Goal: Task Accomplishment & Management: Use online tool/utility

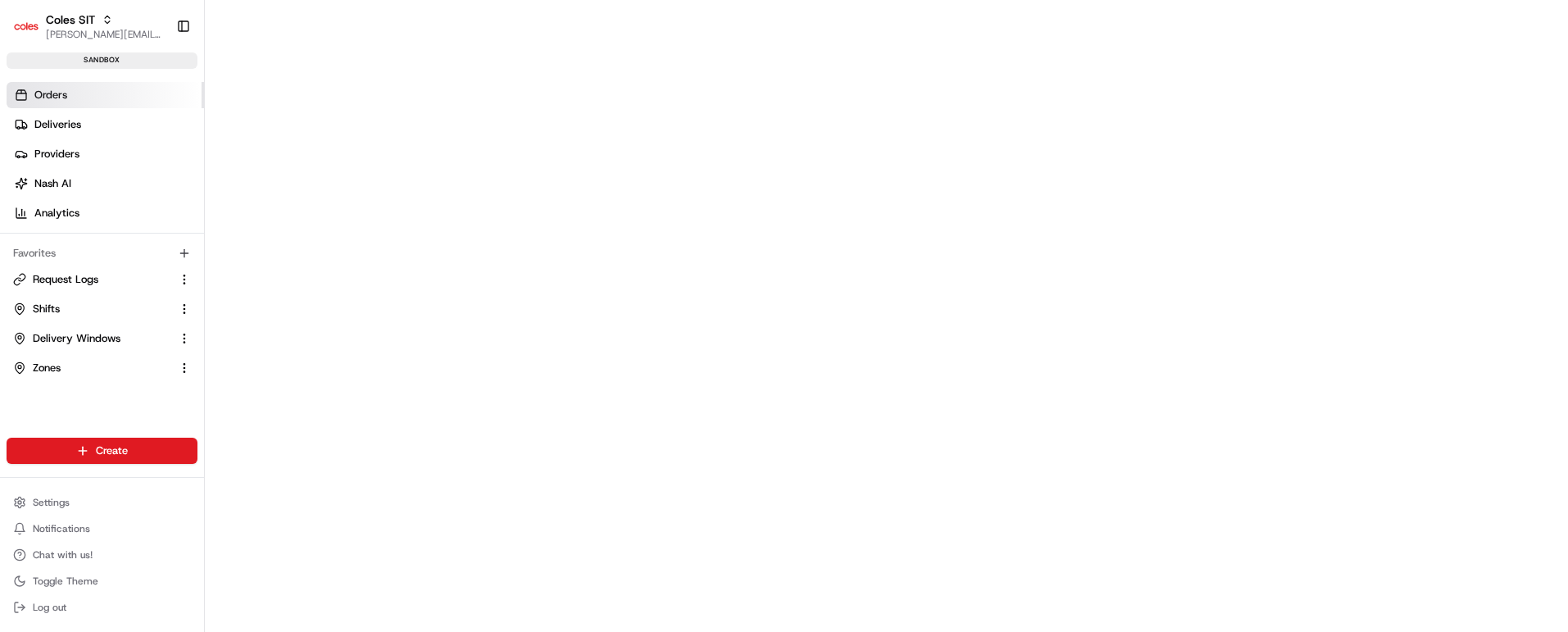
click at [42, 88] on span "Orders" at bounding box center [51, 96] width 33 height 15
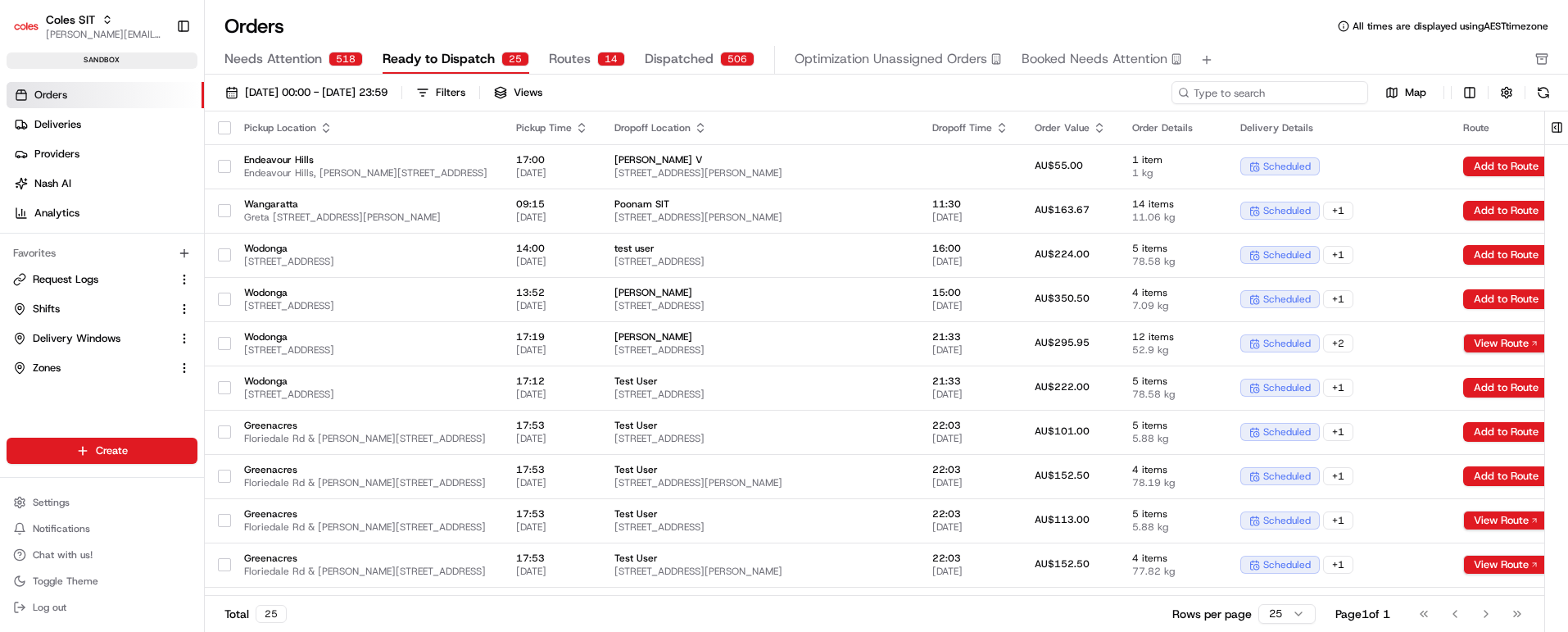
click at [1264, 86] on input at bounding box center [1270, 93] width 197 height 23
paste input "216462014"
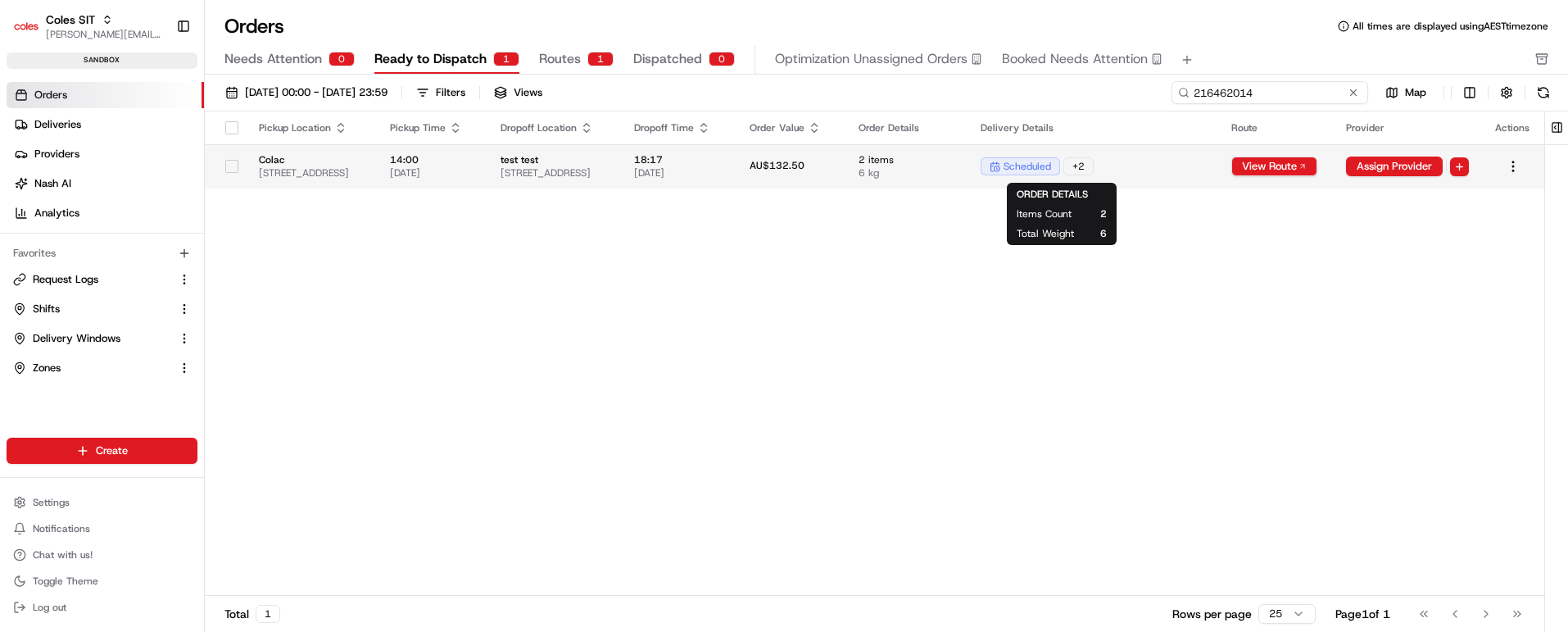
type input "216462014"
click at [955, 173] on span "6 kg" at bounding box center [906, 173] width 96 height 13
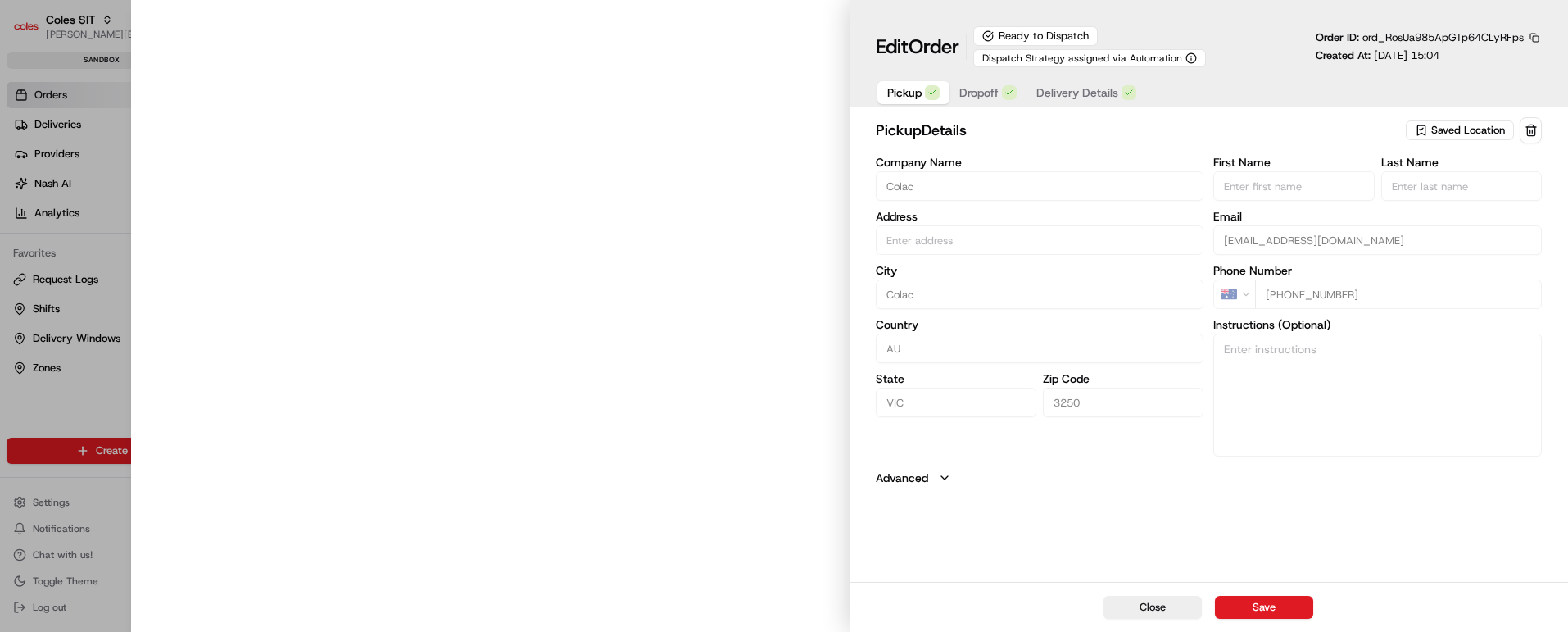
type input "[STREET_ADDRESS]"
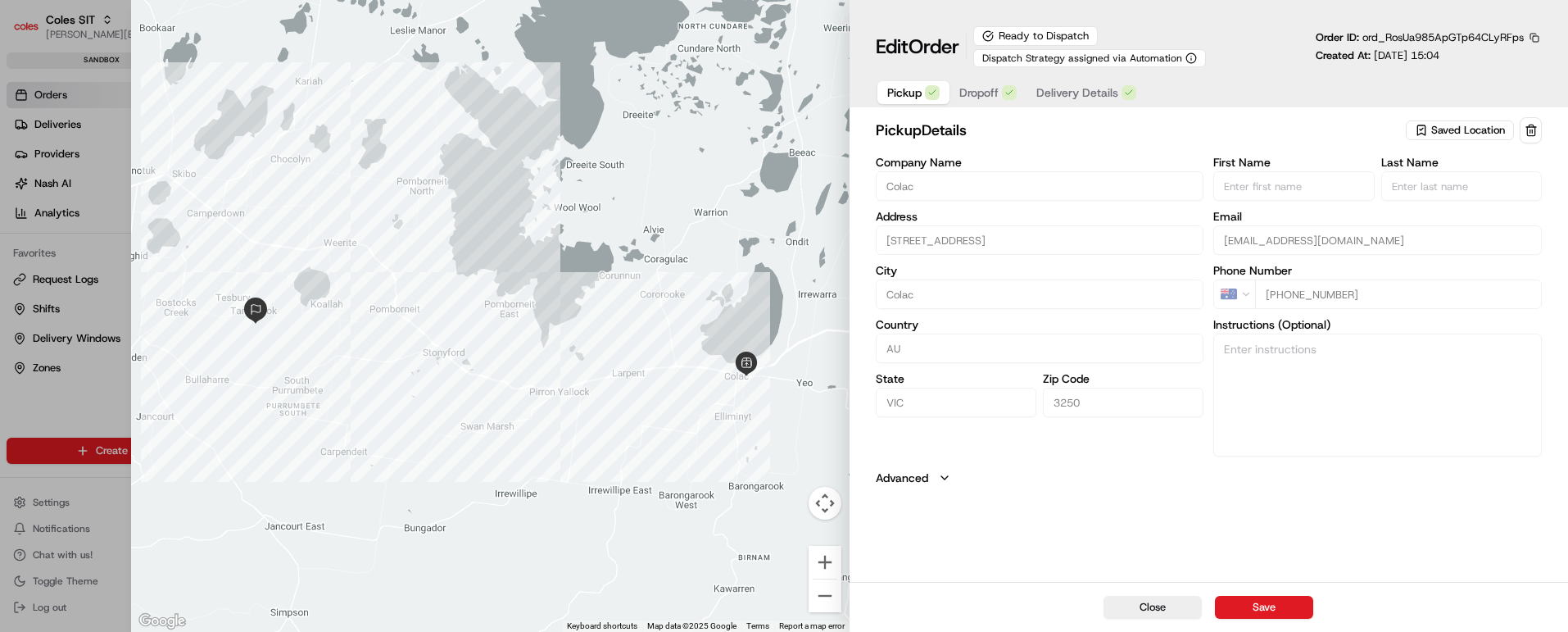
click at [978, 95] on span "Dropoff" at bounding box center [979, 92] width 39 height 16
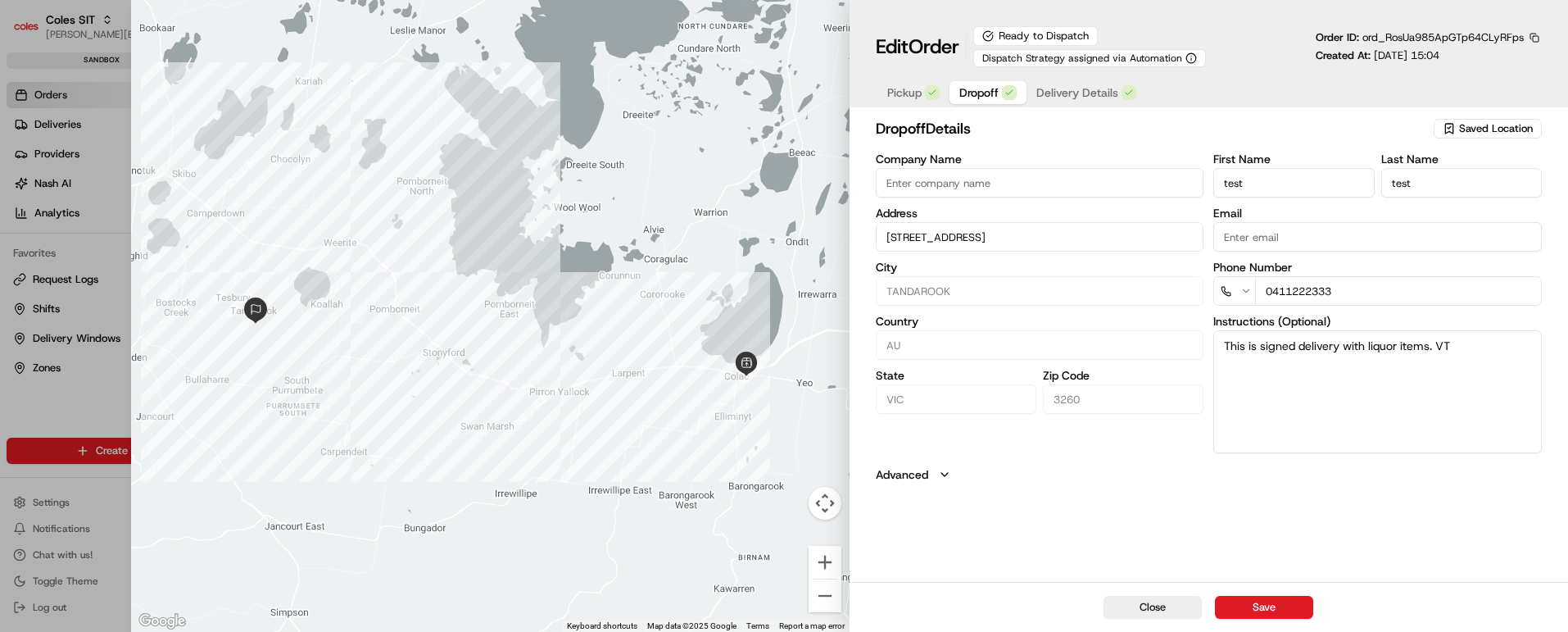
click at [1083, 87] on span "Delivery Details" at bounding box center [1077, 92] width 82 height 16
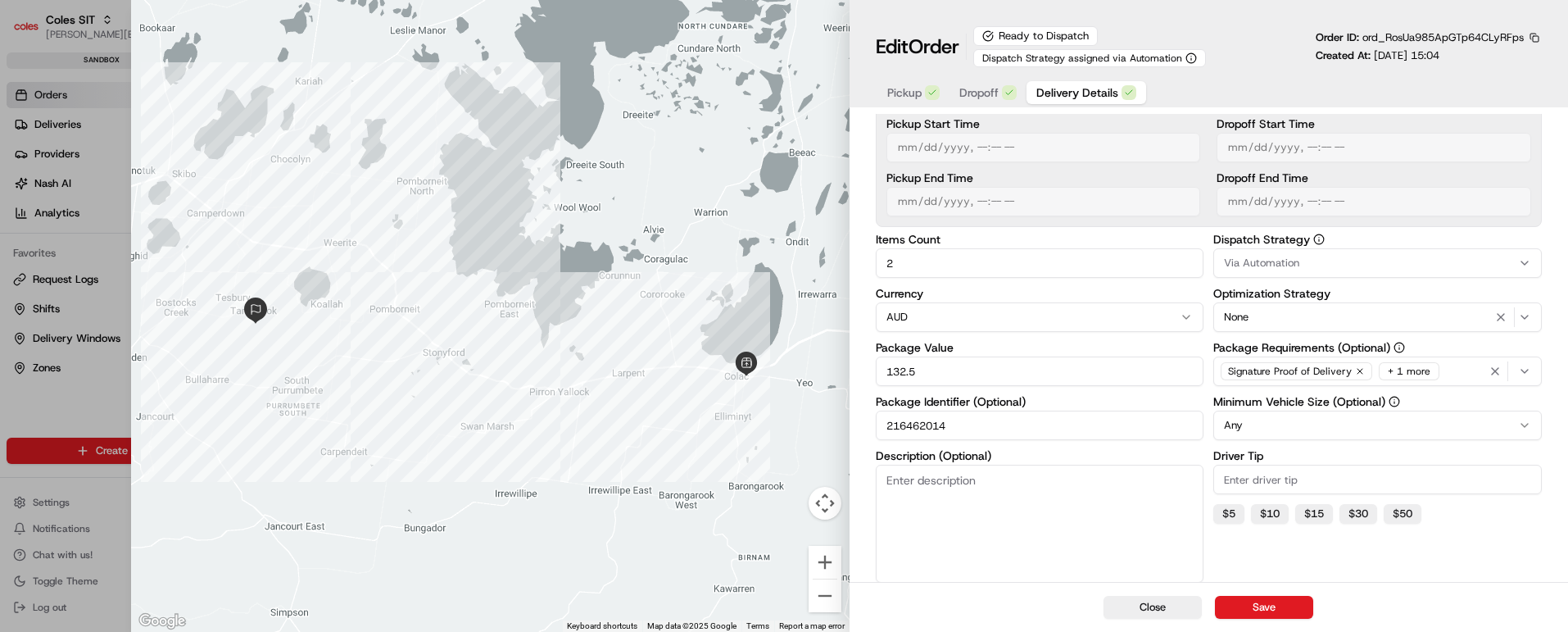
scroll to position [298, 0]
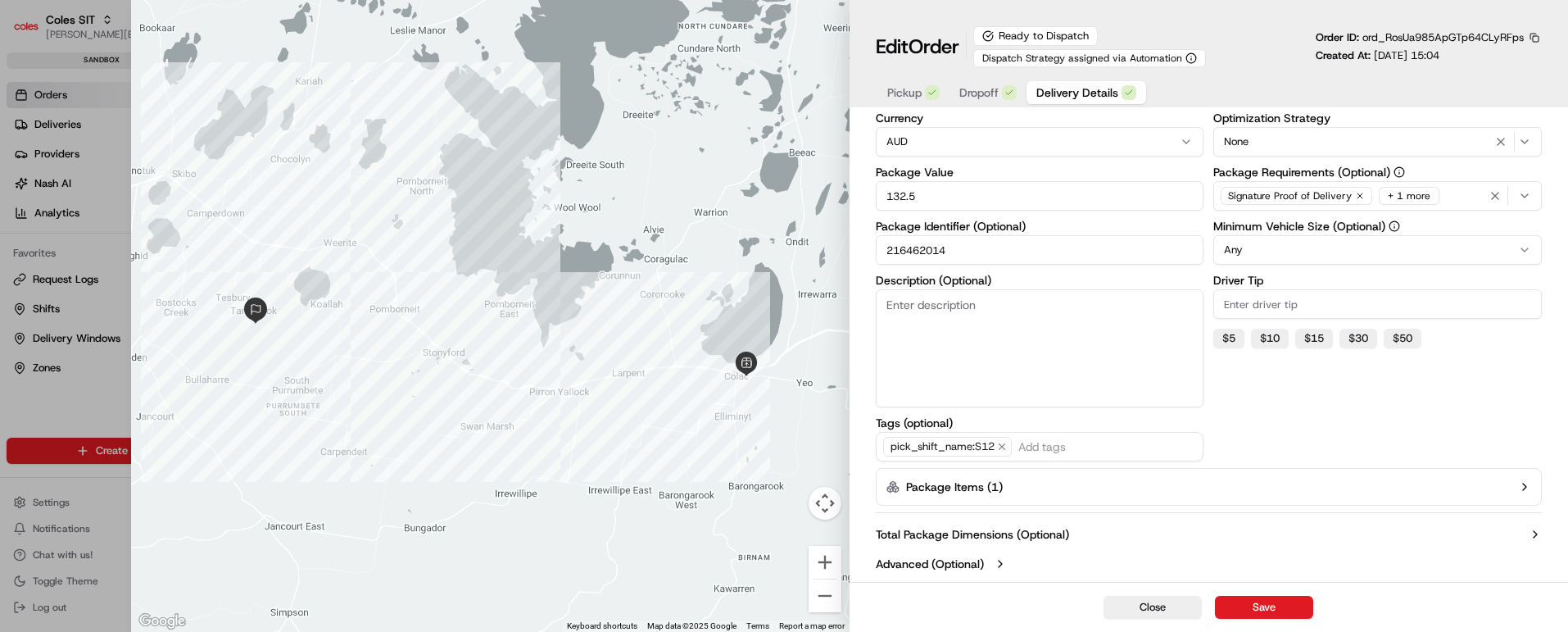
click at [1521, 484] on icon "button" at bounding box center [1525, 487] width 13 height 13
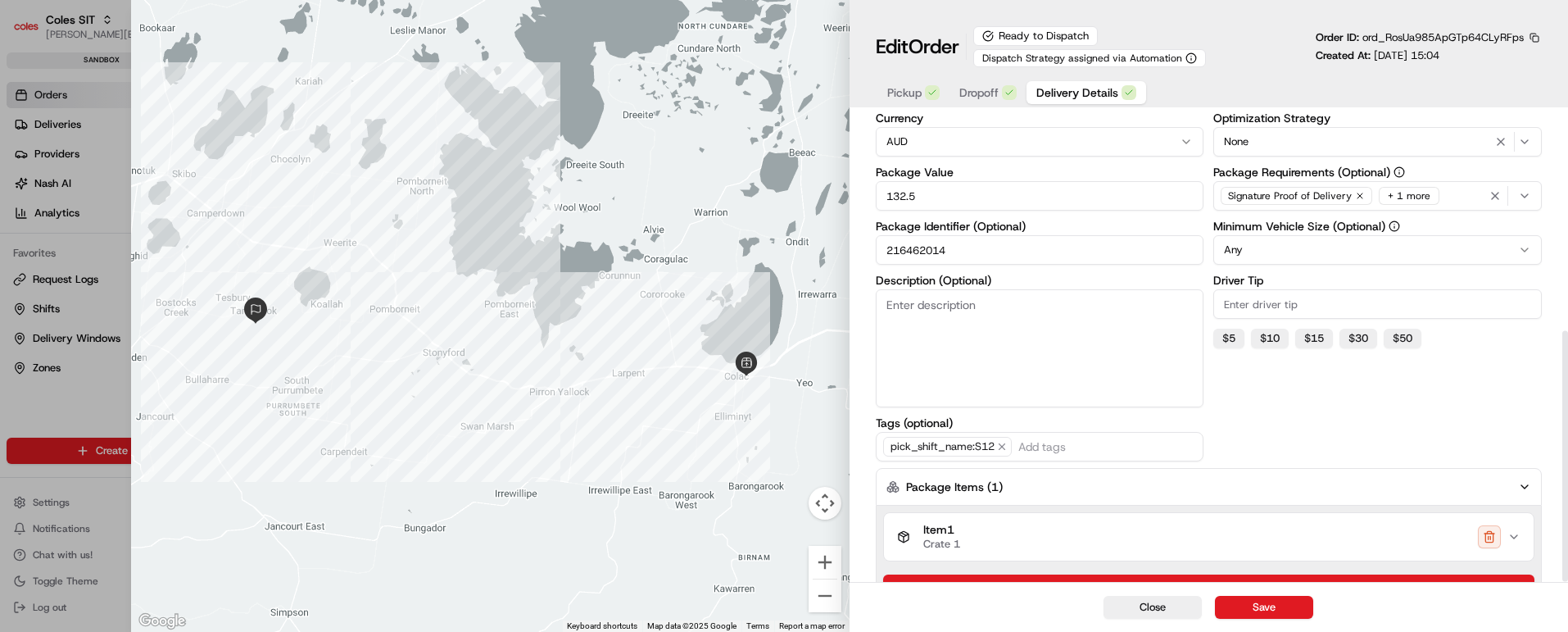
scroll to position [404, 0]
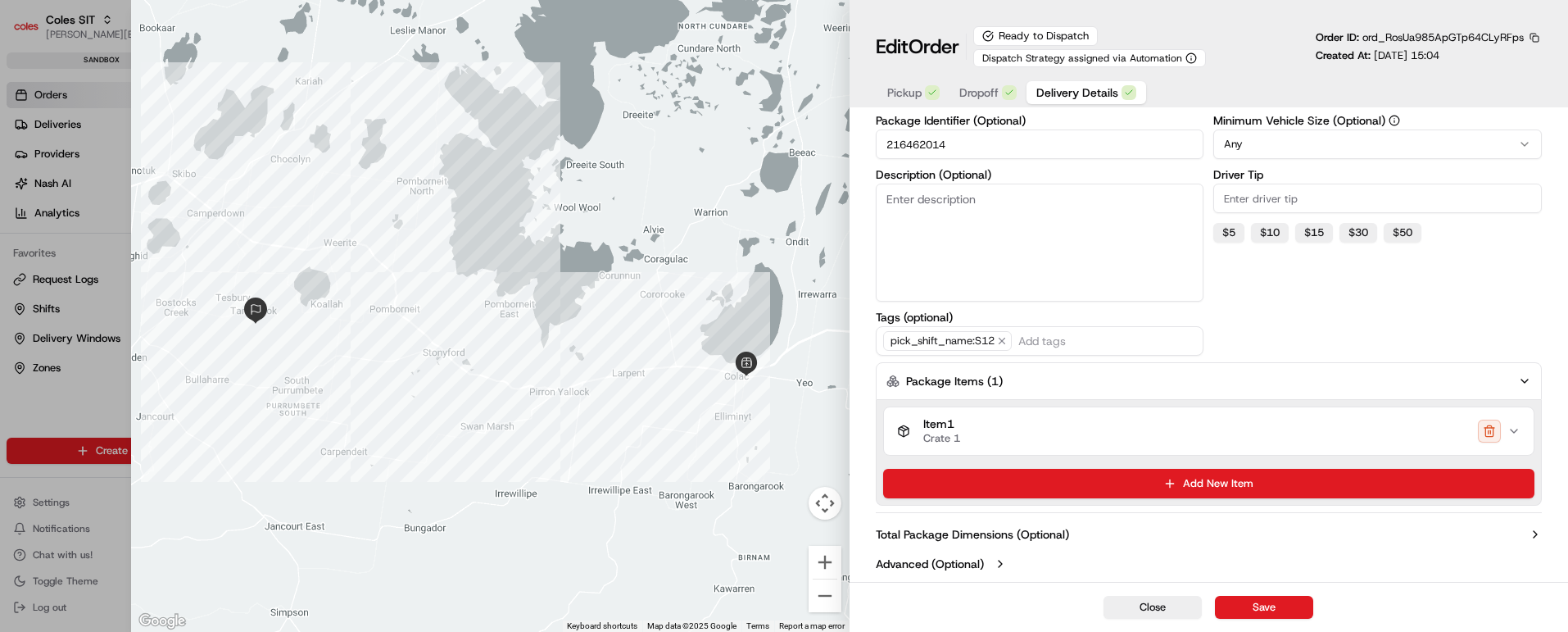
click at [1516, 429] on icon "button" at bounding box center [1515, 431] width 13 height 13
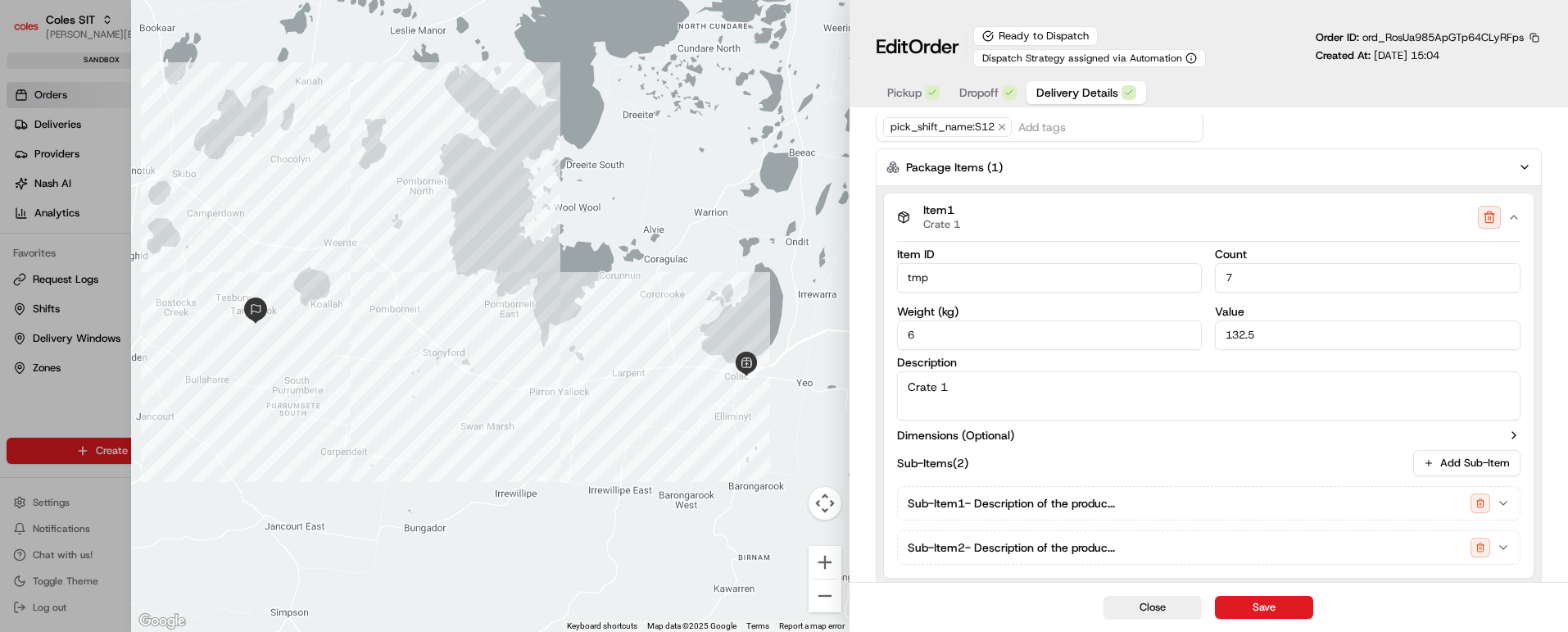
scroll to position [741, 0]
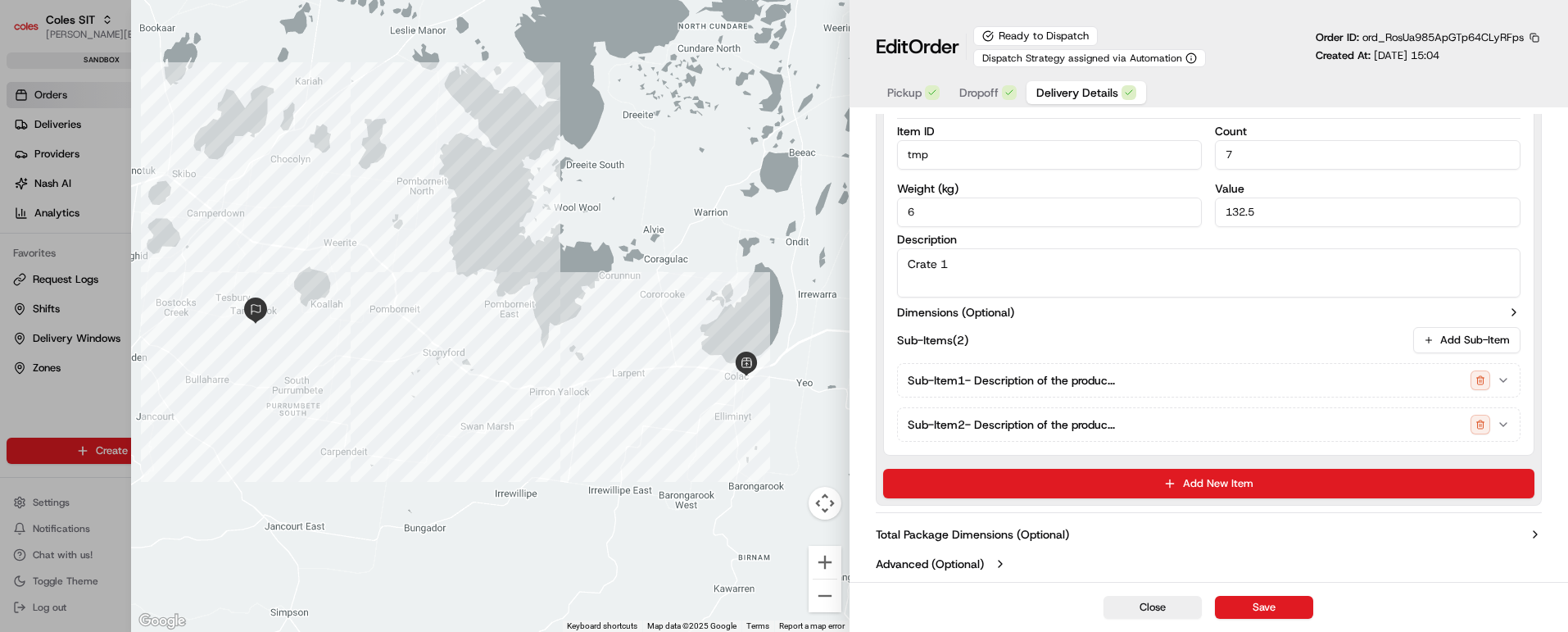
click at [1501, 379] on icon "button" at bounding box center [1503, 380] width 7 height 3
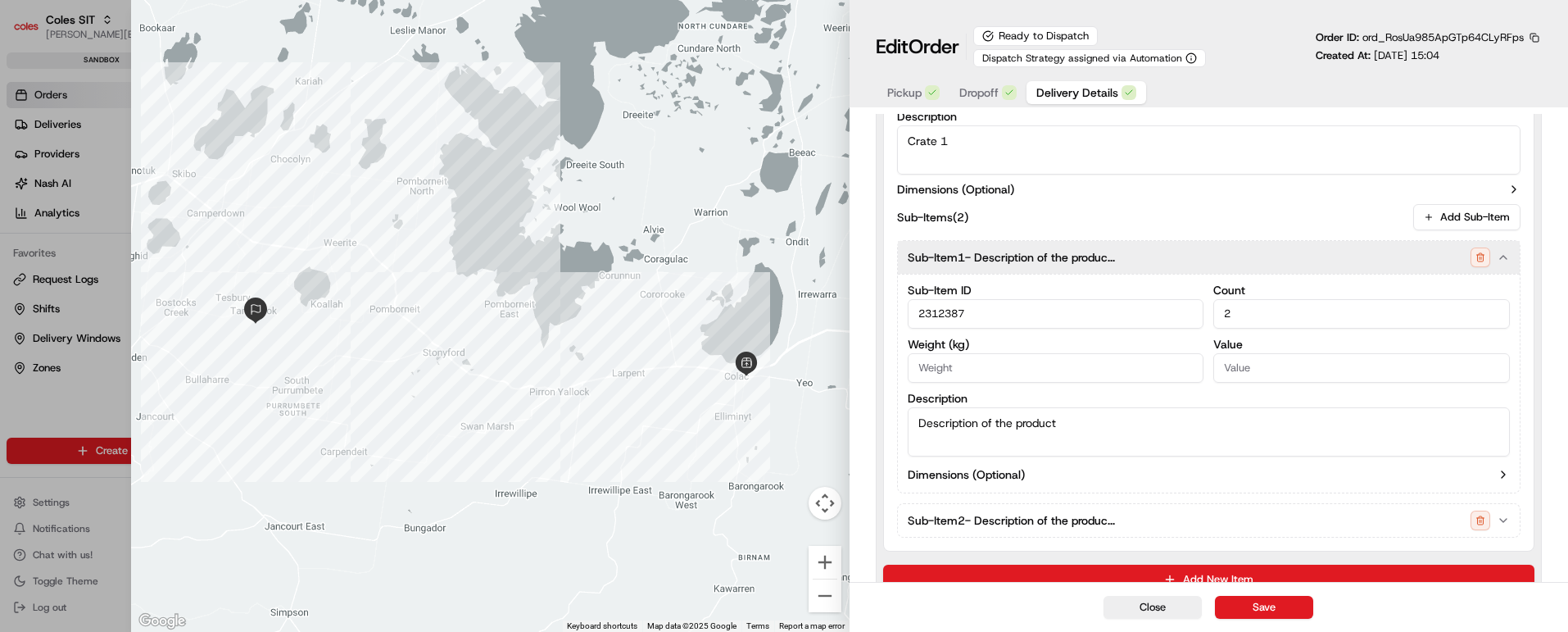
scroll to position [960, 0]
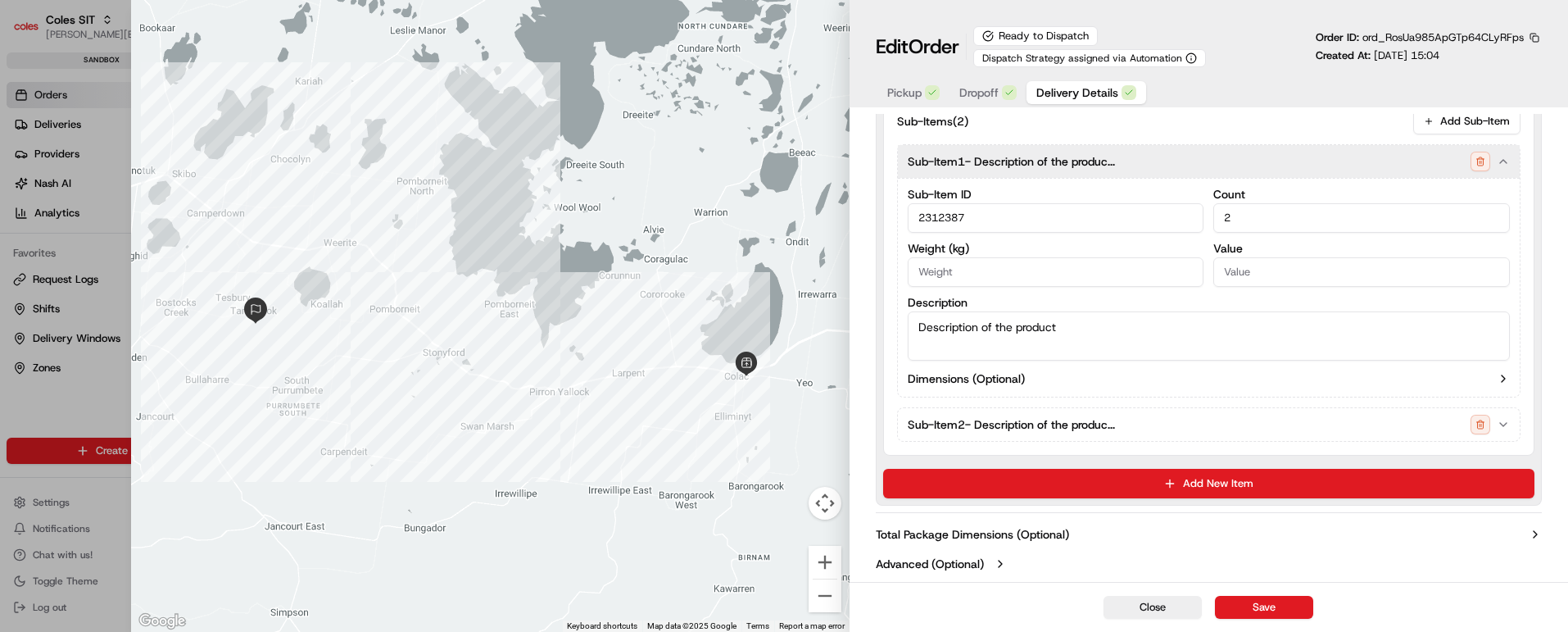
click at [1509, 427] on icon "button" at bounding box center [1503, 425] width 13 height 13
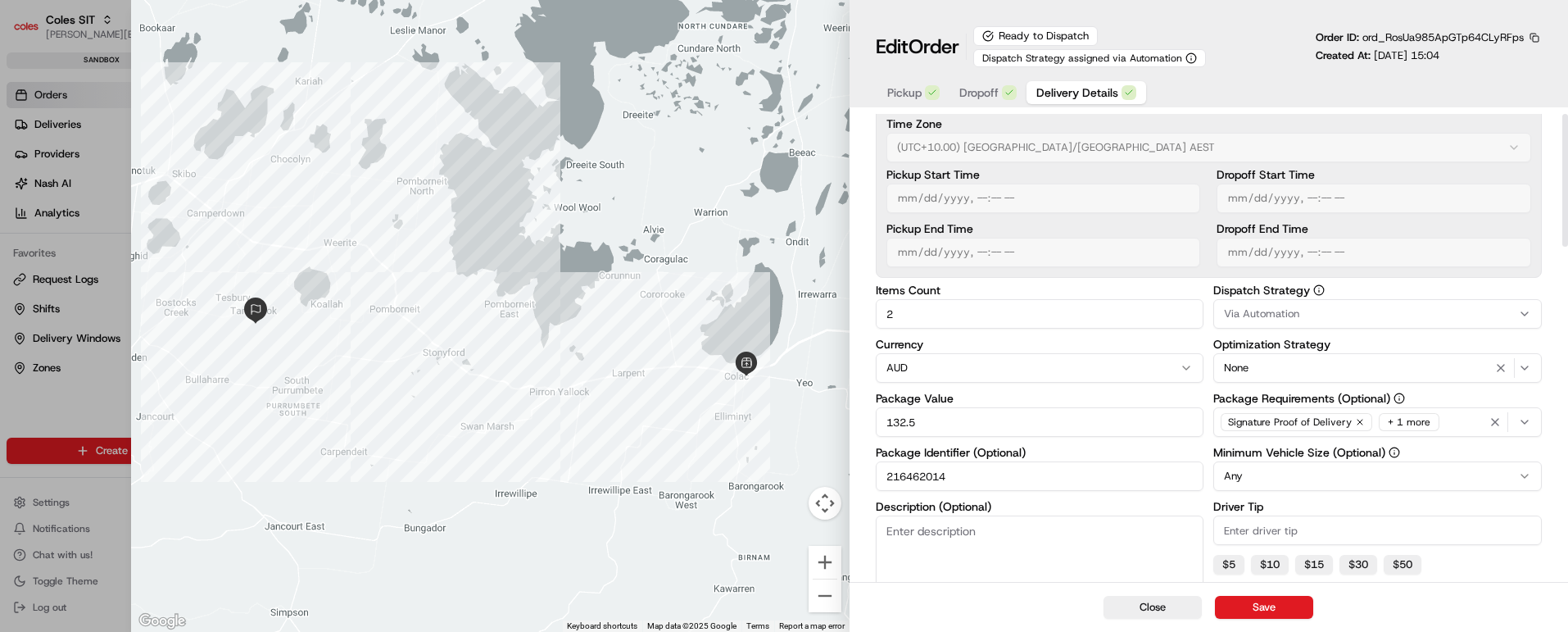
scroll to position [0, 0]
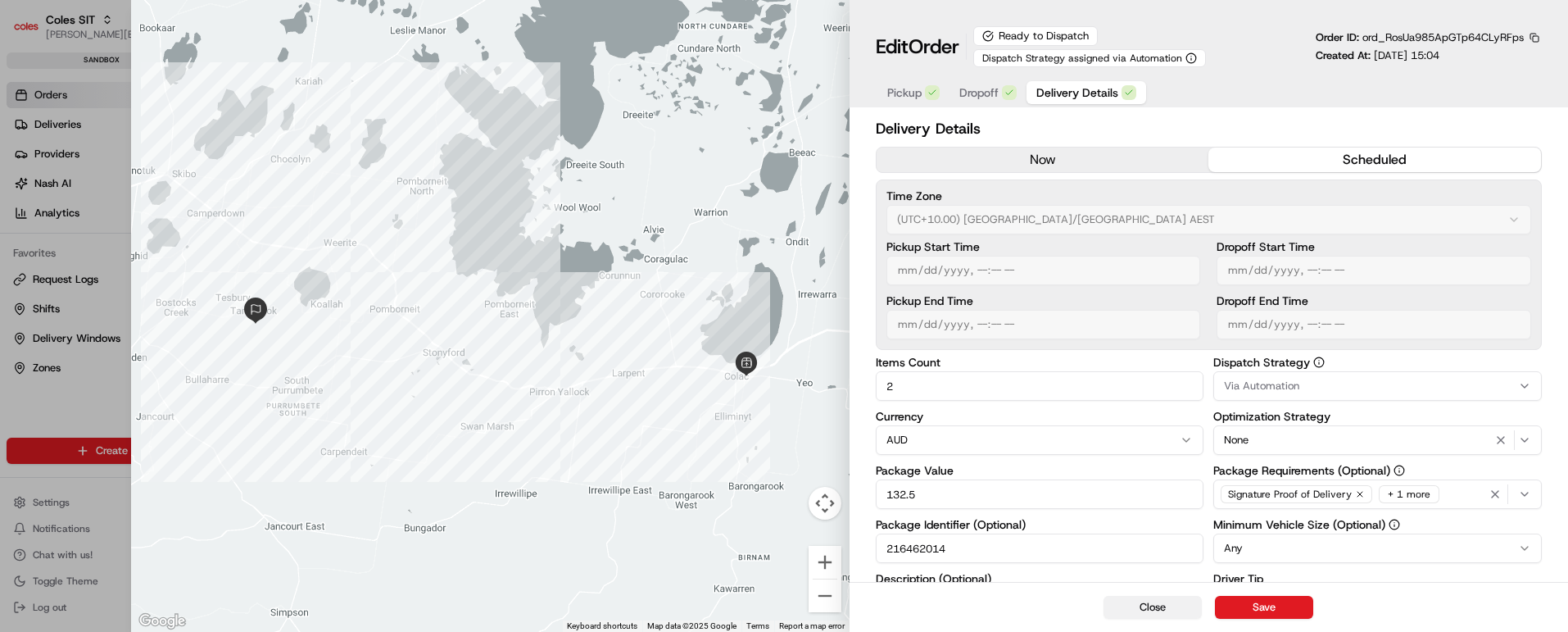
click at [1163, 605] on button "Close" at bounding box center [1153, 608] width 98 height 23
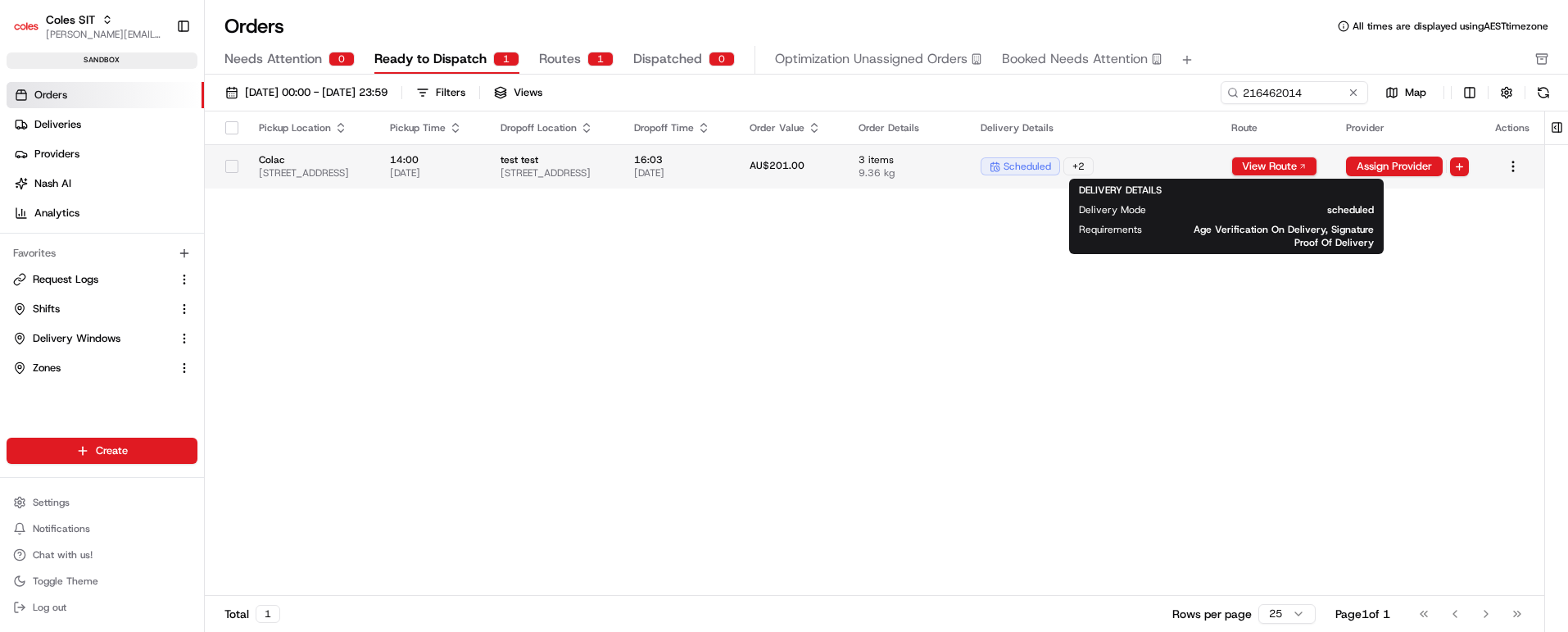
click at [1205, 166] on div "scheduled + 2" at bounding box center [1093, 166] width 225 height 18
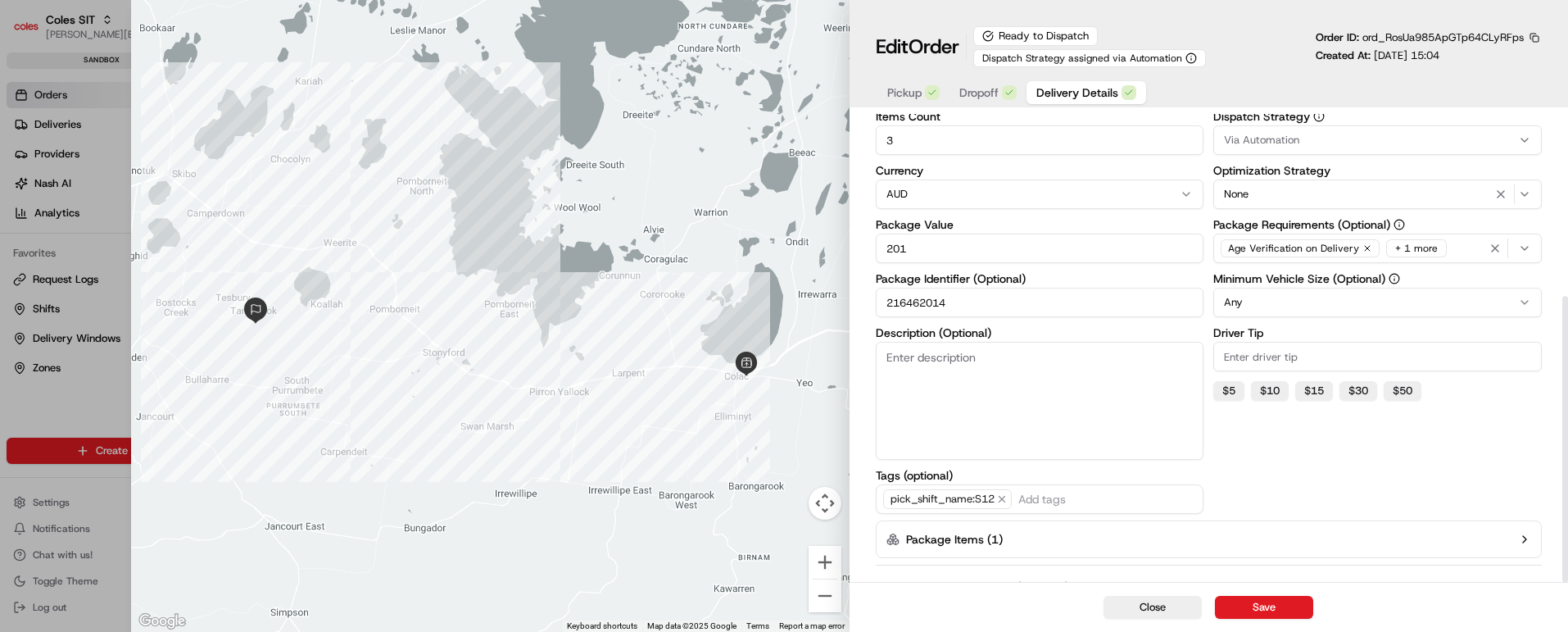
scroll to position [298, 0]
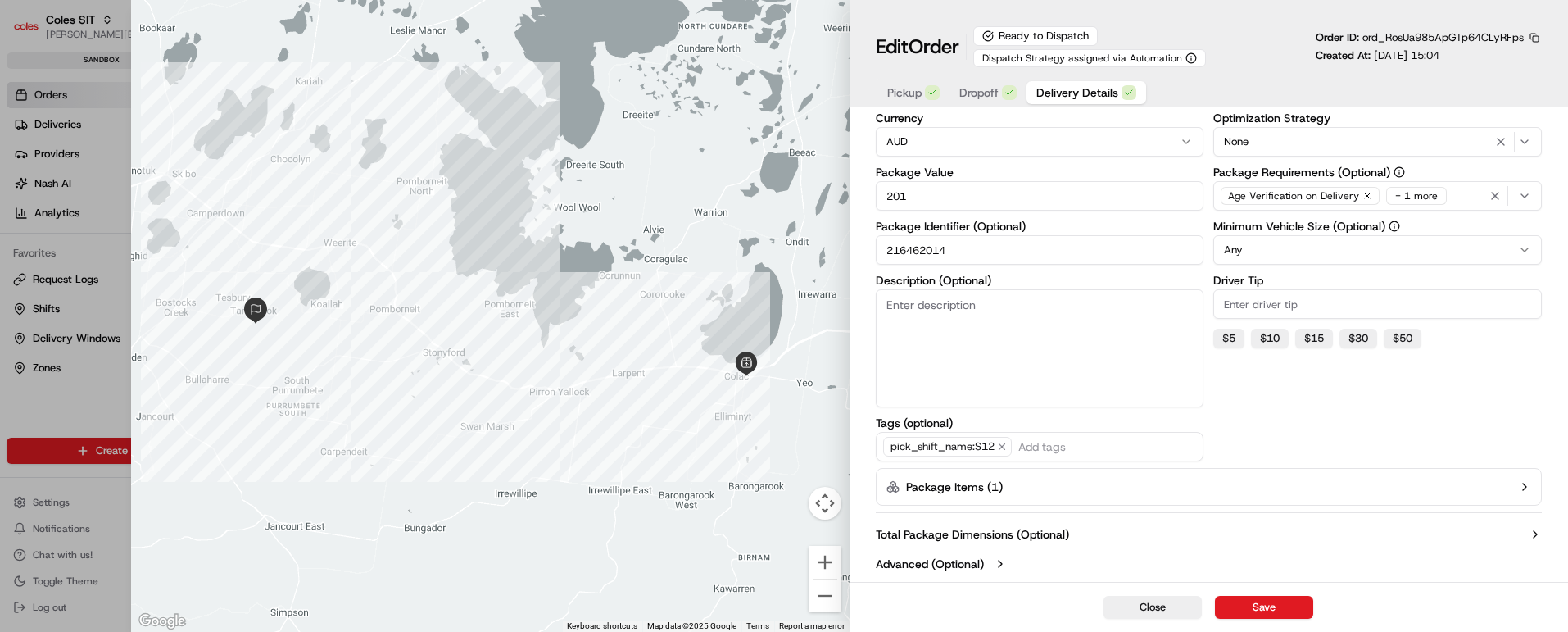
click at [1525, 486] on icon "button" at bounding box center [1525, 487] width 13 height 13
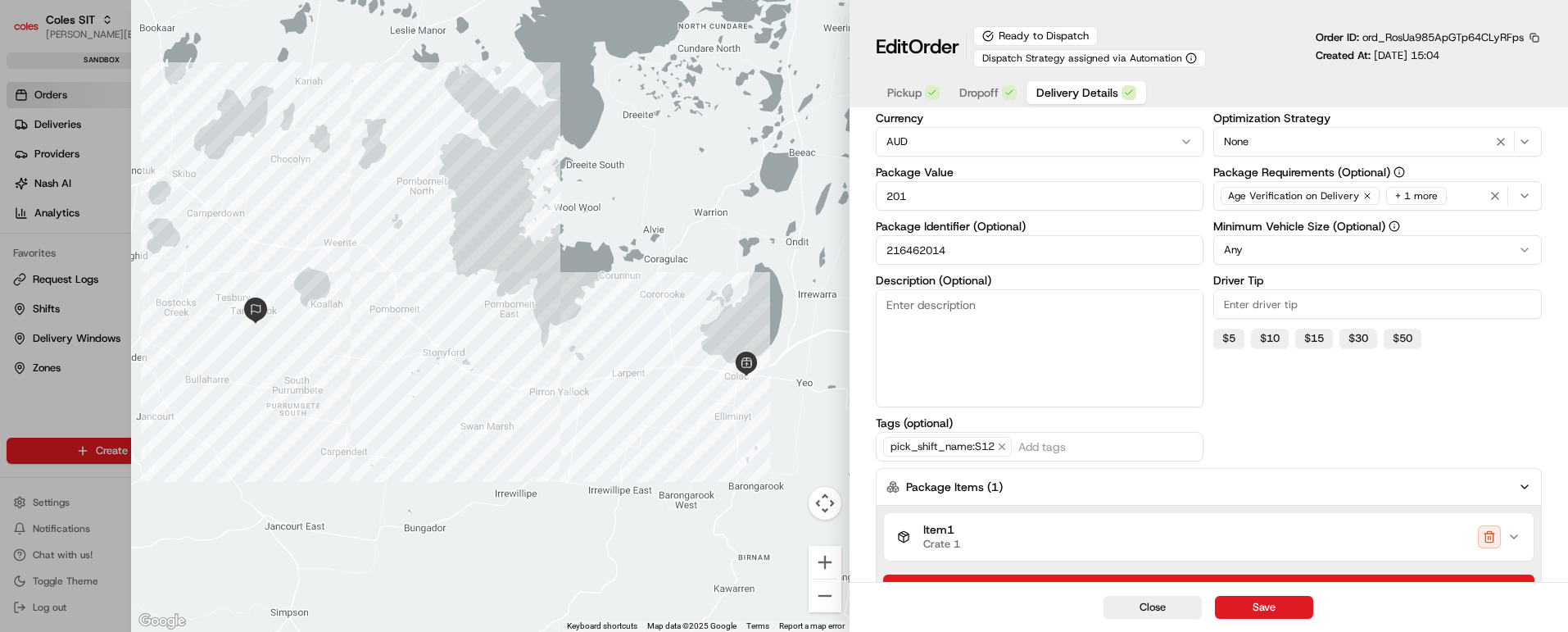
scroll to position [404, 0]
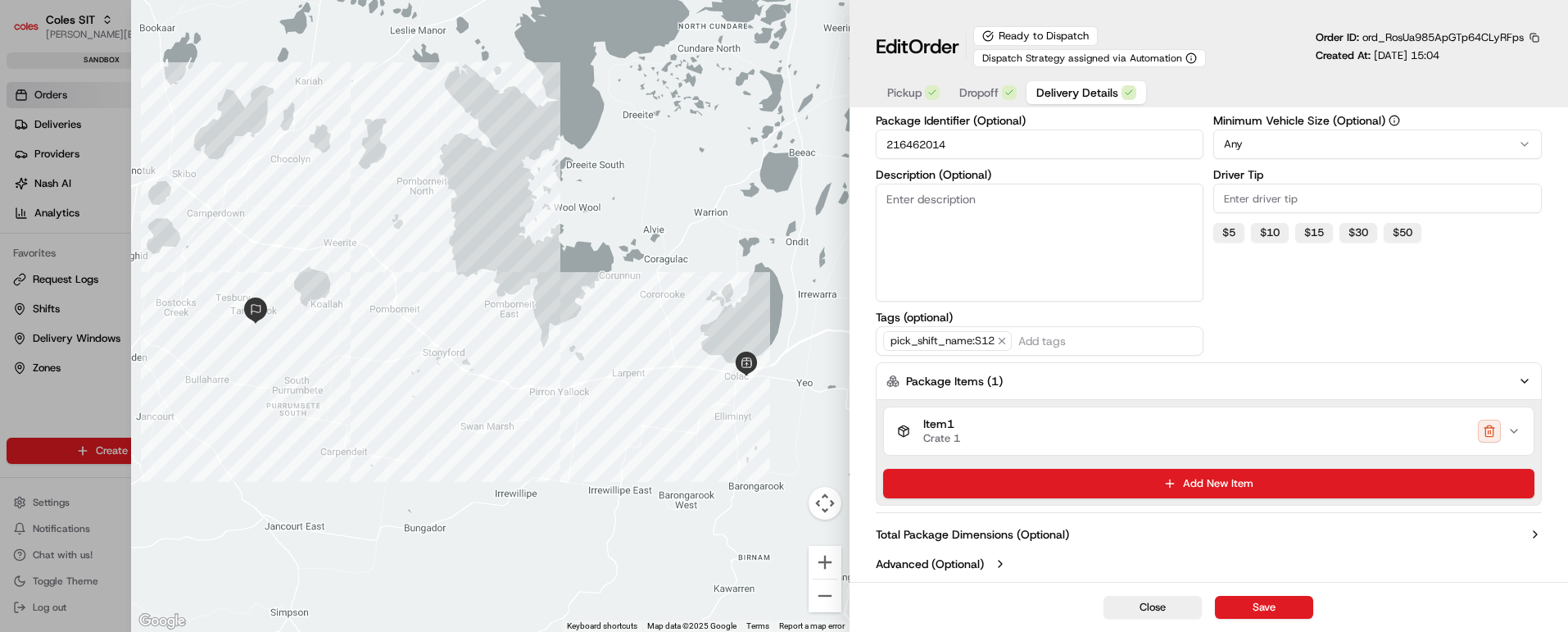
click at [1516, 429] on icon "button" at bounding box center [1515, 431] width 13 height 13
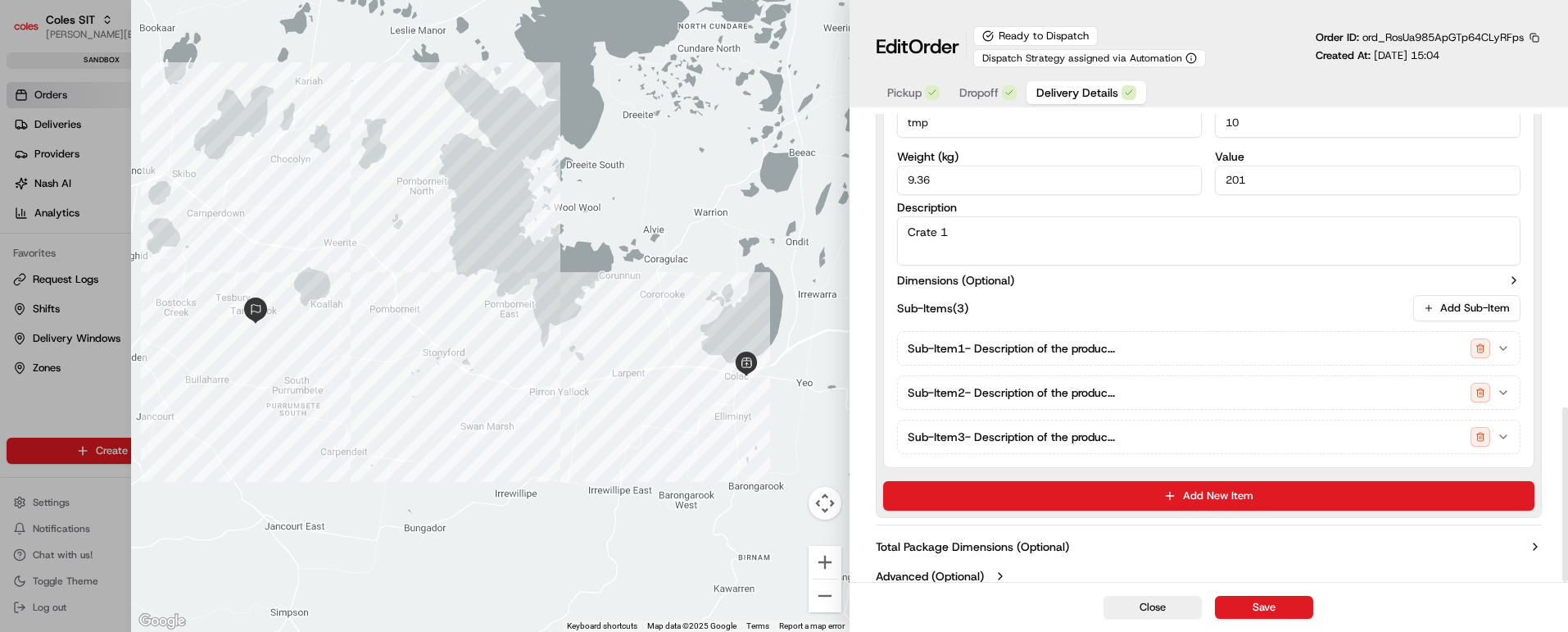
scroll to position [786, 0]
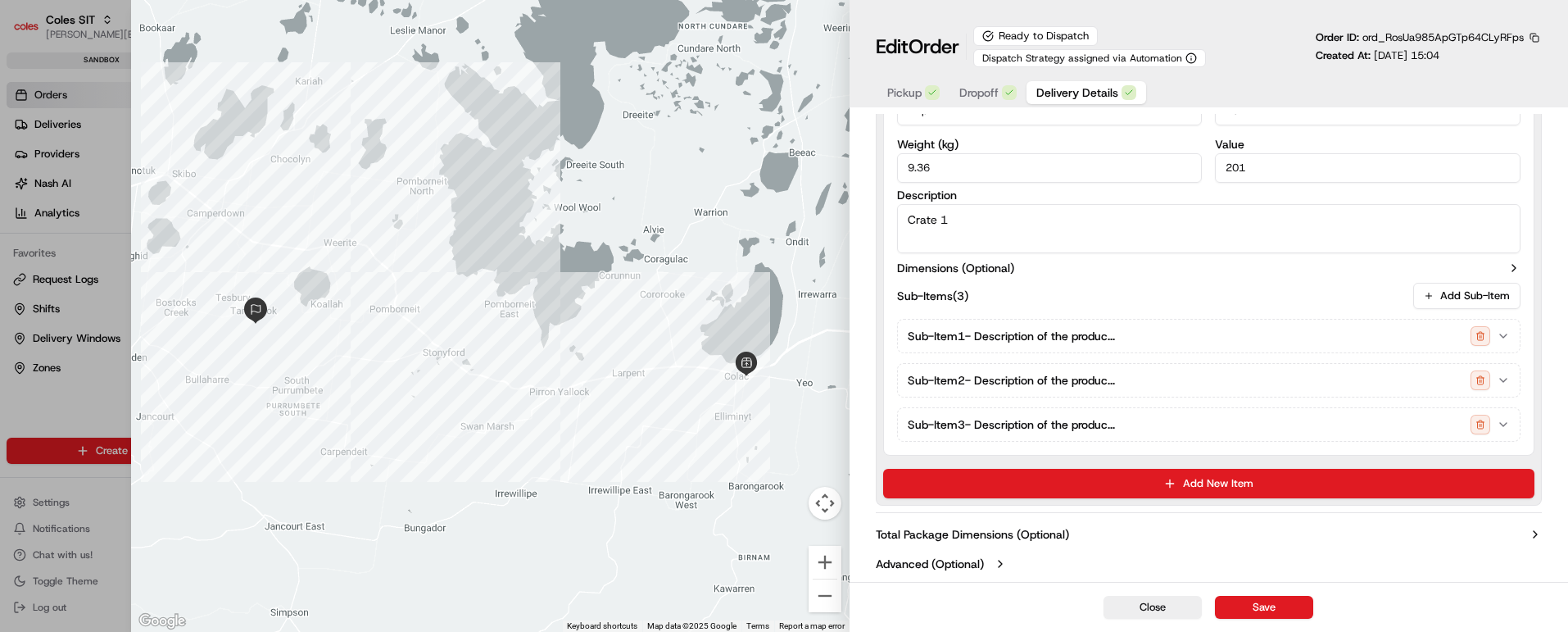
click at [1502, 331] on icon "button" at bounding box center [1503, 336] width 13 height 13
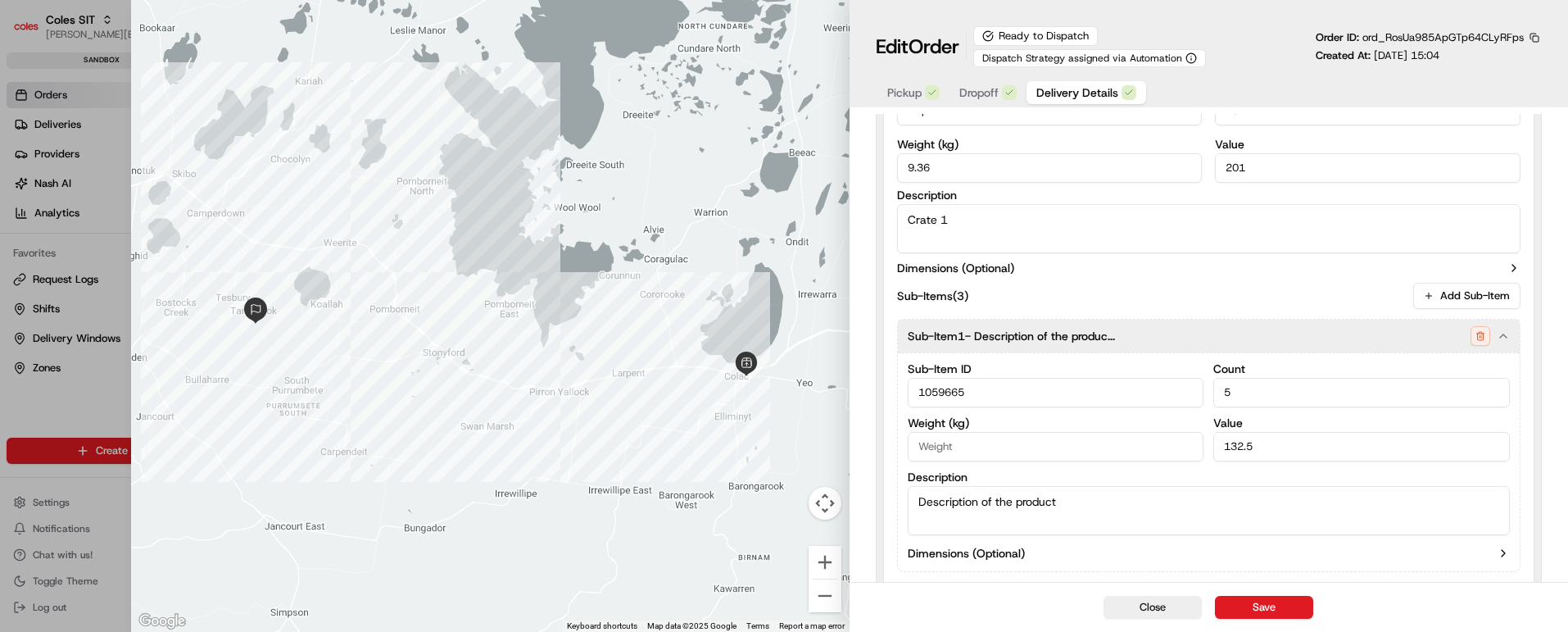
click at [1502, 331] on icon "button" at bounding box center [1503, 336] width 13 height 13
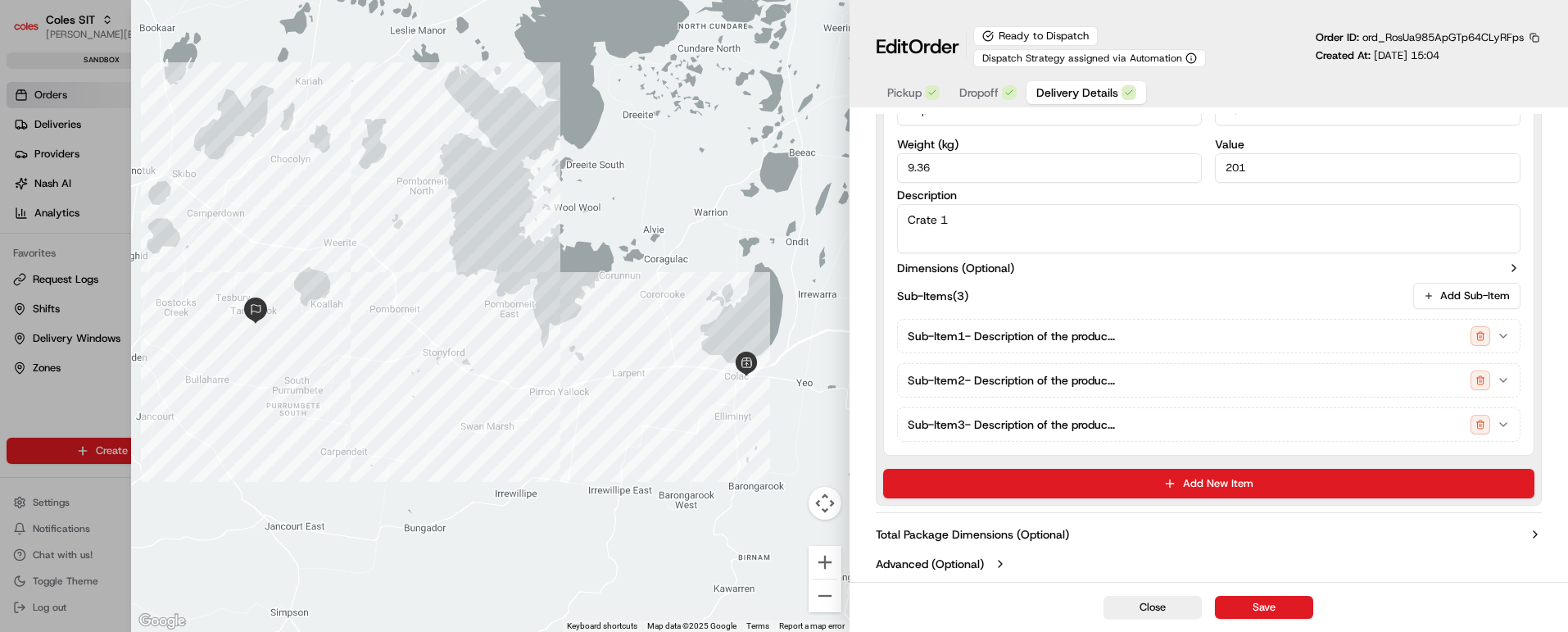
click at [1504, 378] on icon "button" at bounding box center [1503, 381] width 13 height 13
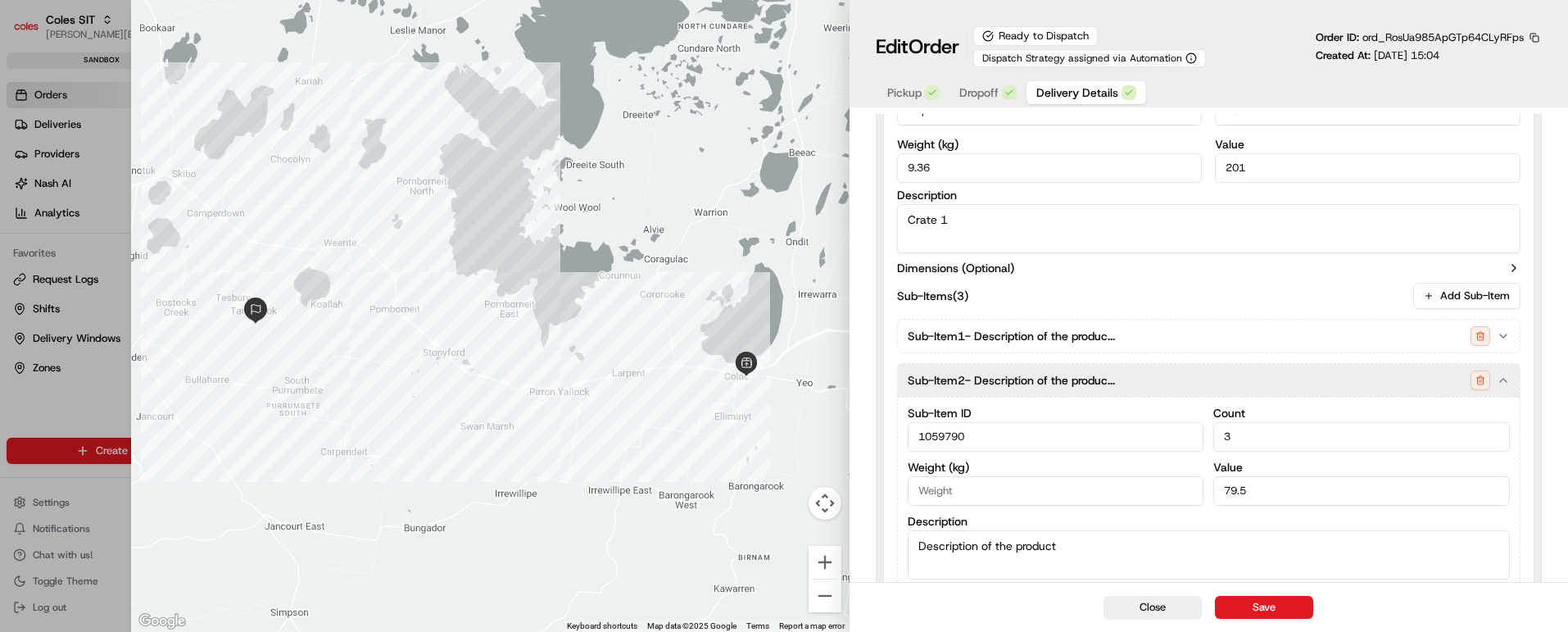
click at [1504, 378] on icon "button" at bounding box center [1503, 381] width 13 height 13
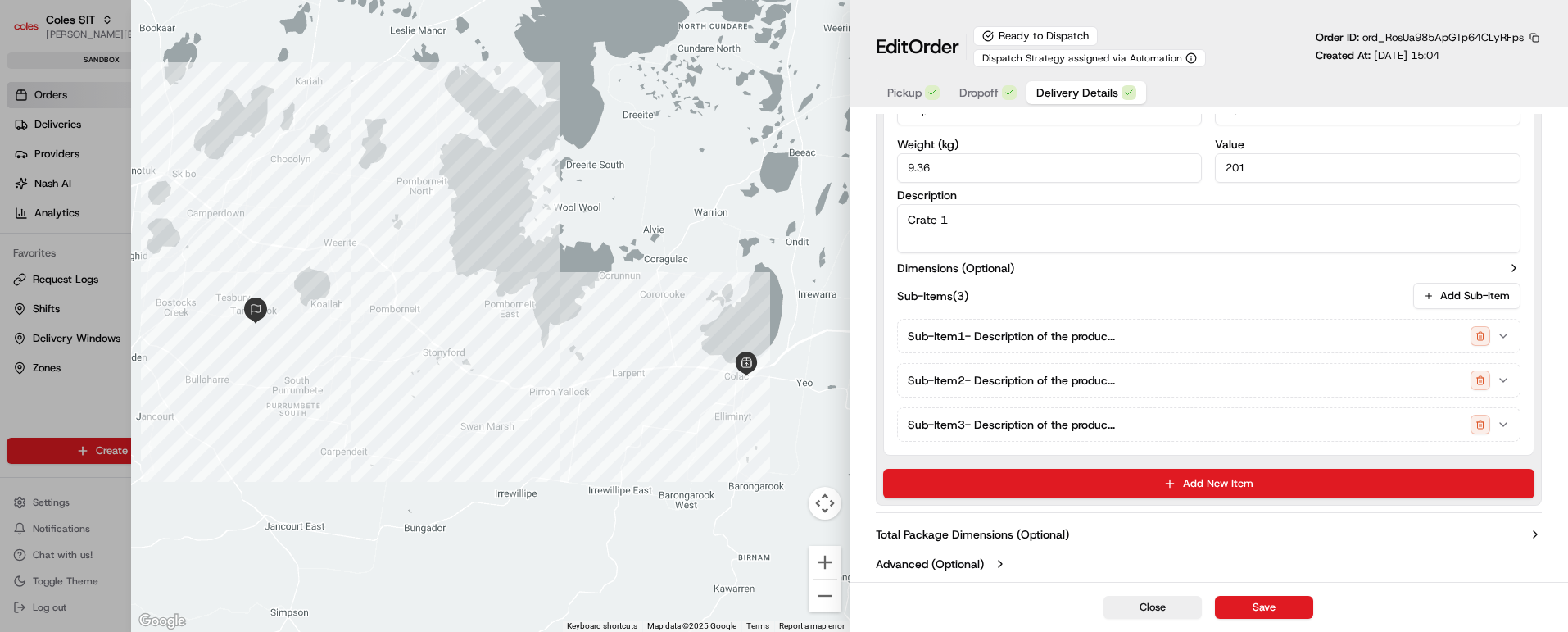
click at [1509, 429] on icon "button" at bounding box center [1503, 425] width 13 height 13
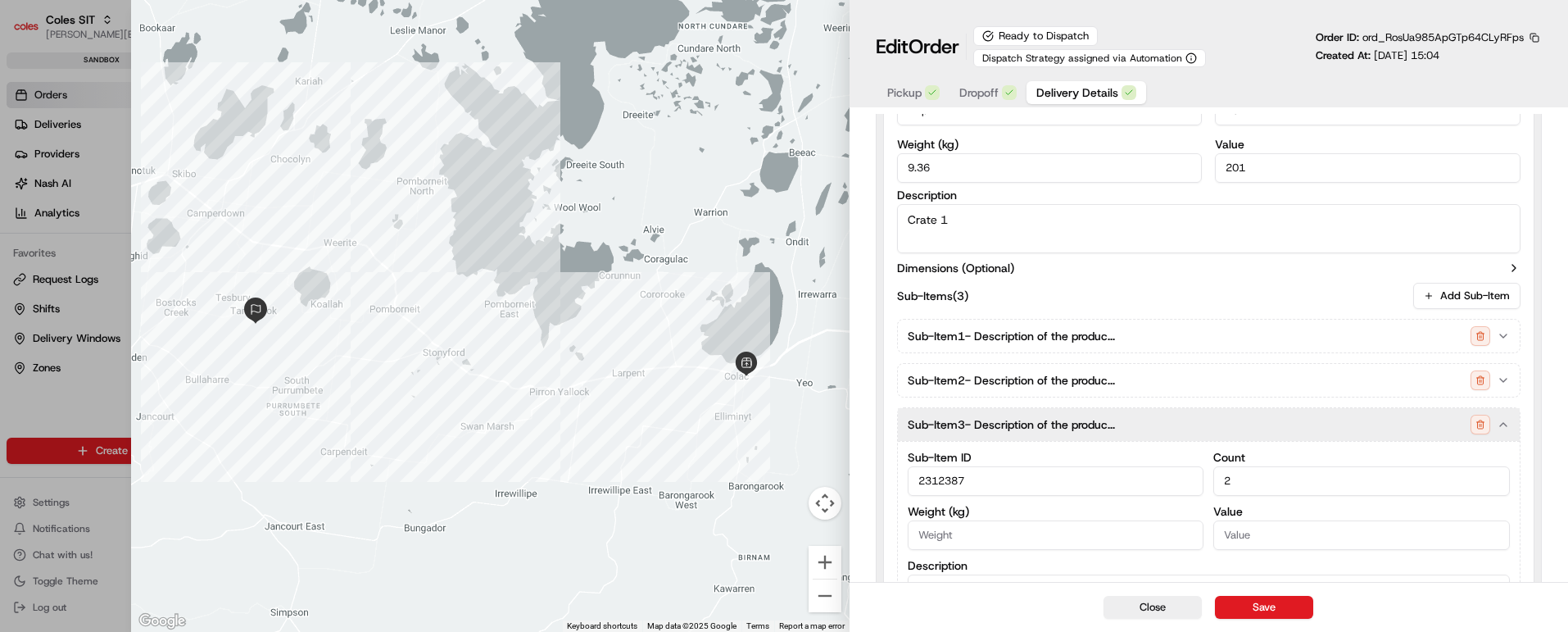
click at [1509, 429] on icon "button" at bounding box center [1503, 425] width 13 height 13
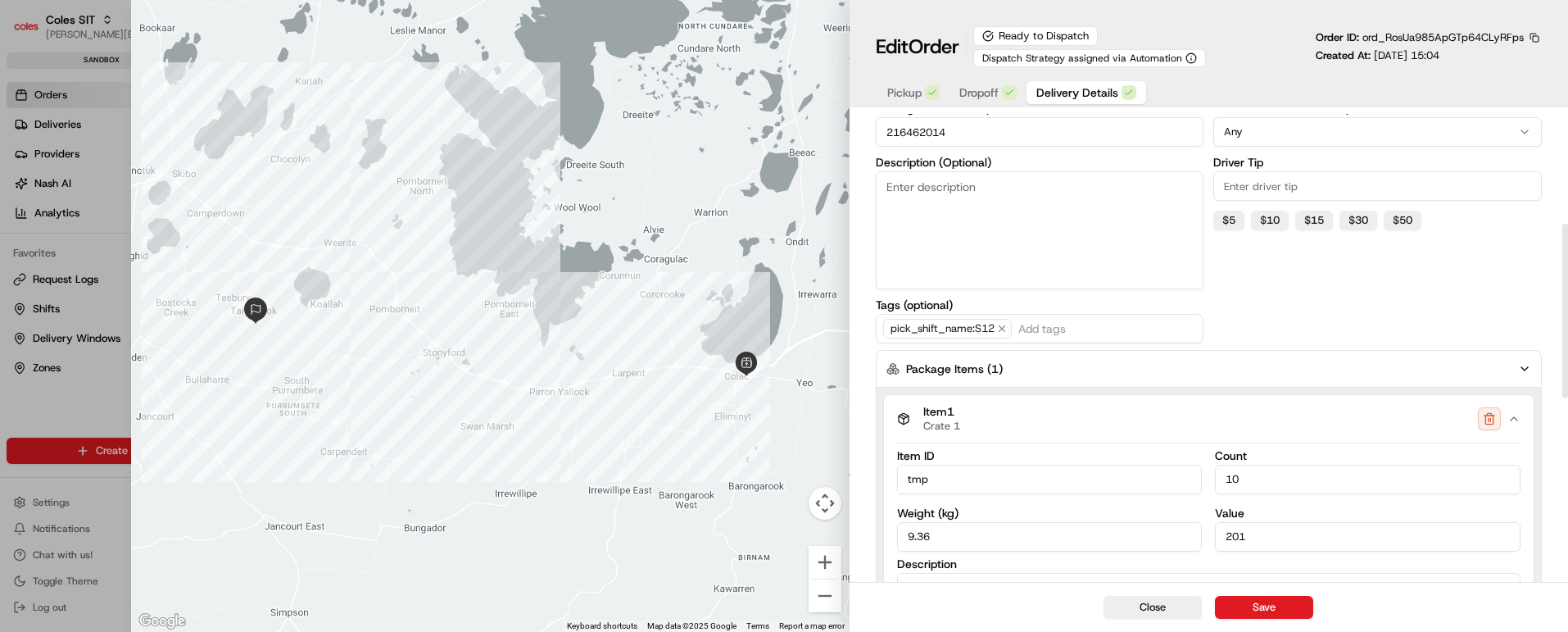
scroll to position [293, 0]
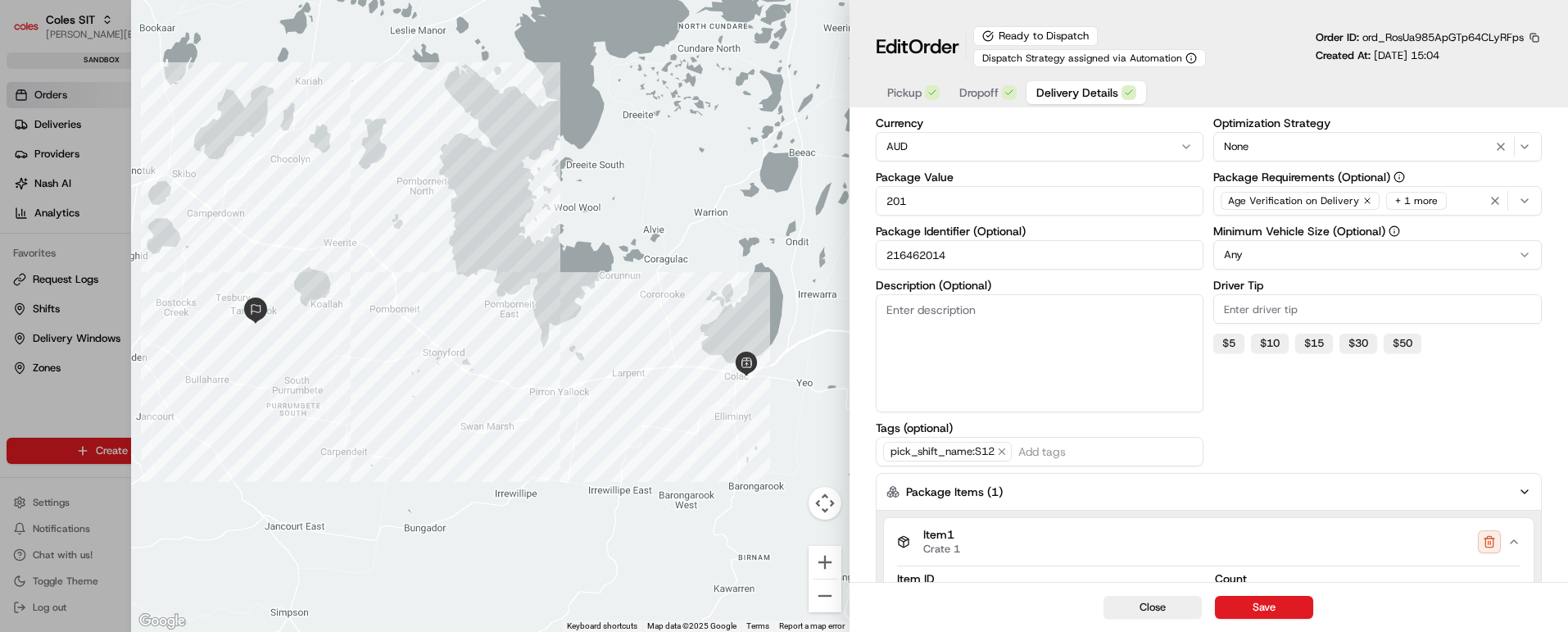
click at [928, 259] on input "216462014" at bounding box center [1040, 254] width 329 height 29
click at [1145, 609] on button "Close" at bounding box center [1153, 608] width 98 height 23
type input "1"
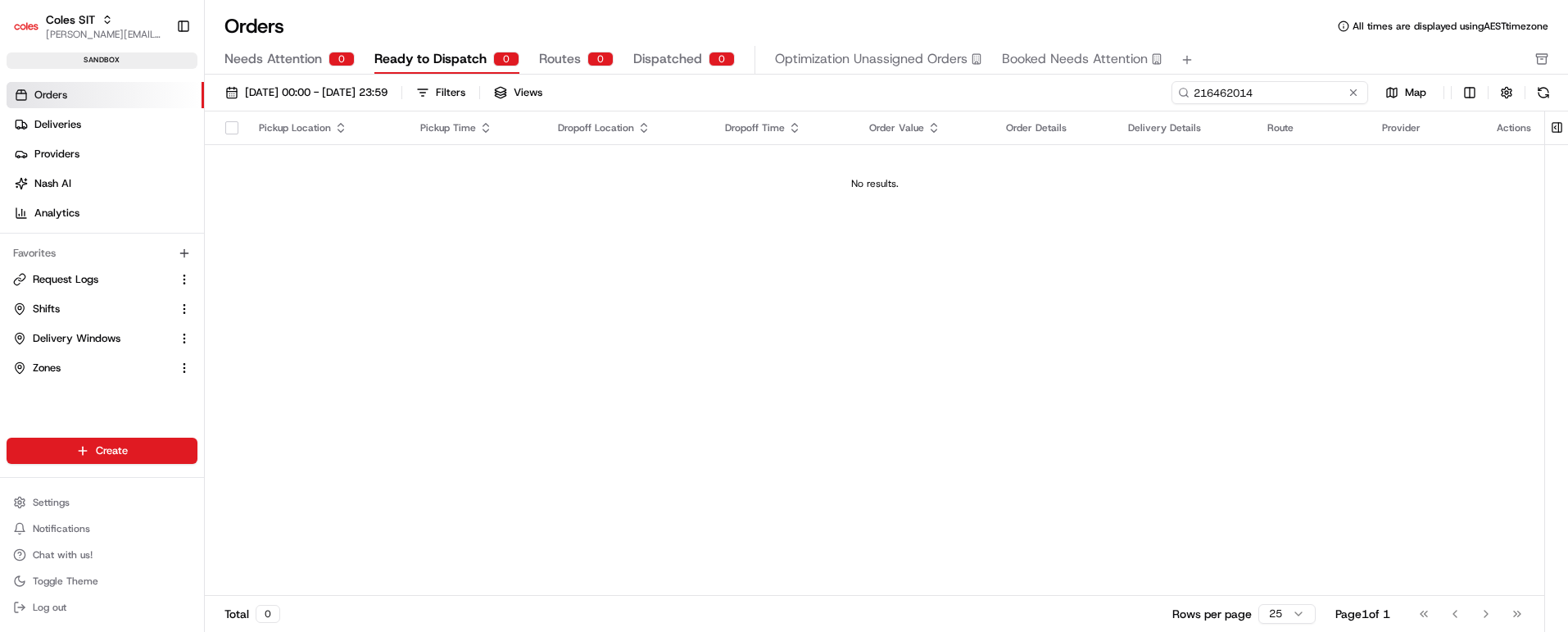
click at [1280, 95] on input "216462014" at bounding box center [1270, 93] width 197 height 23
click at [1353, 89] on button at bounding box center [1353, 92] width 16 height 16
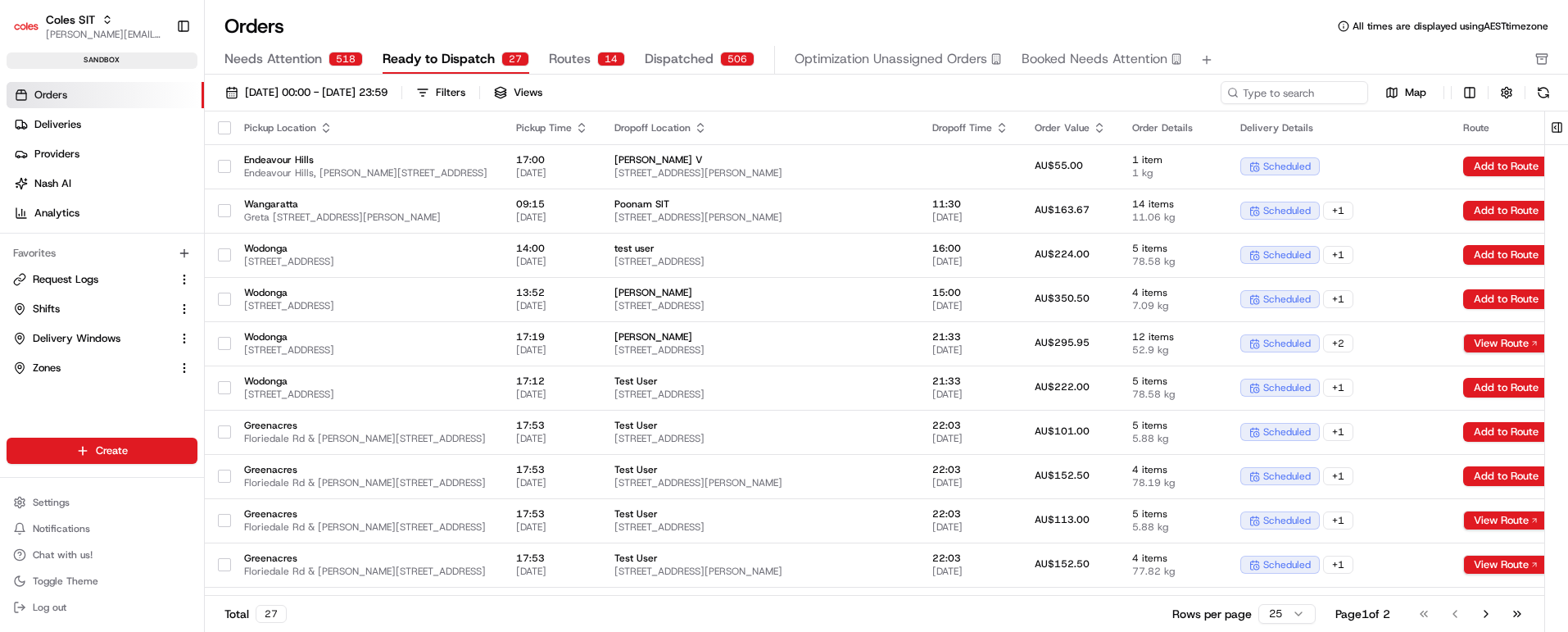
click at [572, 61] on span "Routes" at bounding box center [570, 58] width 42 height 20
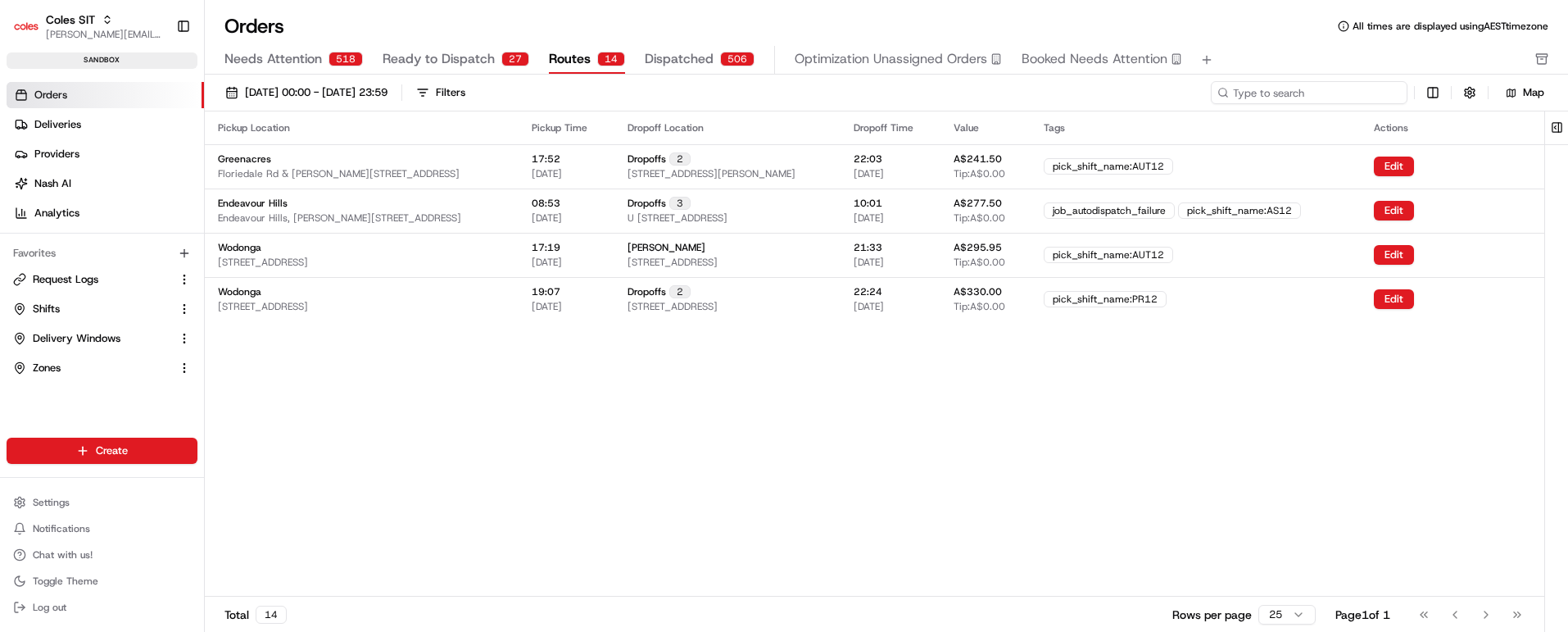
click at [1312, 92] on input at bounding box center [1309, 93] width 197 height 23
paste input "216462014"
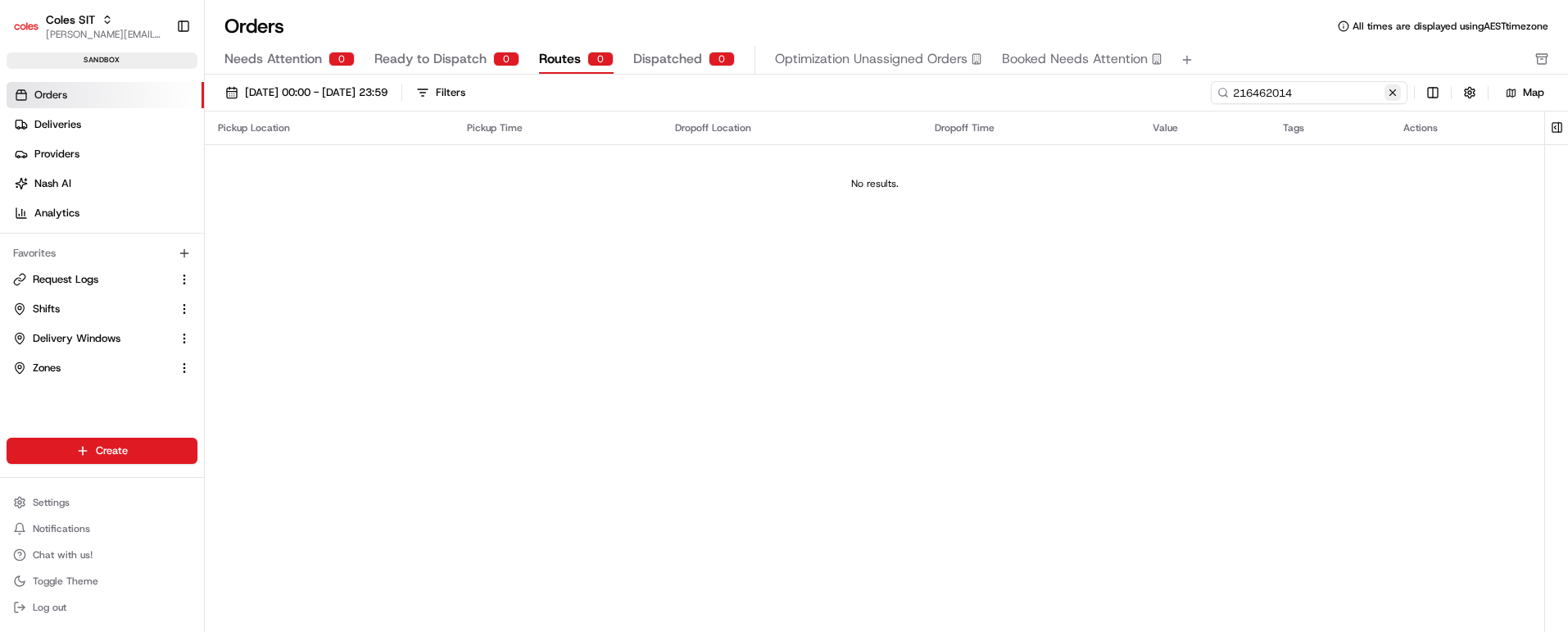
type input "216462014"
click at [1394, 93] on button at bounding box center [1392, 92] width 16 height 16
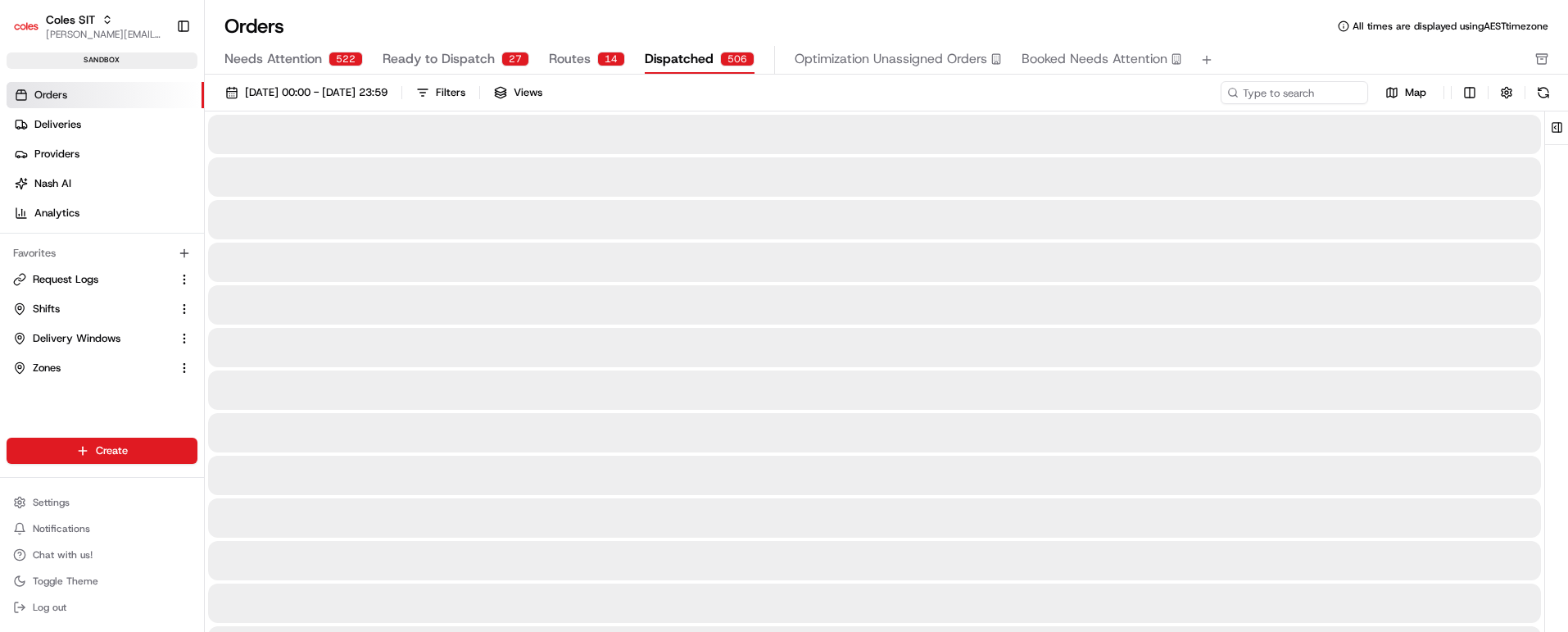
click at [675, 62] on span "Dispatched" at bounding box center [679, 58] width 68 height 20
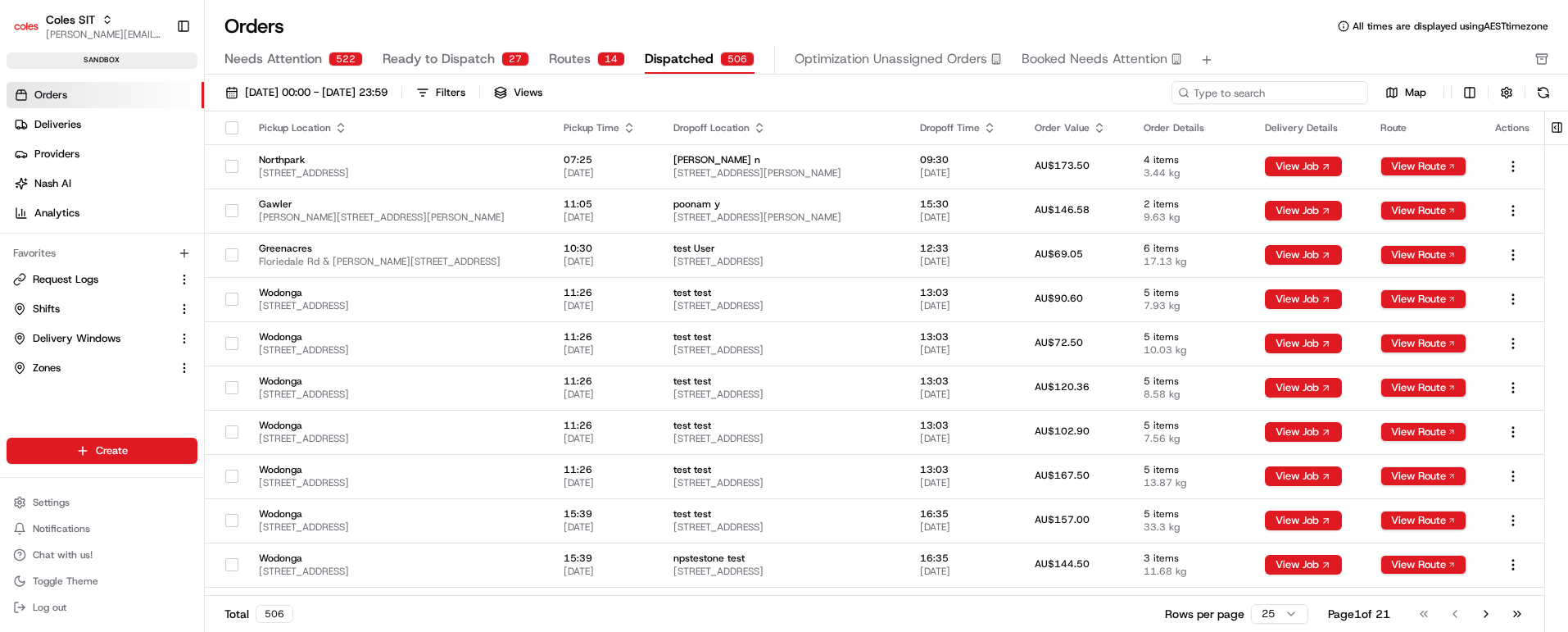
click at [1294, 93] on input at bounding box center [1270, 93] width 197 height 23
paste input "216462014"
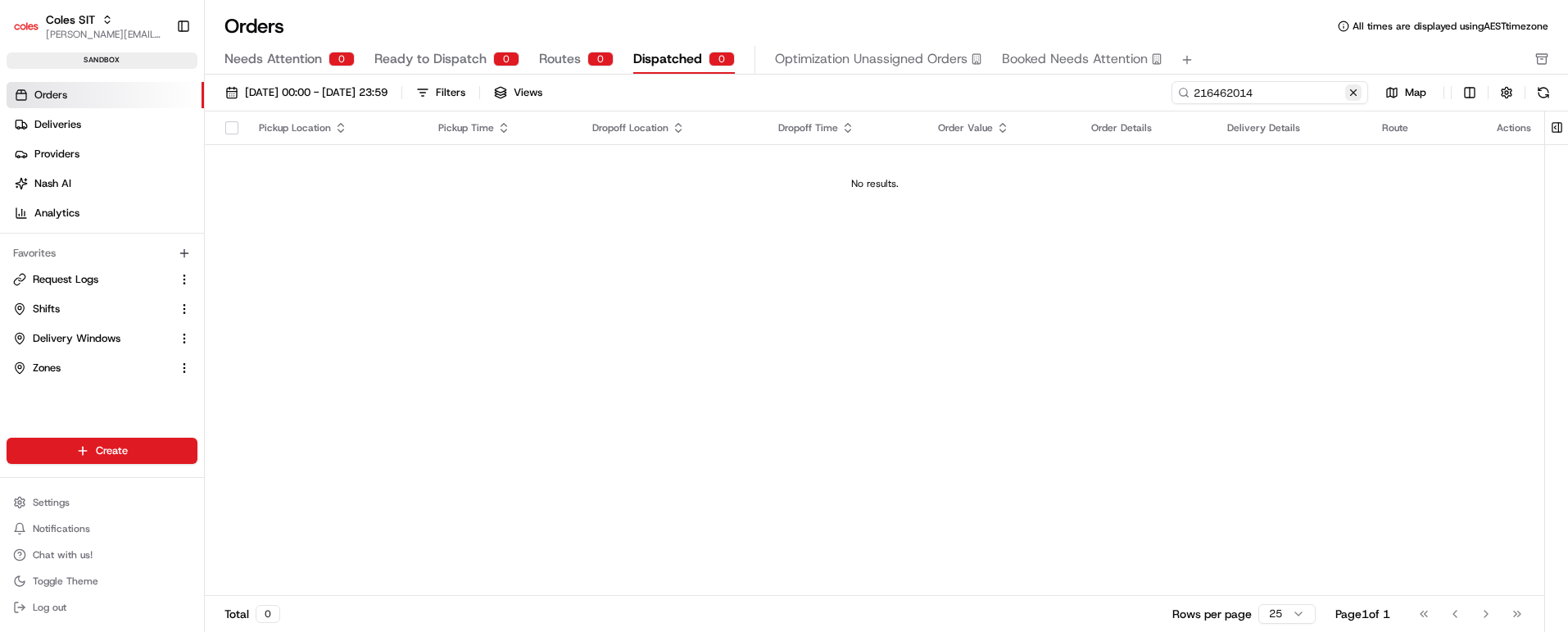
type input "216462014"
click at [1352, 90] on button at bounding box center [1353, 92] width 16 height 16
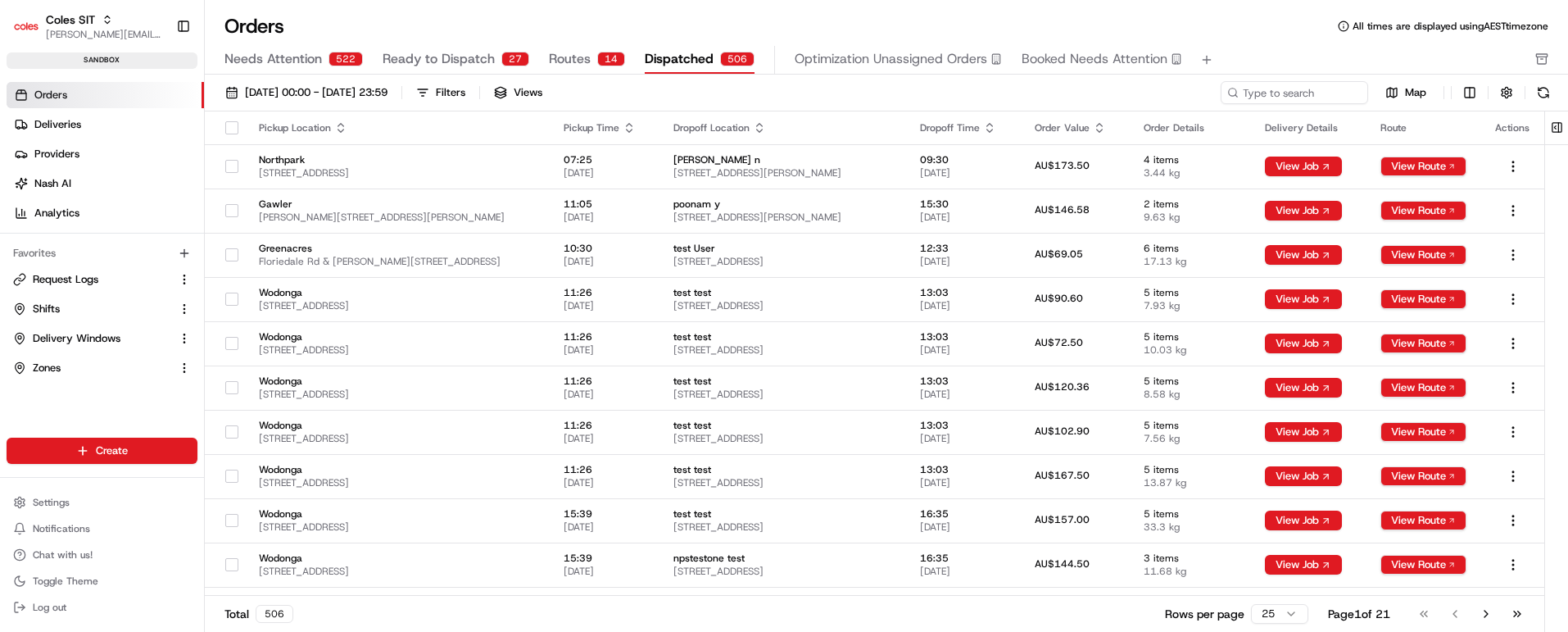
click at [277, 59] on span "Needs Attention" at bounding box center [274, 58] width 97 height 20
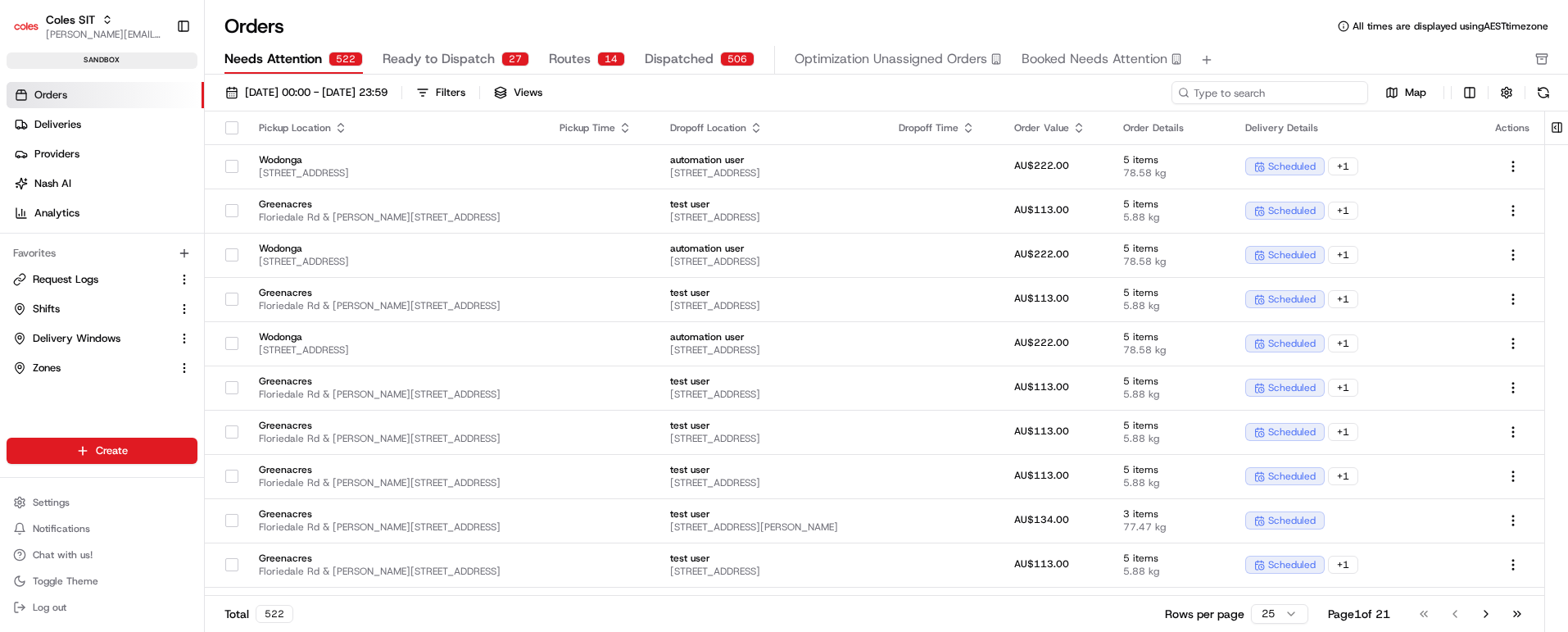
click at [1283, 90] on input at bounding box center [1270, 93] width 197 height 23
paste input "216462014"
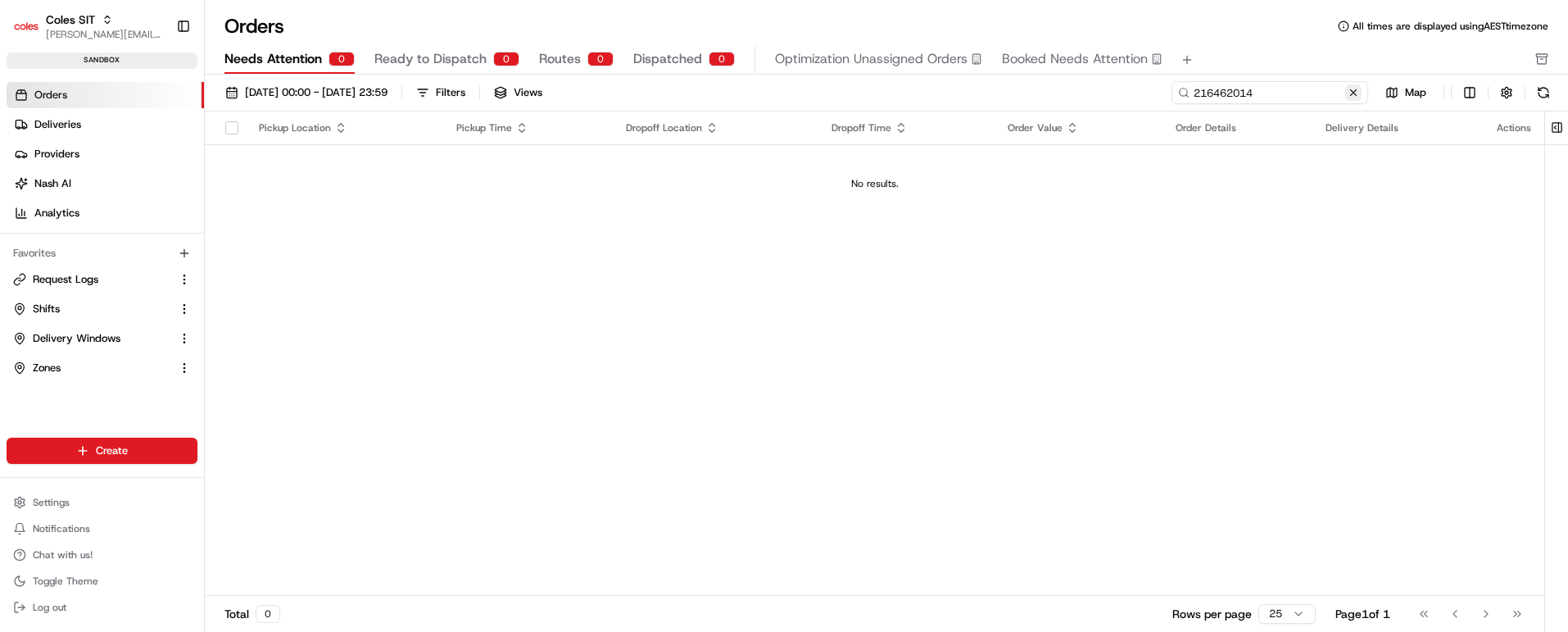
type input "216462014"
click at [79, 333] on span "Delivery Windows" at bounding box center [77, 339] width 88 height 15
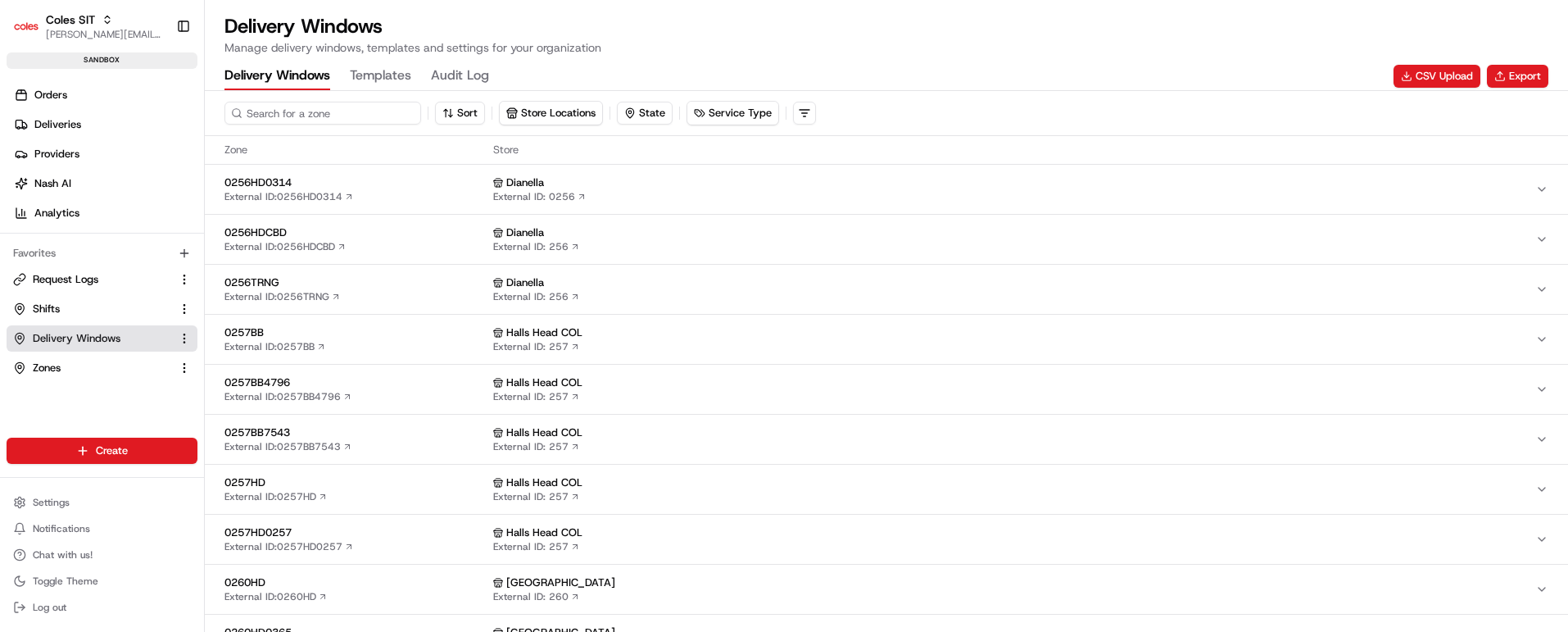
click at [319, 109] on input at bounding box center [323, 113] width 197 height 23
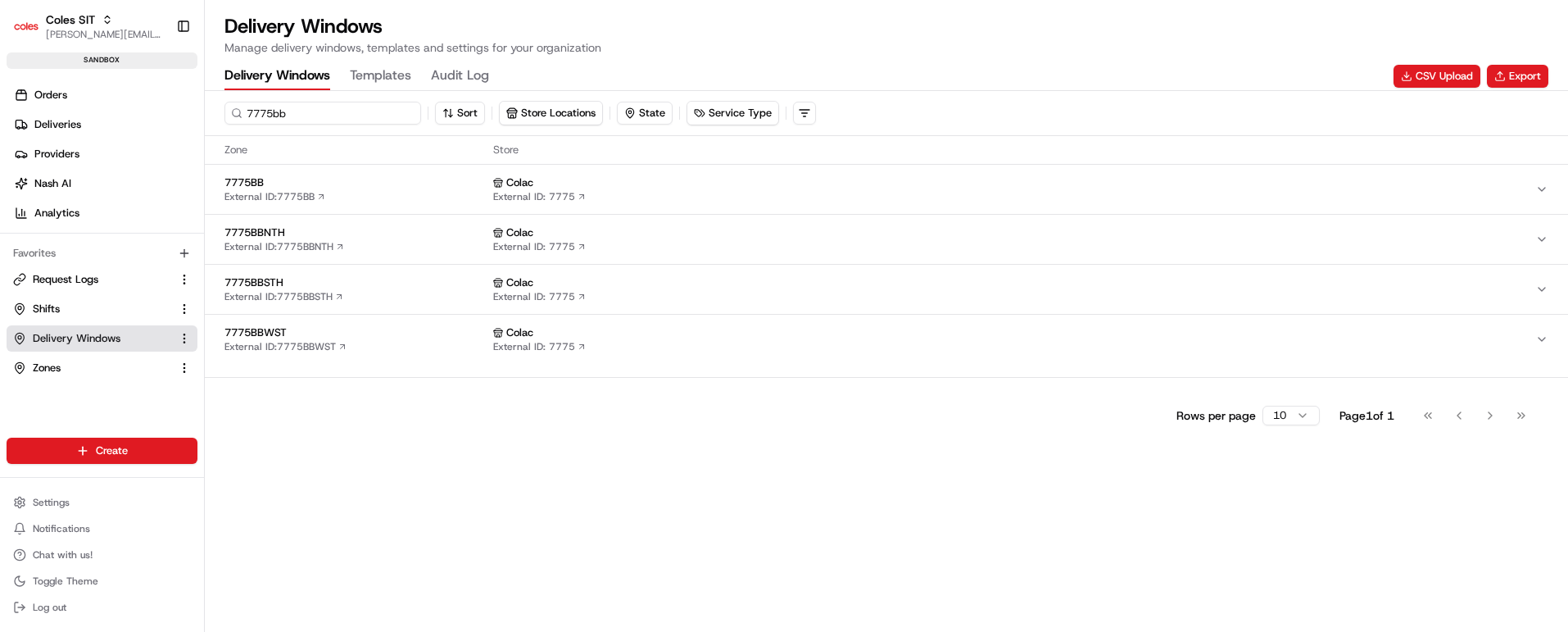
type input "7775bb"
click at [395, 188] on span "7775BB" at bounding box center [356, 183] width 262 height 15
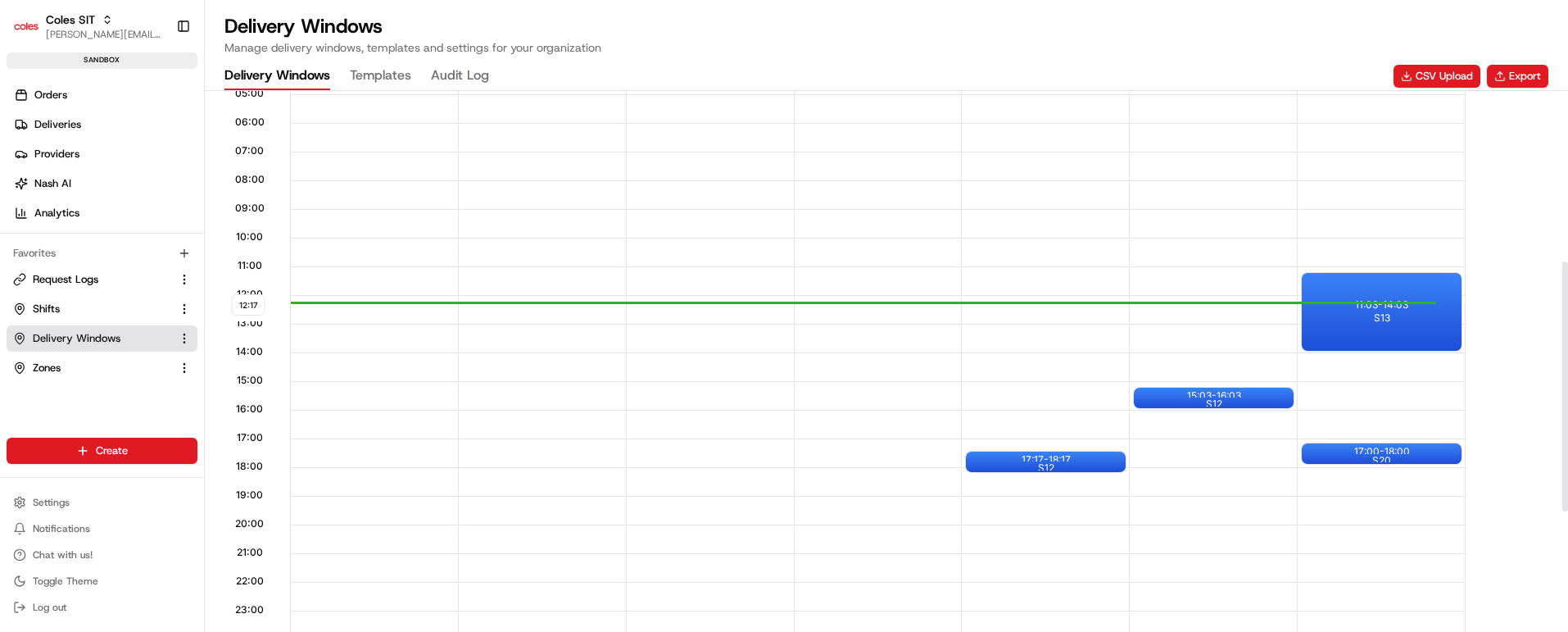
scroll to position [492, 0]
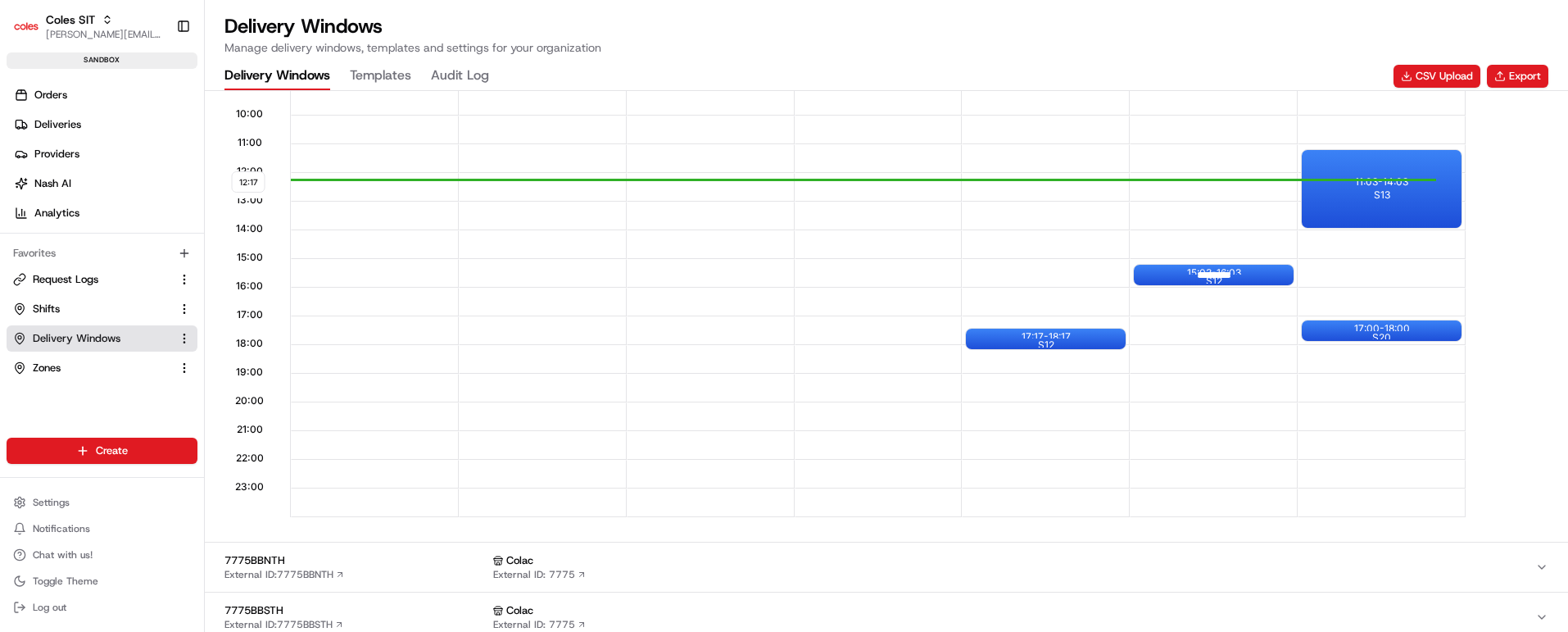
click at [1215, 276] on div at bounding box center [1215, 275] width 66 height 21
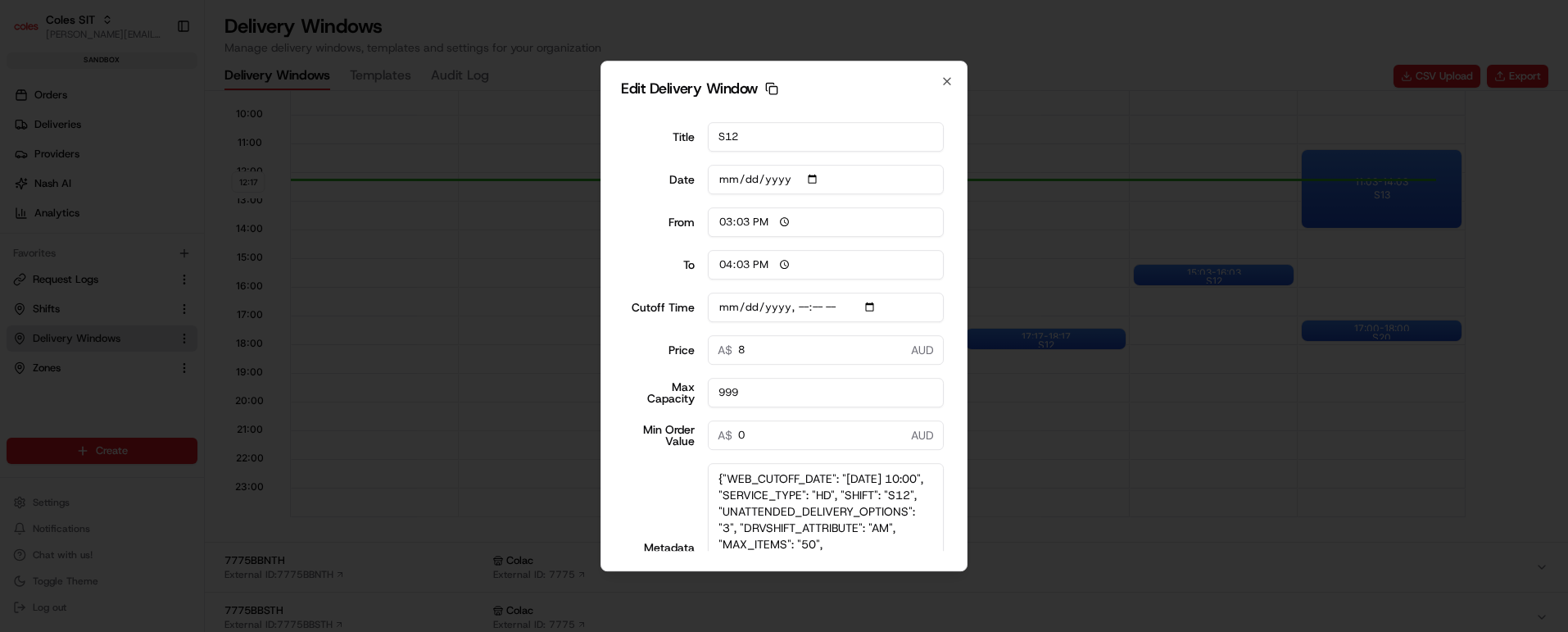
drag, startPoint x: 918, startPoint y: 505, endPoint x: 906, endPoint y: 637, distance: 132.5
click at [906, 631] on html "Coles SIT vaibhav.tomar@coles.com.au Toggle Sidebar sandbox Orders Deliveries P…" at bounding box center [784, 316] width 1568 height 632
type input "2025-08-23T10:10"
click at [945, 80] on icon "button" at bounding box center [948, 82] width 13 height 13
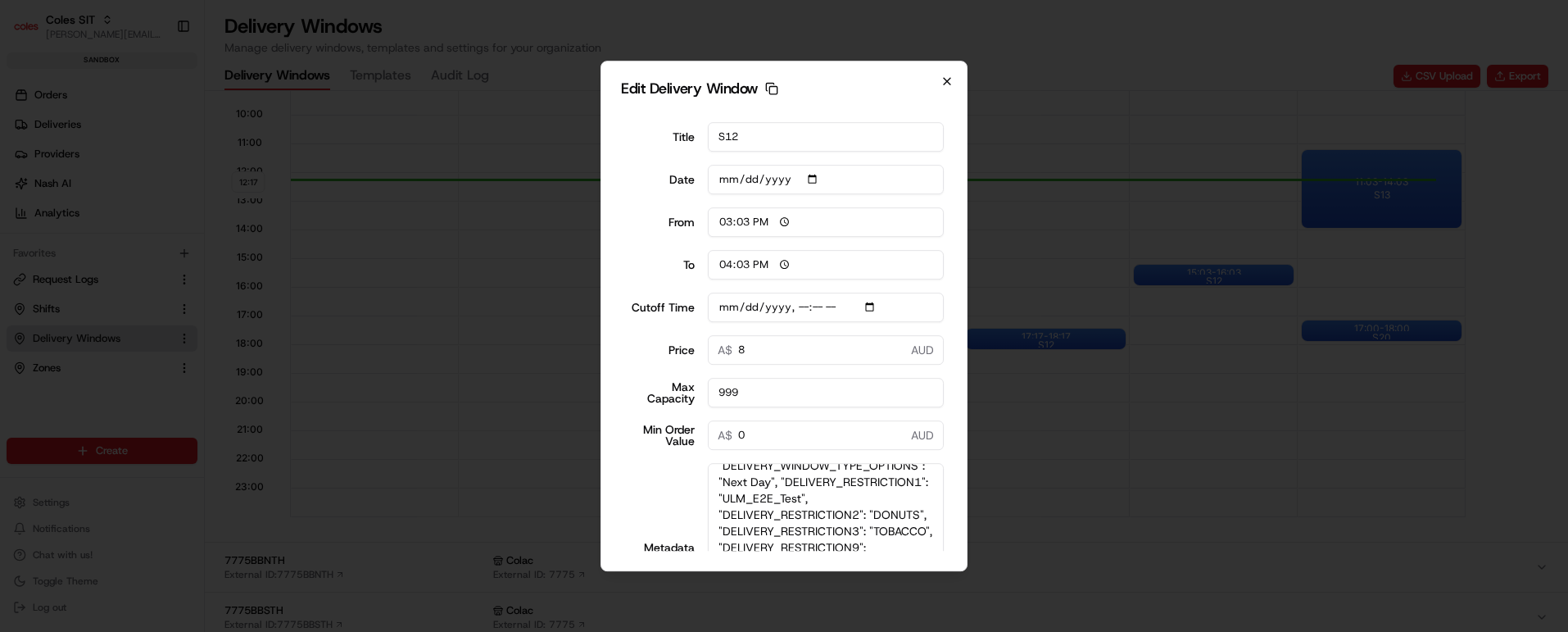
type input "[DATE]"
type input "12:18"
type input "13:18"
type input "2025-08-23T10:10"
type input "0"
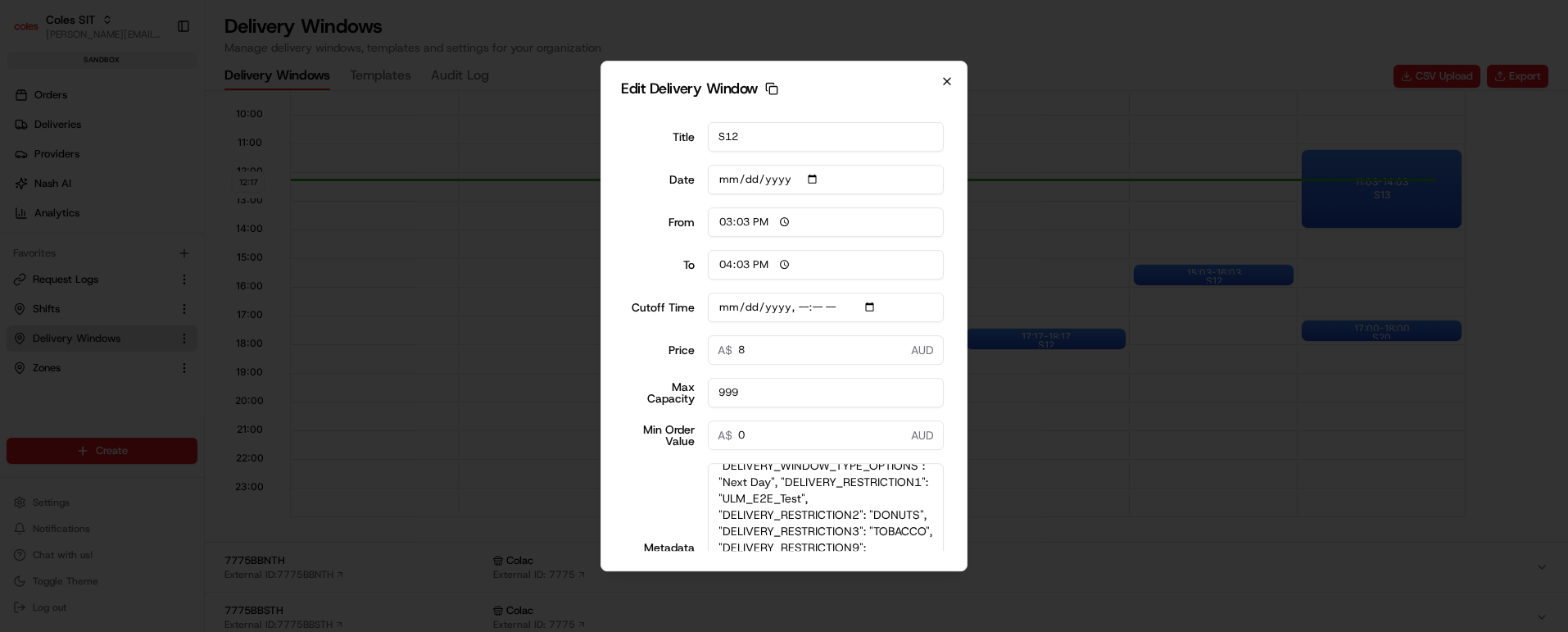
type input "0"
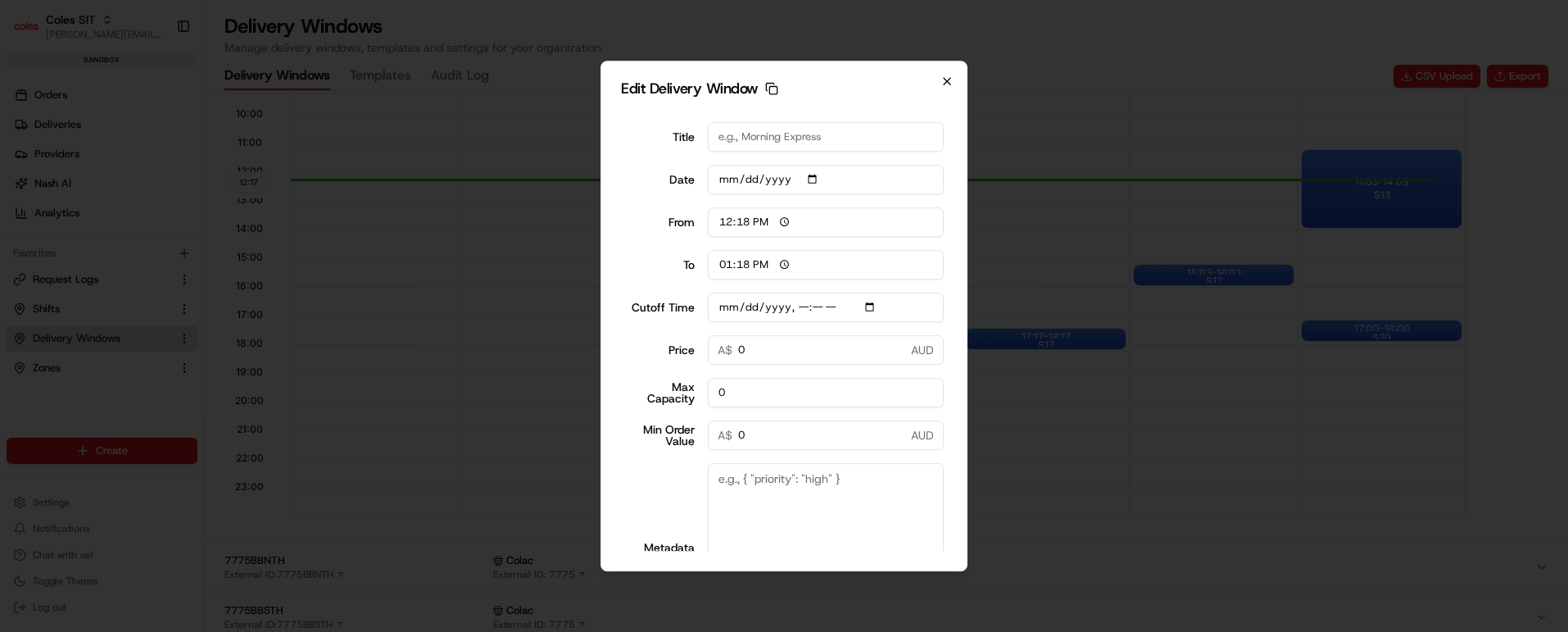
scroll to position [0, 0]
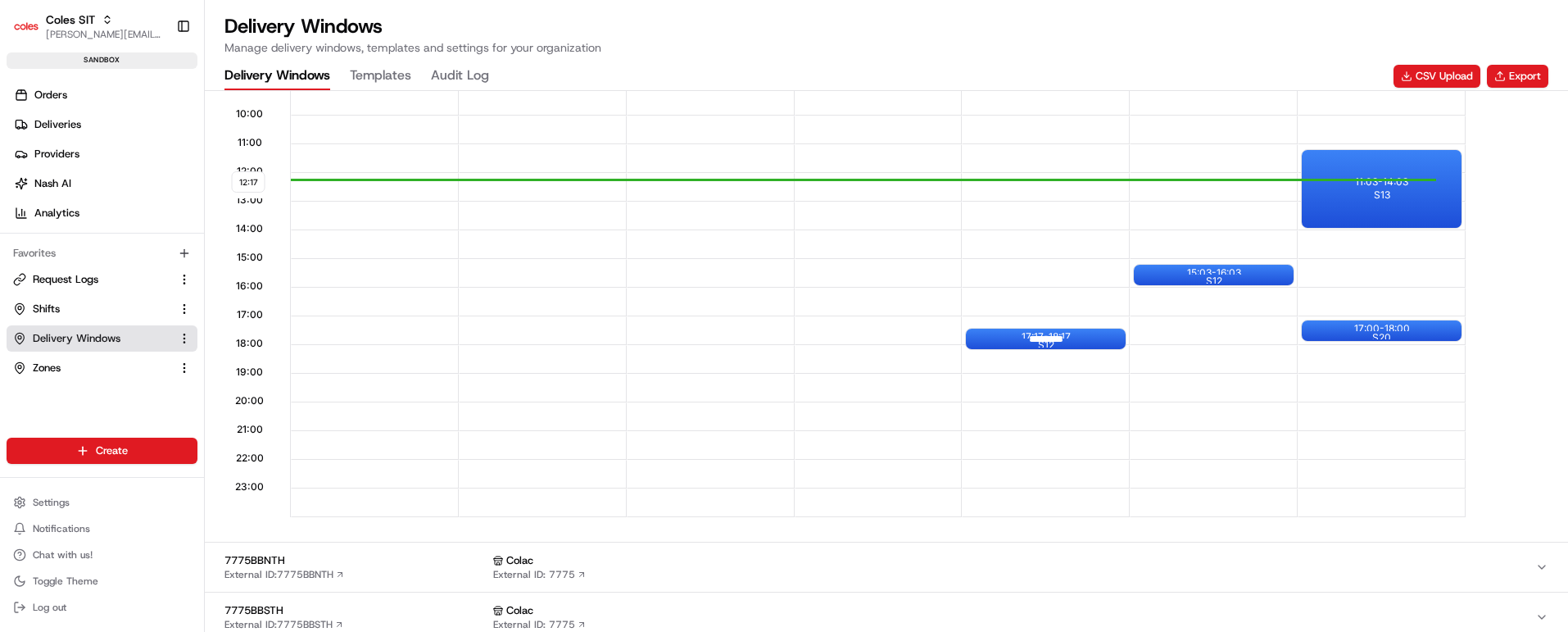
click at [1047, 338] on div at bounding box center [1046, 339] width 66 height 21
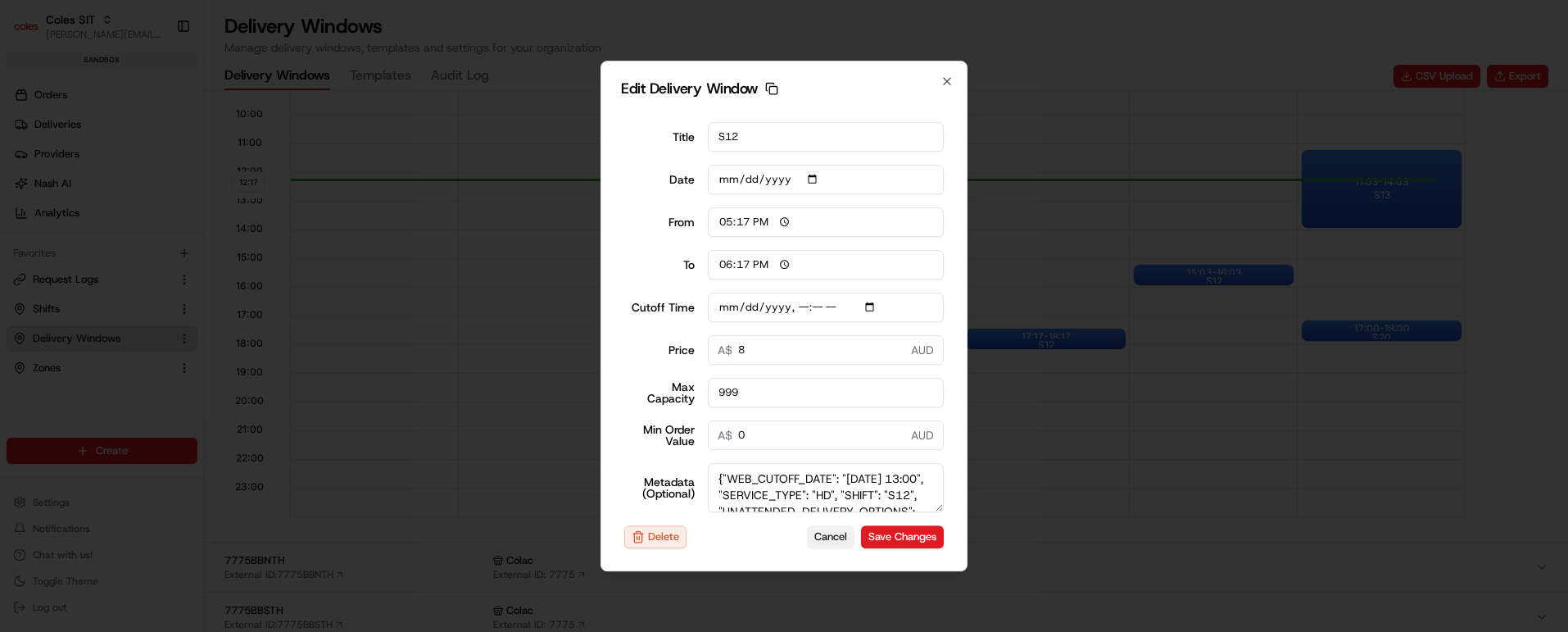
click at [807, 534] on button "Cancel" at bounding box center [830, 536] width 48 height 23
type input "[DATE]"
type input "12:18"
type input "13:18"
type input "2025-08-22T13:10"
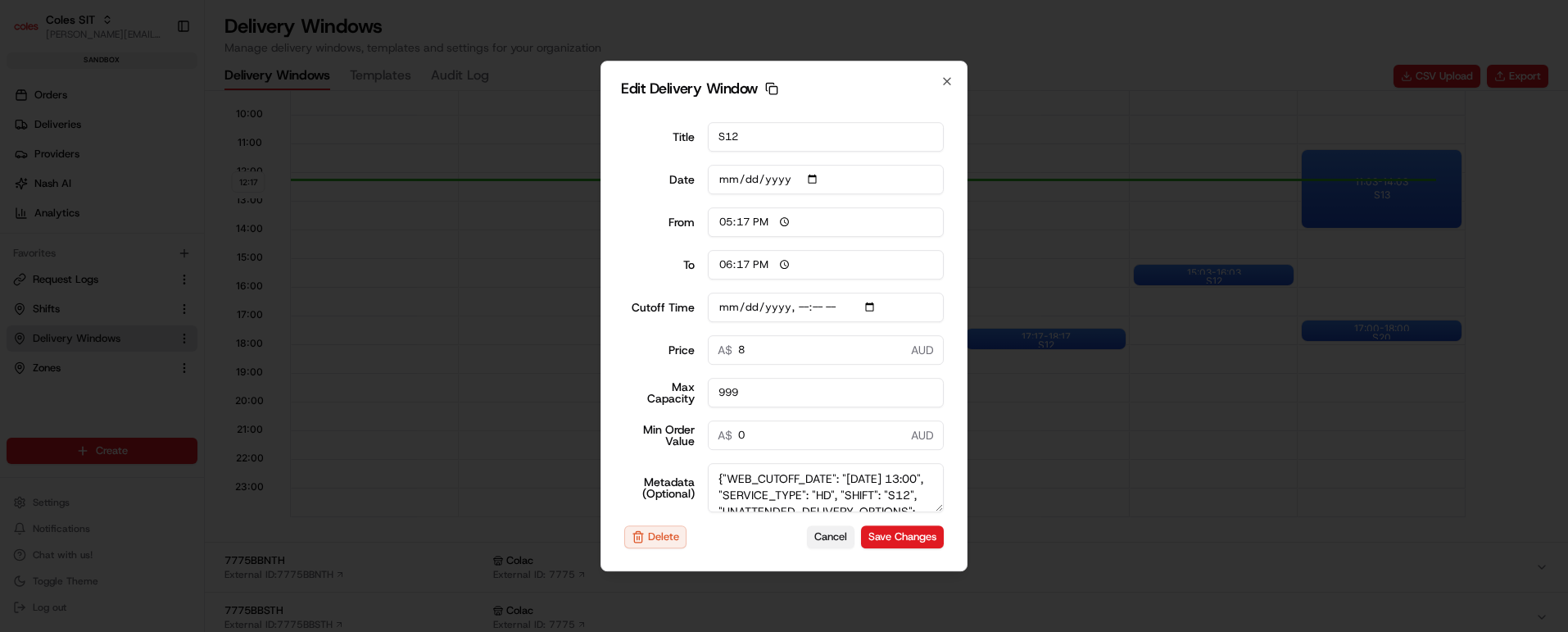
type input "0"
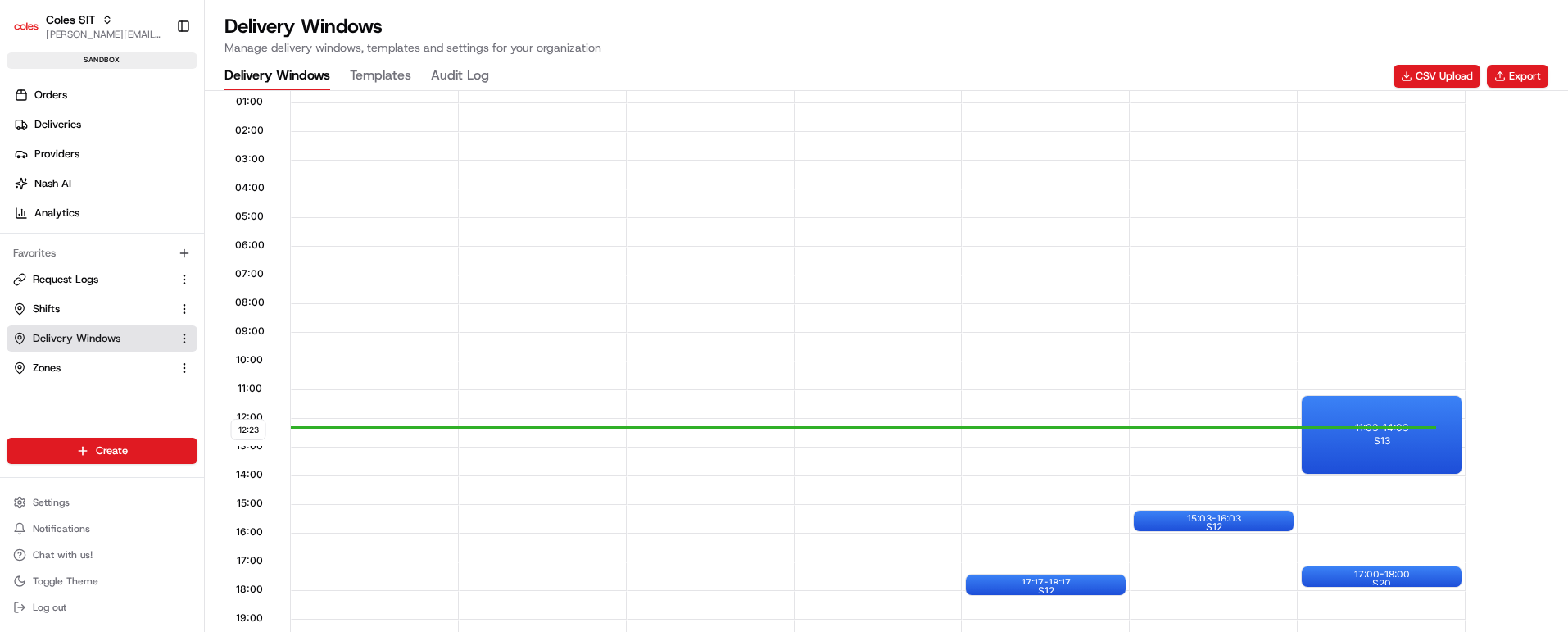
scroll to position [369, 0]
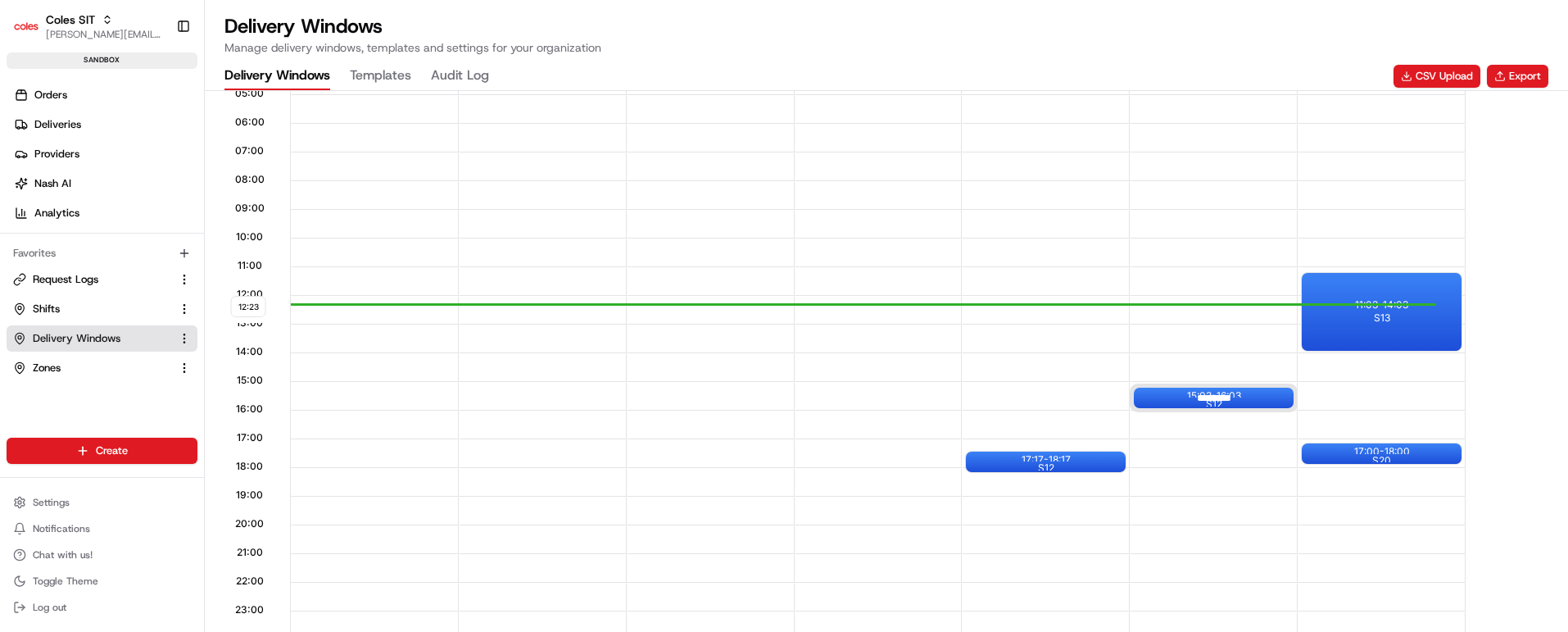
click at [1200, 395] on div at bounding box center [1215, 399] width 66 height 21
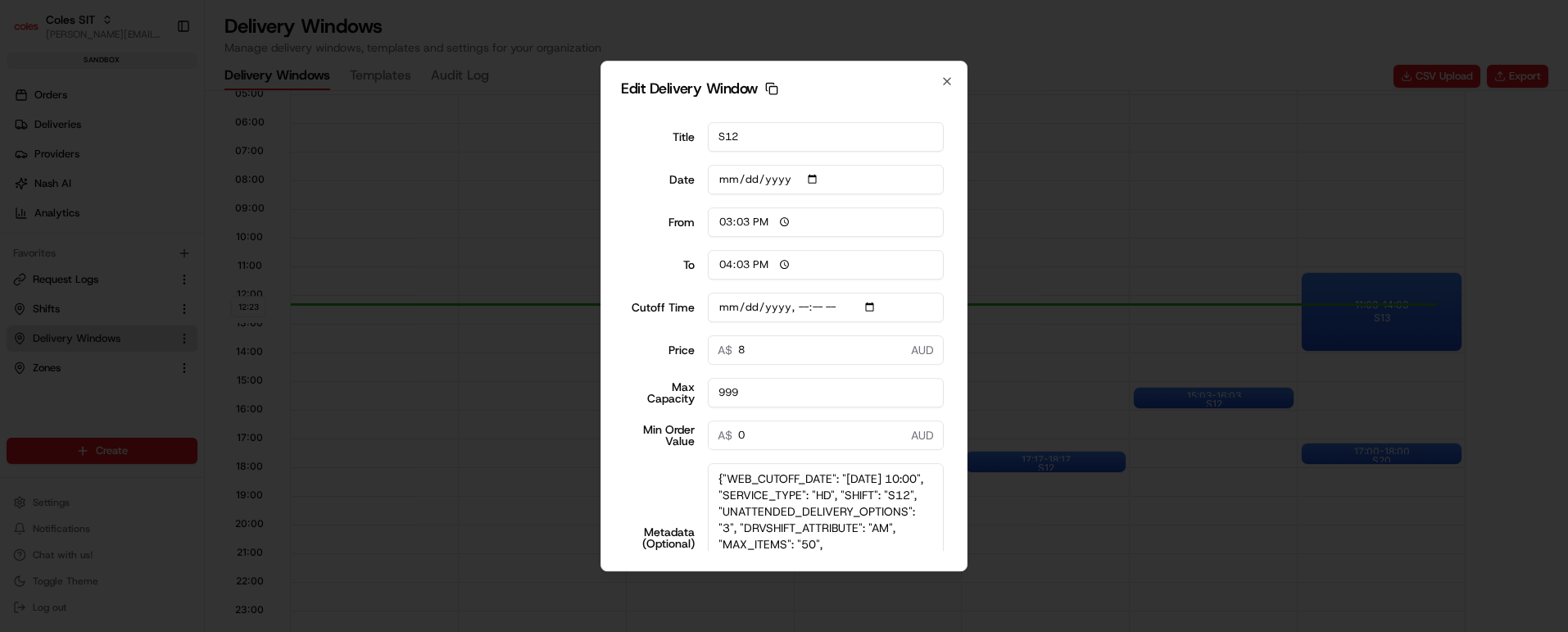
click at [922, 594] on body "Coles SIT vaibhav.tomar@coles.com.au Toggle Sidebar sandbox Orders Deliveries P…" at bounding box center [784, 316] width 1568 height 632
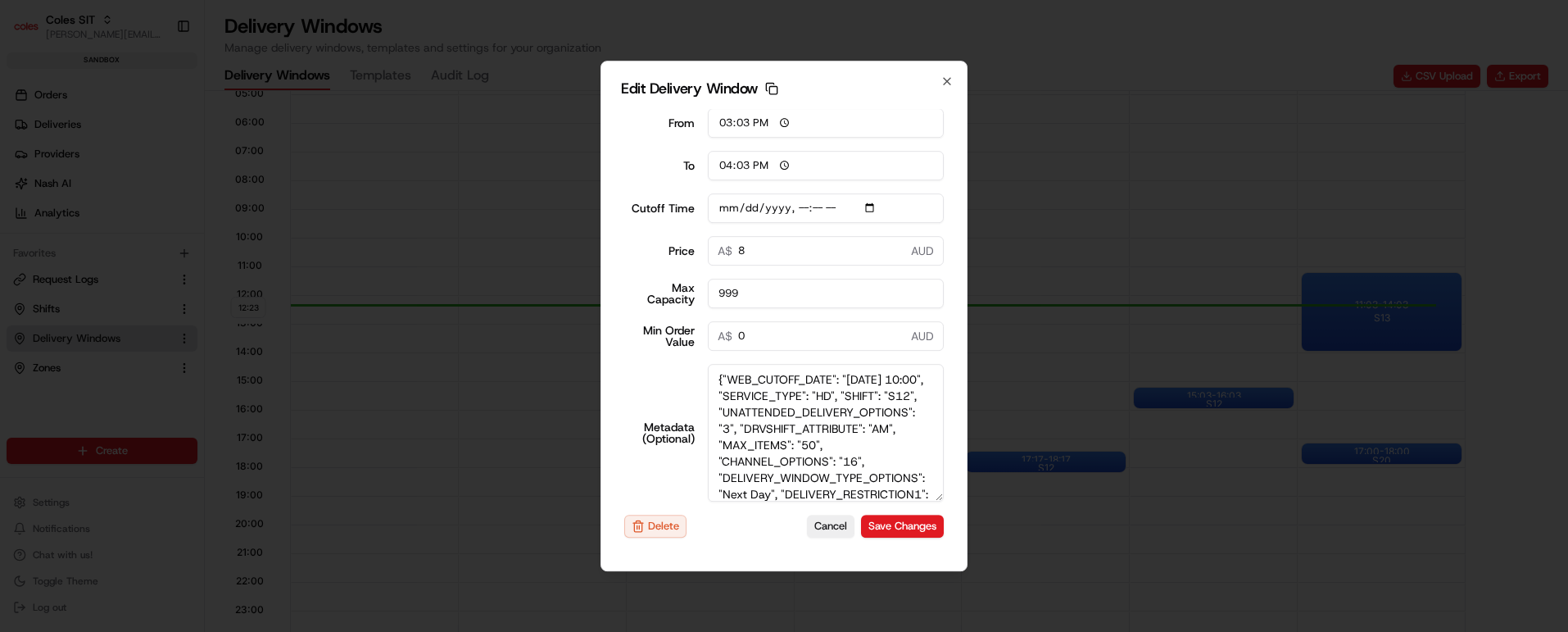
scroll to position [23, 0]
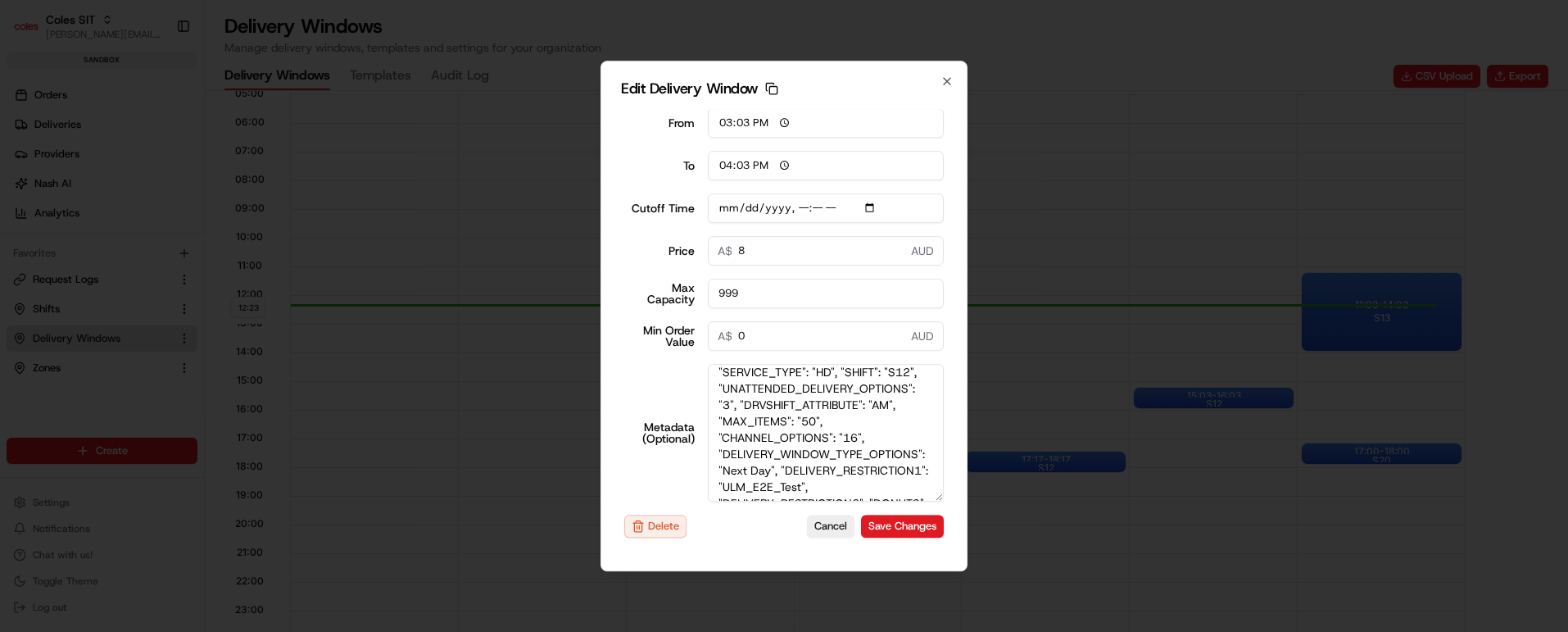
click at [844, 467] on textarea "{"WEB_CUTOFF_DATE": "23/08/2025 10:00", "SERVICE_TYPE": "HD", "SHIFT": "S12", "…" at bounding box center [826, 432] width 237 height 138
type input "2025-08-23T10:10"
click at [807, 527] on button "Cancel" at bounding box center [830, 526] width 48 height 23
type input "[DATE]"
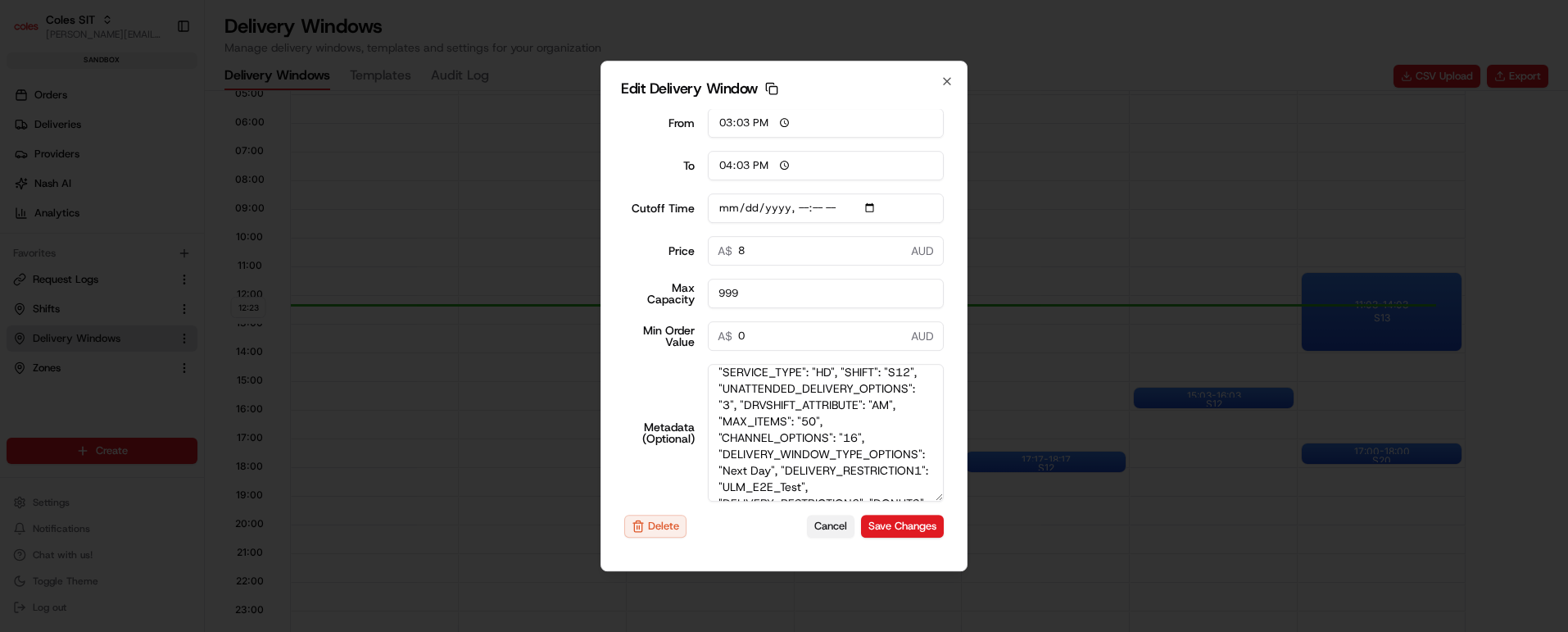
type input "12:23"
type input "13:23"
type input "2025-08-23T10:10"
type input "0"
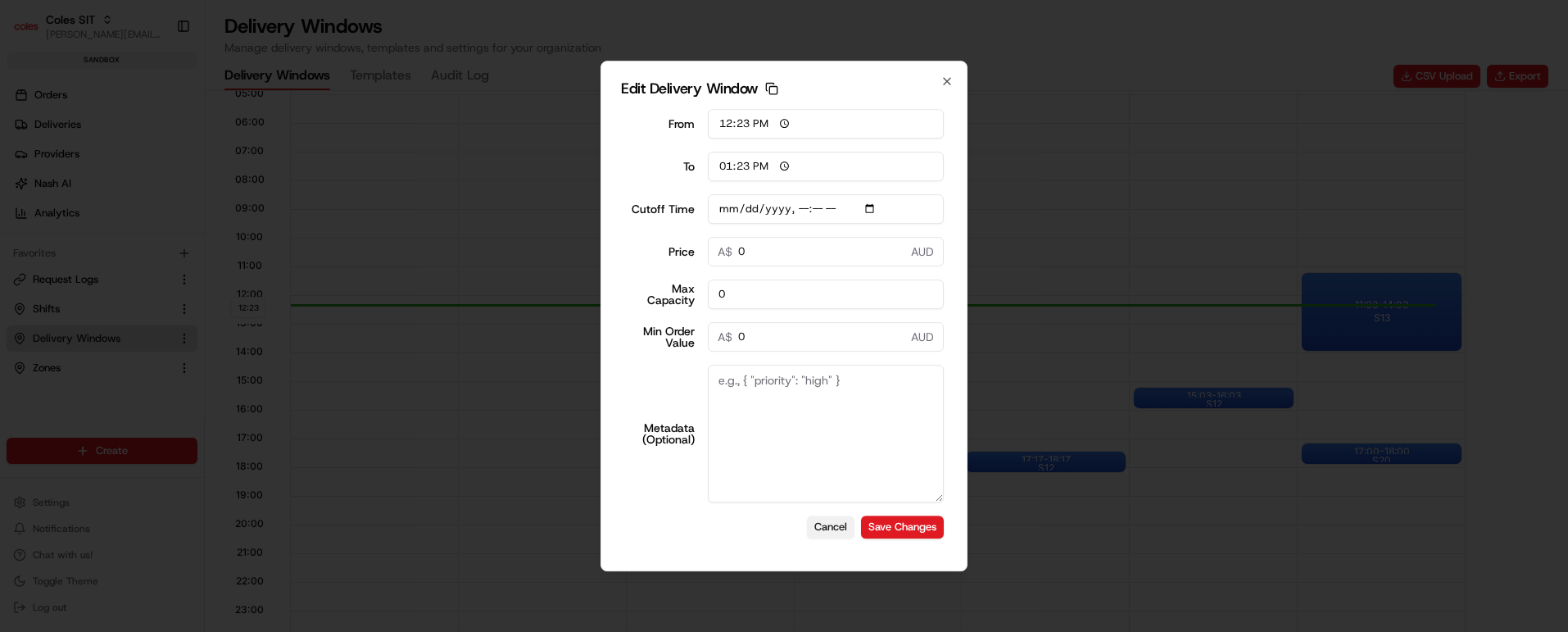
scroll to position [0, 0]
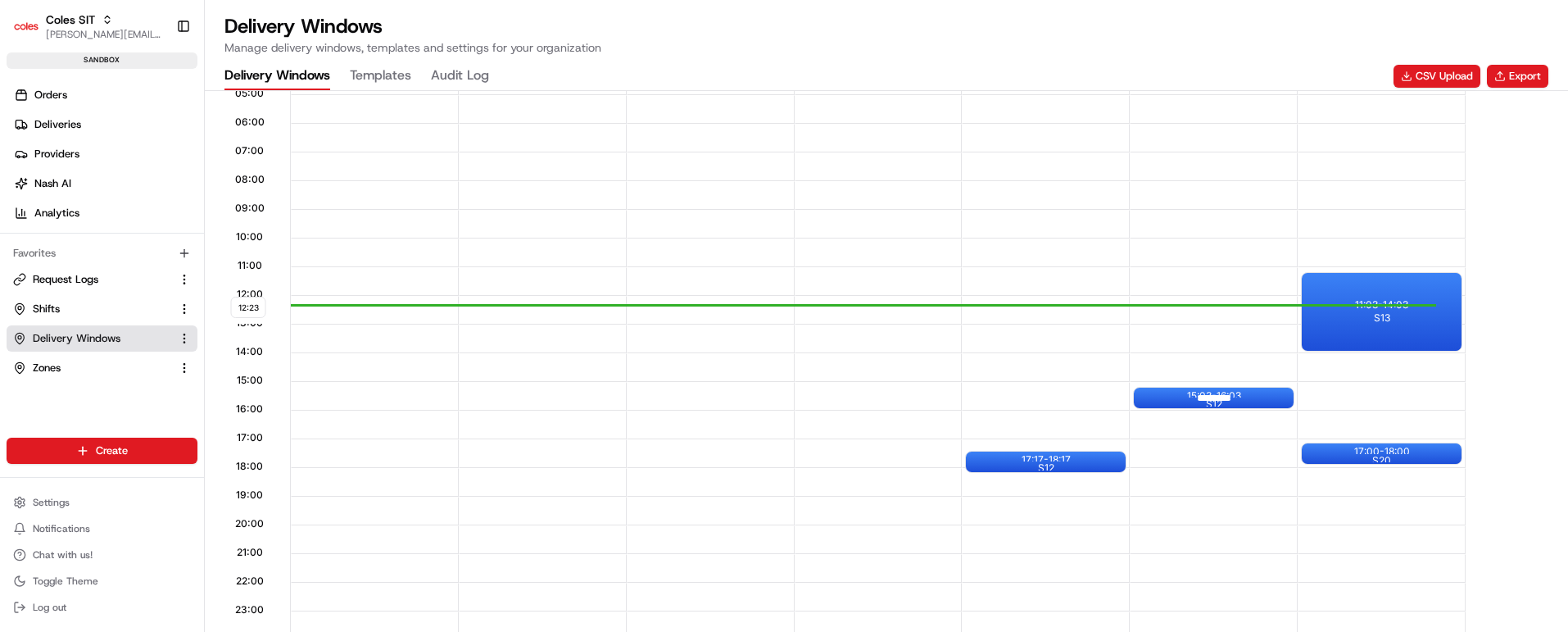
click at [1202, 396] on div at bounding box center [1215, 399] width 66 height 21
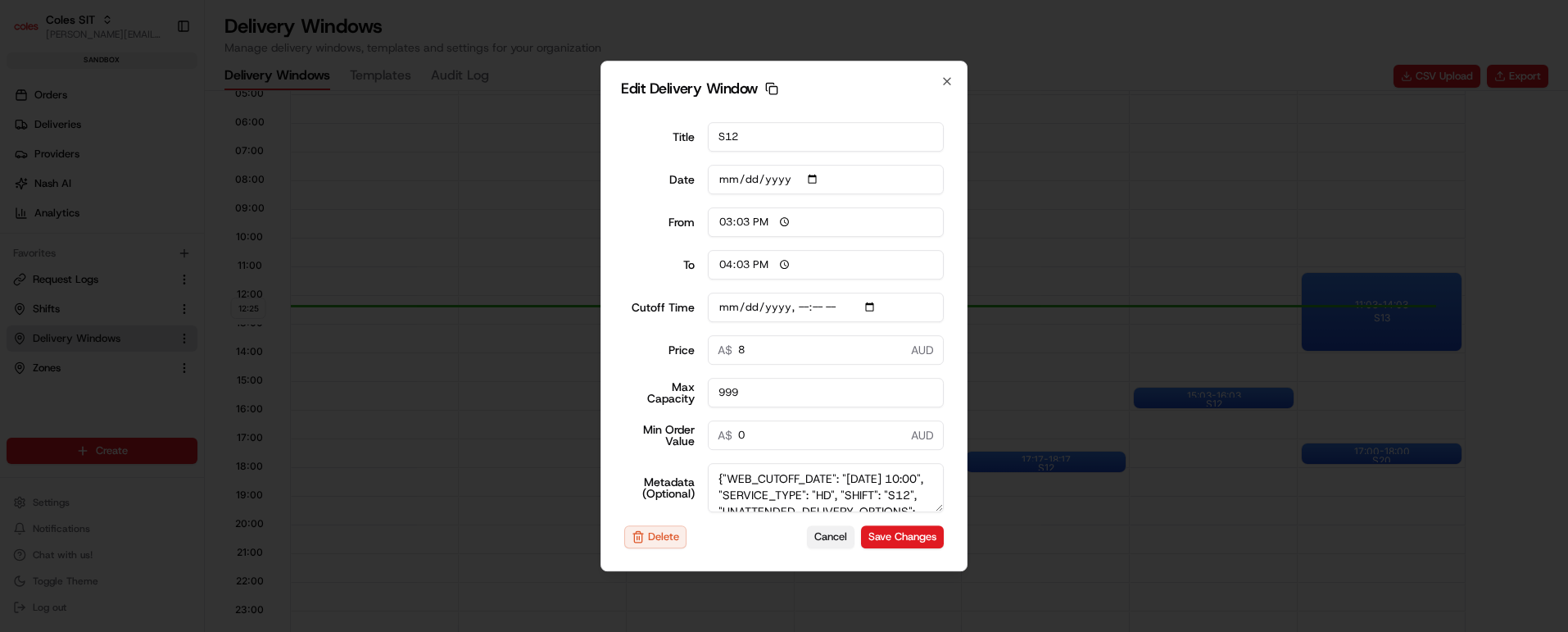
click at [810, 534] on button "Cancel" at bounding box center [830, 536] width 48 height 23
type input "[DATE]"
type input "12:25"
type input "13:25"
type input "2025-08-23T10:10"
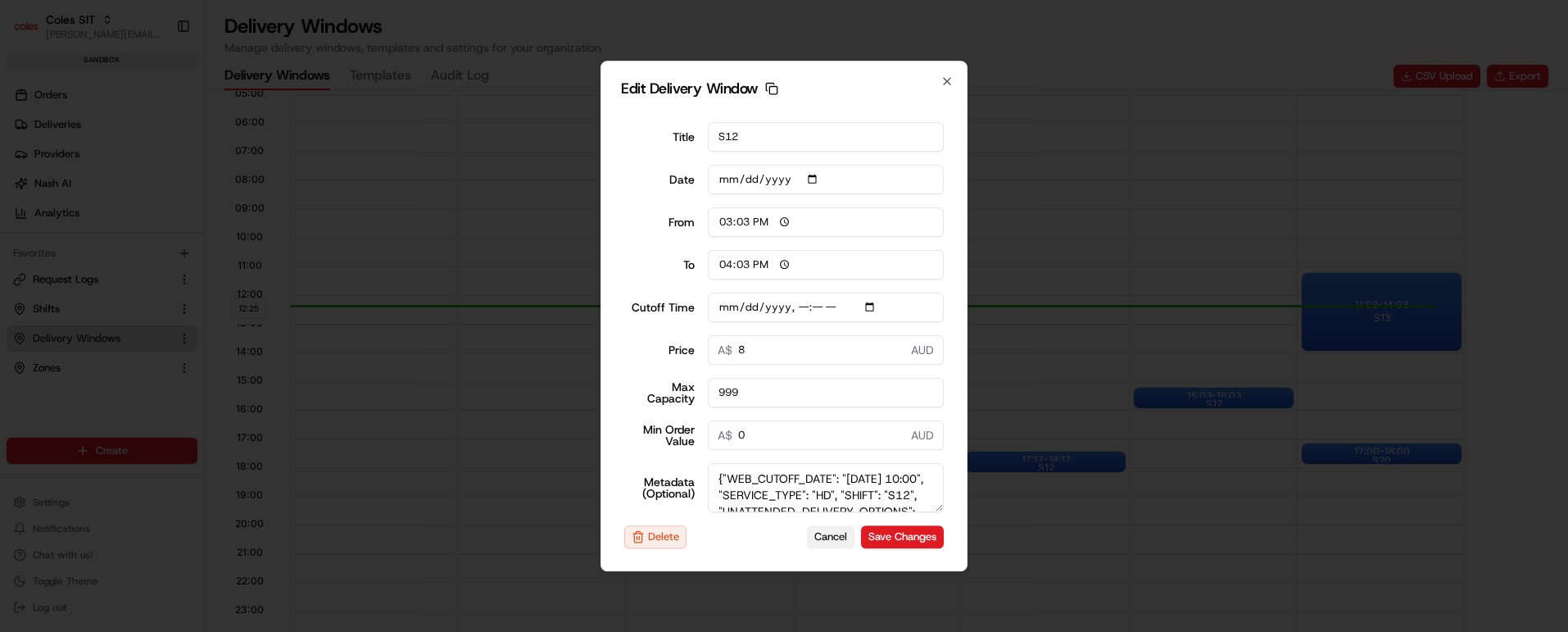
type input "0"
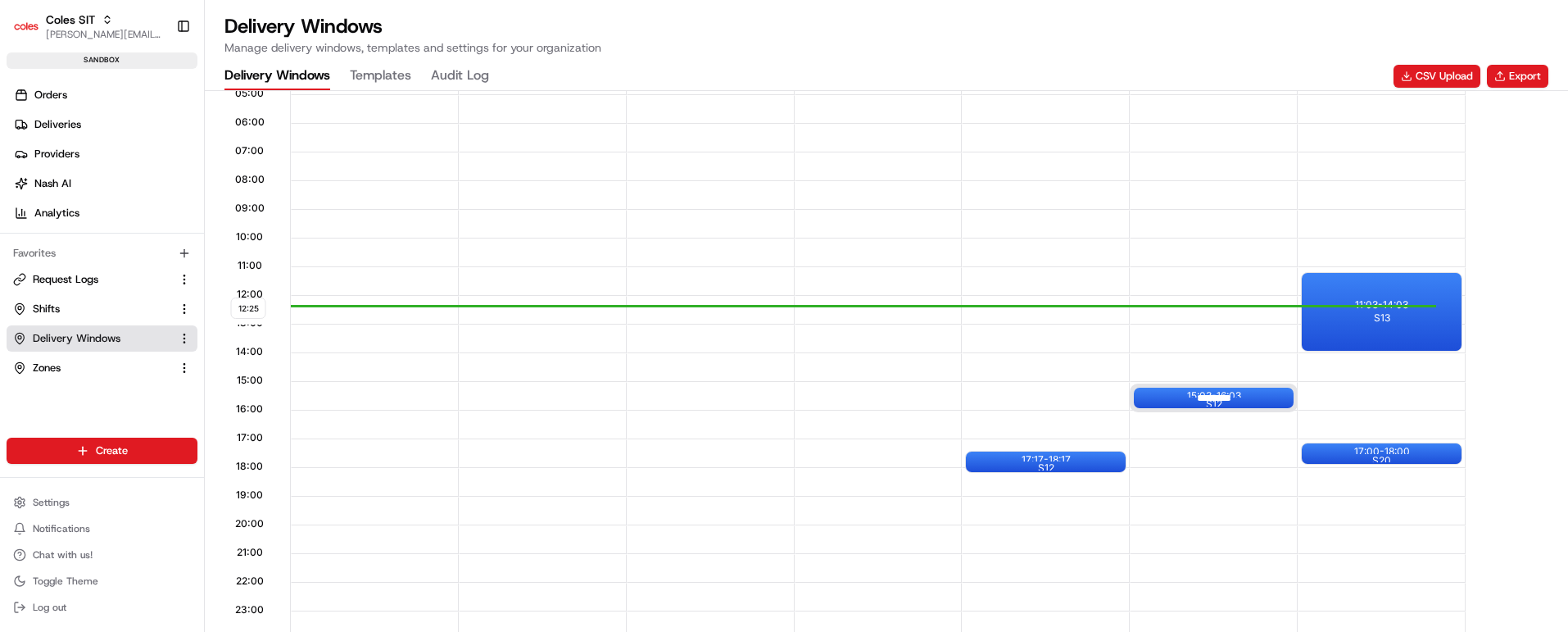
click at [1244, 392] on div at bounding box center [1215, 399] width 66 height 21
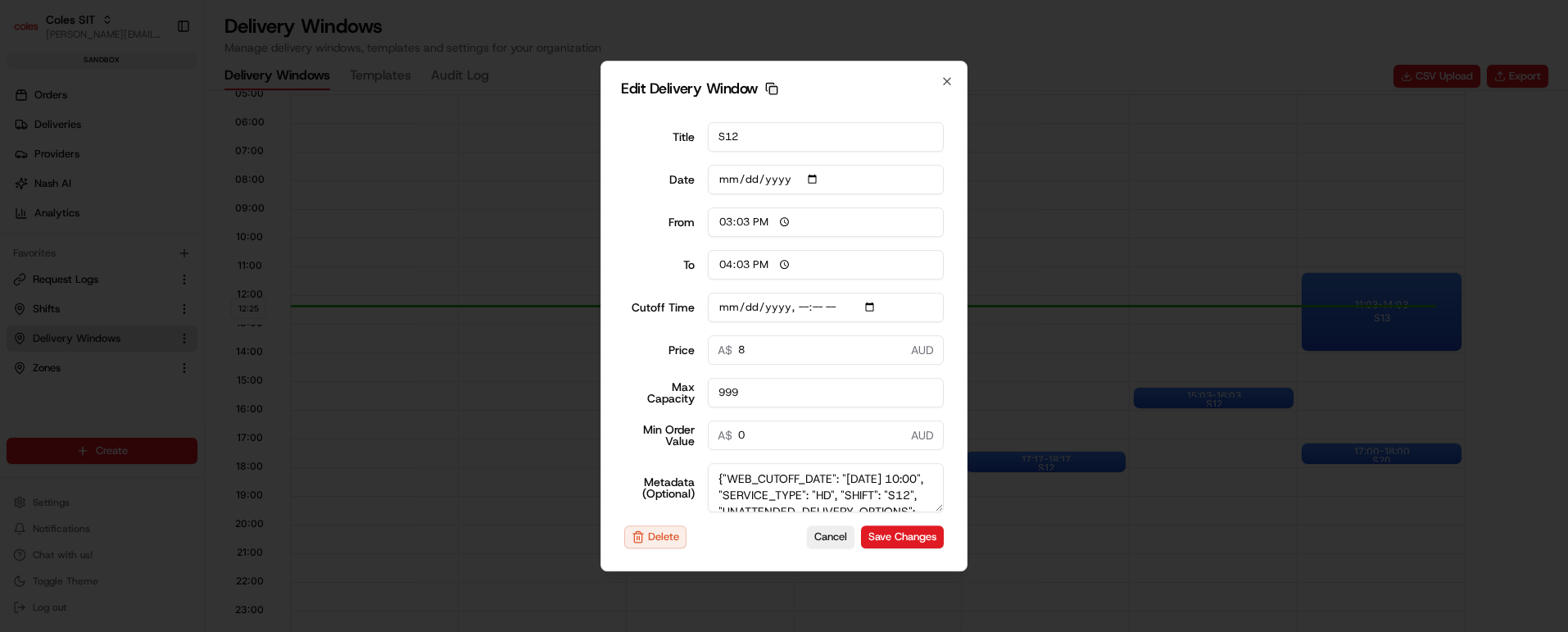
click at [771, 89] on icon "button" at bounding box center [772, 88] width 13 height 13
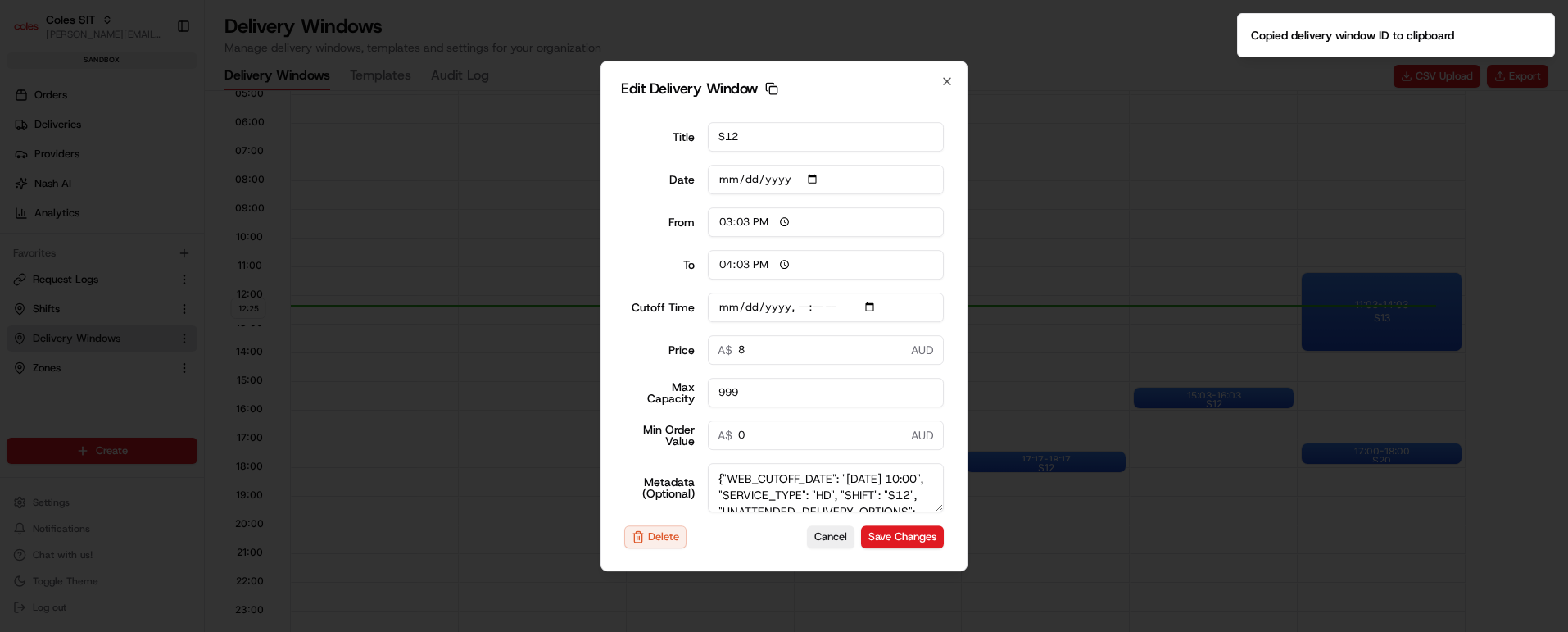
type input "2025-08-23T10:10"
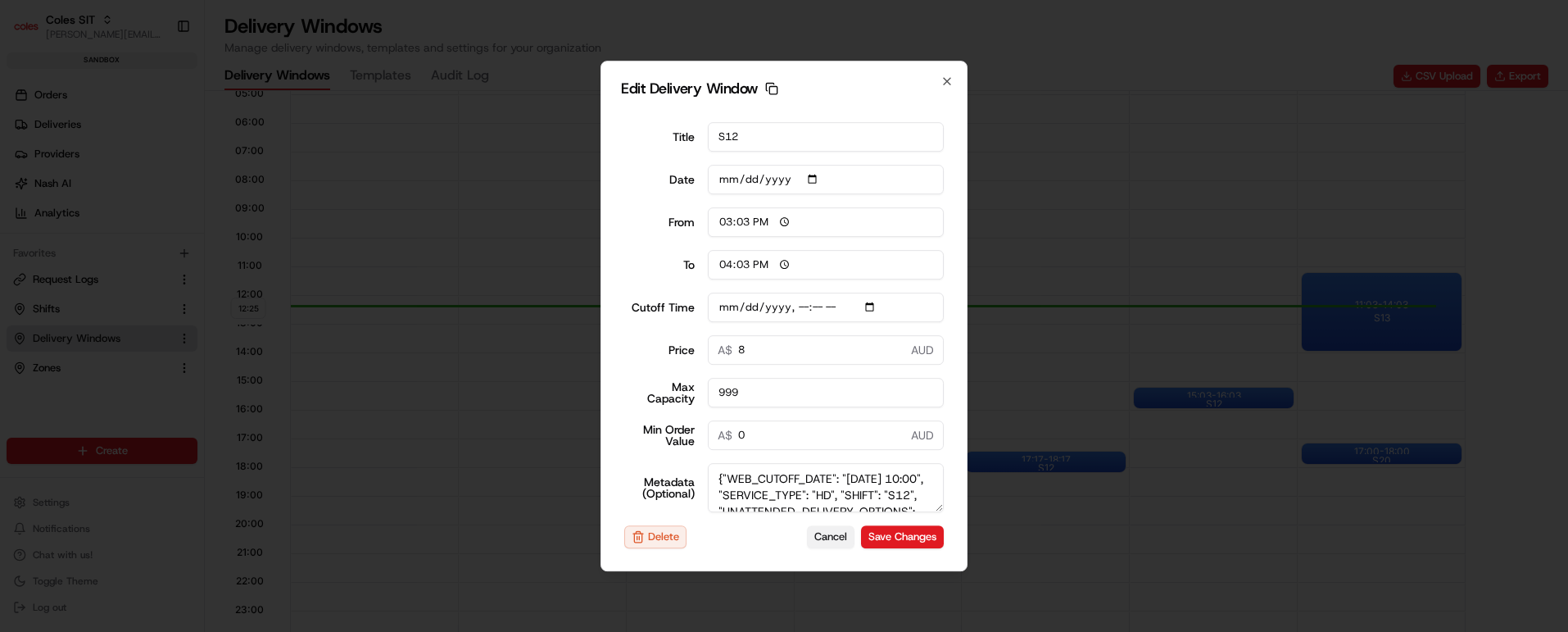
click at [823, 535] on button "Cancel" at bounding box center [830, 536] width 48 height 23
type input "[DATE]"
type input "12:26"
type input "13:26"
type input "2025-08-23T10:10"
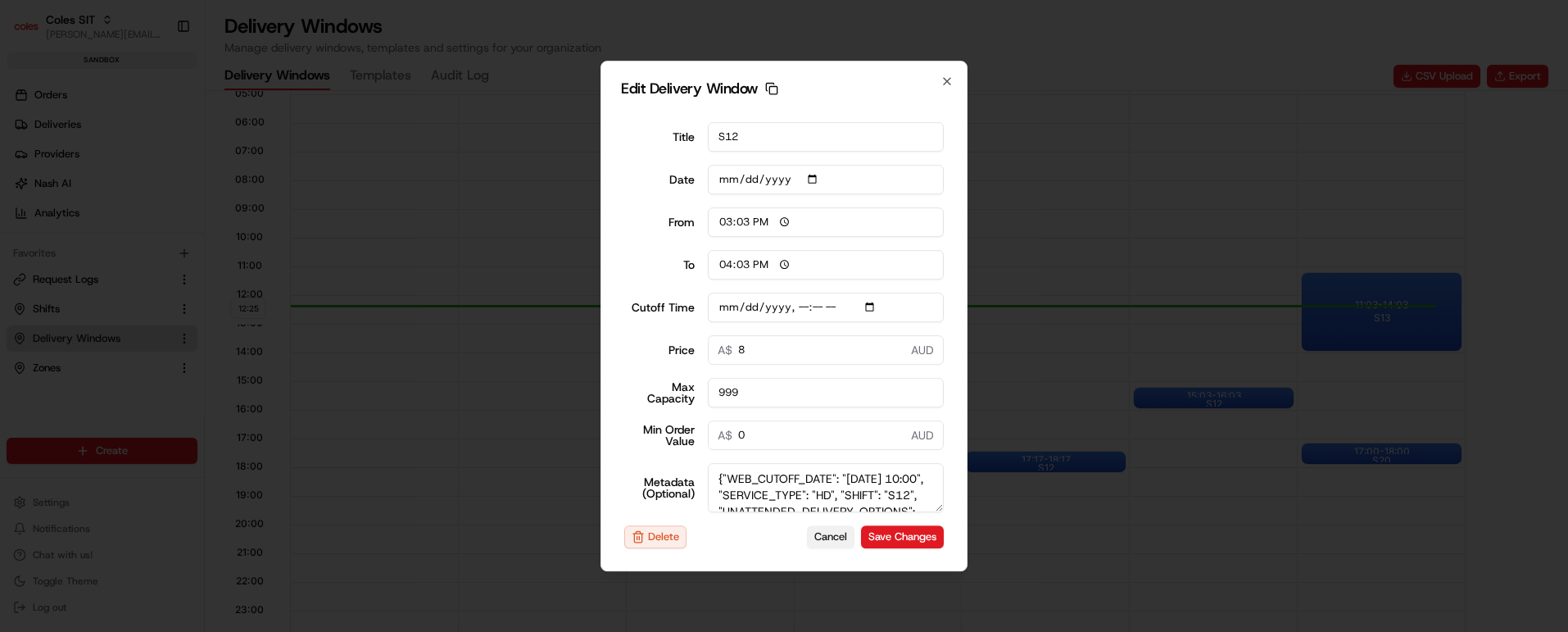
type input "0"
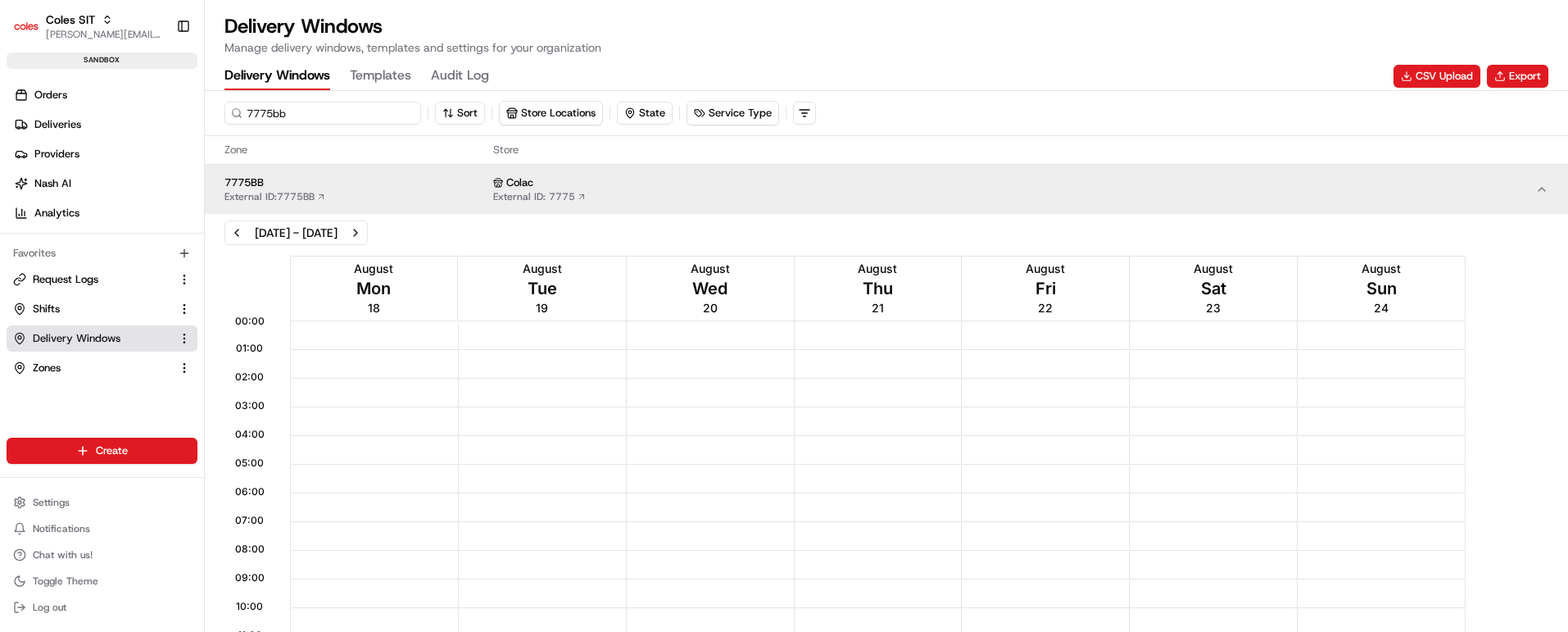
drag, startPoint x: 276, startPoint y: 113, endPoint x: 290, endPoint y: 113, distance: 14.0
click at [290, 113] on input "7775bb" at bounding box center [323, 113] width 197 height 23
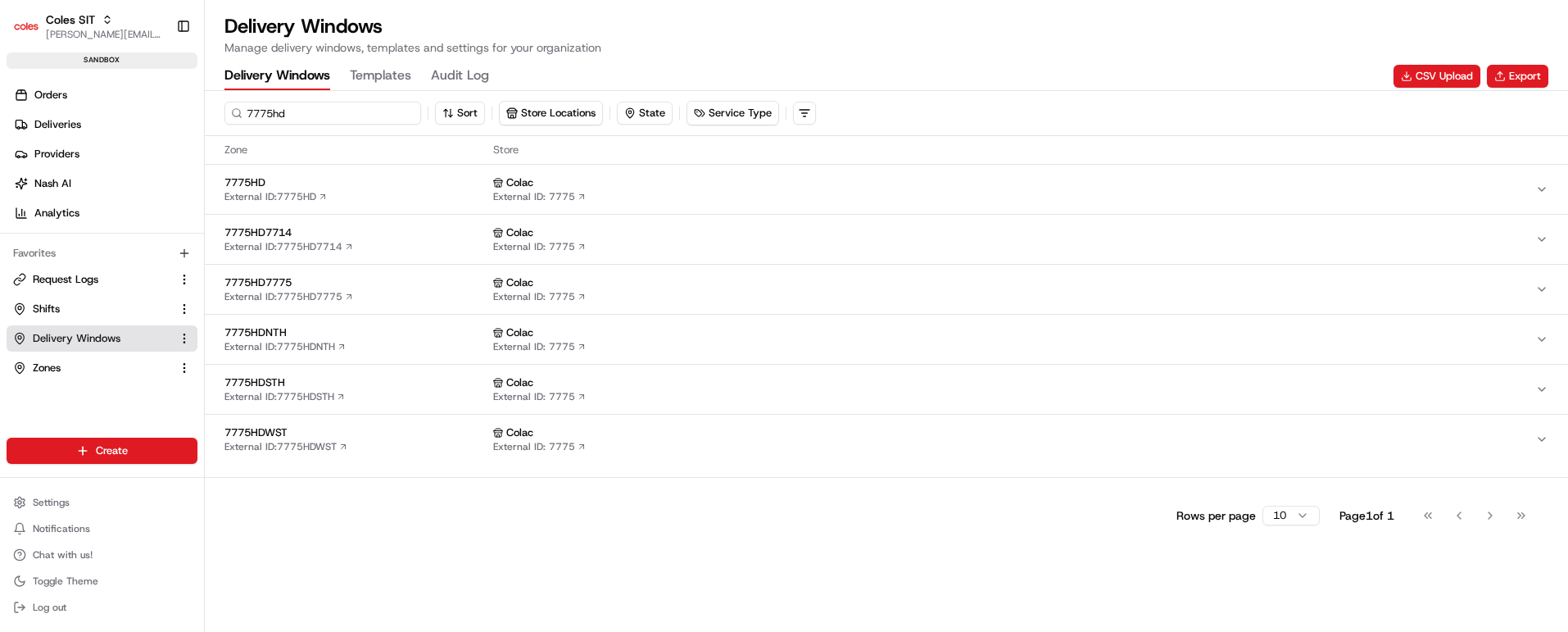
type input "7775hd"
click at [404, 192] on div "7775HD External ID: 7775HD" at bounding box center [356, 189] width 262 height 28
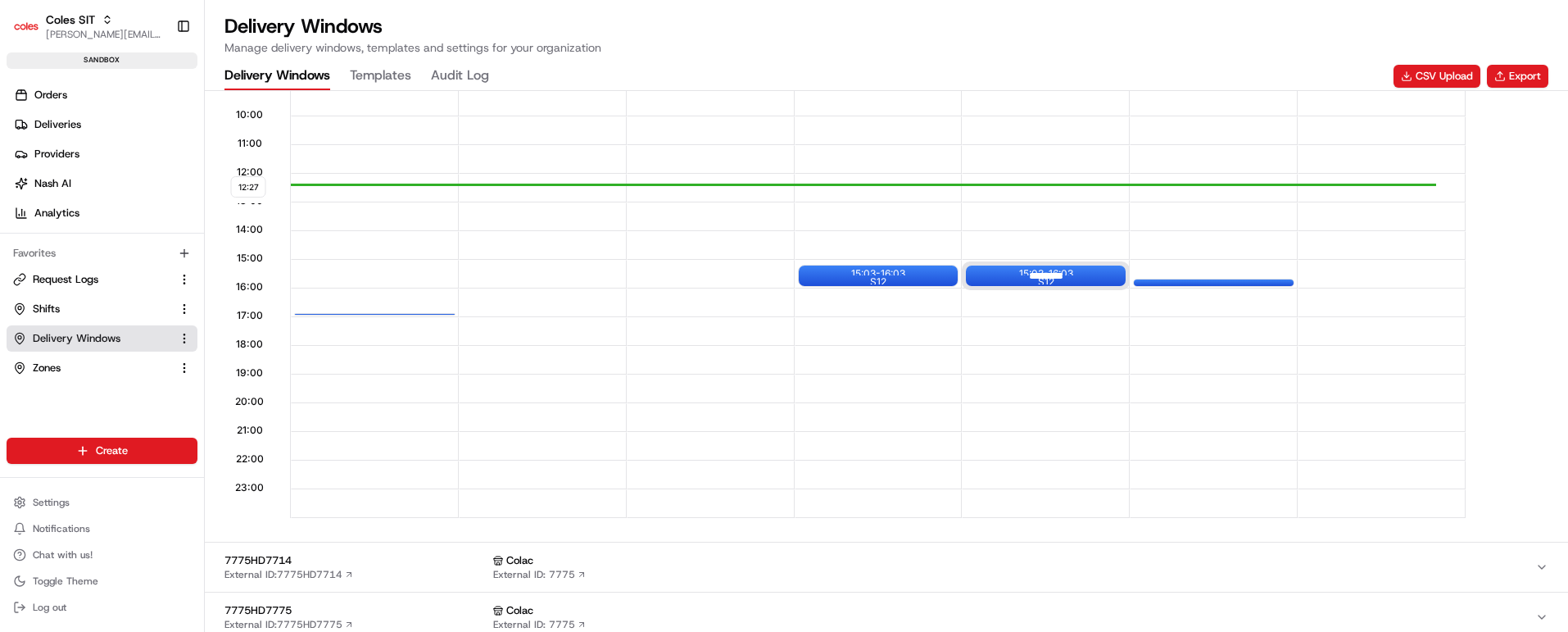
click at [1056, 276] on div at bounding box center [1046, 276] width 66 height 21
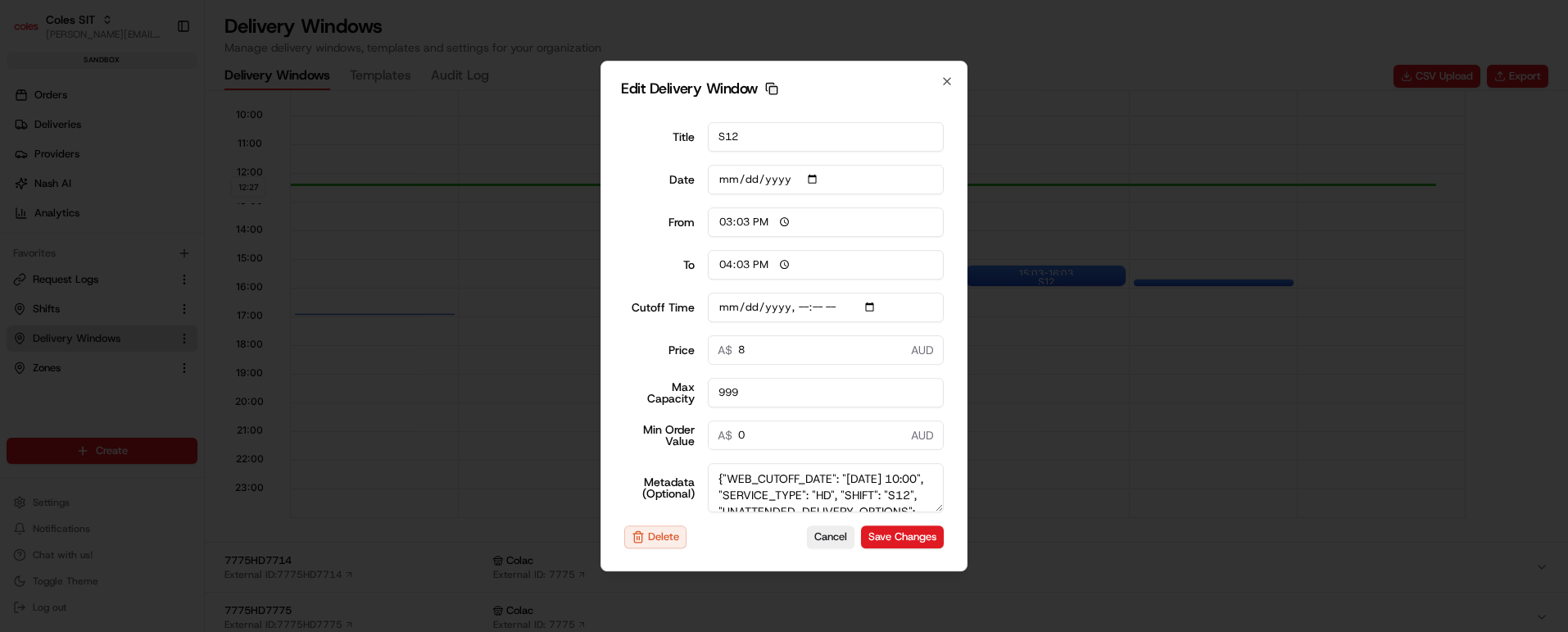
click at [769, 86] on rect "button" at bounding box center [773, 90] width 7 height 8
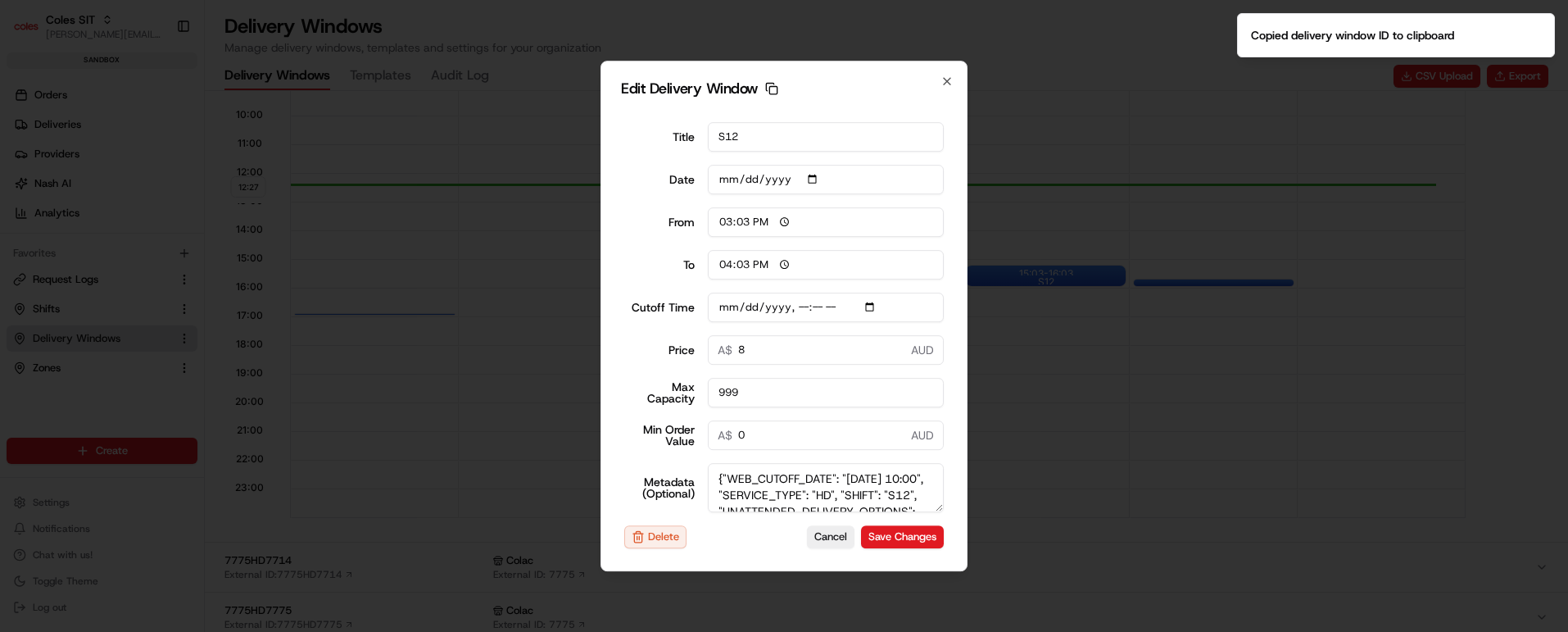
type input "2025-08-21T10:10"
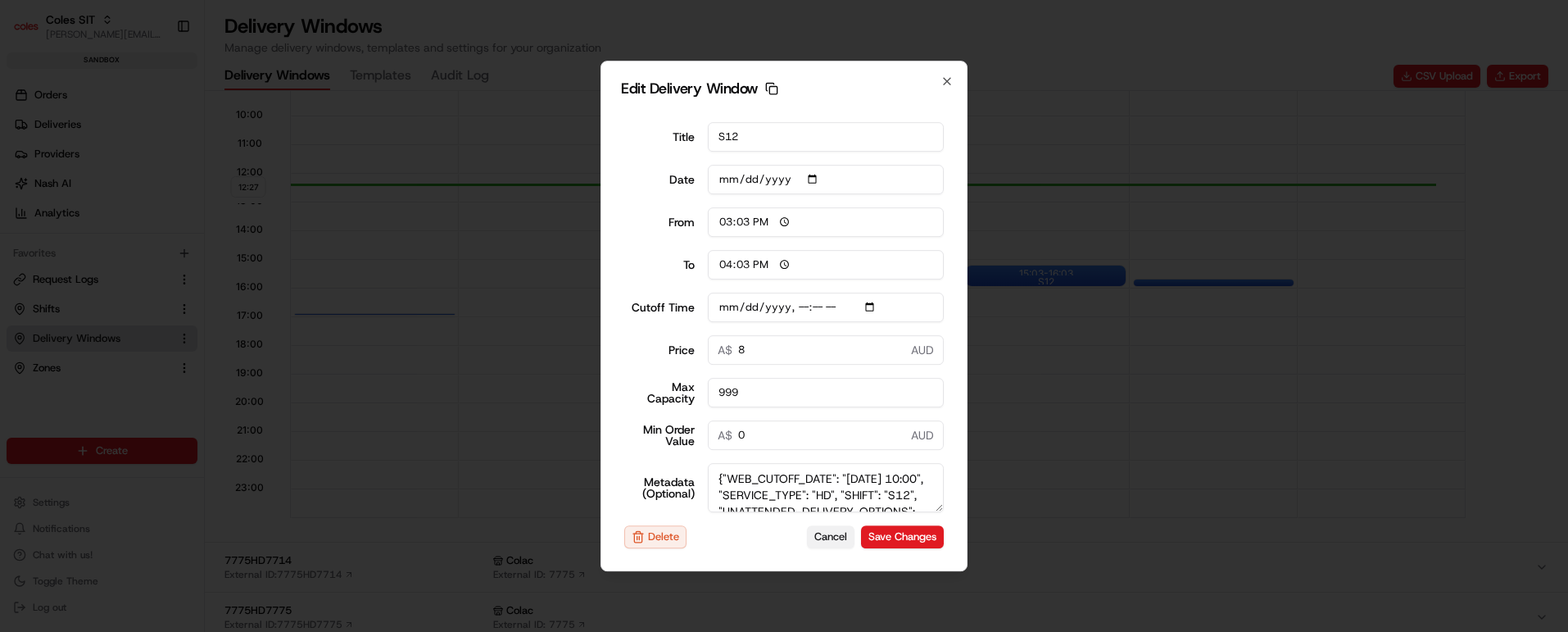
click at [807, 537] on button "Cancel" at bounding box center [830, 536] width 48 height 23
type input "[DATE]"
type input "12:27"
type input "13:27"
type input "2025-08-21T10:10"
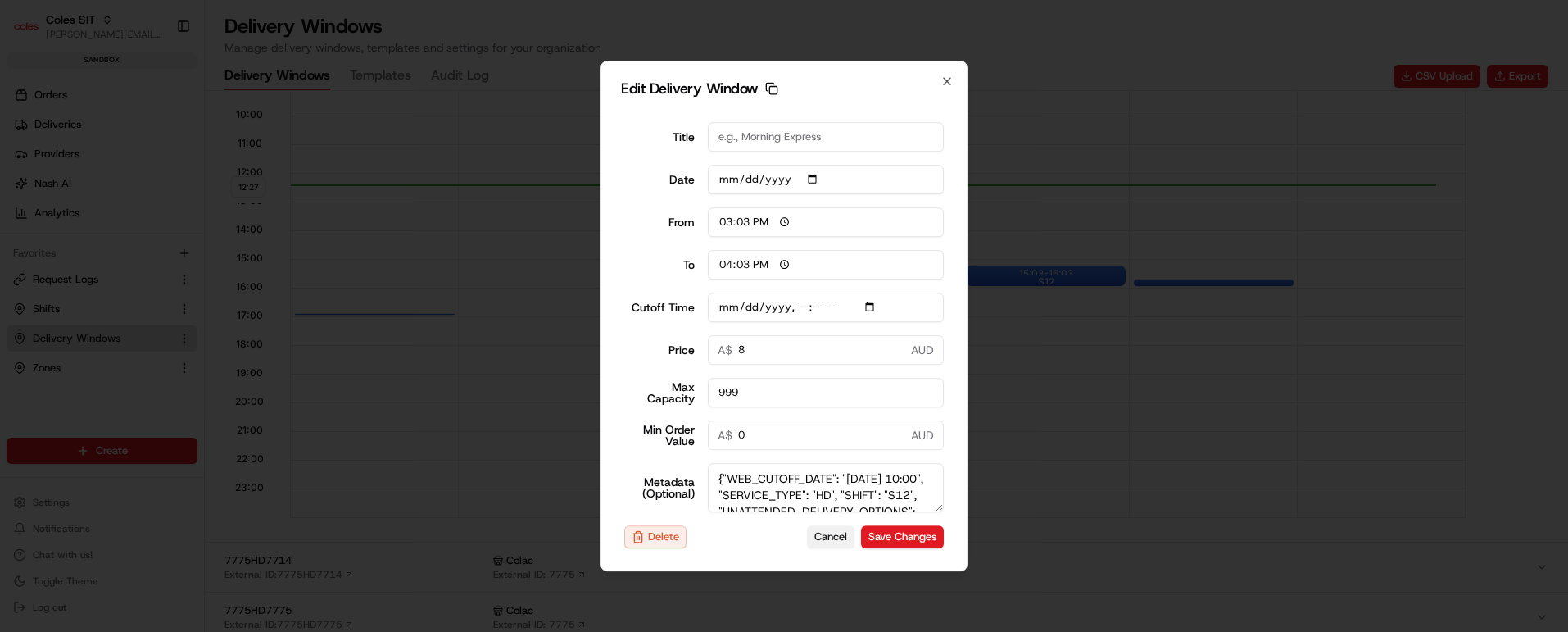
type input "0"
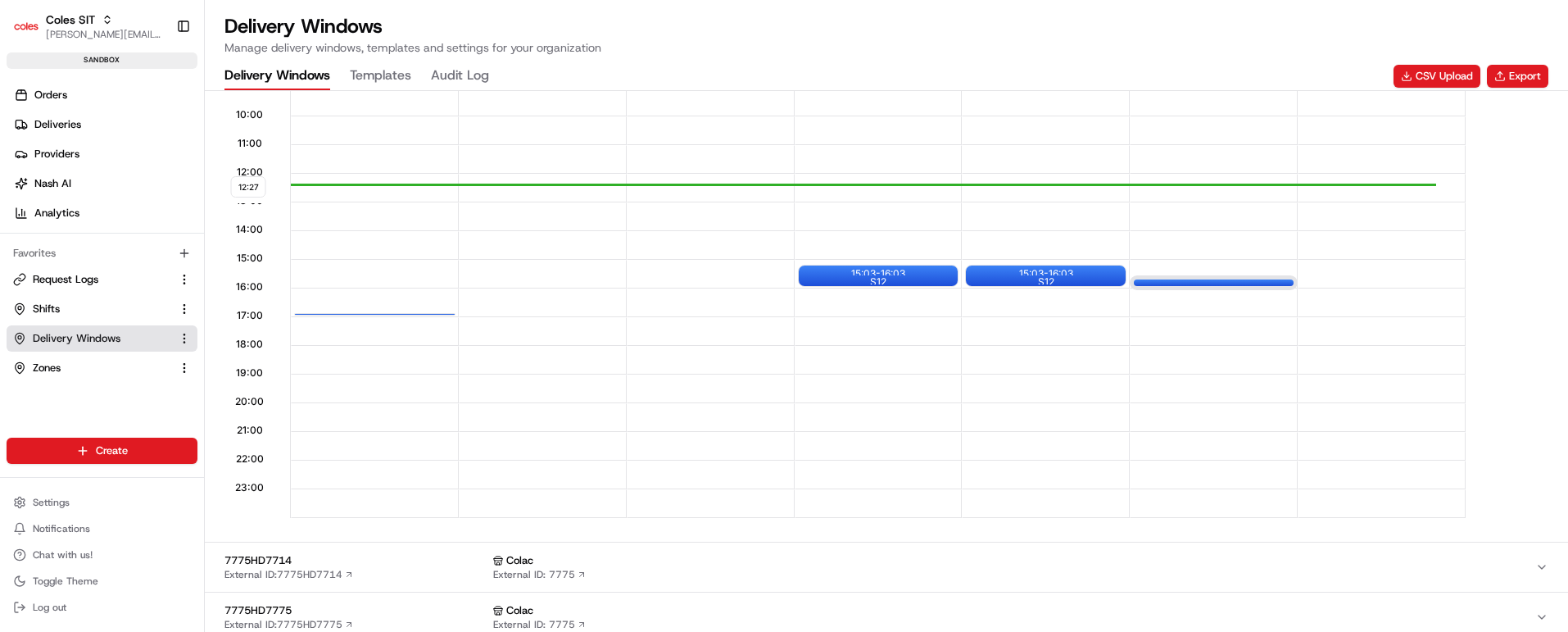
click at [1180, 279] on div "15:33 - 16:03 S12" at bounding box center [1214, 282] width 159 height 7
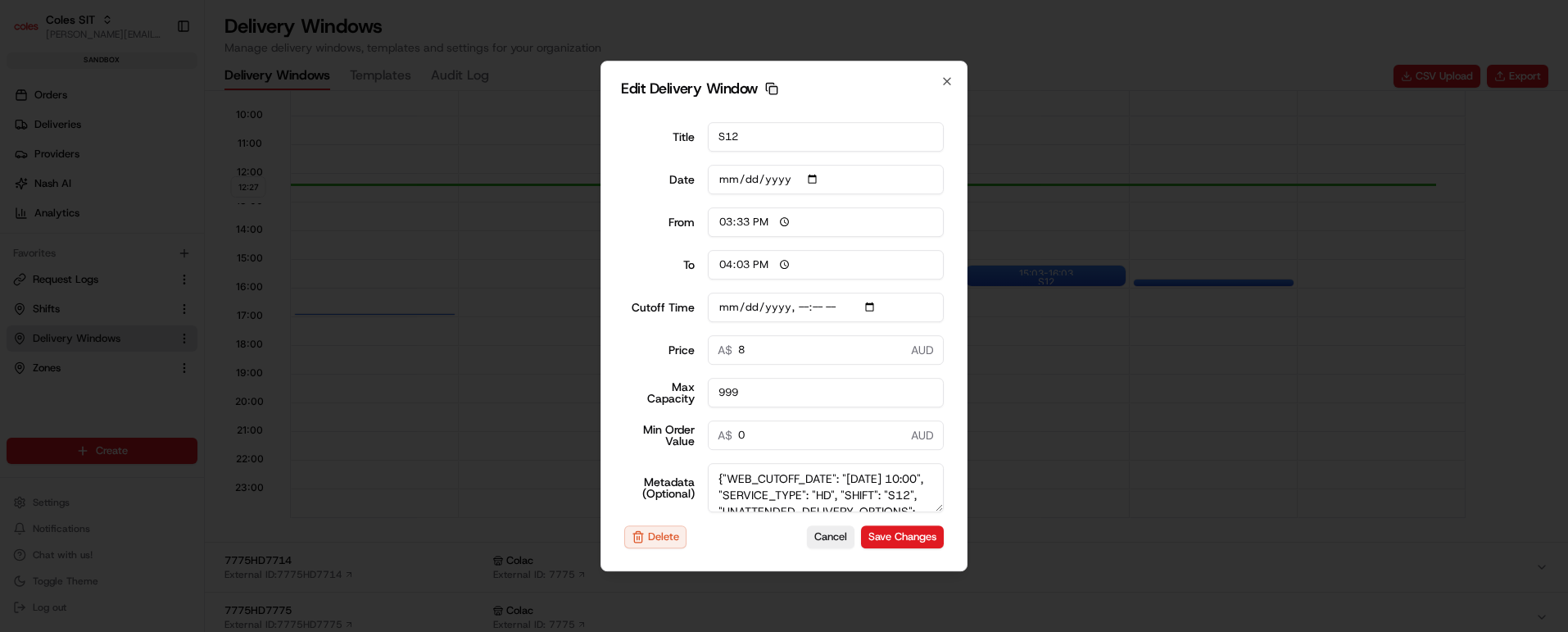
click at [769, 87] on icon "button" at bounding box center [772, 88] width 13 height 13
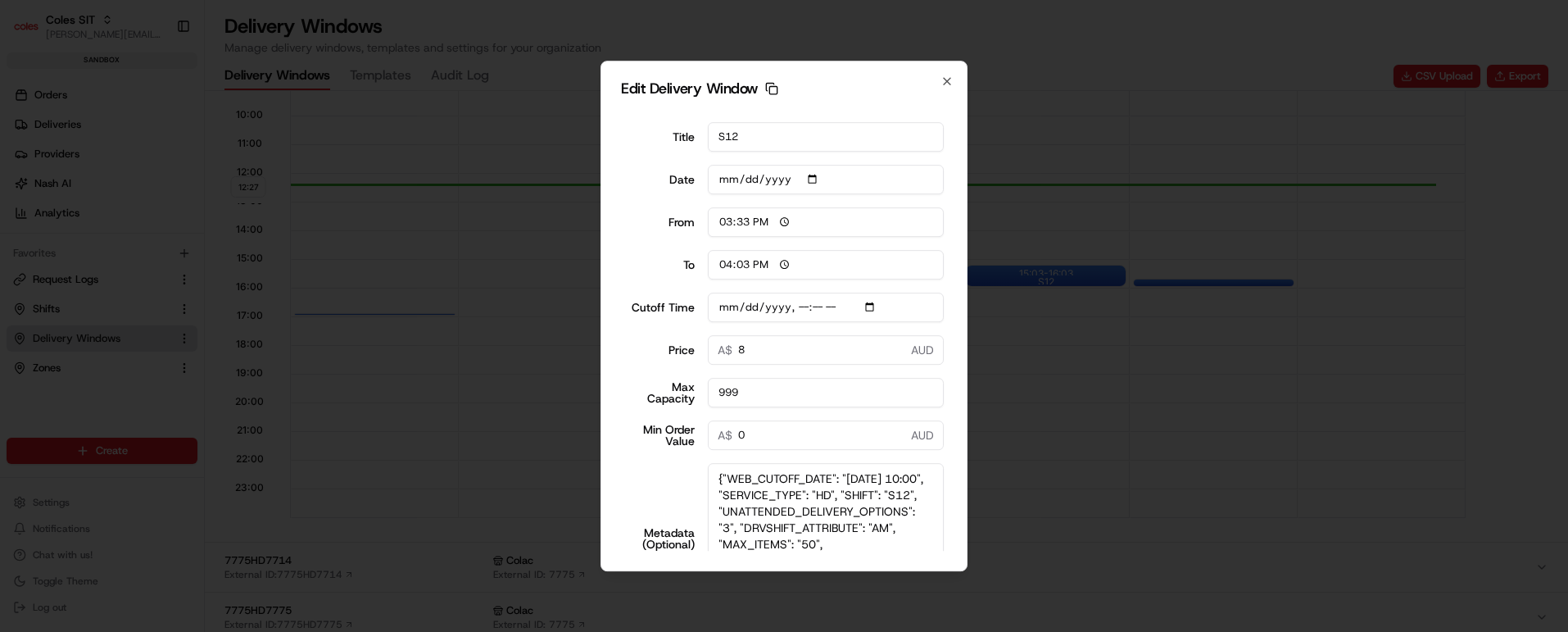
drag, startPoint x: 916, startPoint y: 505, endPoint x: 903, endPoint y: 544, distance: 41.1
click at [914, 599] on body "Coles SIT vaibhav.tomar@coles.com.au Toggle Sidebar sandbox Orders Deliveries P…" at bounding box center [784, 316] width 1568 height 632
click at [848, 514] on textarea "{"WEB_CUTOFF_DATE": "22/08/2025 10:00", "SERVICE_TYPE": "HD", "SHIFT": "S12", "…" at bounding box center [826, 534] width 237 height 143
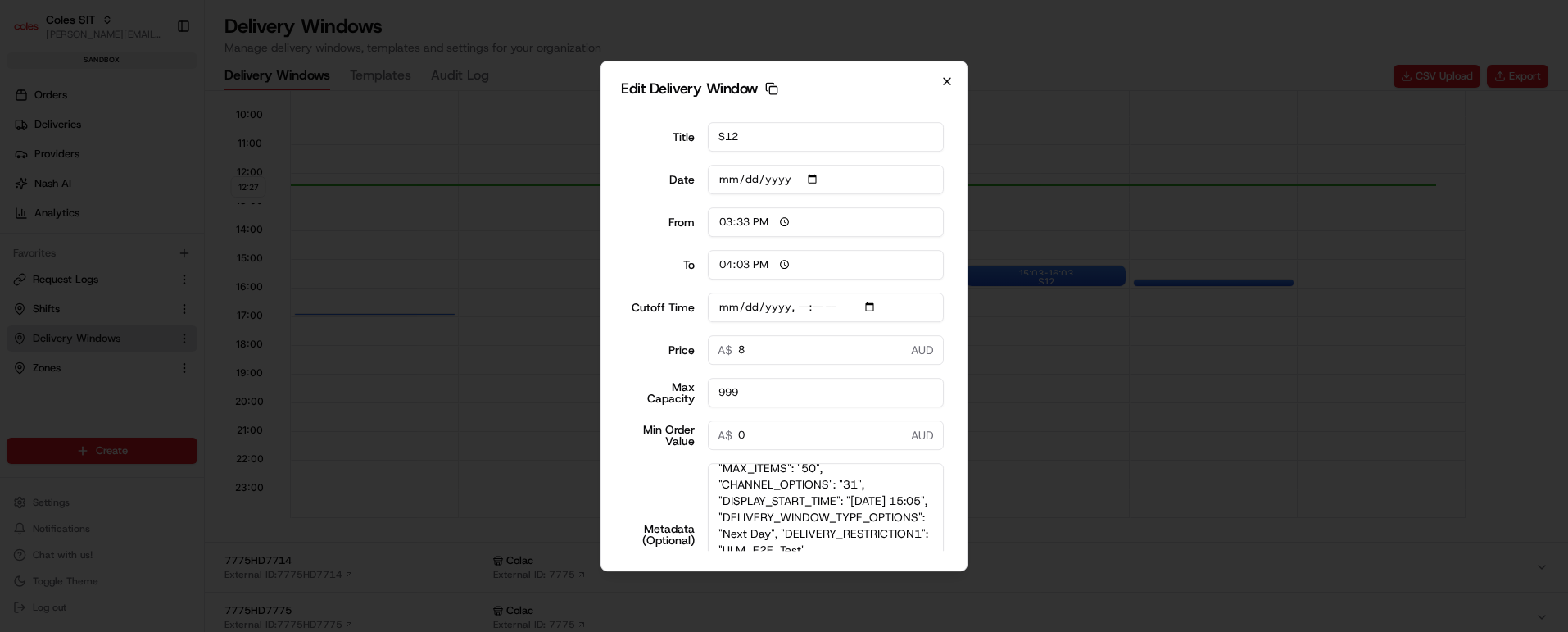
type input "2025-08-22T10:10"
click at [948, 81] on icon "button" at bounding box center [947, 81] width 7 height 7
type input "[DATE]"
type input "12:28"
type input "13:28"
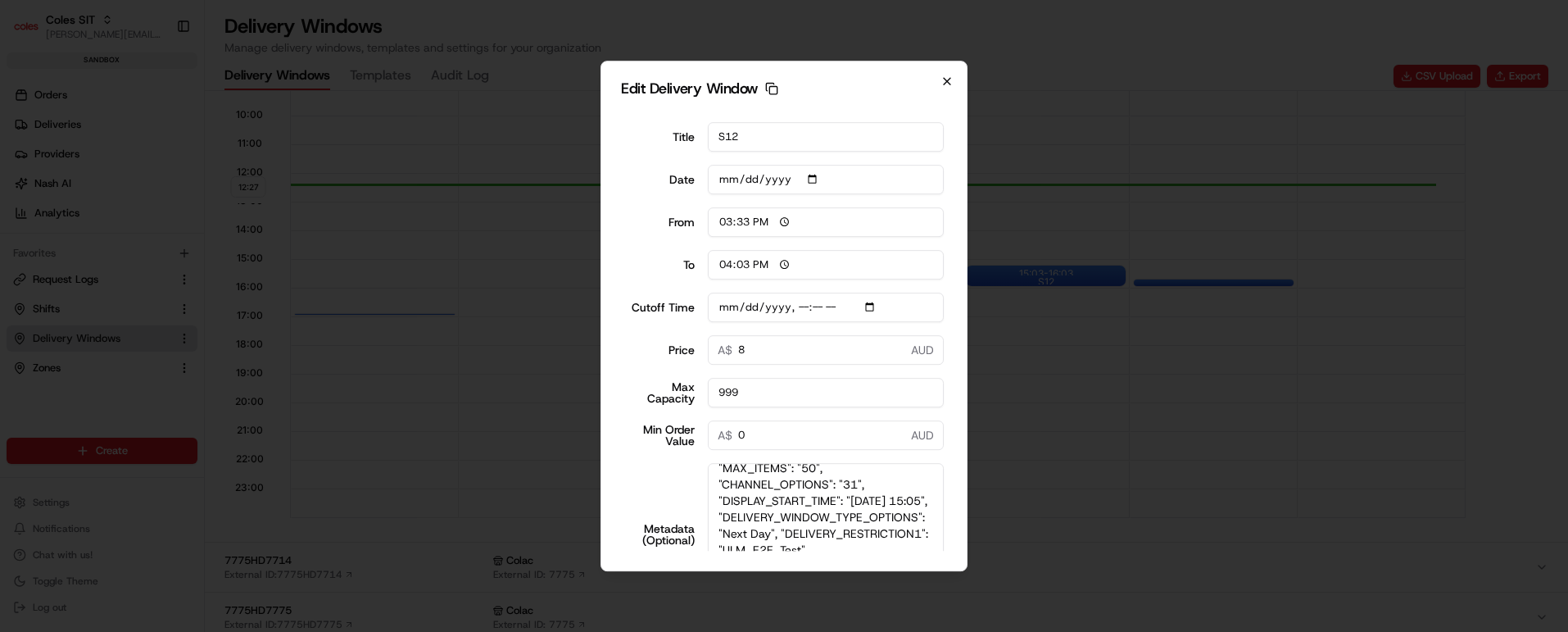
type input "2025-08-22T10:10"
type input "0"
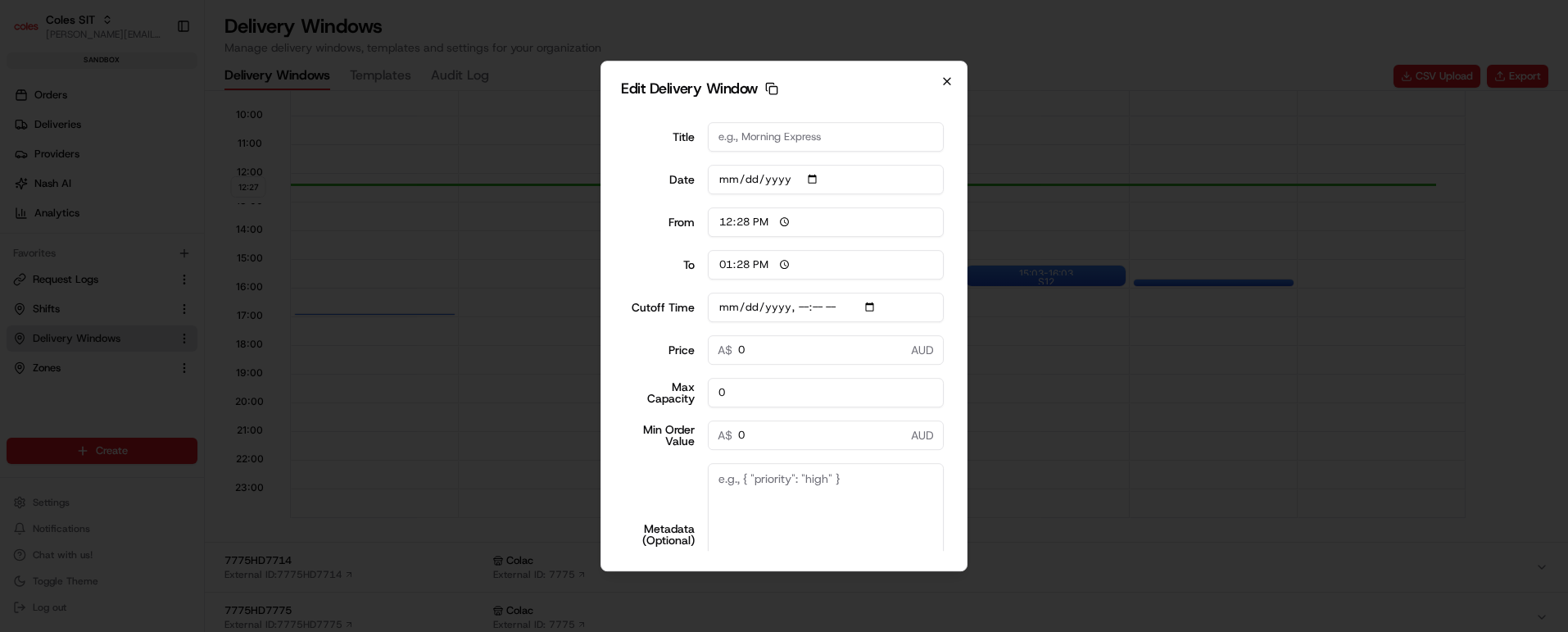
scroll to position [0, 0]
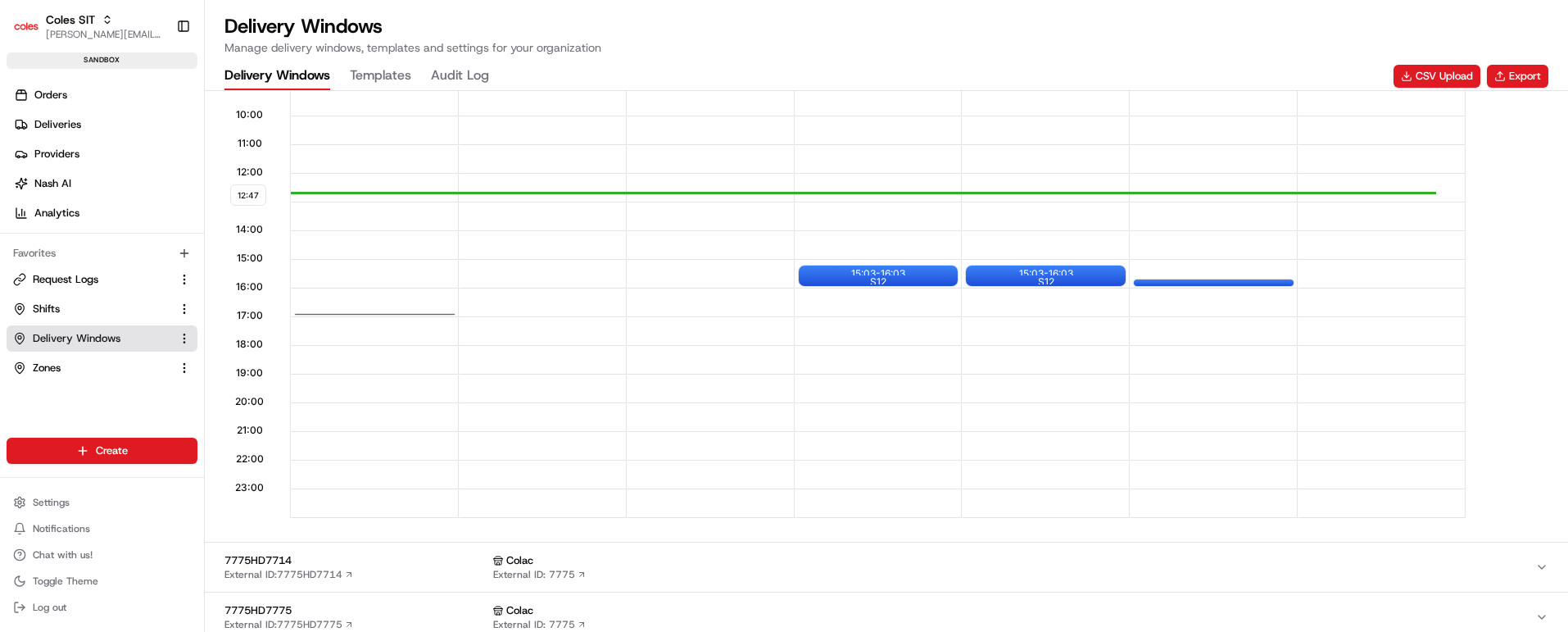
click at [82, 338] on span "Delivery Windows" at bounding box center [77, 339] width 88 height 15
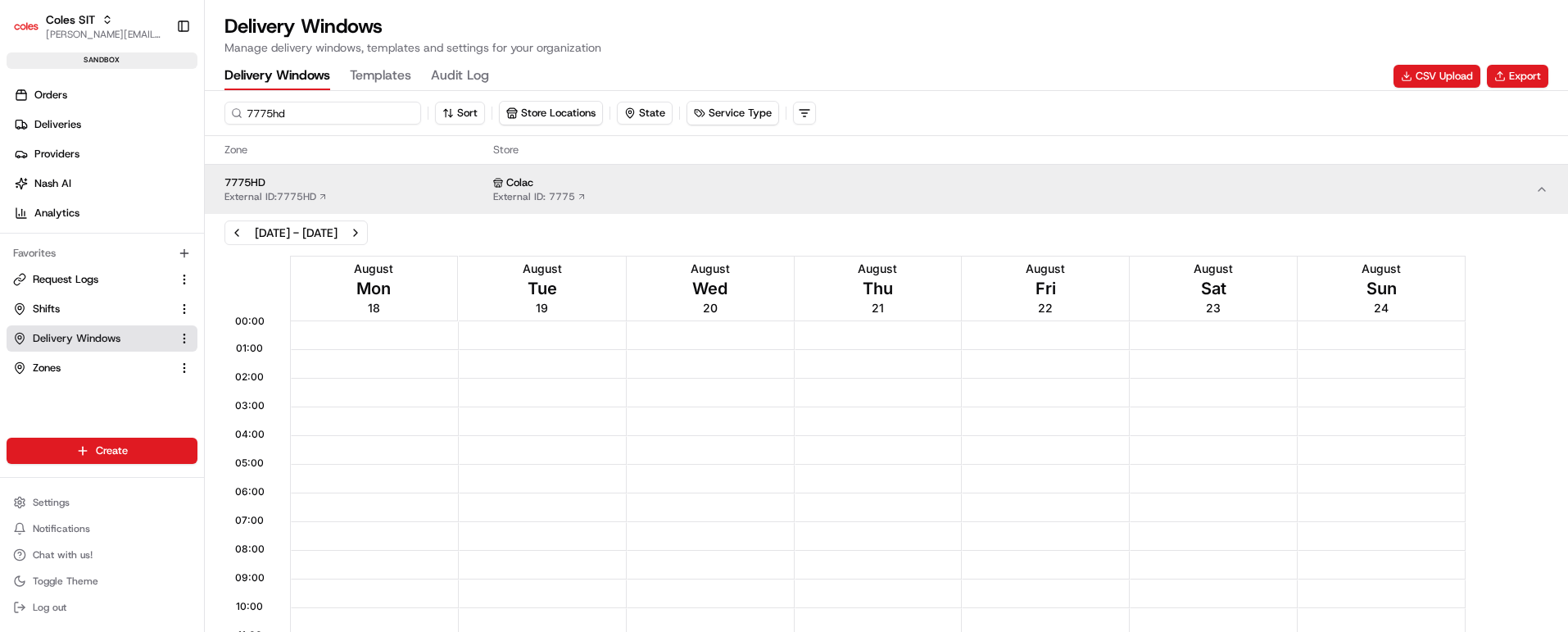
click at [271, 113] on input "7775hd" at bounding box center [323, 113] width 197 height 23
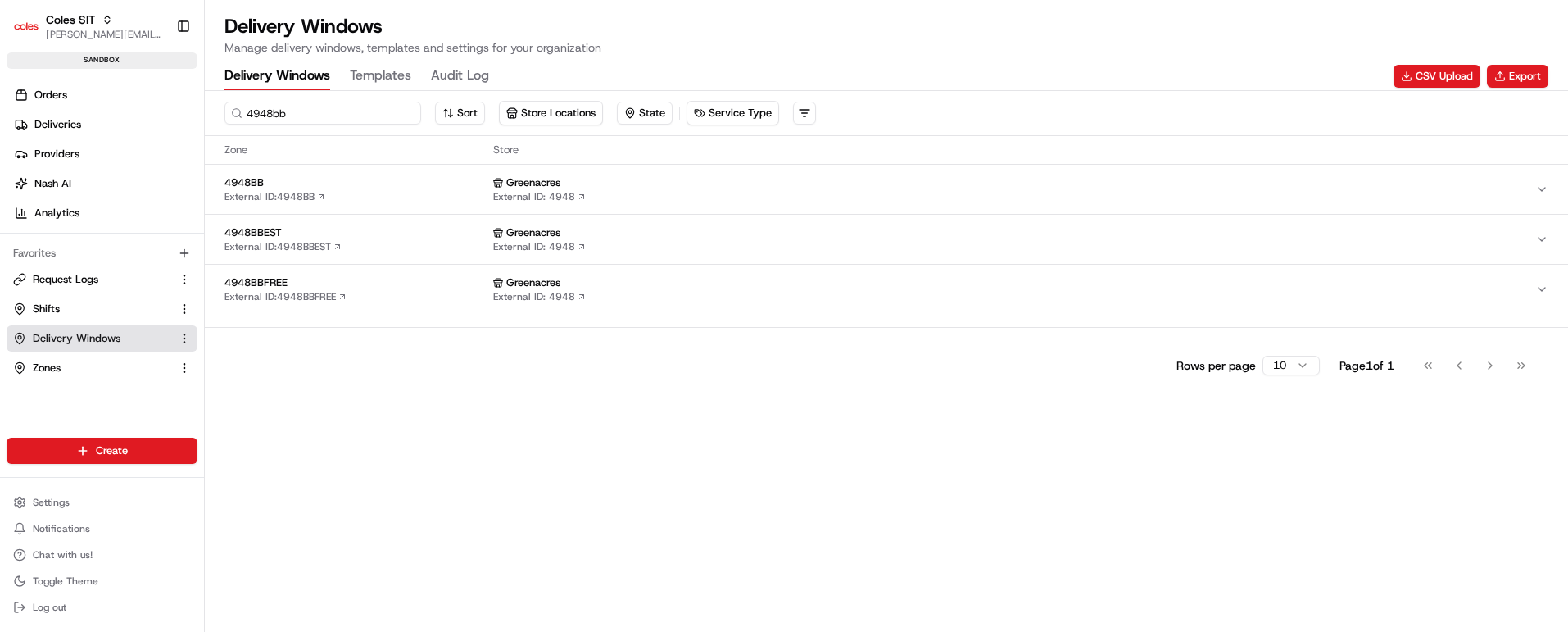
type input "4948bb"
click at [384, 191] on div "4948BB External ID: 4948BB" at bounding box center [356, 189] width 262 height 28
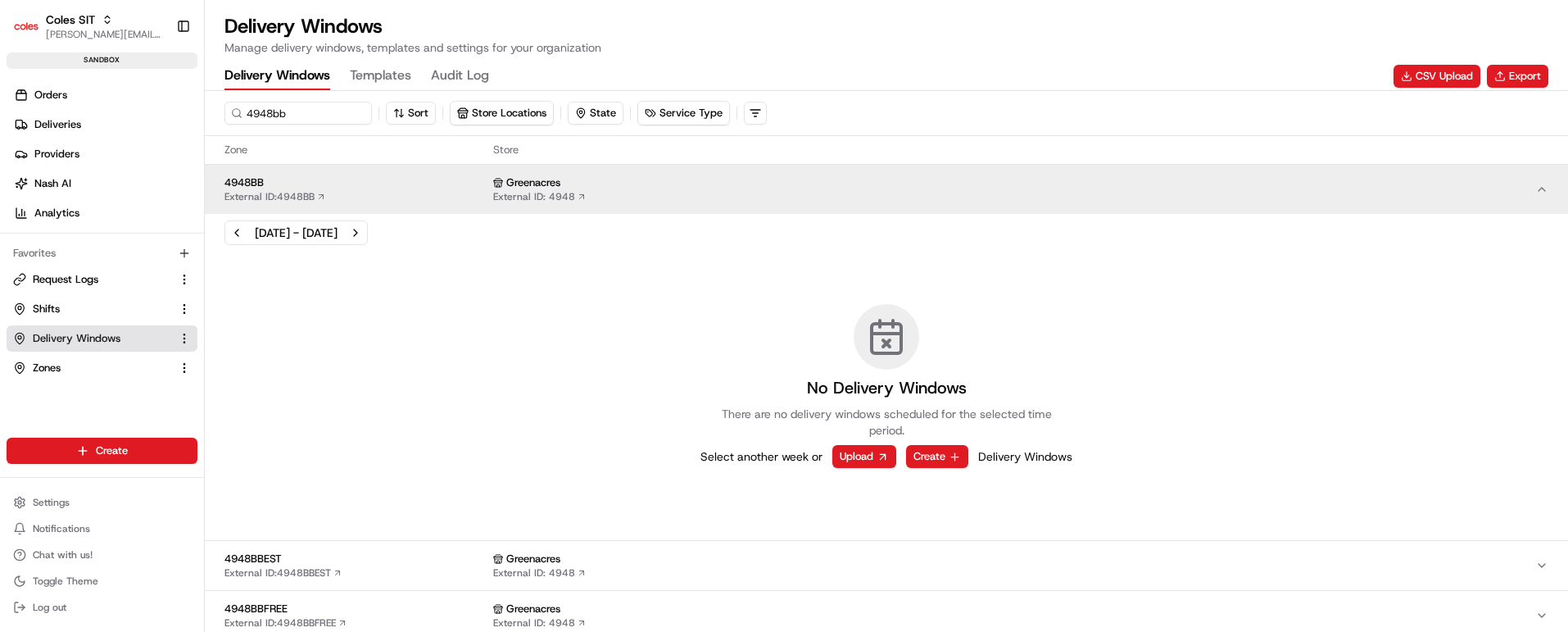
scroll to position [84, 0]
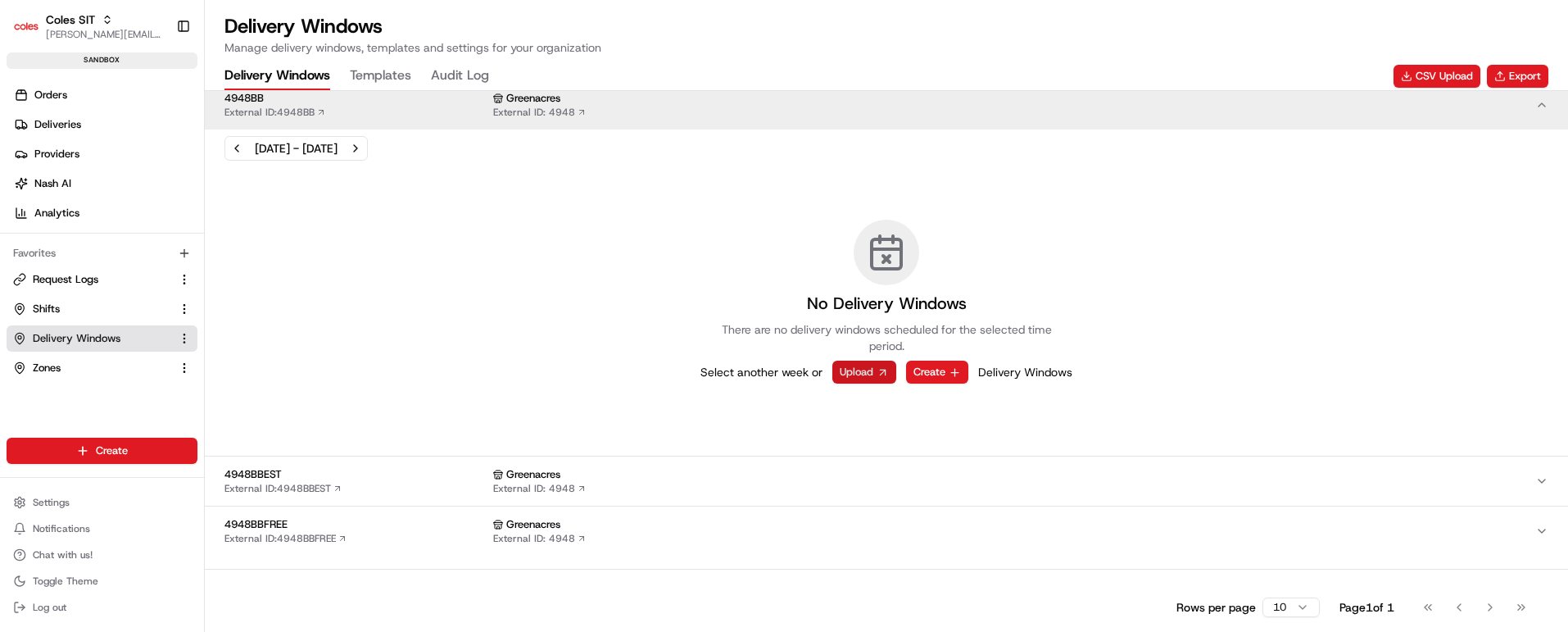
click at [863, 372] on button "Upload" at bounding box center [864, 372] width 64 height 23
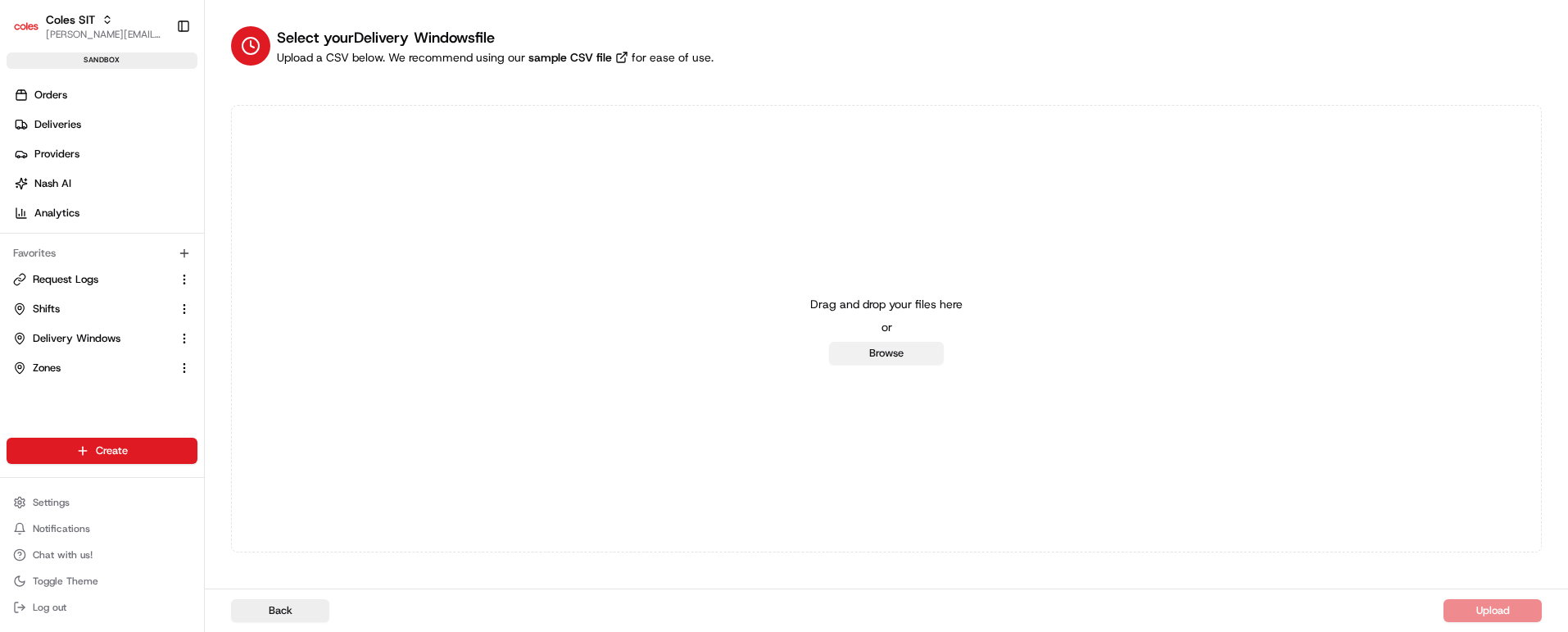
click at [874, 351] on button "Browse" at bounding box center [887, 354] width 114 height 23
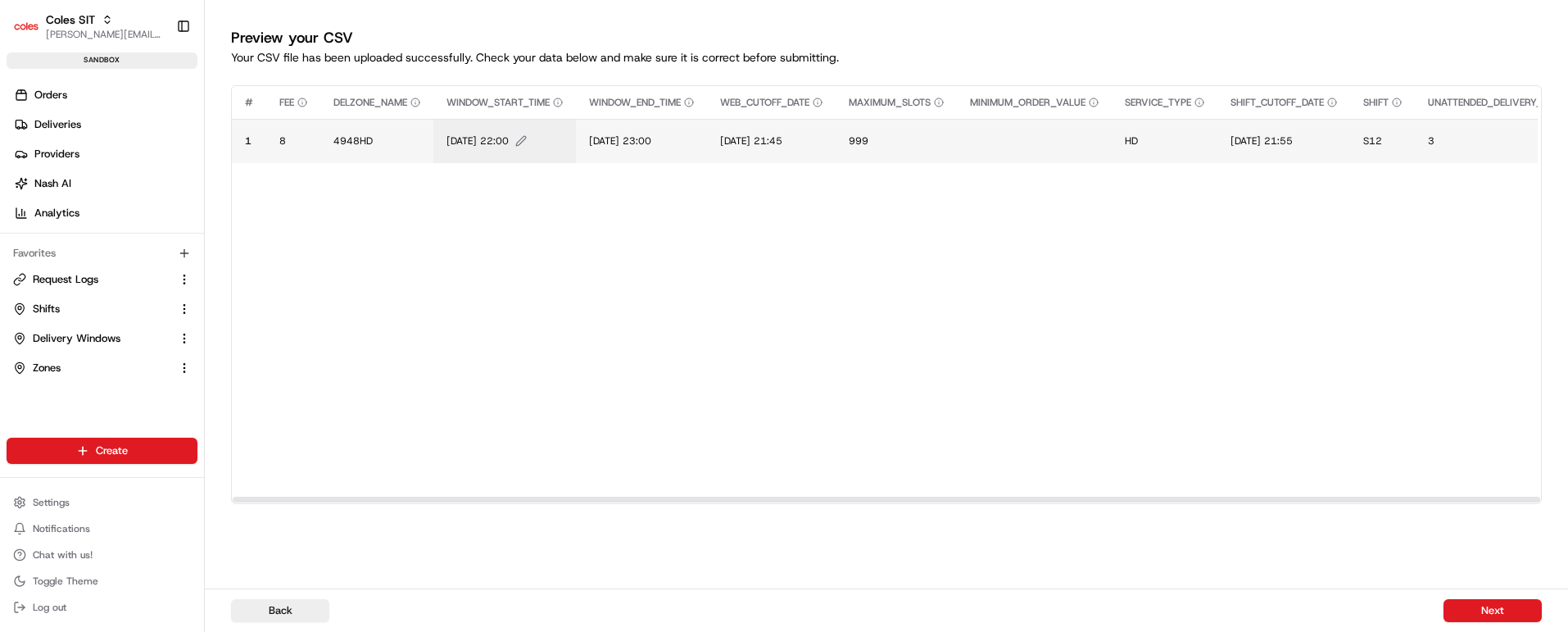
click at [485, 139] on span "[DATE] 22:00" at bounding box center [477, 141] width 62 height 13
click at [471, 118] on input "[DATE] 22:00" at bounding box center [547, 123] width 182 height 29
click at [492, 119] on input "19/07/2025 22:00" at bounding box center [547, 123] width 182 height 29
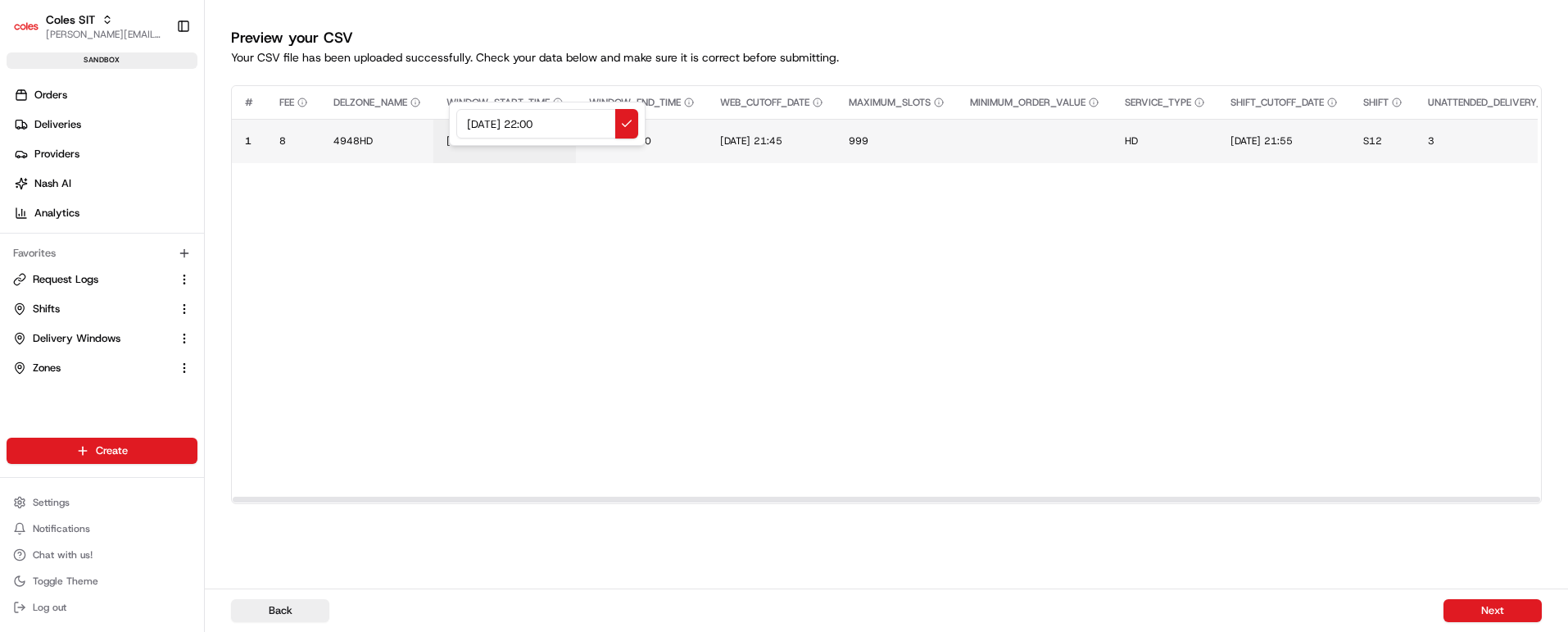
click at [544, 124] on input "19/08/2025 22:00" at bounding box center [547, 123] width 182 height 29
drag, startPoint x: 589, startPoint y: 124, endPoint x: 396, endPoint y: 123, distance: 193.0
click at [449, 123] on div "19/08/2025 17:00" at bounding box center [547, 123] width 197 height 44
type input "19/08/2025 17:00"
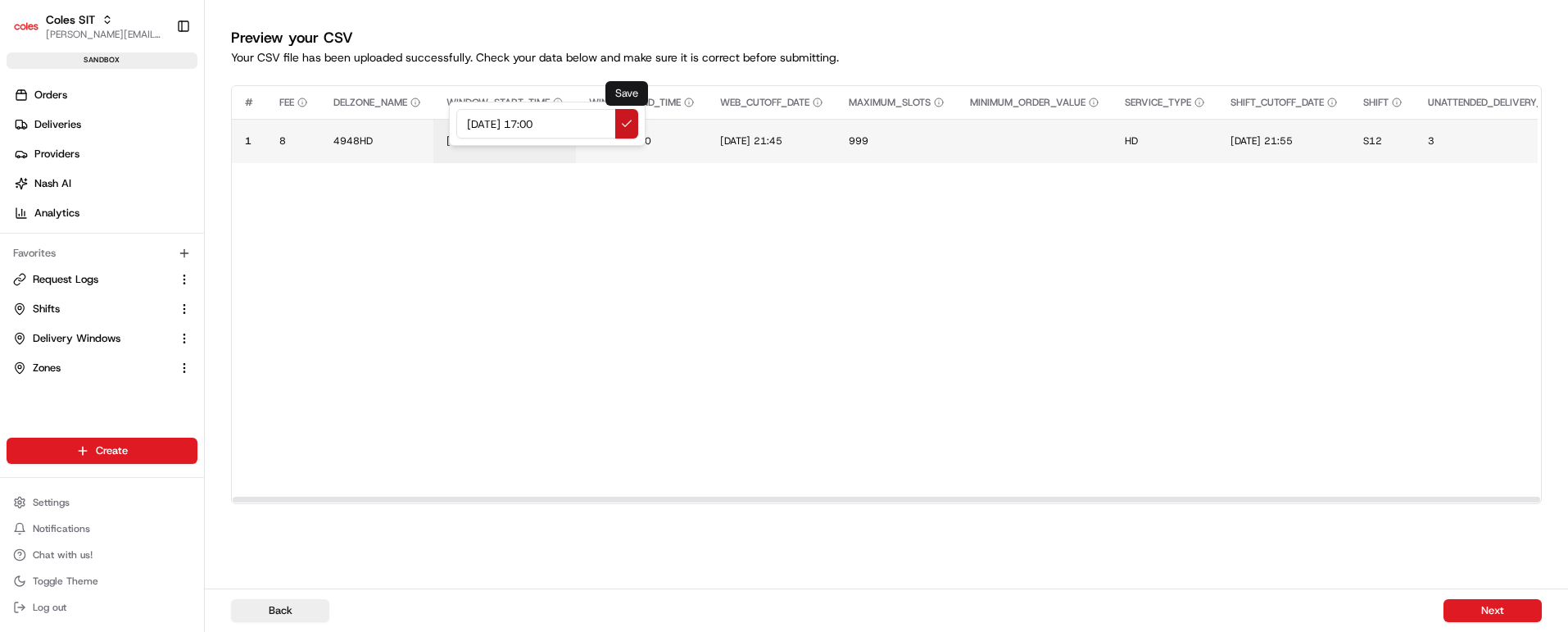
click at [625, 120] on button at bounding box center [627, 123] width 22 height 29
click at [619, 142] on span "[DATE] 23:00" at bounding box center [620, 141] width 62 height 13
drag, startPoint x: 720, startPoint y: 122, endPoint x: 466, endPoint y: 121, distance: 254.0
click at [593, 121] on div "[DATE] 23:00" at bounding box center [692, 123] width 197 height 44
click at [687, 121] on input "19/08/2025 17:00" at bounding box center [692, 123] width 182 height 29
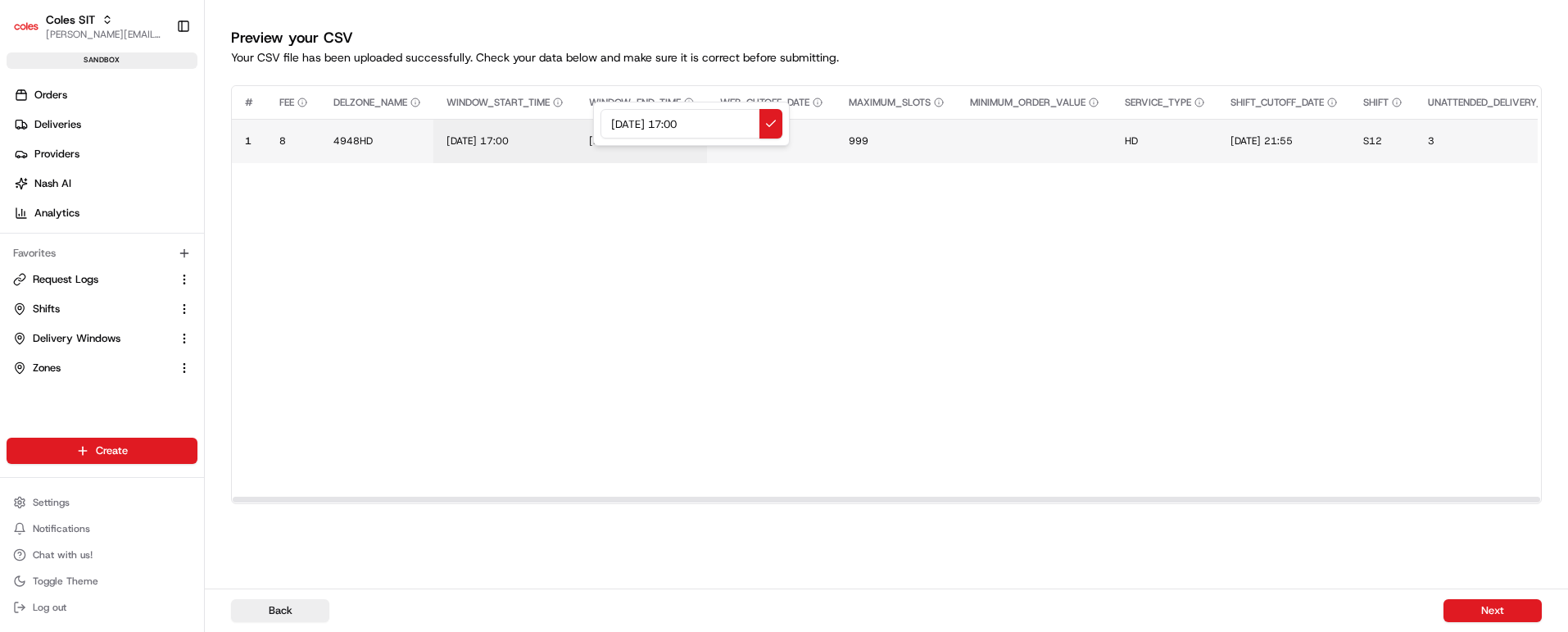
click at [687, 121] on input "19/08/2025 17:00" at bounding box center [692, 123] width 182 height 29
type input "19/08/2025 18:00"
click at [771, 116] on button at bounding box center [770, 123] width 22 height 29
click at [768, 136] on span "[DATE] 21:45" at bounding box center [751, 141] width 62 height 13
drag, startPoint x: 856, startPoint y: 123, endPoint x: 683, endPoint y: 114, distance: 173.2
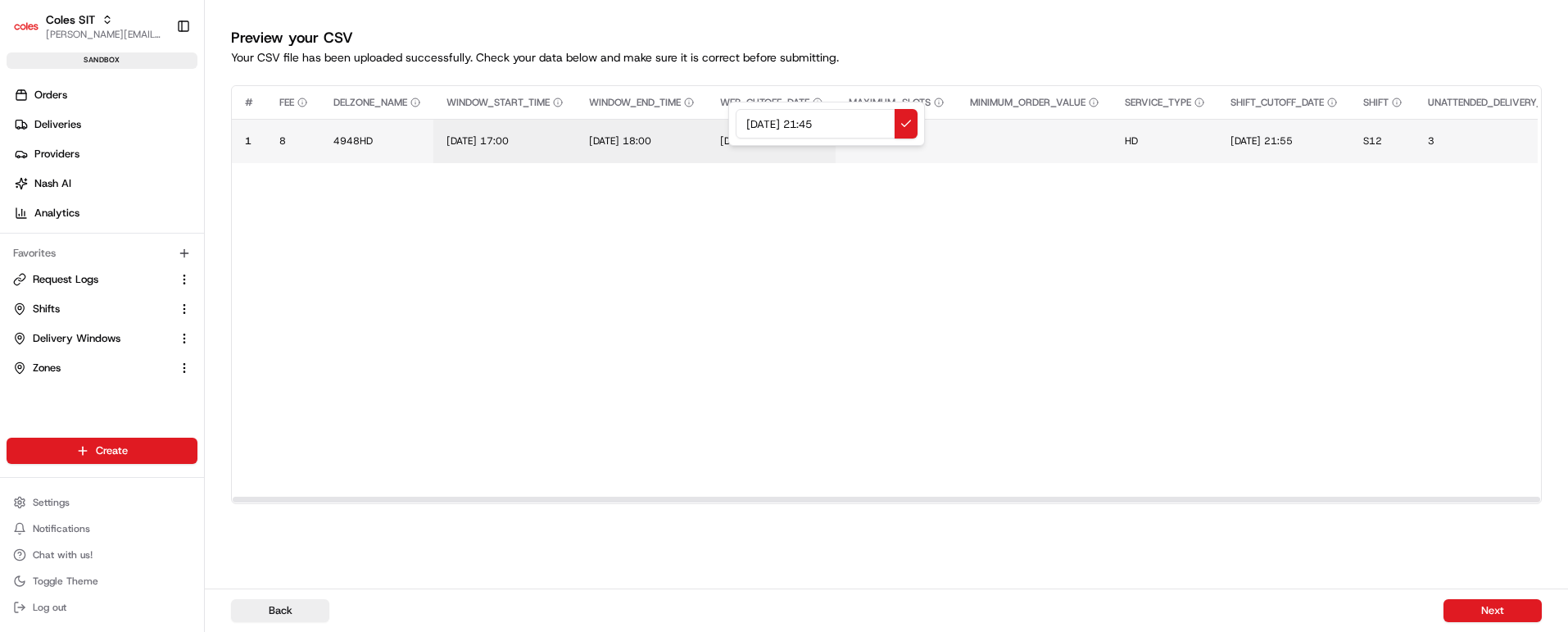
click at [728, 114] on div "[DATE] 21:45" at bounding box center [827, 123] width 197 height 44
click at [825, 121] on input "19/08/2025 17:00" at bounding box center [827, 123] width 182 height 29
drag, startPoint x: 851, startPoint y: 121, endPoint x: 694, endPoint y: 129, distance: 157.2
click at [728, 129] on div "19/08/2025 13:00" at bounding box center [827, 123] width 197 height 44
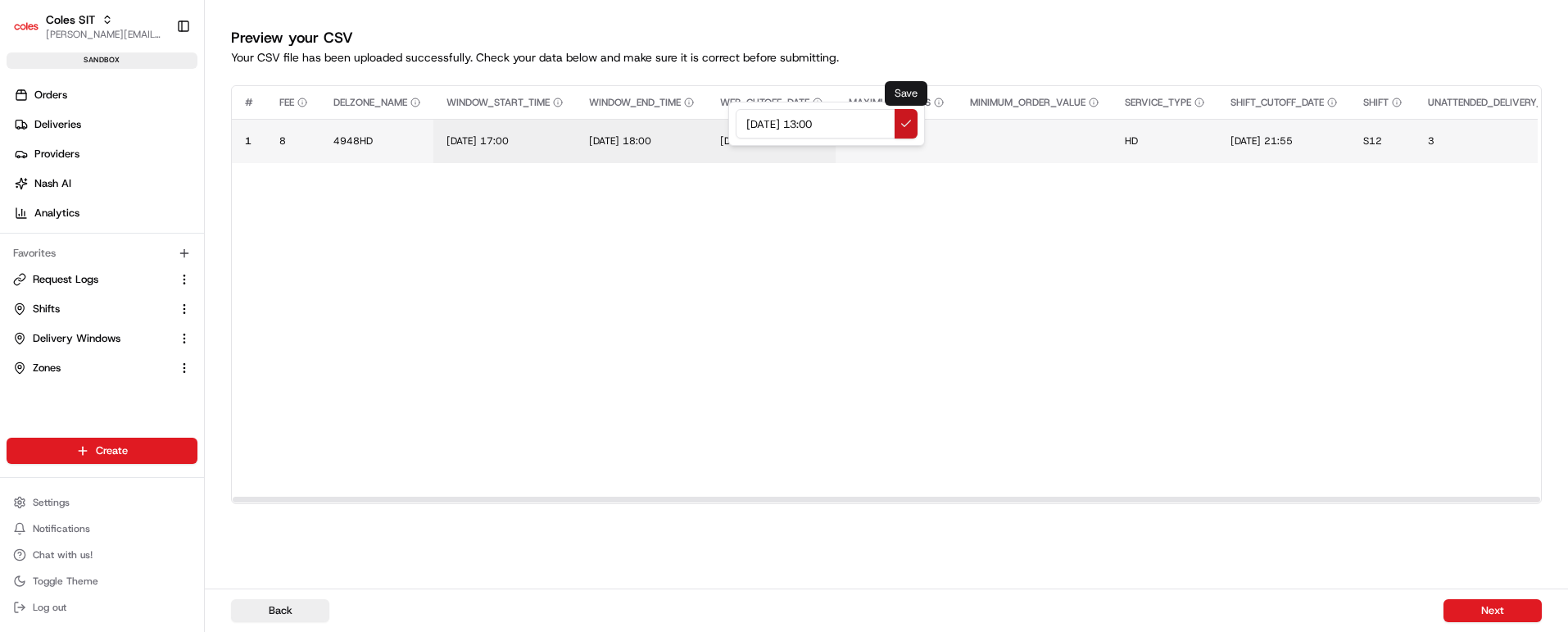
type input "19/08/2025 13:00"
click at [903, 122] on button at bounding box center [906, 123] width 22 height 29
click at [1274, 141] on span "[DATE] 21:55" at bounding box center [1262, 141] width 62 height 13
drag, startPoint x: 1379, startPoint y: 122, endPoint x: 1240, endPoint y: 122, distance: 139.0
click at [1247, 122] on div "[DATE] 21:55" at bounding box center [1346, 123] width 197 height 44
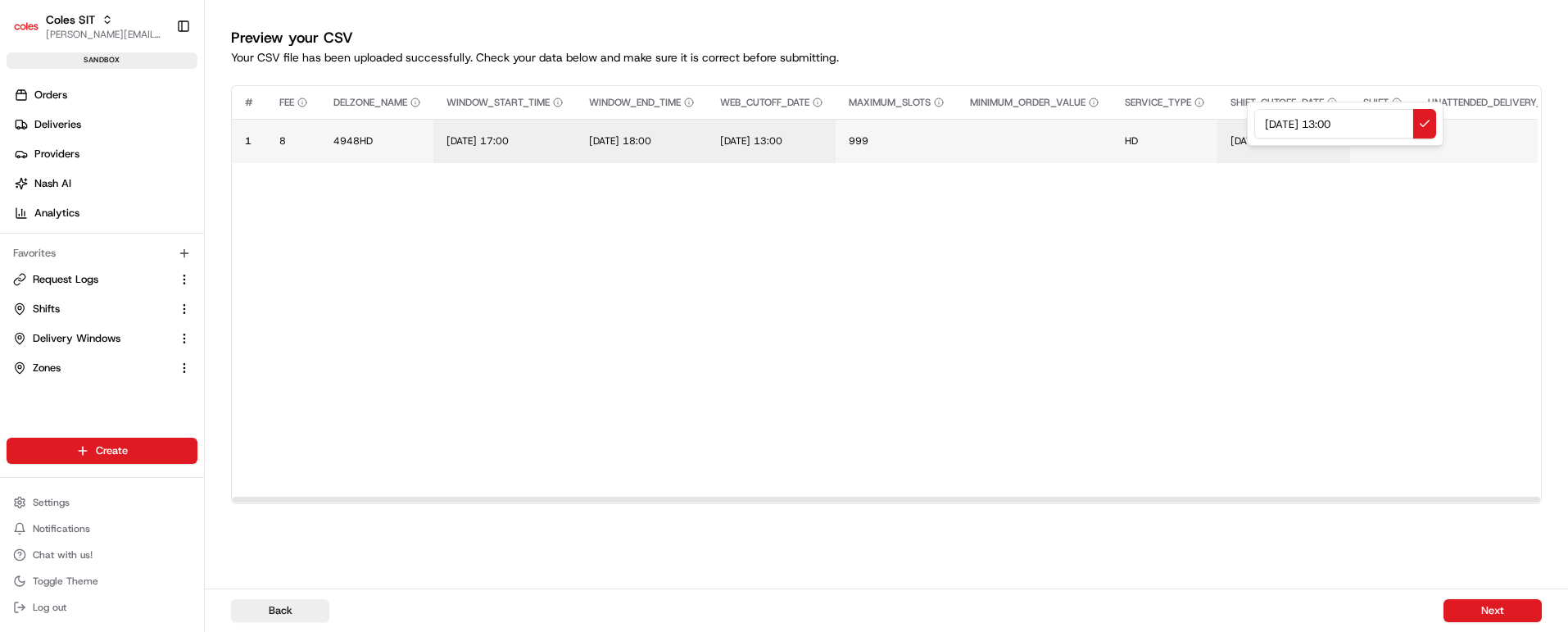
type input "19/08/2025 13:00"
click at [366, 136] on div at bounding box center [784, 316] width 1568 height 632
click at [366, 136] on span "4948HD" at bounding box center [353, 141] width 39 height 13
click at [366, 136] on input "4948HD" at bounding box center [433, 123] width 182 height 29
type input "4948BB"
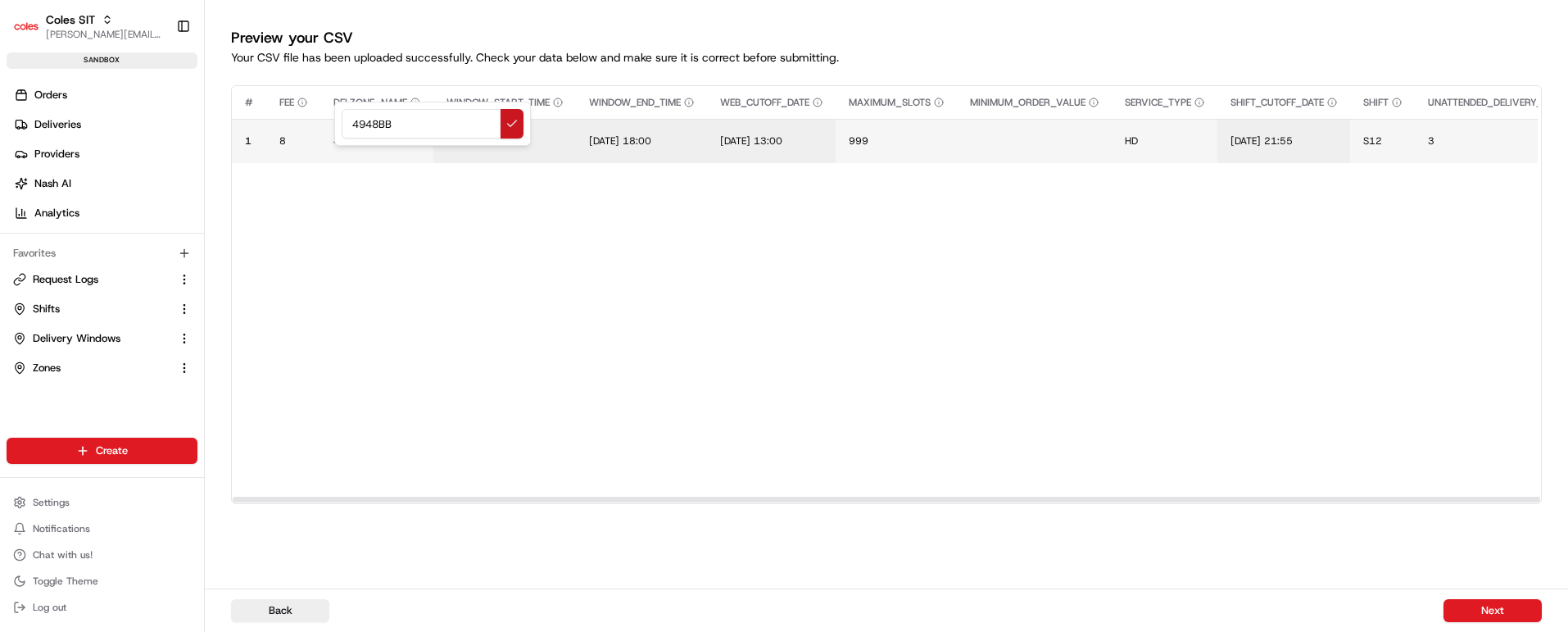
click at [517, 123] on button at bounding box center [512, 123] width 22 height 29
click at [1293, 136] on span "[DATE] 21:55" at bounding box center [1262, 141] width 62 height 13
drag, startPoint x: 1369, startPoint y: 126, endPoint x: 1164, endPoint y: 121, distance: 205.1
click at [1247, 121] on div "[DATE] 21:55" at bounding box center [1346, 123] width 197 height 44
click at [1354, 120] on input "19/08/2025 13:00" at bounding box center [1345, 123] width 182 height 29
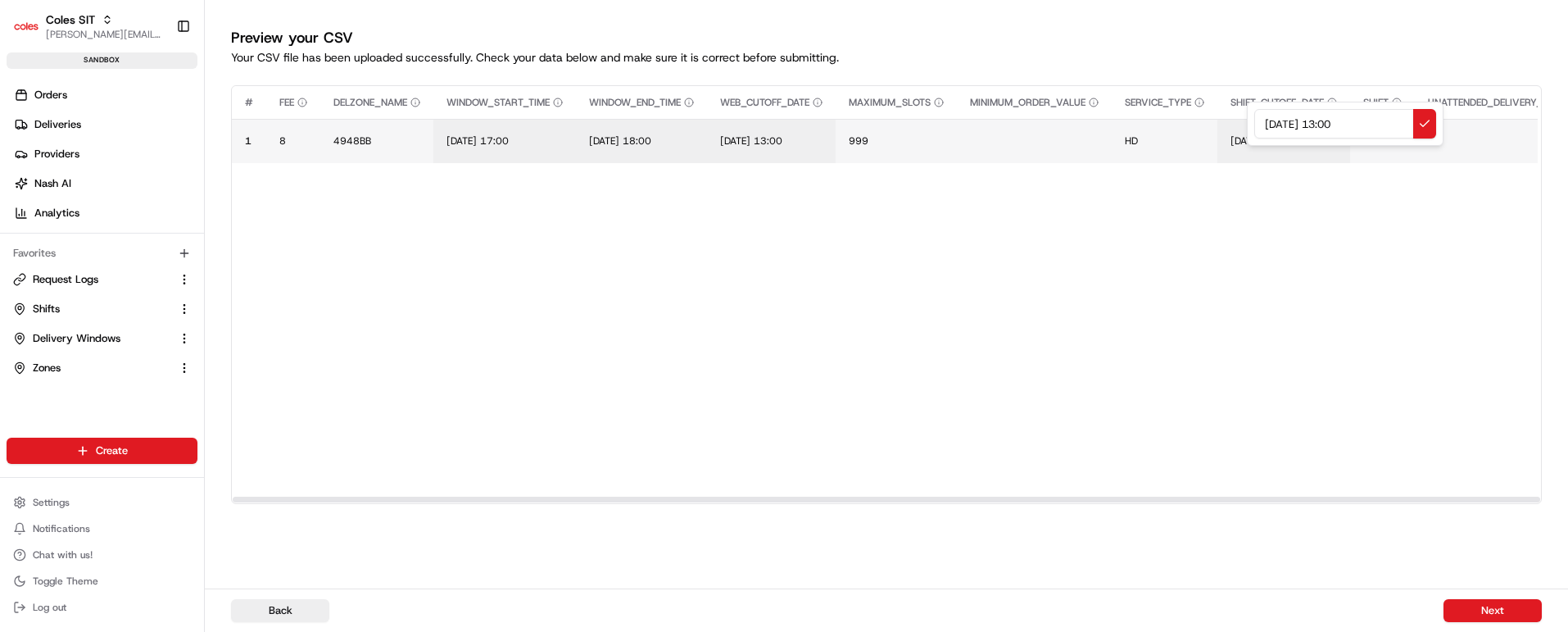
click at [1354, 120] on input "19/08/2025 13:00" at bounding box center [1345, 123] width 182 height 29
type input "19/08/2025 13:10"
click at [1424, 127] on button at bounding box center [1425, 123] width 22 height 29
click at [1382, 143] on span "S12" at bounding box center [1373, 141] width 19 height 13
type input "S18"
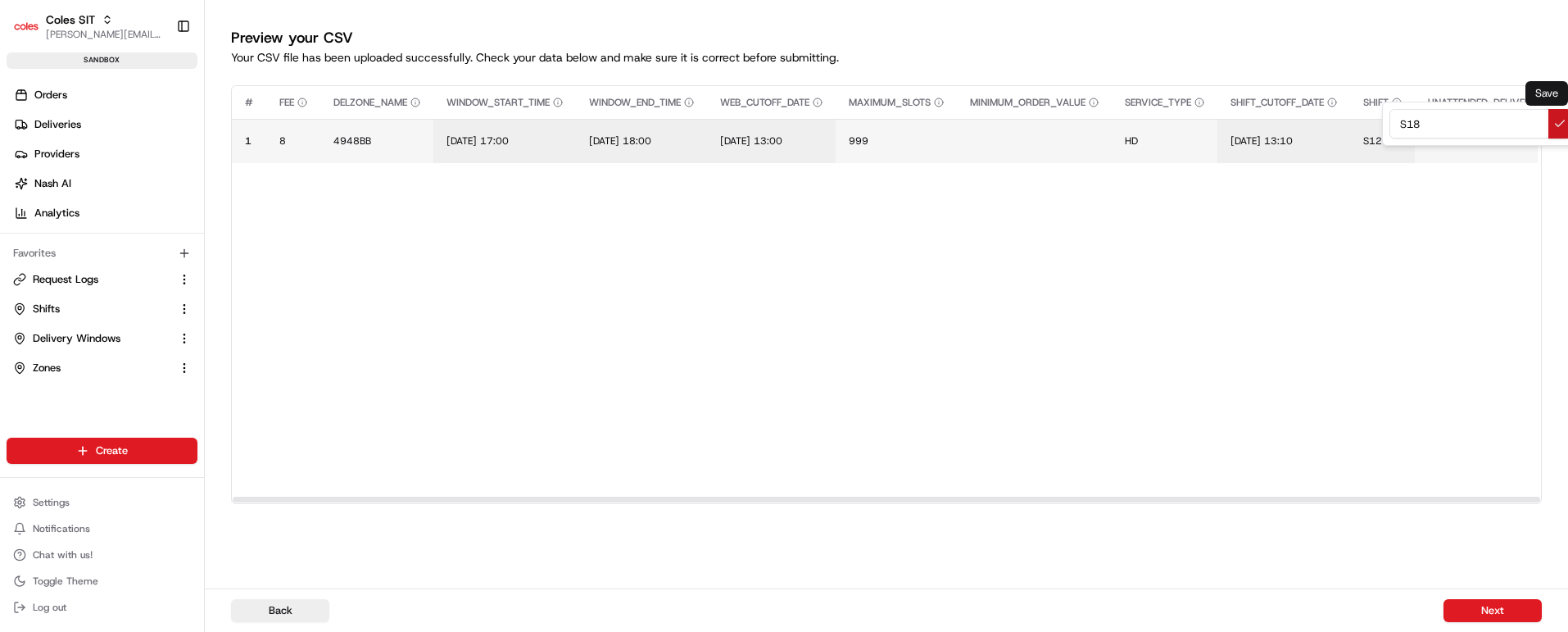
click at [1566, 115] on button at bounding box center [1560, 123] width 22 height 29
drag, startPoint x: 621, startPoint y: 501, endPoint x: 472, endPoint y: 509, distance: 149.2
click at [470, 503] on div at bounding box center [886, 500] width 1307 height 6
click at [1502, 605] on button "Next" at bounding box center [1492, 610] width 98 height 23
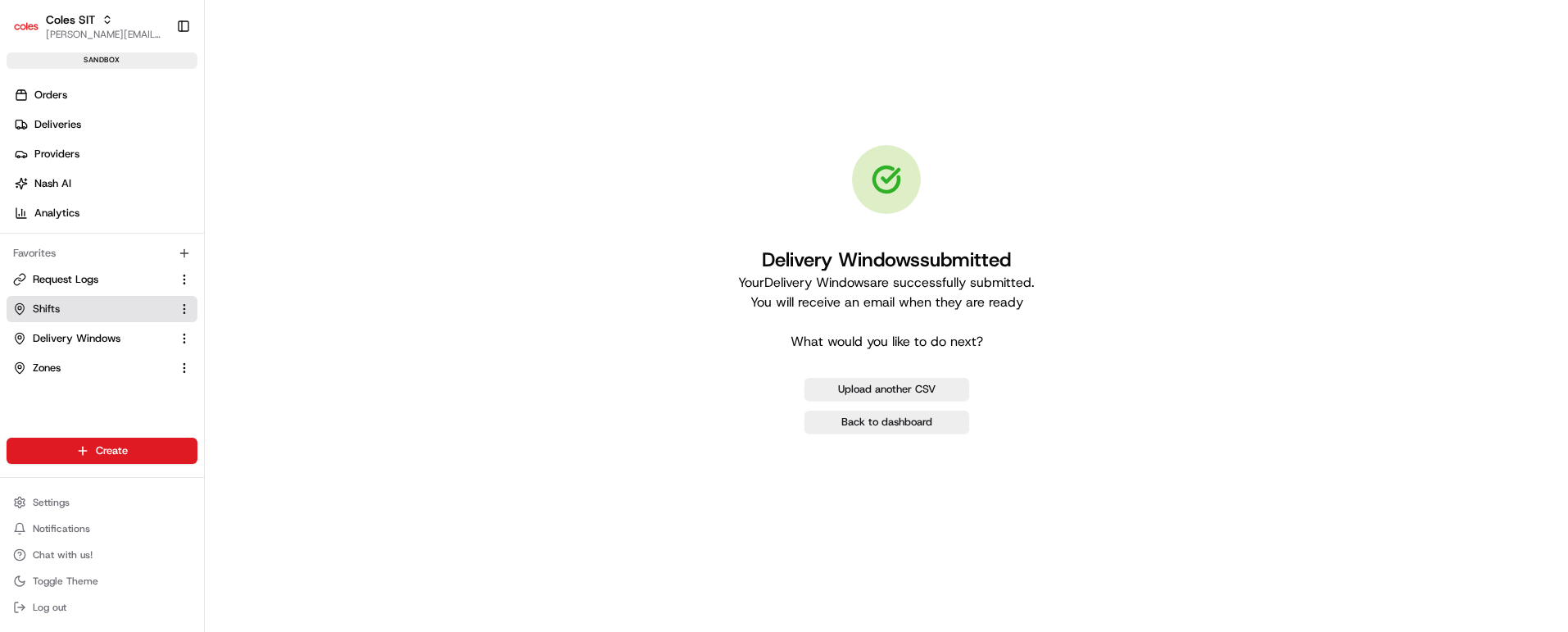
click at [68, 309] on link "Shifts" at bounding box center [92, 309] width 158 height 15
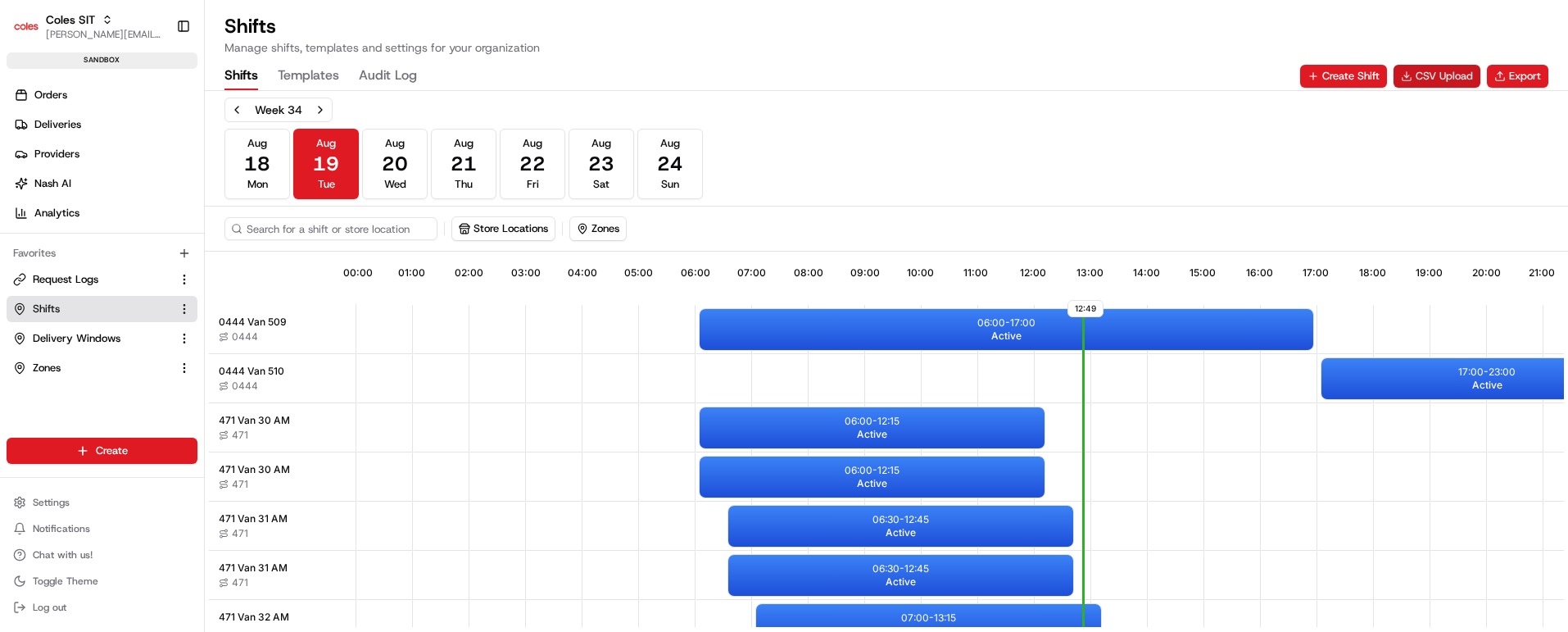
click at [1444, 75] on button "CSV Upload" at bounding box center [1437, 76] width 87 height 23
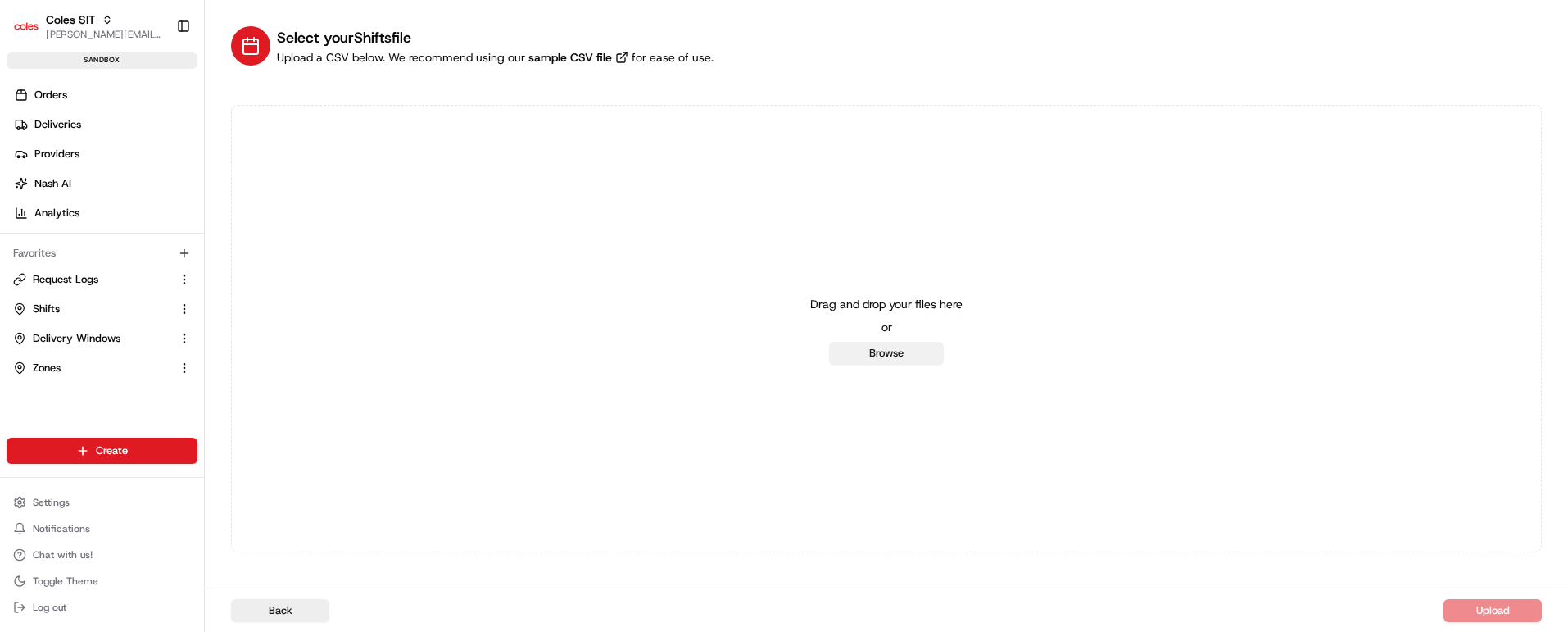
click at [887, 350] on button "Browse" at bounding box center [887, 354] width 114 height 23
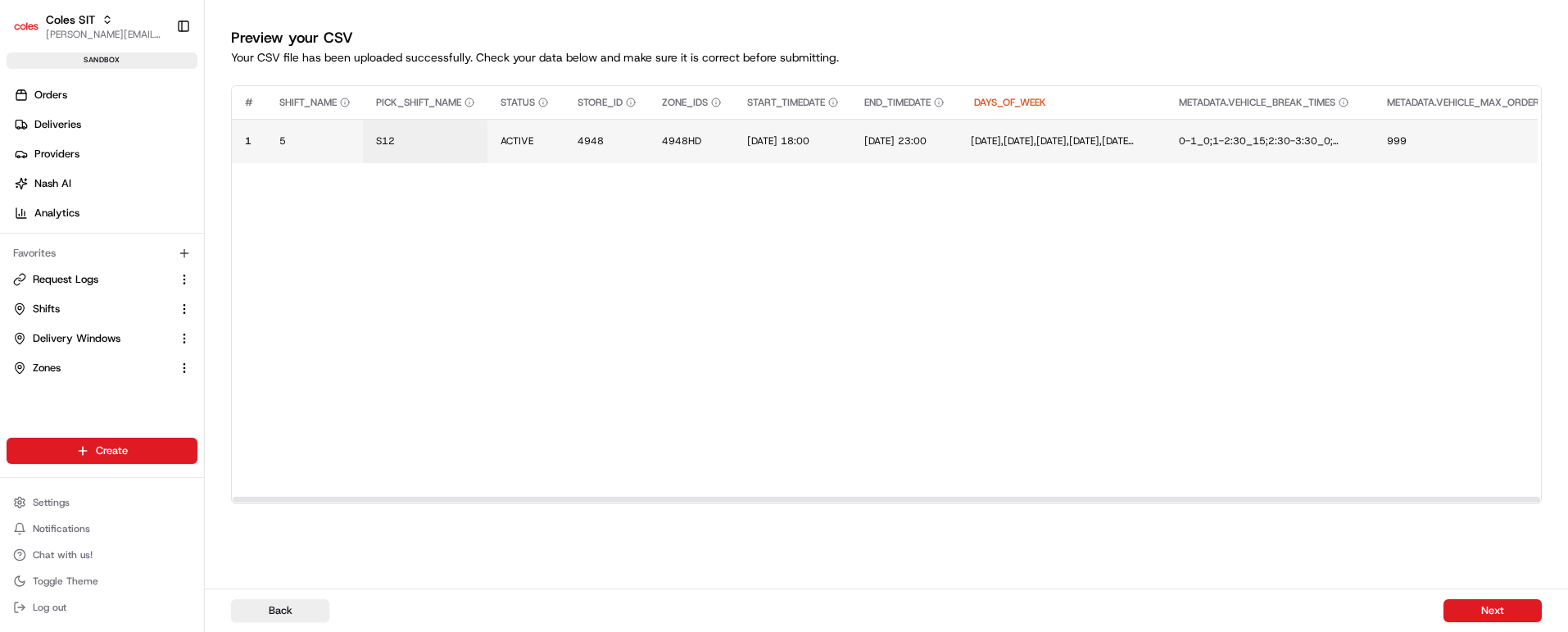
click at [377, 132] on td "S12" at bounding box center [425, 141] width 125 height 44
click at [388, 135] on span "S12" at bounding box center [385, 141] width 19 height 13
click at [404, 123] on input "S12" at bounding box center [476, 123] width 182 height 29
type input "S18"
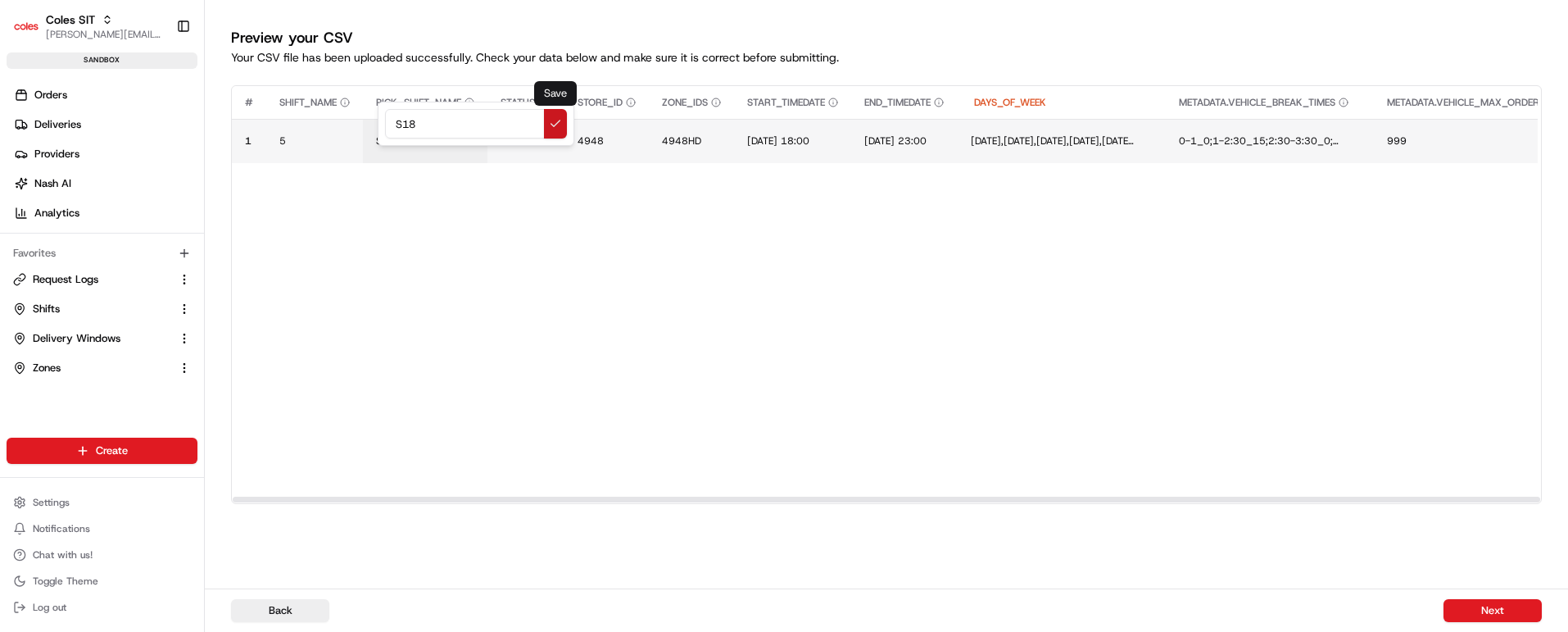
click at [552, 122] on button at bounding box center [556, 123] width 22 height 29
click at [685, 137] on span "4948HD" at bounding box center [681, 141] width 39 height 13
click at [698, 118] on input "4948HD" at bounding box center [764, 123] width 182 height 29
type input "4948BB"
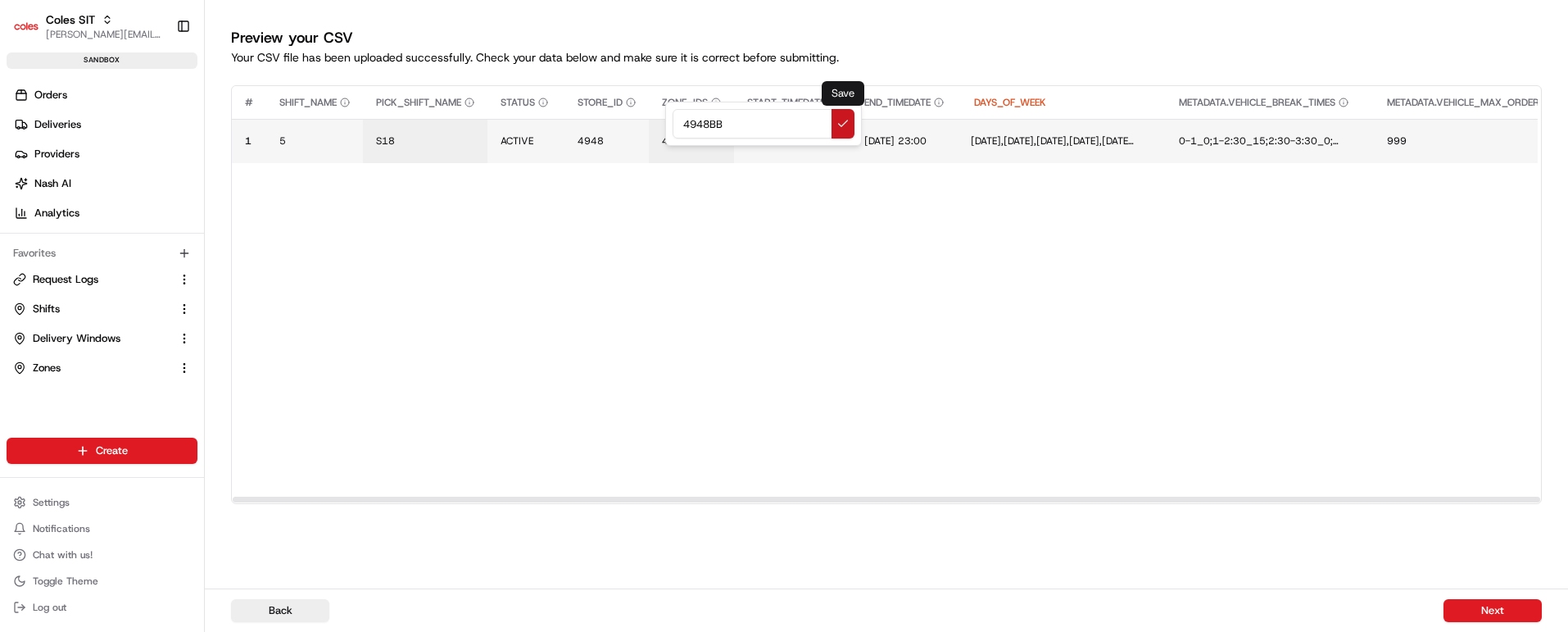
click at [841, 122] on button at bounding box center [843, 123] width 22 height 29
click at [795, 139] on span "[DATE] 18:00" at bounding box center [778, 141] width 62 height 13
drag, startPoint x: 889, startPoint y: 123, endPoint x: 693, endPoint y: 117, distance: 196.1
click at [751, 117] on div "[DATE] 18:00" at bounding box center [849, 123] width 197 height 44
click at [844, 121] on input "19/08/2025 13:00" at bounding box center [849, 123] width 182 height 29
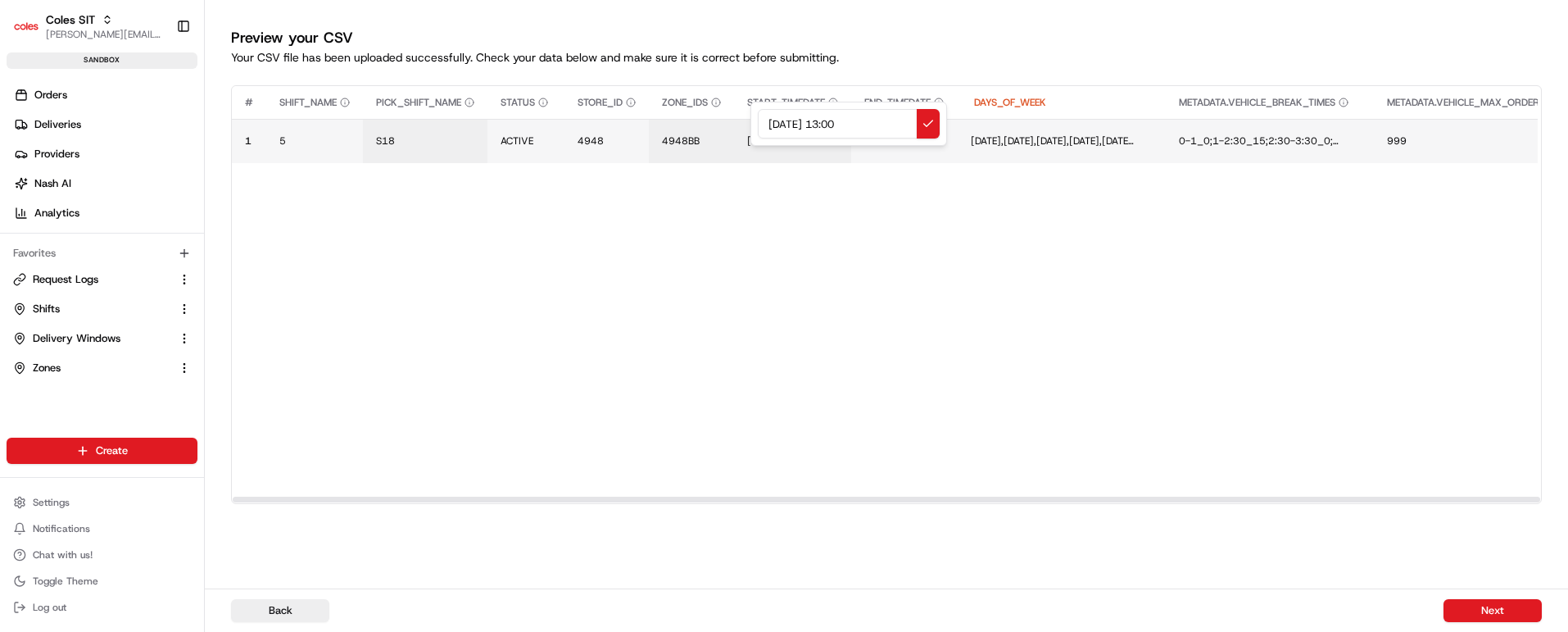
click at [844, 121] on input "19/08/2025 13:00" at bounding box center [849, 123] width 182 height 29
drag, startPoint x: 883, startPoint y: 117, endPoint x: 711, endPoint y: 122, distance: 172.1
click at [751, 122] on div "19/08/2025 16:00" at bounding box center [849, 123] width 197 height 44
type input "19/08/2025 16:00"
click at [927, 127] on button at bounding box center [928, 123] width 22 height 29
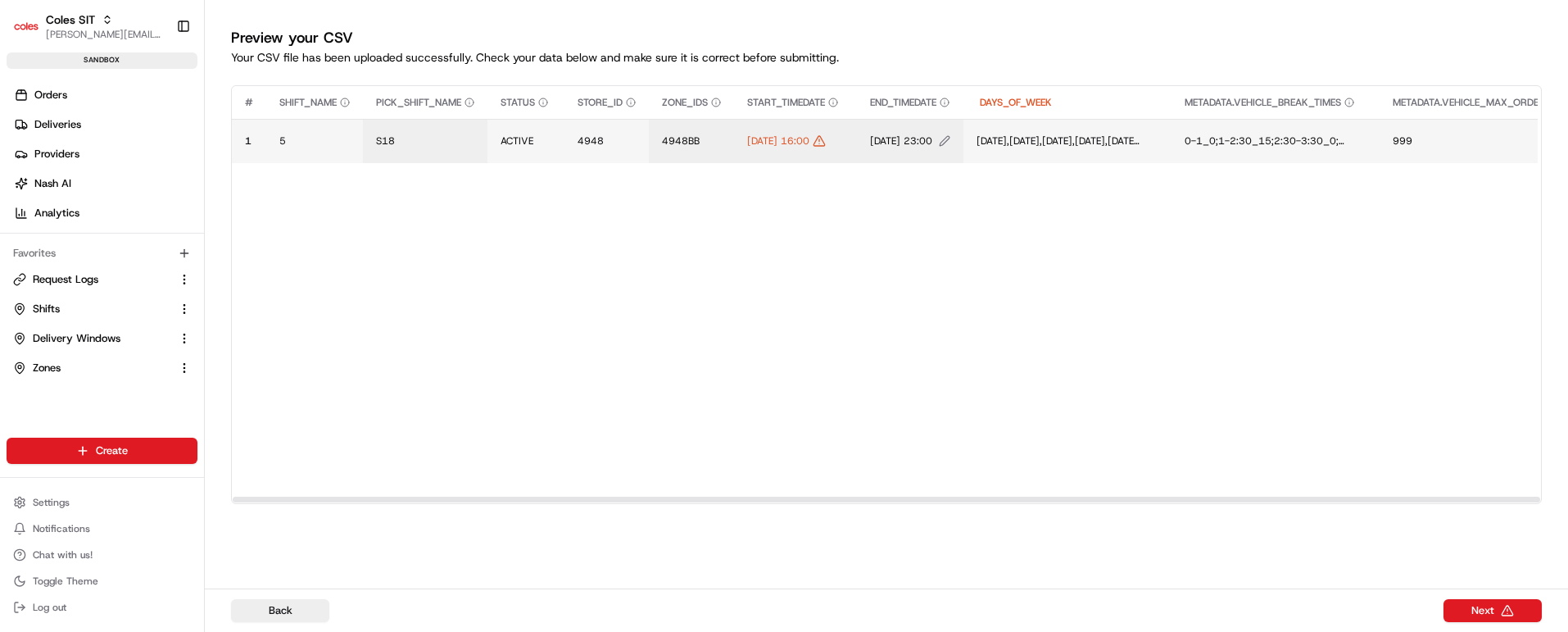
click at [933, 136] on span "[DATE] 23:00" at bounding box center [901, 141] width 62 height 13
drag, startPoint x: 1033, startPoint y: 120, endPoint x: 847, endPoint y: 116, distance: 186.0
click at [903, 116] on div "[DATE] 23:00" at bounding box center [1001, 123] width 197 height 44
click at [998, 125] on input "19/08/2025 16:00" at bounding box center [1001, 123] width 182 height 29
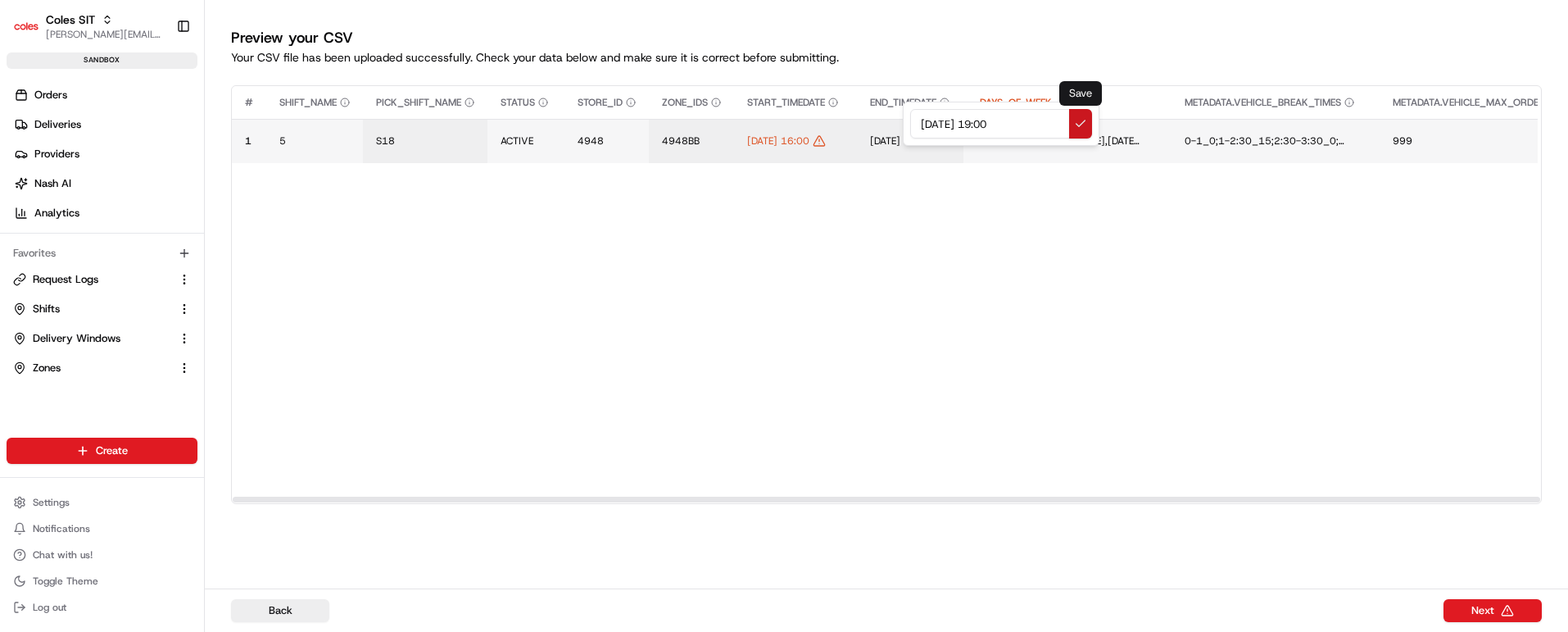
type input "19/08/2025 19:00"
click at [1082, 121] on button at bounding box center [1081, 123] width 22 height 29
drag, startPoint x: 872, startPoint y: 497, endPoint x: 355, endPoint y: 497, distance: 517.0
click at [355, 497] on div at bounding box center [886, 500] width 1307 height 6
click at [1505, 609] on button "Next" at bounding box center [1492, 610] width 98 height 23
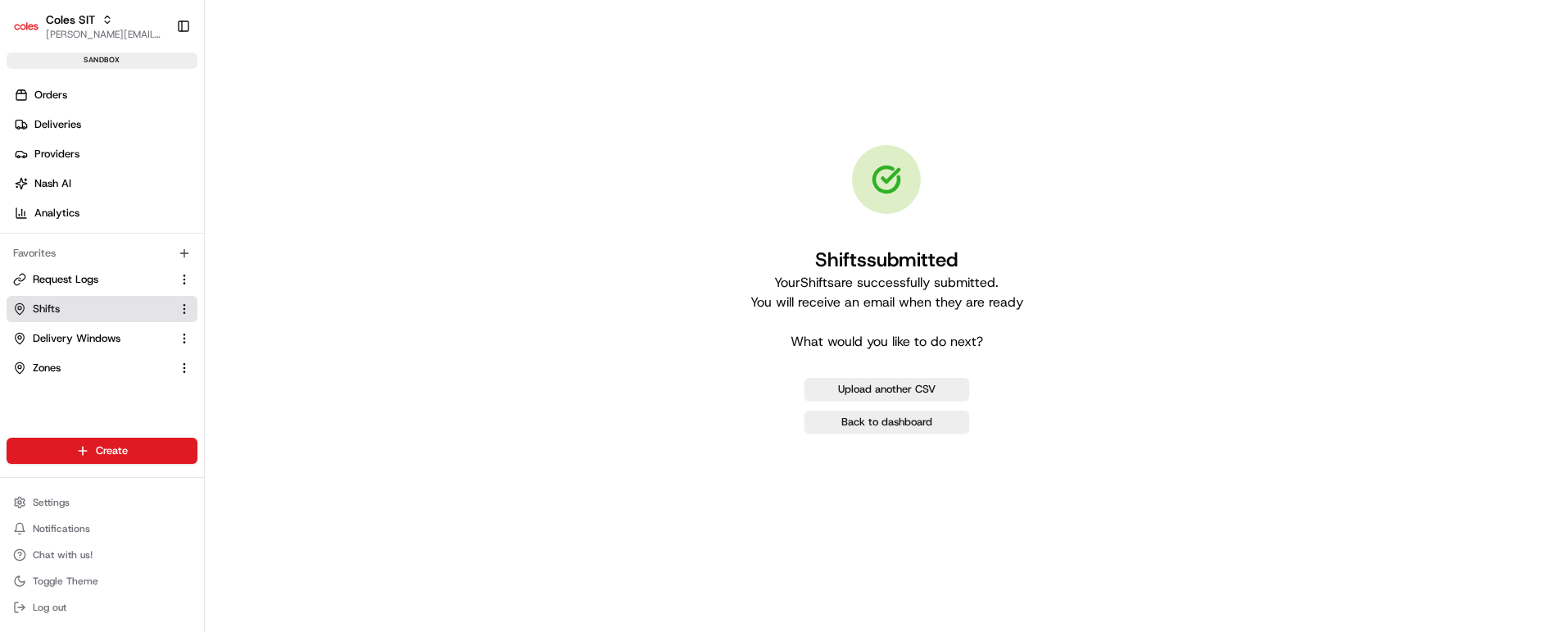
click at [44, 307] on span "Shifts" at bounding box center [46, 309] width 27 height 15
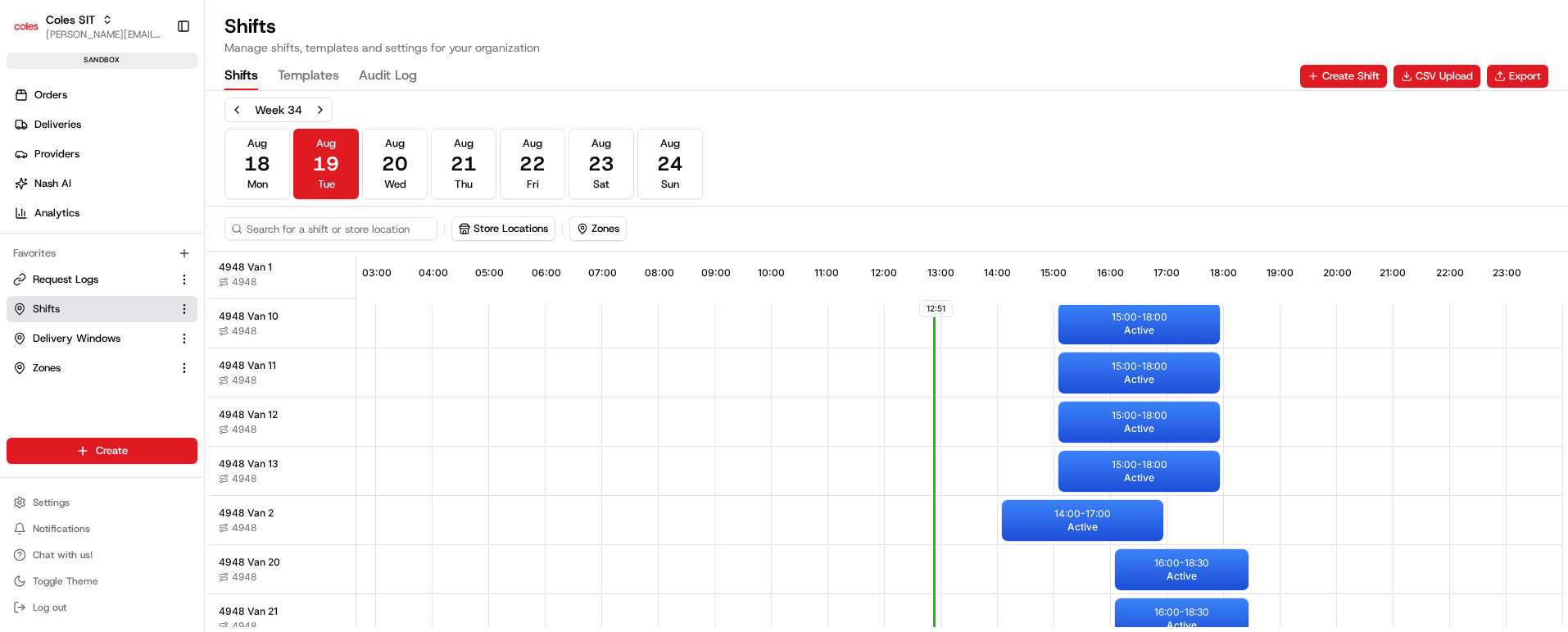
scroll to position [1186, 157]
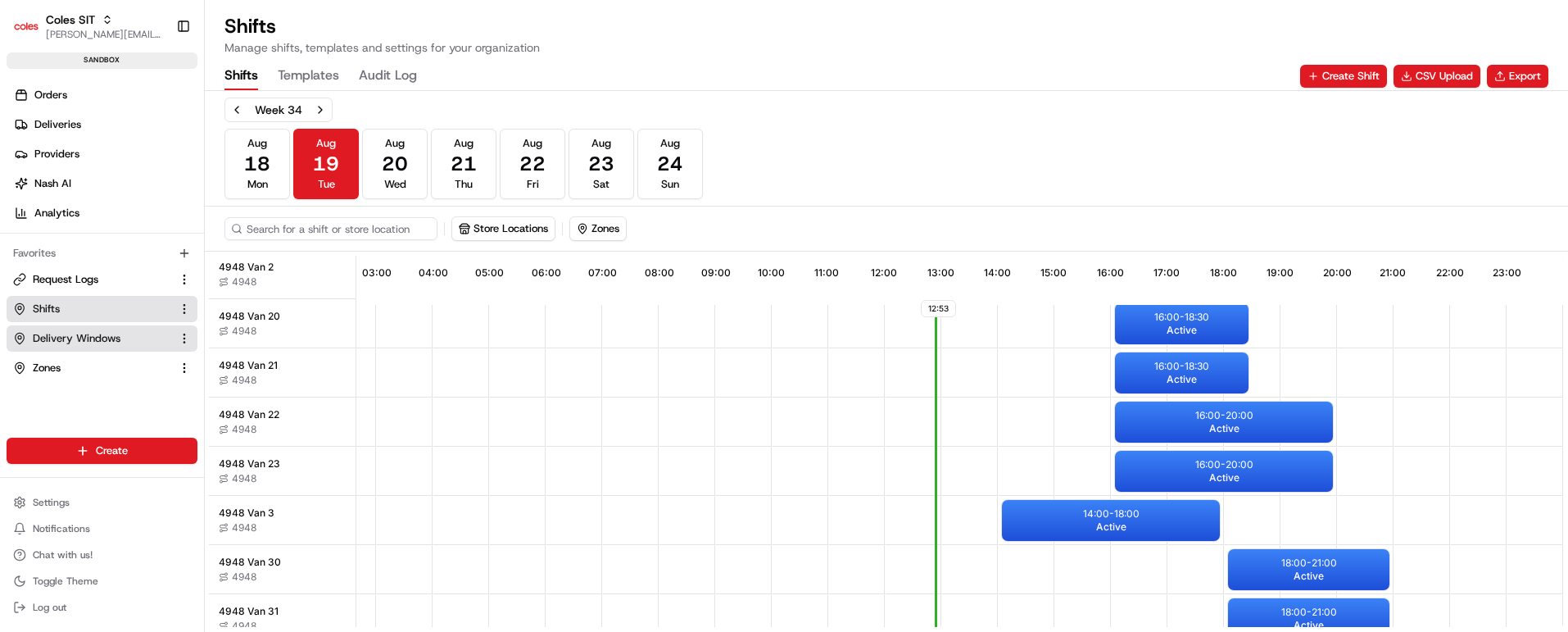
click at [64, 336] on span "Delivery Windows" at bounding box center [77, 339] width 88 height 15
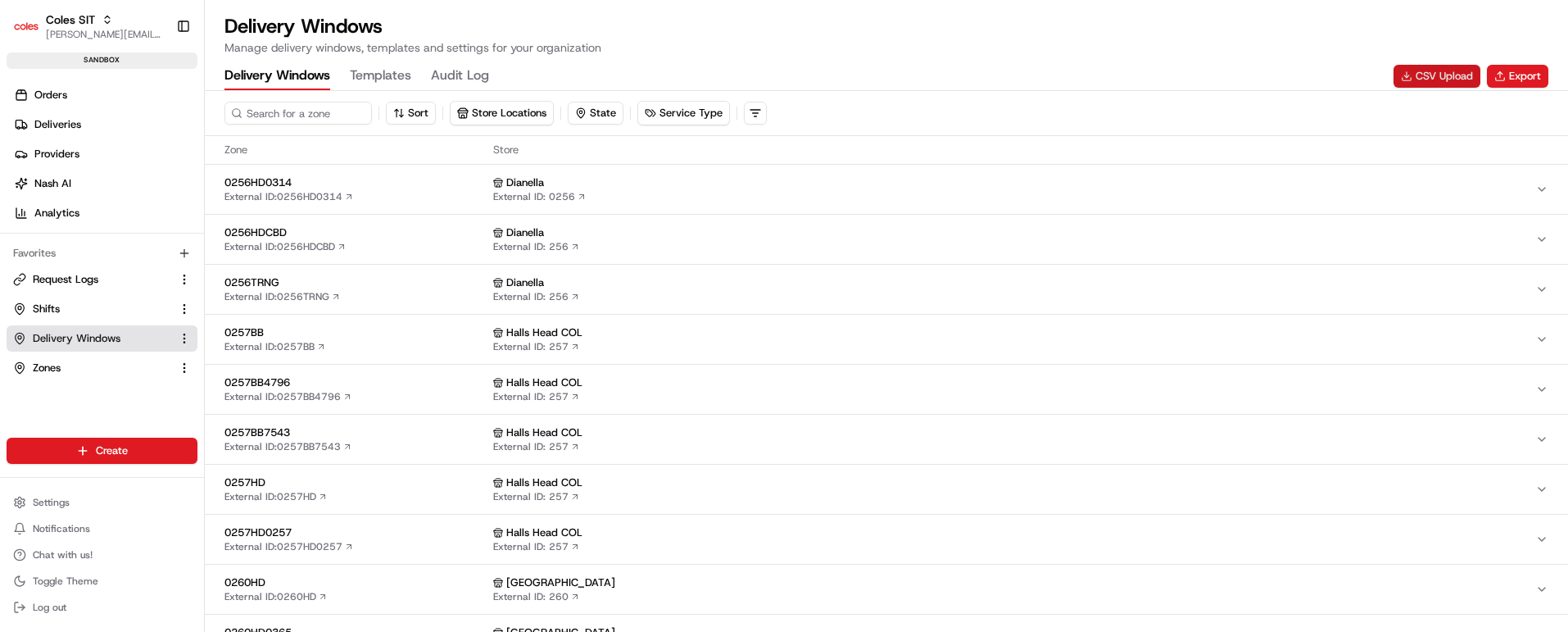
click at [1426, 79] on button "CSV Upload" at bounding box center [1437, 76] width 87 height 23
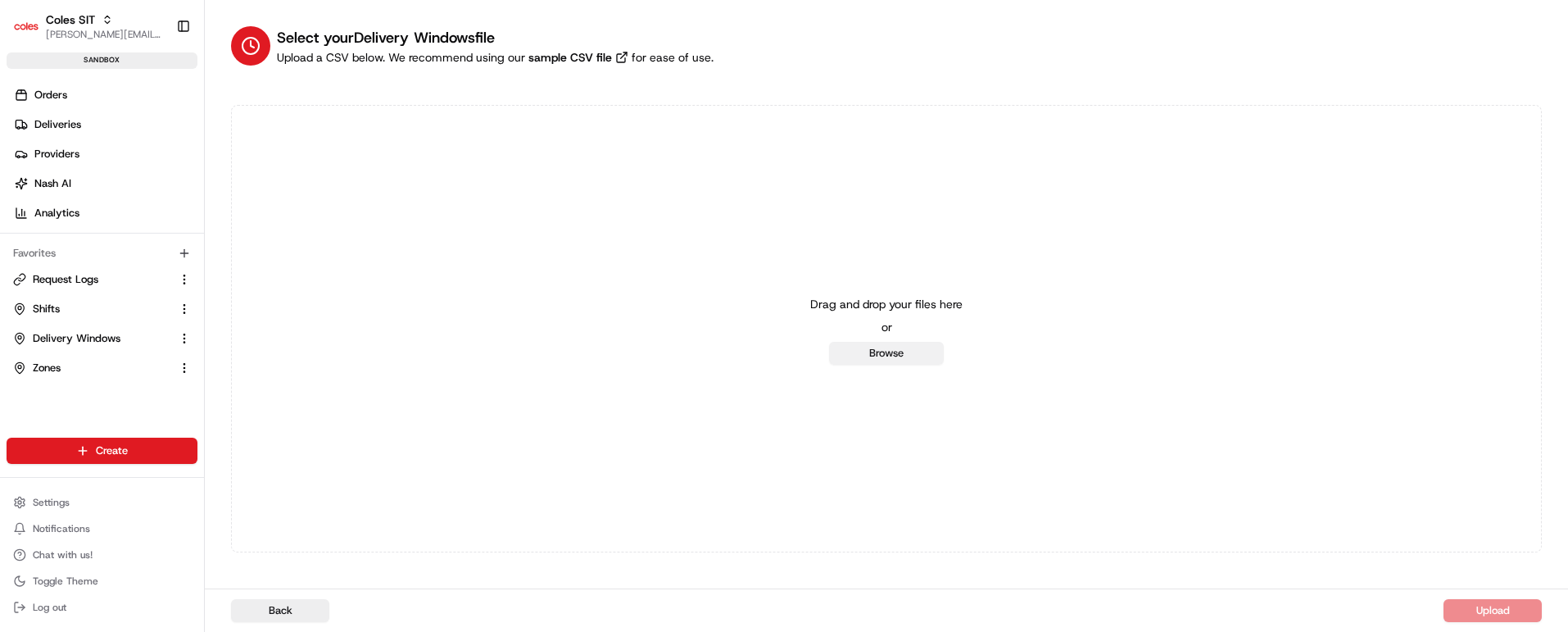
click at [882, 357] on button "Browse" at bounding box center [887, 354] width 114 height 23
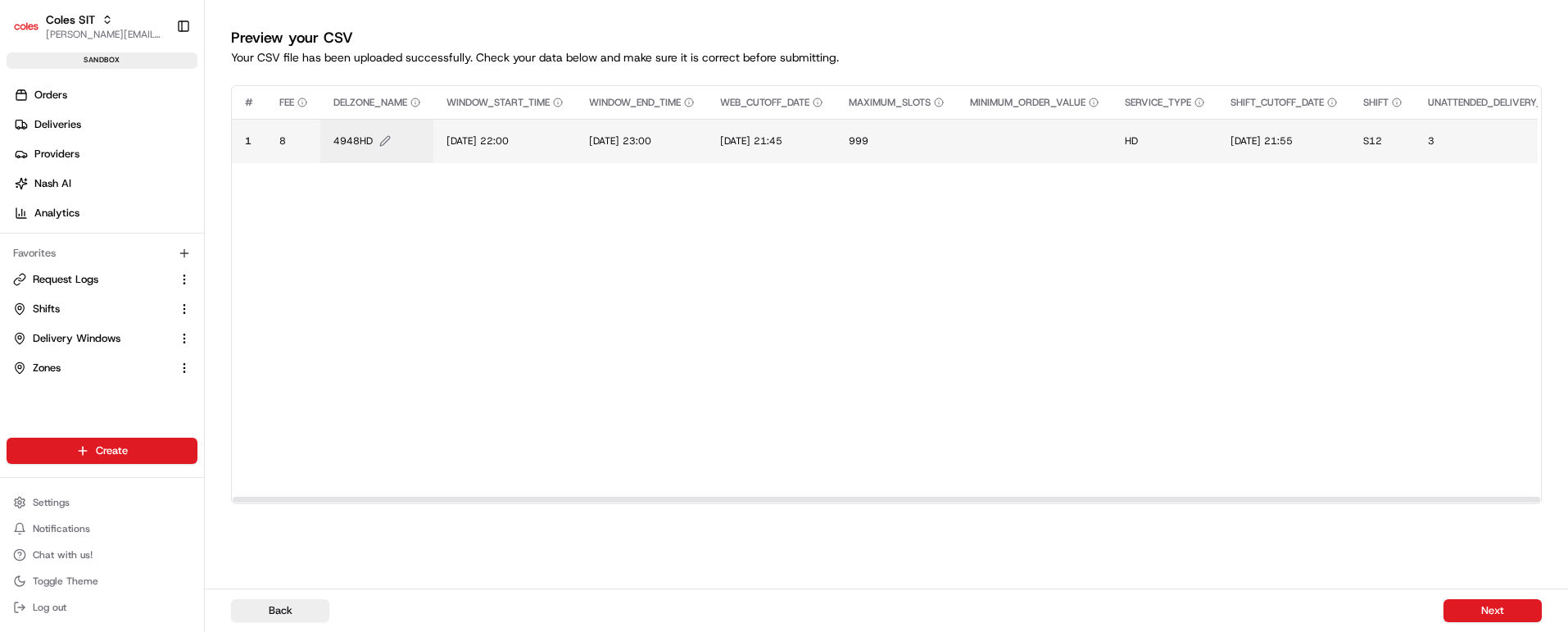
click at [354, 143] on span "4948HD" at bounding box center [353, 141] width 39 height 13
click at [354, 143] on div "4948HD" at bounding box center [433, 123] width 197 height 44
click at [381, 124] on input "4948HD" at bounding box center [433, 123] width 182 height 29
type input "4948BB"
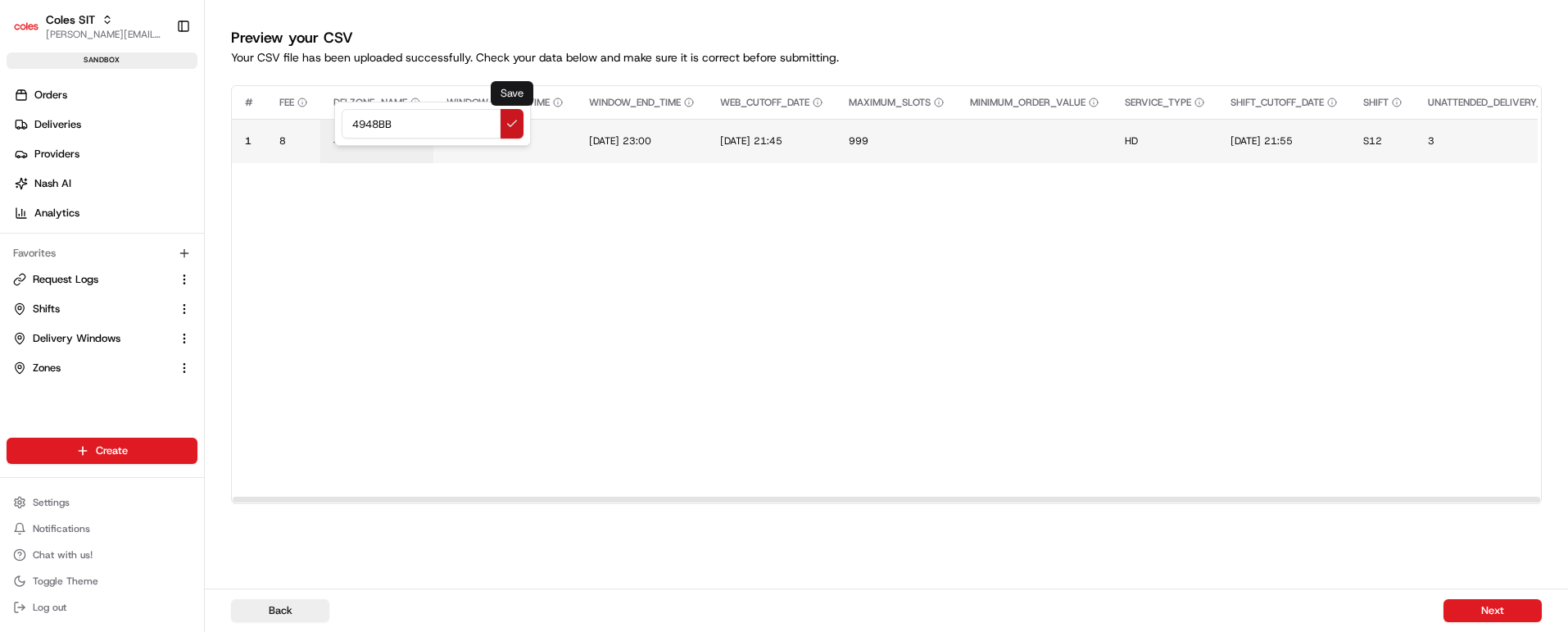
click at [517, 117] on button at bounding box center [512, 123] width 22 height 29
click at [500, 139] on span "[DATE] 22:00" at bounding box center [477, 141] width 62 height 13
click at [470, 125] on input "[DATE] 22:00" at bounding box center [547, 123] width 182 height 29
click at [489, 124] on input "21/07/2025 22:00" at bounding box center [547, 123] width 182 height 29
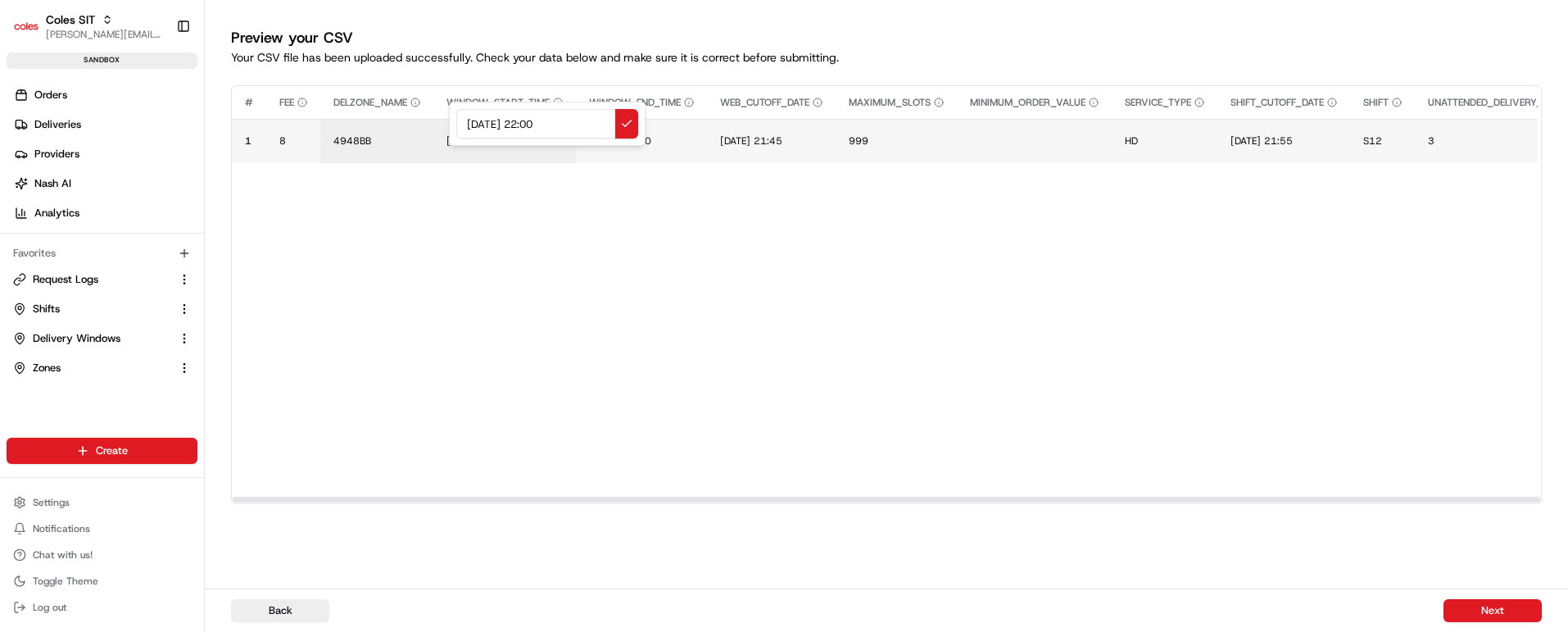
click at [489, 124] on input "21/07/2025 22:00" at bounding box center [547, 123] width 182 height 29
click at [542, 121] on input "21/08/2025 22:00" at bounding box center [547, 123] width 182 height 29
drag, startPoint x: 576, startPoint y: 123, endPoint x: 428, endPoint y: 132, distance: 148.3
click at [449, 132] on div "21/08/2025 22:00" at bounding box center [547, 123] width 197 height 44
type input "21/08/2025 22:00"
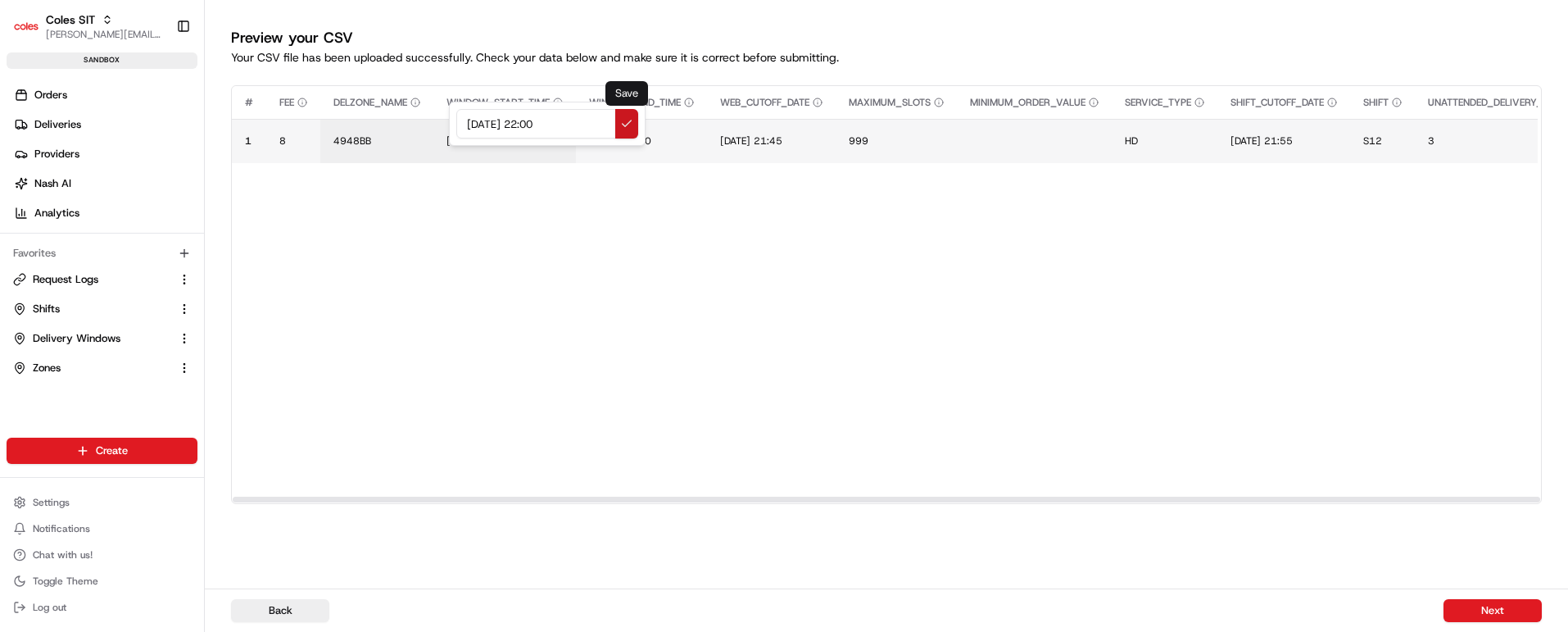
click at [628, 123] on button at bounding box center [627, 123] width 22 height 29
click at [651, 141] on span "[DATE] 23:00" at bounding box center [620, 141] width 62 height 13
drag, startPoint x: 724, startPoint y: 124, endPoint x: 458, endPoint y: 120, distance: 266.0
click at [593, 120] on div "[DATE] 23:00" at bounding box center [692, 123] width 197 height 44
click at [685, 121] on input "21/08/2025 22:00" at bounding box center [692, 123] width 182 height 29
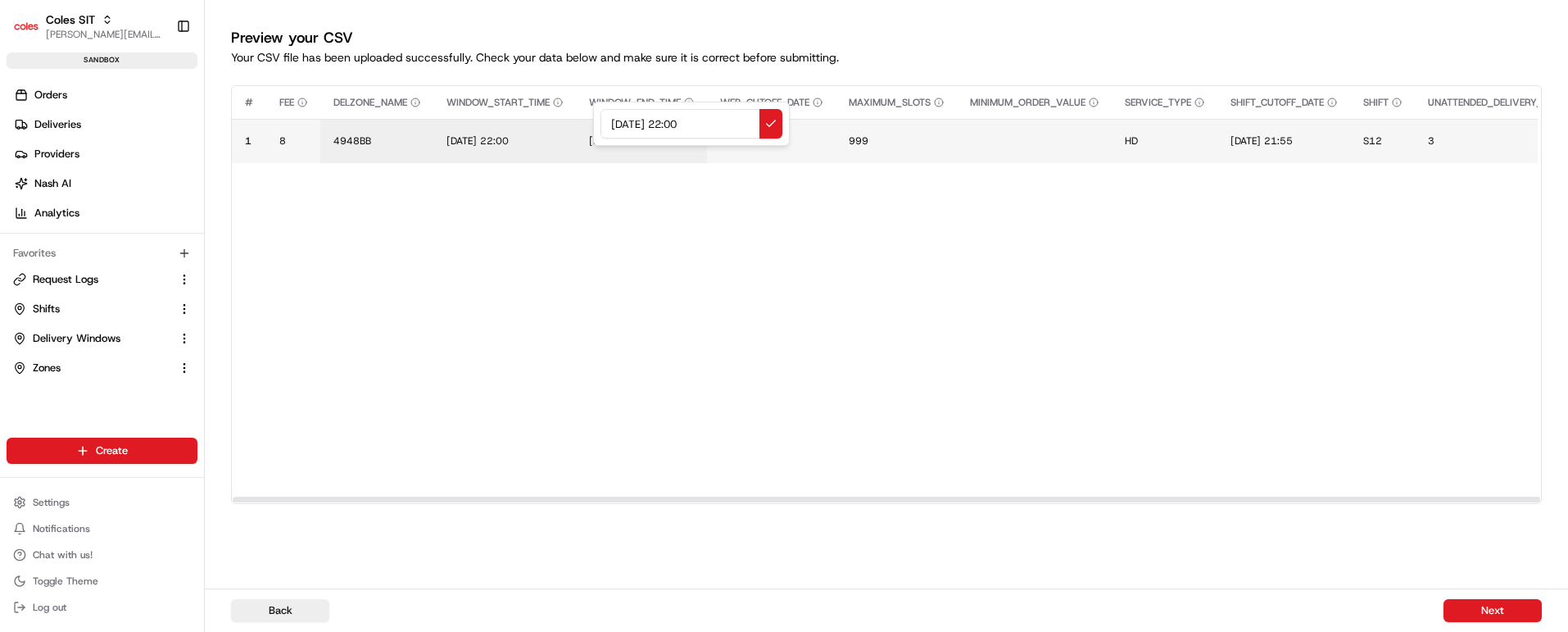
click at [685, 121] on input "21/08/2025 22:00" at bounding box center [692, 123] width 182 height 29
type input "21/08/2025 23:00"
click at [775, 126] on button at bounding box center [770, 123] width 22 height 29
click at [781, 136] on span "[DATE] 21:45" at bounding box center [751, 141] width 62 height 13
drag, startPoint x: 856, startPoint y: 125, endPoint x: 674, endPoint y: 124, distance: 182.0
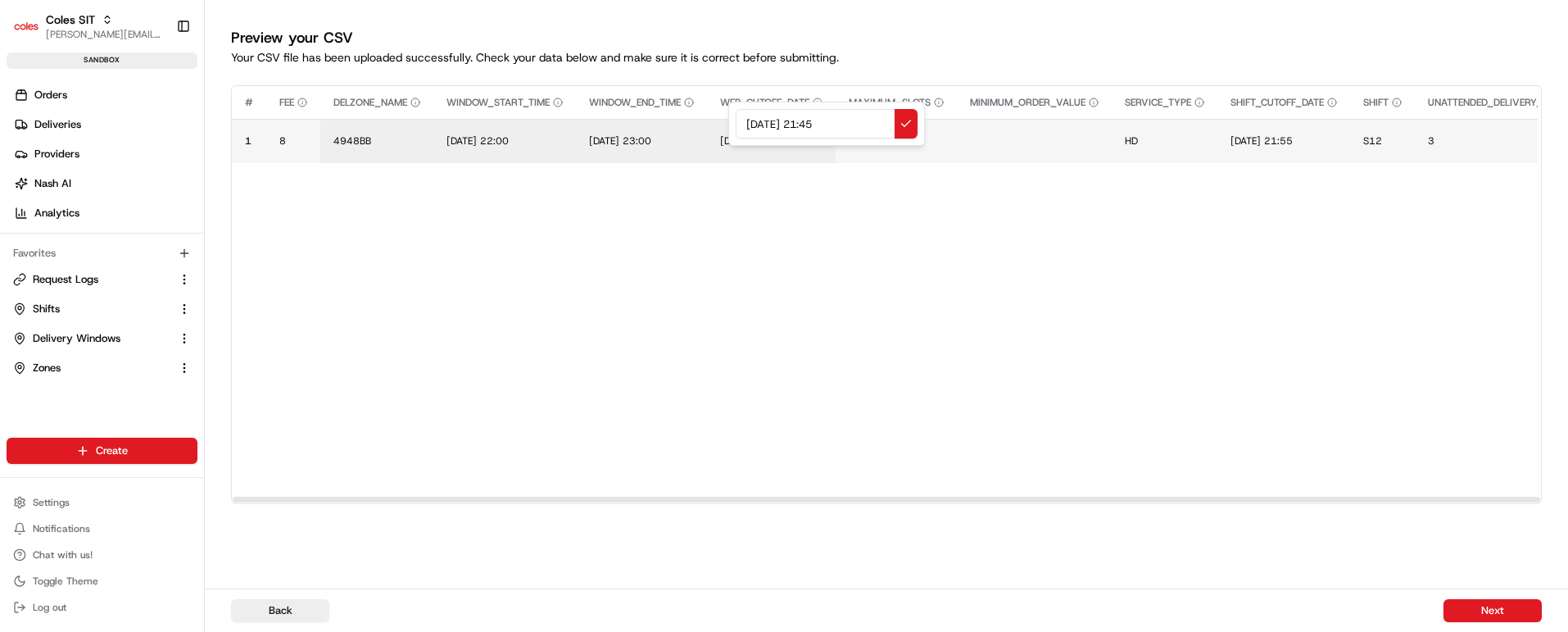
click at [728, 124] on div "[DATE] 21:45" at bounding box center [827, 123] width 197 height 44
click at [822, 123] on input "21/08/2025 22:00" at bounding box center [827, 123] width 182 height 29
drag, startPoint x: 862, startPoint y: 122, endPoint x: 716, endPoint y: 120, distance: 146.0
click at [728, 120] on div "21/08/2025 15:00" at bounding box center [827, 123] width 197 height 44
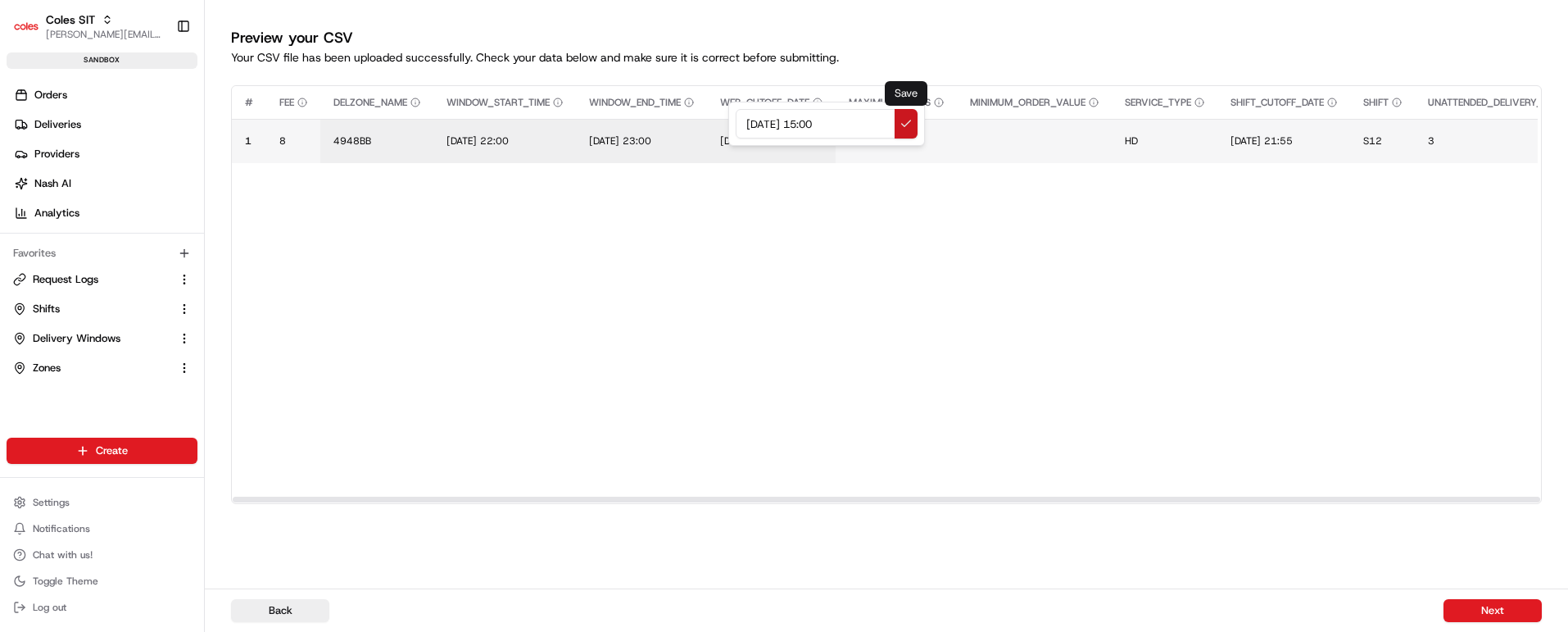
type input "21/08/2025 15:00"
click at [908, 121] on button at bounding box center [906, 123] width 22 height 29
click at [1293, 135] on span "[DATE] 21:55" at bounding box center [1262, 141] width 62 height 13
drag, startPoint x: 1377, startPoint y: 125, endPoint x: 1228, endPoint y: 123, distance: 149.0
click at [1247, 123] on div "[DATE] 21:55" at bounding box center [1346, 123] width 197 height 44
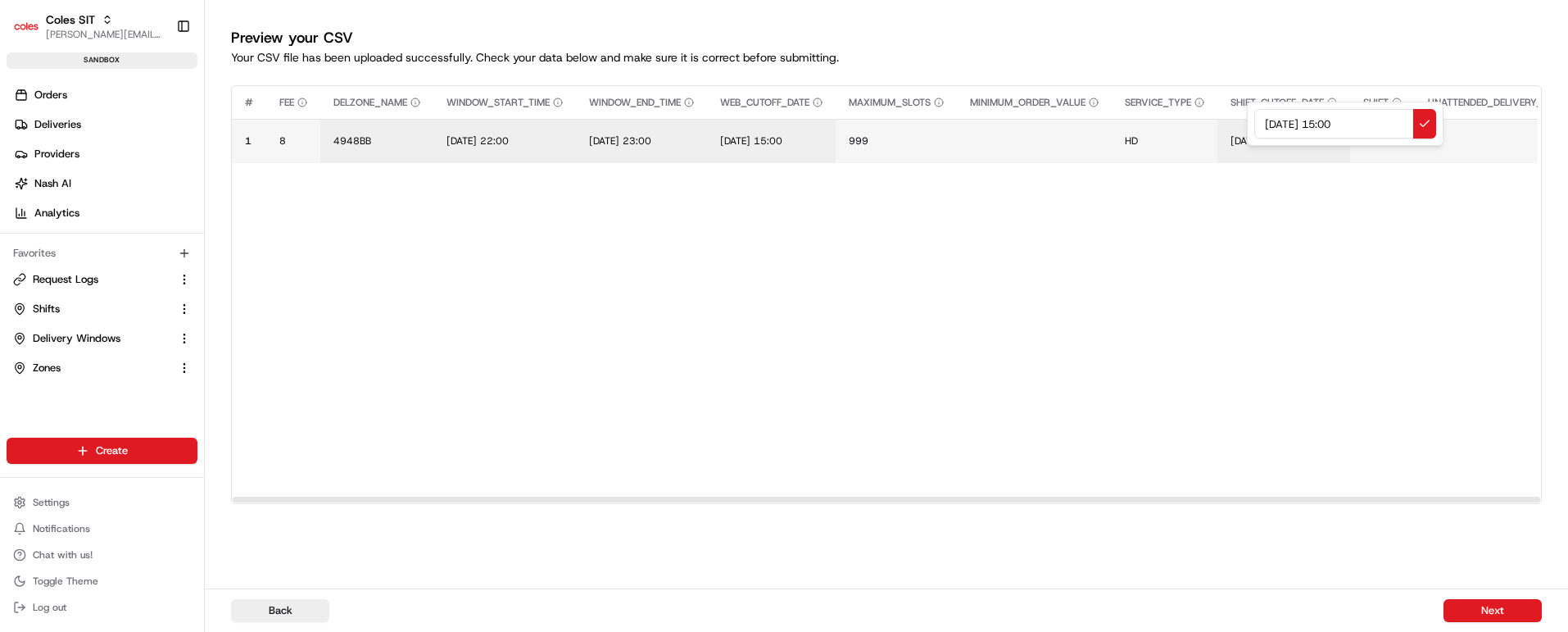
click at [1358, 121] on input "21/08/2025 15:00" at bounding box center [1345, 123] width 182 height 29
type input "21/08/2025 15:10"
click at [1427, 121] on button at bounding box center [1425, 123] width 22 height 29
click at [1382, 135] on span "S12" at bounding box center [1373, 141] width 19 height 13
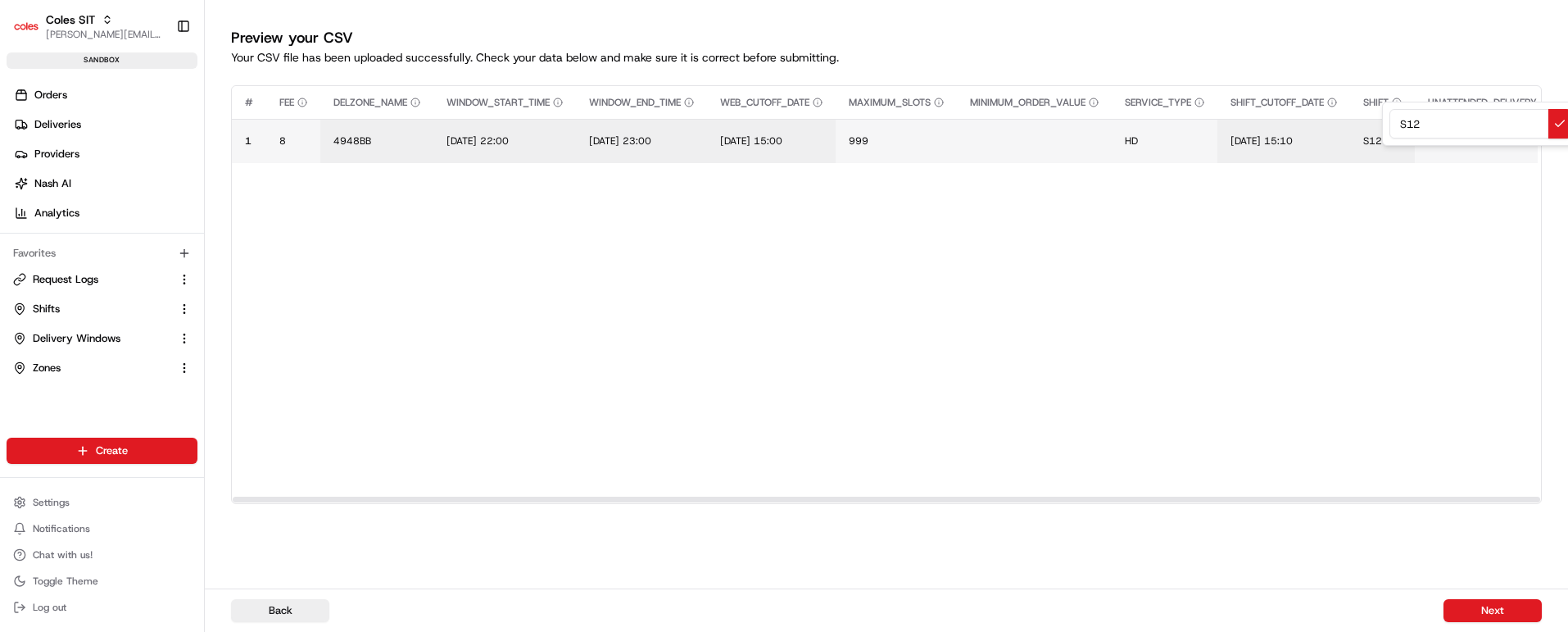
click at [1407, 126] on input "S12" at bounding box center [1481, 123] width 182 height 29
click at [1558, 121] on button at bounding box center [1560, 123] width 22 height 29
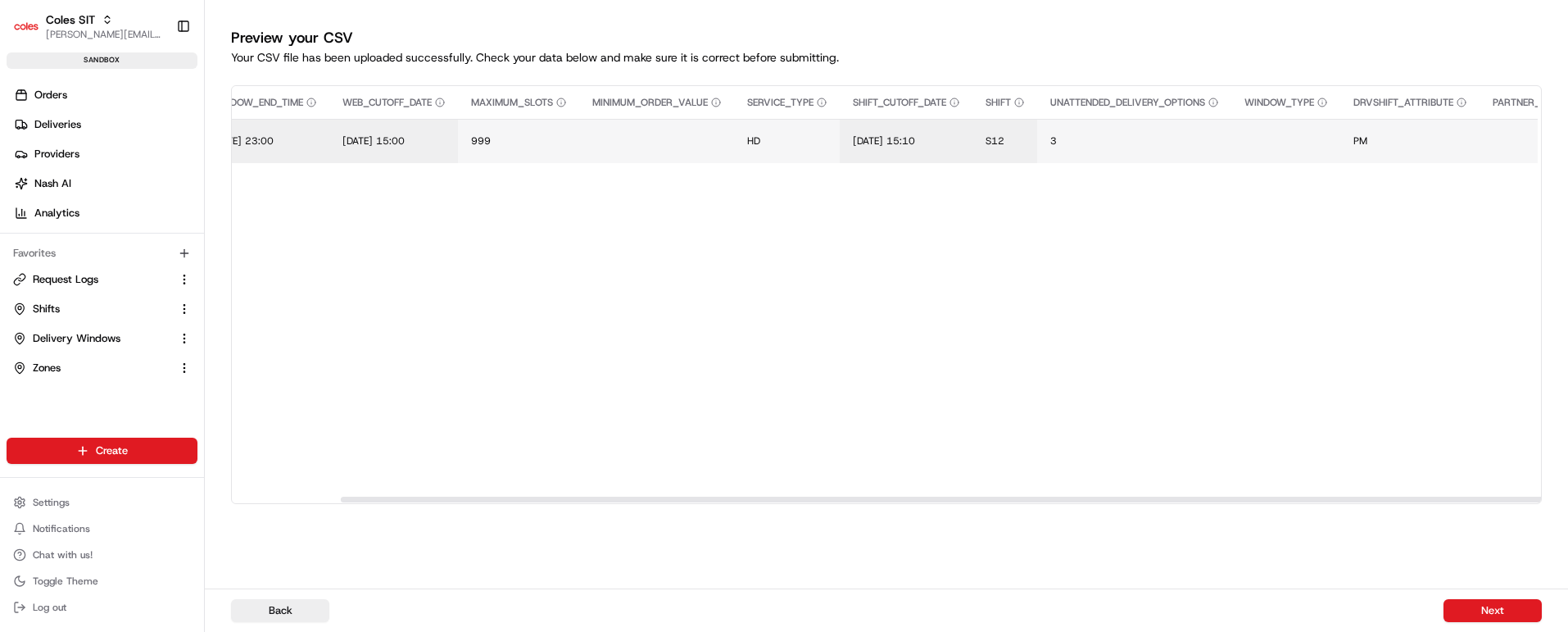
scroll to position [0, 307]
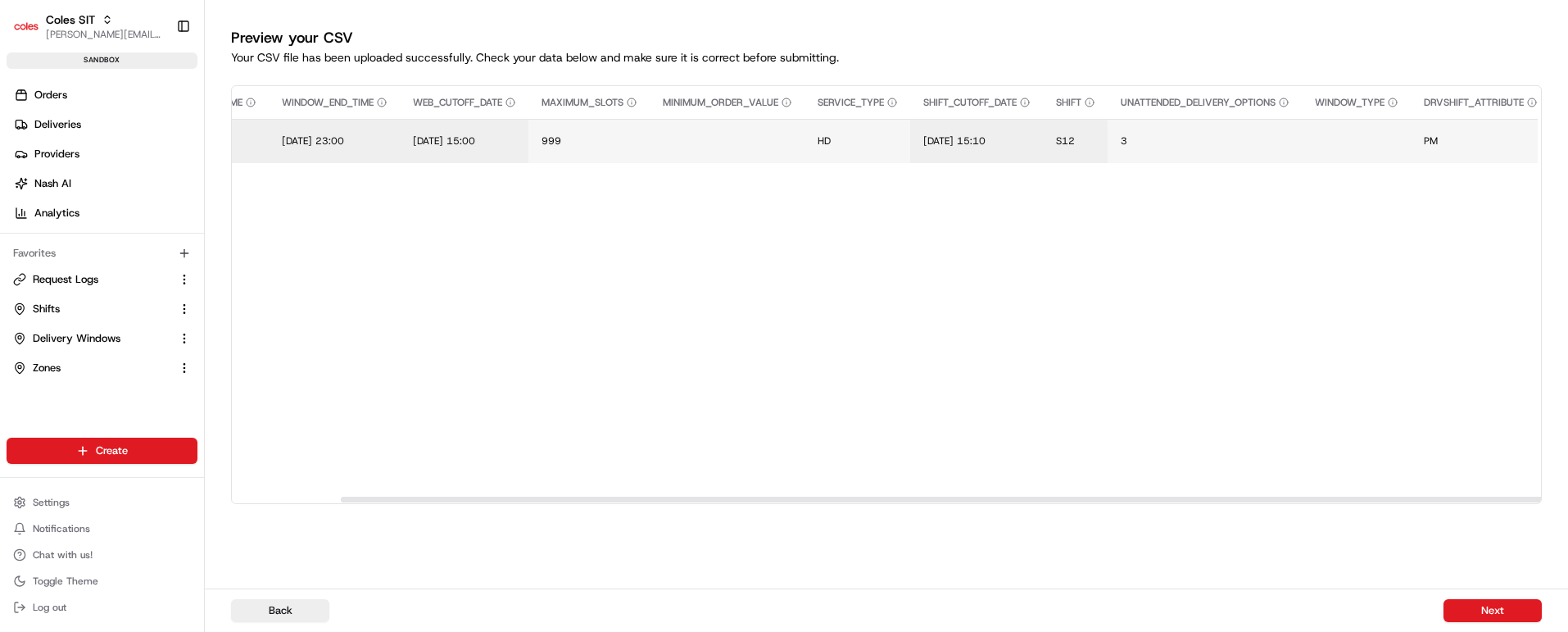
drag, startPoint x: 783, startPoint y: 497, endPoint x: 890, endPoint y: 512, distance: 108.0
click at [890, 503] on div at bounding box center [994, 500] width 1307 height 6
click at [1075, 136] on span "S12" at bounding box center [1066, 141] width 19 height 13
type input "S20"
click at [1249, 127] on button at bounding box center [1253, 123] width 22 height 29
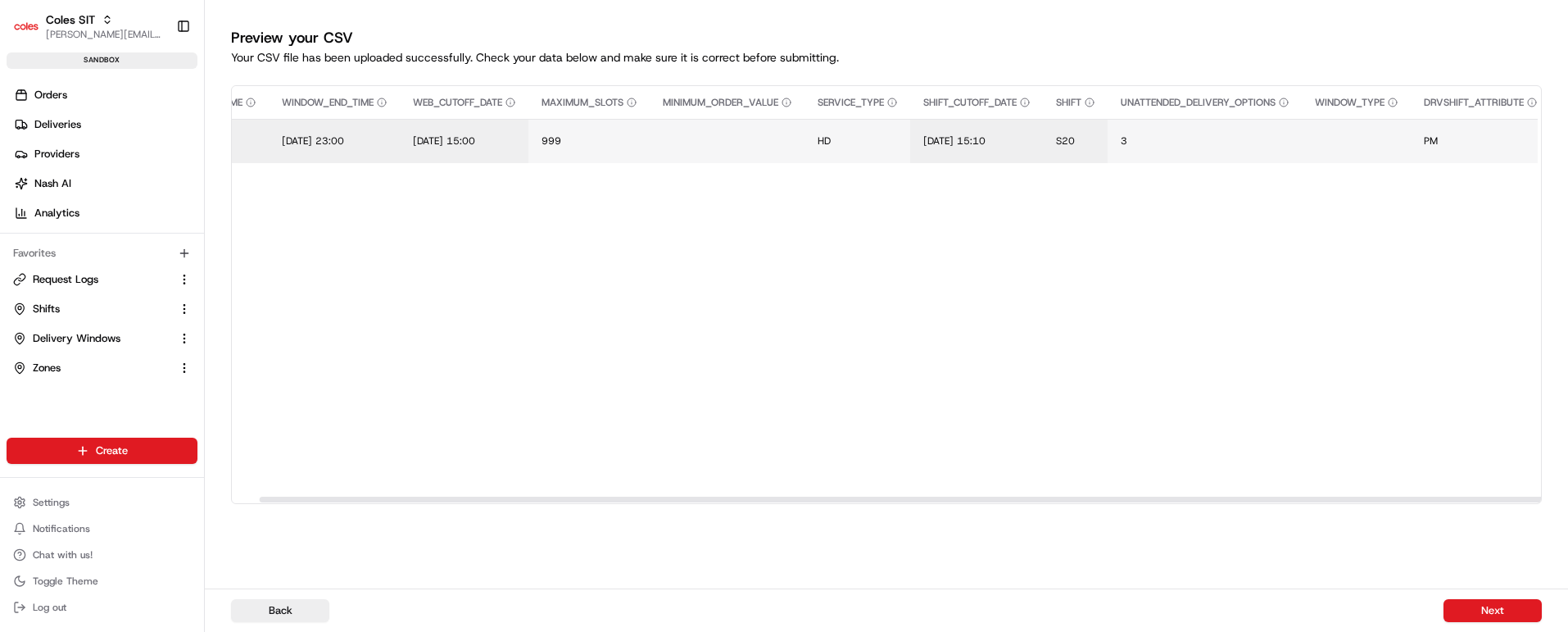
scroll to position [0, 0]
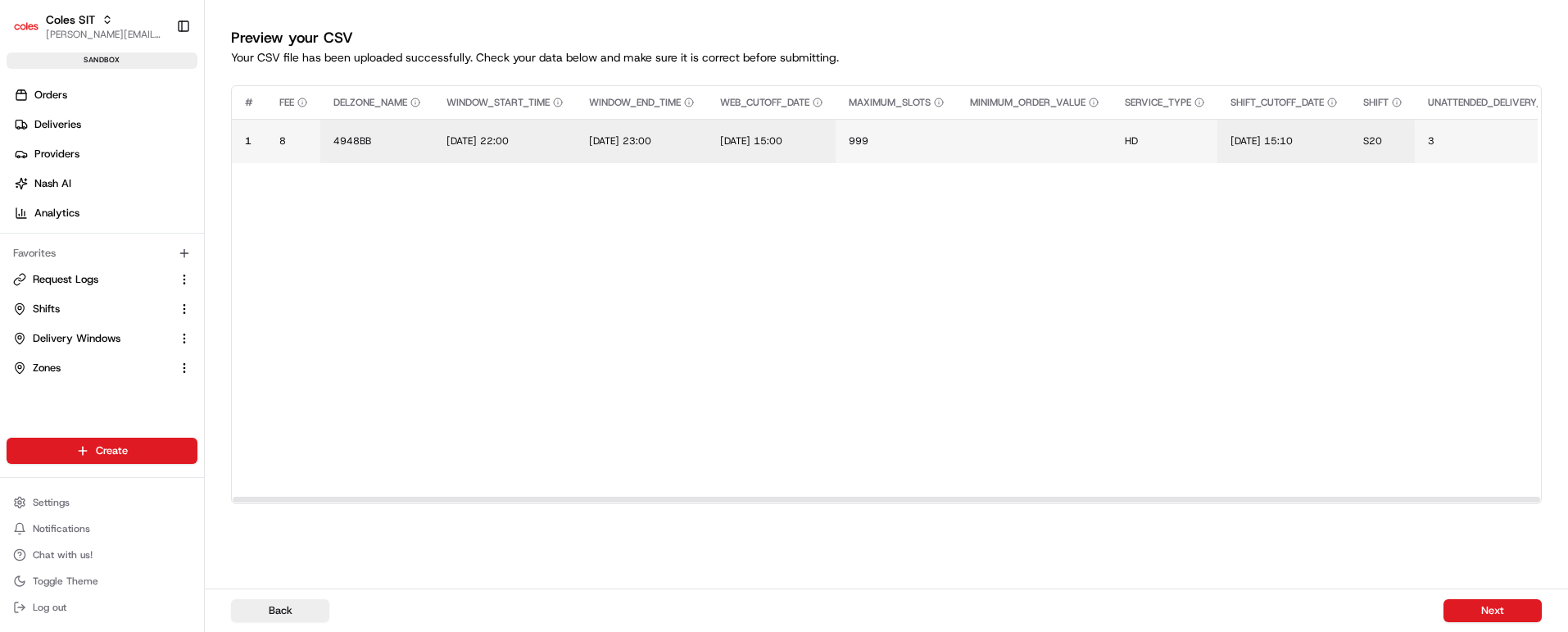
drag, startPoint x: 923, startPoint y: 497, endPoint x: 445, endPoint y: 505, distance: 478.1
click at [445, 503] on div at bounding box center [886, 500] width 1307 height 6
click at [1492, 609] on button "Next" at bounding box center [1492, 610] width 98 height 23
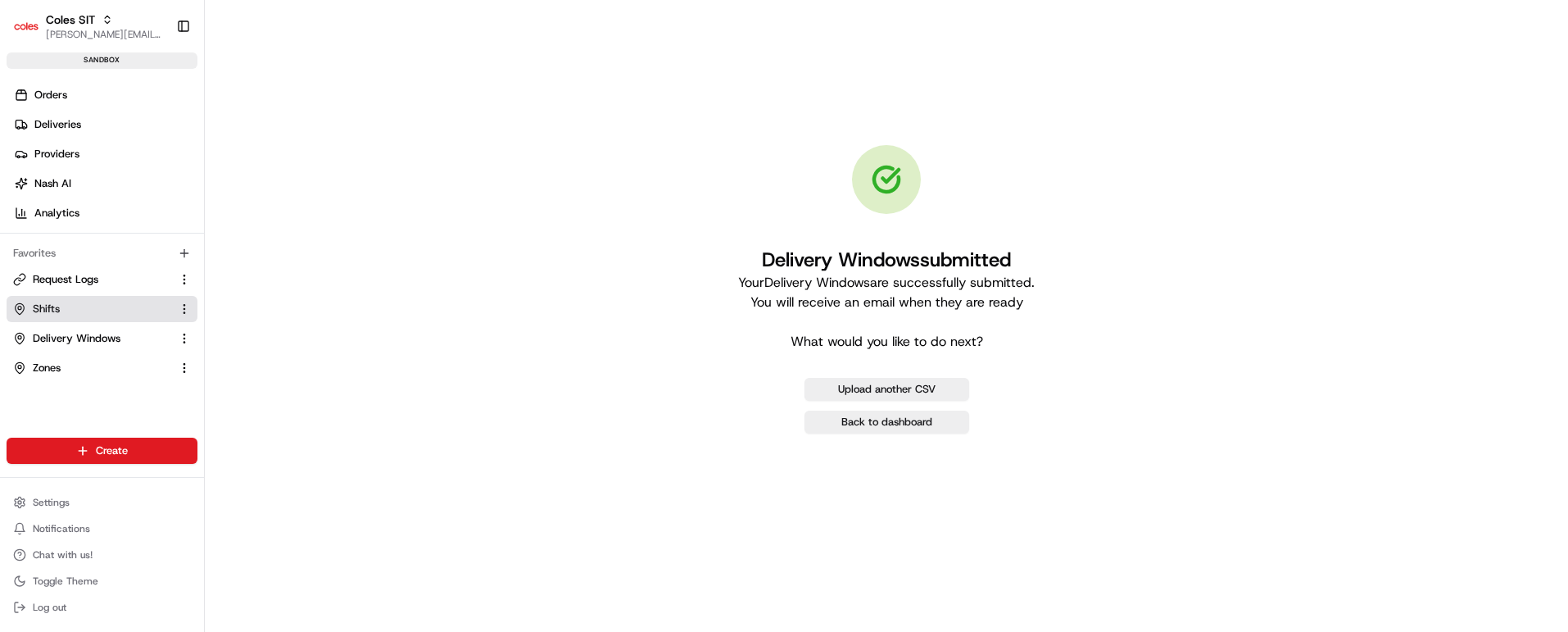
click at [81, 307] on link "Shifts" at bounding box center [92, 309] width 158 height 15
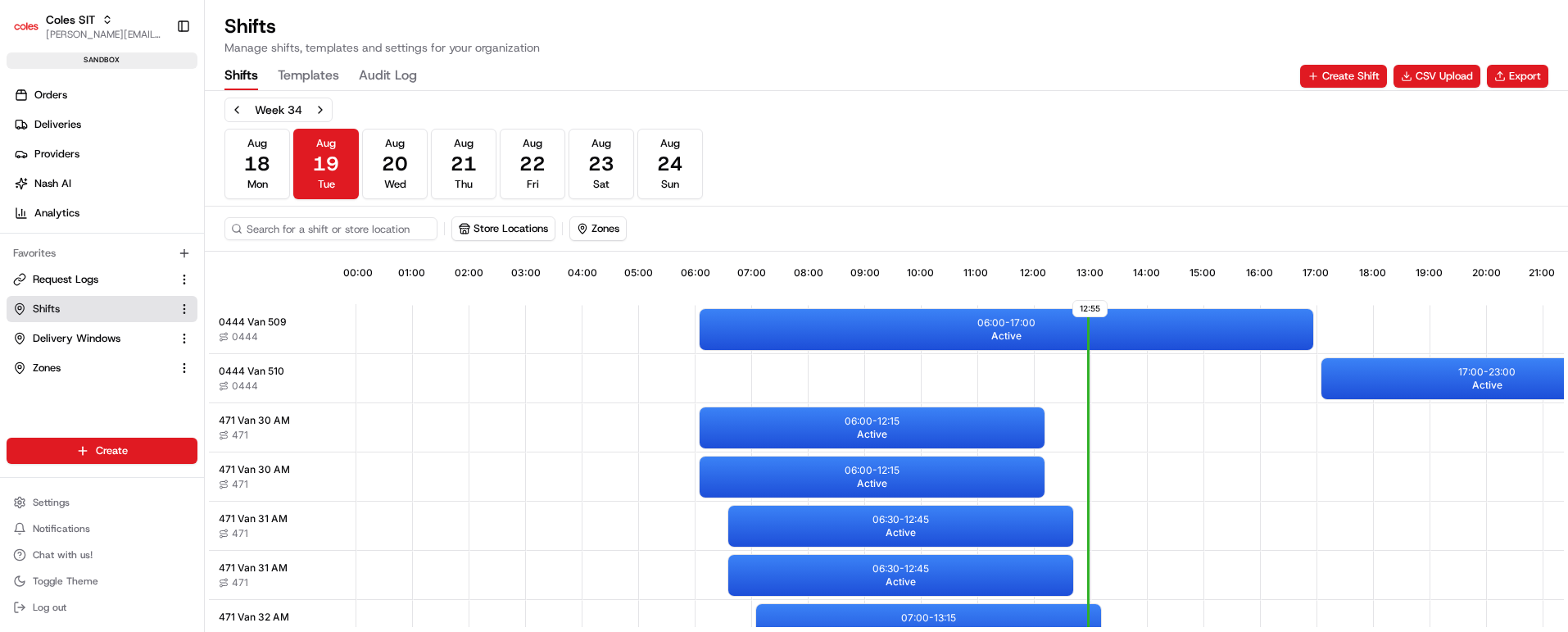
scroll to position [0, 157]
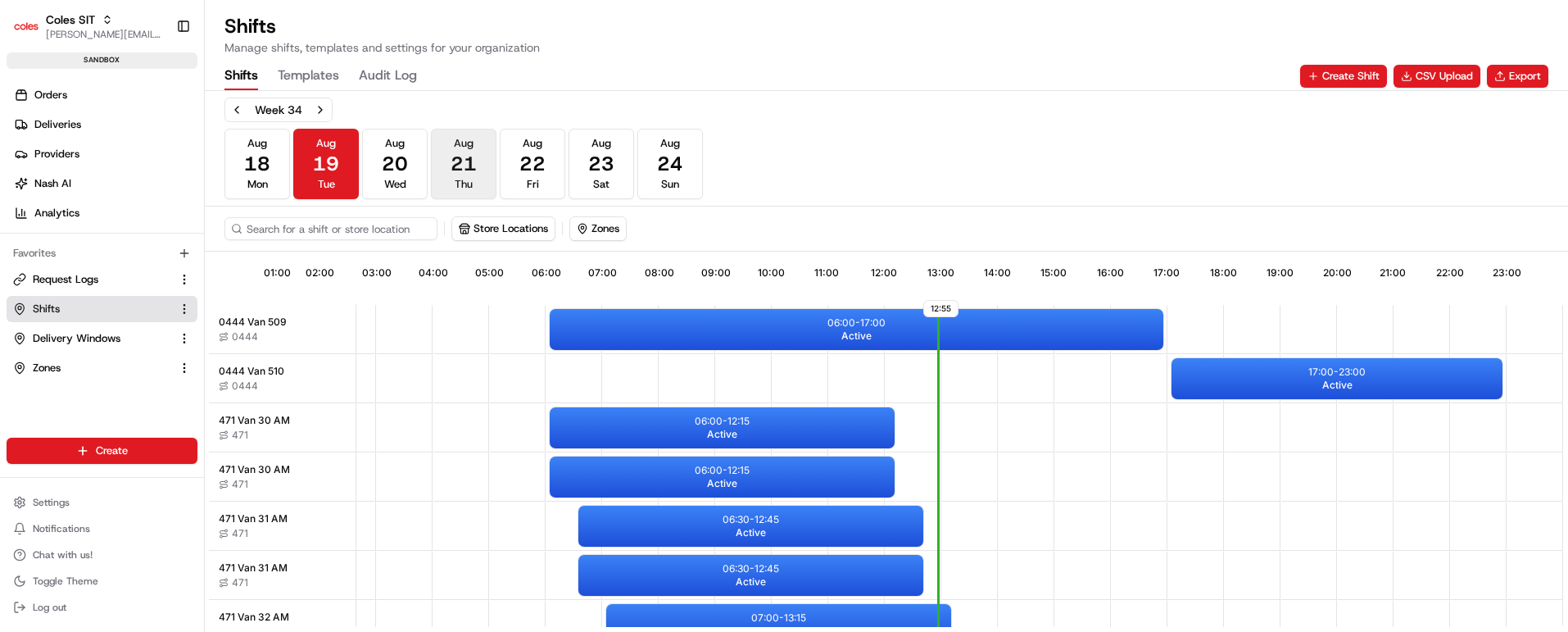
click at [454, 162] on span "21" at bounding box center [464, 164] width 26 height 26
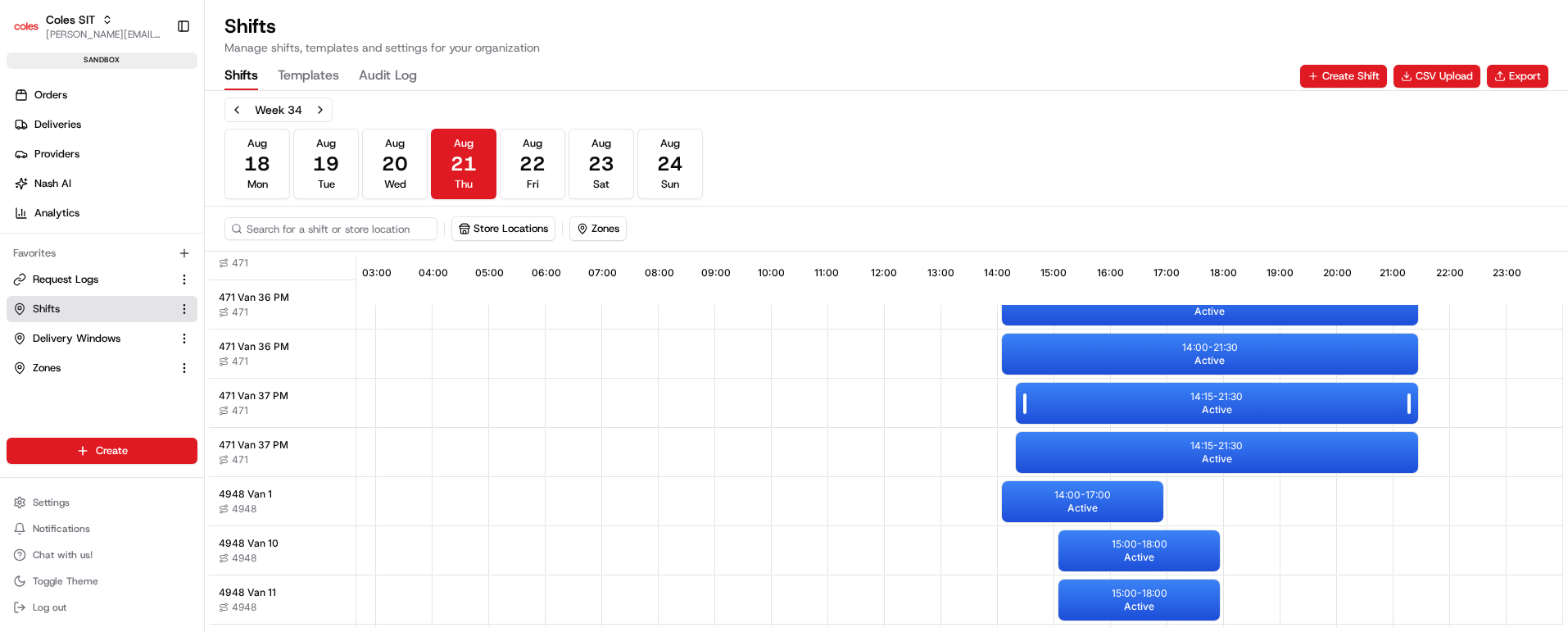
scroll to position [1353, 158]
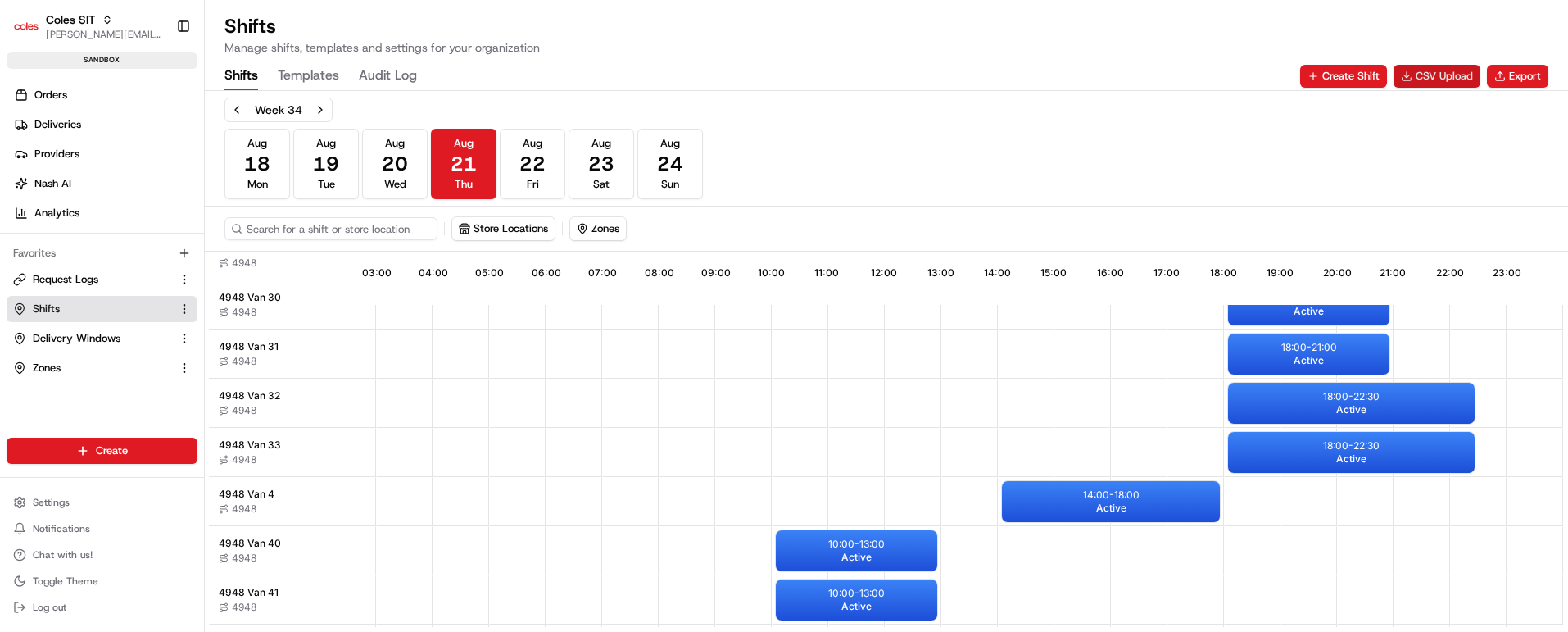
click at [1427, 75] on button "CSV Upload" at bounding box center [1437, 76] width 87 height 23
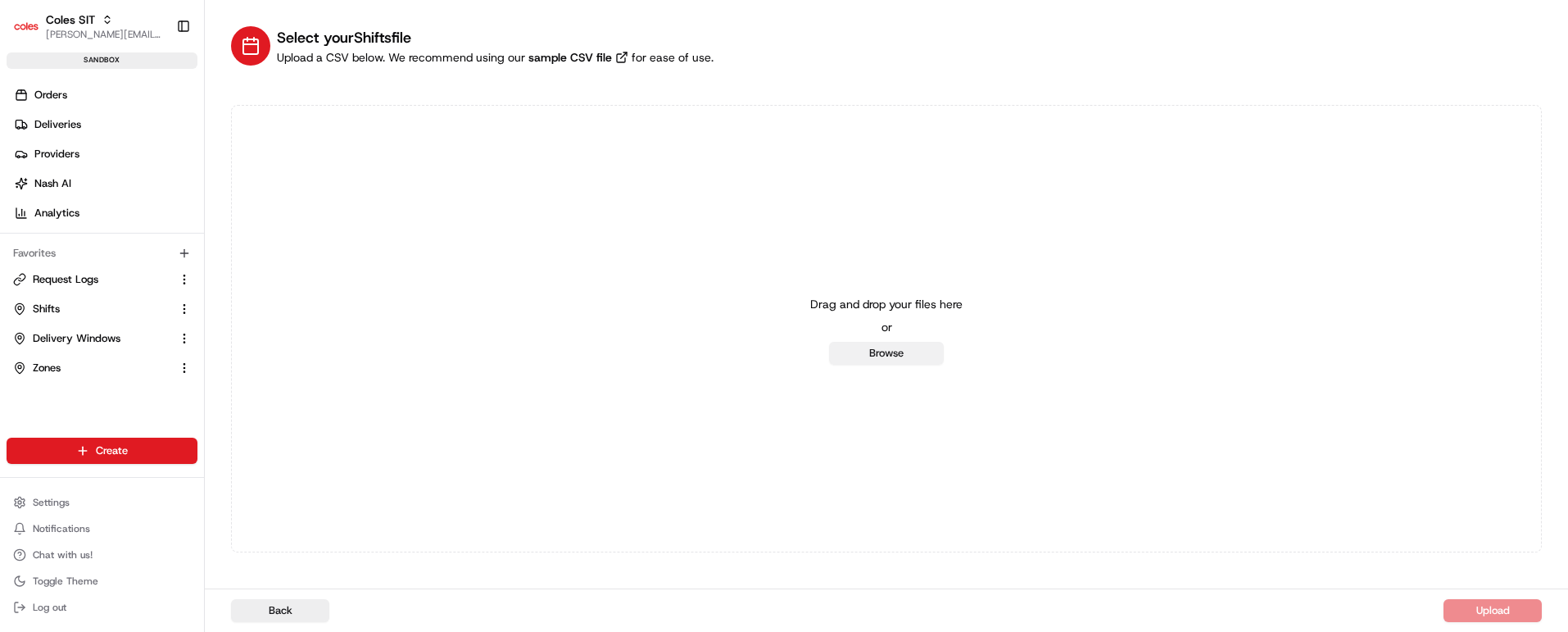
click at [894, 348] on button "Browse" at bounding box center [887, 354] width 114 height 23
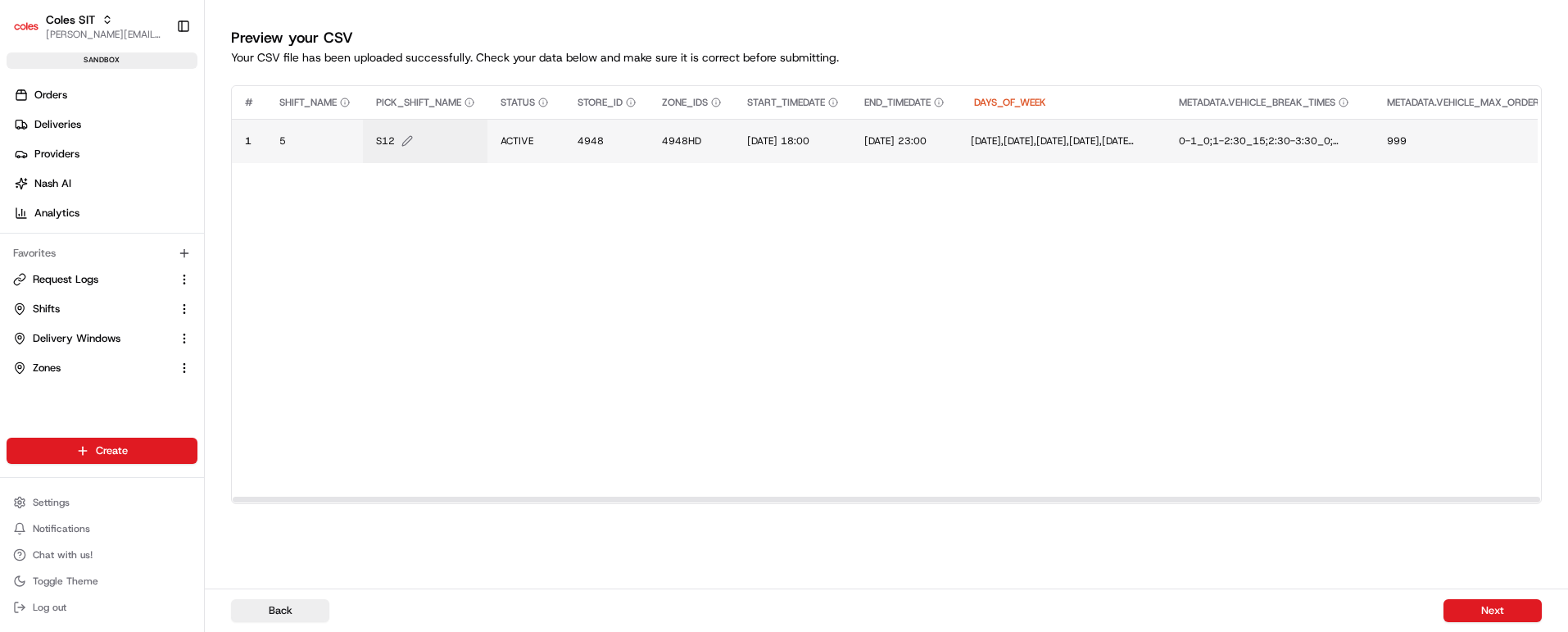
click at [389, 144] on span "S12" at bounding box center [385, 141] width 19 height 13
click at [401, 121] on input "S12" at bounding box center [476, 123] width 182 height 29
type input "S20"
click at [551, 116] on button at bounding box center [556, 123] width 22 height 29
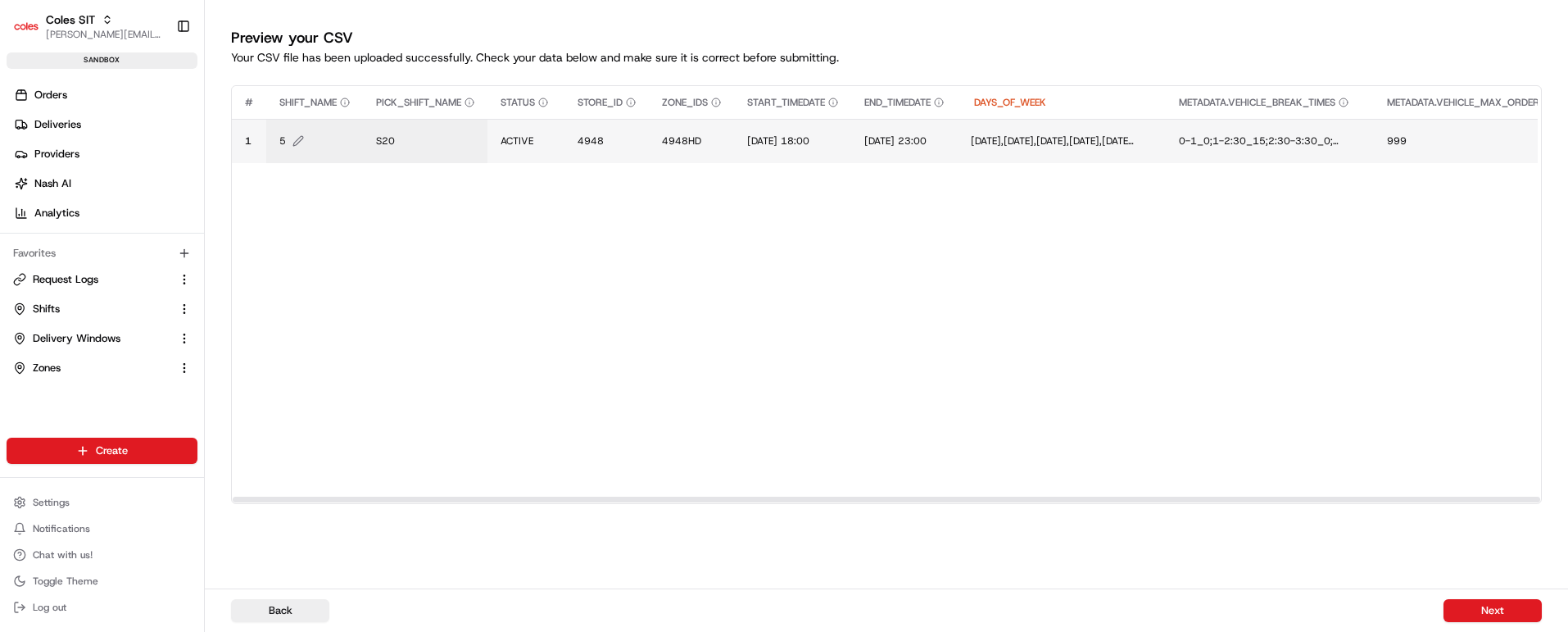
click at [284, 137] on span "5" at bounding box center [282, 141] width 7 height 13
type input "3"
click at [453, 122] on button at bounding box center [457, 123] width 22 height 29
click at [784, 135] on span "[DATE] 18:00" at bounding box center [778, 141] width 62 height 13
drag, startPoint x: 883, startPoint y: 120, endPoint x: 741, endPoint y: 128, distance: 142.2
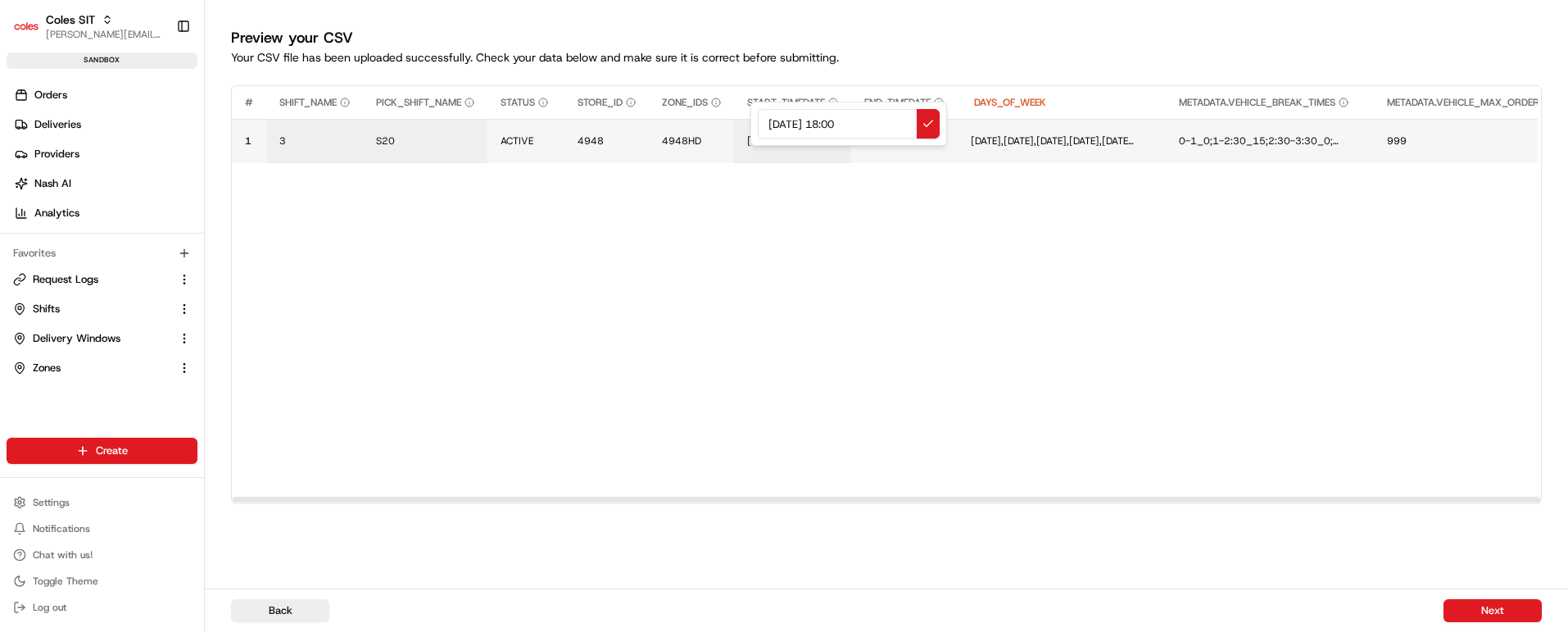
click at [751, 128] on div "[DATE] 18:00" at bounding box center [849, 123] width 197 height 44
click at [844, 120] on input "21/08/2025 15:00" at bounding box center [849, 123] width 182 height 29
type input "21/08/2025 21:00"
drag, startPoint x: 883, startPoint y: 122, endPoint x: 713, endPoint y: 132, distance: 170.3
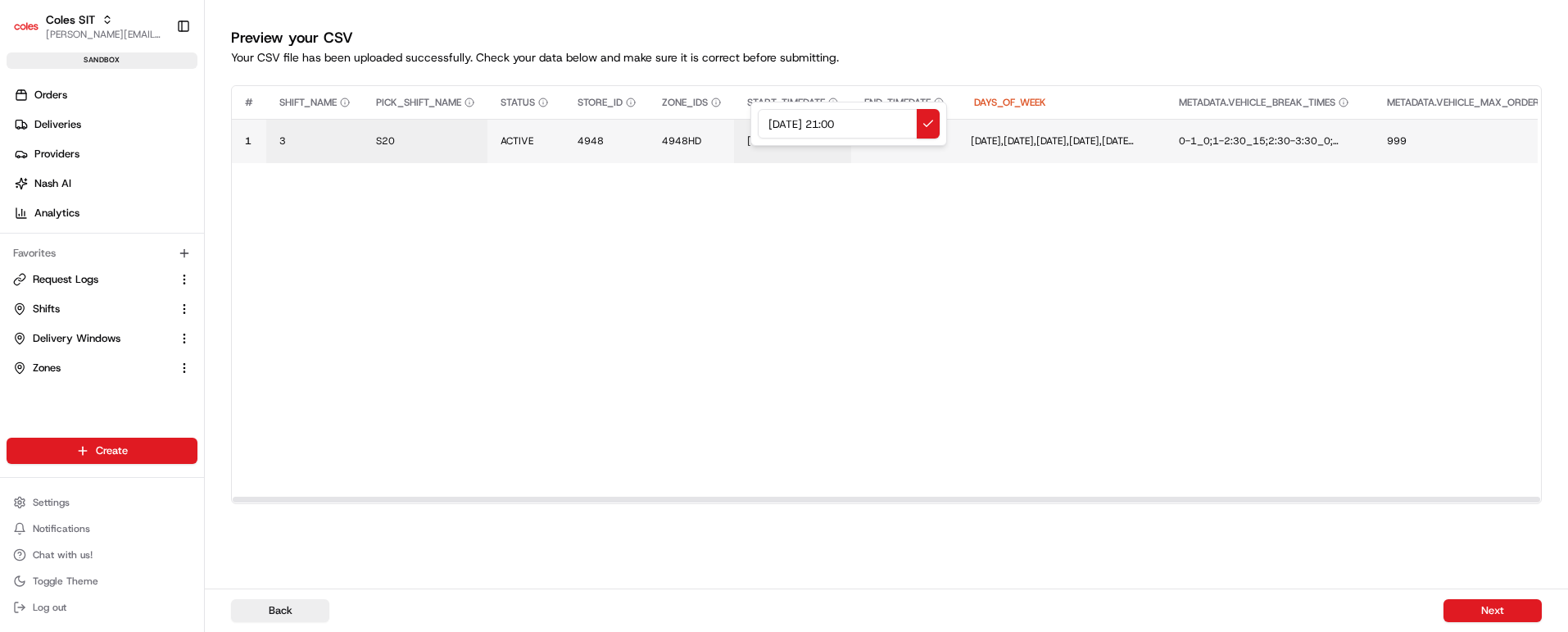
click at [751, 132] on div "21/08/2025 21:00" at bounding box center [849, 123] width 197 height 44
click at [929, 120] on button at bounding box center [928, 123] width 22 height 29
click at [933, 143] on span "[DATE] 23:00" at bounding box center [901, 141] width 62 height 13
drag, startPoint x: 1028, startPoint y: 121, endPoint x: 811, endPoint y: 124, distance: 217.0
click at [903, 124] on div "[DATE] 23:00" at bounding box center [1001, 123] width 197 height 44
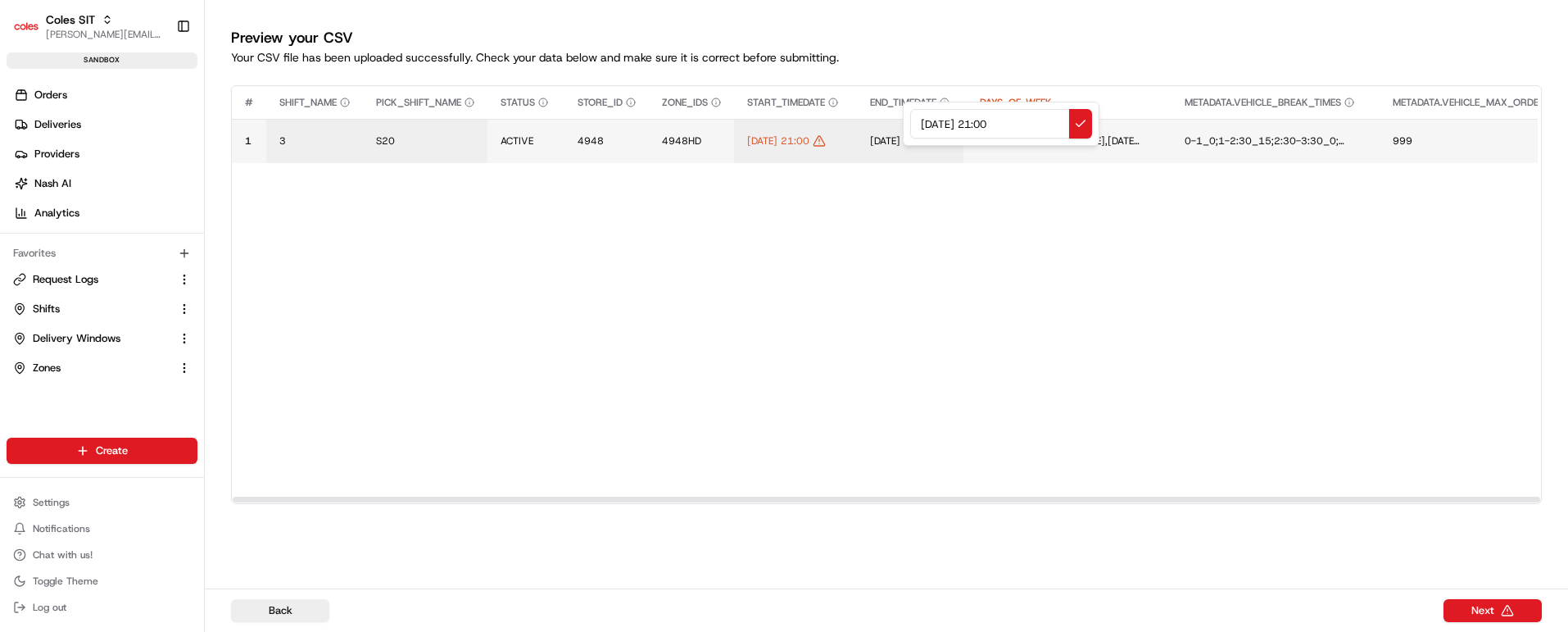
click at [994, 124] on input "21/08/2025 21:00" at bounding box center [1001, 123] width 182 height 29
click at [1013, 122] on input "21/08/2025 23:00" at bounding box center [1001, 123] width 182 height 29
type input "21/08/2025 23:45"
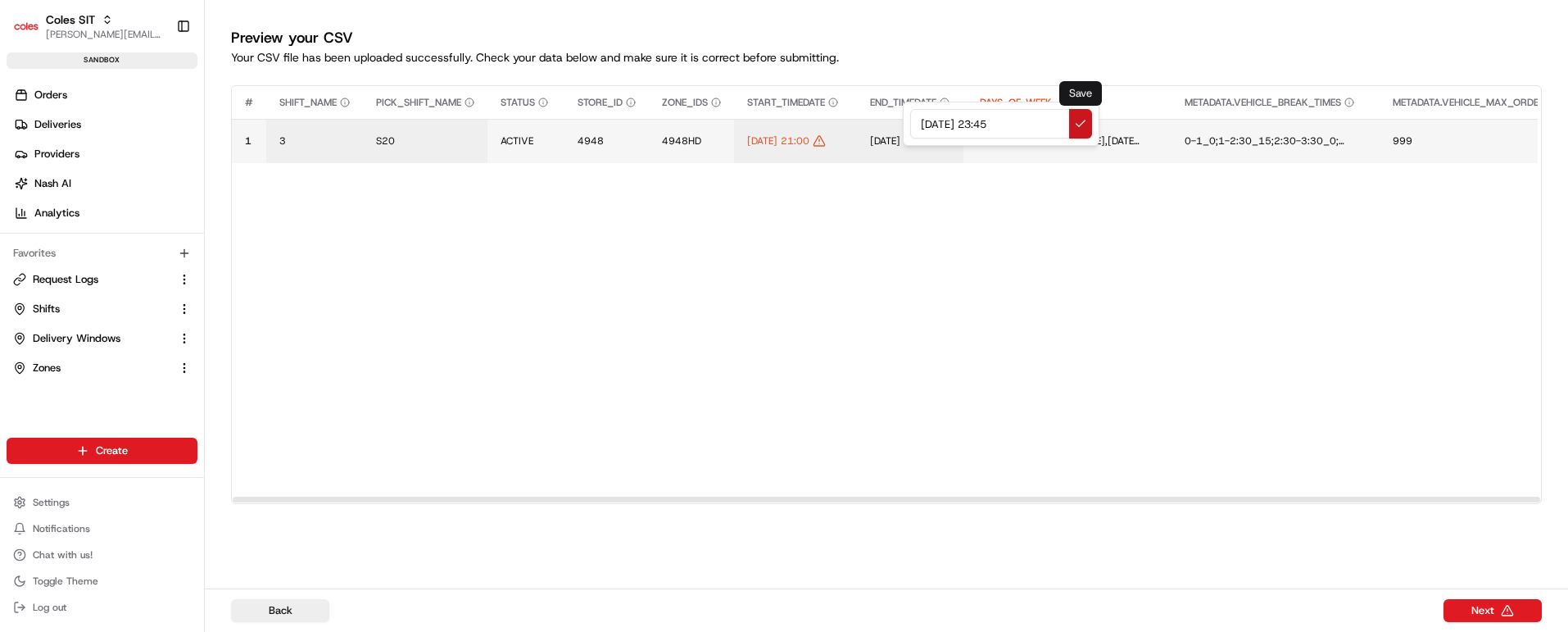
click at [1084, 119] on button at bounding box center [1081, 123] width 22 height 29
click at [675, 137] on span "4948HD" at bounding box center [681, 141] width 39 height 13
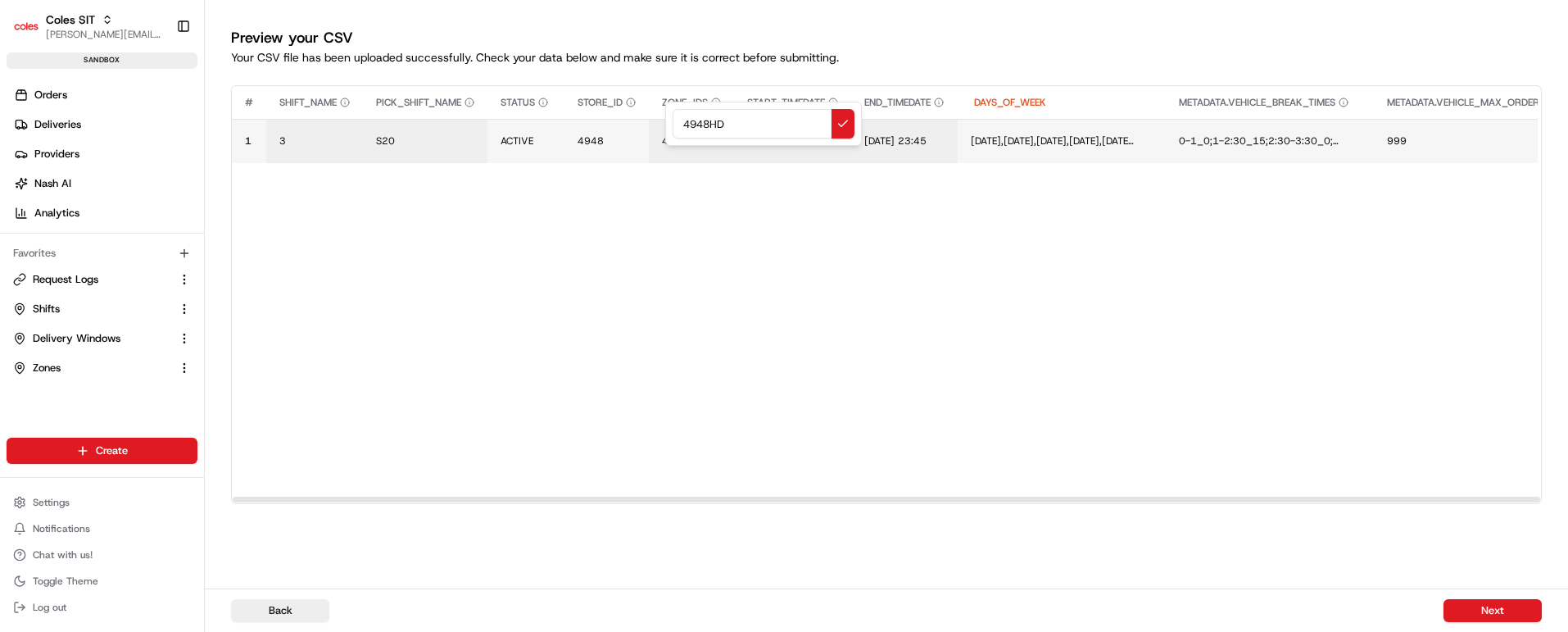
click at [700, 127] on input "4948HD" at bounding box center [764, 123] width 182 height 29
type input "4948BB"
click at [844, 121] on button at bounding box center [843, 123] width 22 height 29
click at [1483, 606] on button "Next" at bounding box center [1492, 610] width 98 height 23
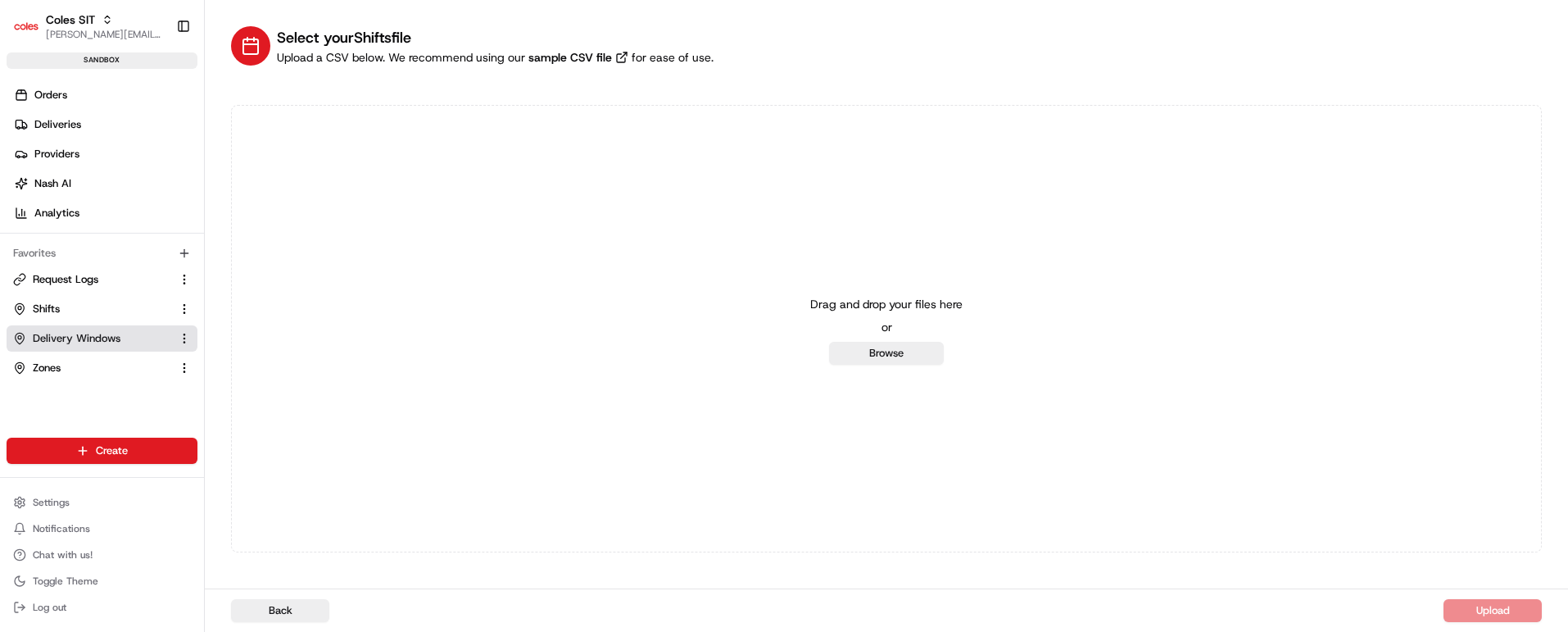
click at [72, 335] on span "Delivery Windows" at bounding box center [77, 339] width 88 height 15
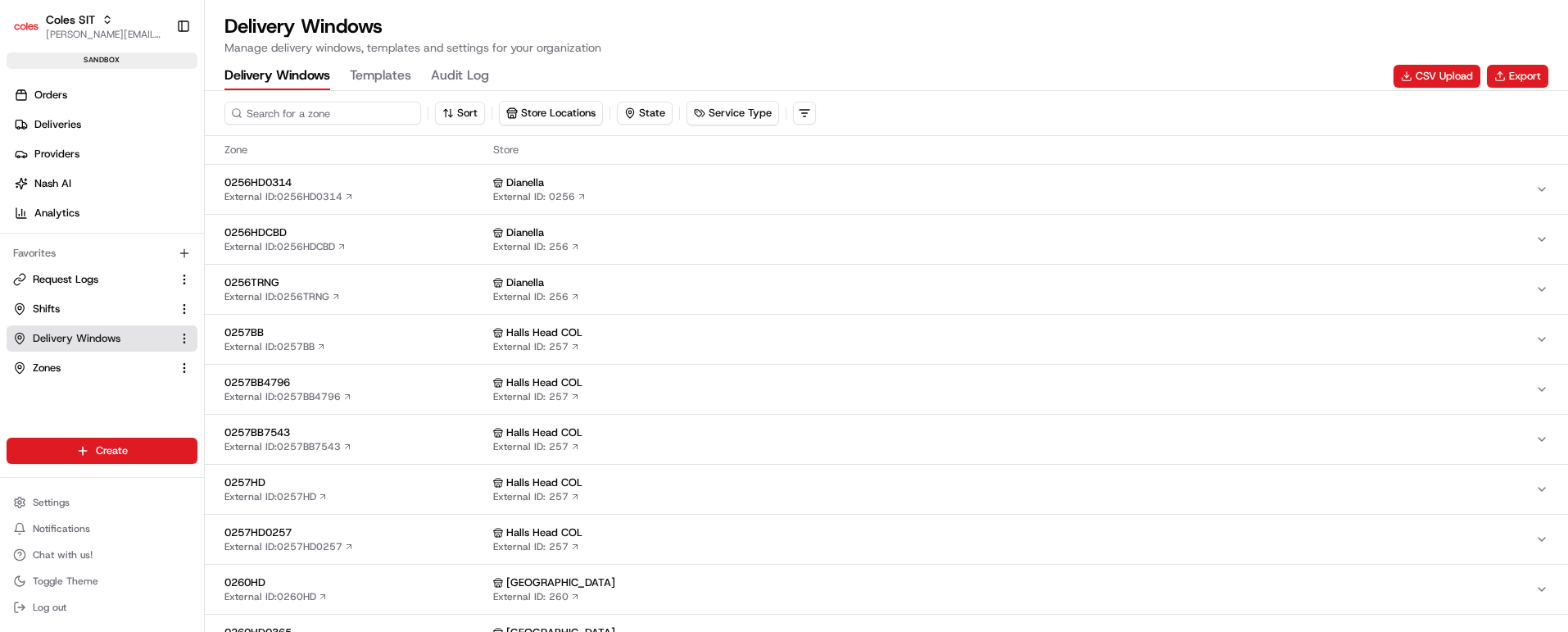
click at [308, 114] on input at bounding box center [323, 113] width 197 height 23
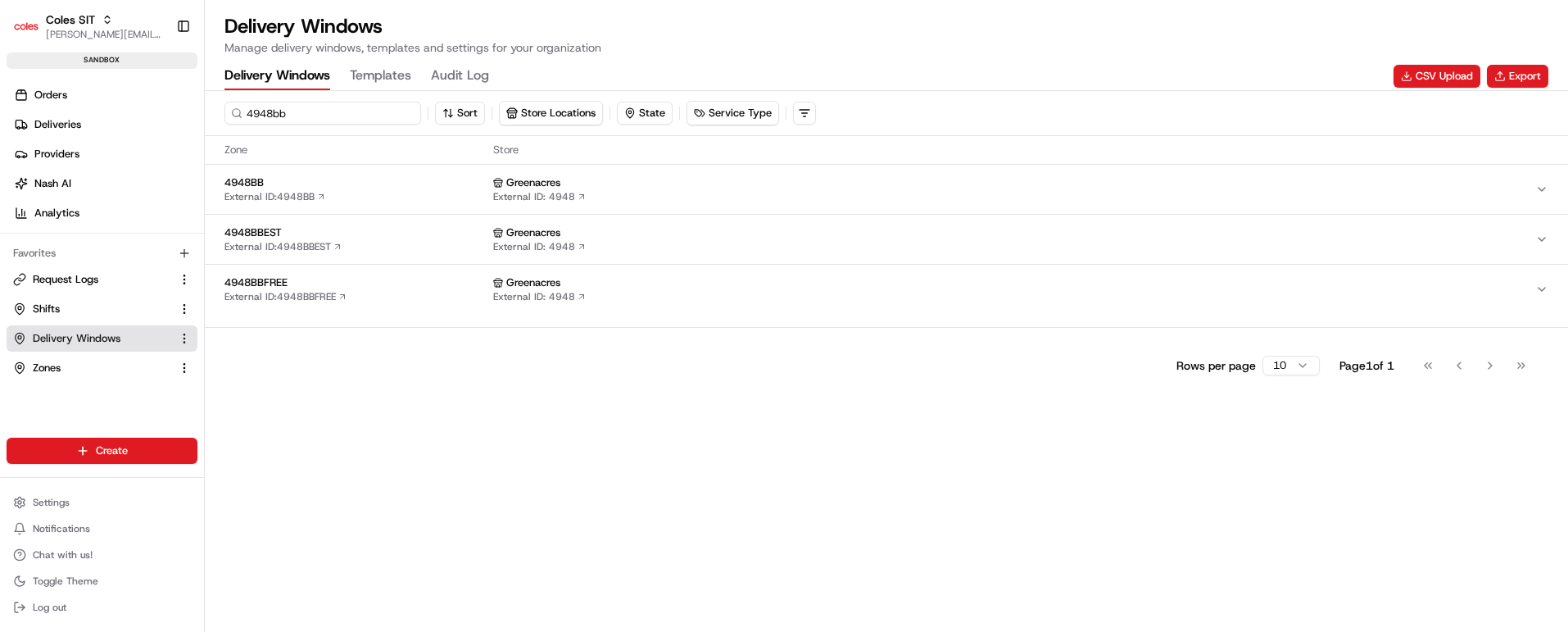
type input "4948bb"
click at [378, 193] on div "4948BB External ID: 4948BB" at bounding box center [356, 189] width 262 height 28
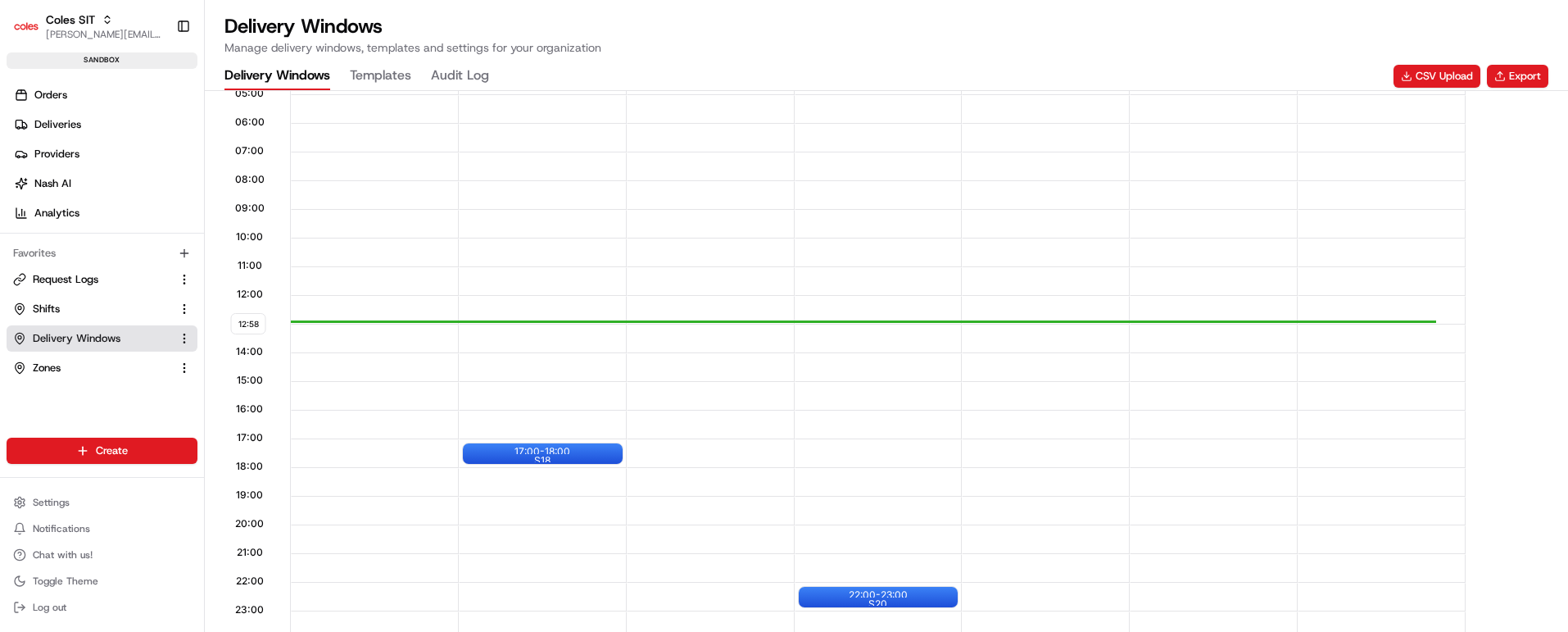
scroll to position [492, 0]
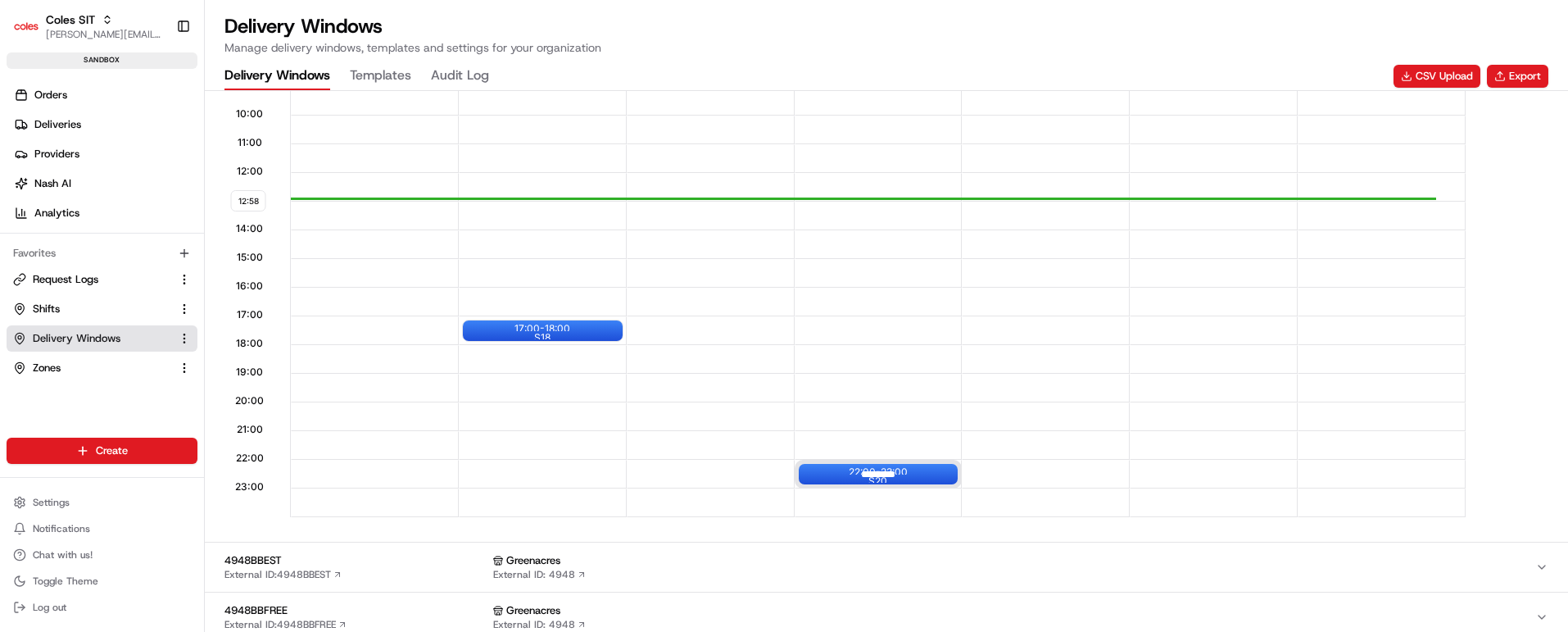
click at [864, 474] on div at bounding box center [878, 474] width 66 height 21
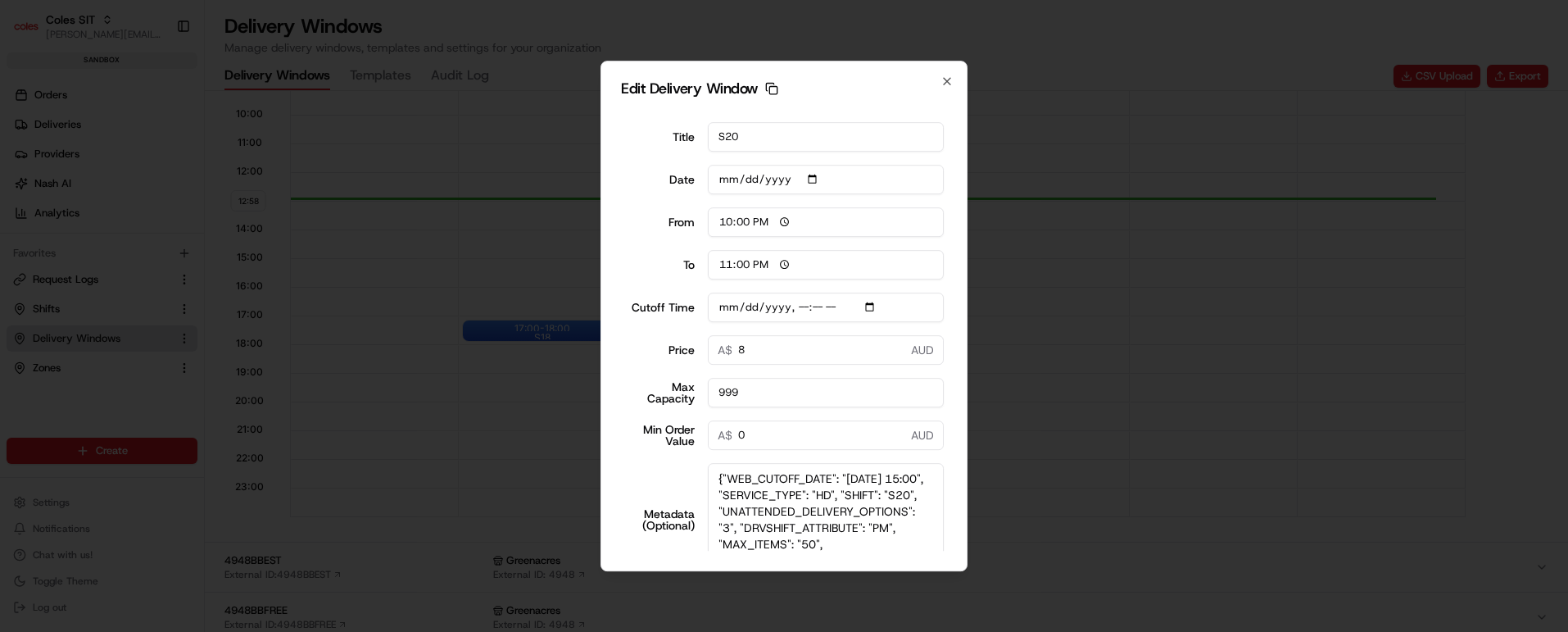
drag, startPoint x: 915, startPoint y: 504, endPoint x: 910, endPoint y: 568, distance: 64.2
click at [910, 568] on div "Edit Delivery Window Copy dlw_isp66TT4bUs7Ui7YNnVxx6_12:30_13:30 Title S20 Date…" at bounding box center [784, 317] width 367 height 512
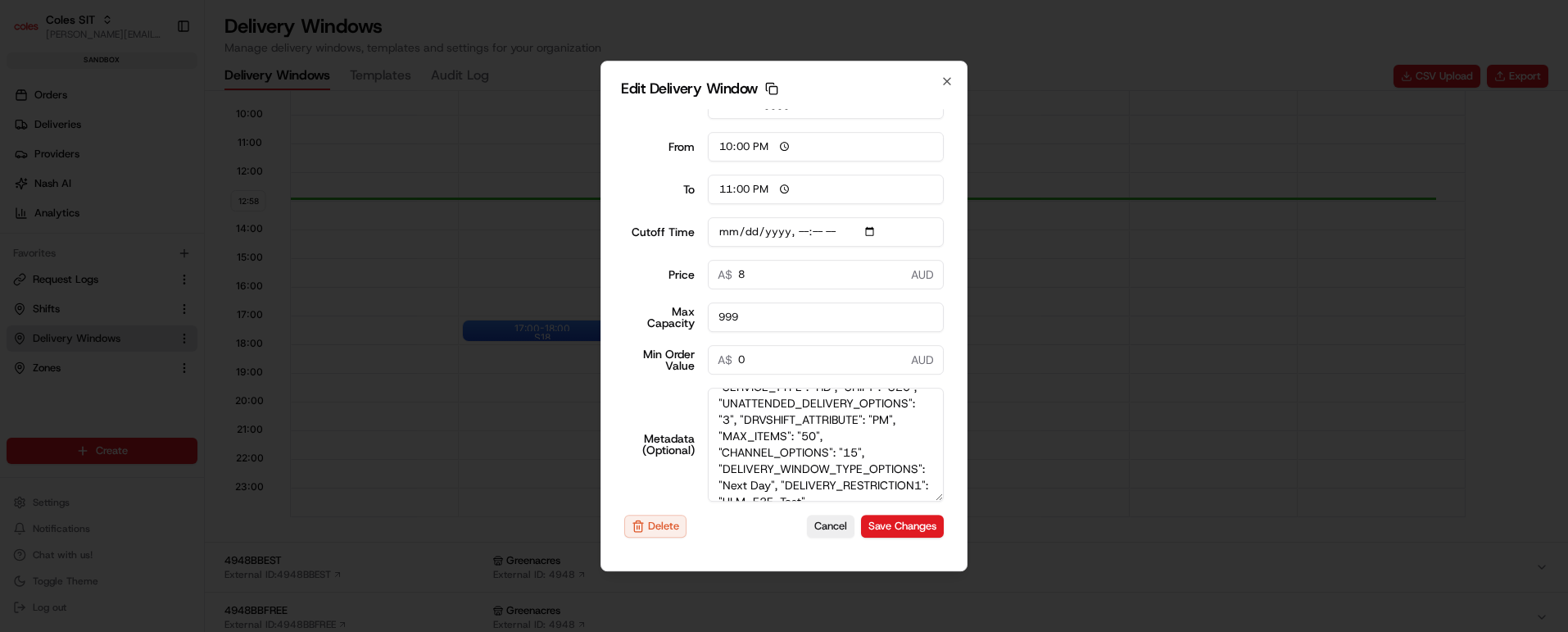
scroll to position [46, 0]
click at [843, 471] on textarea "{"WEB_CUTOFF_DATE": "[DATE] 15:00", "SERVICE_TYPE": "HD", "SHIFT": "S20", "UNAT…" at bounding box center [826, 445] width 237 height 114
type input "[DATE]T15:10"
type textarea "{"WEB_CUTOFF_DATE": "[DATE] 15:00", "SERVICE_TYPE": "HD", "SHIFT": "S20", "UNAT…"
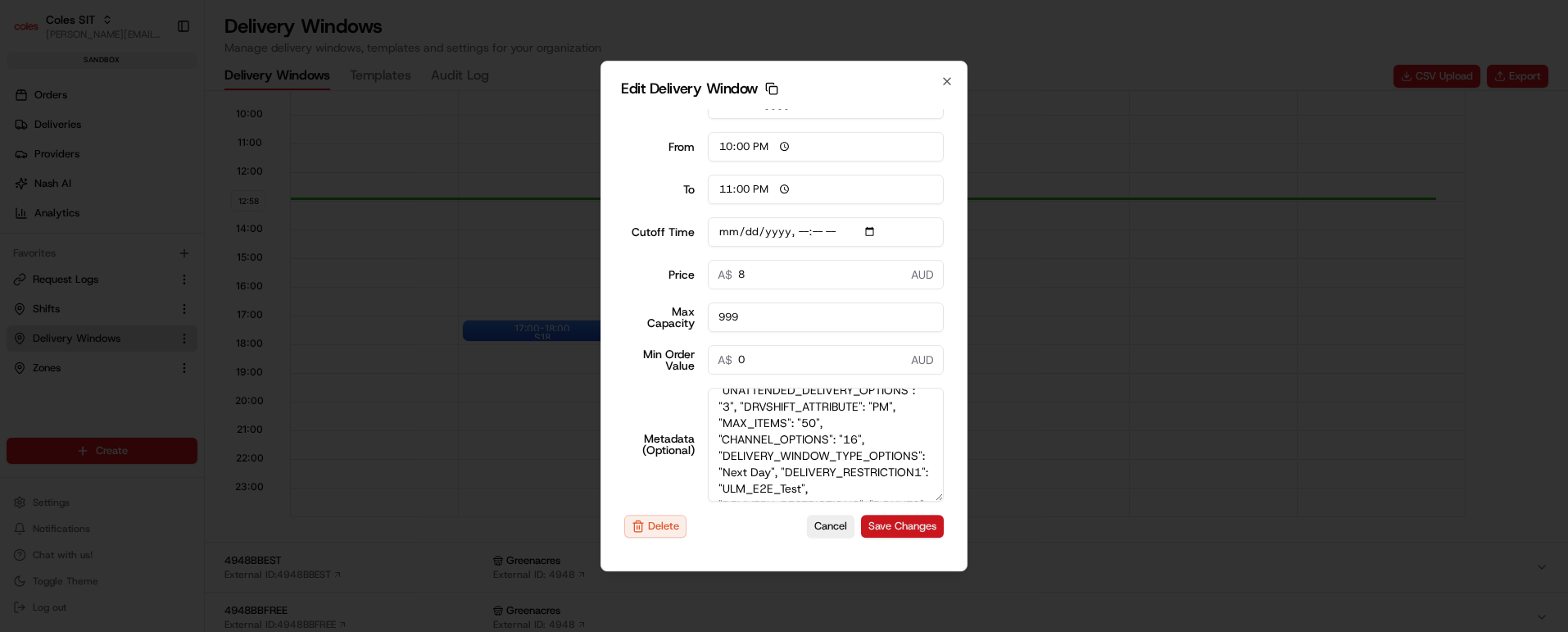
click at [877, 528] on button "Save Changes" at bounding box center [903, 526] width 82 height 23
type input "[DATE]T15:10"
type input "[DATE]"
type input "12:59"
type input "13:59"
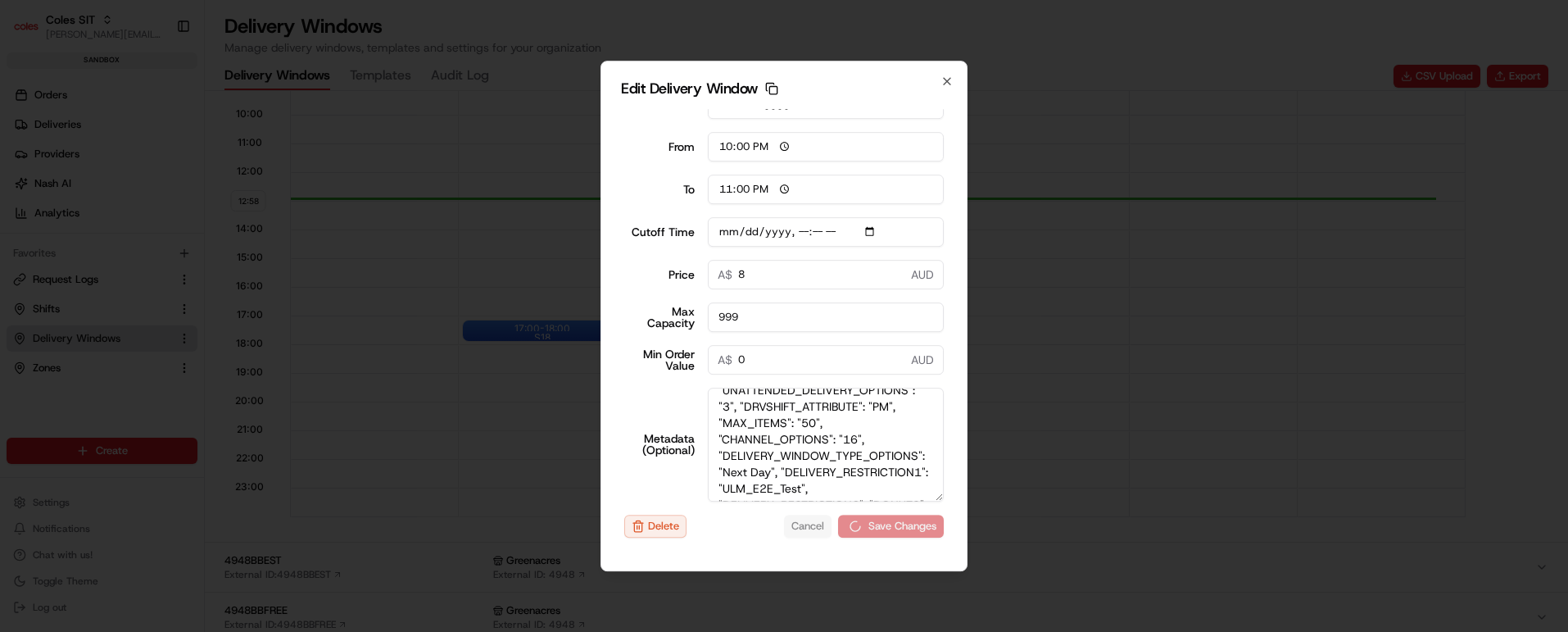
type input "[DATE]T15:10"
type input "0"
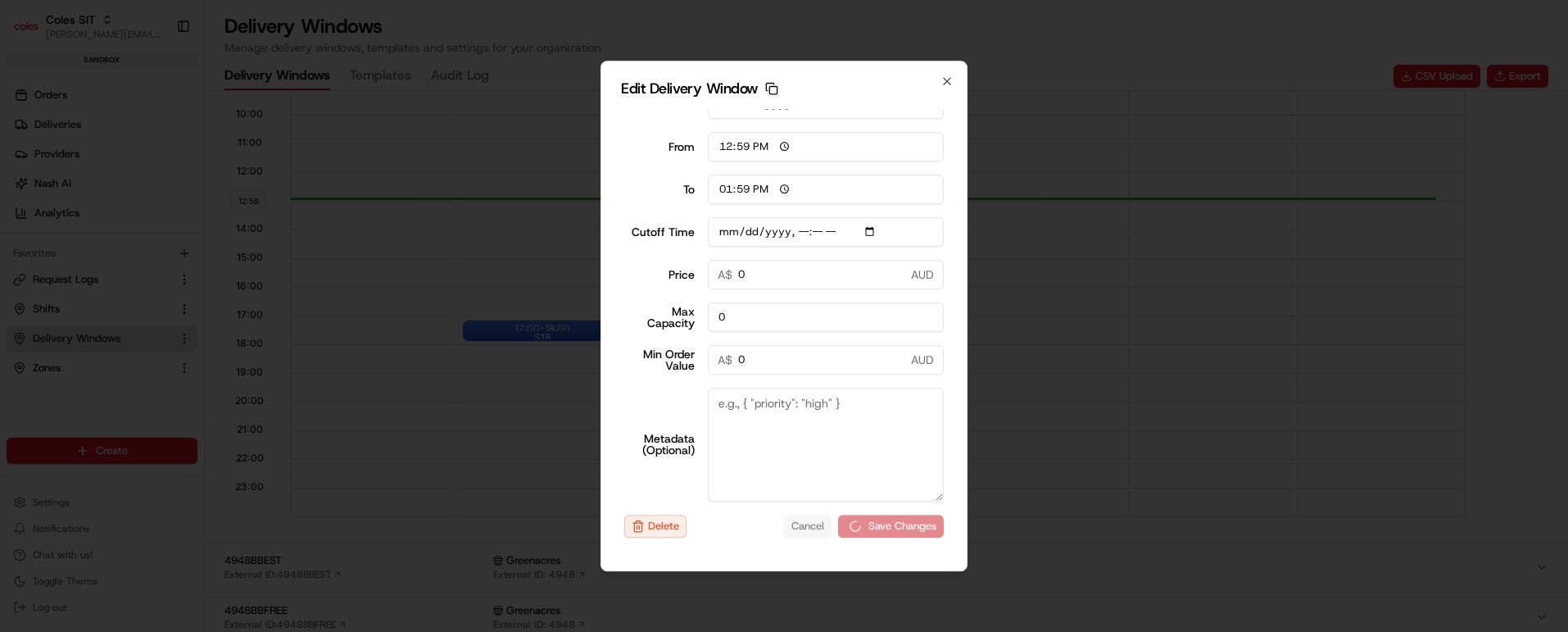
type input "[DATE]T15:10"
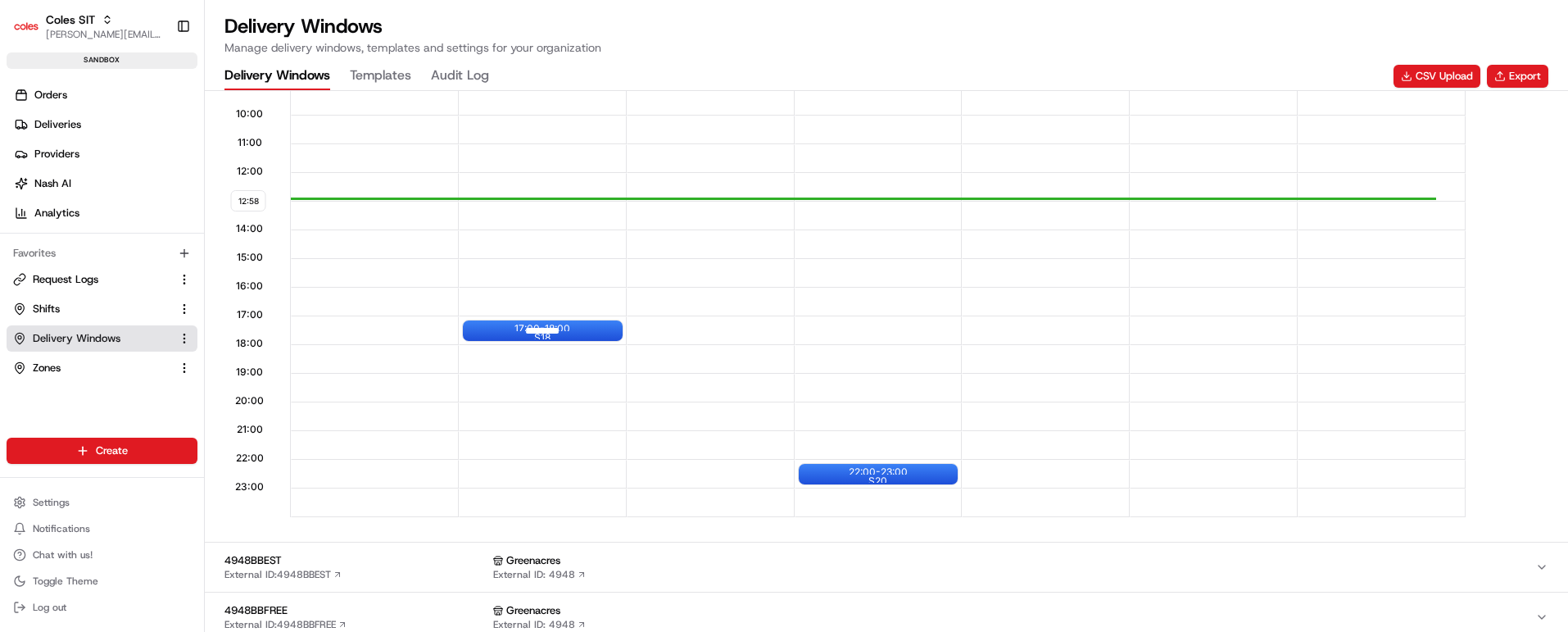
click at [596, 331] on div "17:00 - 18:00 S18" at bounding box center [543, 331] width 159 height 21
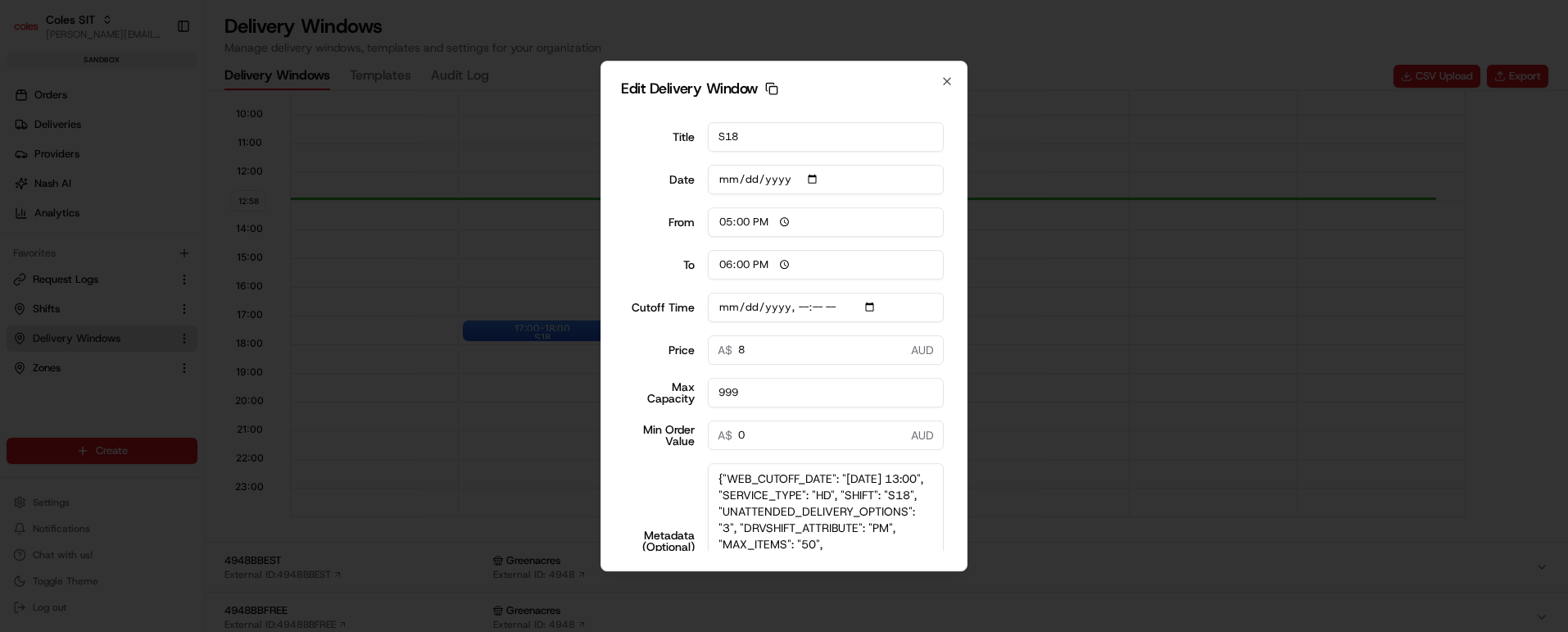
drag, startPoint x: 918, startPoint y: 504, endPoint x: 909, endPoint y: 525, distance: 22.8
click at [919, 603] on body "Coles SIT [PERSON_NAME][EMAIL_ADDRESS][PERSON_NAME][PERSON_NAME][DOMAIN_NAME] T…" at bounding box center [784, 316] width 1568 height 632
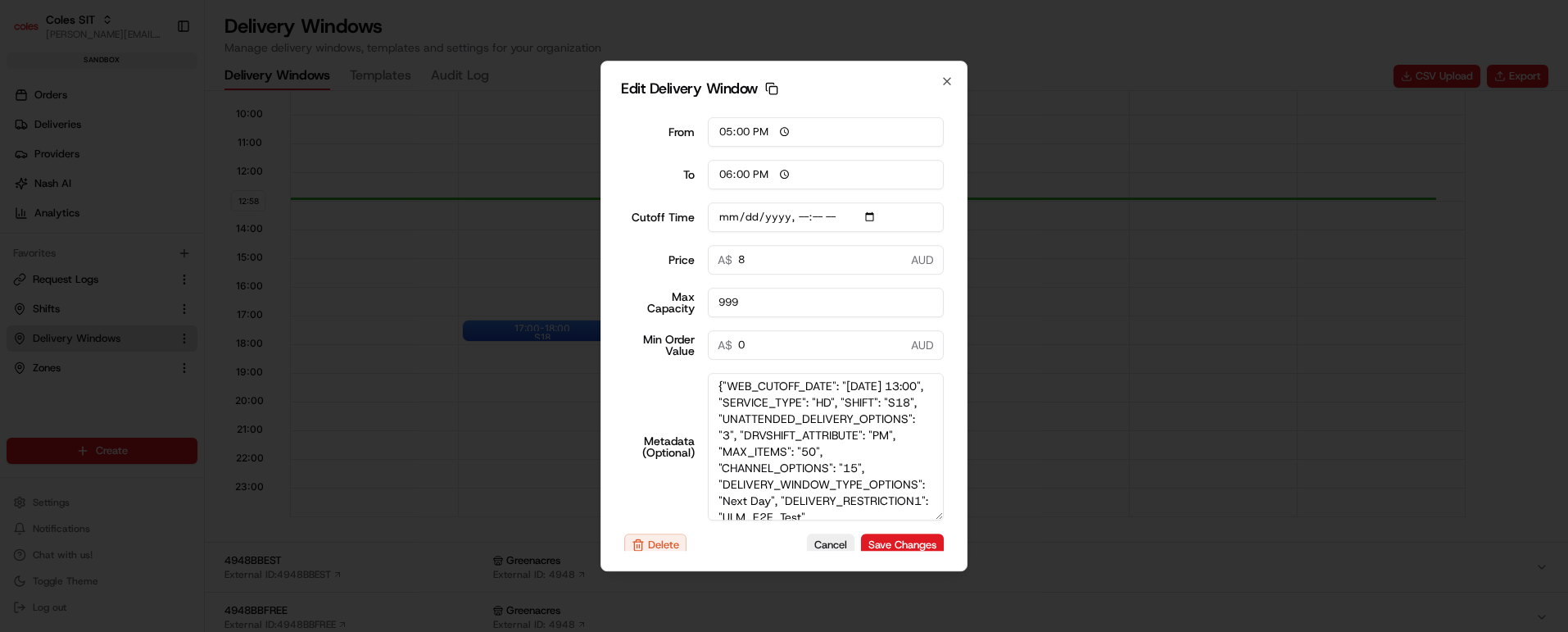
scroll to position [37, 0]
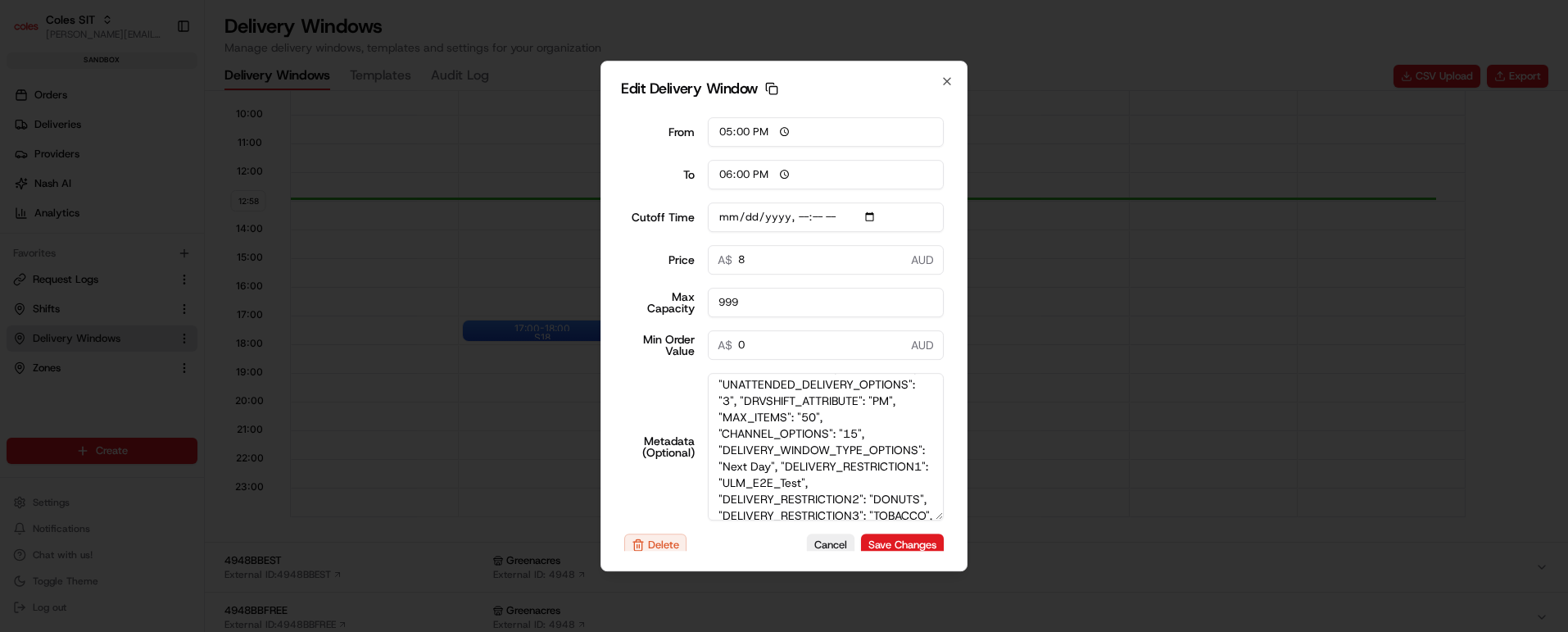
click at [843, 467] on textarea "{"WEB_CUTOFF_DATE": "[DATE] 13:00", "SERVICE_TYPE": "HD", "SHIFT": "S18", "UNAT…" at bounding box center [826, 446] width 237 height 147
type input "[DATE]T13:10"
type textarea "{"WEB_CUTOFF_DATE": "[DATE] 13:00", "SERVICE_TYPE": "HD", "SHIFT": "S18", "UNAT…"
click at [876, 545] on button "Save Changes" at bounding box center [903, 545] width 82 height 23
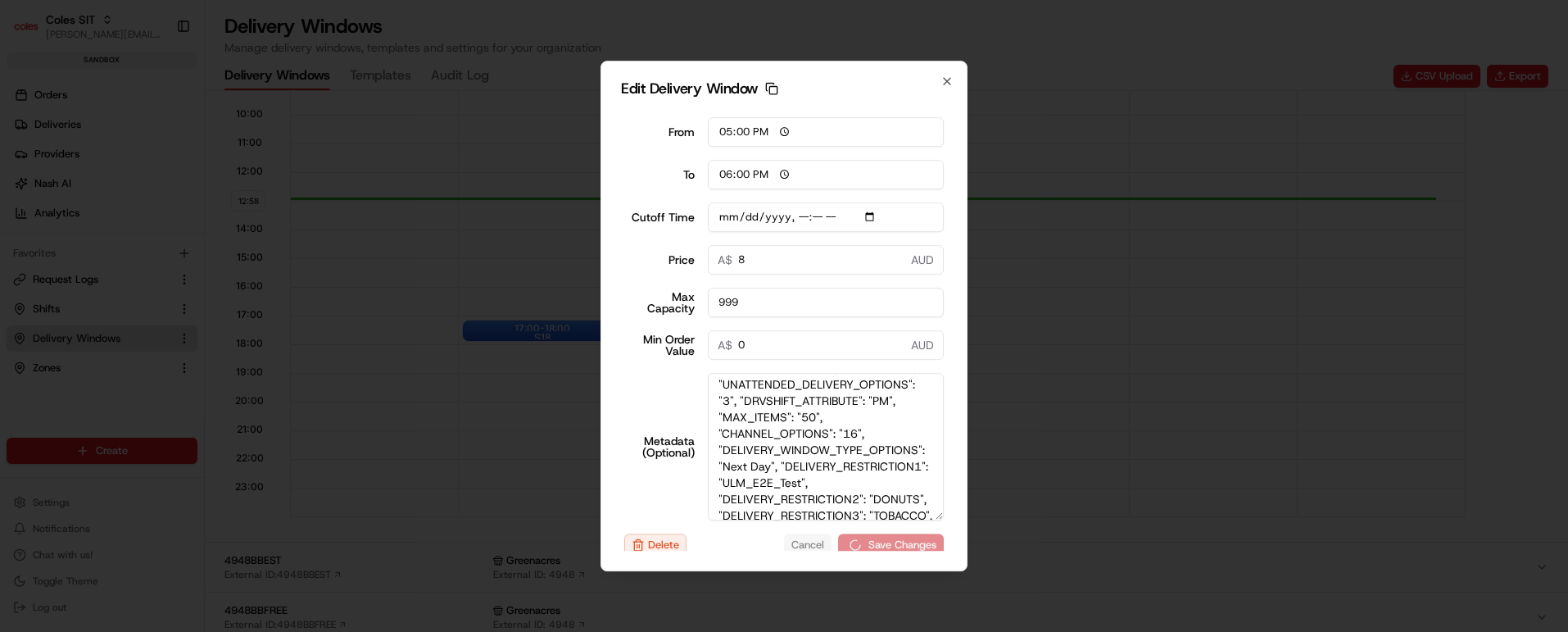
type input "[DATE]T13:10"
type input "12:59"
type input "13:59"
type input "[DATE]T13:10"
type input "0"
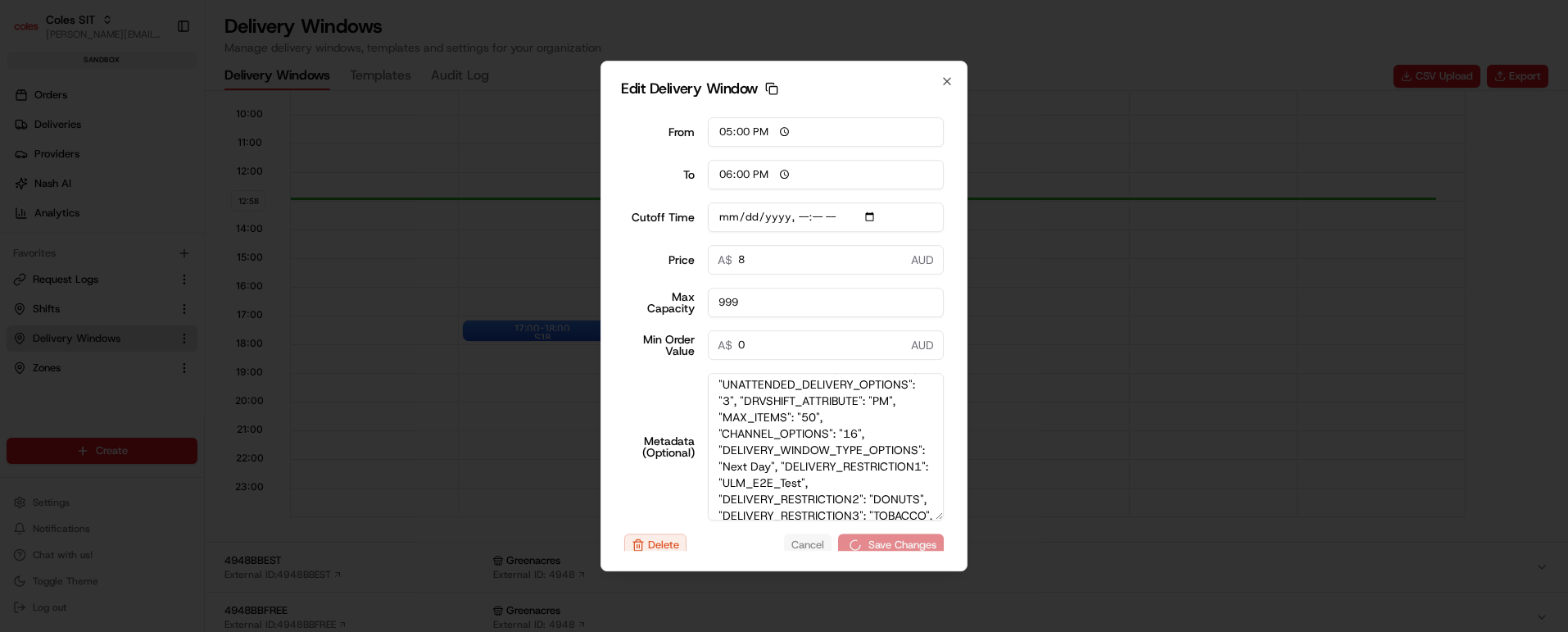
type input "0"
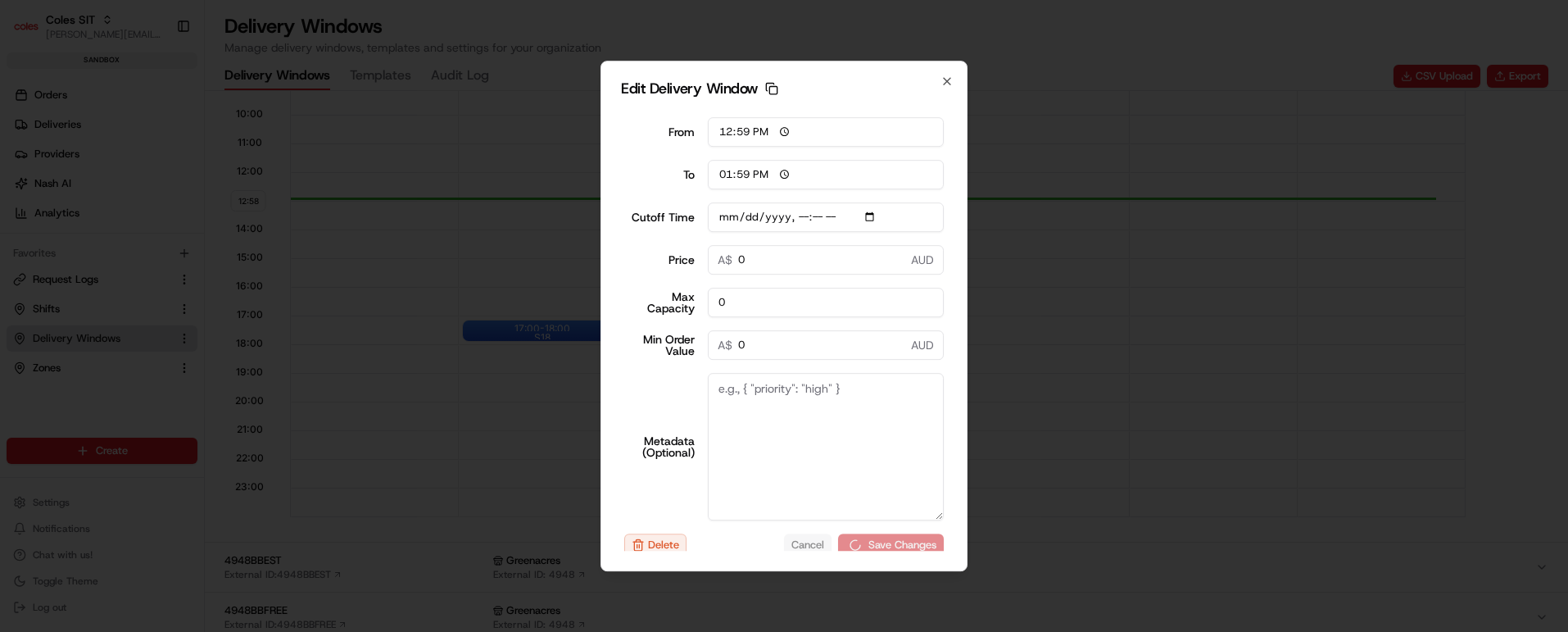
type input "[DATE]T13:10"
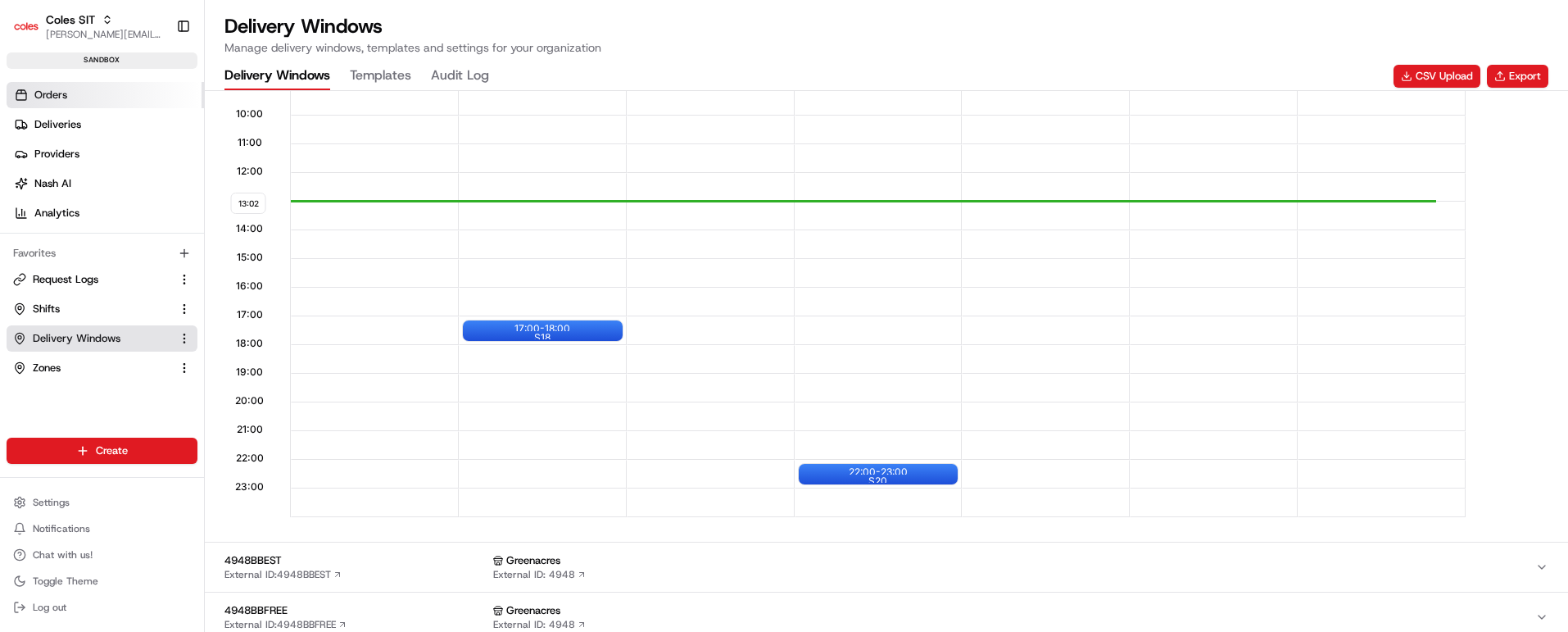
click at [67, 93] on span "Orders" at bounding box center [51, 96] width 33 height 15
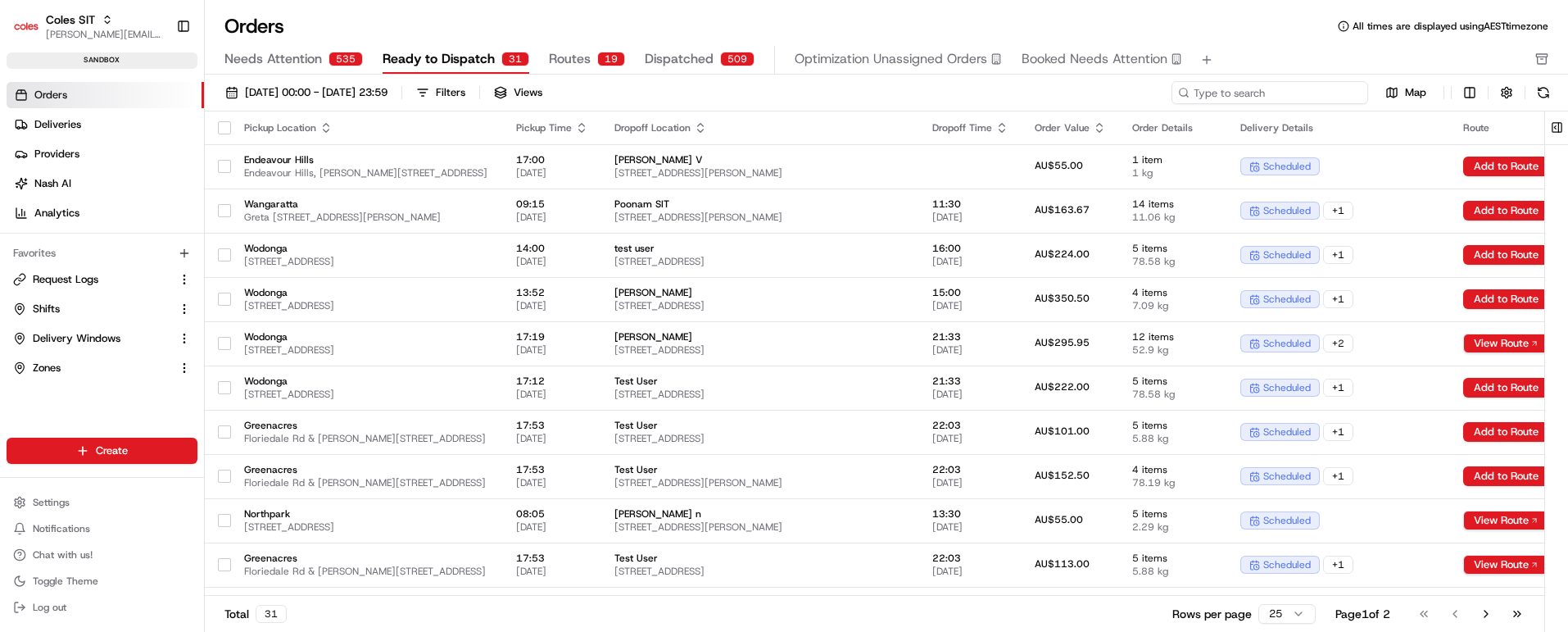
click at [1260, 88] on input at bounding box center [1270, 93] width 197 height 23
paste input "216625002"
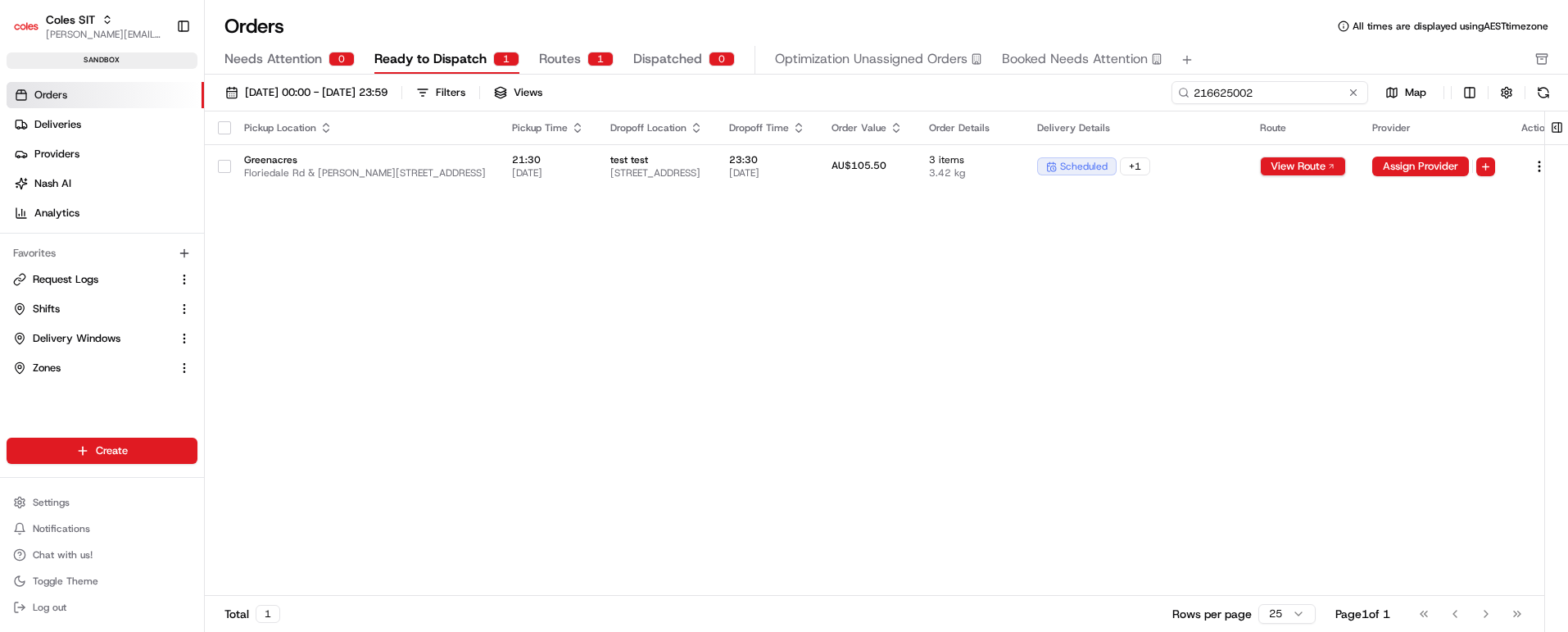
type input "216625002"
click at [1011, 160] on span "3 items" at bounding box center [969, 159] width 82 height 13
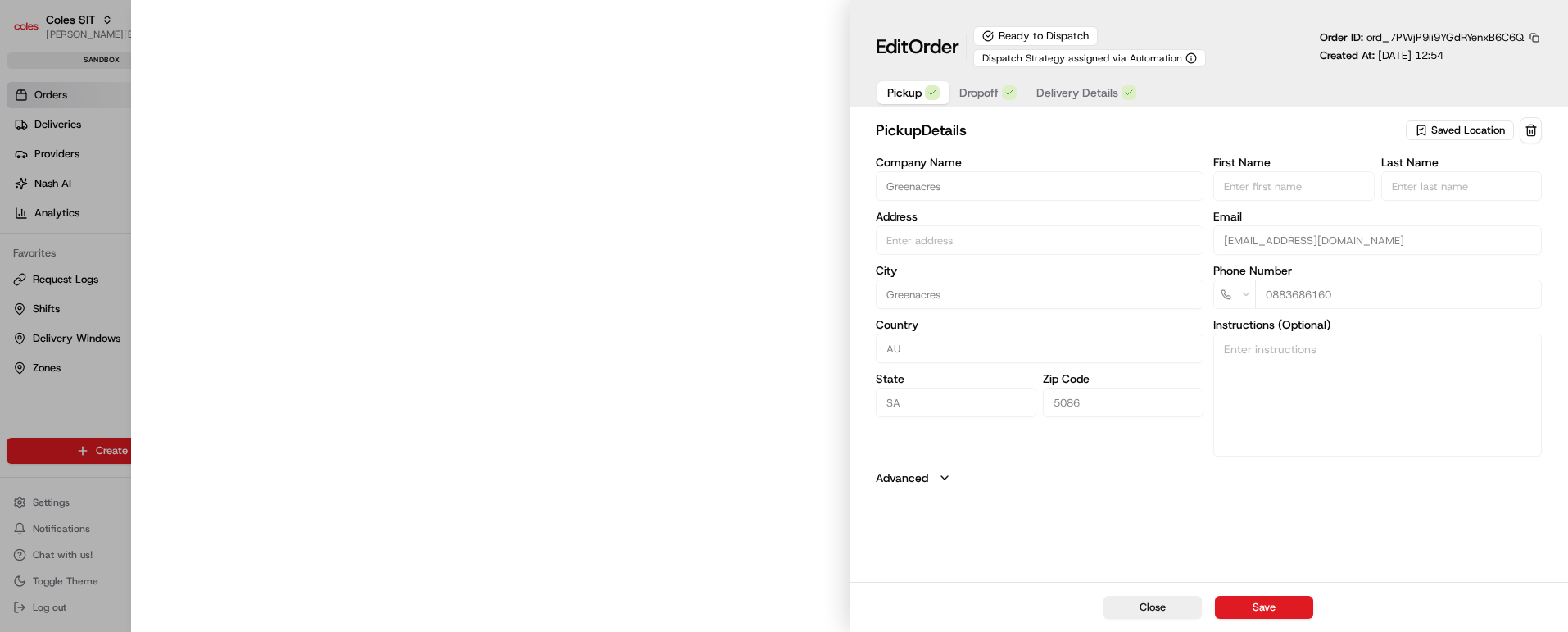
type input "Floriedale Rd & [PERSON_NAME][STREET_ADDRESS]"
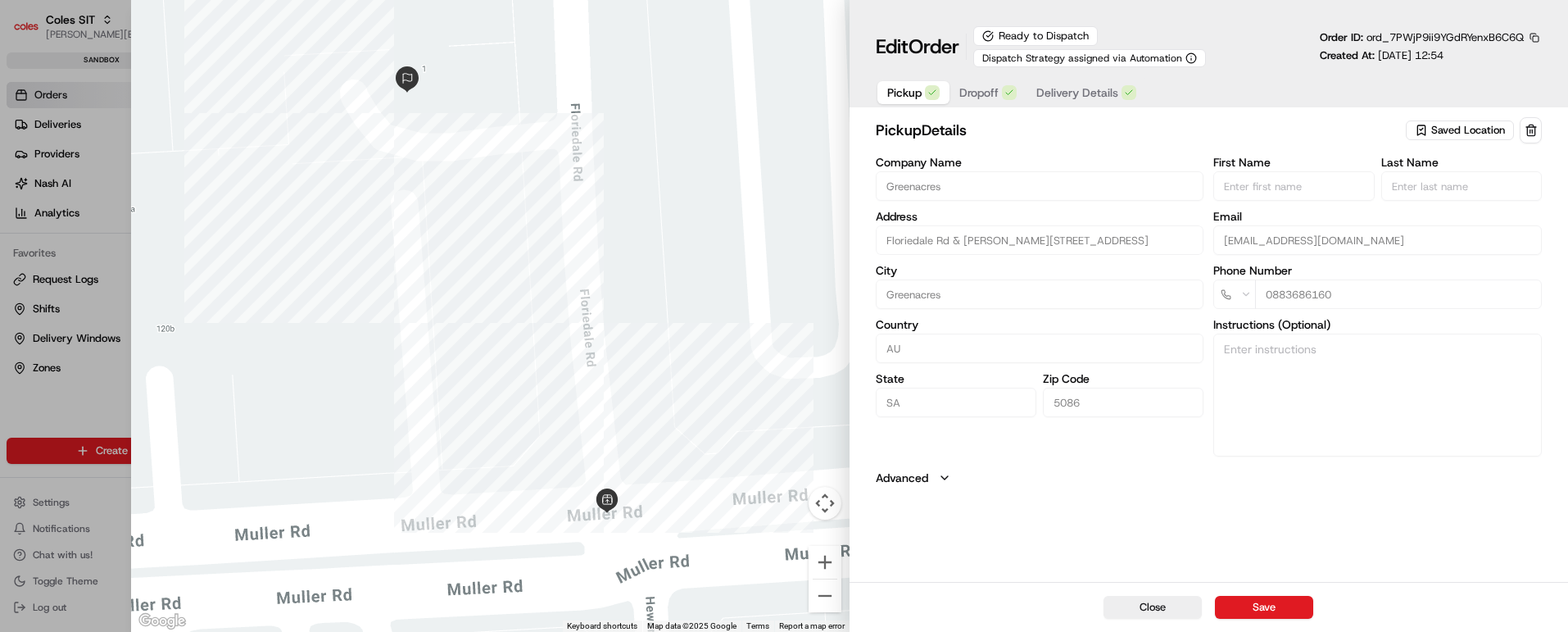
click at [970, 85] on span "Dropoff" at bounding box center [979, 92] width 39 height 16
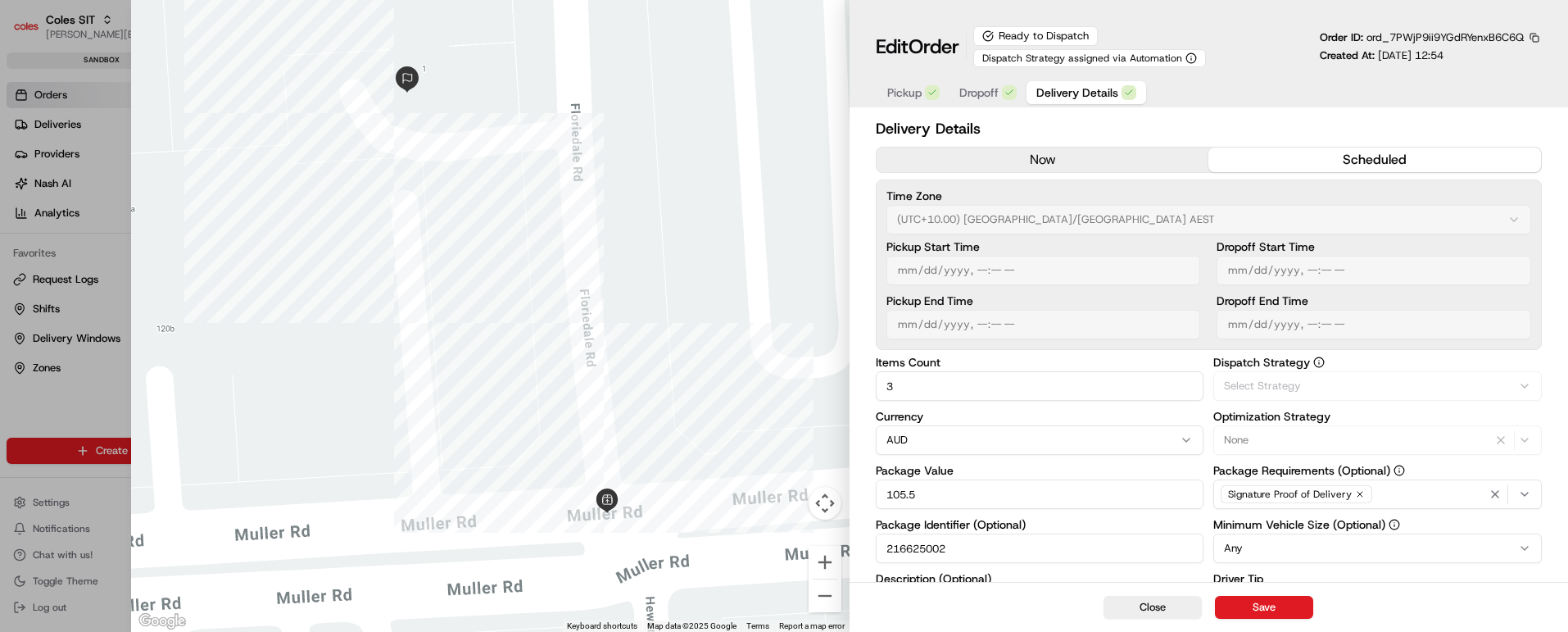
click at [1079, 95] on span "Delivery Details" at bounding box center [1077, 92] width 82 height 16
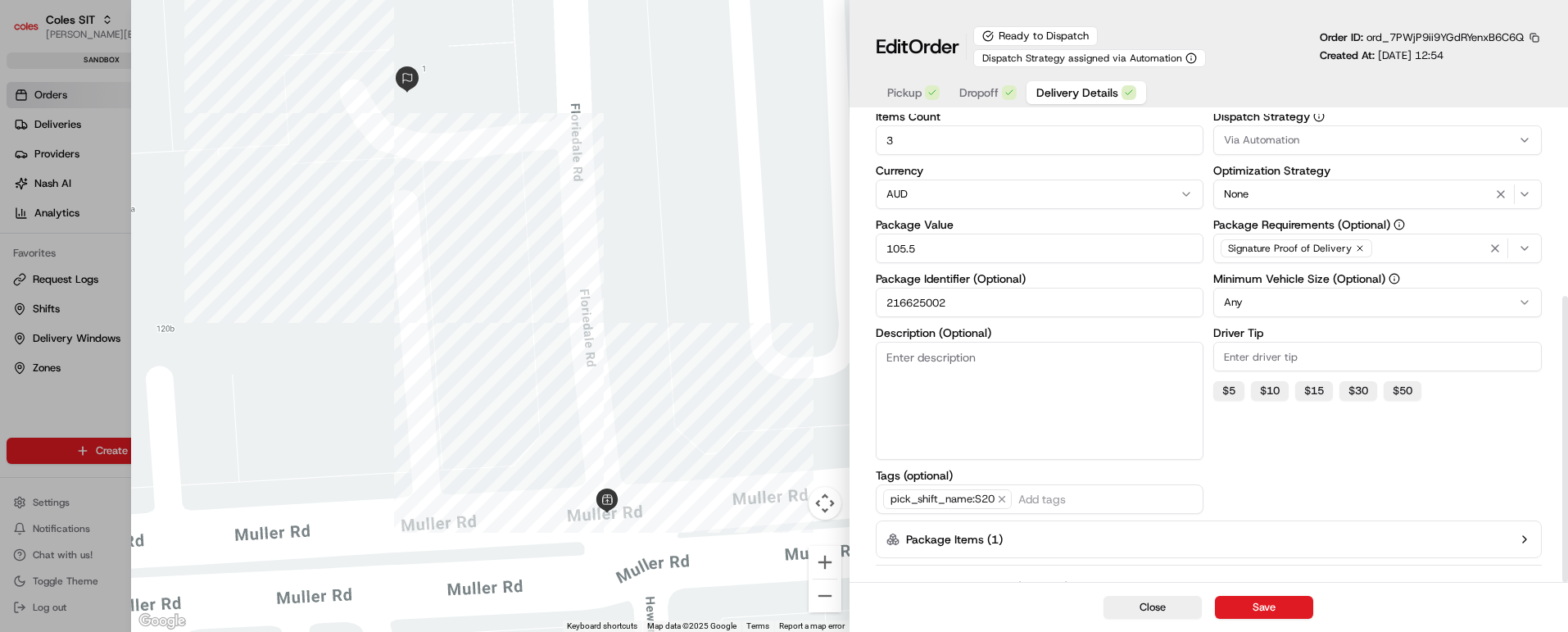
scroll to position [298, 0]
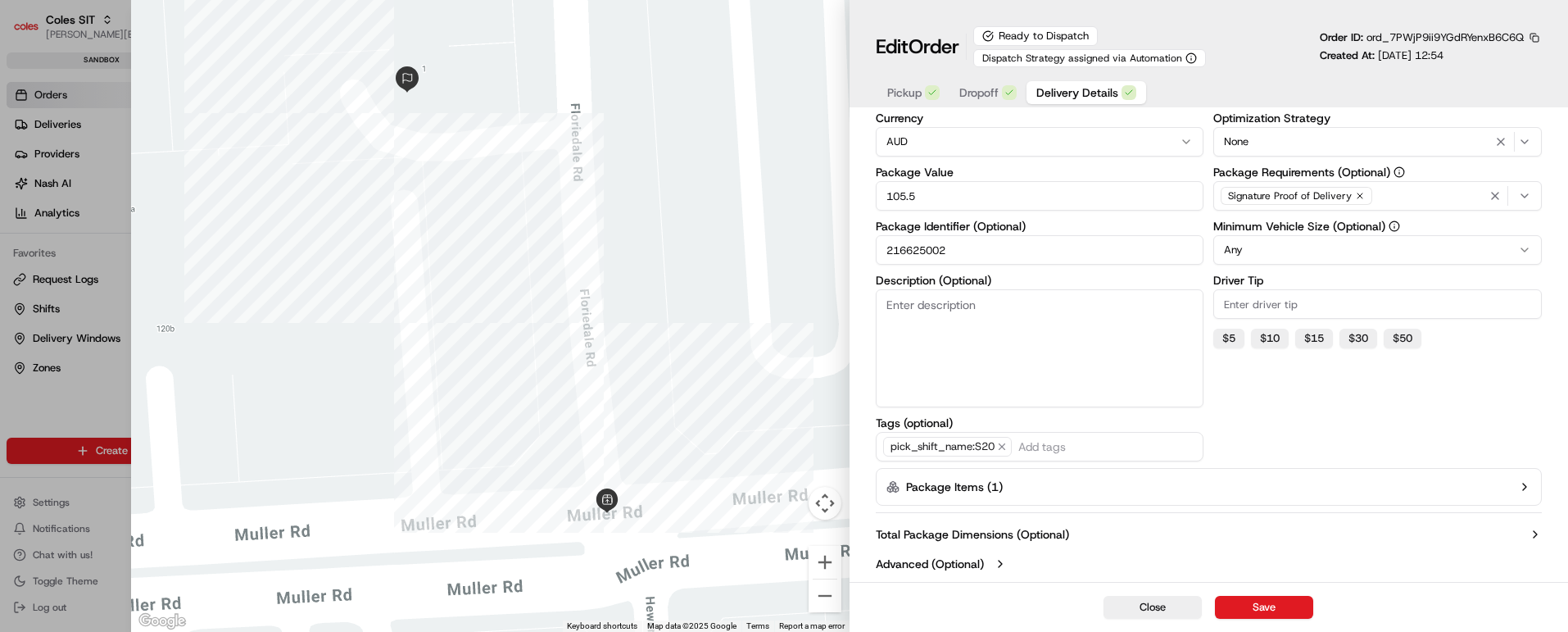
click at [1524, 486] on icon "button" at bounding box center [1525, 487] width 13 height 13
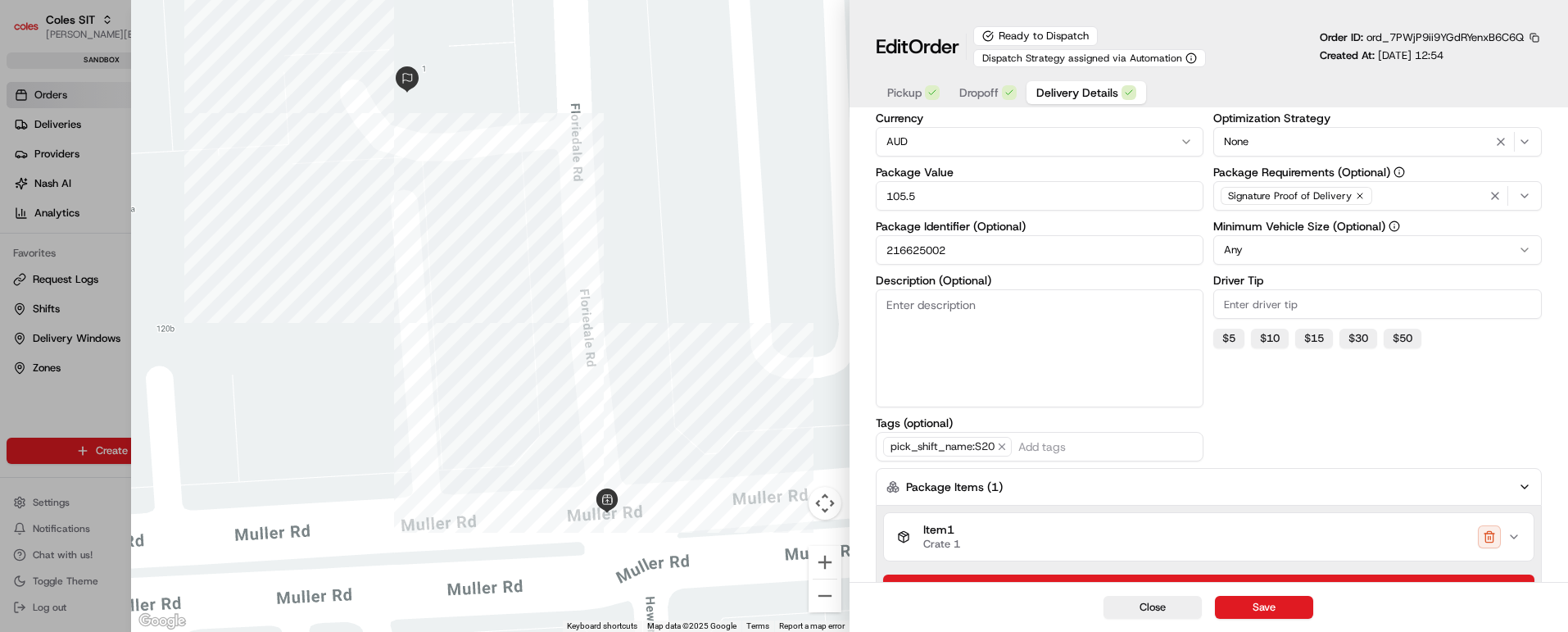
scroll to position [404, 0]
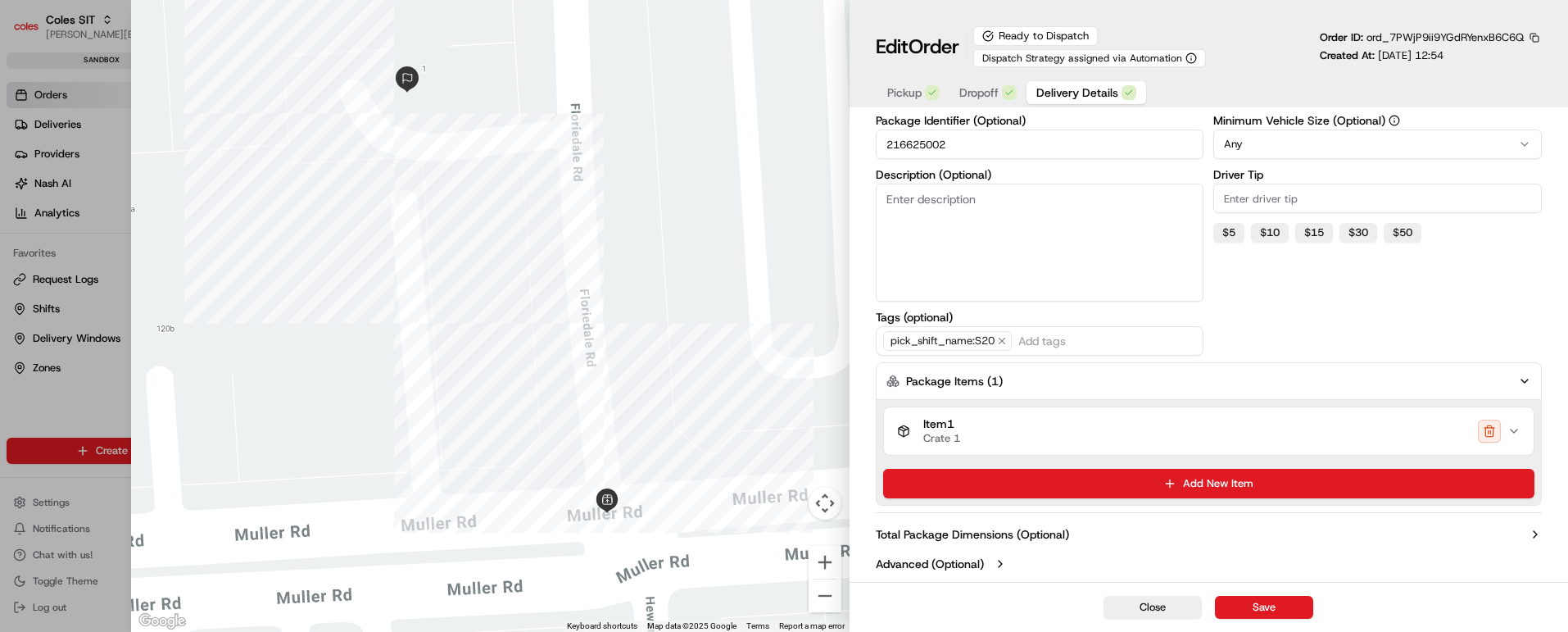
click at [1534, 532] on icon "button" at bounding box center [1535, 534] width 3 height 7
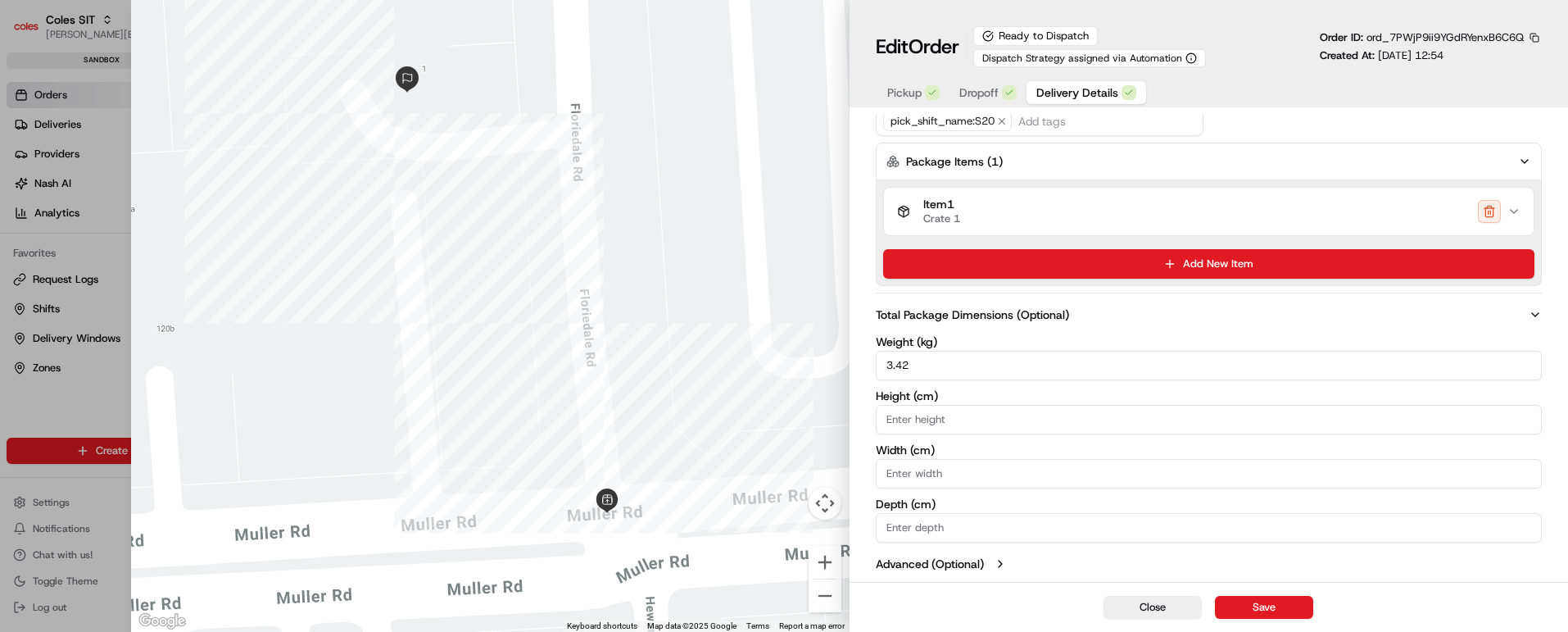
click at [1000, 562] on icon "button" at bounding box center [1000, 564] width 13 height 13
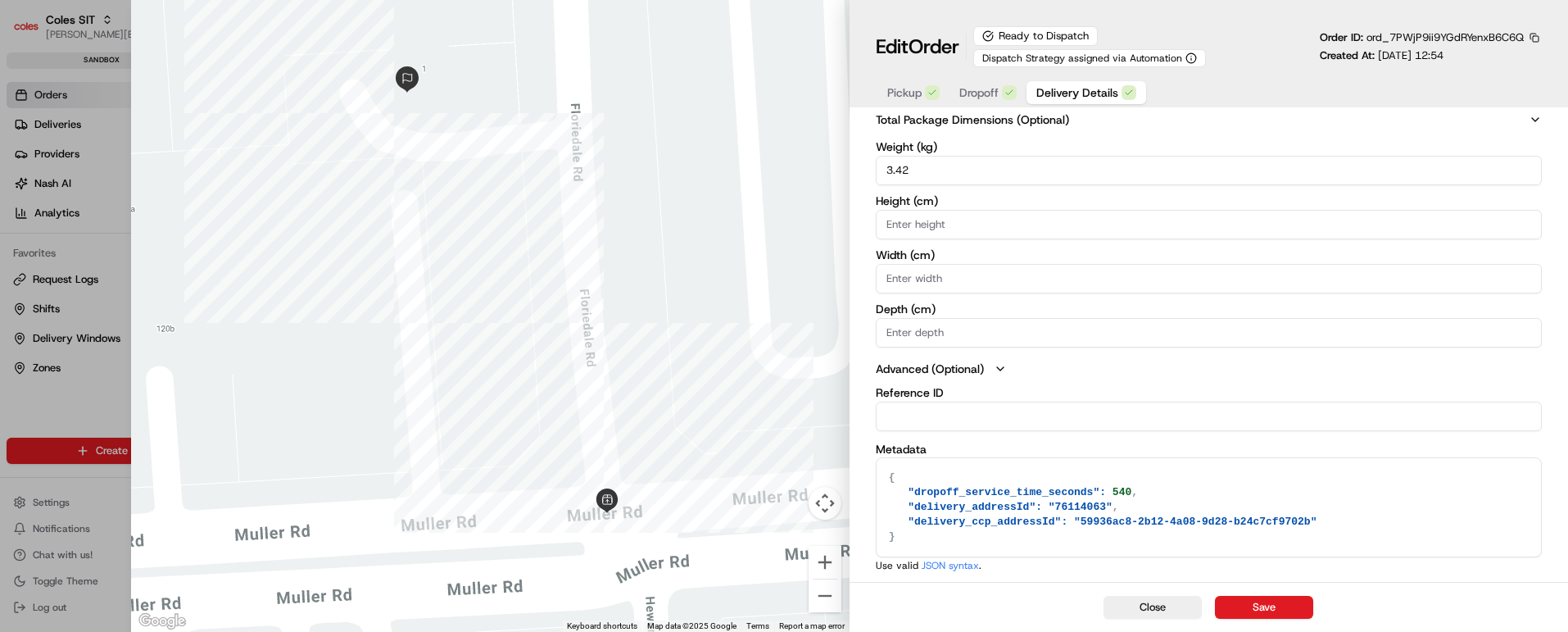
scroll to position [573, 0]
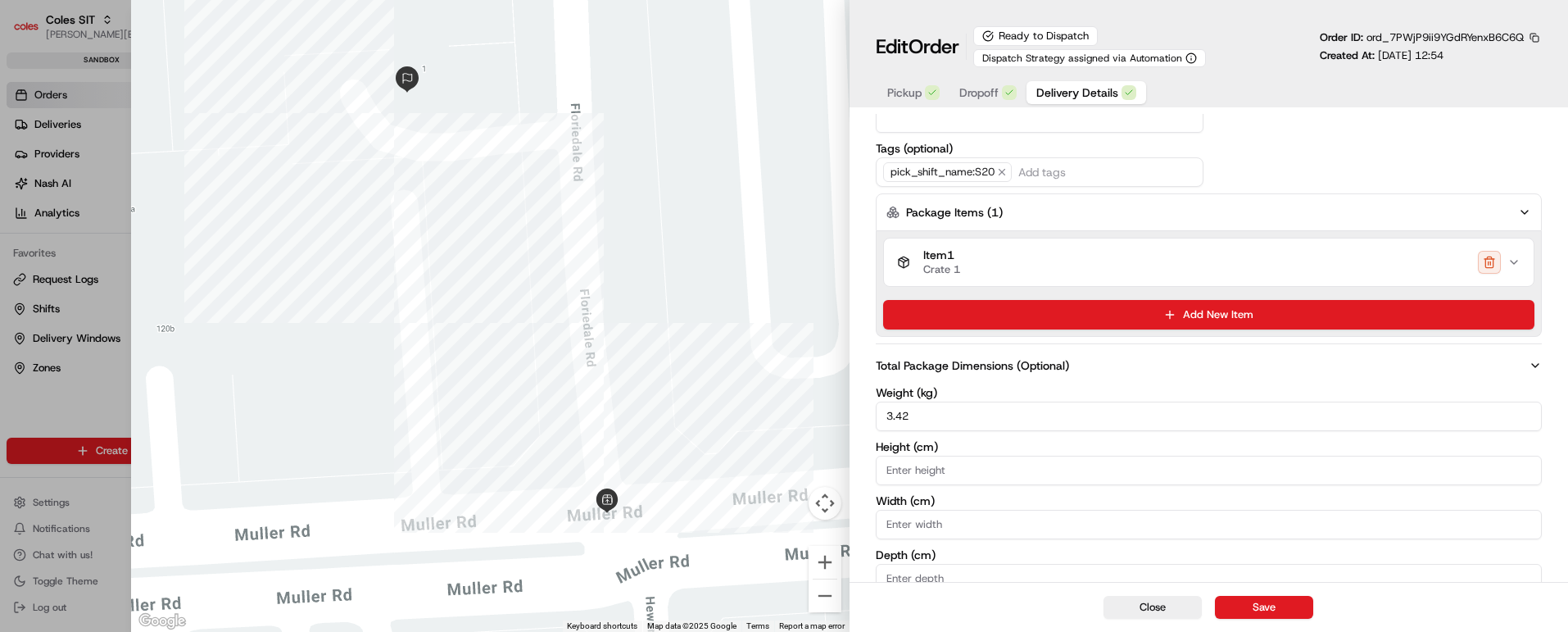
click at [1515, 258] on icon "button" at bounding box center [1515, 263] width 13 height 13
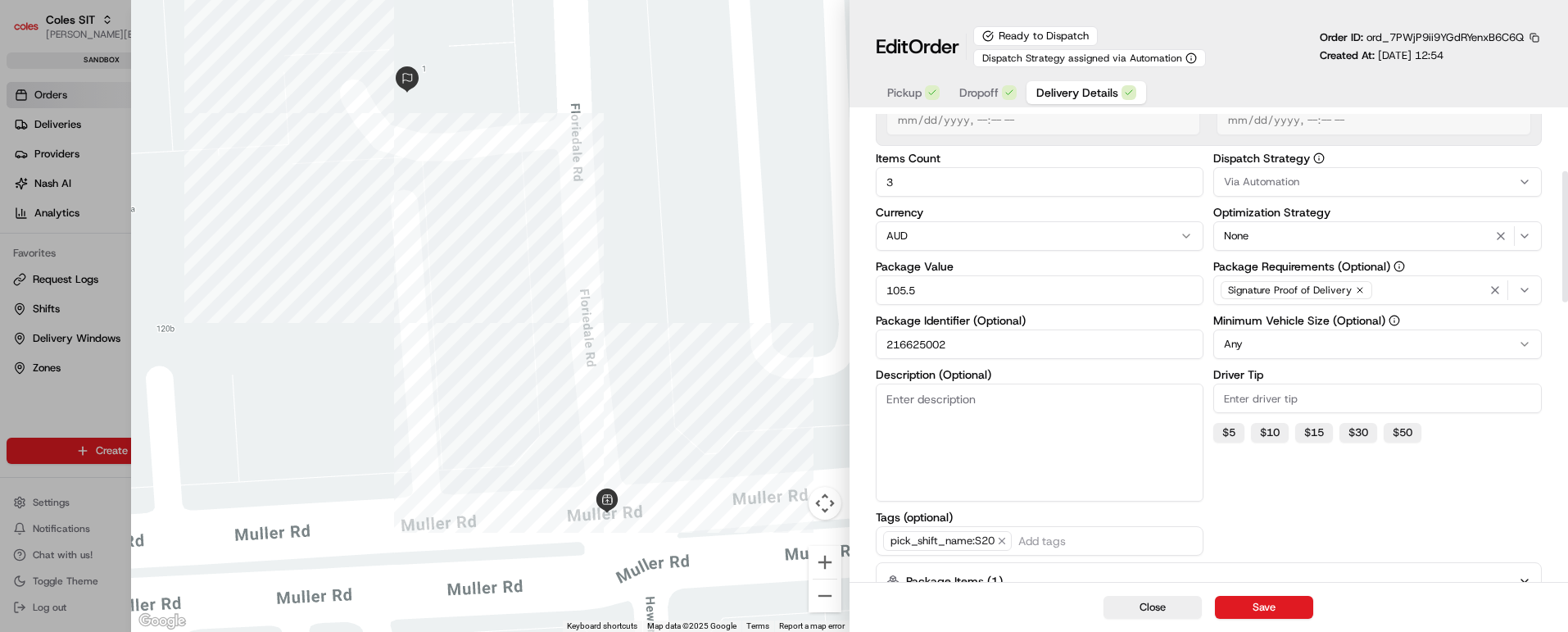
scroll to position [82, 0]
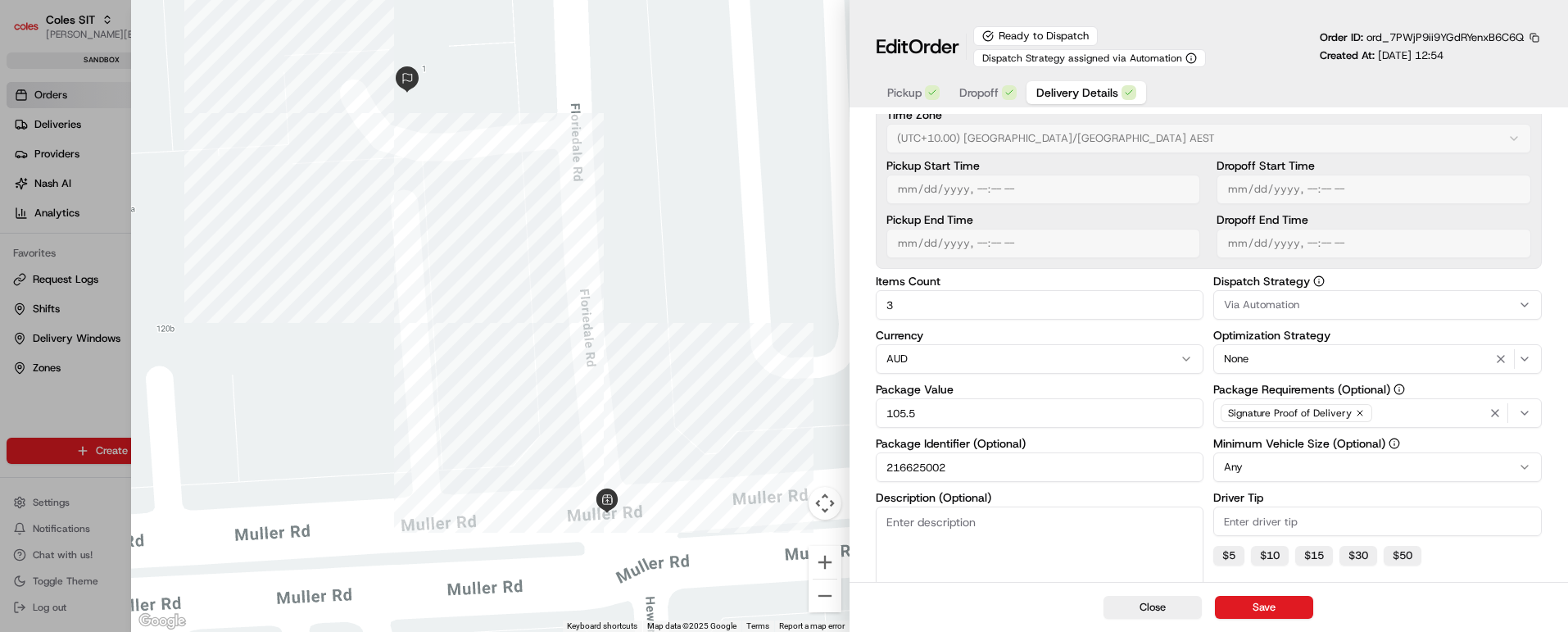
click at [909, 468] on input "216625002" at bounding box center [1040, 467] width 329 height 29
click at [1155, 606] on button "Close" at bounding box center [1153, 608] width 98 height 23
type input "1"
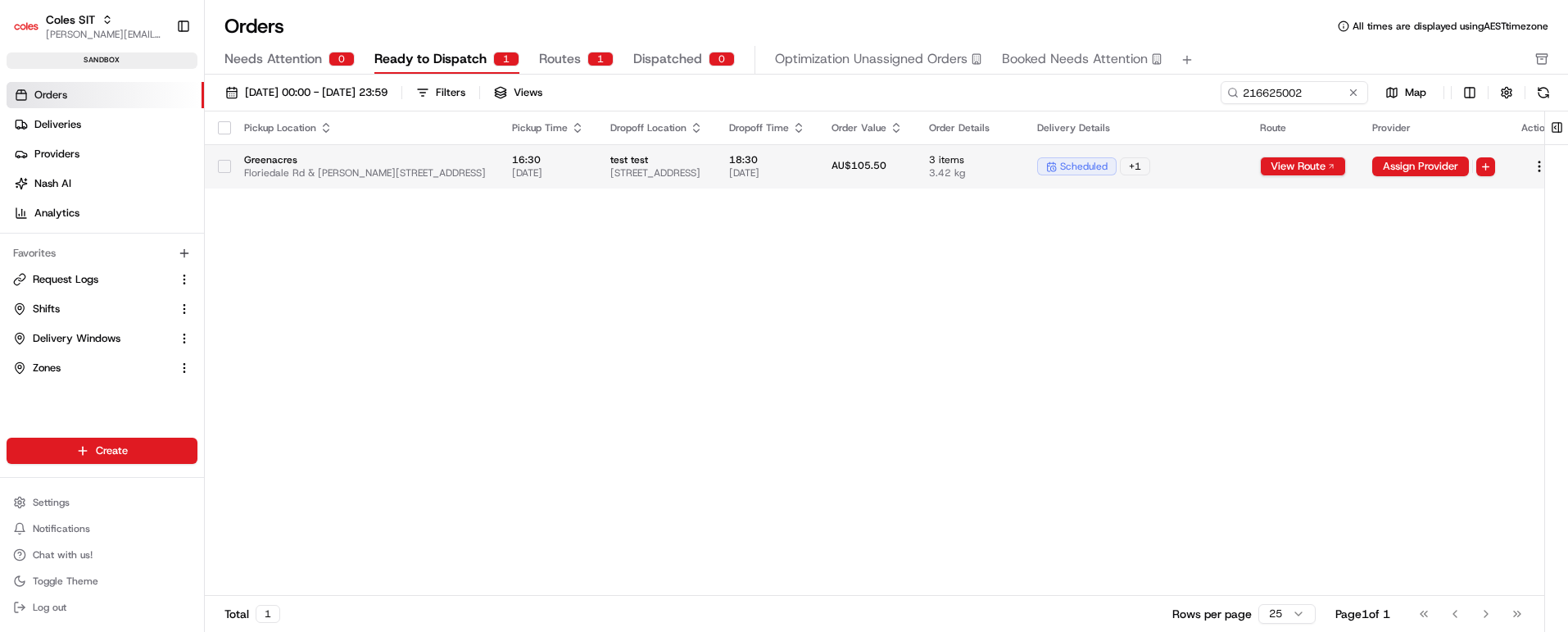
click at [1234, 163] on div "scheduled + 1" at bounding box center [1136, 166] width 197 height 18
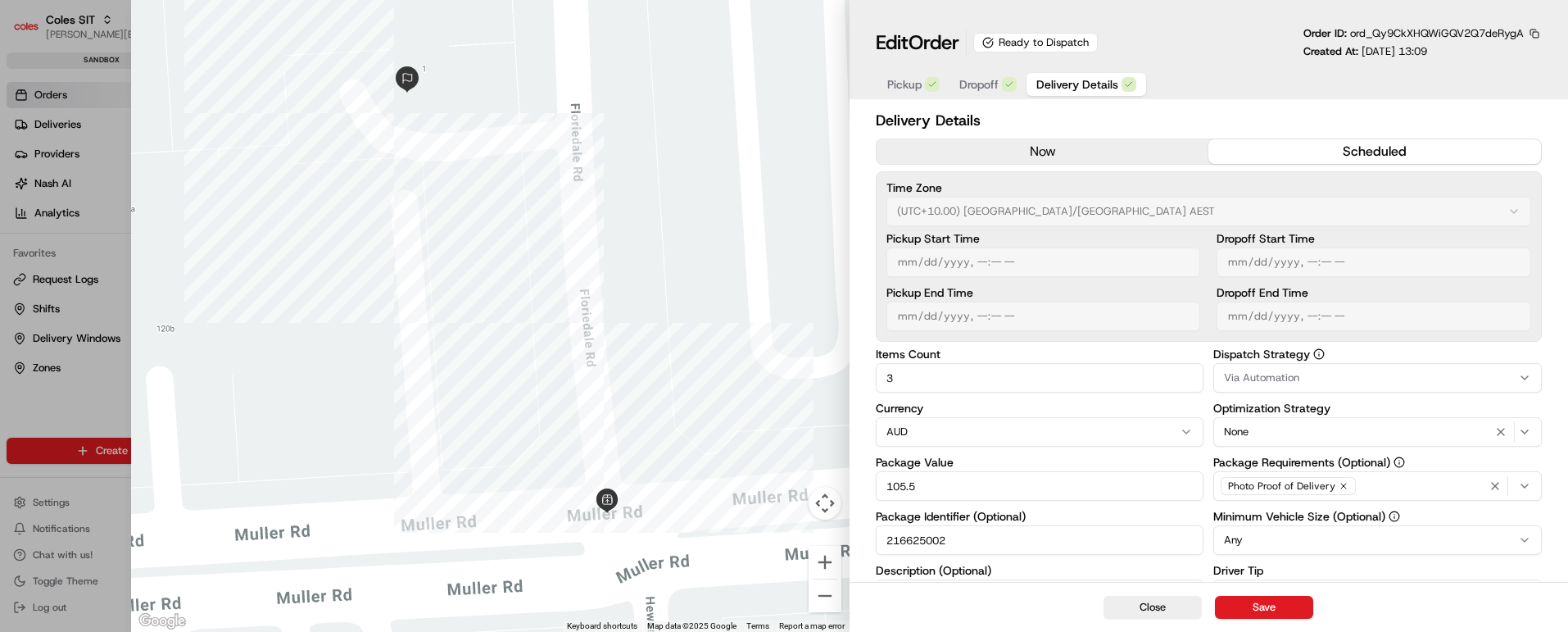
scroll to position [290, 0]
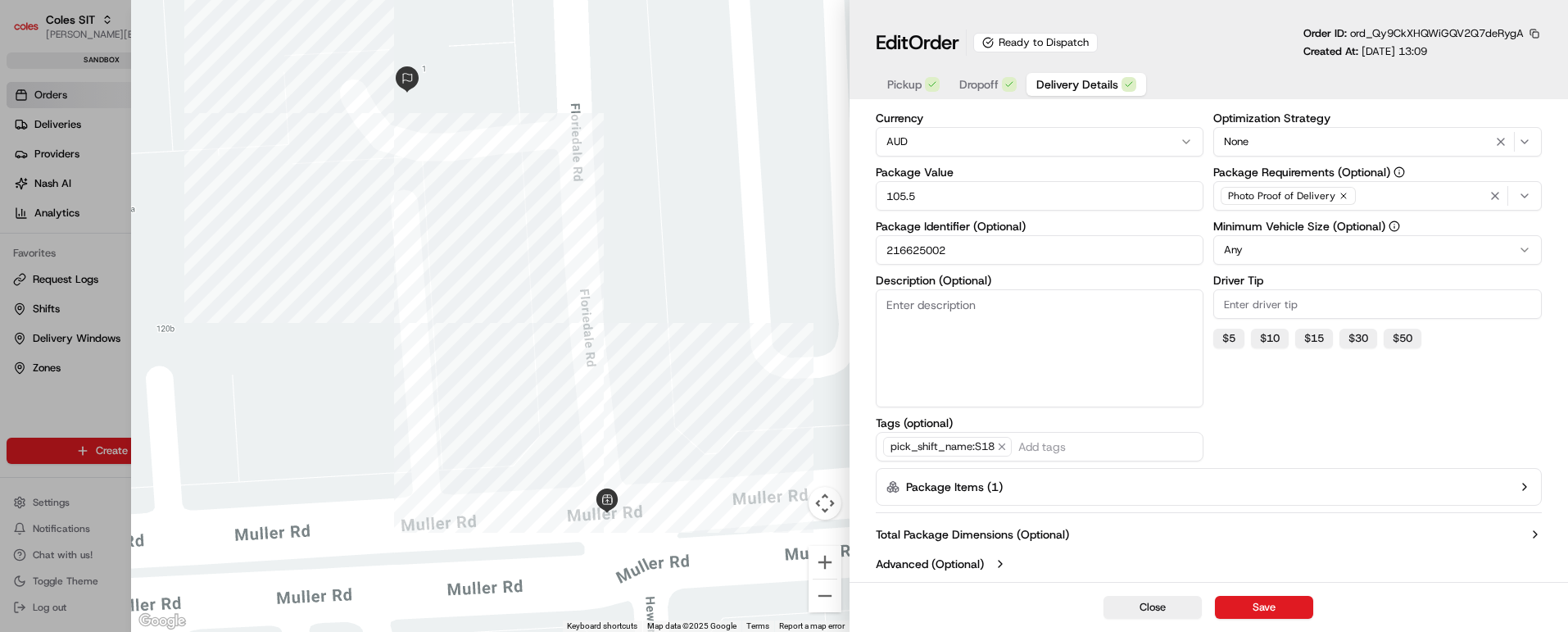
click at [1523, 486] on icon "button" at bounding box center [1525, 487] width 13 height 13
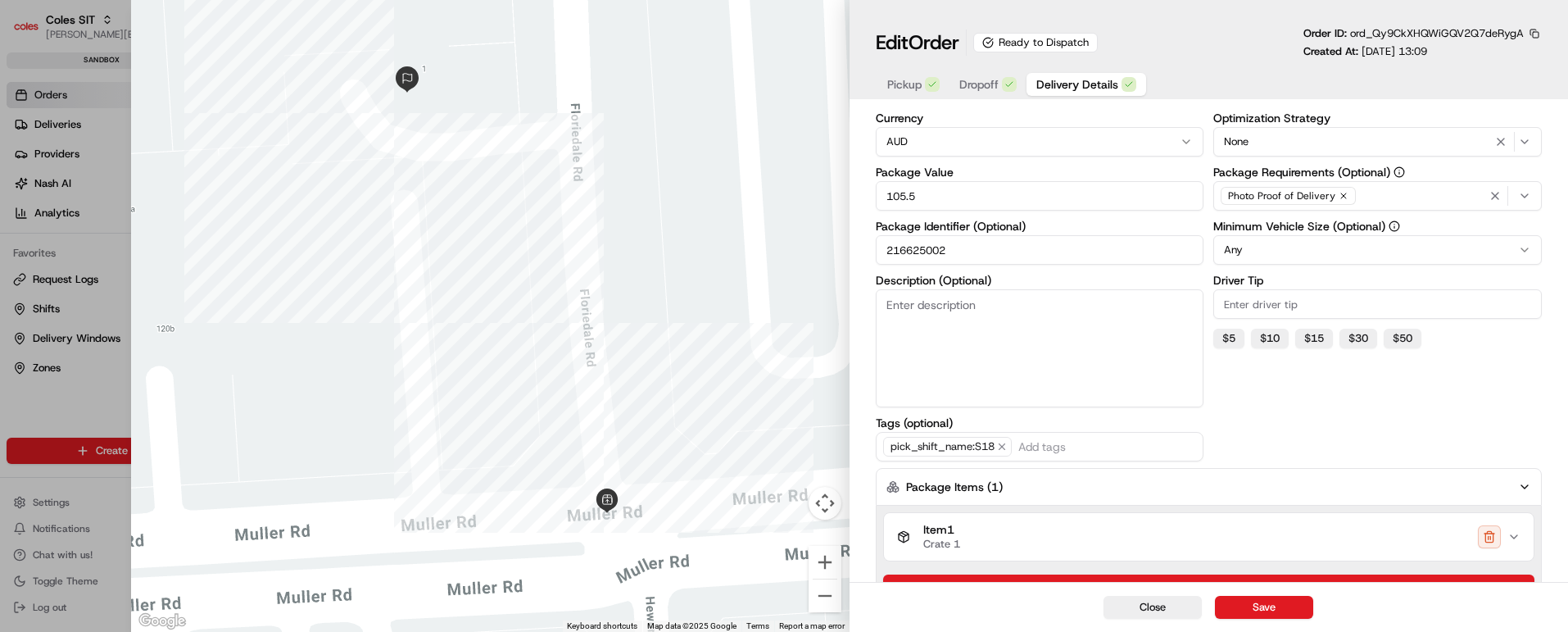
scroll to position [396, 0]
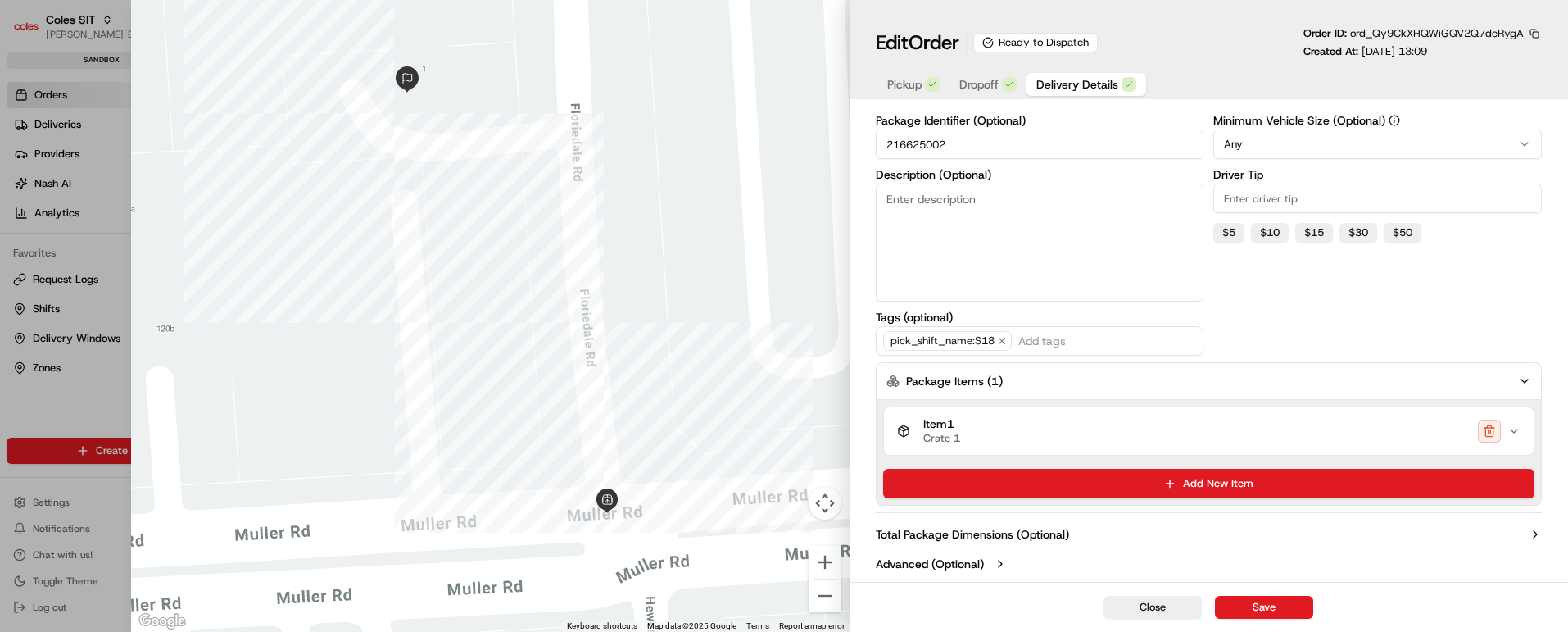
click at [1516, 428] on icon "button" at bounding box center [1515, 431] width 13 height 13
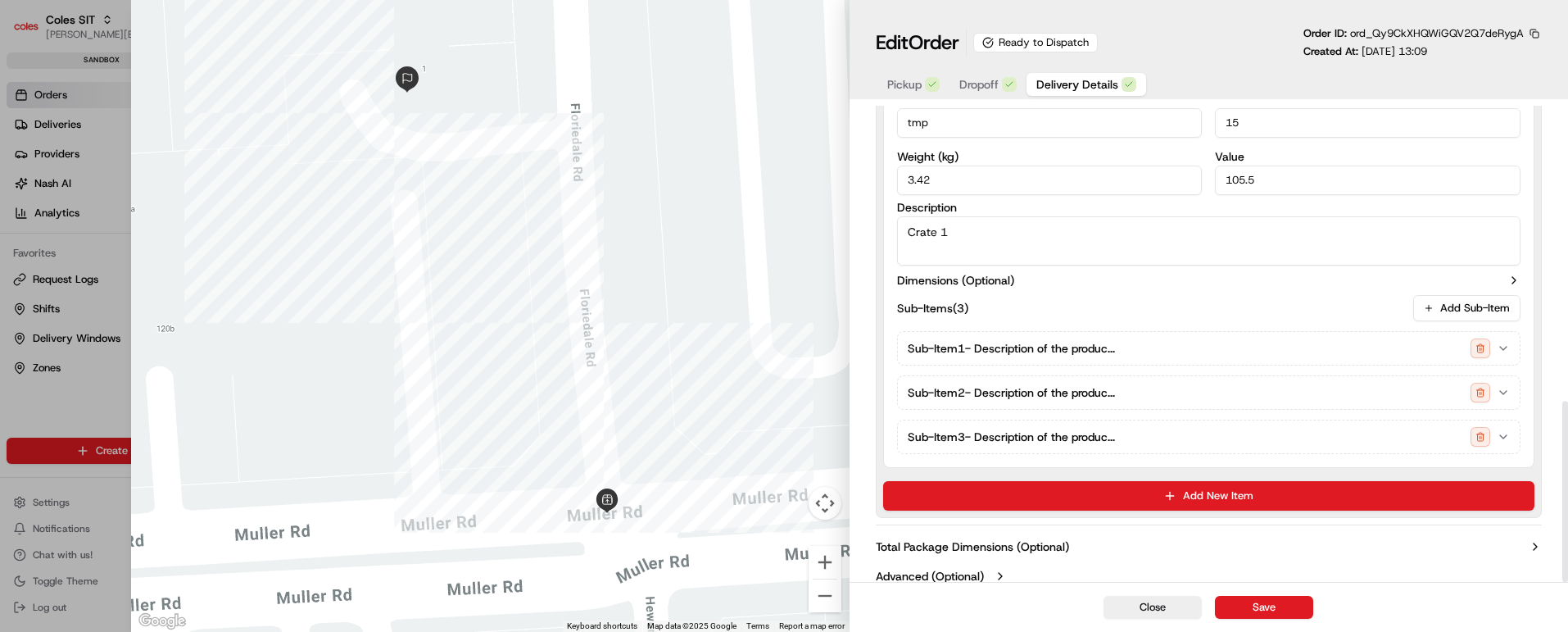
scroll to position [777, 0]
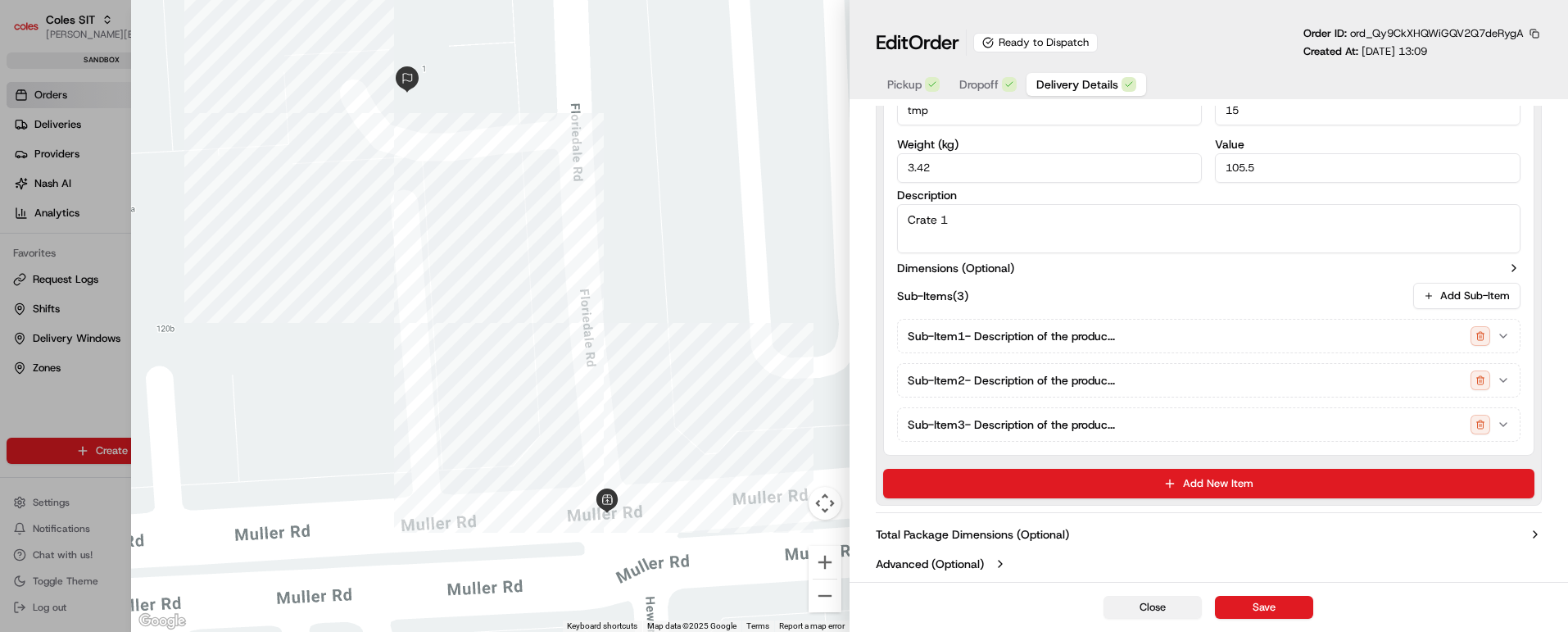
click at [1157, 607] on button "Close" at bounding box center [1153, 608] width 98 height 23
type input "1"
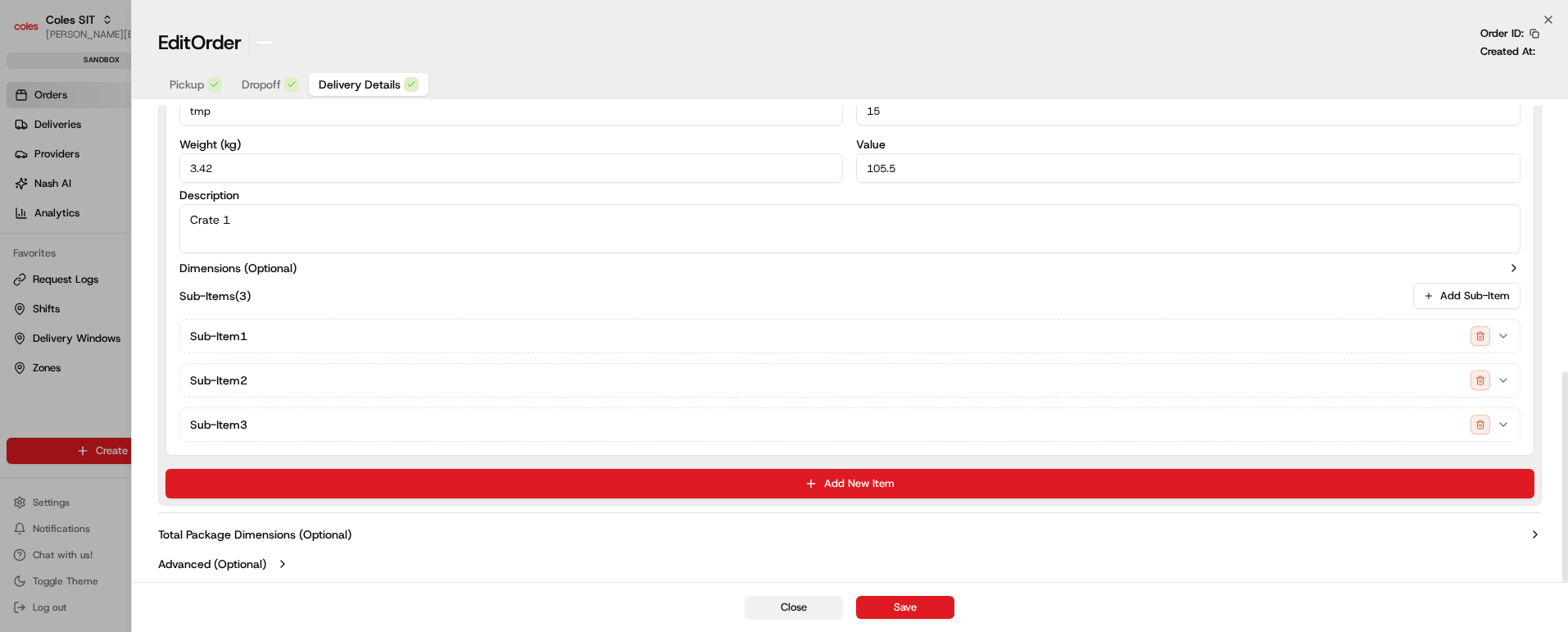
scroll to position [602, 0]
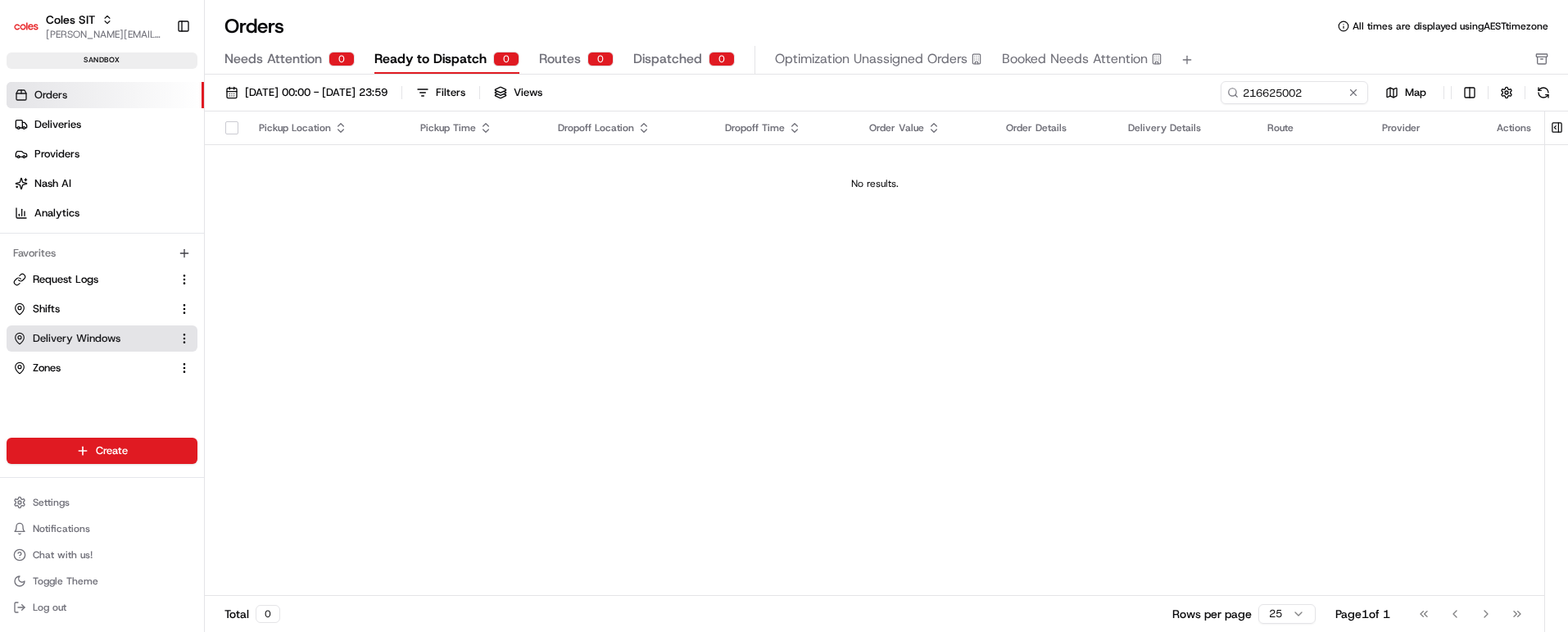
click at [68, 333] on span "Delivery Windows" at bounding box center [77, 339] width 88 height 15
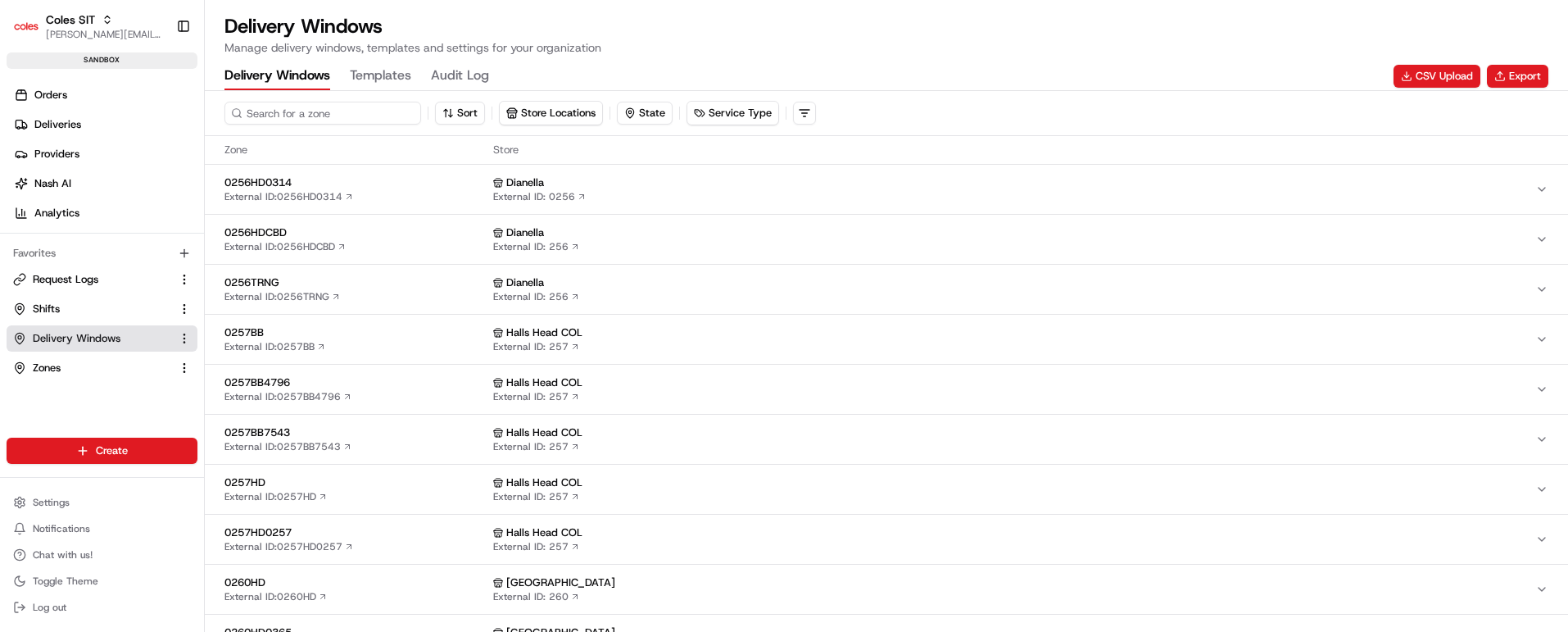
click at [286, 109] on input at bounding box center [323, 113] width 197 height 23
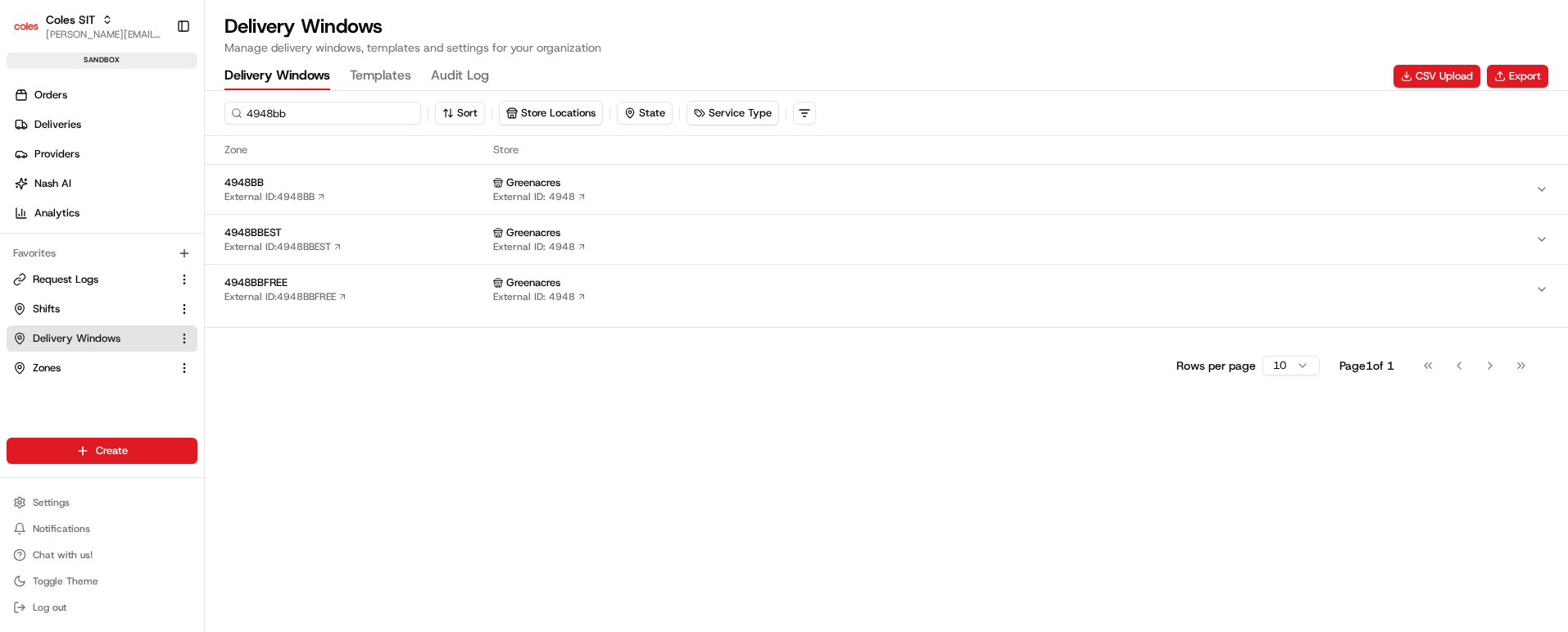
type input "4948bb"
click at [379, 188] on span "4948BB" at bounding box center [356, 183] width 262 height 15
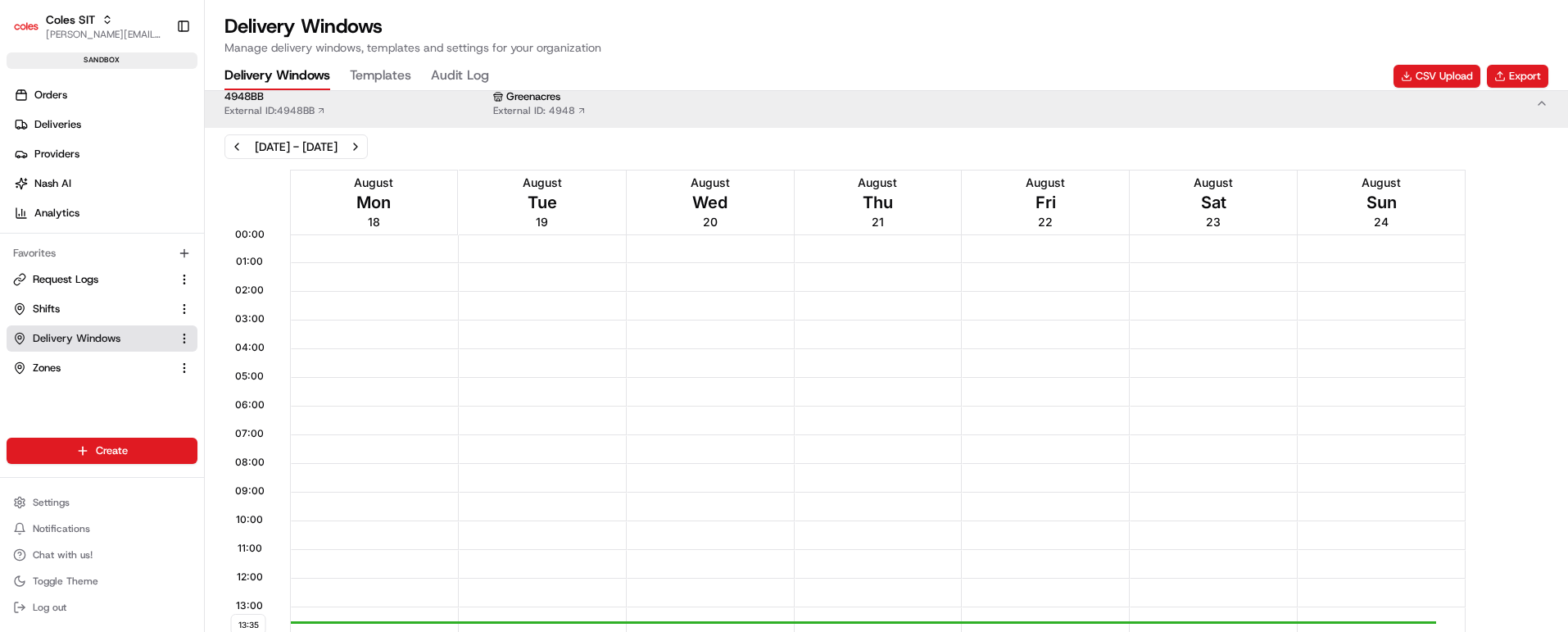
scroll to position [455, 0]
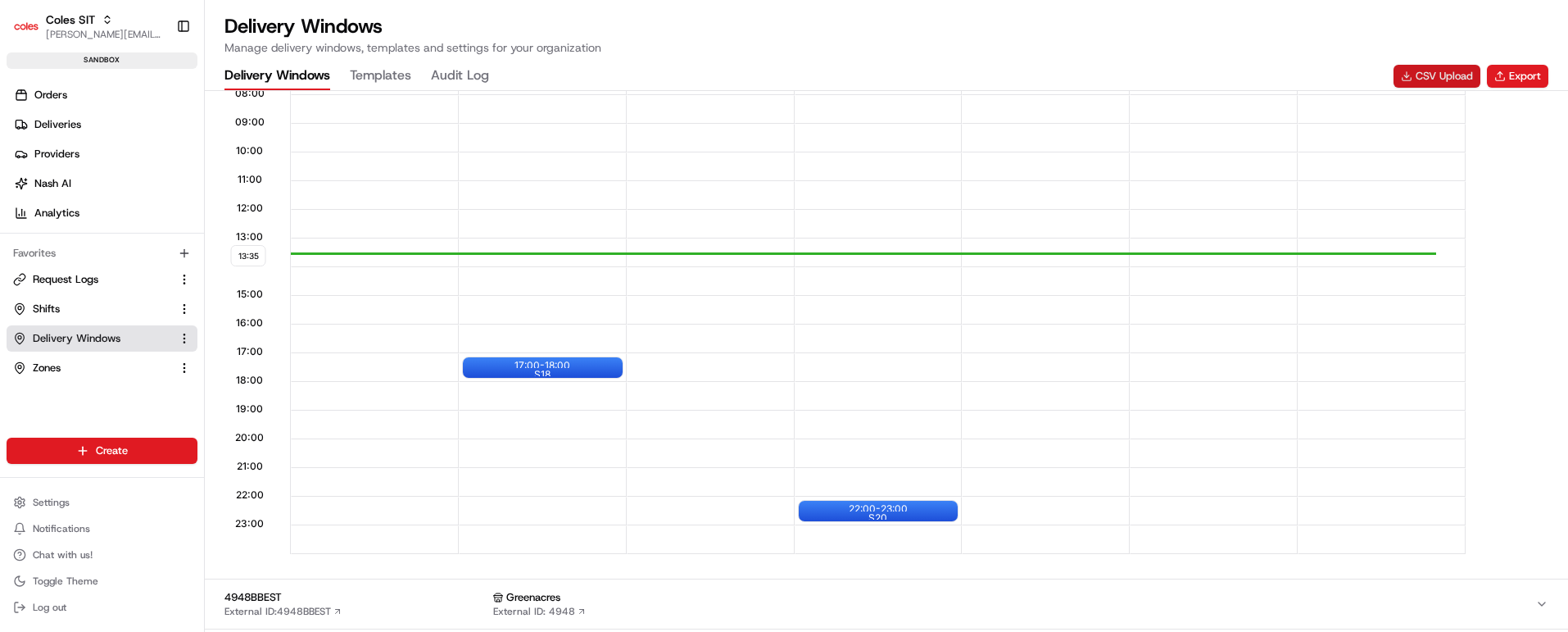
click at [1456, 76] on button "CSV Upload" at bounding box center [1437, 76] width 87 height 23
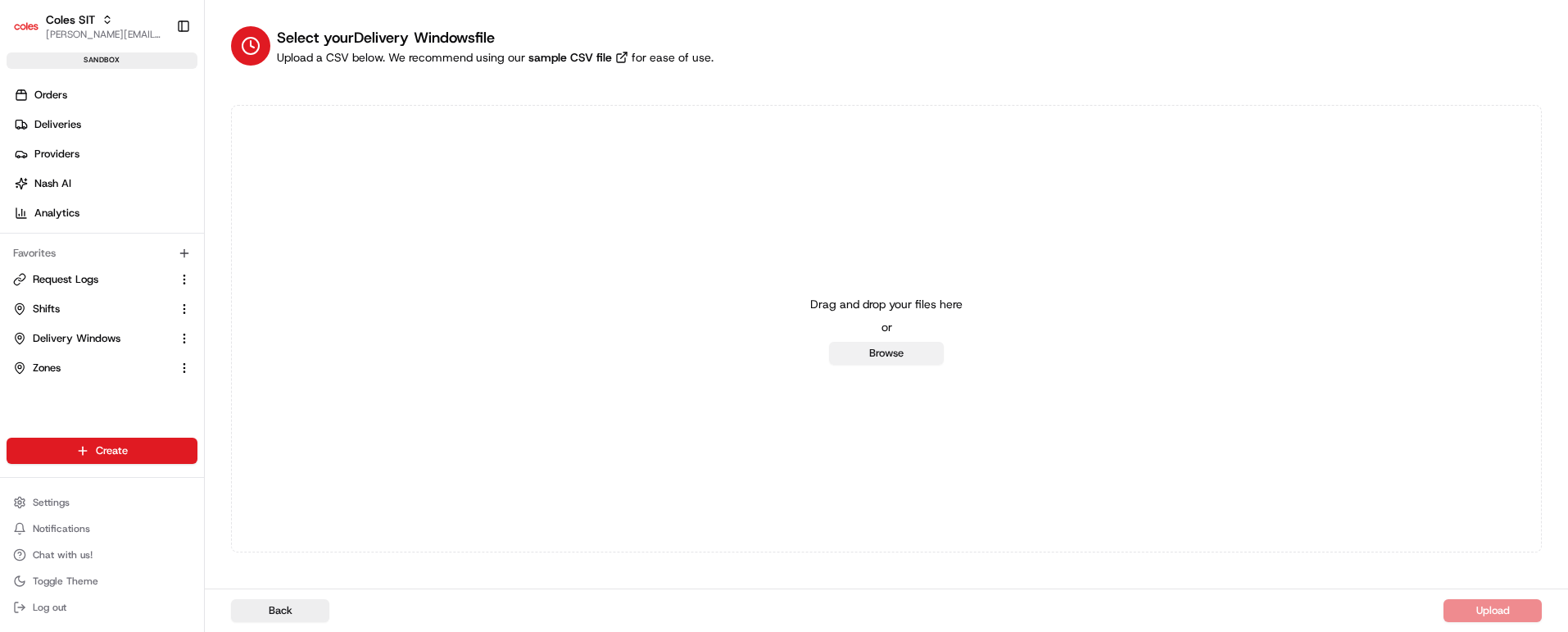
click at [887, 356] on button "Browse" at bounding box center [887, 354] width 114 height 23
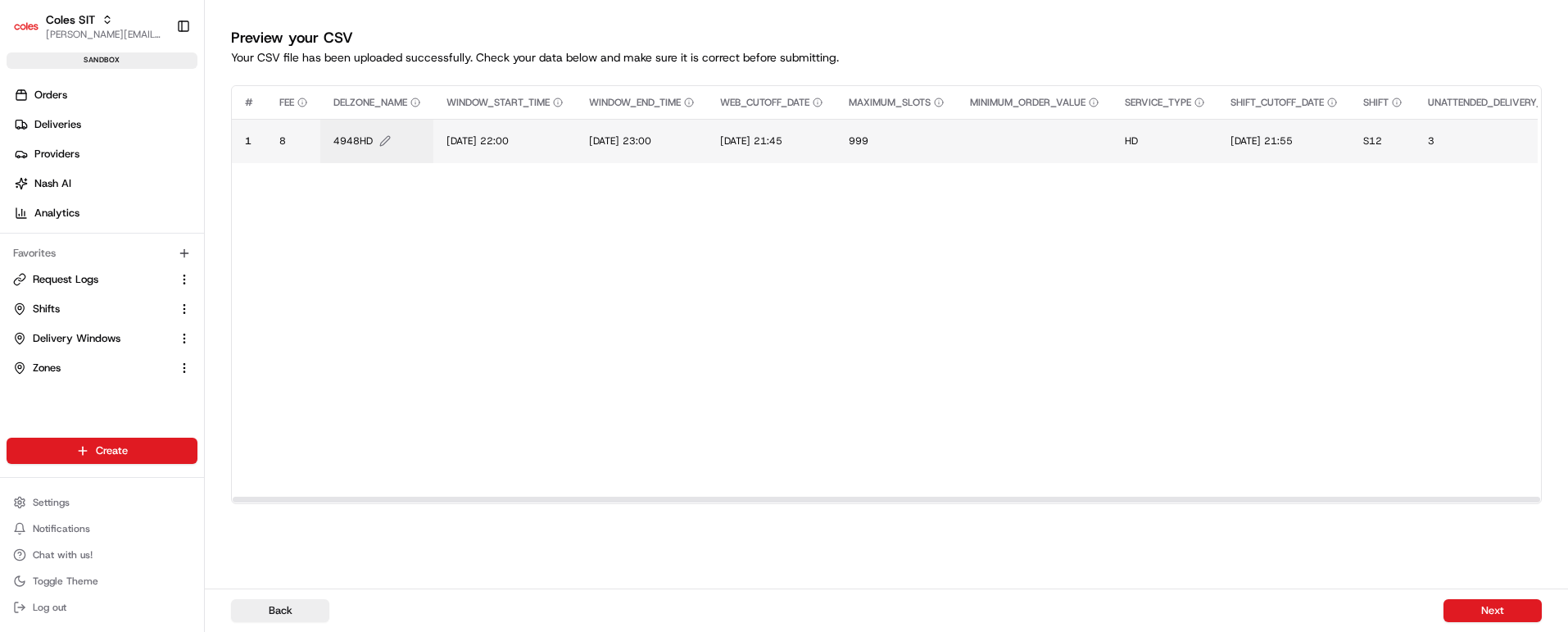
click at [357, 143] on span "4948HD" at bounding box center [353, 141] width 39 height 13
type input "4948BB"
click at [506, 120] on button at bounding box center [512, 123] width 22 height 29
click at [497, 145] on span "[DATE] 22:00" at bounding box center [477, 141] width 62 height 13
click at [475, 125] on input "[DATE] 22:00" at bounding box center [547, 123] width 182 height 29
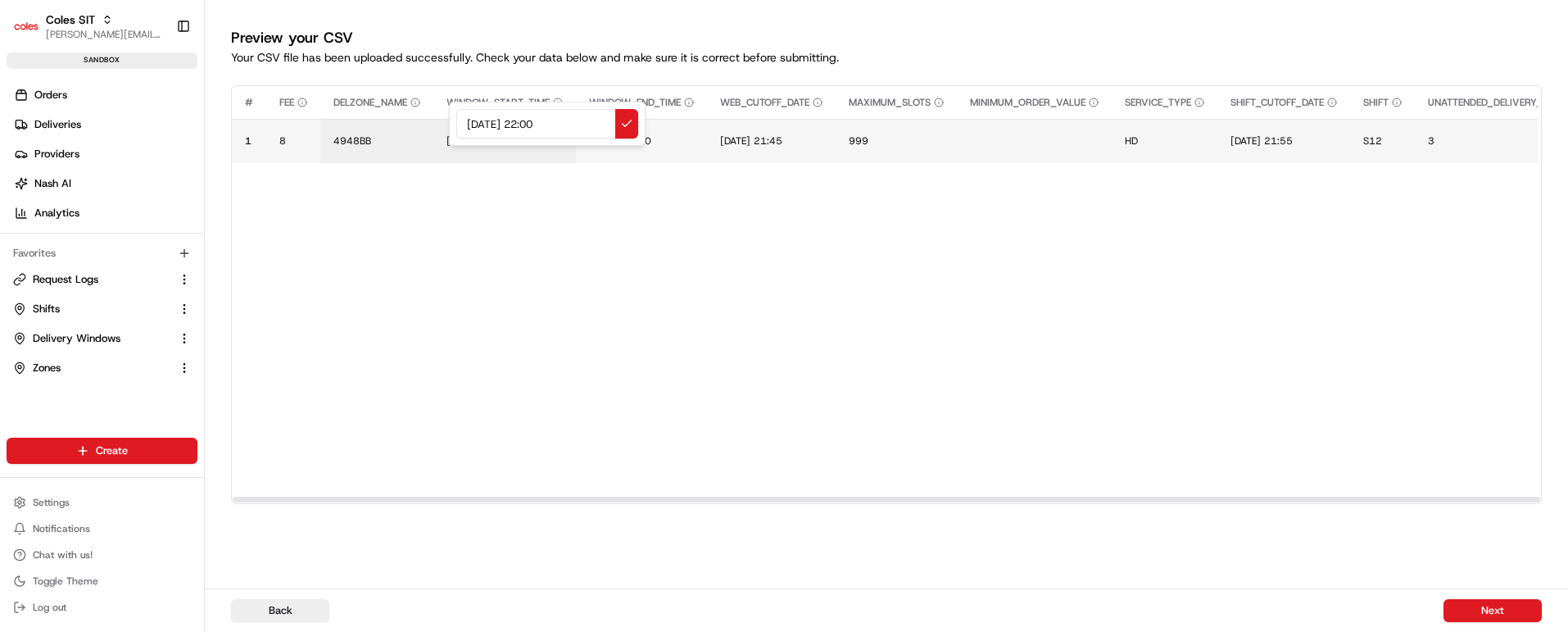
click at [475, 125] on input "[DATE] 22:00" at bounding box center [547, 123] width 182 height 29
click at [490, 120] on input "[DATE] 22:00" at bounding box center [547, 123] width 182 height 29
drag, startPoint x: 583, startPoint y: 124, endPoint x: 421, endPoint y: 126, distance: 162.0
click at [449, 126] on div "[DATE] 22:00" at bounding box center [547, 123] width 197 height 44
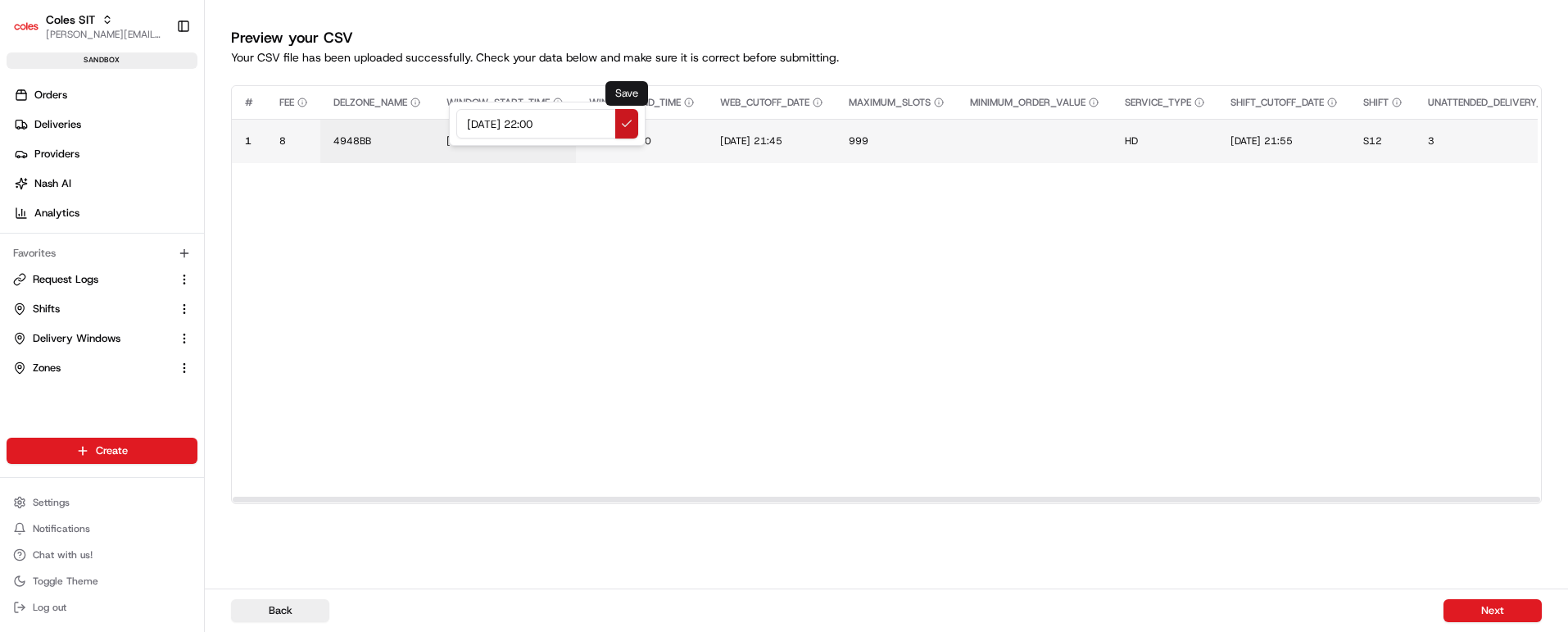
type input "[DATE] 22:00"
click at [627, 121] on button at bounding box center [627, 123] width 22 height 29
click at [640, 136] on span "[DATE] 23:00" at bounding box center [620, 141] width 62 height 13
drag, startPoint x: 726, startPoint y: 121, endPoint x: 551, endPoint y: 113, distance: 175.2
click at [593, 113] on div "[DATE] 23:00" at bounding box center [692, 123] width 197 height 44
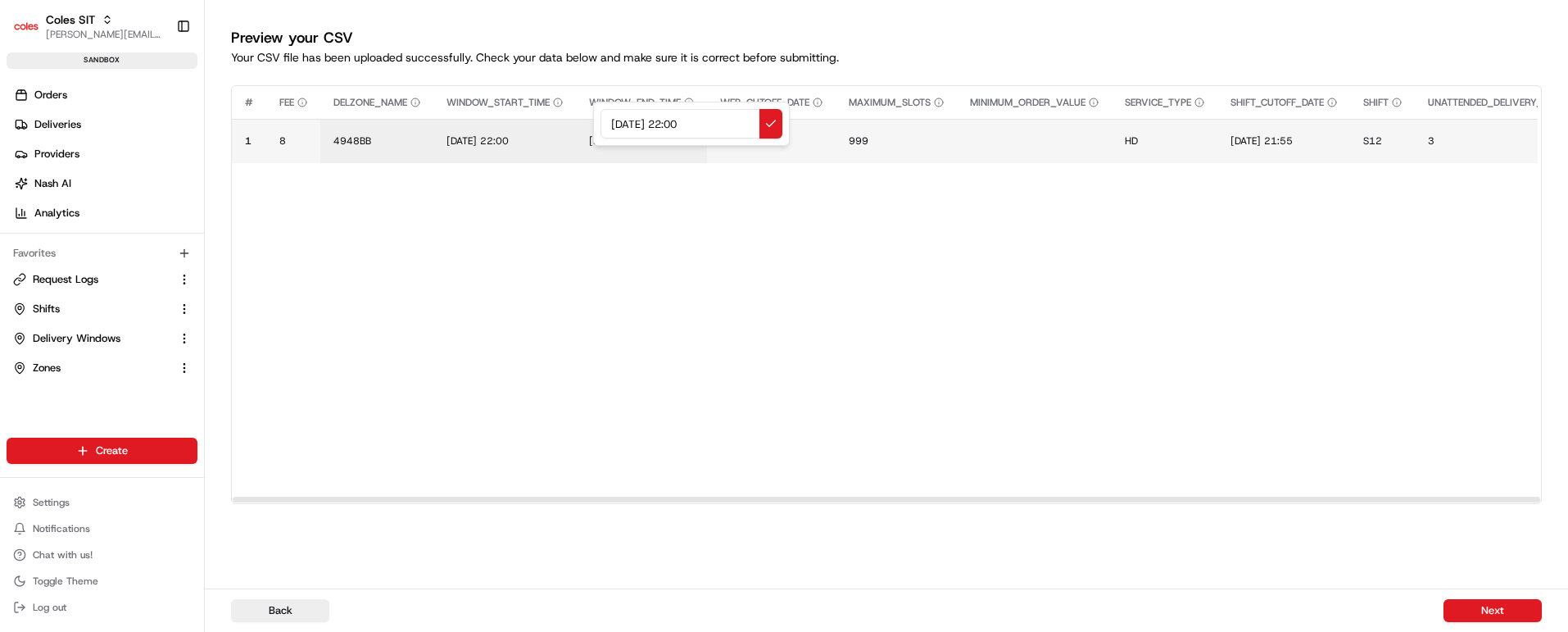
click at [687, 121] on input "[DATE] 22:00" at bounding box center [692, 123] width 182 height 29
type input "[DATE] 23:00"
click at [774, 124] on button at bounding box center [770, 123] width 22 height 29
click at [783, 141] on span "[DATE] 21:45" at bounding box center [751, 141] width 62 height 13
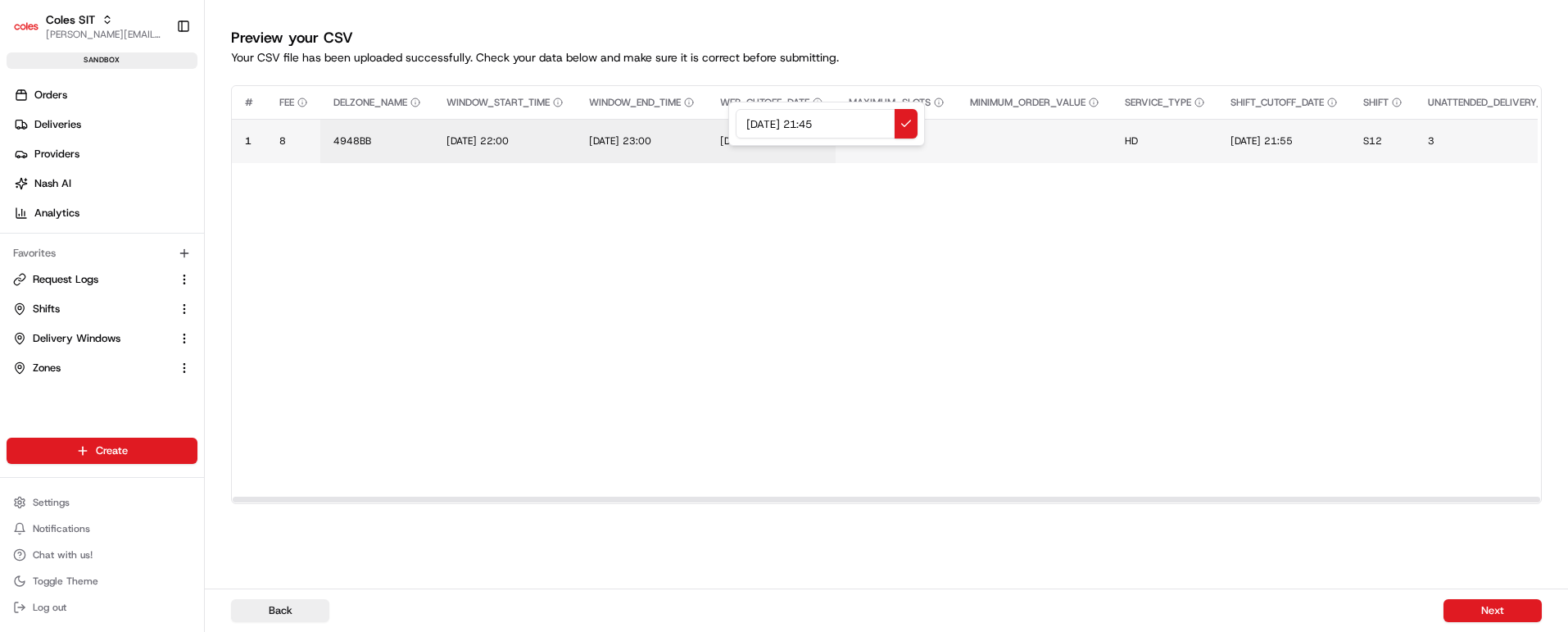
drag, startPoint x: 860, startPoint y: 121, endPoint x: 692, endPoint y: 120, distance: 168.0
click at [728, 120] on div "[DATE] 21:45" at bounding box center [827, 123] width 197 height 44
click at [821, 121] on input "[DATE] 22:00" at bounding box center [827, 123] width 182 height 29
drag, startPoint x: 858, startPoint y: 125, endPoint x: 706, endPoint y: 128, distance: 152.0
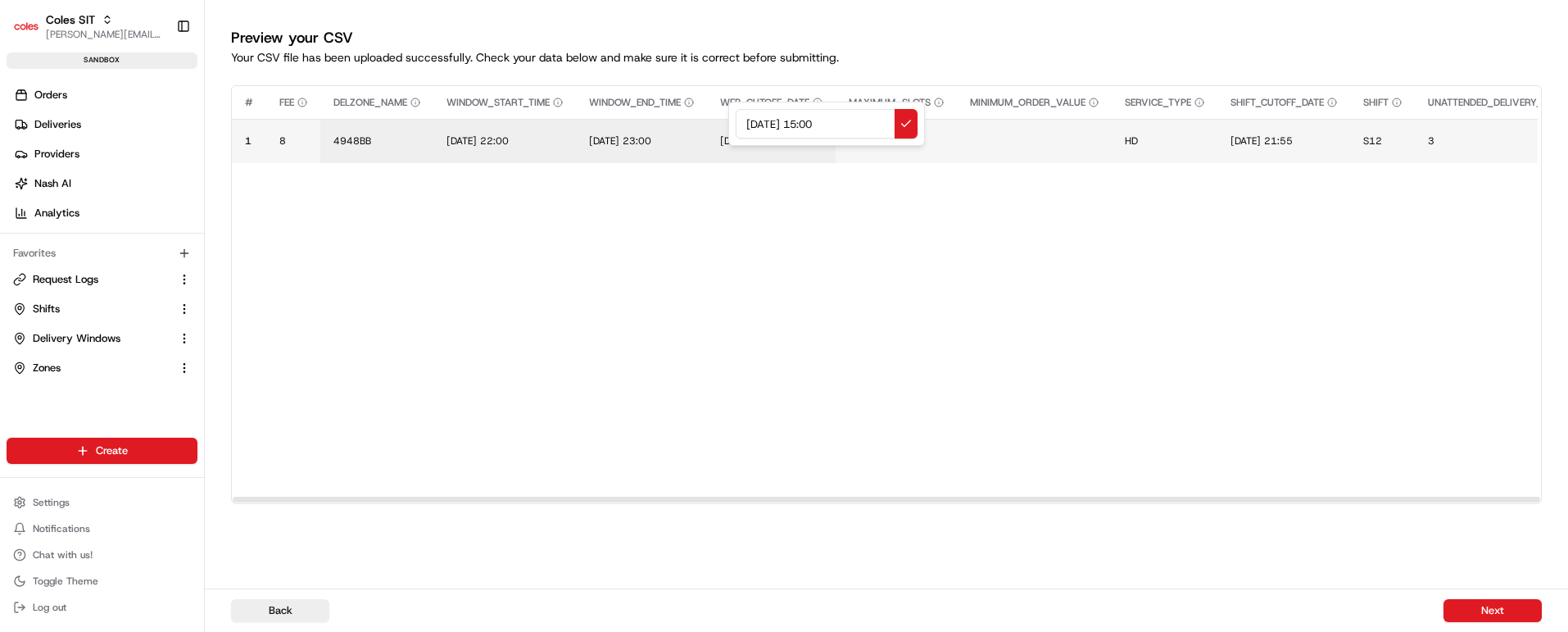
click at [728, 128] on div "[DATE] 15:00" at bounding box center [827, 123] width 197 height 44
type input "[DATE] 15:00"
click at [909, 120] on button at bounding box center [906, 123] width 22 height 29
click at [1293, 134] on span "[DATE] 21:55" at bounding box center [1262, 141] width 62 height 13
drag, startPoint x: 1372, startPoint y: 124, endPoint x: 1169, endPoint y: 118, distance: 203.1
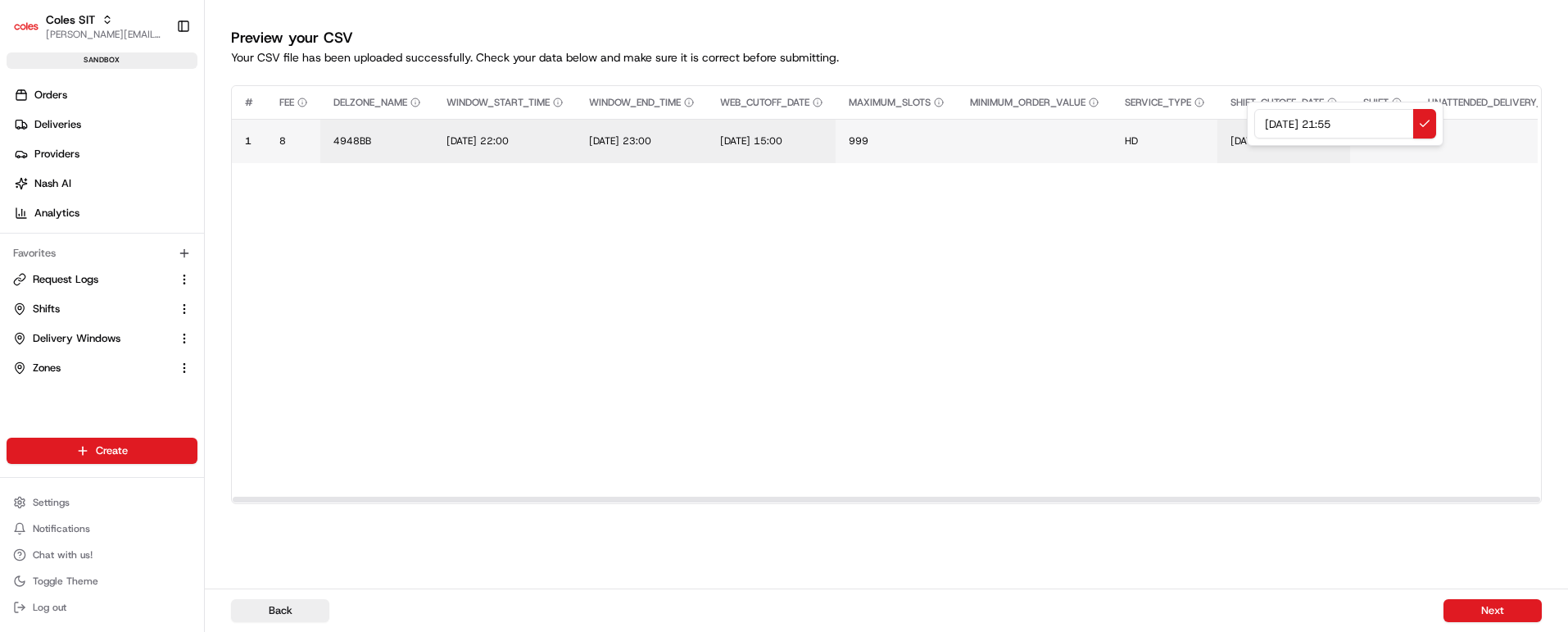
click at [1247, 119] on div "[DATE] 21:55" at bounding box center [1346, 123] width 197 height 44
click at [1357, 118] on input "[DATE] 15:00" at bounding box center [1345, 123] width 182 height 29
type input "[DATE] 15:10"
click at [1425, 121] on button at bounding box center [1425, 123] width 22 height 29
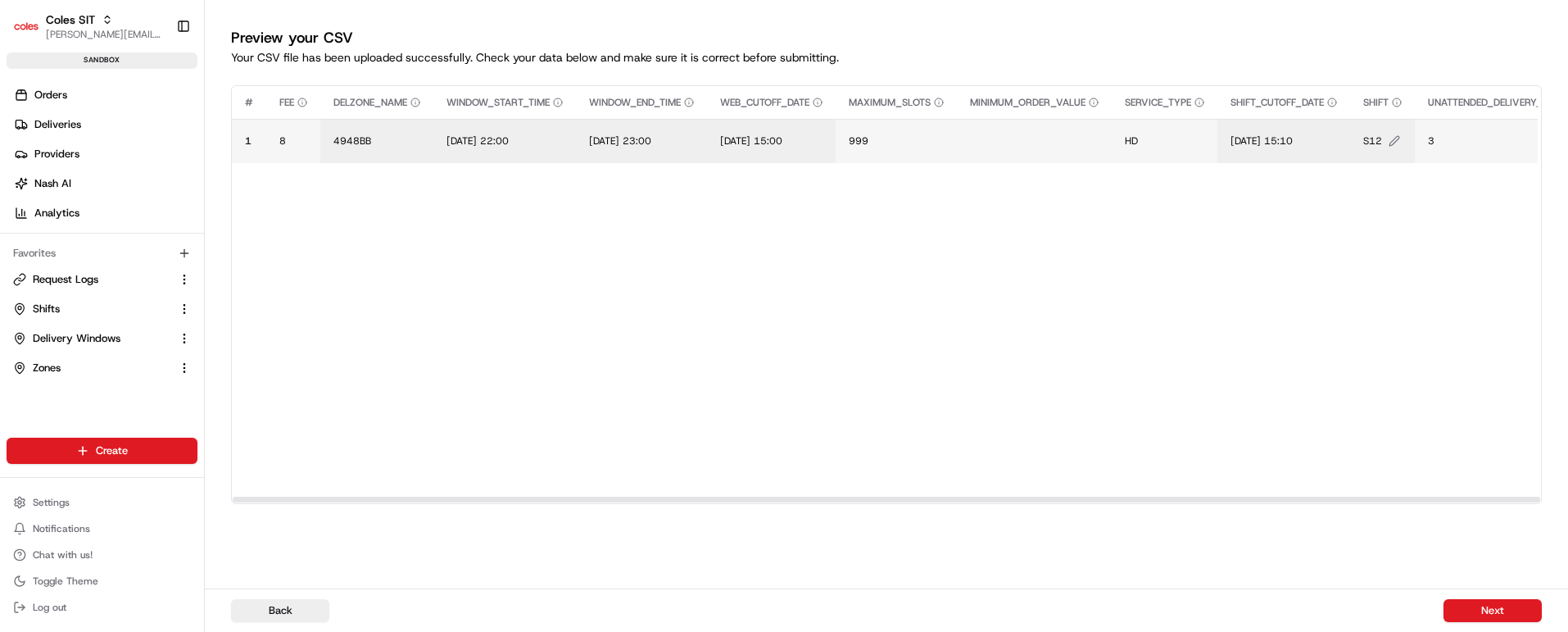
click at [1382, 139] on span "S12" at bounding box center [1373, 141] width 19 height 13
click at [1411, 123] on input "S12" at bounding box center [1481, 123] width 182 height 29
type input "S21"
click at [1557, 123] on button at bounding box center [1560, 123] width 22 height 29
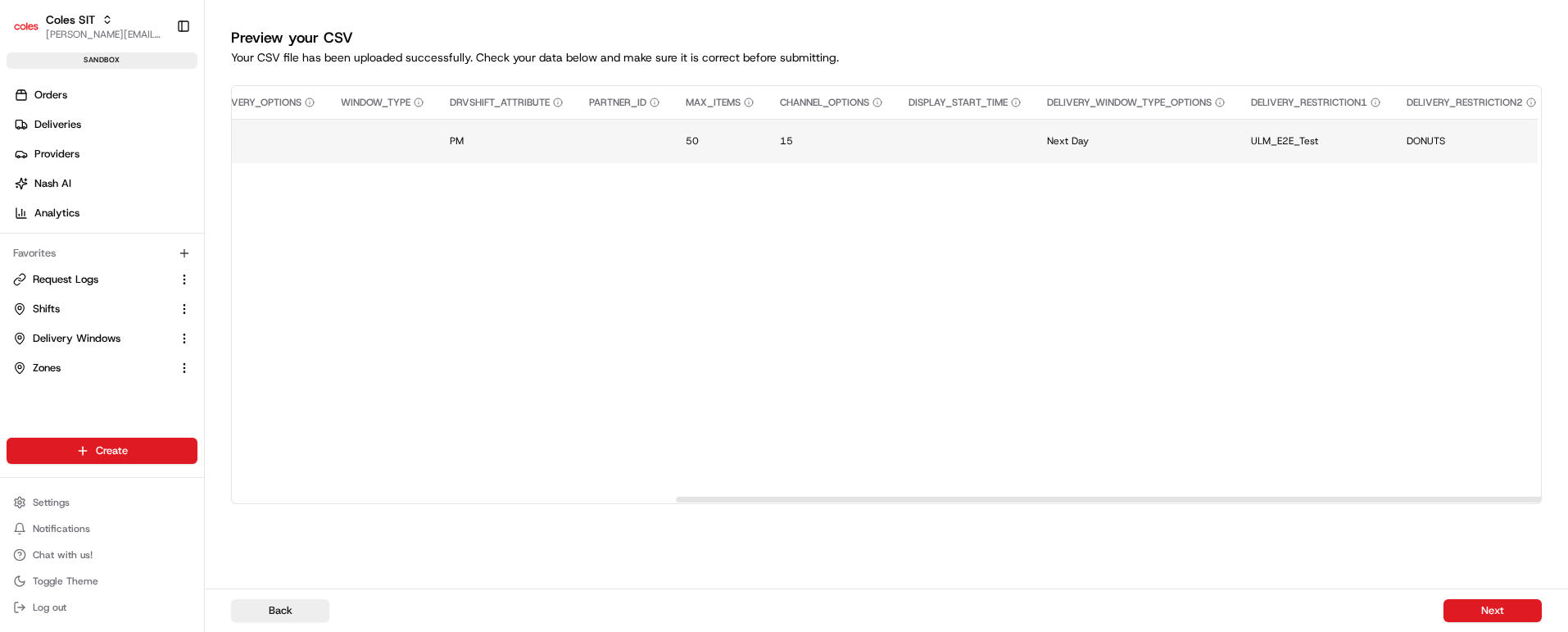
scroll to position [0, 1259]
drag, startPoint x: 713, startPoint y: 496, endPoint x: 889, endPoint y: 322, distance: 247.5
click at [1144, 503] on div at bounding box center [1328, 500] width 1307 height 6
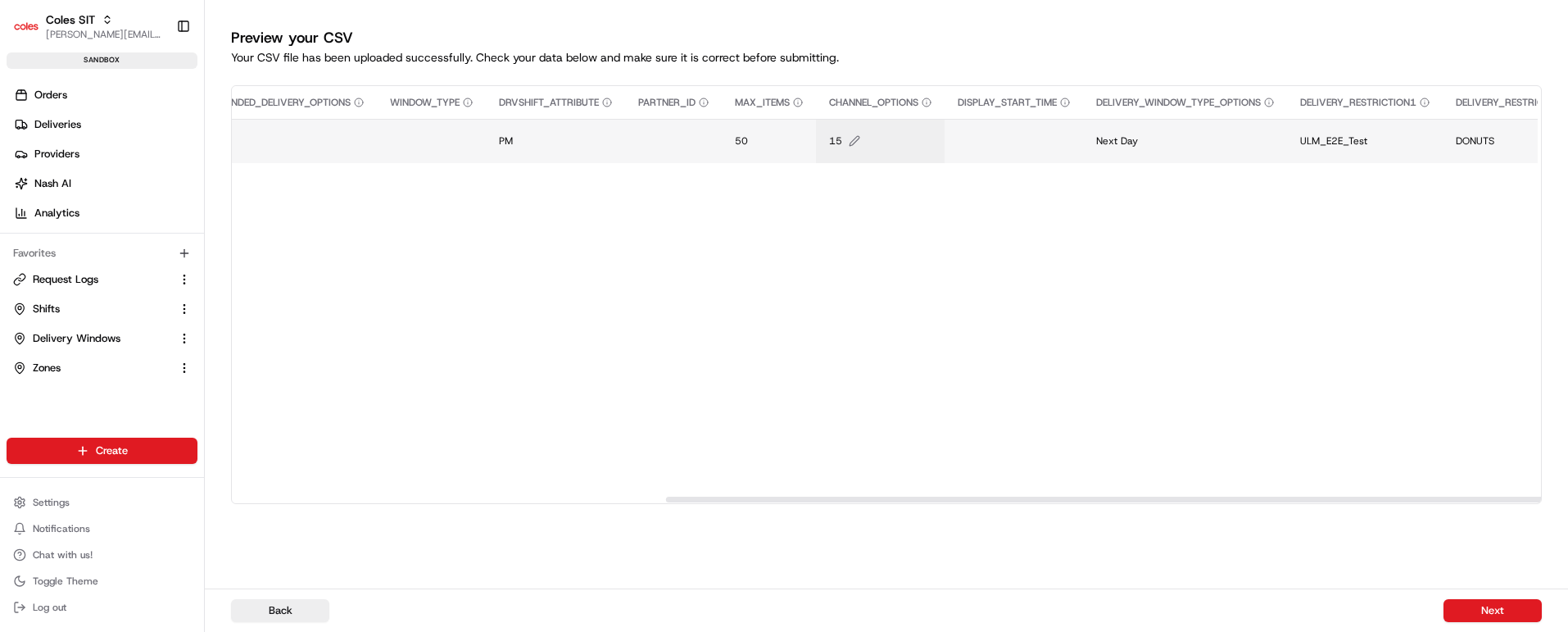
click at [843, 140] on span "15" at bounding box center [836, 141] width 13 height 13
type input "16"
click at [1034, 114] on button at bounding box center [1031, 123] width 22 height 29
click at [1504, 607] on button "Next" at bounding box center [1492, 610] width 98 height 23
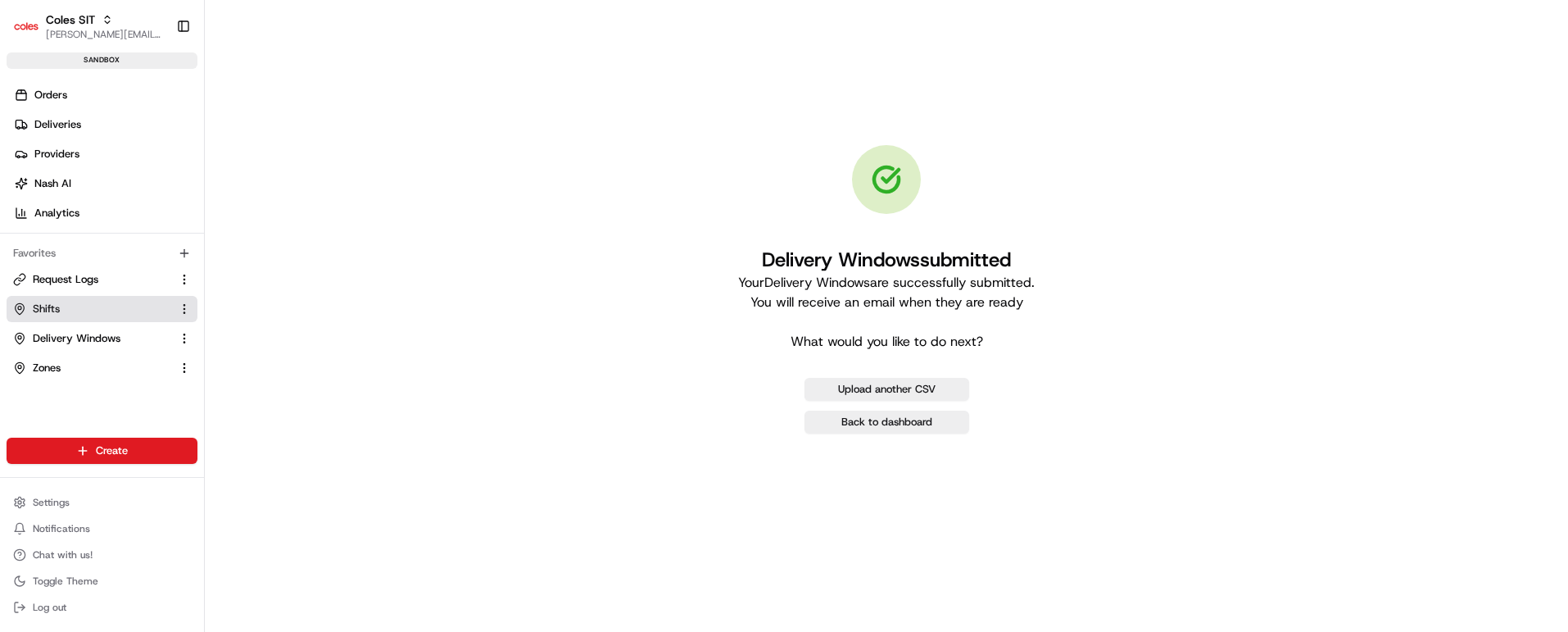
click at [70, 303] on link "Shifts" at bounding box center [92, 309] width 158 height 15
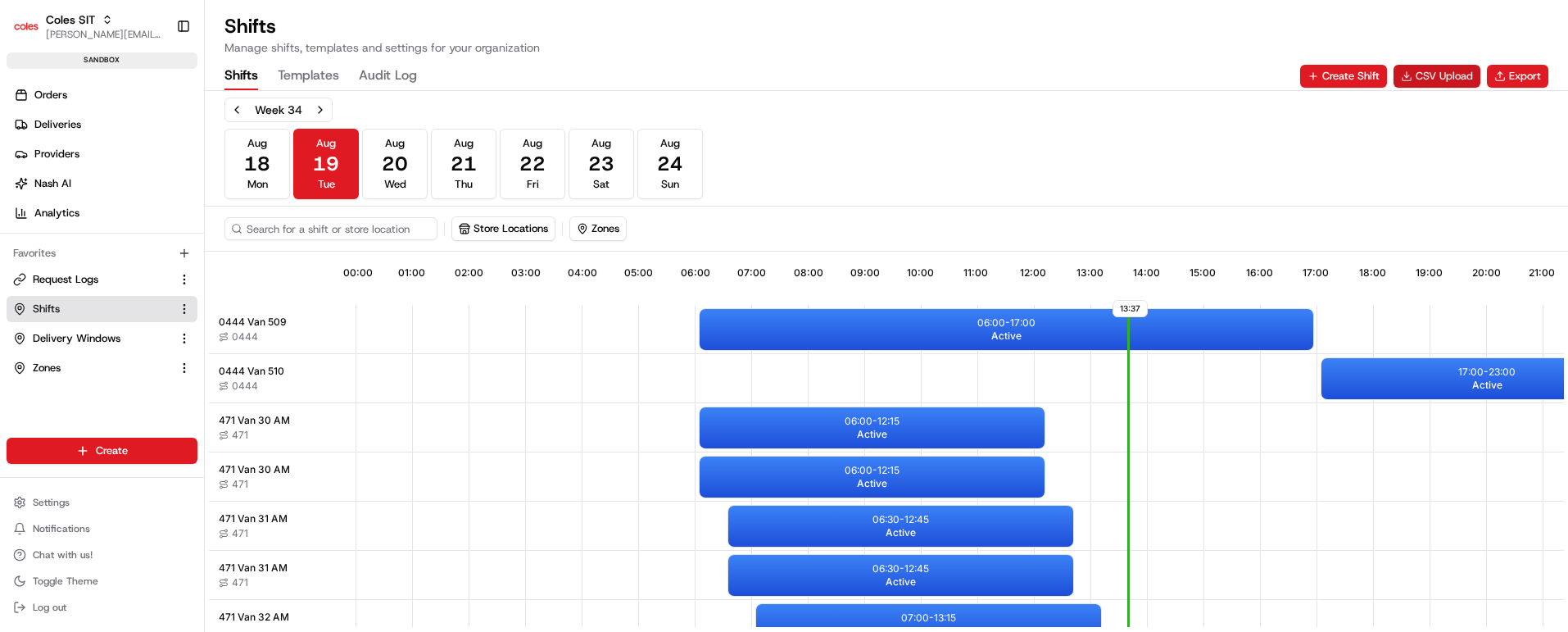
click at [1441, 75] on button "CSV Upload" at bounding box center [1437, 76] width 87 height 23
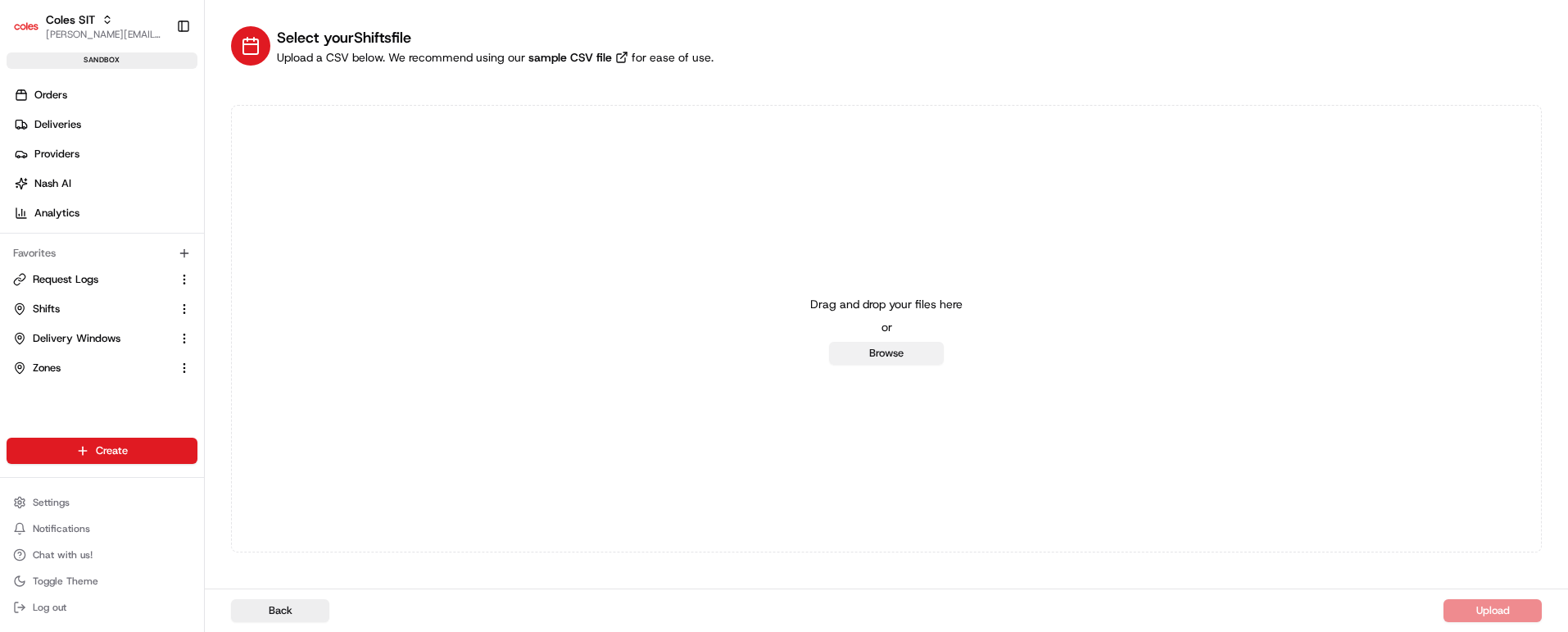
click at [884, 349] on button "Browse" at bounding box center [887, 354] width 114 height 23
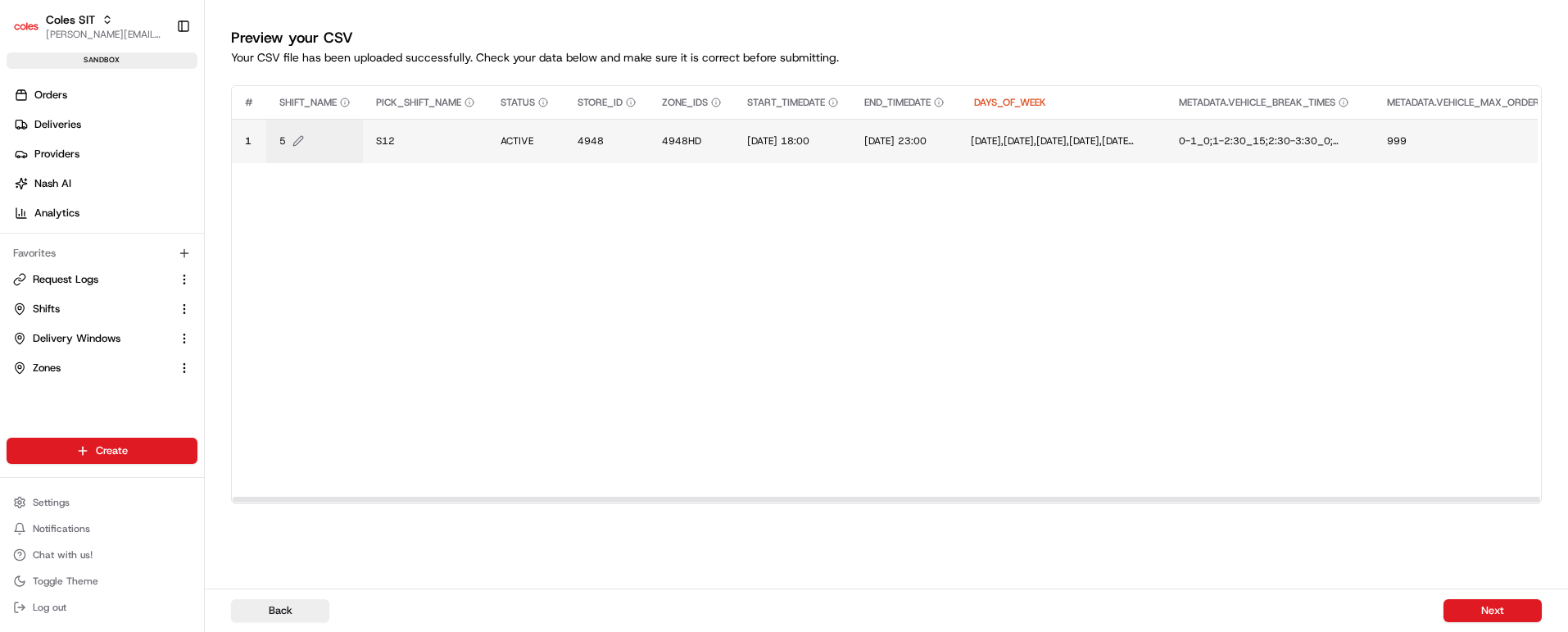
click at [285, 140] on span "5" at bounding box center [282, 141] width 7 height 13
type input "6"
click at [459, 115] on button at bounding box center [457, 123] width 22 height 29
click at [391, 140] on span "S12" at bounding box center [385, 141] width 19 height 13
click at [405, 128] on input "S12" at bounding box center [476, 123] width 182 height 29
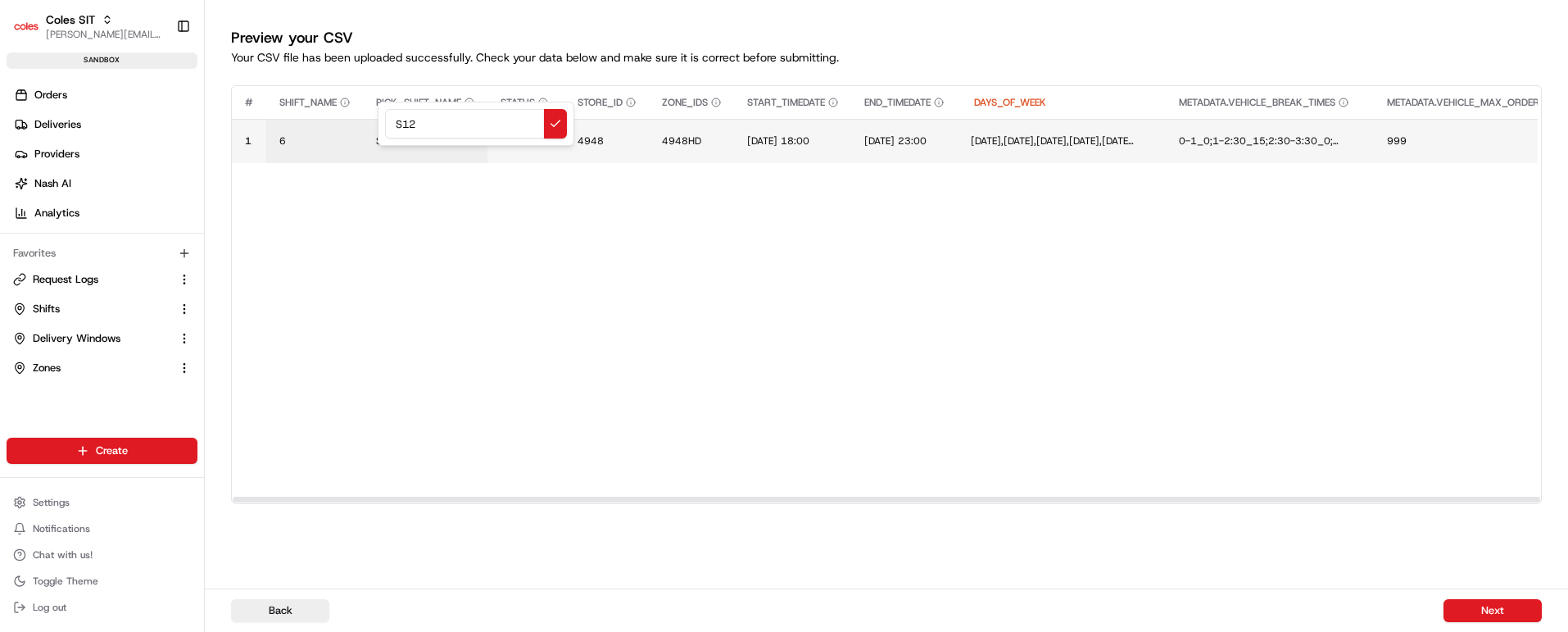
click at [405, 128] on input "S12" at bounding box center [476, 123] width 182 height 29
type input "S21"
click at [550, 118] on button at bounding box center [556, 123] width 22 height 29
click at [687, 137] on span "4948HD" at bounding box center [681, 141] width 39 height 13
click at [697, 127] on input "4948HD" at bounding box center [764, 123] width 182 height 29
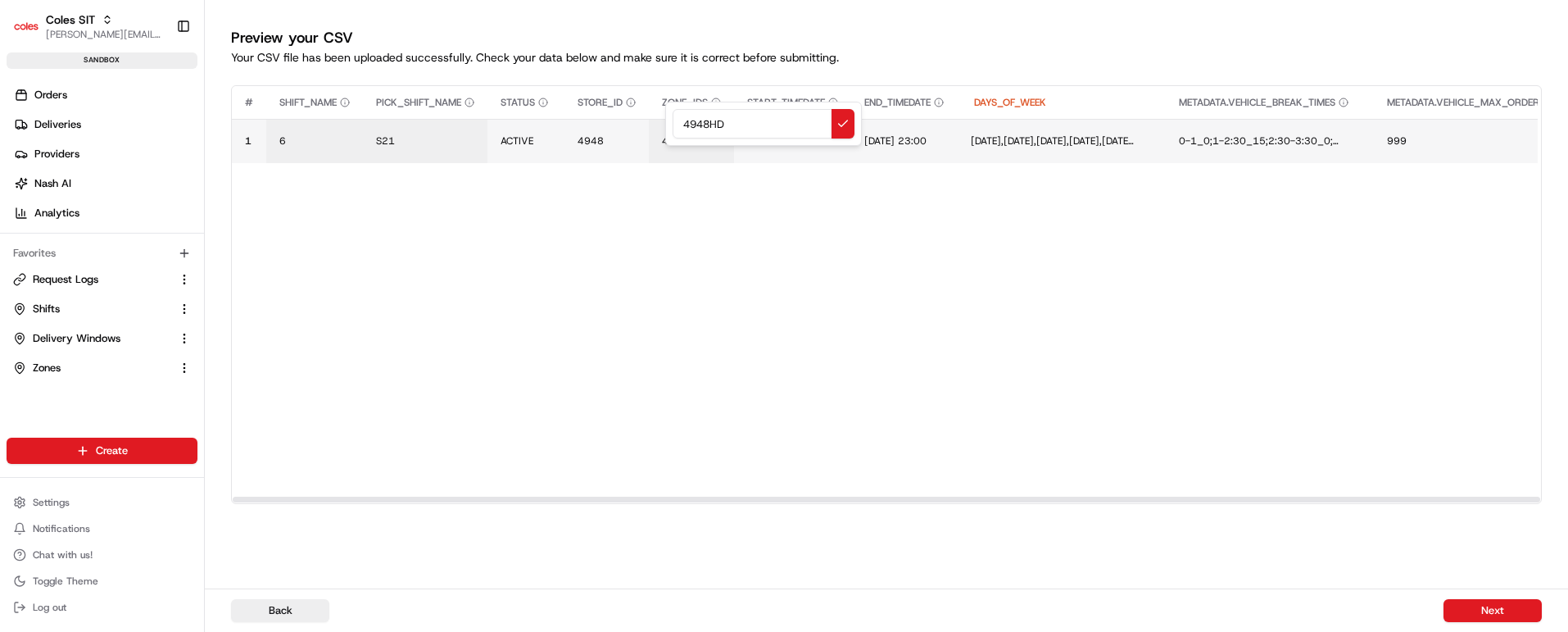
click at [697, 127] on input "4948HD" at bounding box center [764, 123] width 182 height 29
type input "4948BB"
click at [845, 127] on button at bounding box center [843, 123] width 22 height 29
click at [795, 137] on span "[DATE] 18:00" at bounding box center [778, 141] width 62 height 13
click at [776, 122] on input "[DATE] 18:00" at bounding box center [849, 123] width 182 height 29
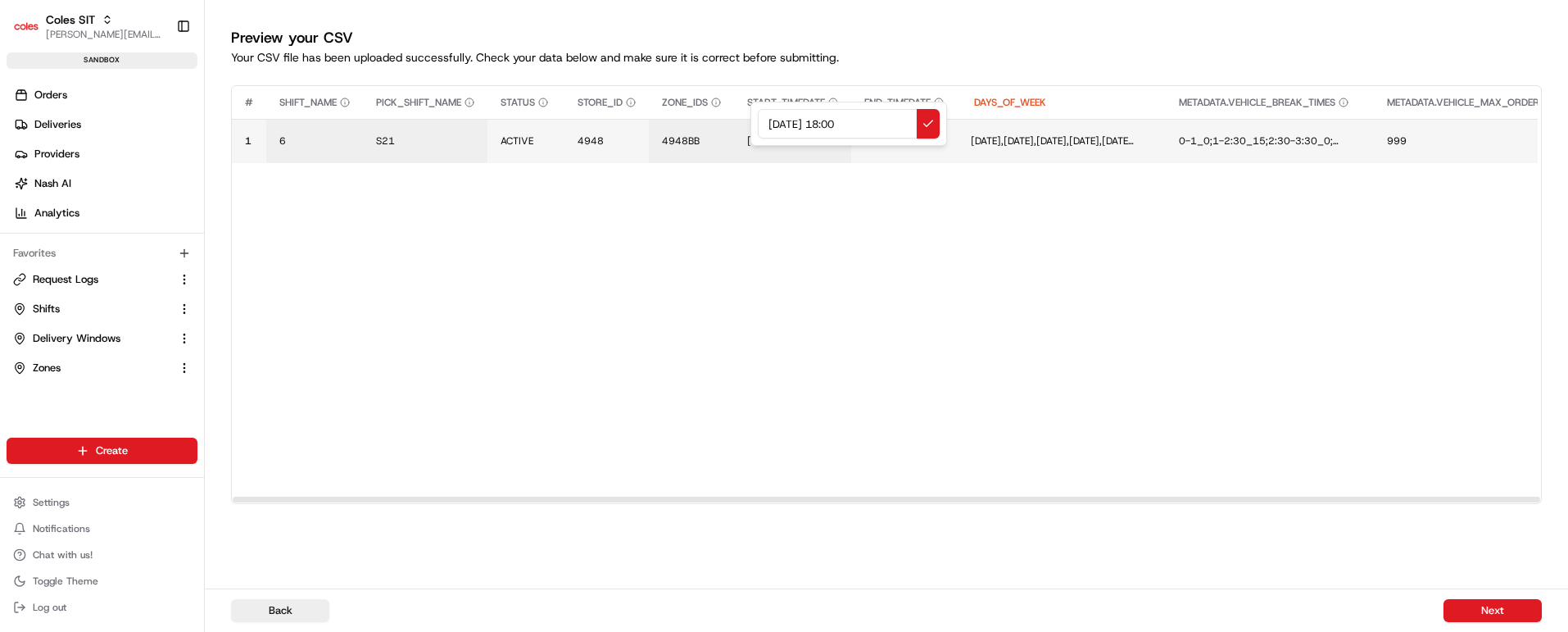
click at [776, 122] on input "[DATE] 18:00" at bounding box center [849, 123] width 182 height 29
click at [775, 122] on input "[DATE] 18:00" at bounding box center [849, 123] width 182 height 29
drag, startPoint x: 880, startPoint y: 122, endPoint x: 668, endPoint y: 120, distance: 212.0
click at [751, 120] on div "[DATE] 18:00" at bounding box center [849, 123] width 197 height 44
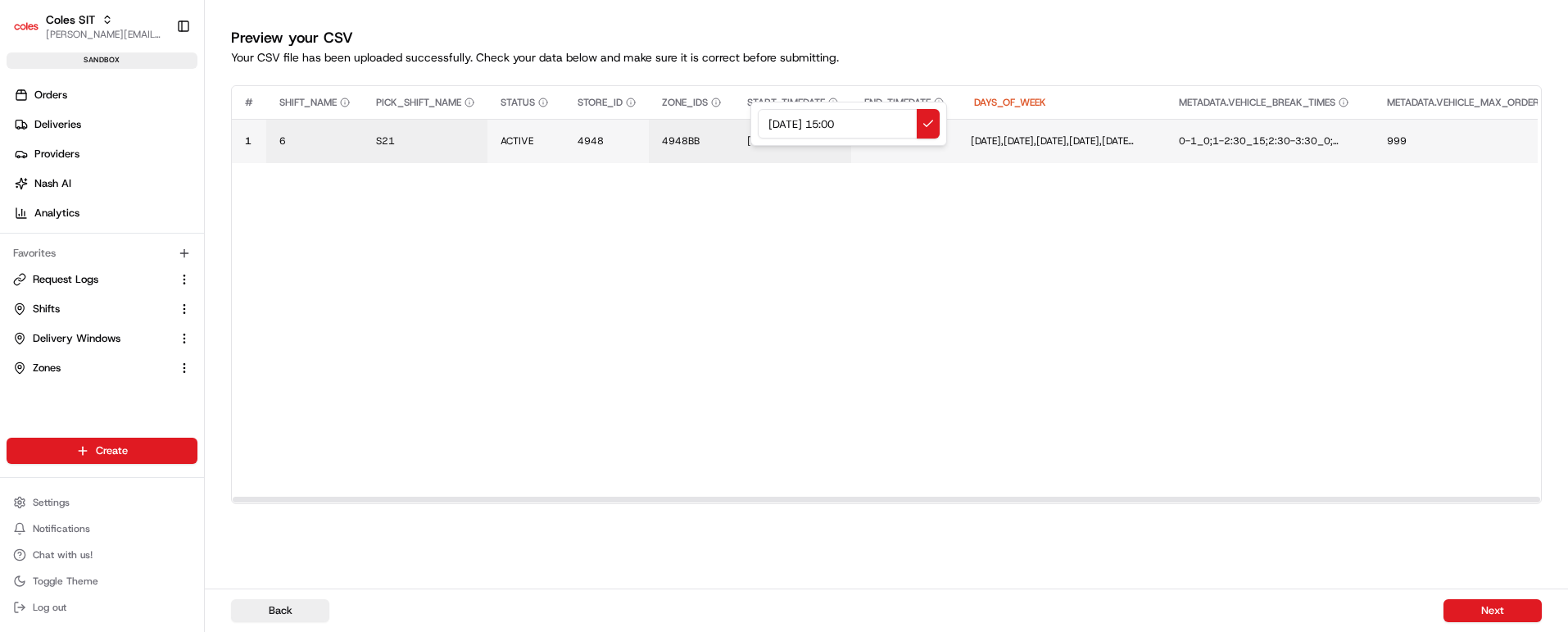
click at [844, 126] on input "[DATE] 15:00" at bounding box center [849, 123] width 182 height 29
type input "[DATE] 21:00"
click at [926, 119] on button at bounding box center [928, 123] width 22 height 29
click at [933, 141] on span "[DATE] 23:00" at bounding box center [901, 141] width 62 height 13
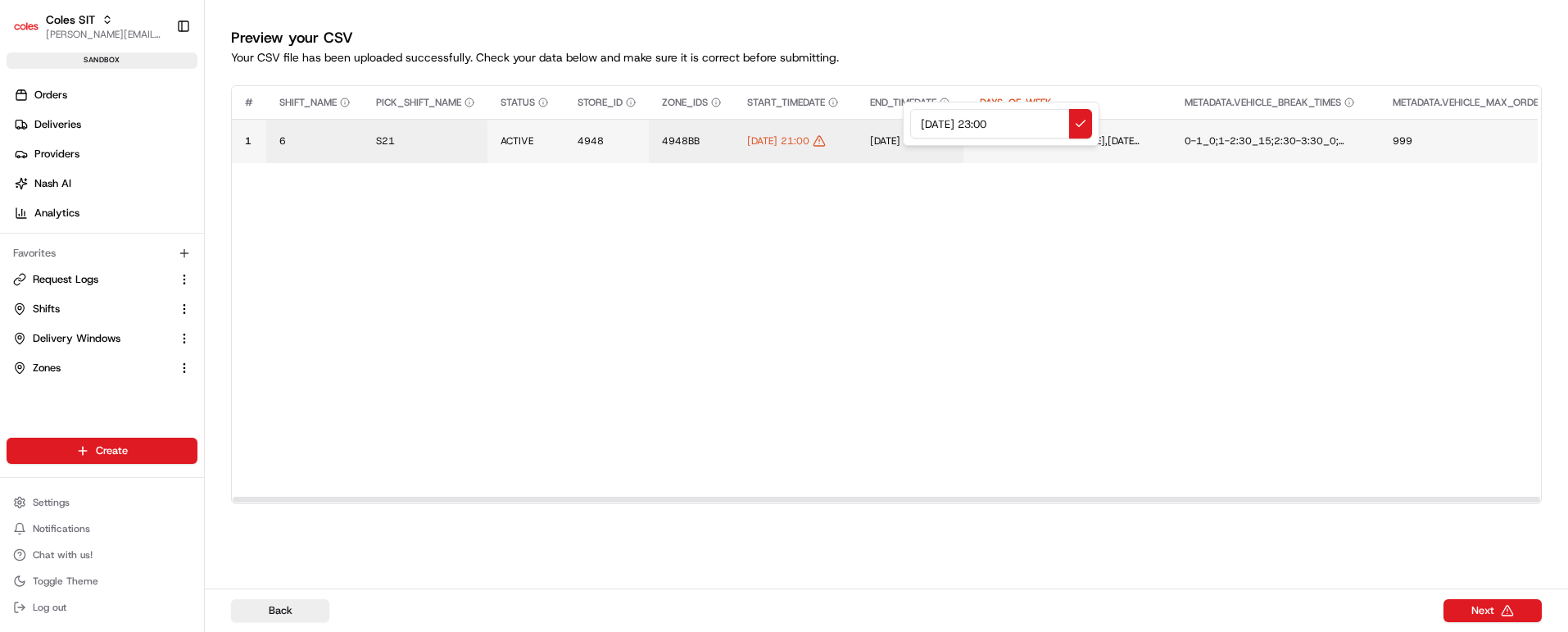
drag, startPoint x: 1026, startPoint y: 122, endPoint x: 880, endPoint y: 116, distance: 146.1
click at [903, 116] on div "[DATE] 23:00" at bounding box center [1001, 123] width 197 height 44
click at [996, 123] on input "[DATE] 15:00" at bounding box center [1001, 123] width 182 height 29
click at [1013, 122] on input "[DATE] 23:00" at bounding box center [1001, 123] width 182 height 29
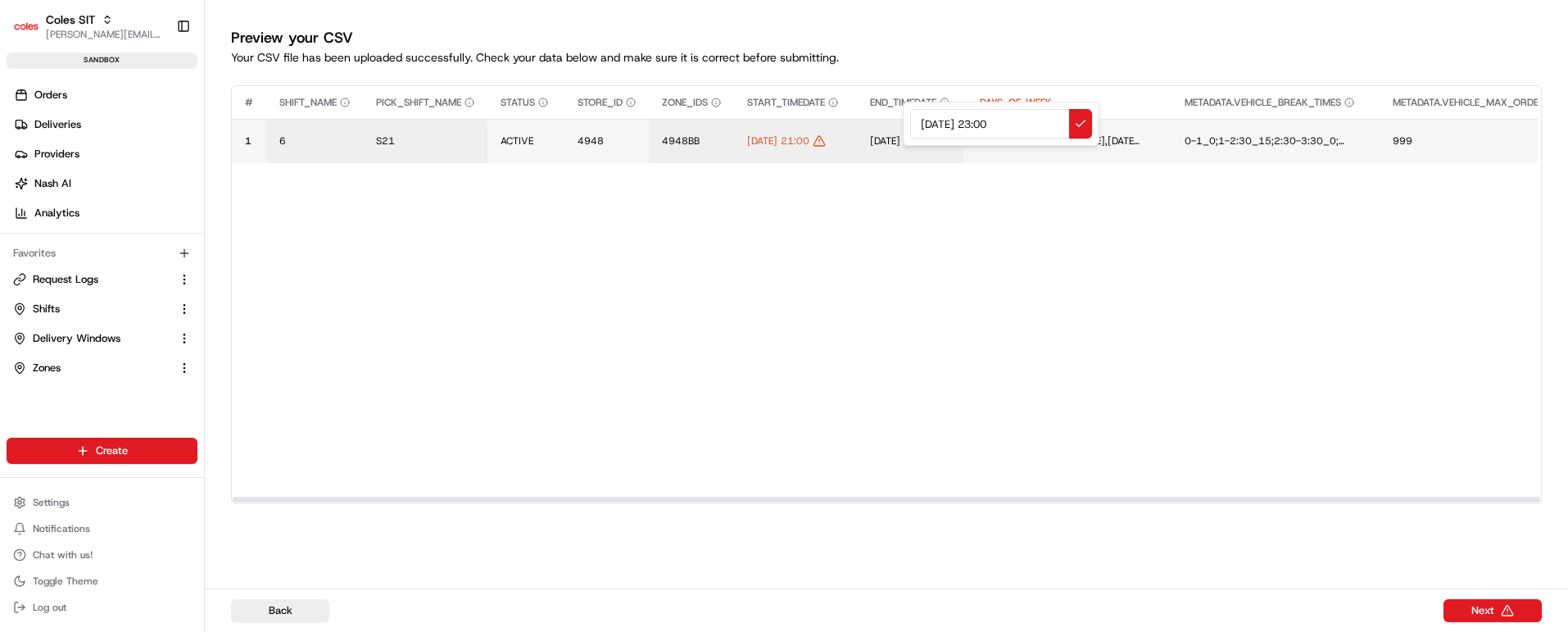
click at [1013, 122] on input "[DATE] 23:00" at bounding box center [1001, 123] width 182 height 29
type input "[DATE] 23:45"
click at [1080, 116] on button at bounding box center [1081, 123] width 22 height 29
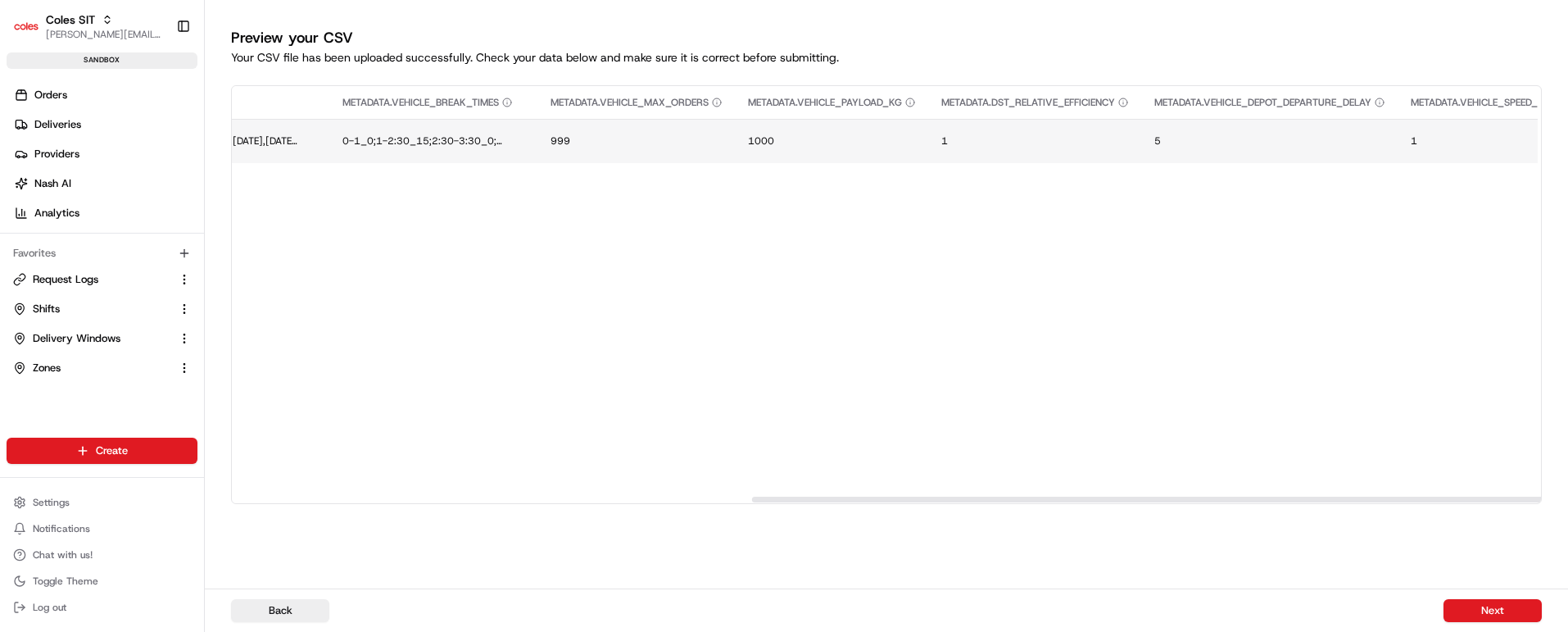
scroll to position [0, 980]
drag, startPoint x: 695, startPoint y: 494, endPoint x: 1478, endPoint y: 489, distance: 783.0
click at [1478, 495] on div at bounding box center [886, 499] width 1309 height 8
click at [1493, 603] on button "Next" at bounding box center [1492, 610] width 98 height 23
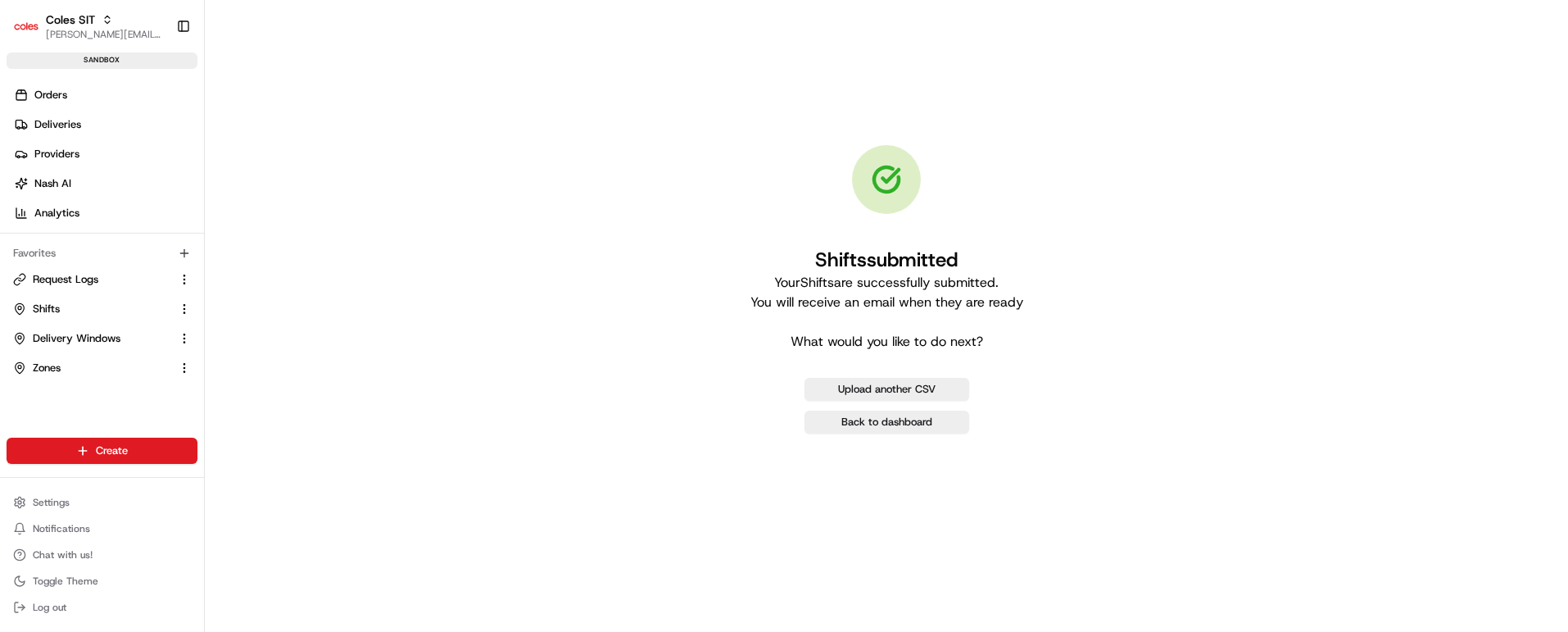
click at [1045, 569] on div "Shifts submitted Your Shifts are successfully submitted. You will receive an em…" at bounding box center [887, 289] width 1364 height 579
click at [51, 95] on span "Orders" at bounding box center [51, 96] width 33 height 15
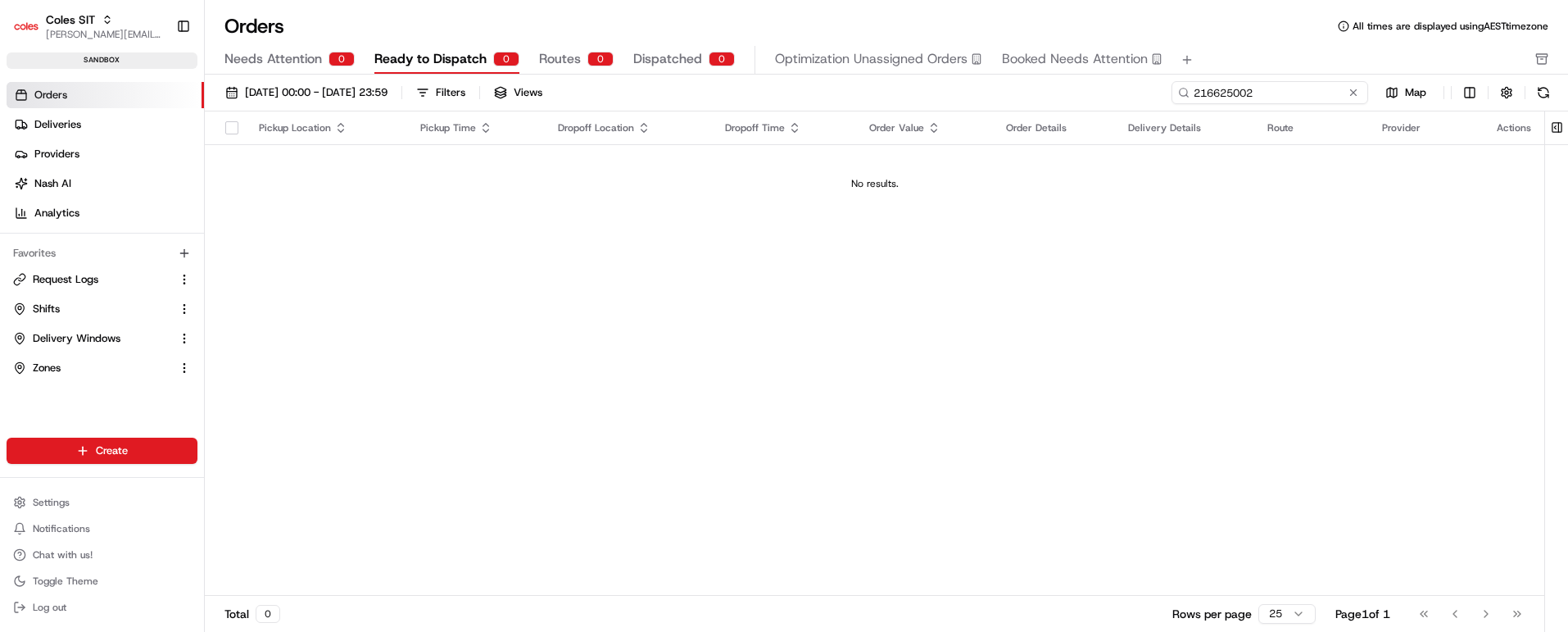
click at [1264, 89] on input "216625002" at bounding box center [1270, 93] width 197 height 23
click at [1264, 88] on input "216625002" at bounding box center [1270, 93] width 197 height 23
paste input "6010"
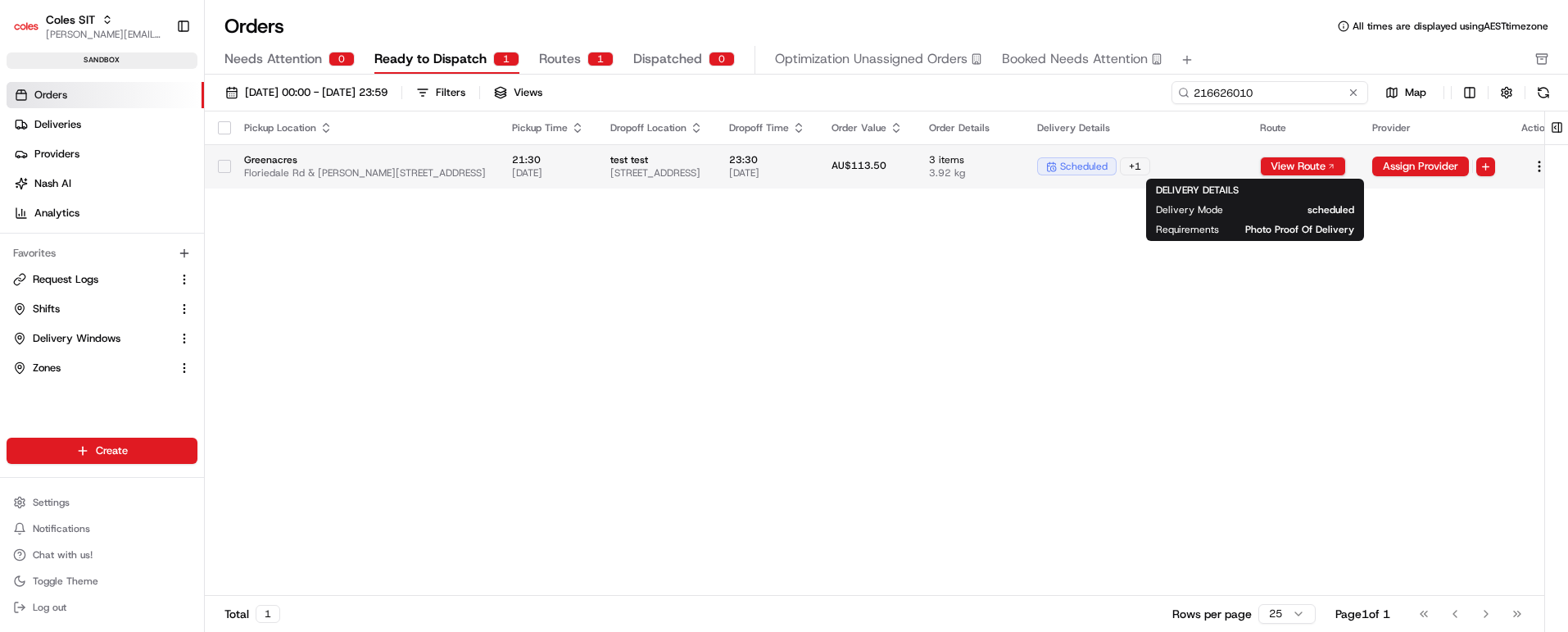
type input "216626010"
click at [1234, 161] on div "scheduled + 1" at bounding box center [1136, 166] width 197 height 18
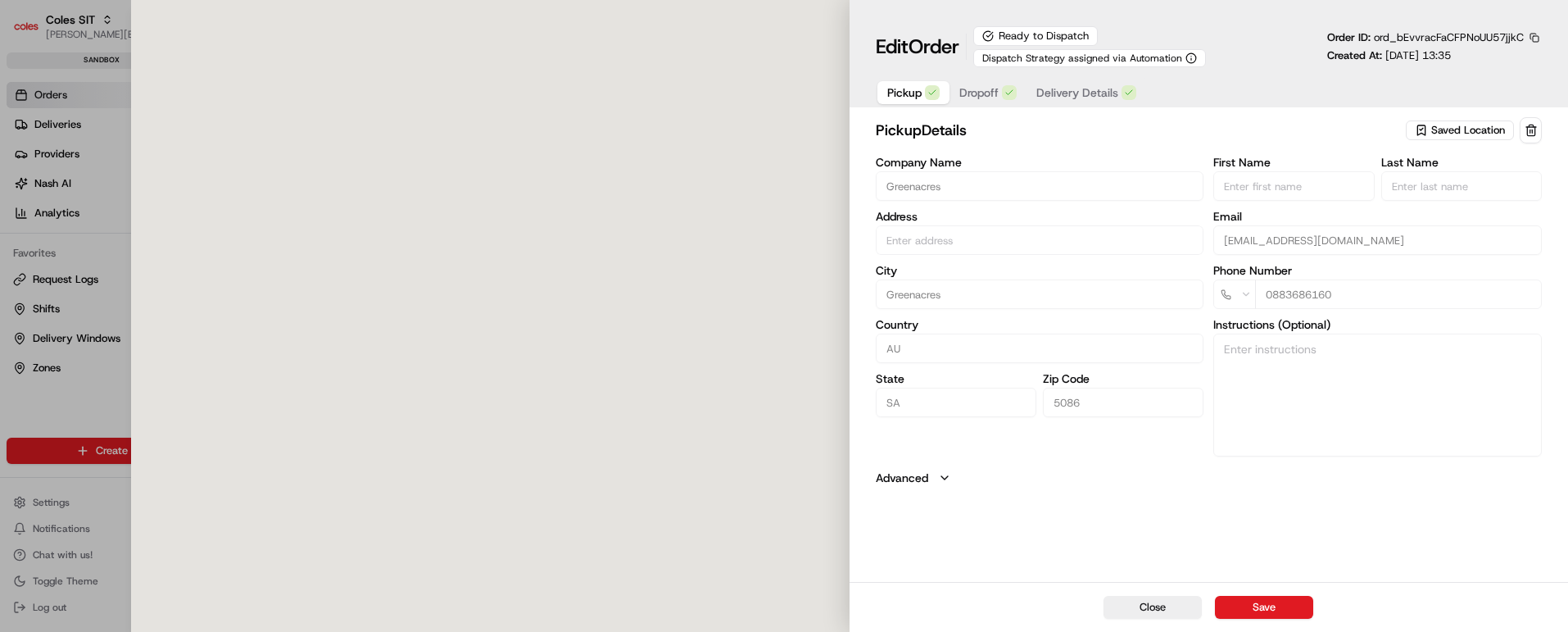
type input "Floriedale Rd & [PERSON_NAME][STREET_ADDRESS]"
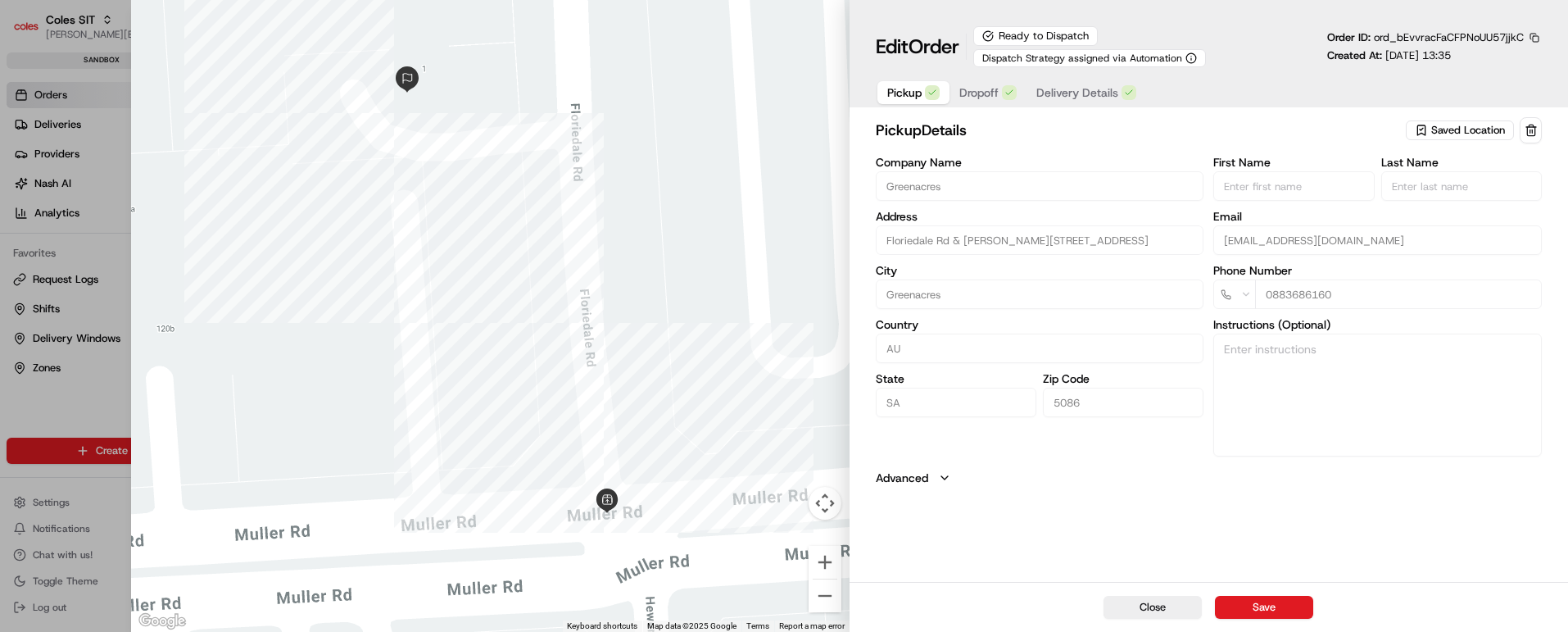
click at [981, 90] on span "Dropoff" at bounding box center [979, 92] width 39 height 16
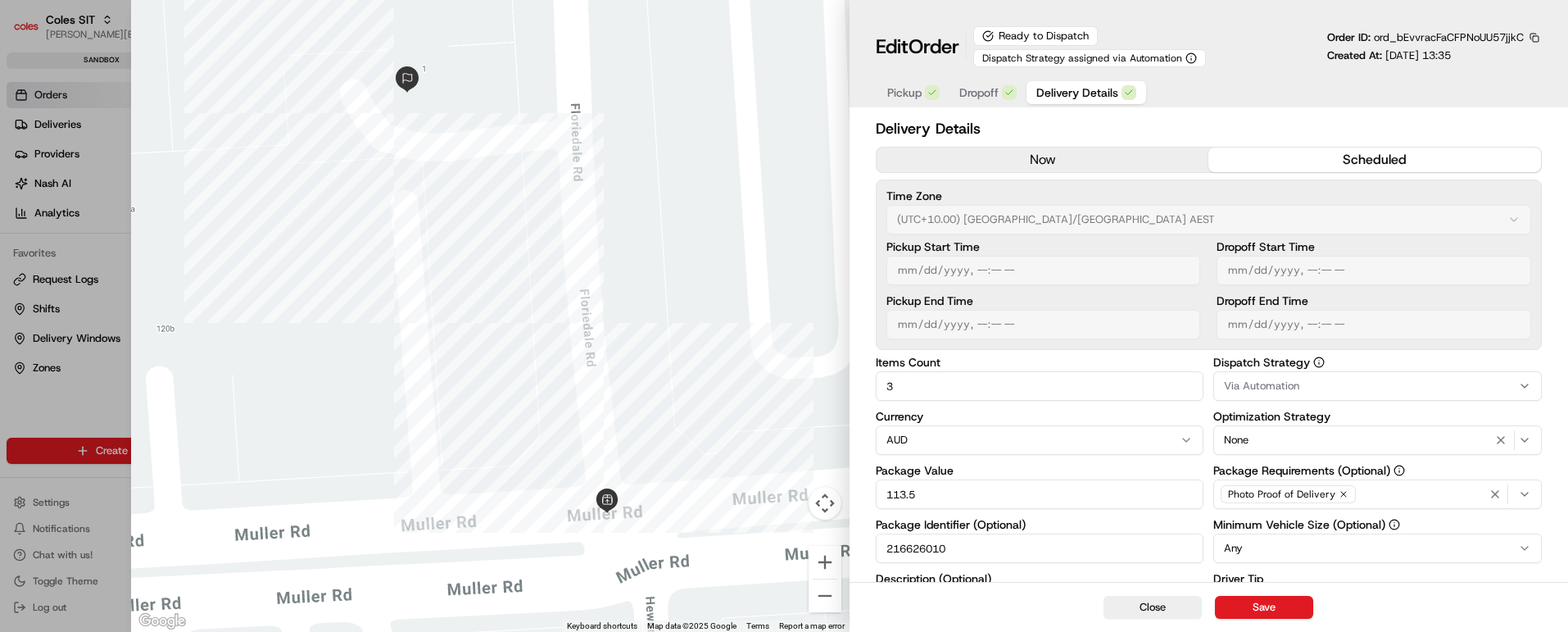
click at [1069, 87] on span "Delivery Details" at bounding box center [1077, 92] width 82 height 16
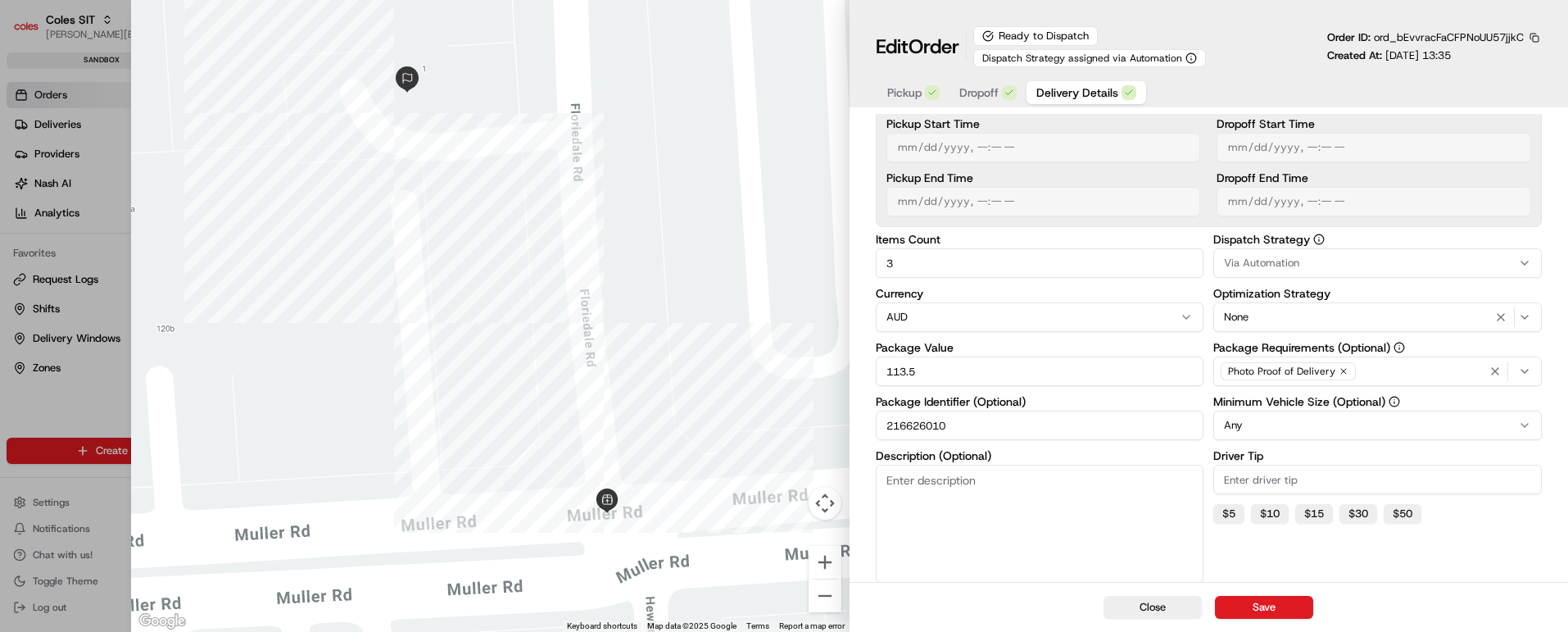
scroll to position [298, 0]
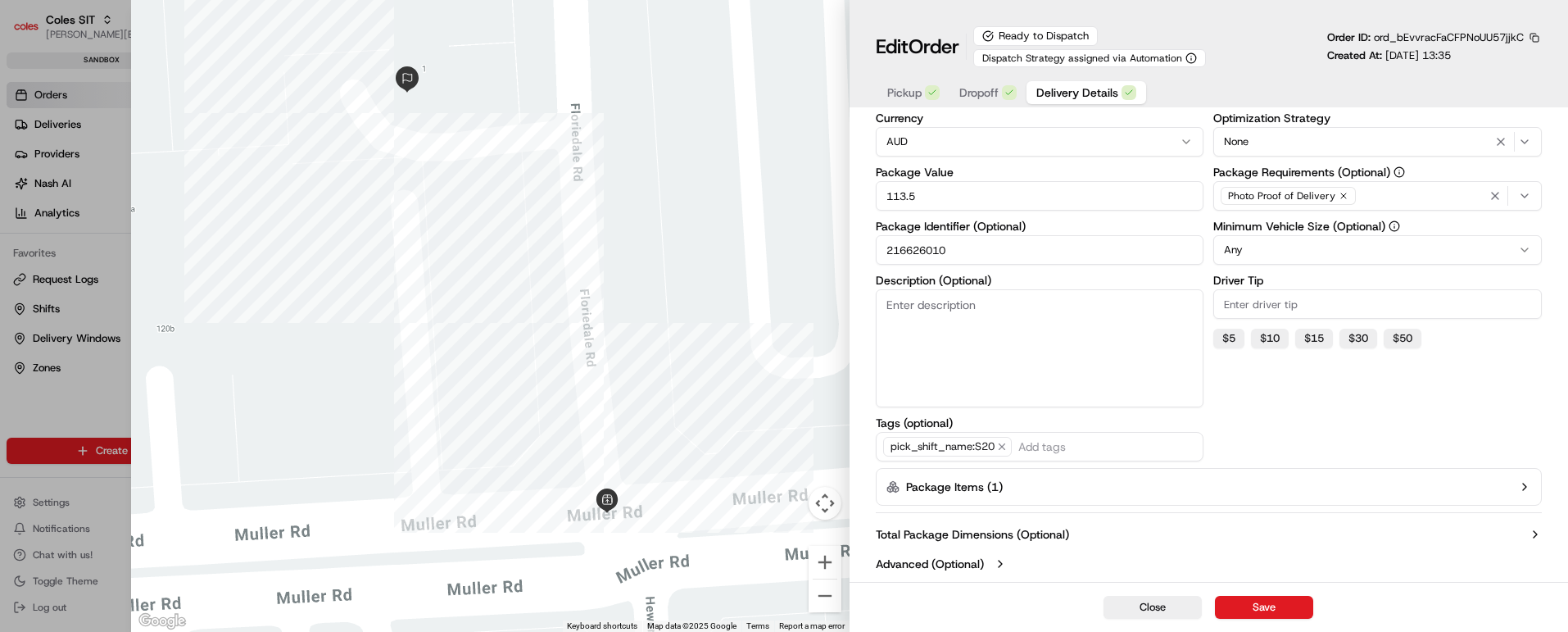
click at [1524, 485] on icon "button" at bounding box center [1524, 487] width 3 height 7
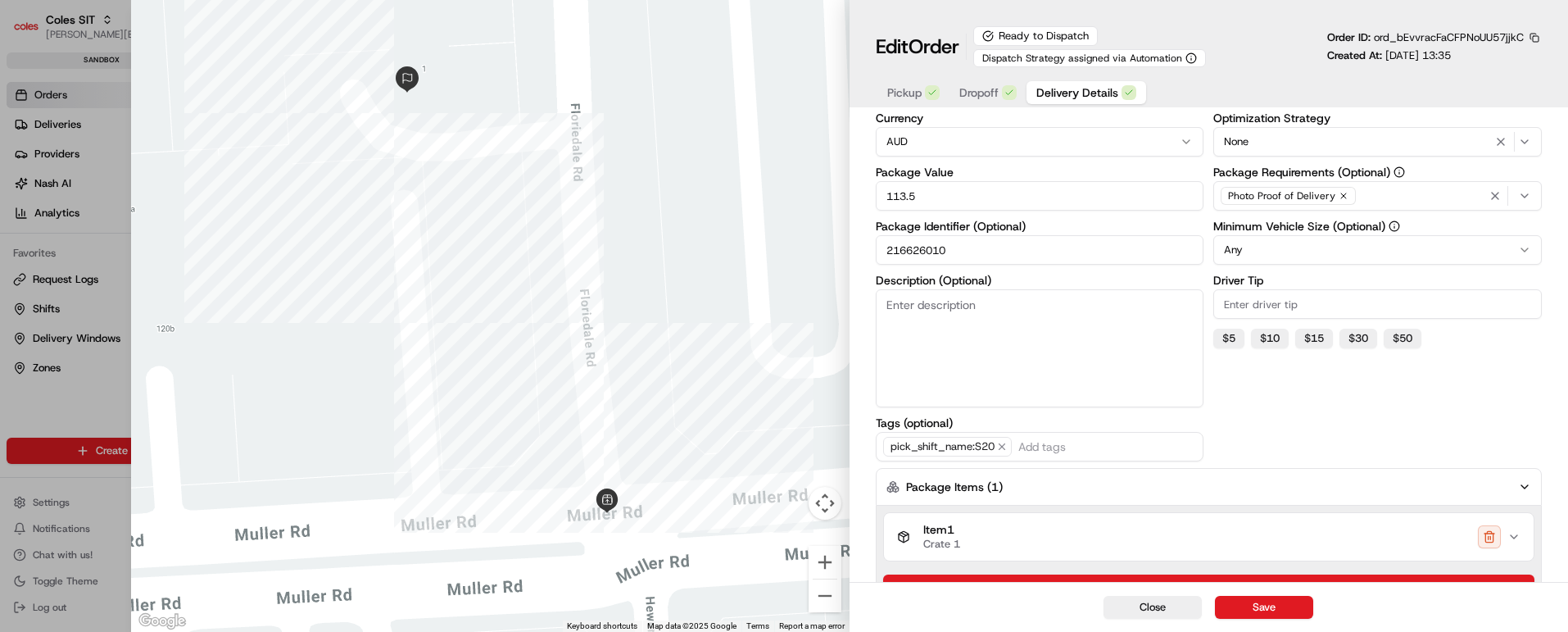
scroll to position [404, 0]
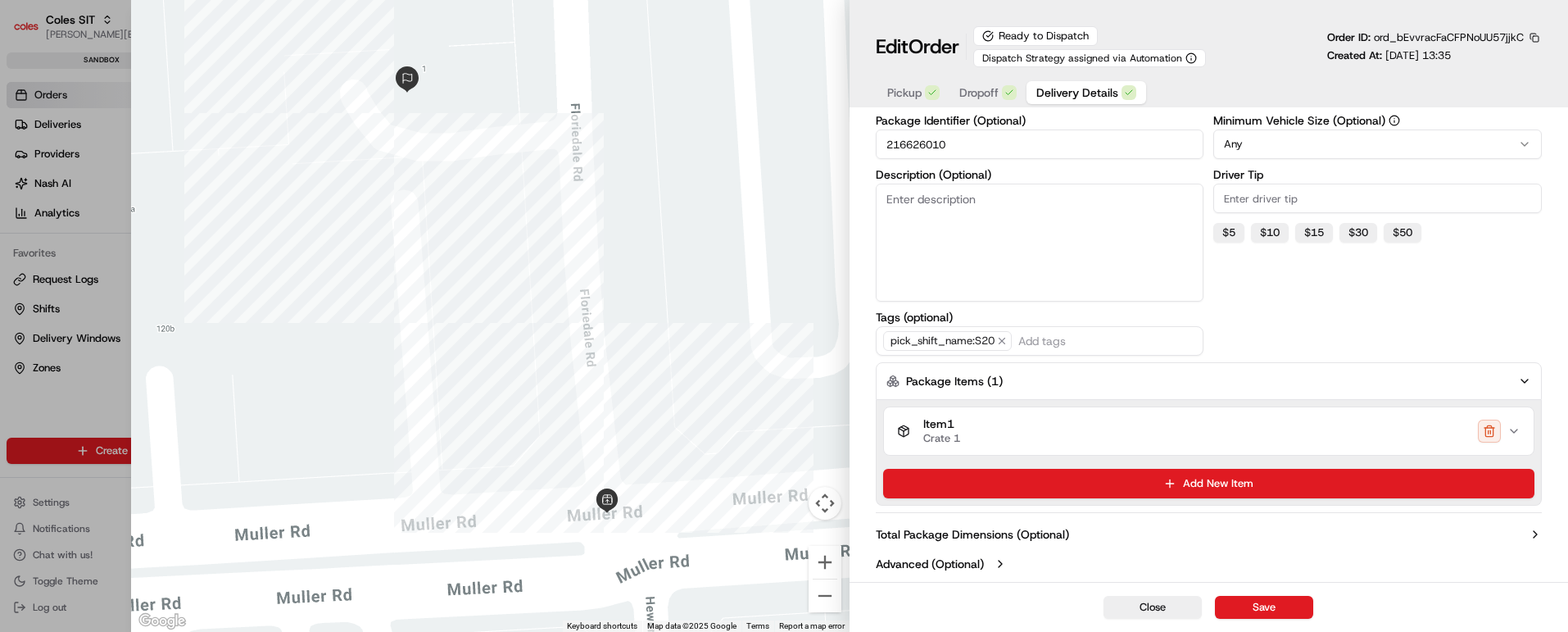
click at [1516, 436] on icon "button" at bounding box center [1515, 431] width 13 height 13
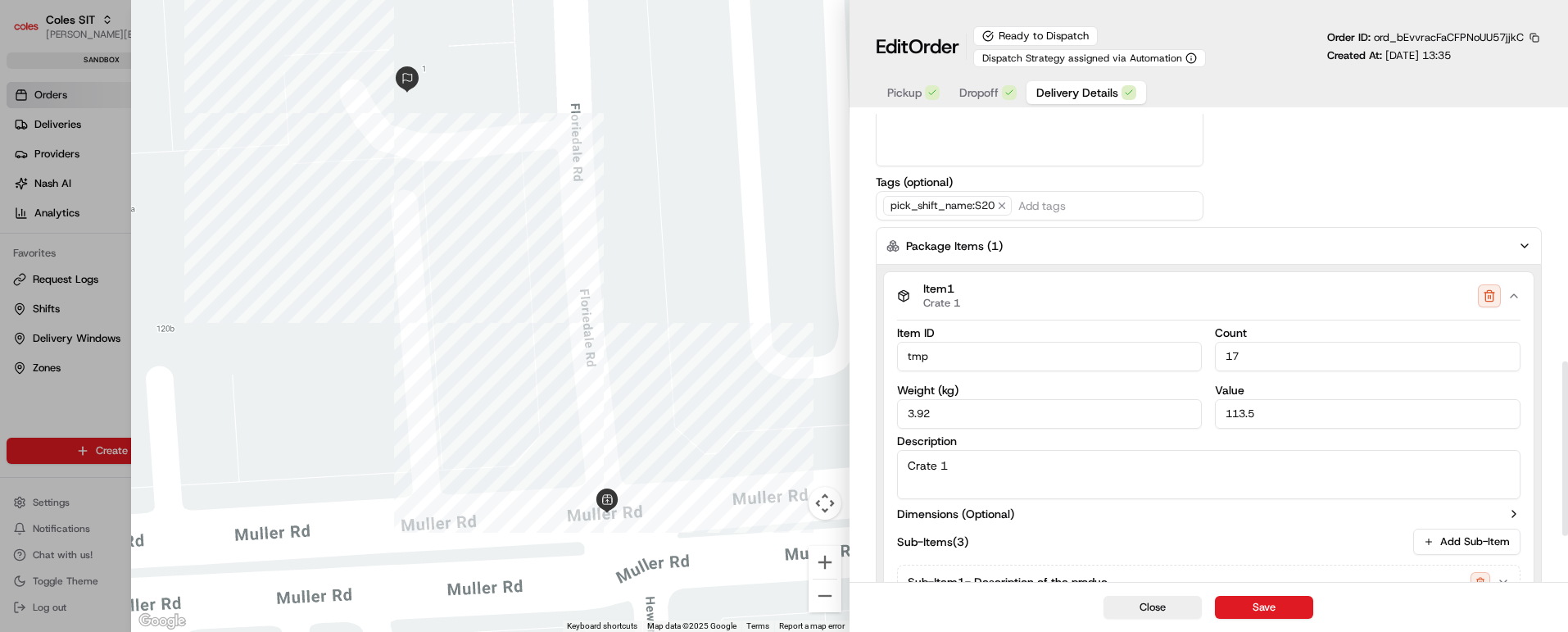
scroll to position [786, 0]
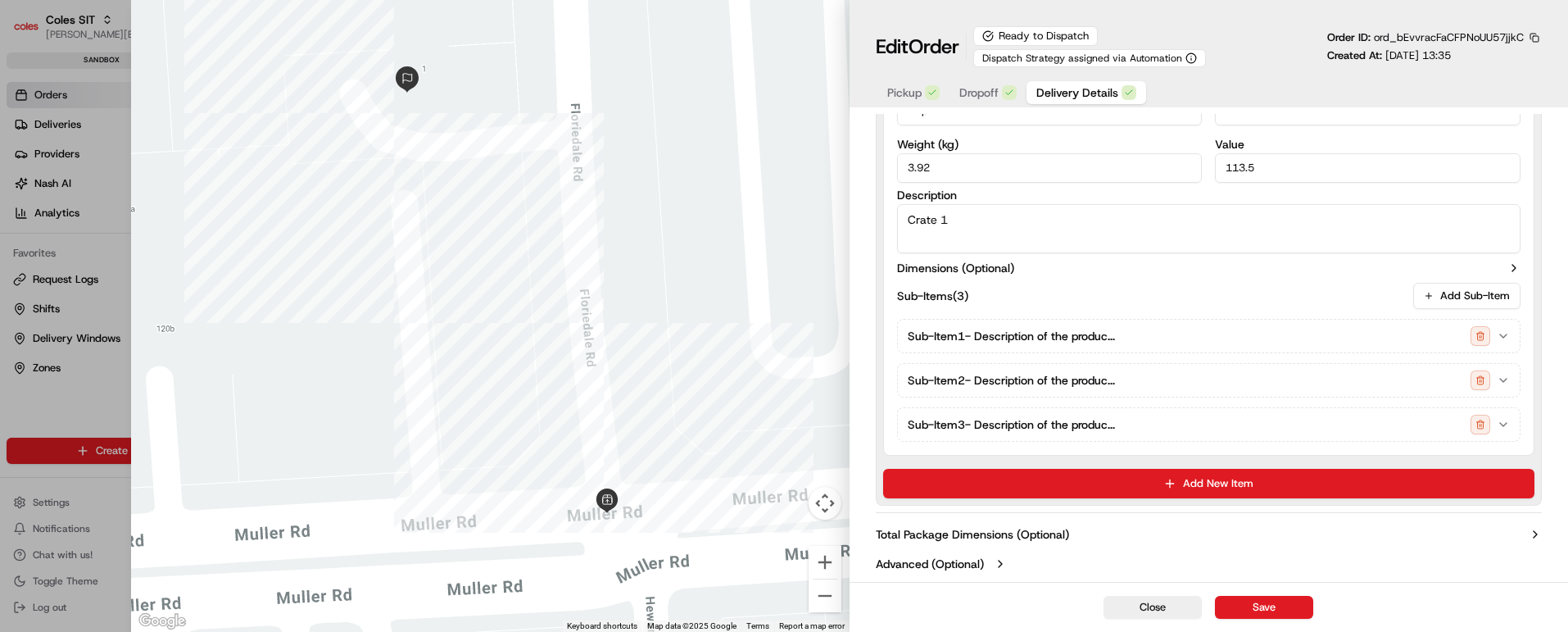
click at [1506, 333] on icon "button" at bounding box center [1503, 336] width 13 height 13
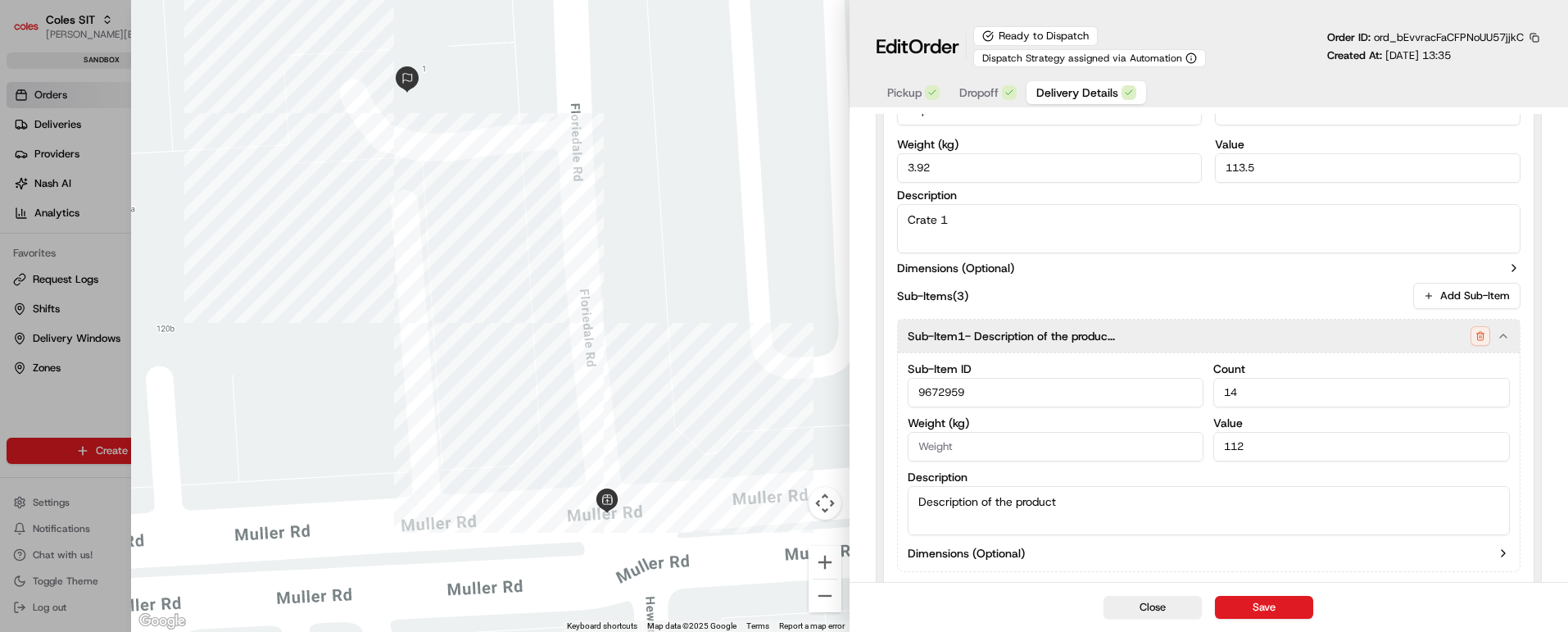
scroll to position [1004, 0]
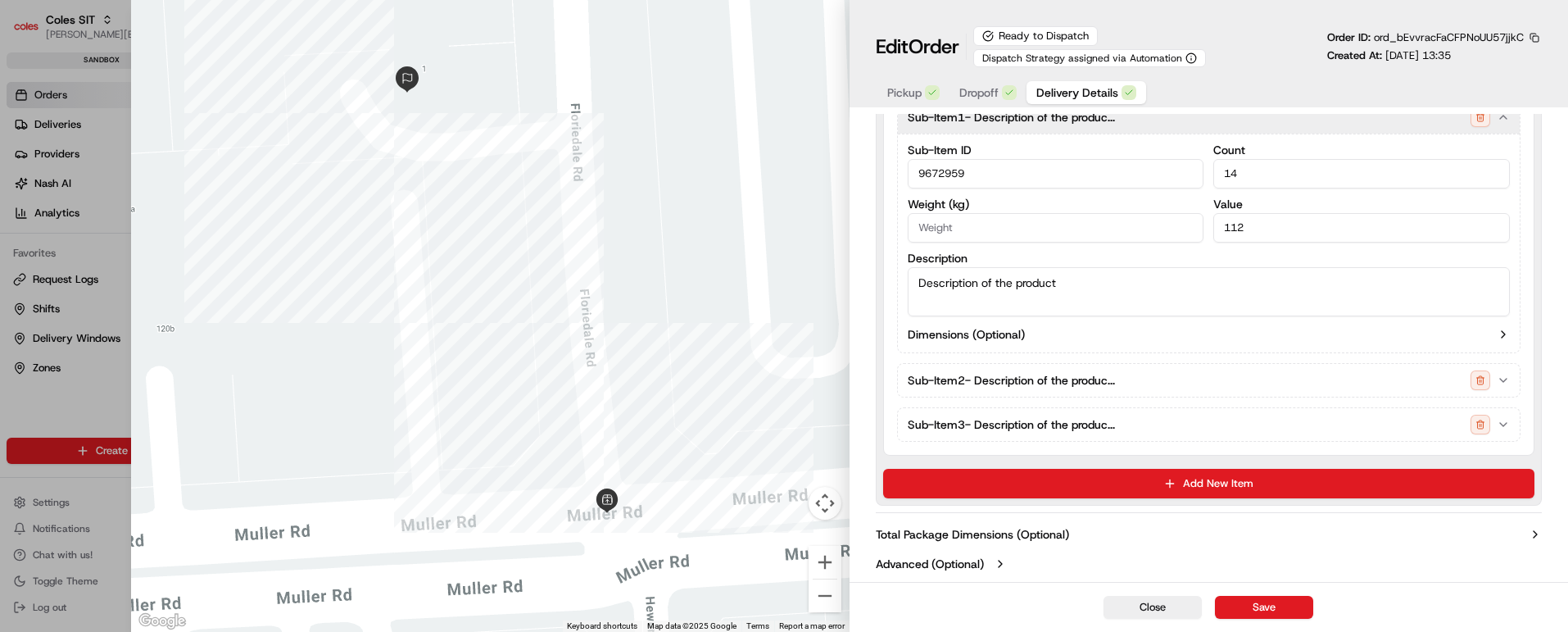
click at [1503, 378] on icon "button" at bounding box center [1503, 381] width 13 height 13
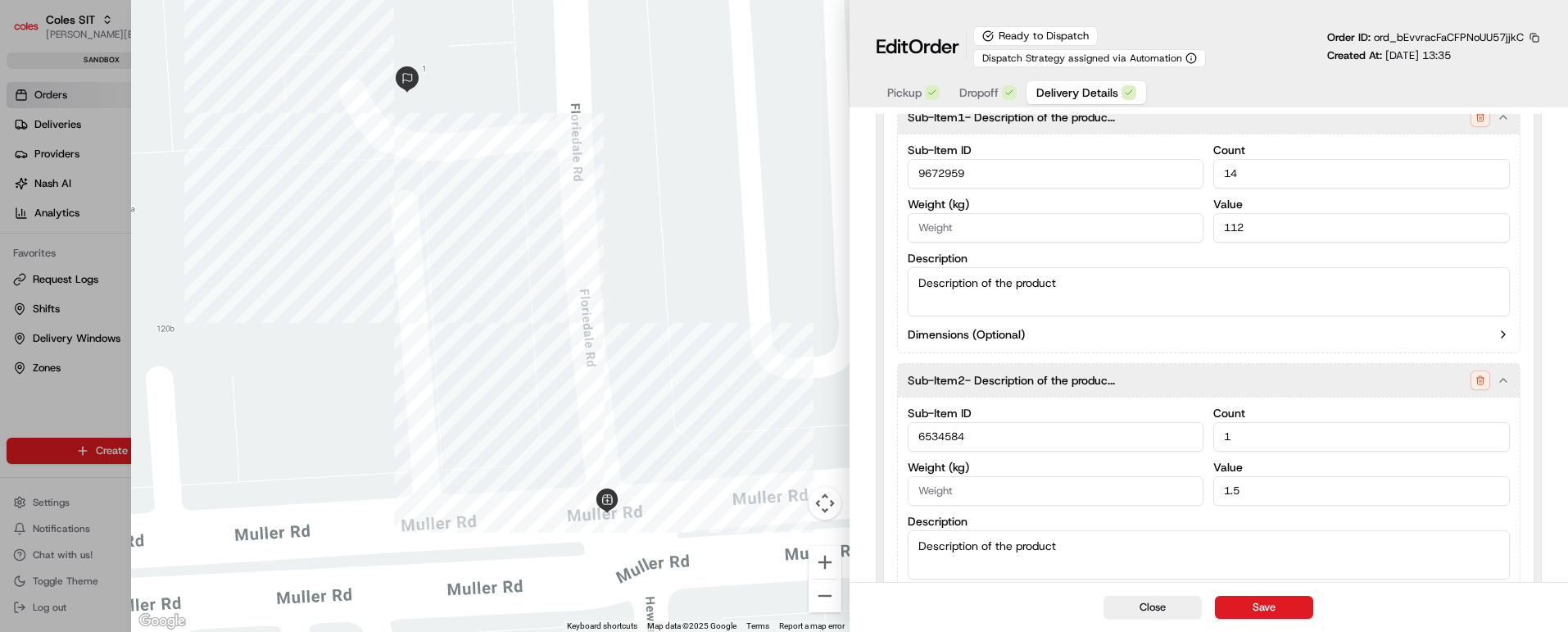
scroll to position [1127, 0]
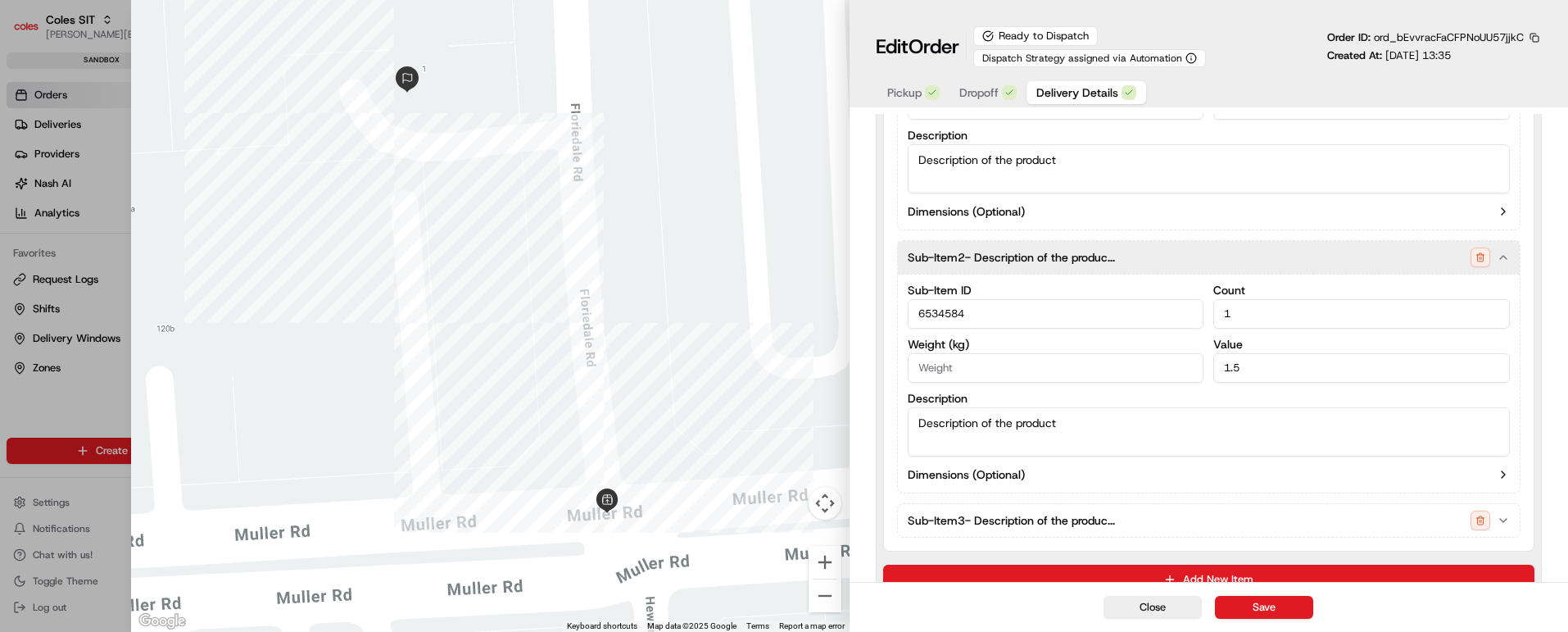
click at [1505, 515] on icon "button" at bounding box center [1503, 520] width 13 height 13
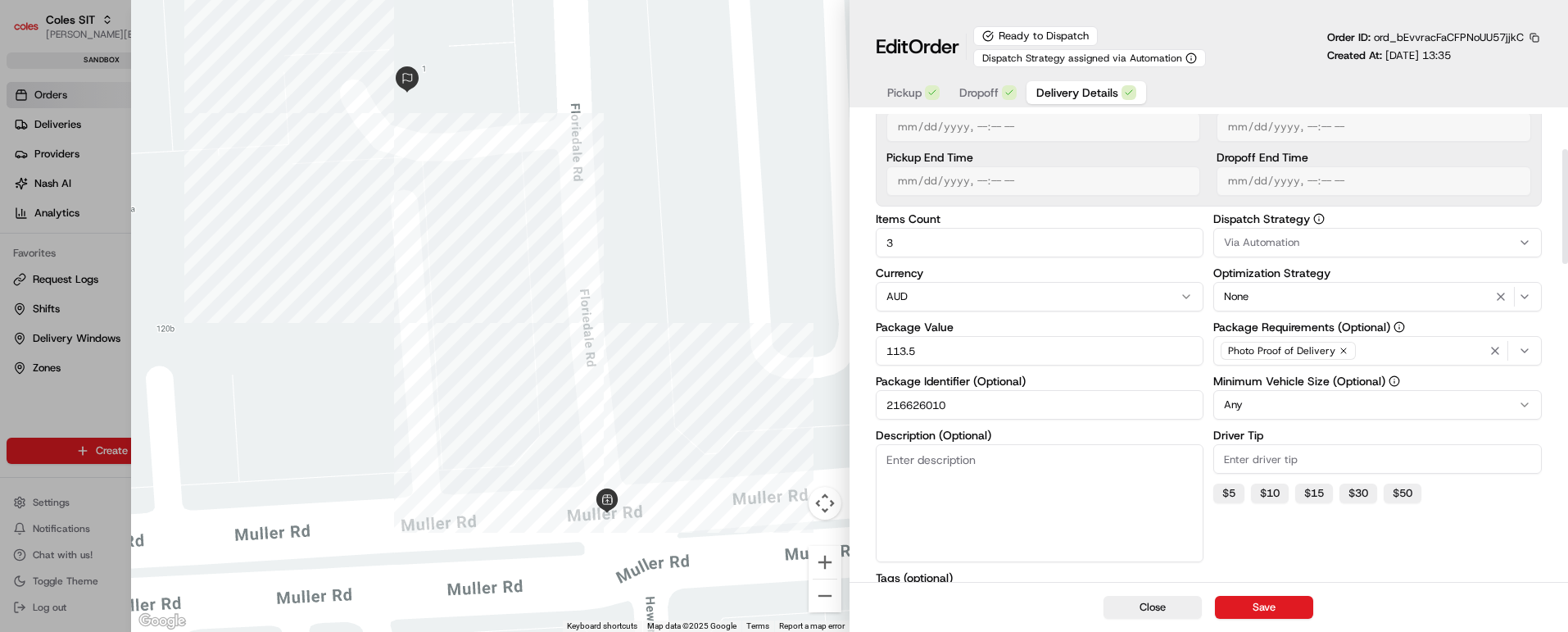
scroll to position [0, 0]
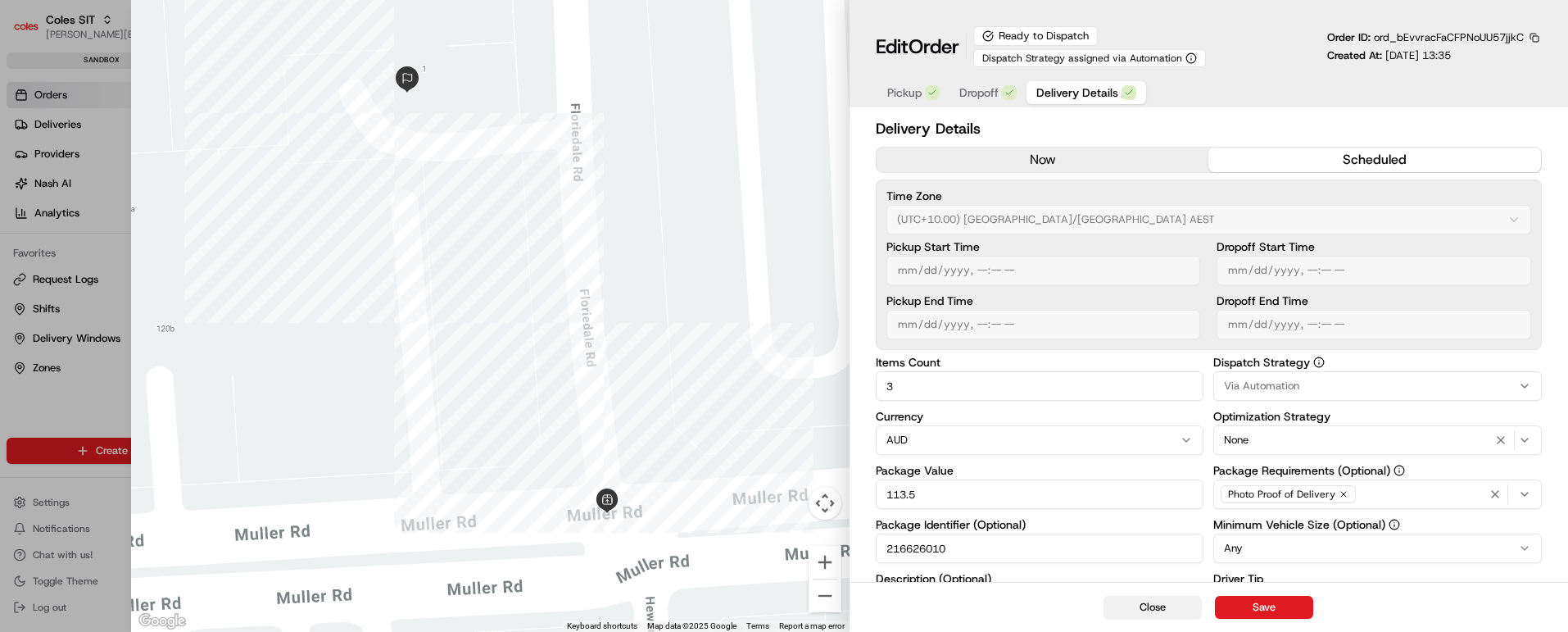
click at [1163, 606] on button "Close" at bounding box center [1153, 608] width 98 height 23
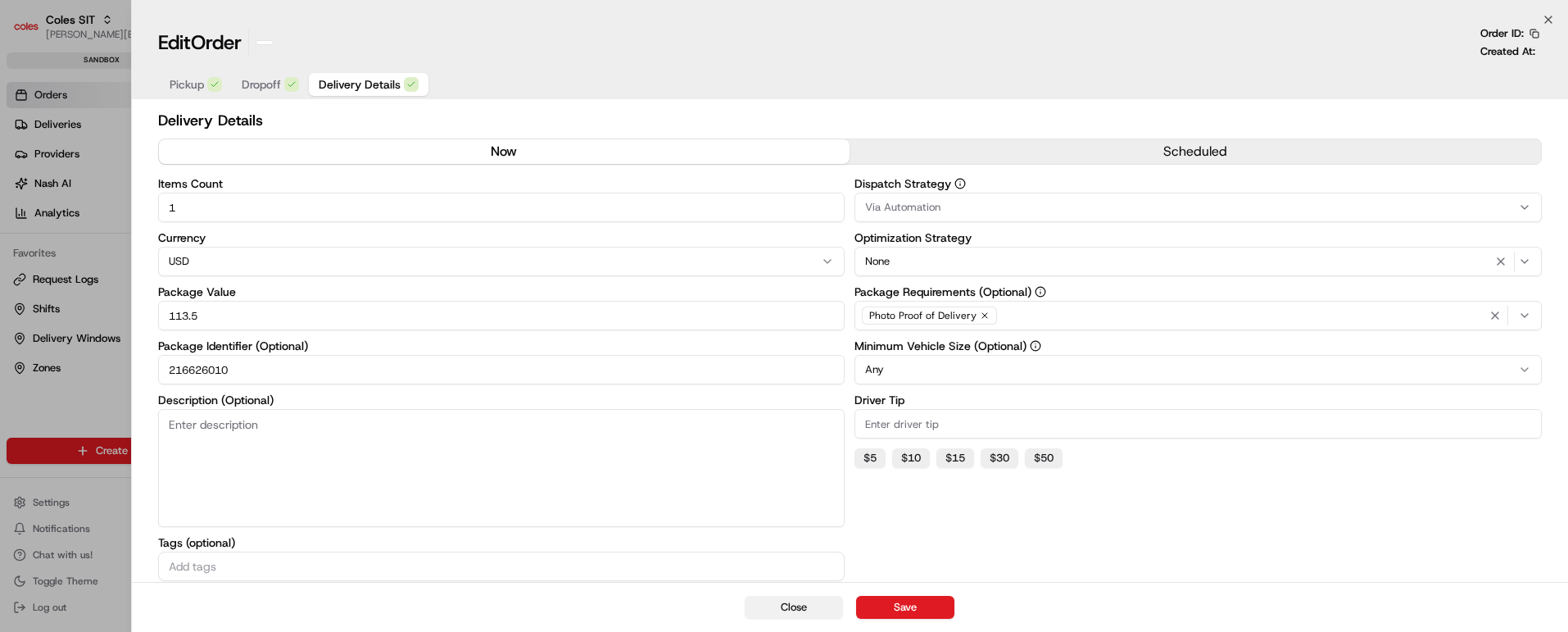
type input "1"
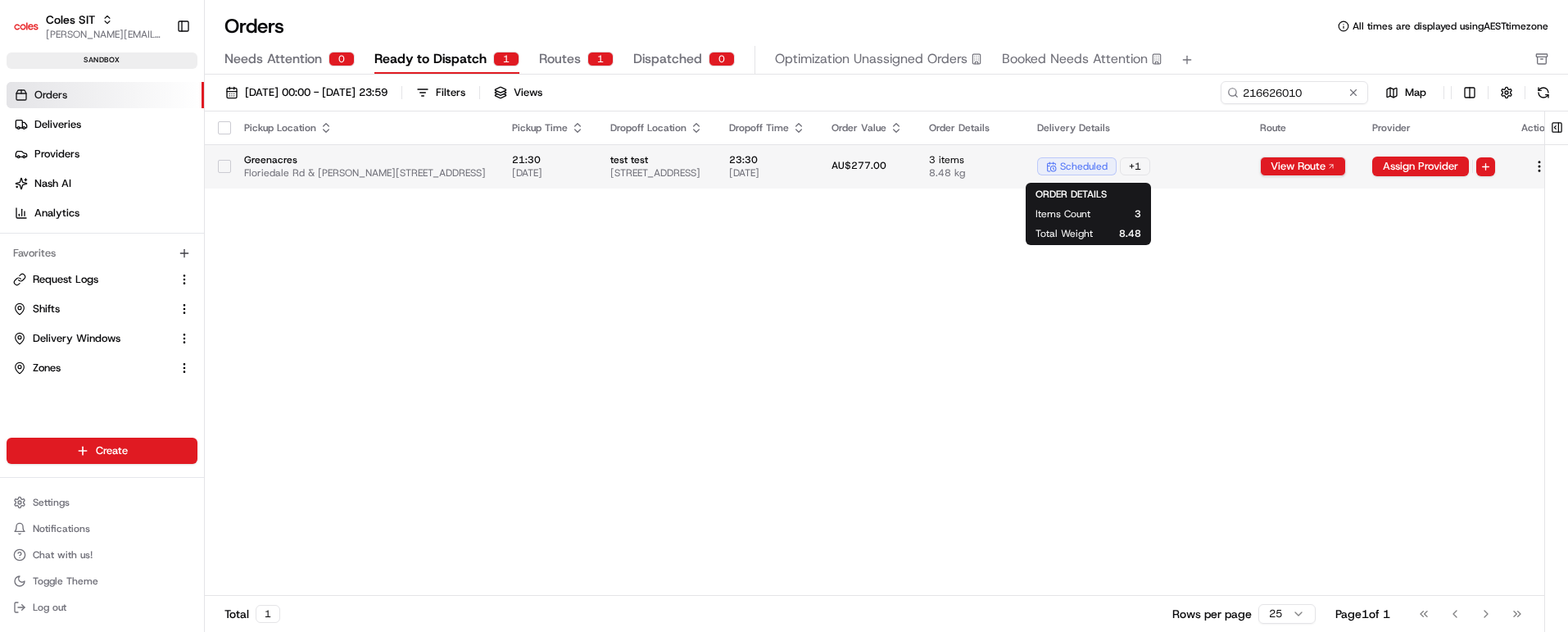
click at [1011, 153] on span "3 items" at bounding box center [969, 159] width 82 height 13
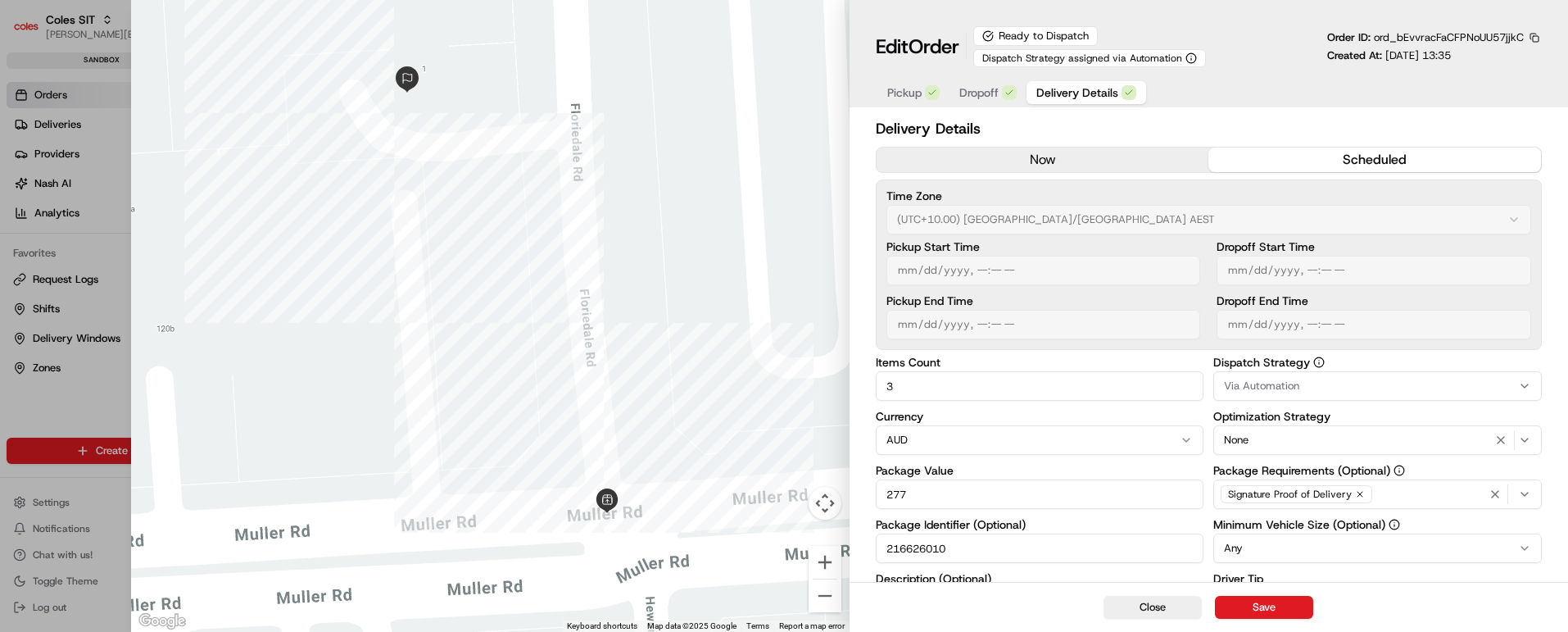
click at [980, 95] on span "Dropoff" at bounding box center [979, 92] width 39 height 16
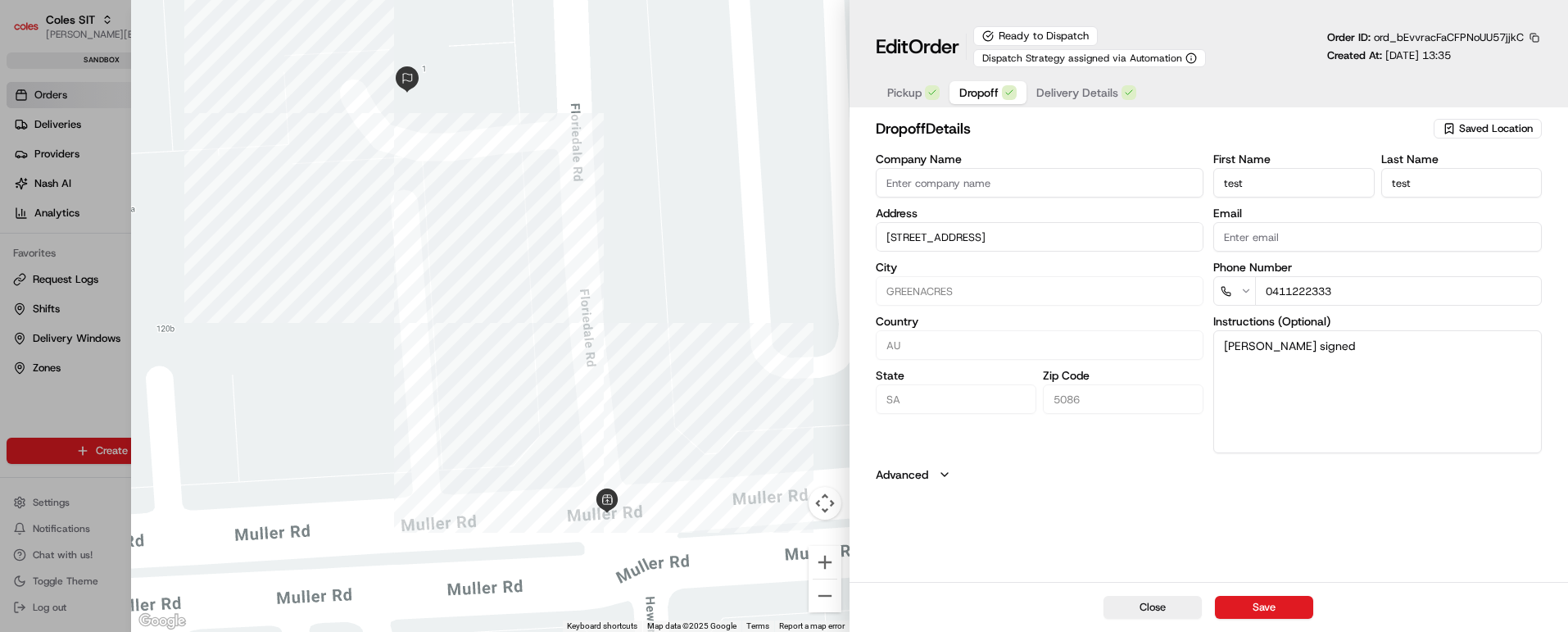
click at [1092, 94] on span "Delivery Details" at bounding box center [1077, 92] width 82 height 16
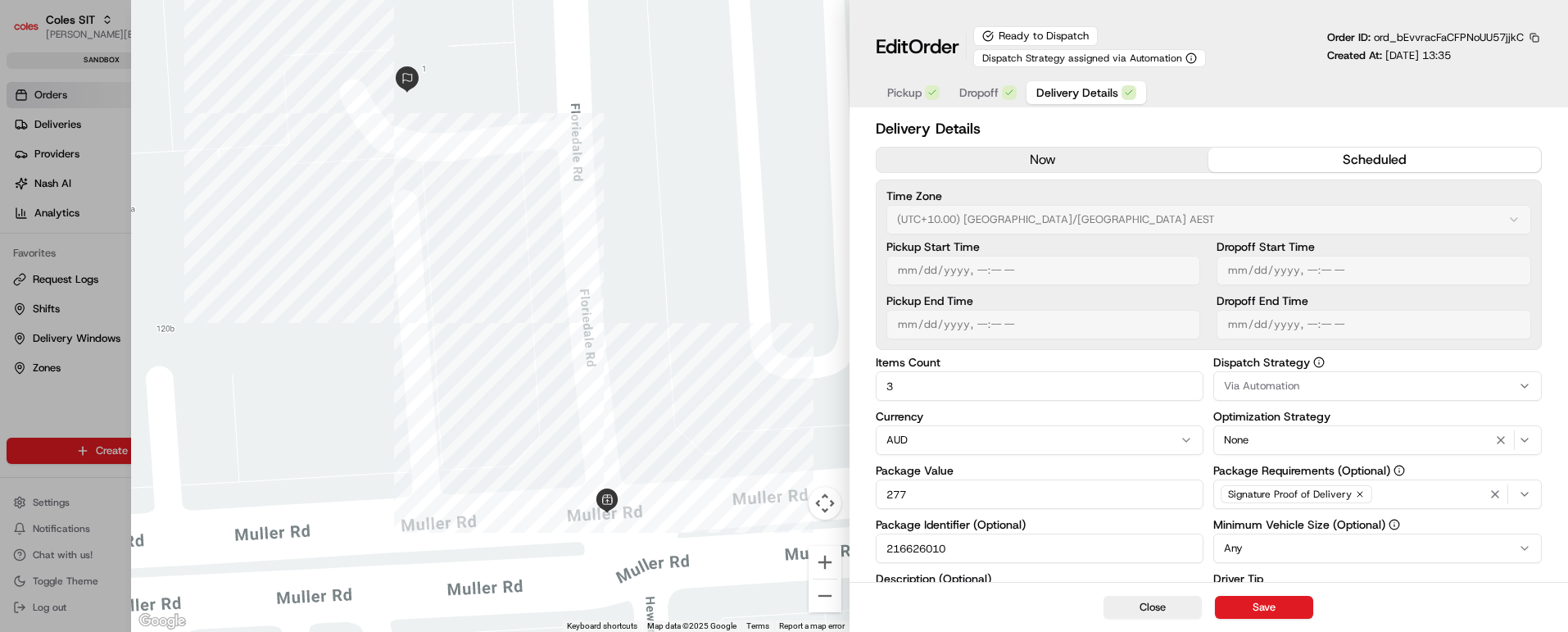
scroll to position [246, 0]
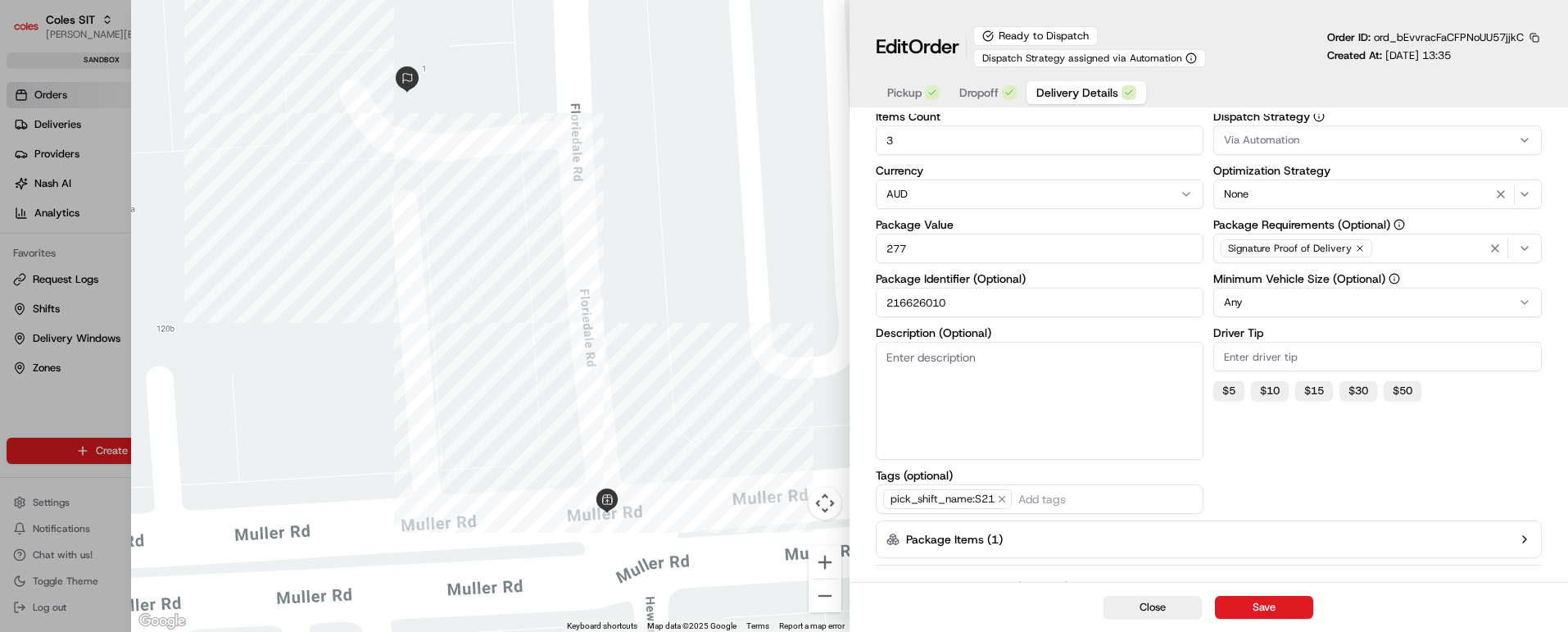
click at [1526, 537] on icon "button" at bounding box center [1525, 539] width 13 height 13
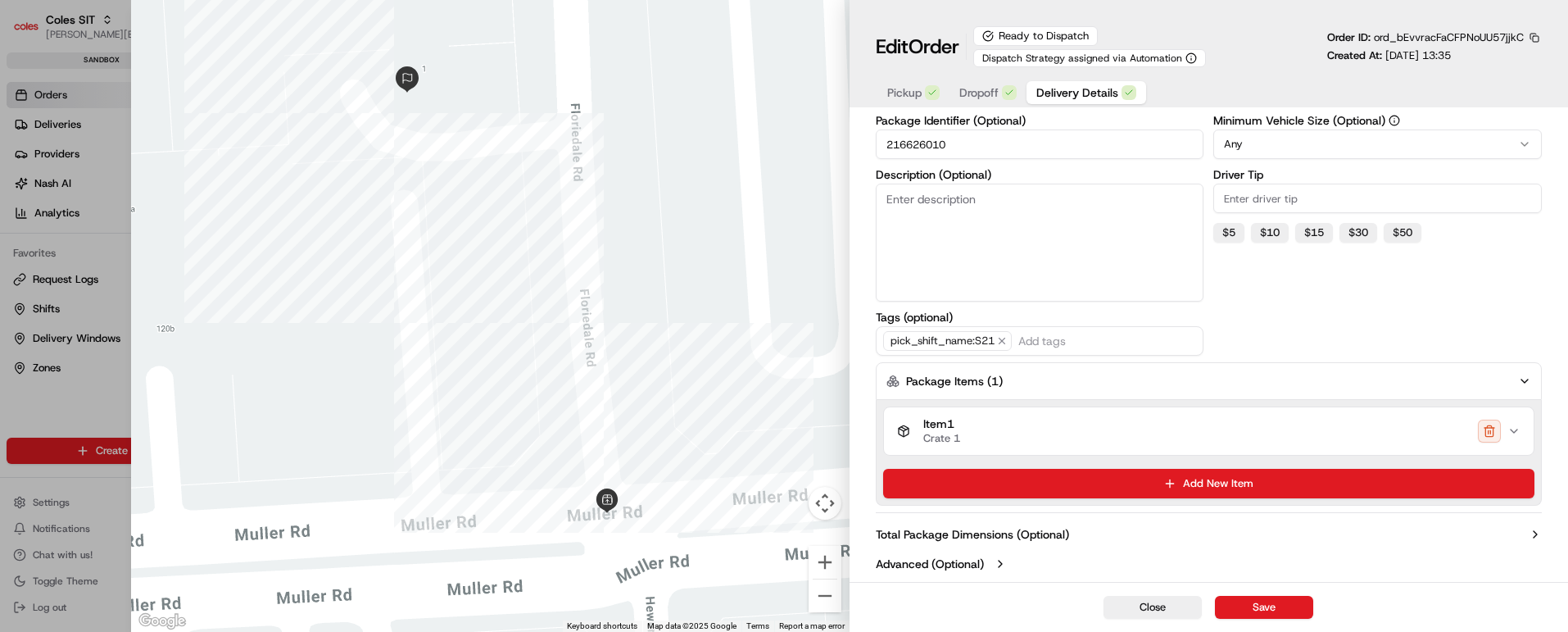
click at [1513, 429] on icon "button" at bounding box center [1515, 431] width 13 height 13
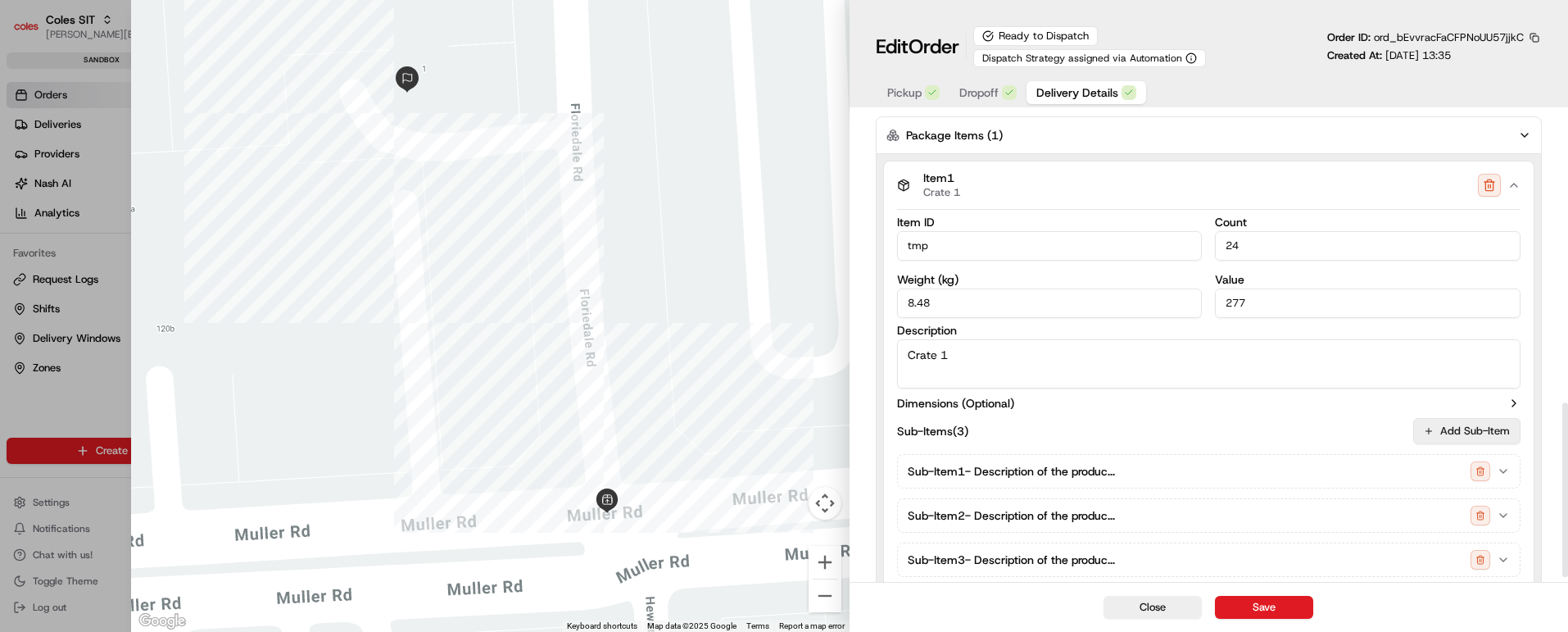
scroll to position [773, 0]
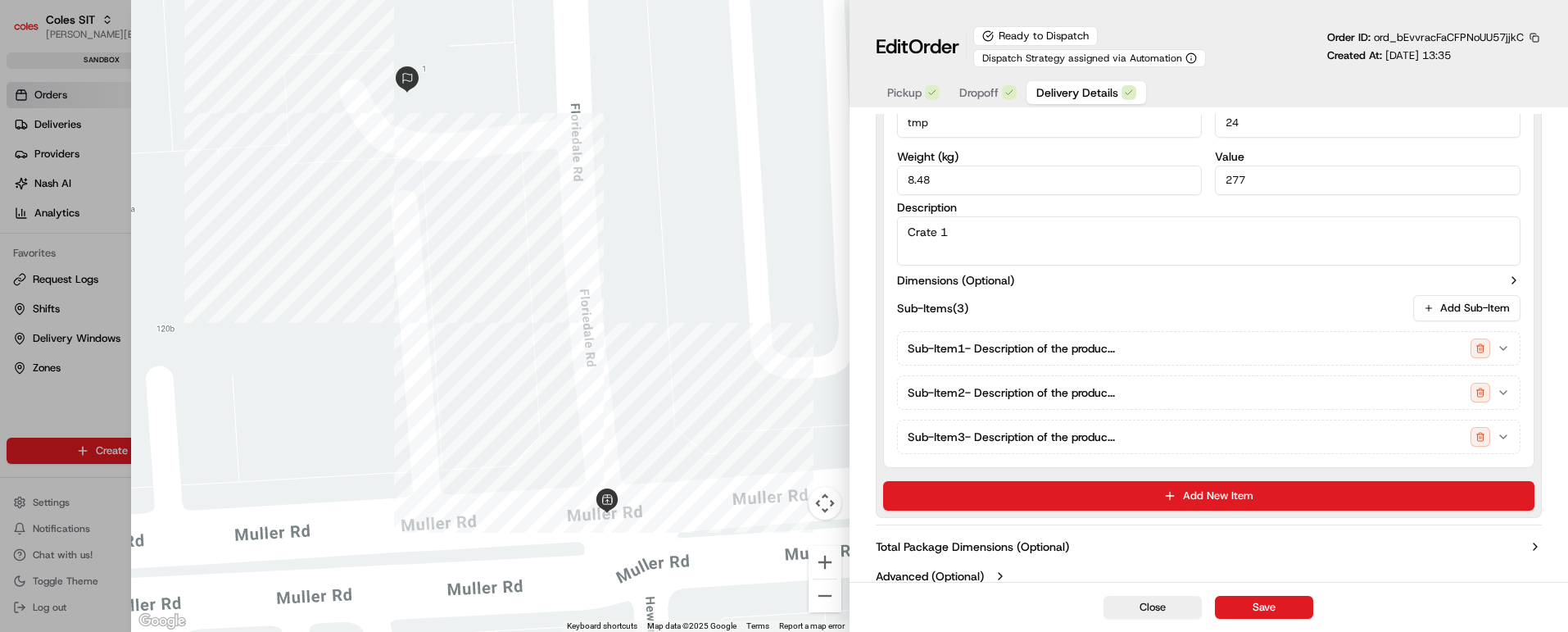
click at [1505, 347] on icon "button" at bounding box center [1503, 349] width 13 height 13
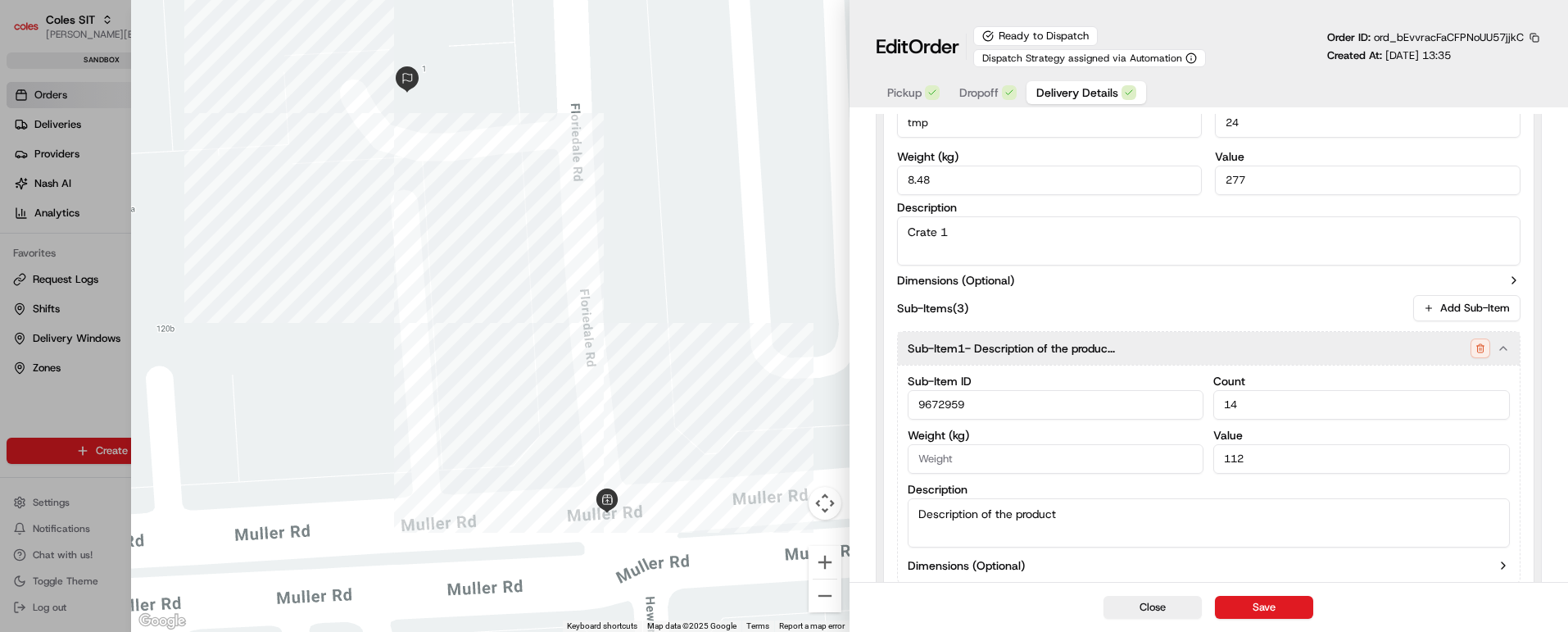
click at [1505, 347] on icon "button" at bounding box center [1503, 349] width 13 height 13
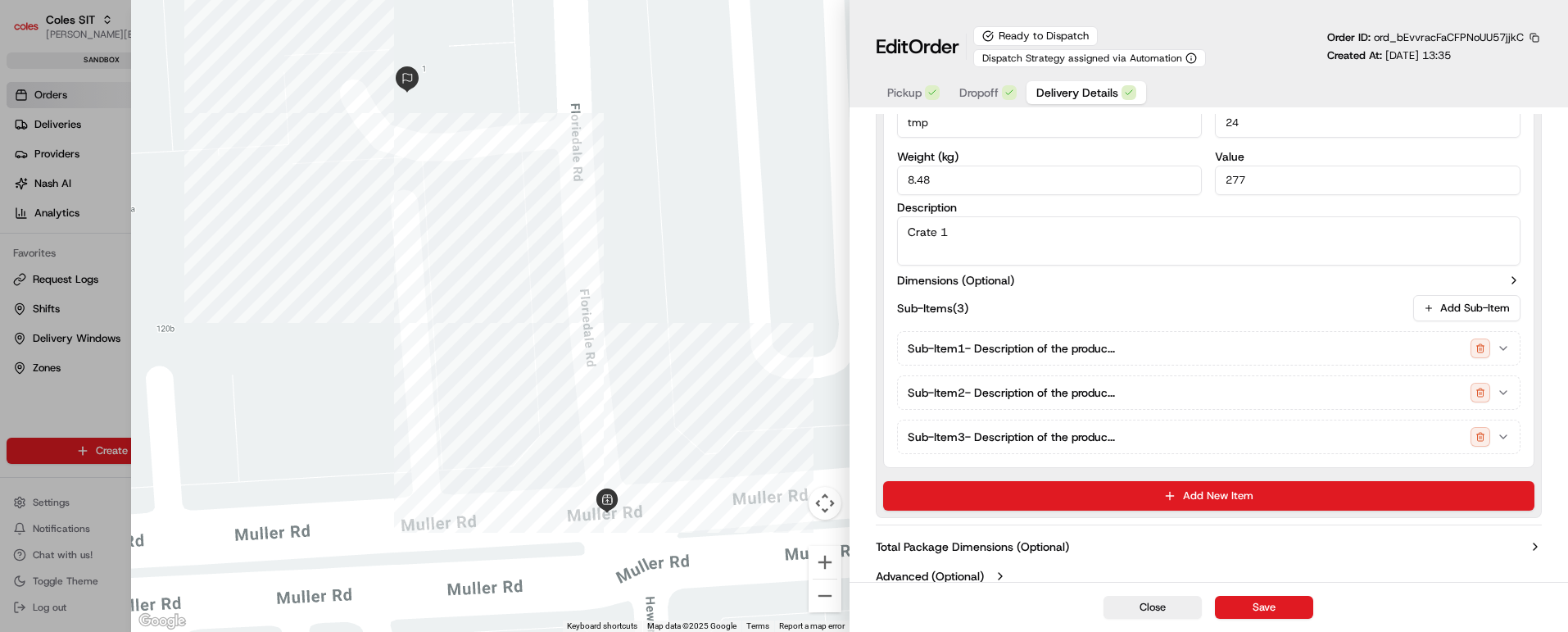
click at [1503, 388] on icon "button" at bounding box center [1503, 393] width 13 height 13
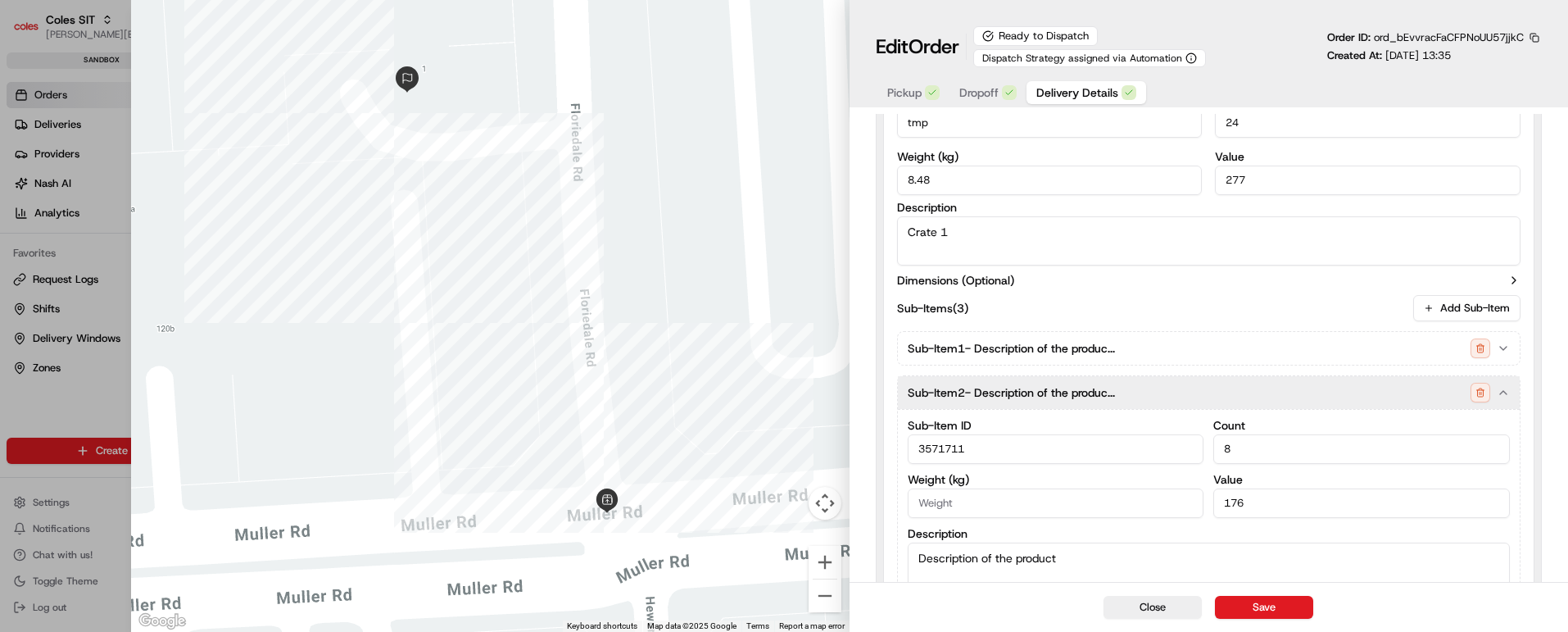
click at [1503, 388] on icon "button" at bounding box center [1503, 393] width 13 height 13
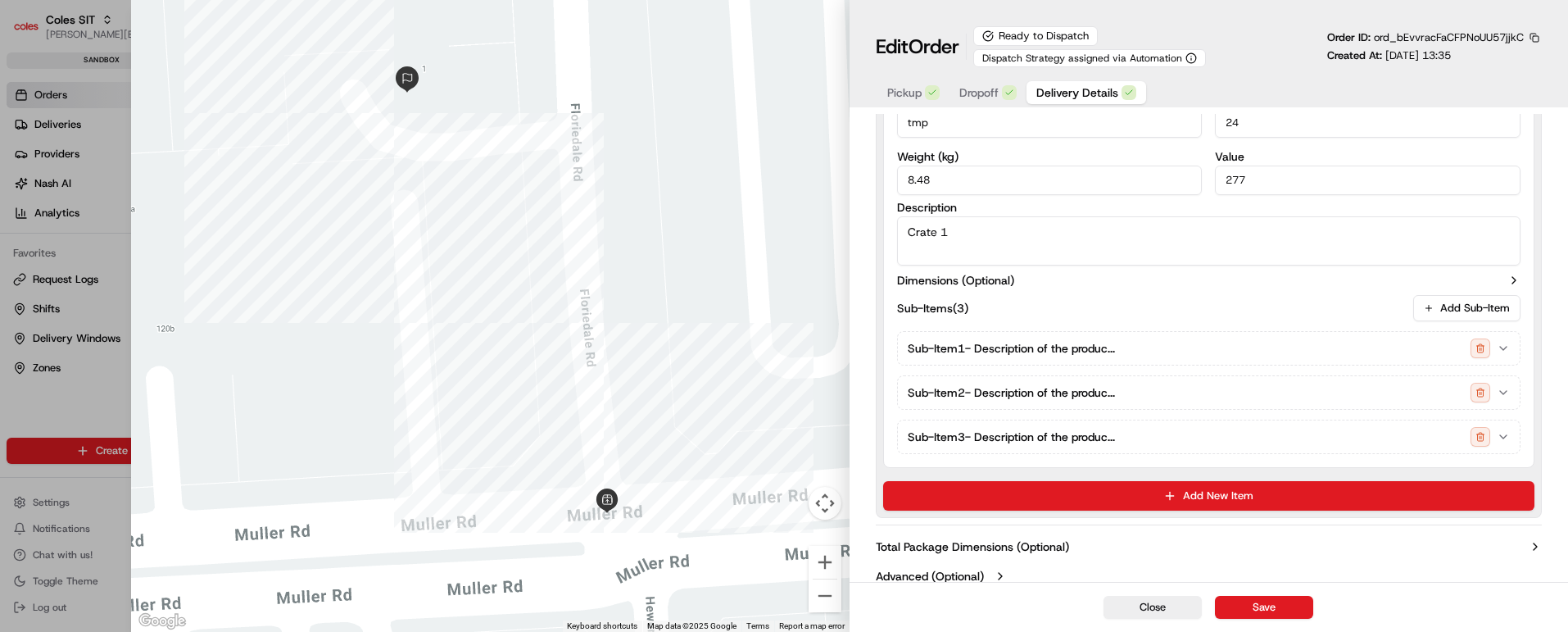
click at [1501, 435] on icon "button" at bounding box center [1503, 436] width 7 height 3
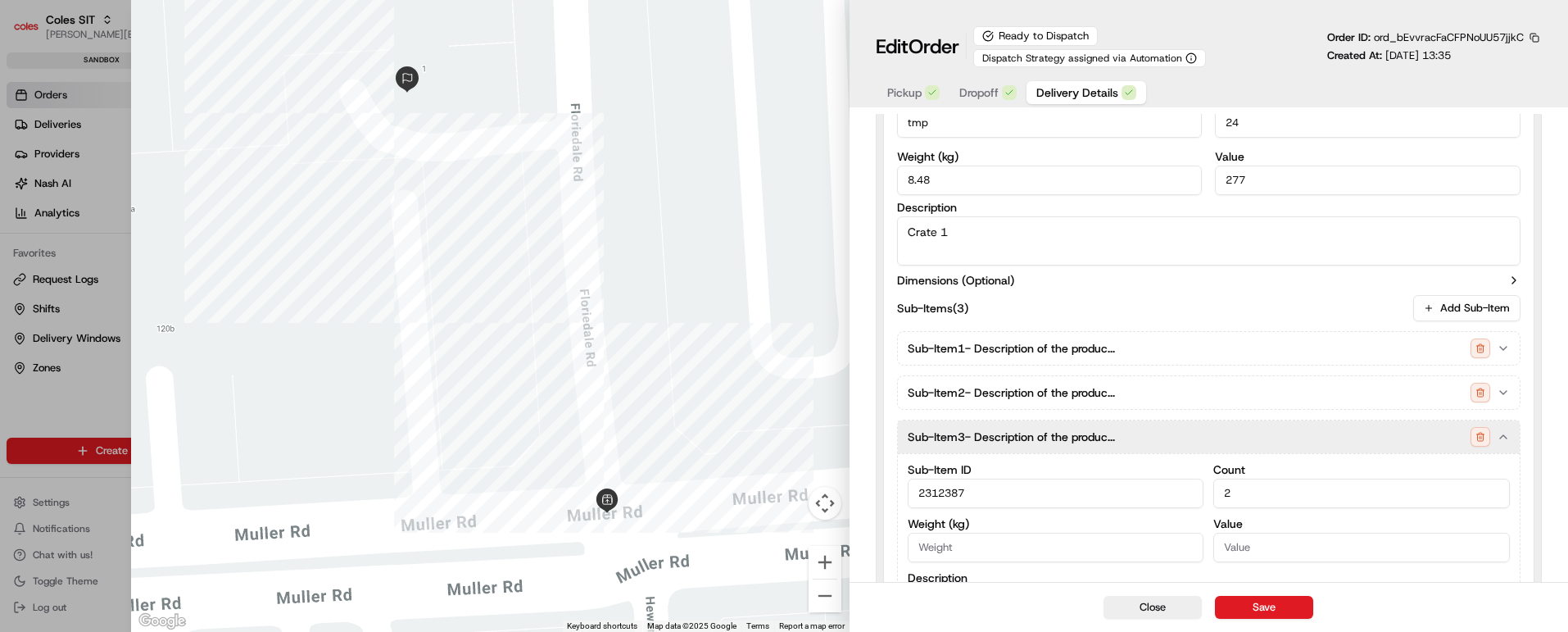
click at [1501, 435] on icon "button" at bounding box center [1503, 437] width 13 height 13
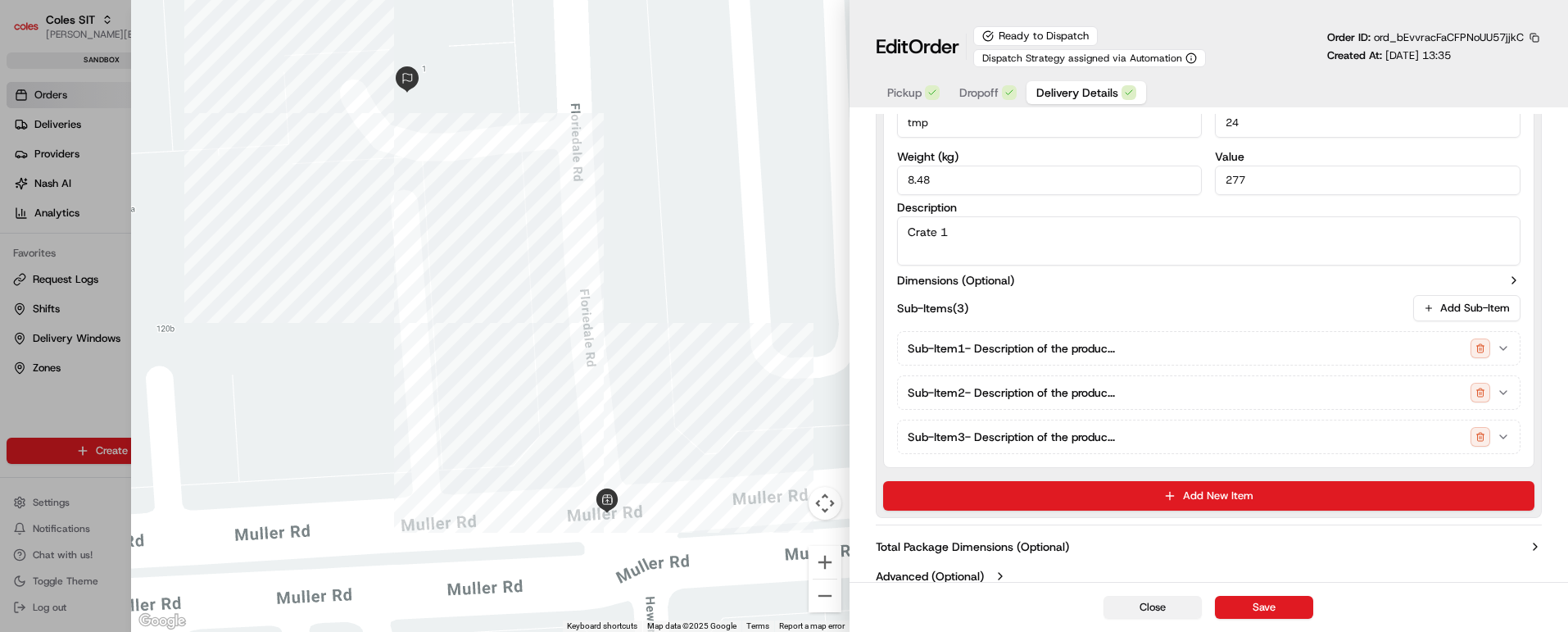
click at [1146, 614] on button "Close" at bounding box center [1153, 608] width 98 height 23
type input "1"
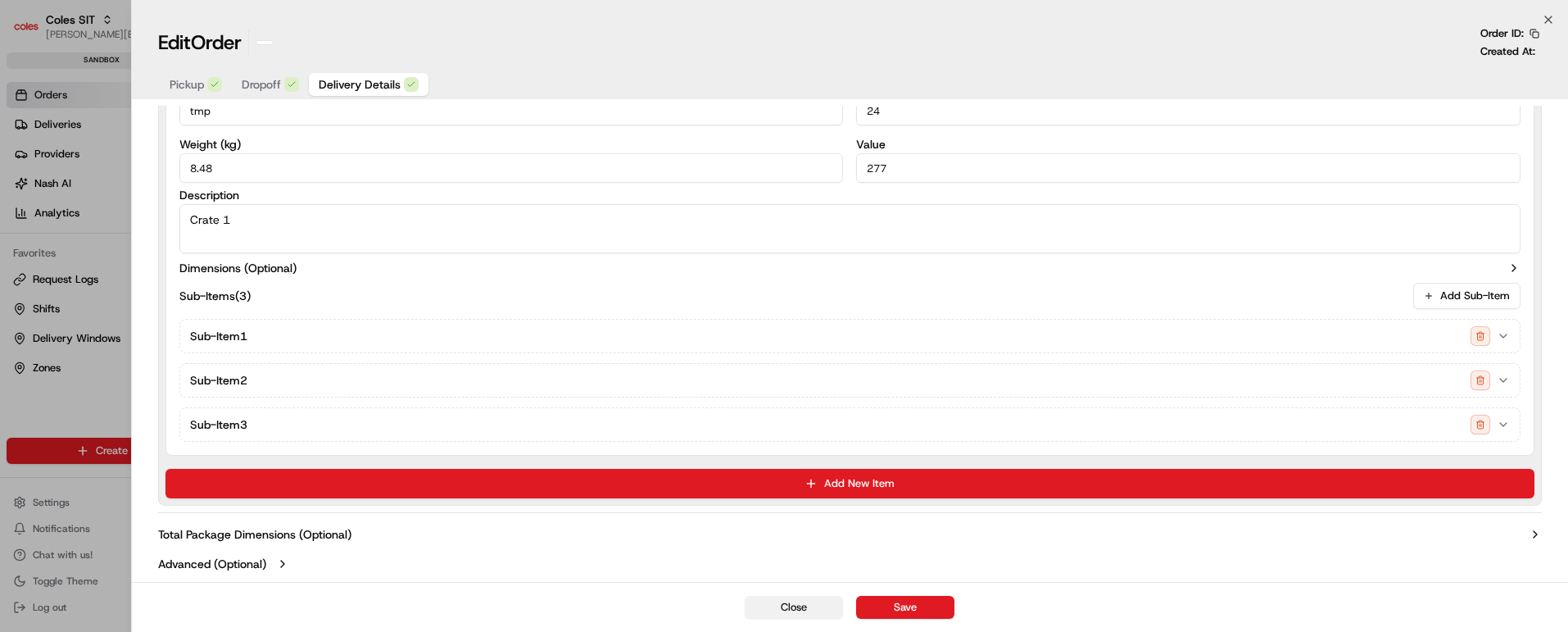
scroll to position [602, 0]
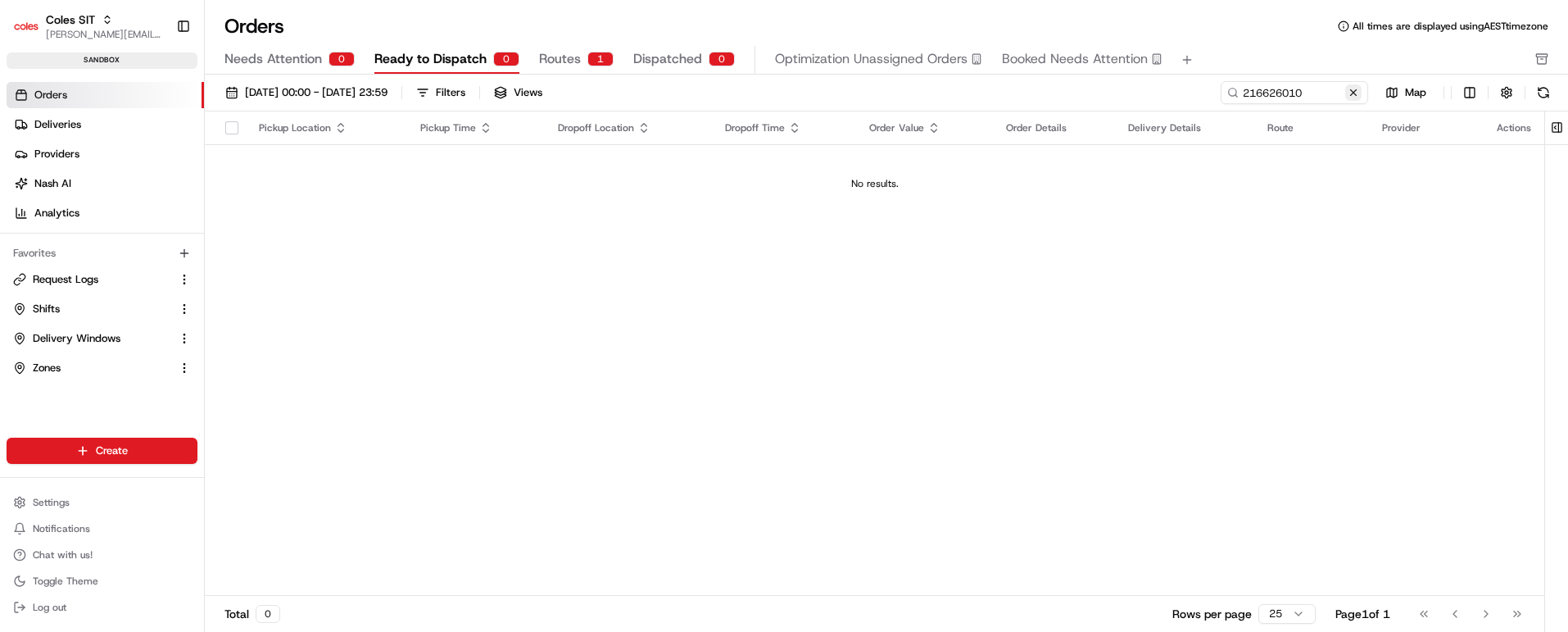
click at [1354, 90] on button at bounding box center [1353, 92] width 16 height 16
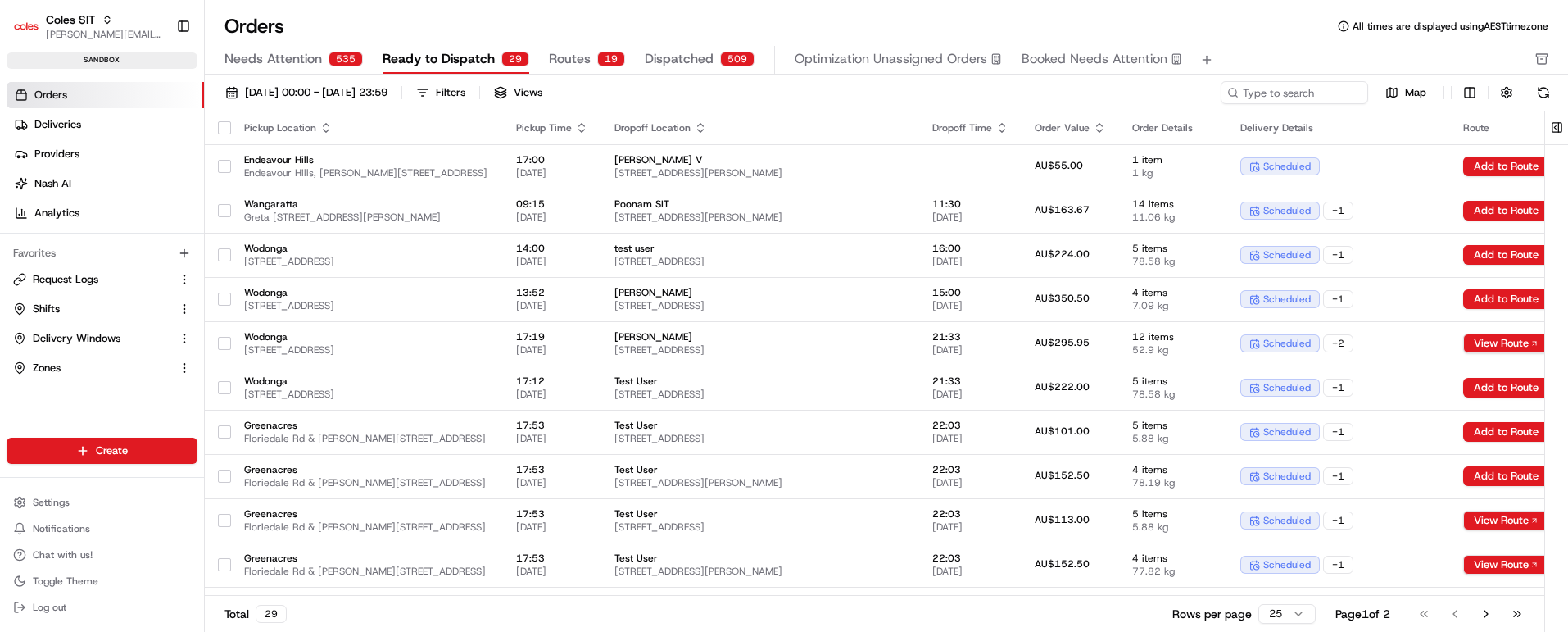
click at [309, 54] on span "Needs Attention" at bounding box center [274, 58] width 97 height 20
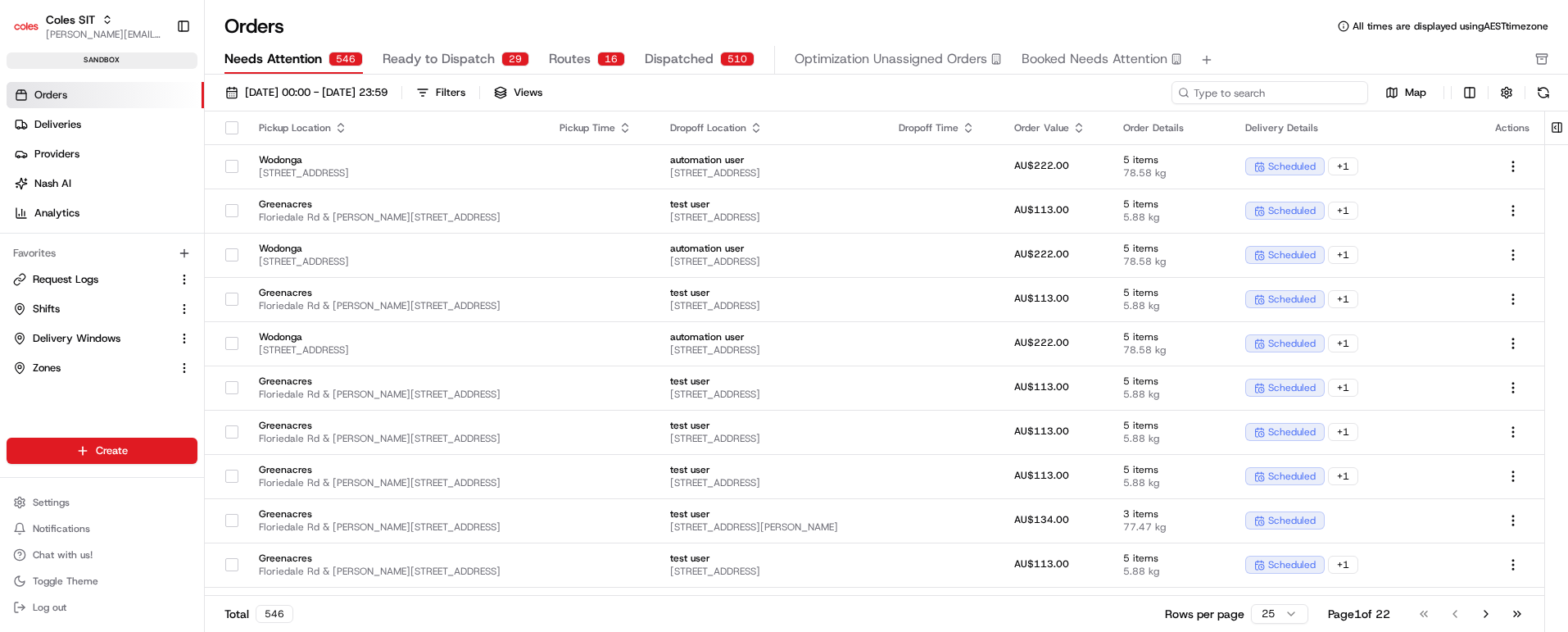
click at [1326, 87] on input at bounding box center [1270, 93] width 197 height 23
paste input "216626010"
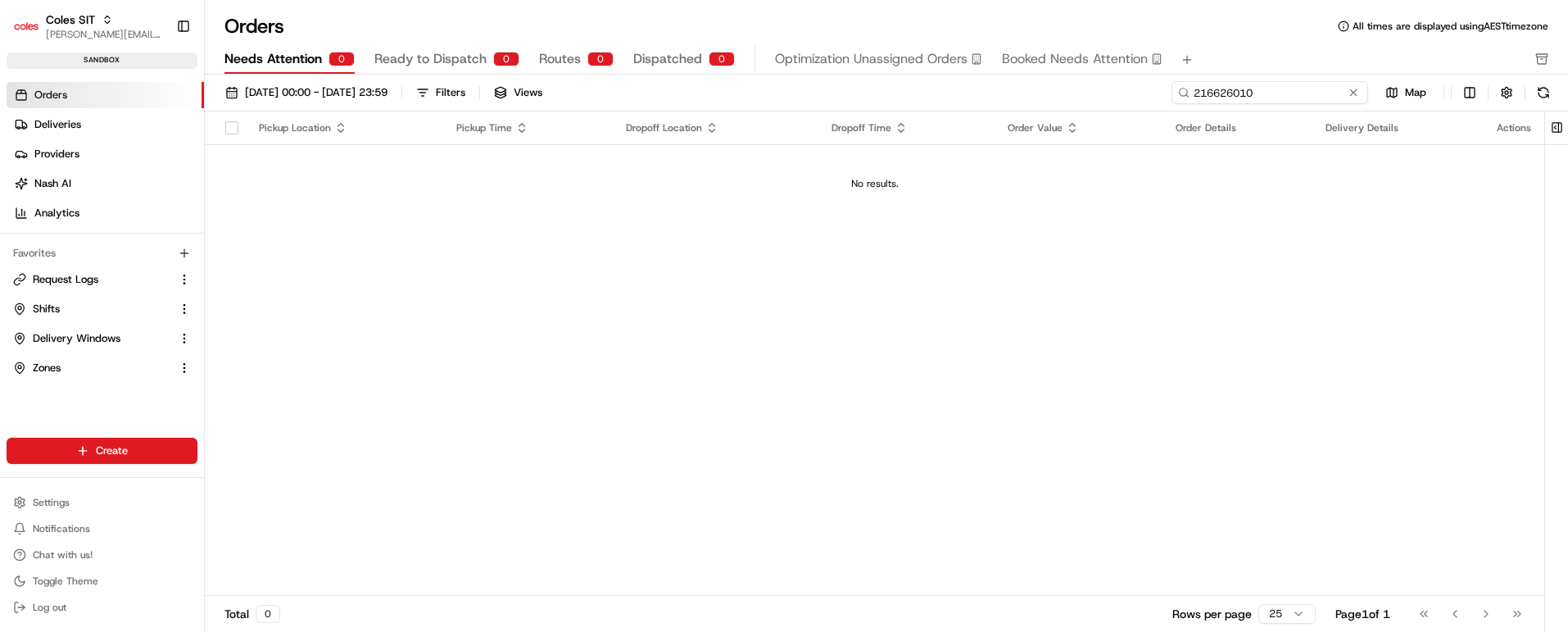
click at [1230, 95] on input "216626010" at bounding box center [1270, 93] width 197 height 23
paste input "72"
type input "216626072"
click at [428, 60] on span "Ready to Dispatch" at bounding box center [431, 58] width 112 height 20
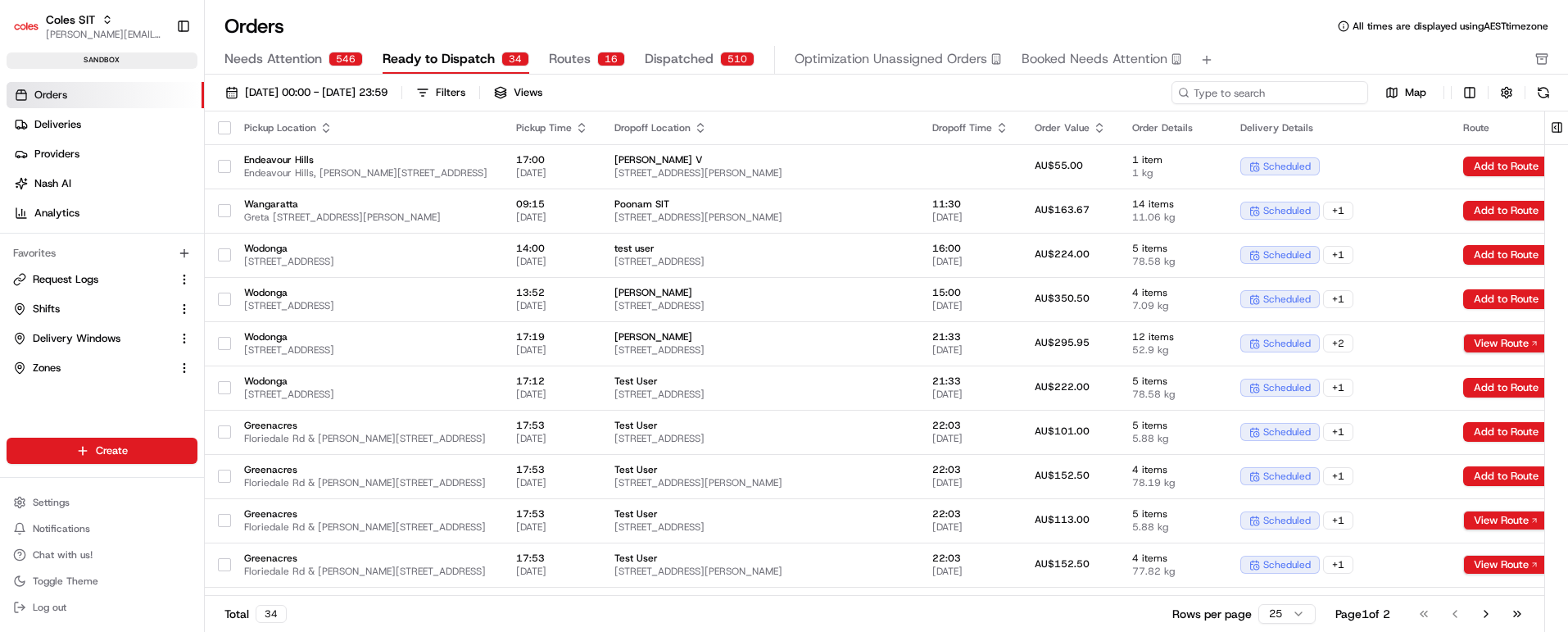
click at [1302, 90] on input at bounding box center [1270, 93] width 197 height 23
paste input "216626072"
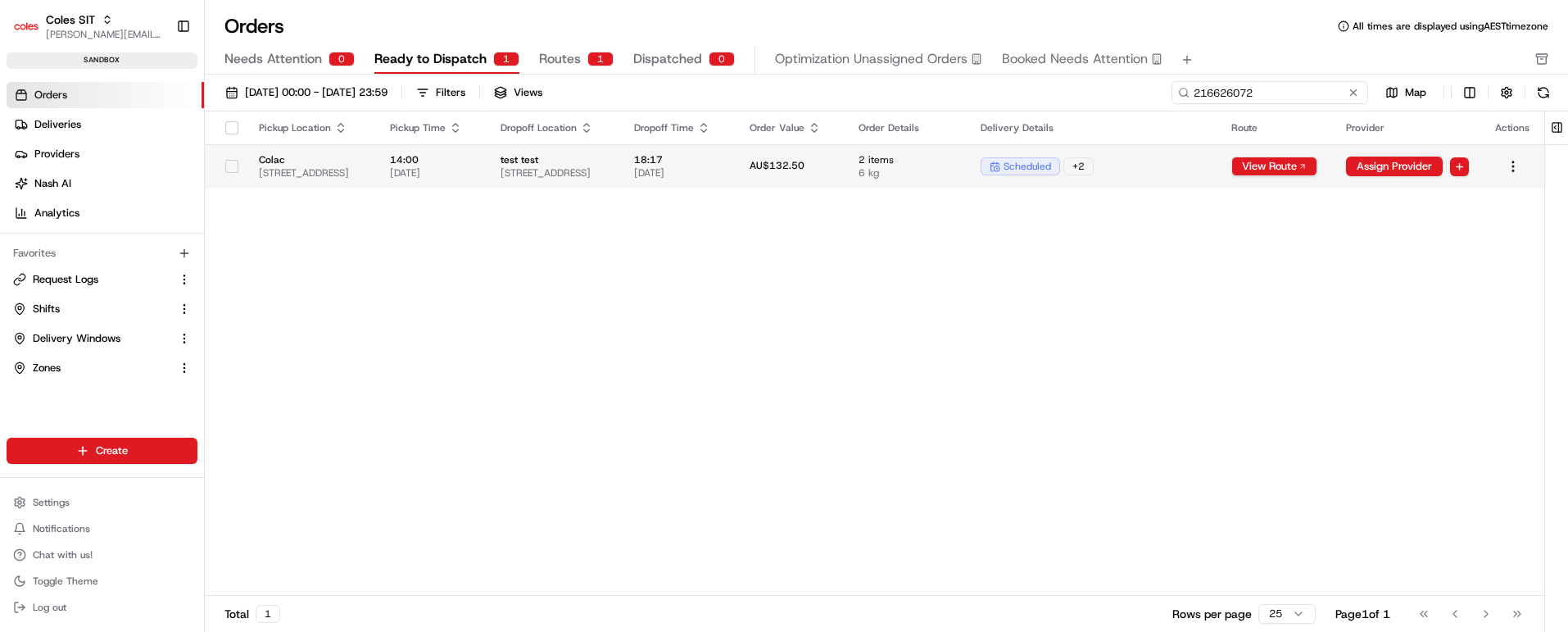
type input "216626072"
click at [608, 162] on span "test test" at bounding box center [554, 159] width 108 height 13
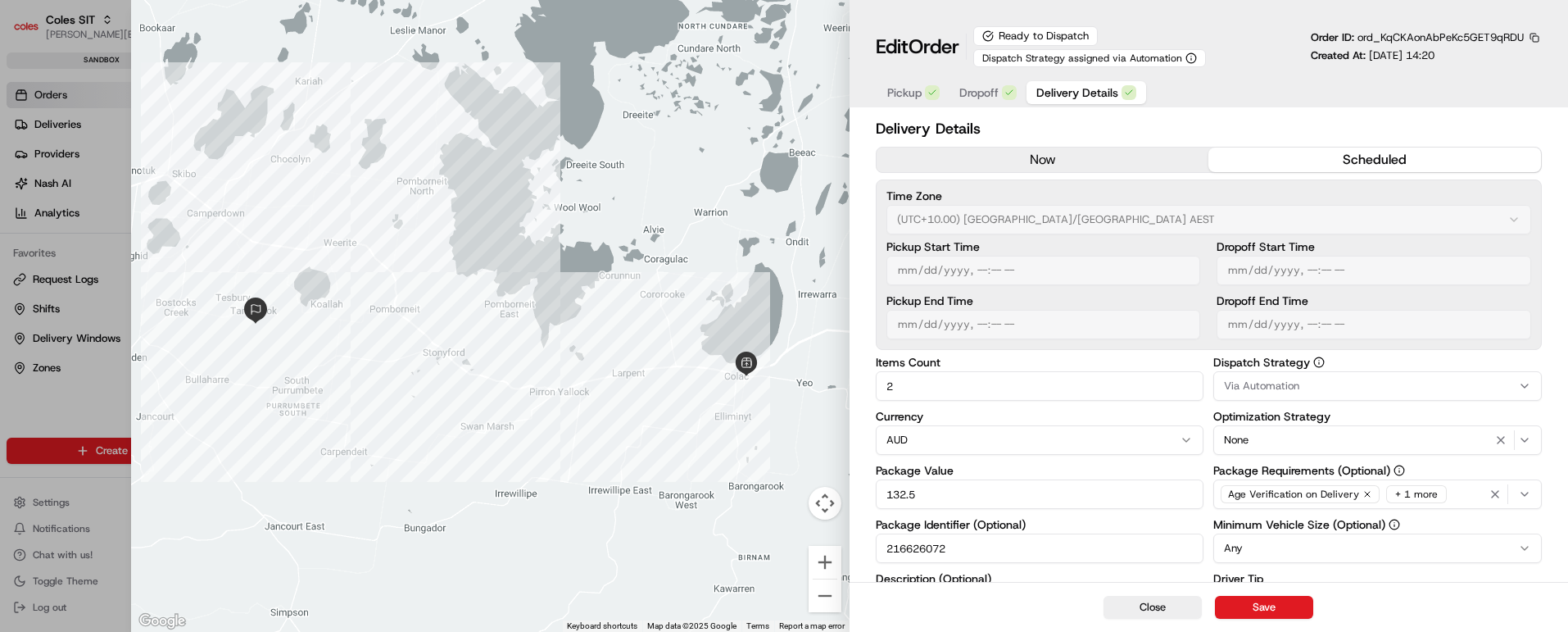
click at [974, 89] on span "Dropoff" at bounding box center [979, 92] width 39 height 16
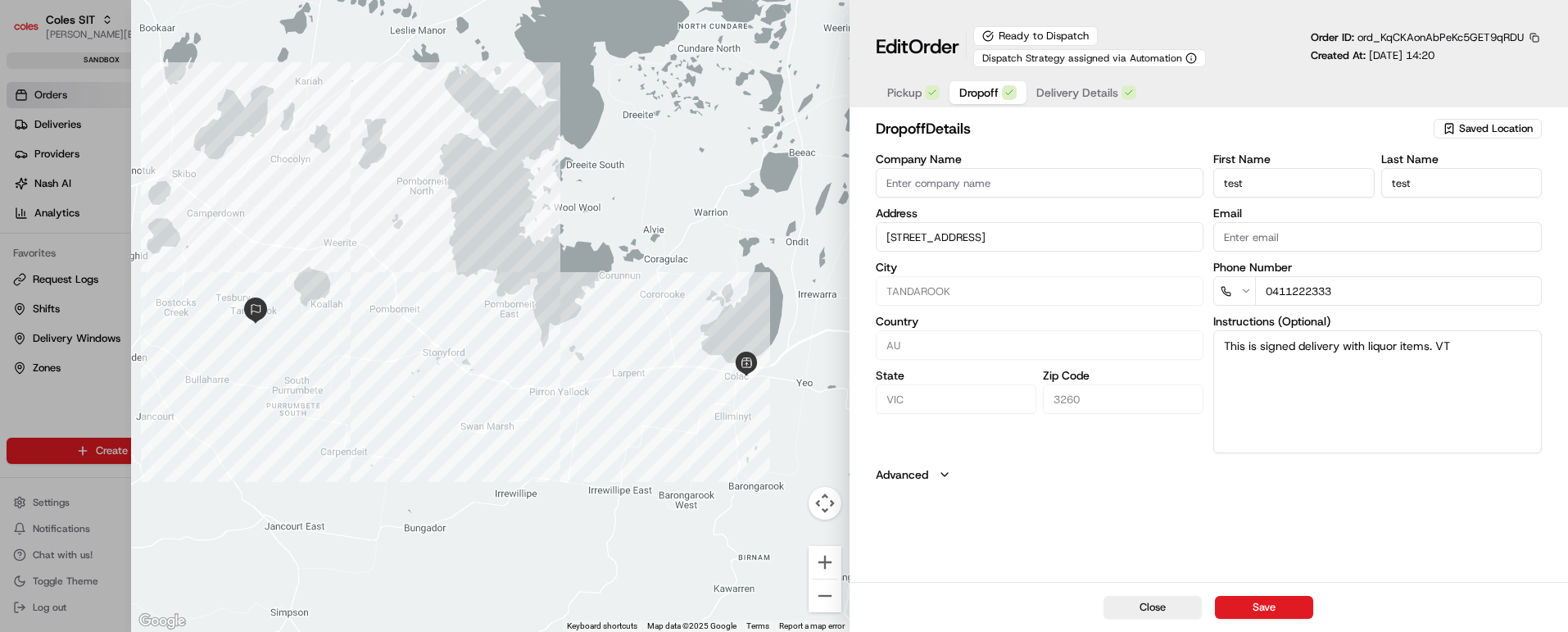
click at [1080, 90] on span "Delivery Details" at bounding box center [1077, 92] width 82 height 16
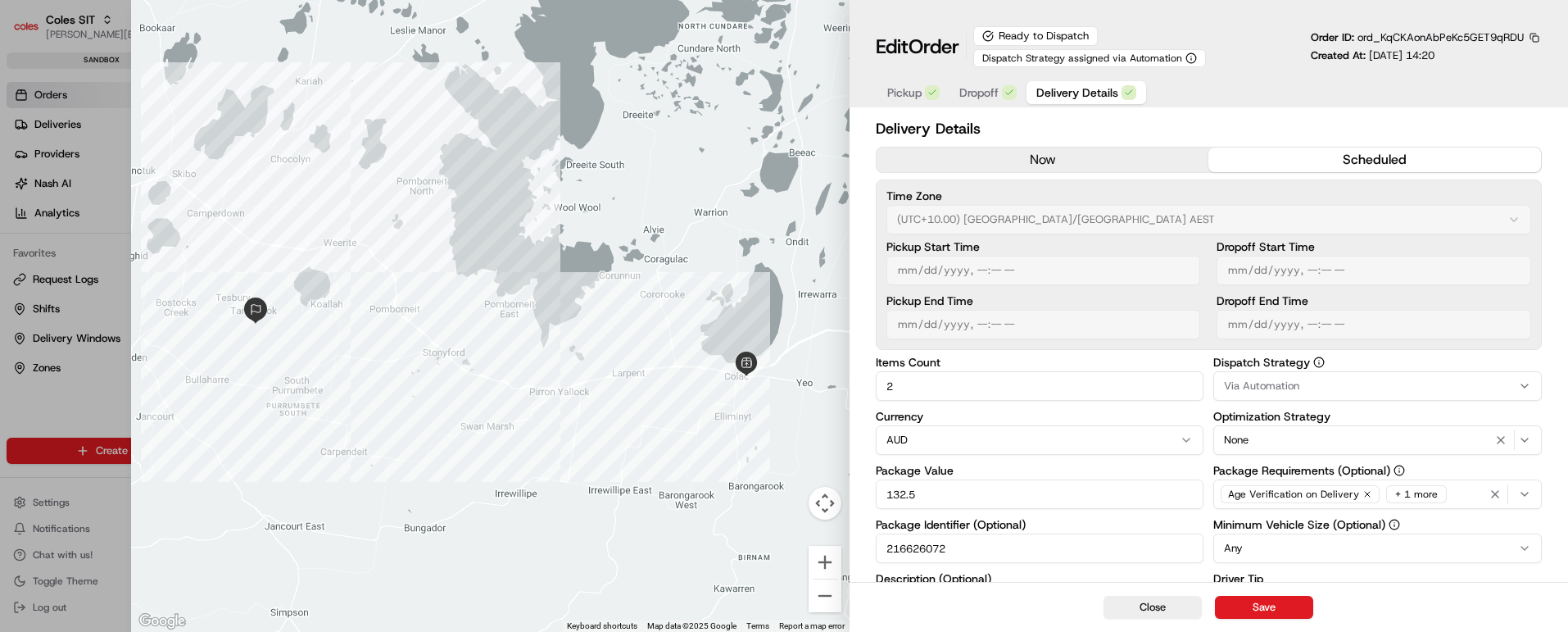
click at [1420, 490] on div "+ 1 more" at bounding box center [1416, 494] width 61 height 18
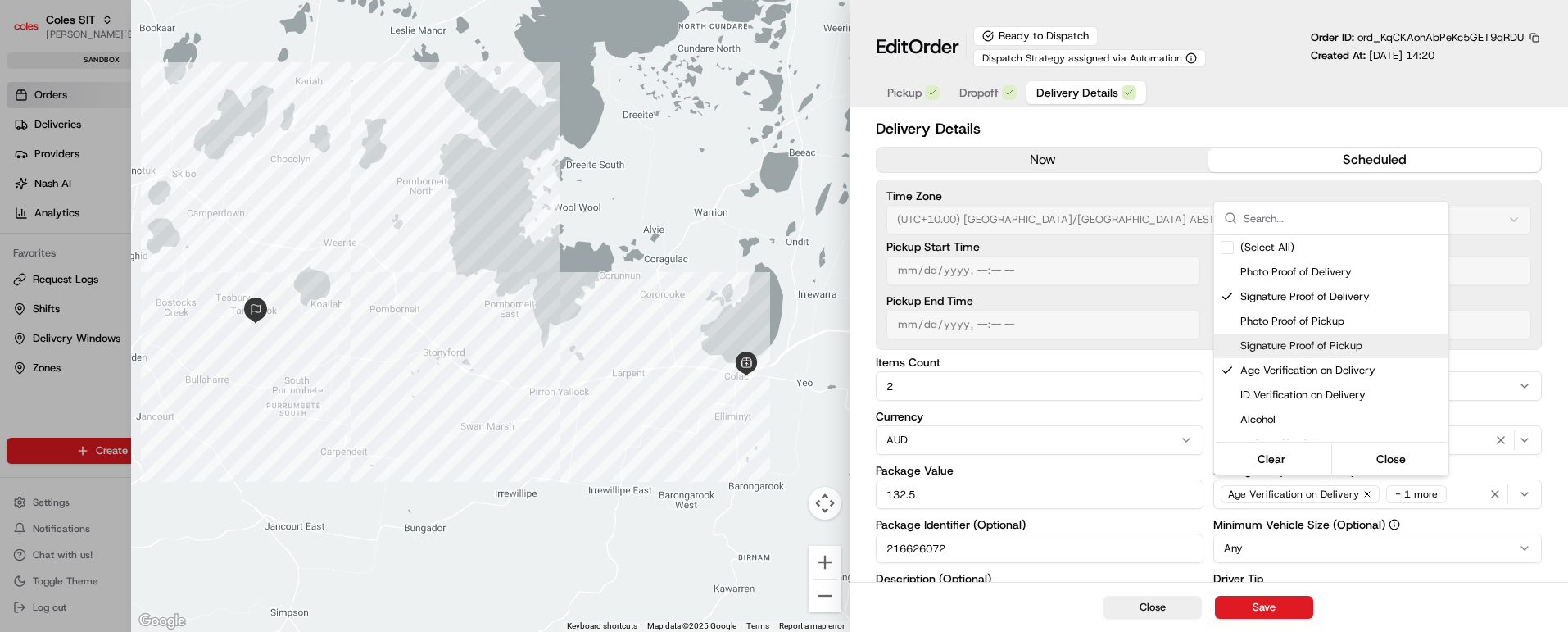
click at [1556, 239] on div at bounding box center [784, 316] width 1568 height 632
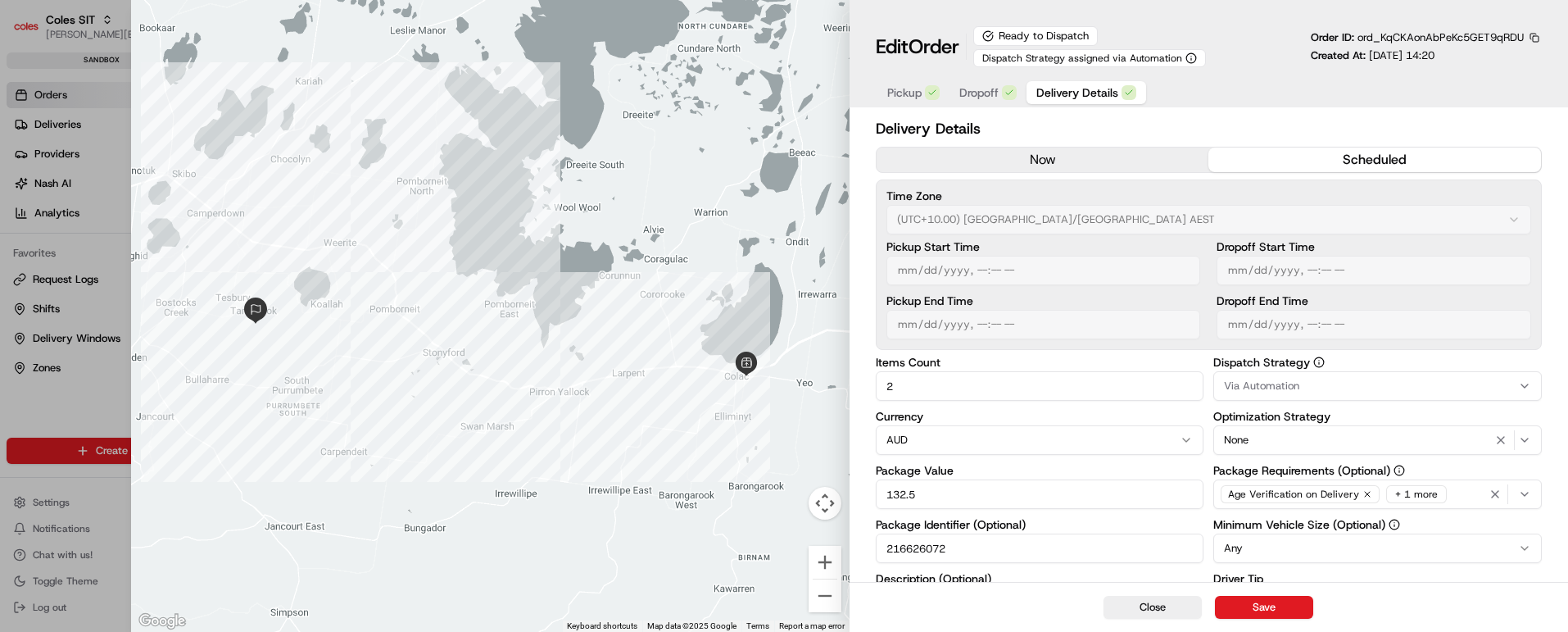
scroll to position [298, 0]
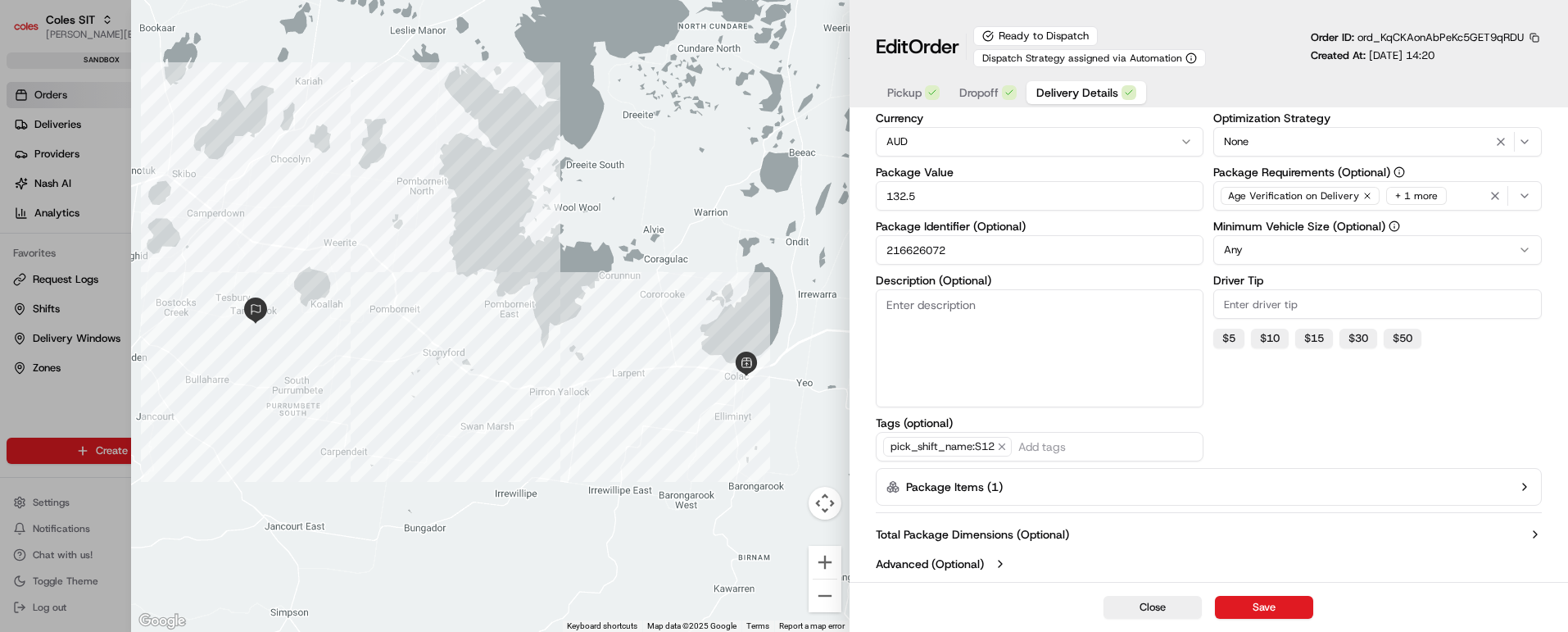
click at [1521, 483] on icon "button" at bounding box center [1525, 487] width 13 height 13
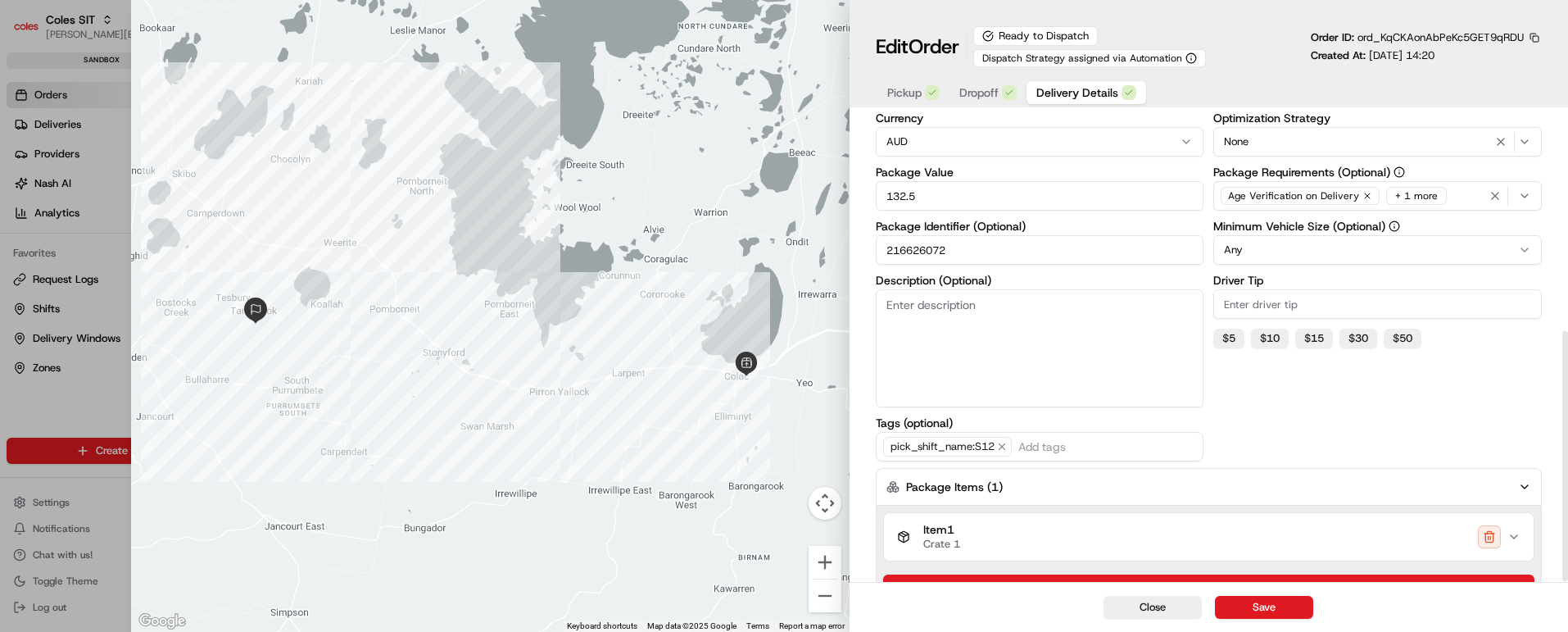
scroll to position [404, 0]
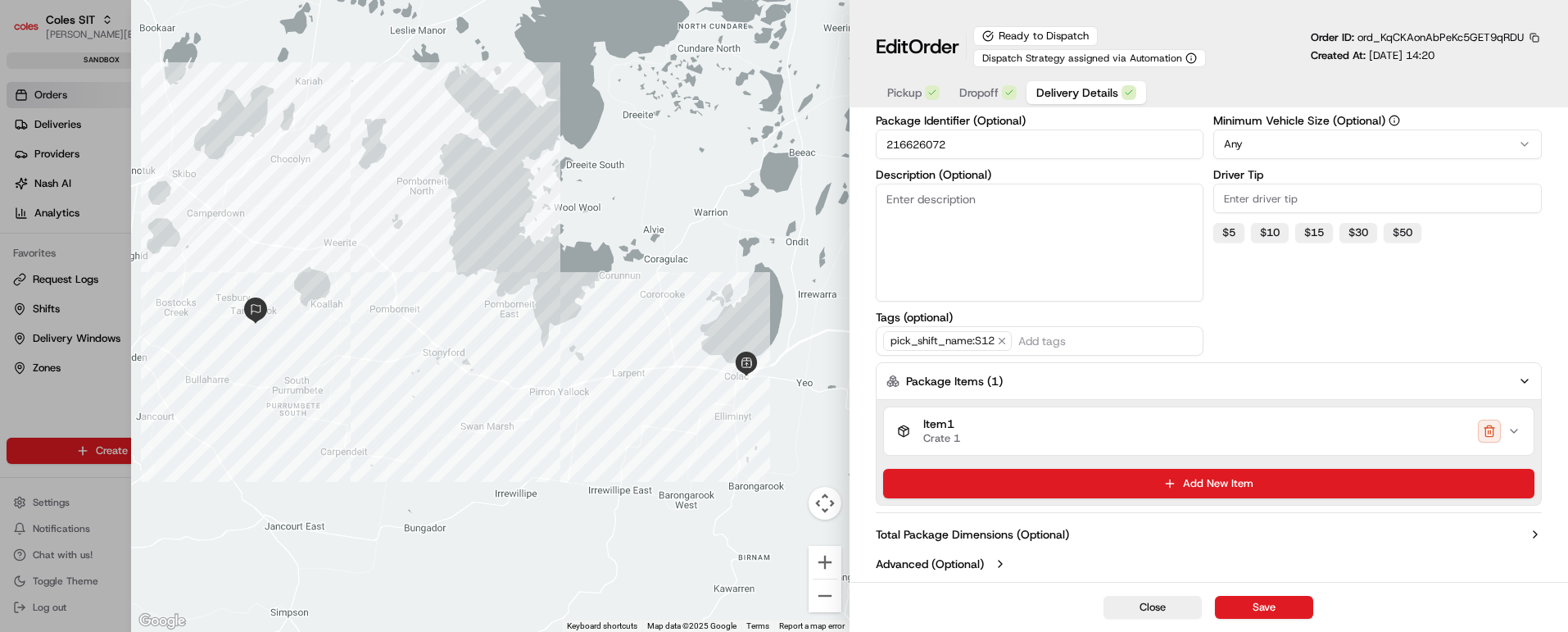
click at [1514, 434] on icon "button" at bounding box center [1515, 431] width 13 height 13
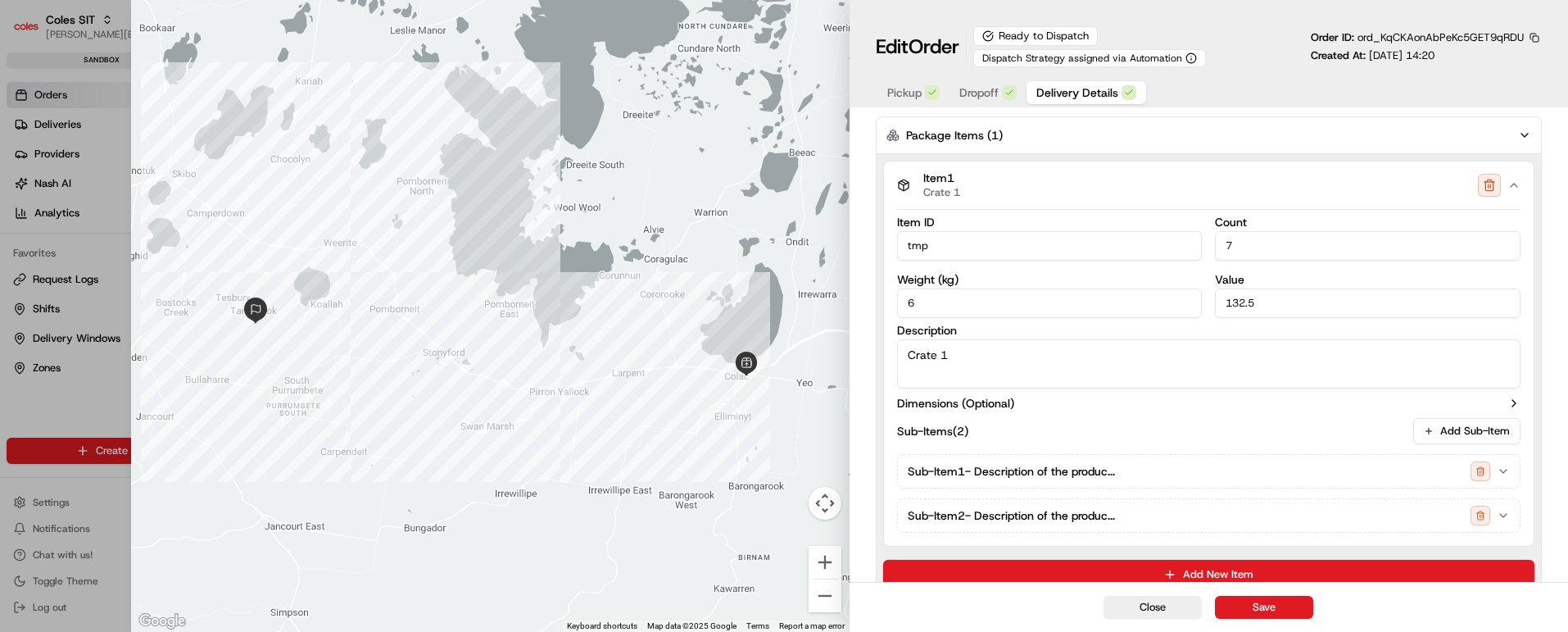
scroll to position [741, 0]
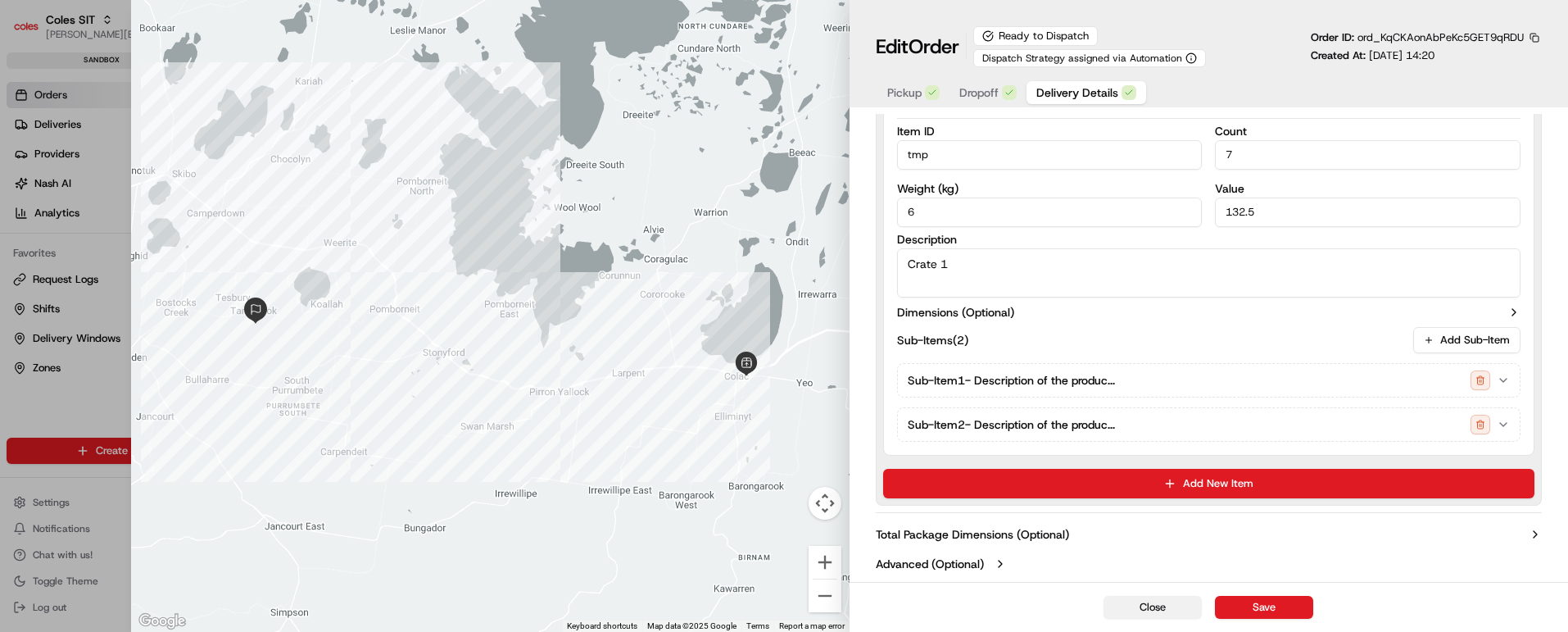
click at [1140, 603] on button "Close" at bounding box center [1153, 608] width 98 height 23
type input "1"
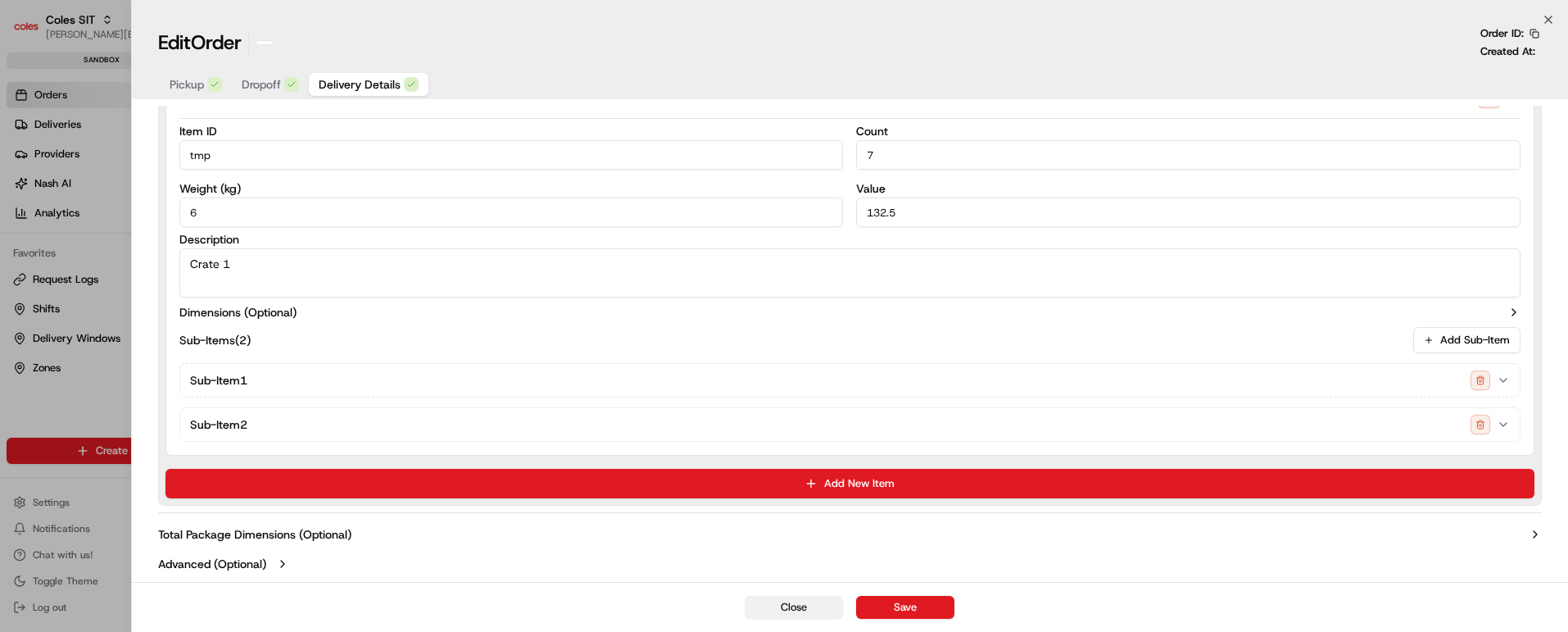
scroll to position [557, 0]
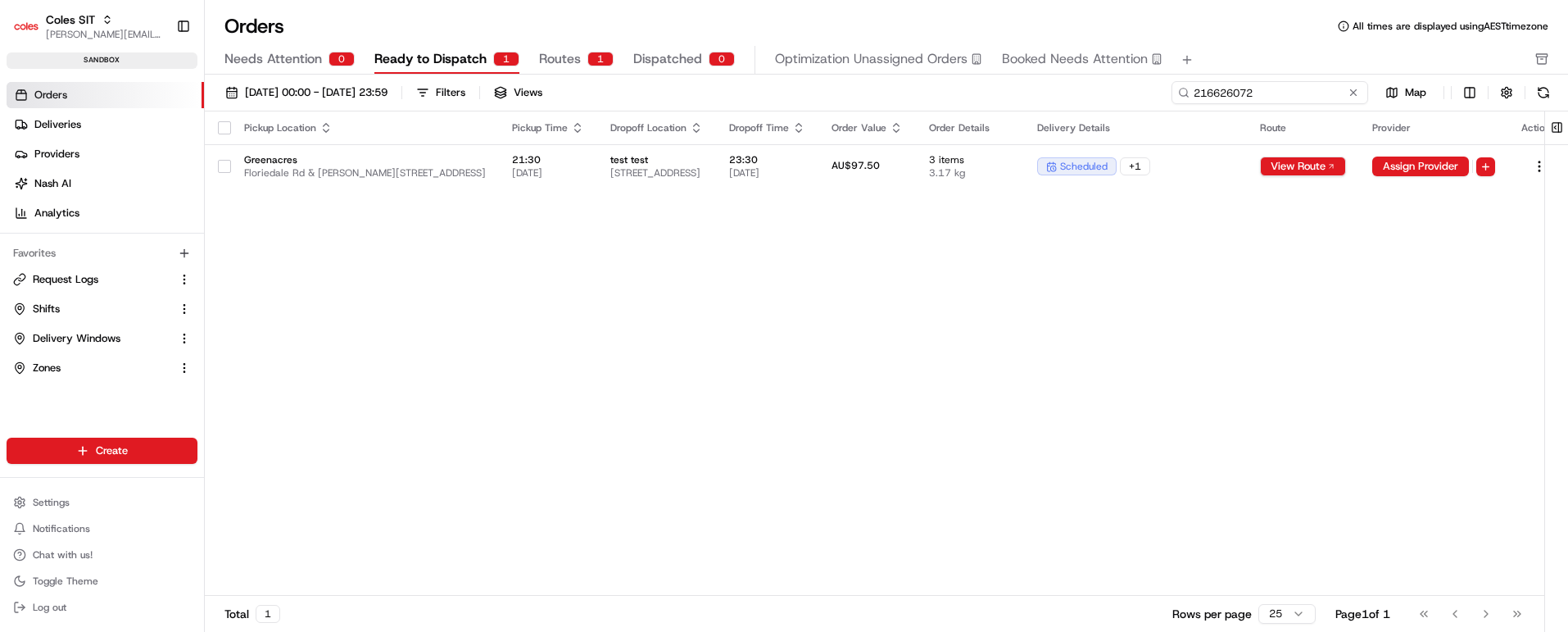
click at [1279, 91] on input "216626072" at bounding box center [1270, 93] width 197 height 23
click at [903, 166] on div "AU$97.50" at bounding box center [867, 167] width 71 height 15
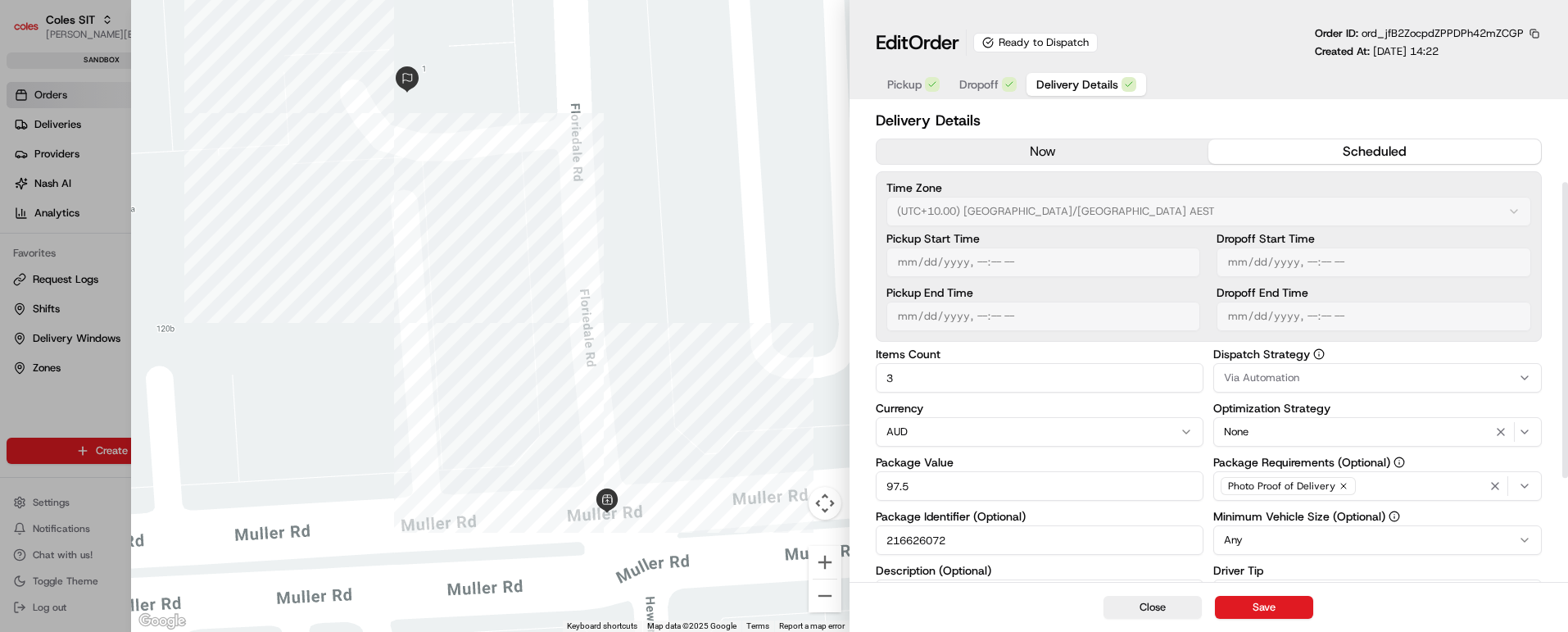
scroll to position [123, 0]
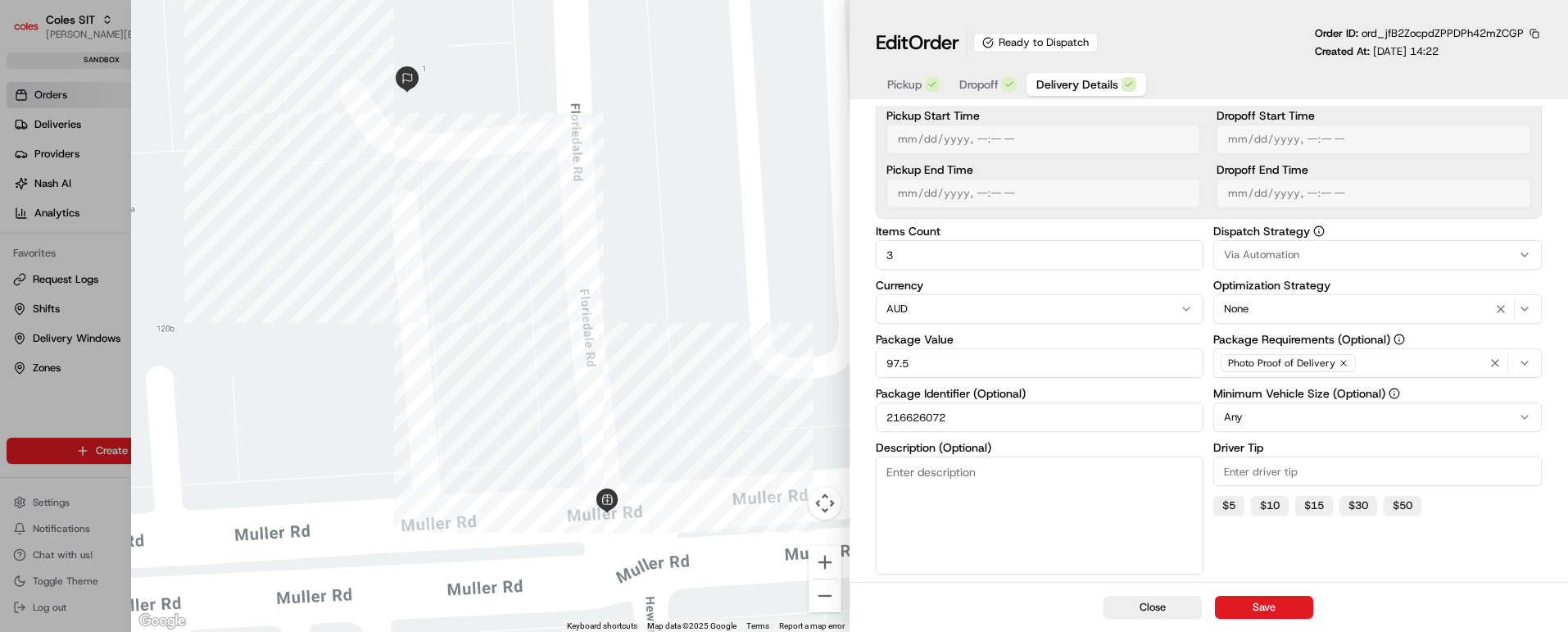
click at [978, 88] on span "Dropoff" at bounding box center [979, 83] width 39 height 16
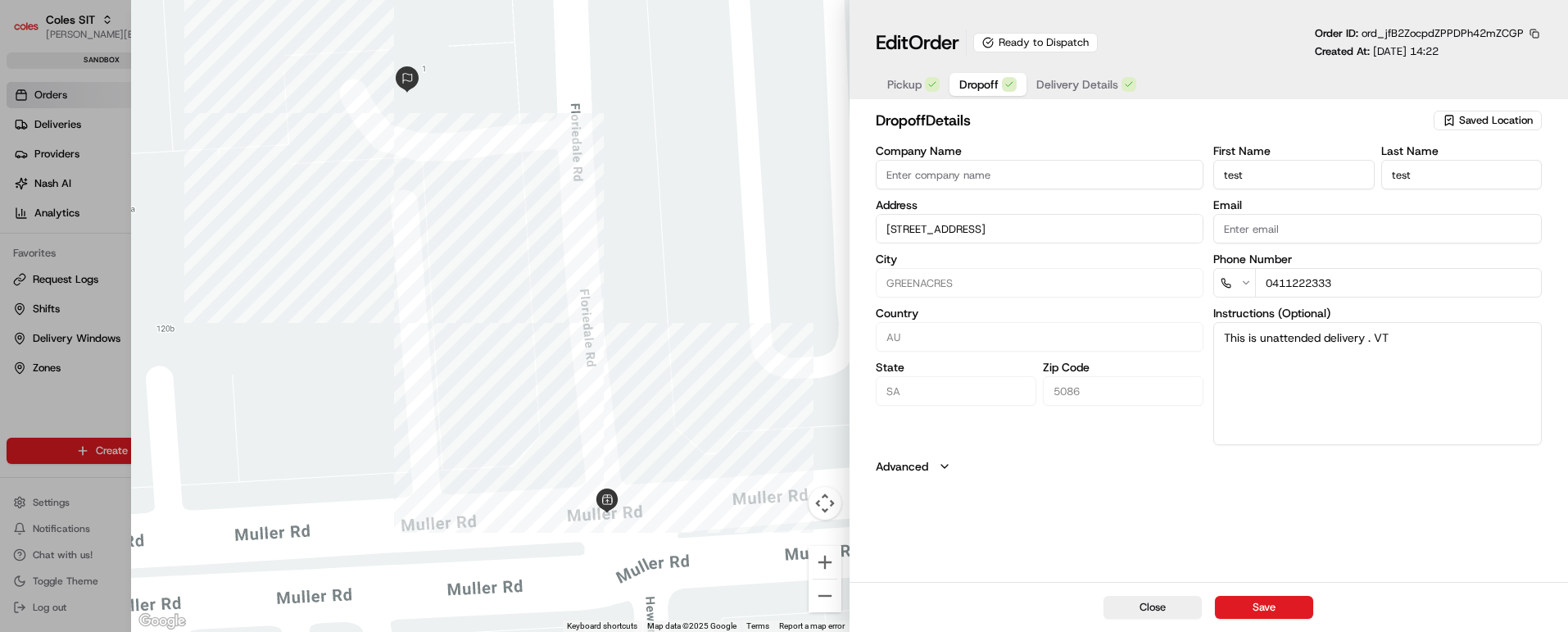
scroll to position [0, 0]
click at [1074, 76] on span "Delivery Details" at bounding box center [1077, 83] width 82 height 16
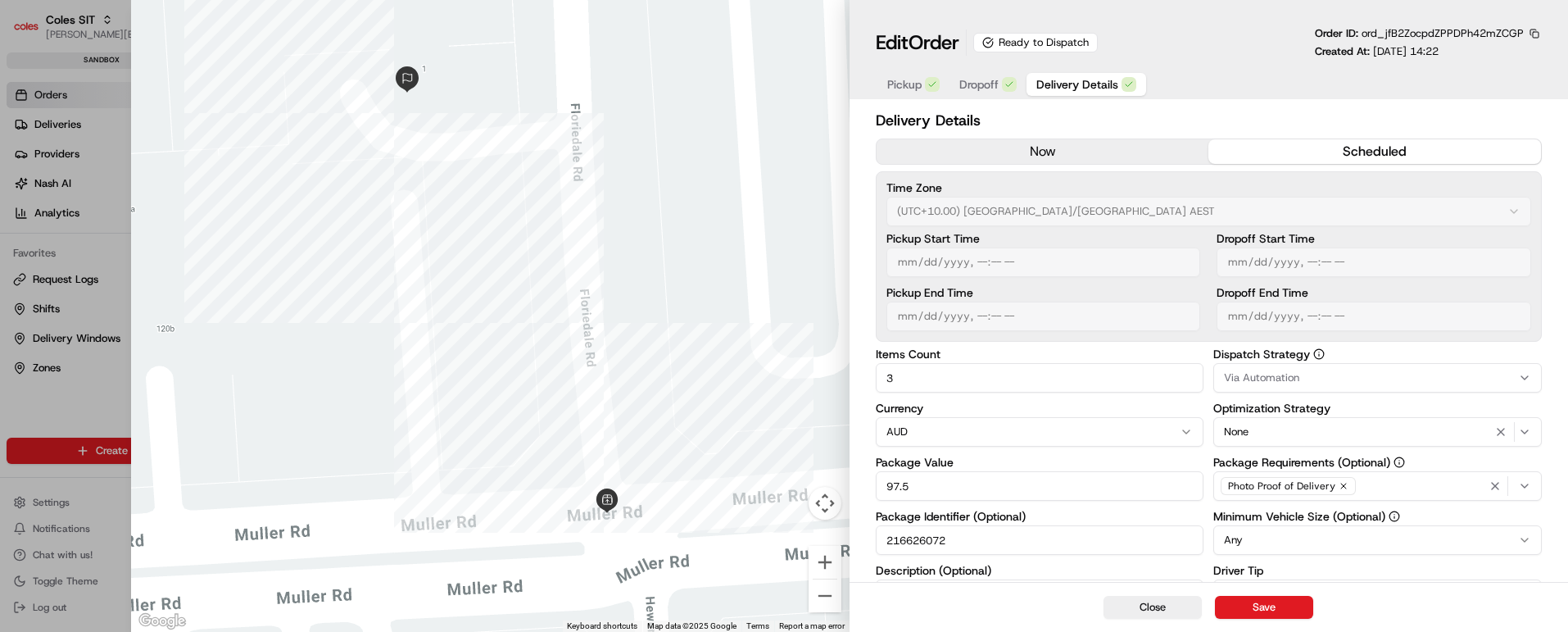
scroll to position [290, 0]
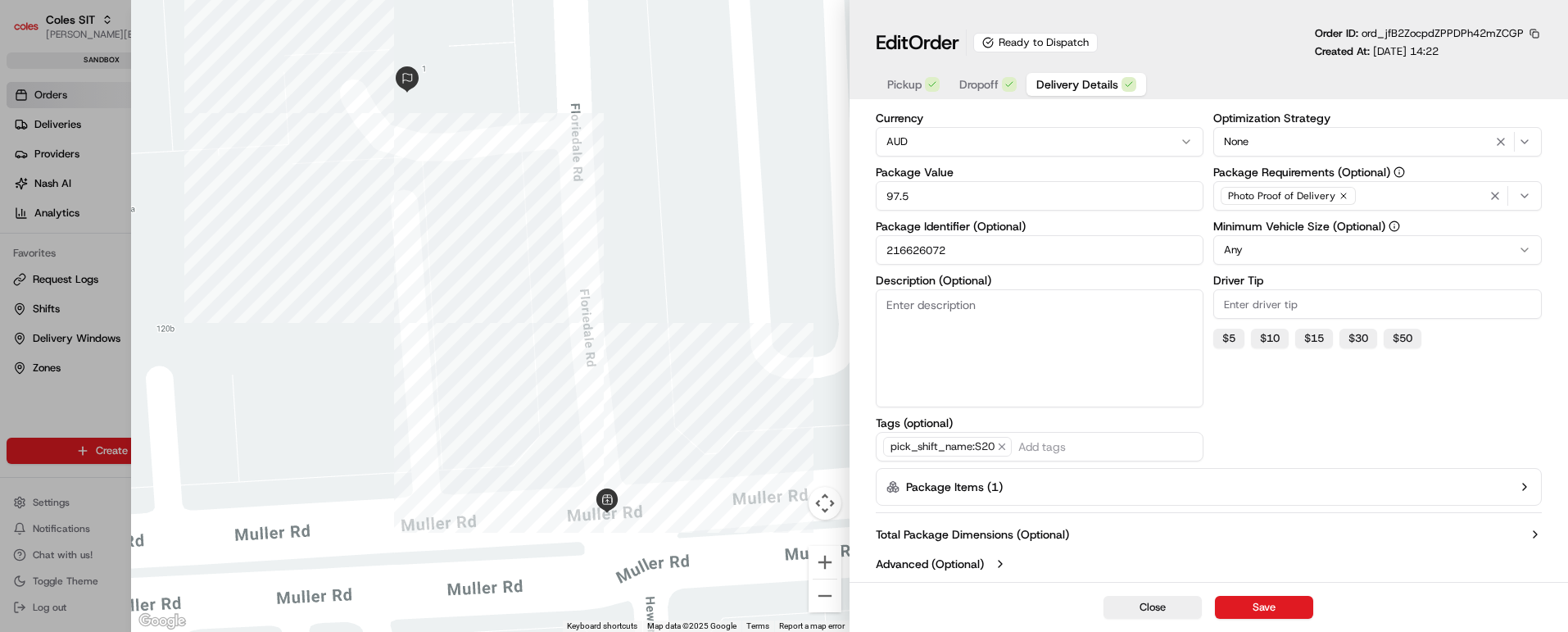
click at [1526, 489] on icon "button" at bounding box center [1525, 487] width 13 height 13
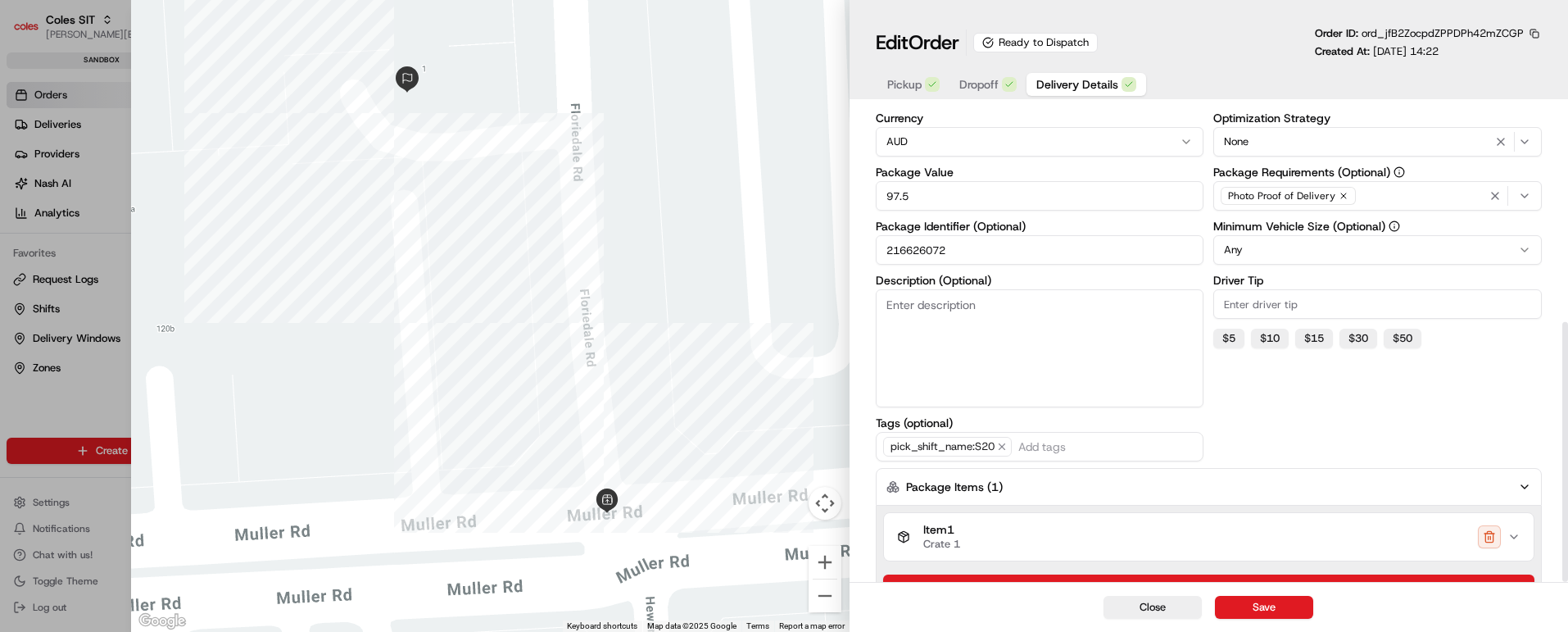
scroll to position [396, 0]
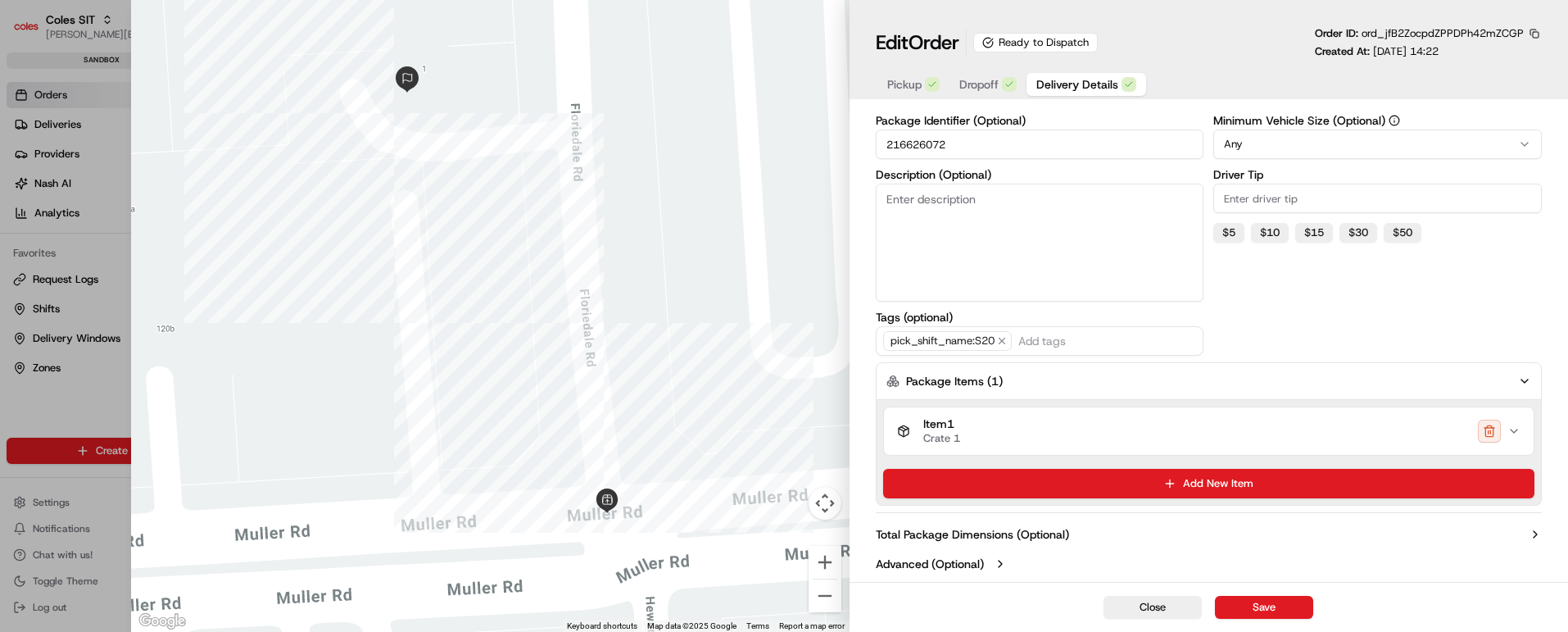
click at [1519, 430] on icon "button" at bounding box center [1515, 431] width 13 height 13
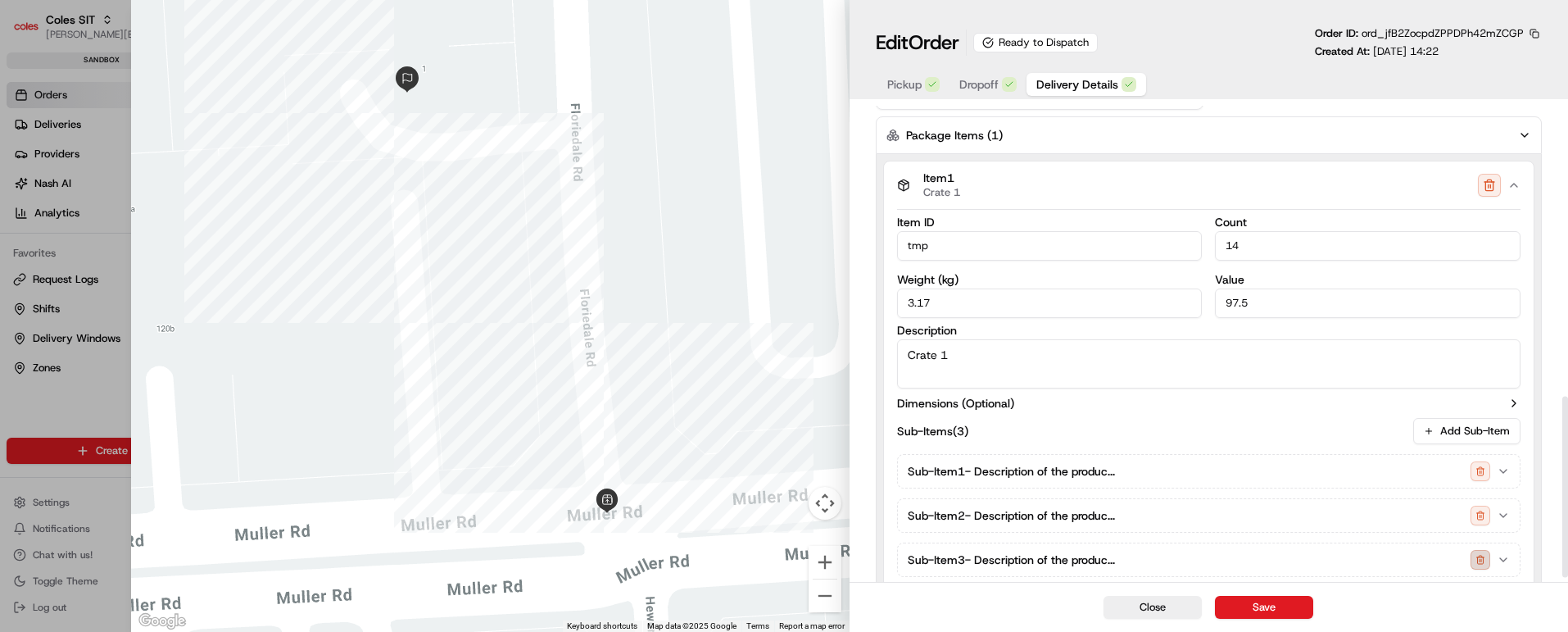
scroll to position [765, 0]
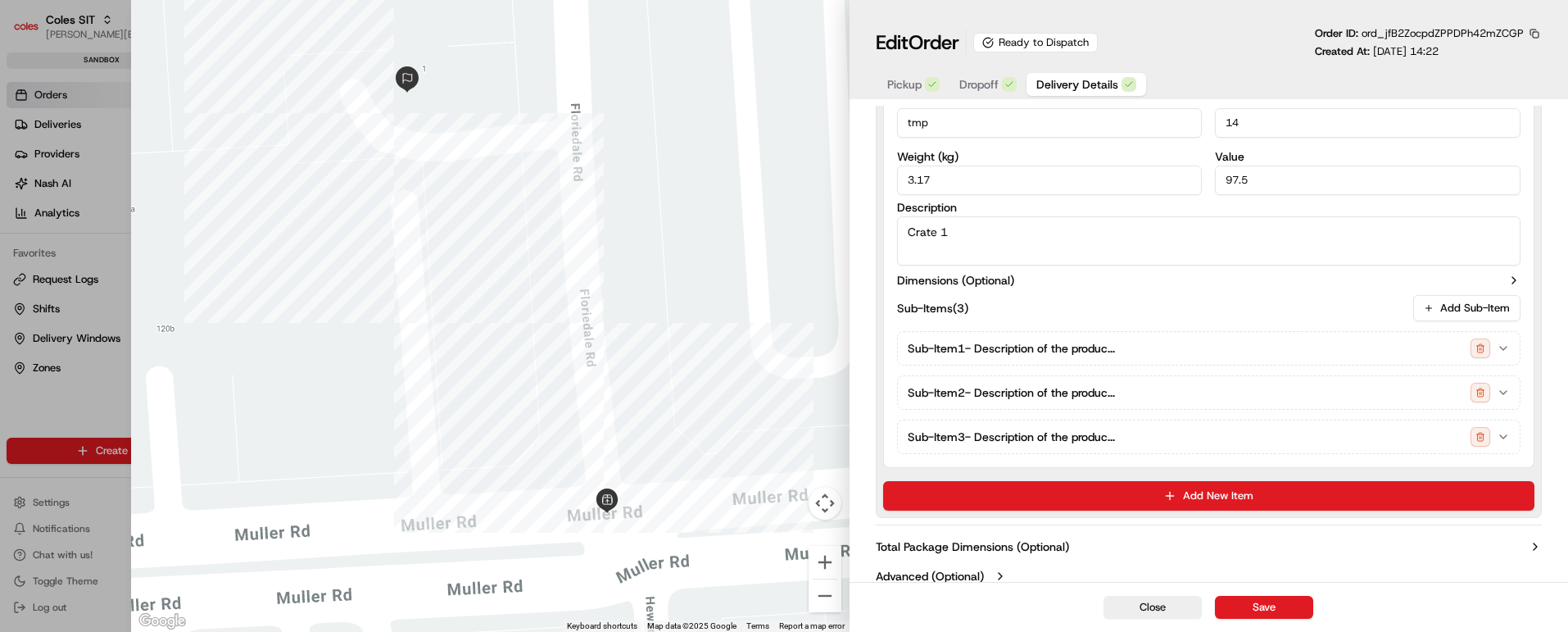
click at [1506, 348] on icon "button" at bounding box center [1503, 348] width 7 height 3
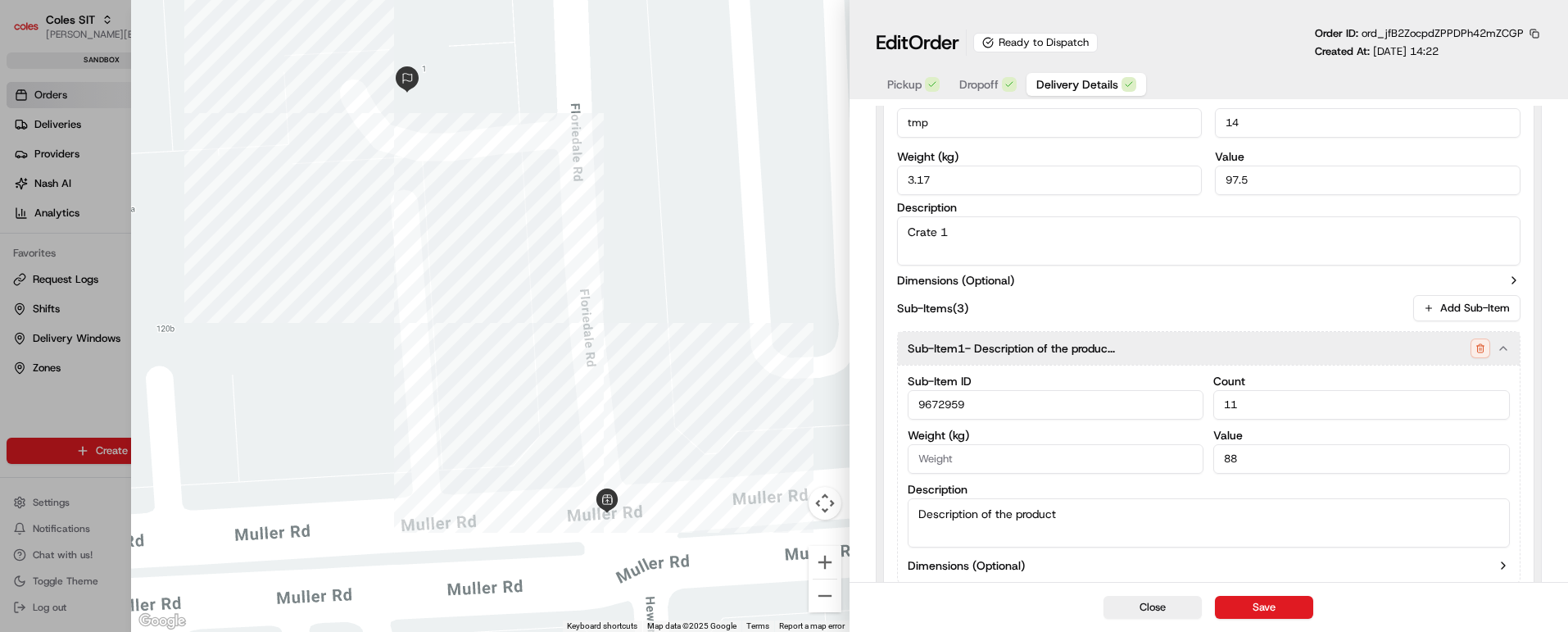
click at [1506, 348] on icon "button" at bounding box center [1503, 349] width 13 height 13
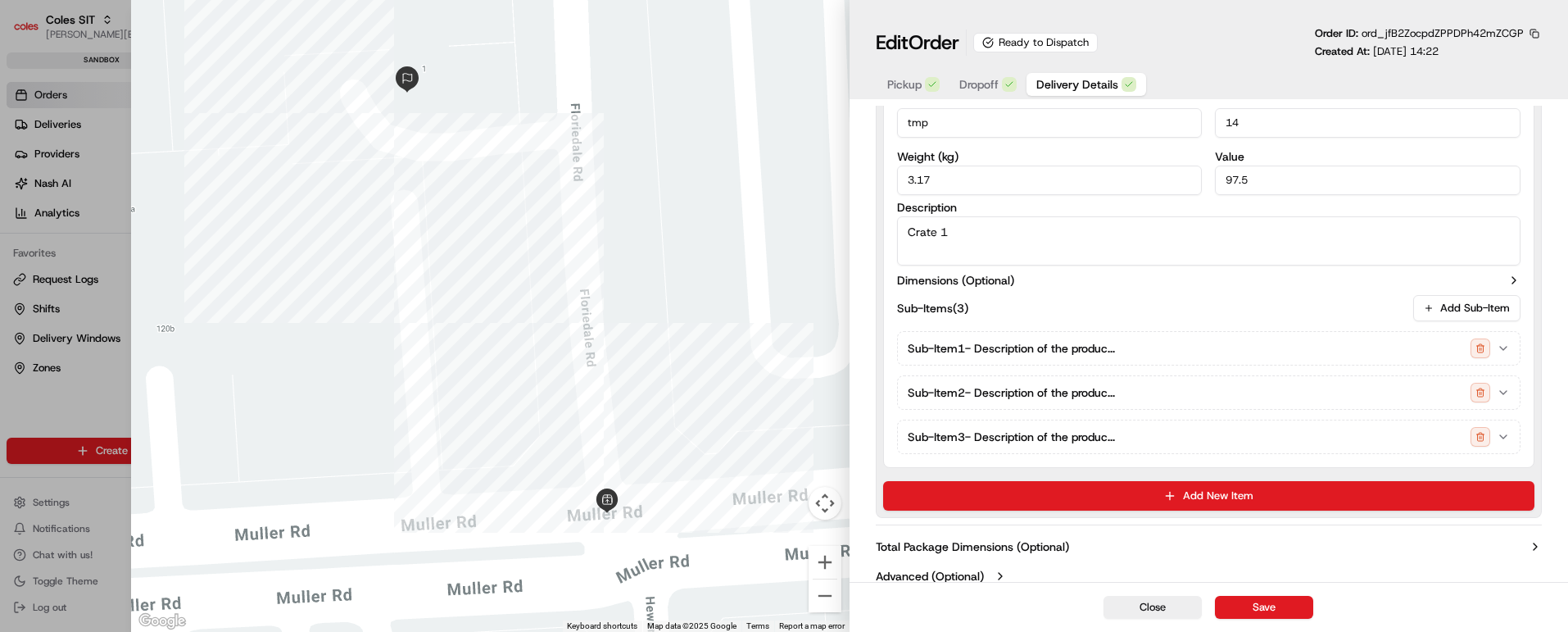
click at [1504, 384] on button "Sub-Item 2 - Description of the produc..." at bounding box center [1209, 392] width 622 height 33
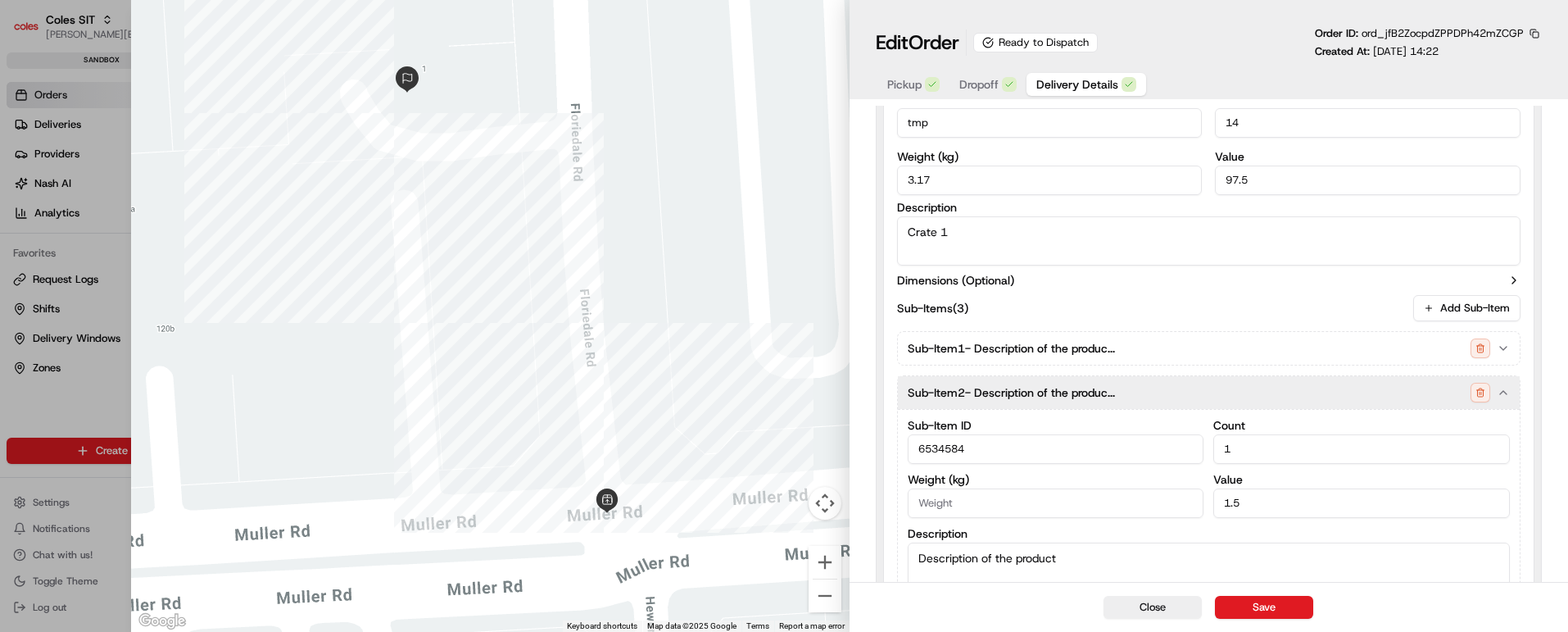
click at [1504, 384] on button "Sub-Item 2 - Description of the produc..." at bounding box center [1209, 392] width 622 height 33
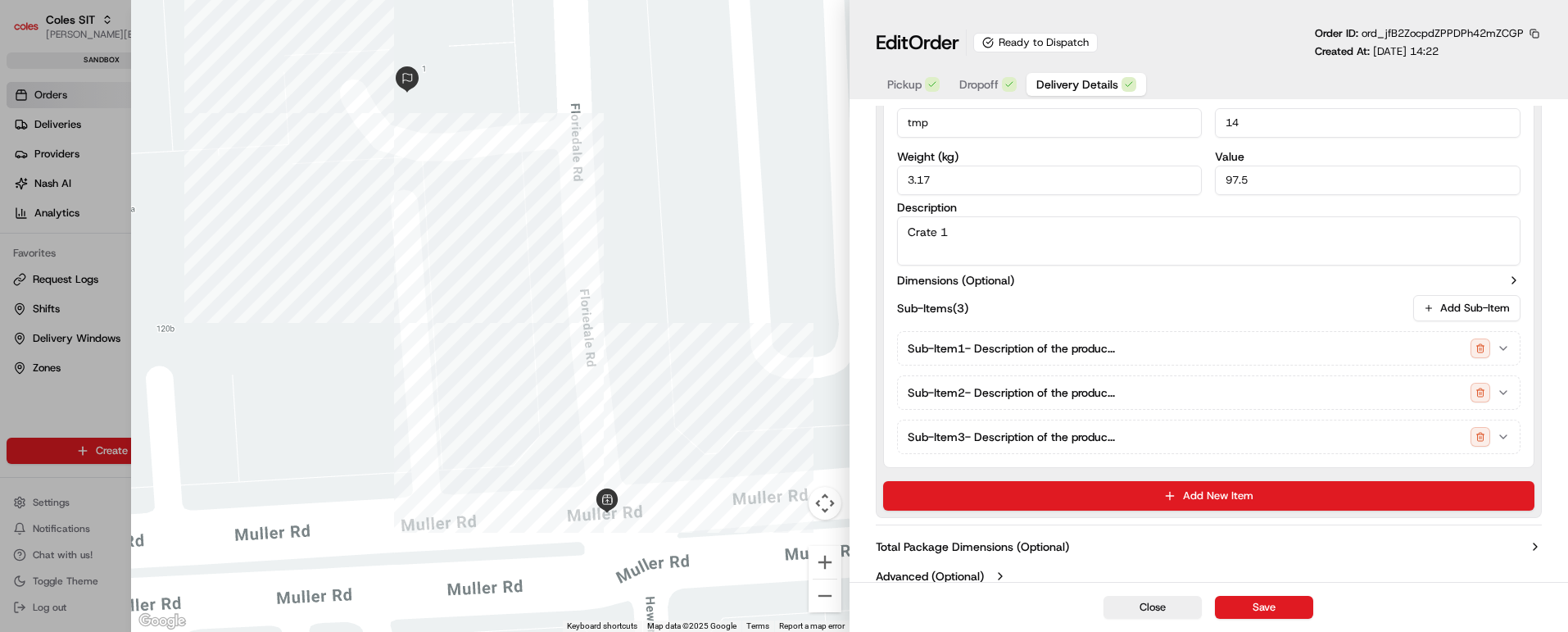
click at [1503, 445] on button "Sub-Item 3 - Description of the produc..." at bounding box center [1209, 436] width 622 height 33
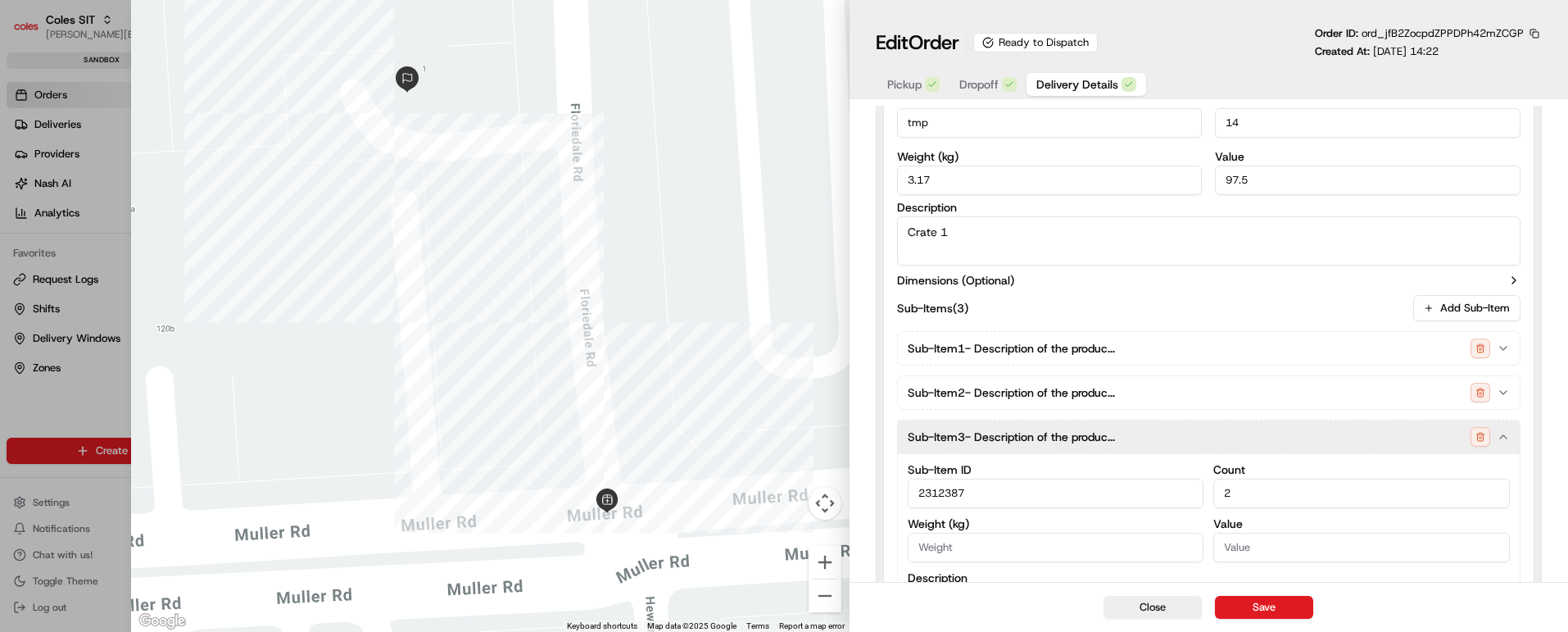
click at [1503, 445] on button "Sub-Item 3 - Description of the produc..." at bounding box center [1209, 436] width 622 height 33
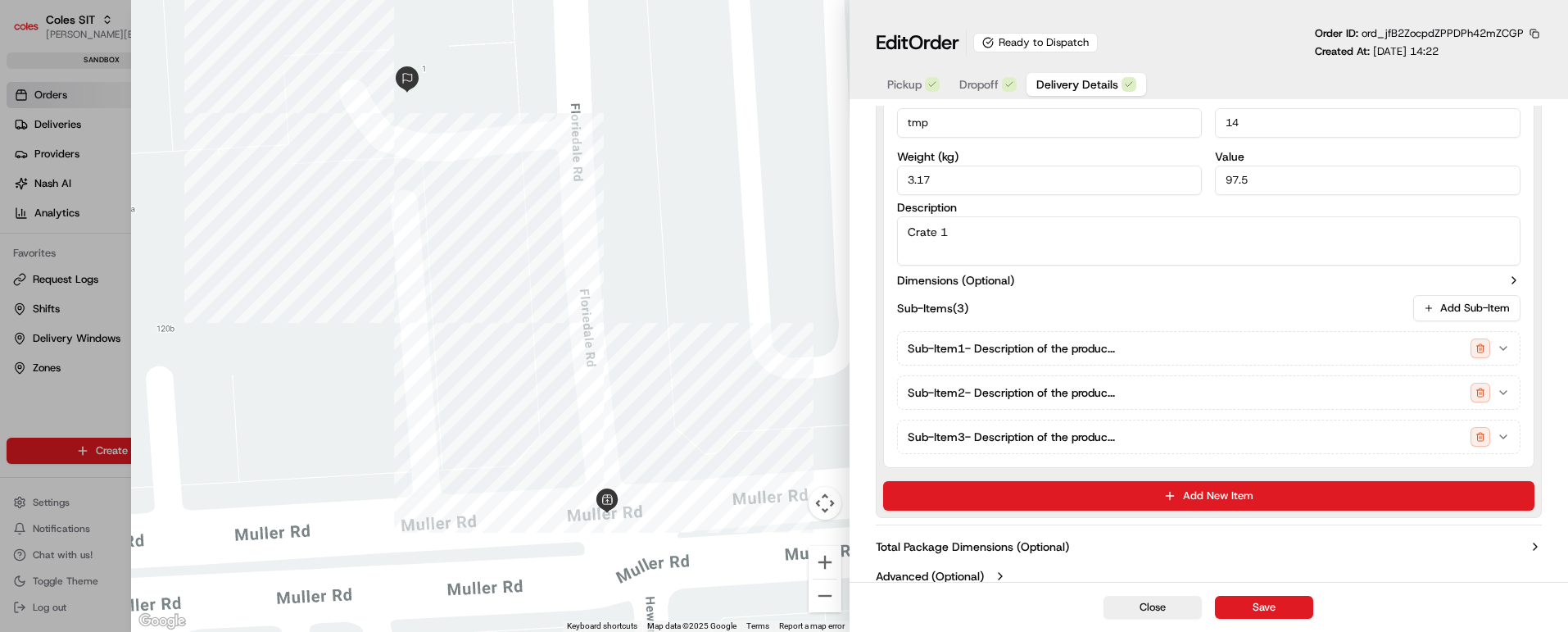
scroll to position [777, 0]
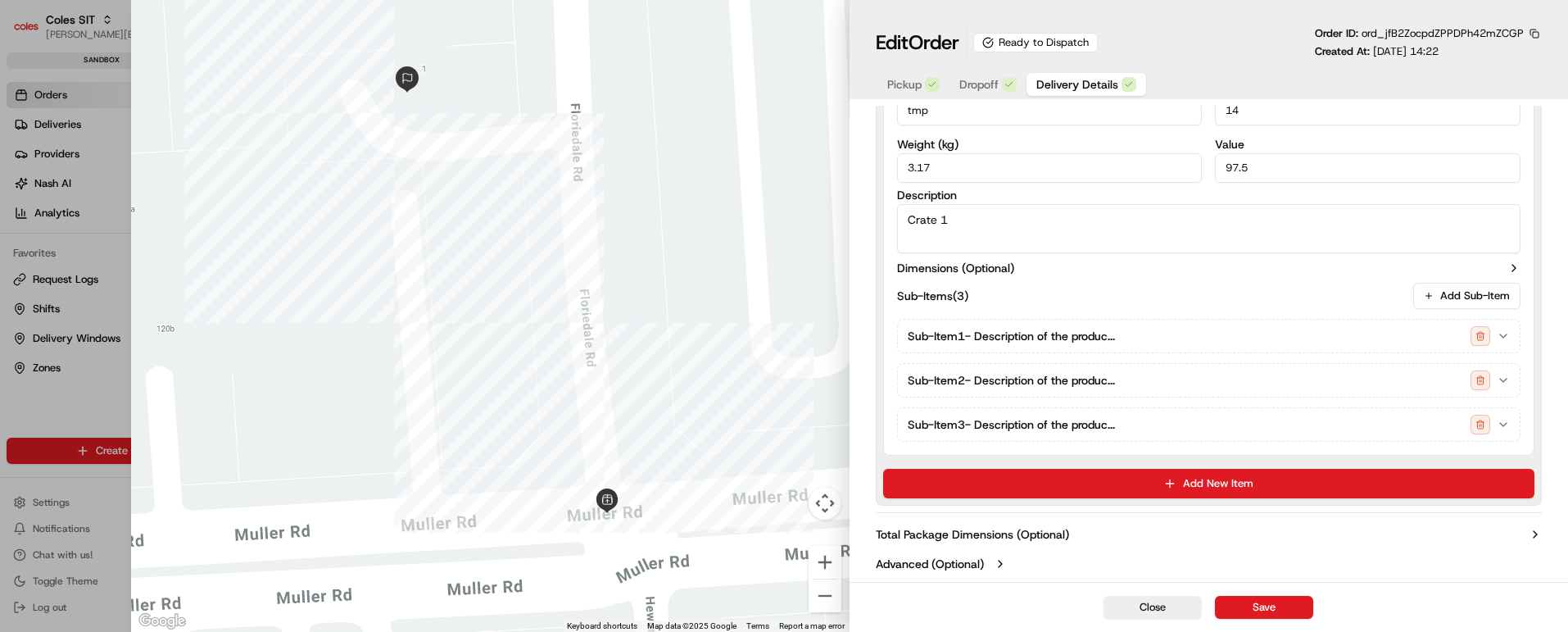
click at [999, 564] on icon "button" at bounding box center [1000, 564] width 13 height 13
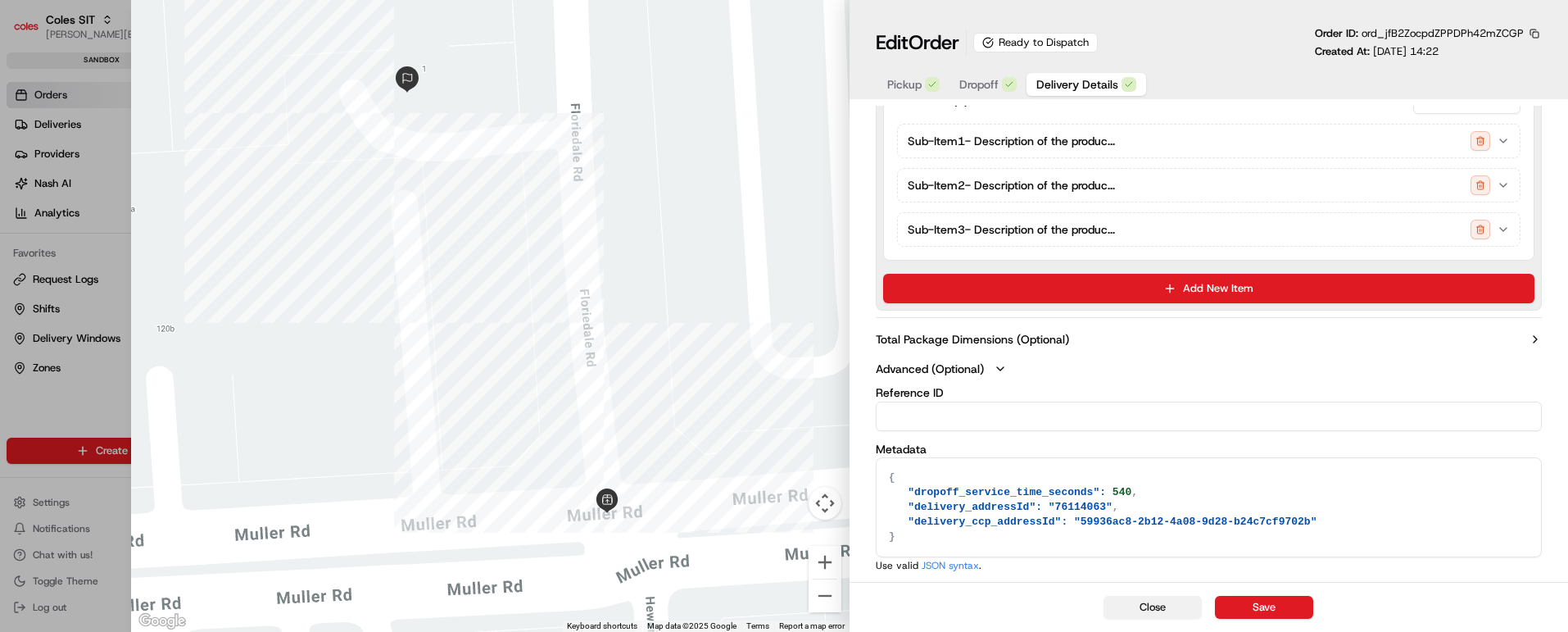
click at [1142, 604] on button "Close" at bounding box center [1153, 608] width 98 height 23
type input "1"
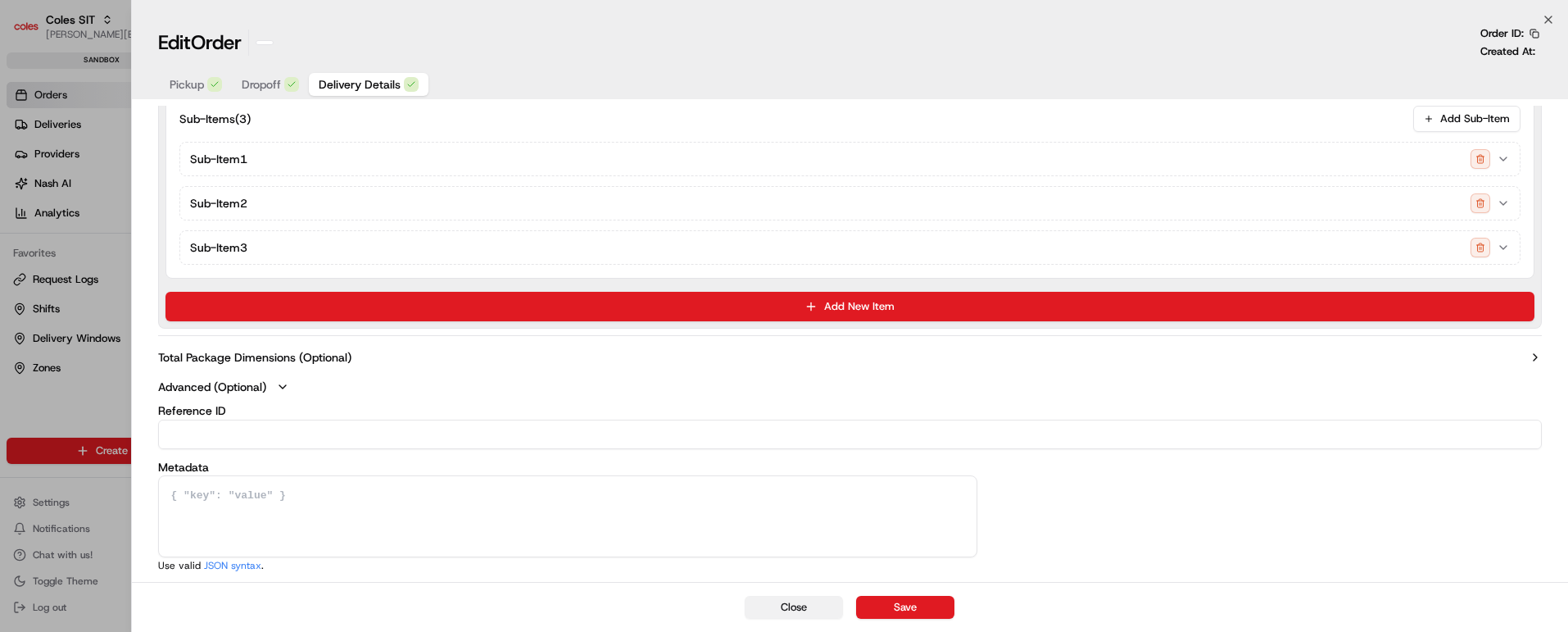
scroll to position [779, 0]
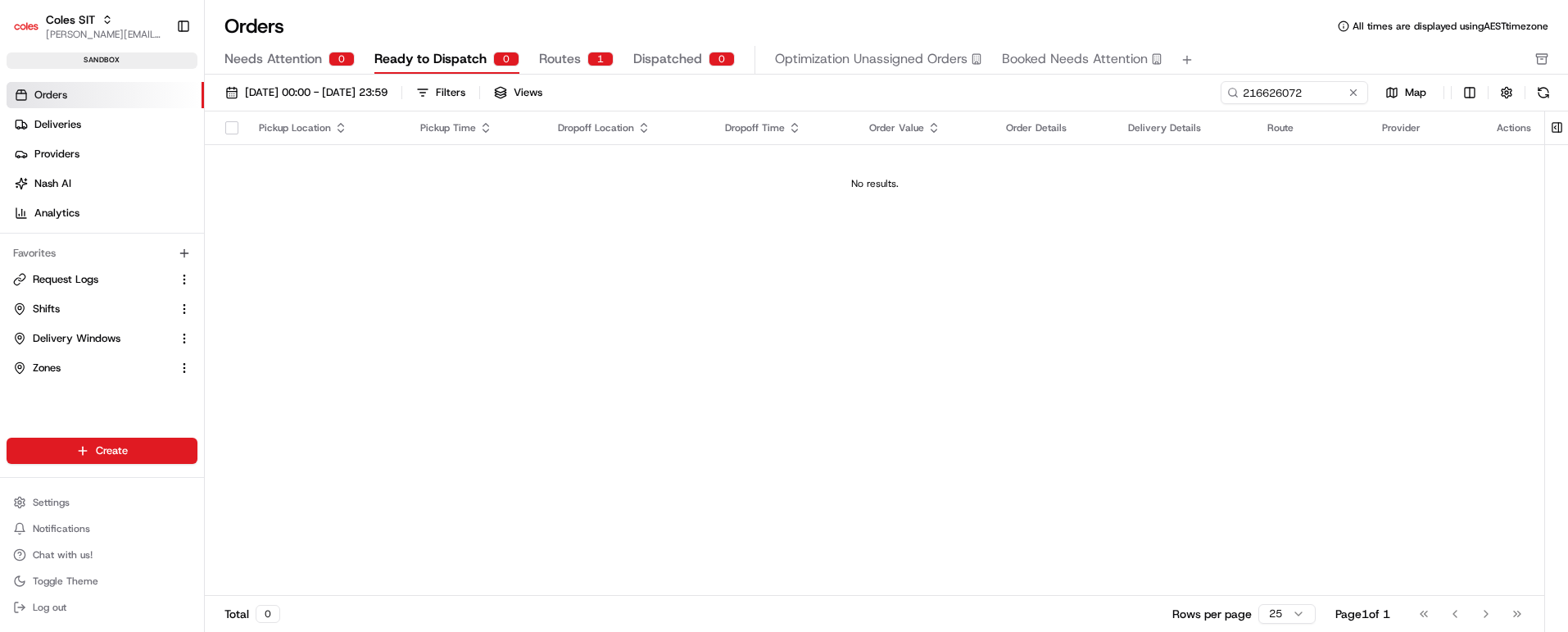
click at [582, 59] on button "Routes 1" at bounding box center [576, 60] width 75 height 28
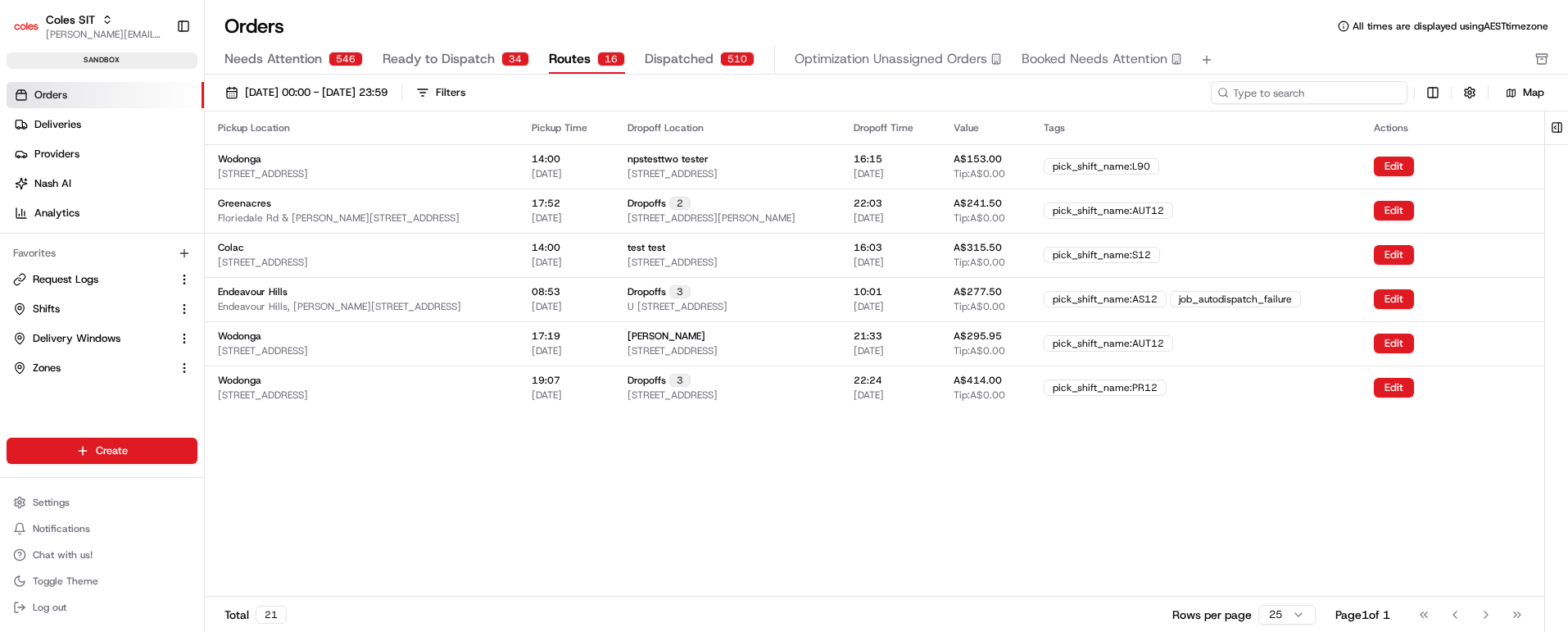
click at [1310, 89] on input at bounding box center [1309, 93] width 197 height 23
paste input "216626072"
type input "216626072"
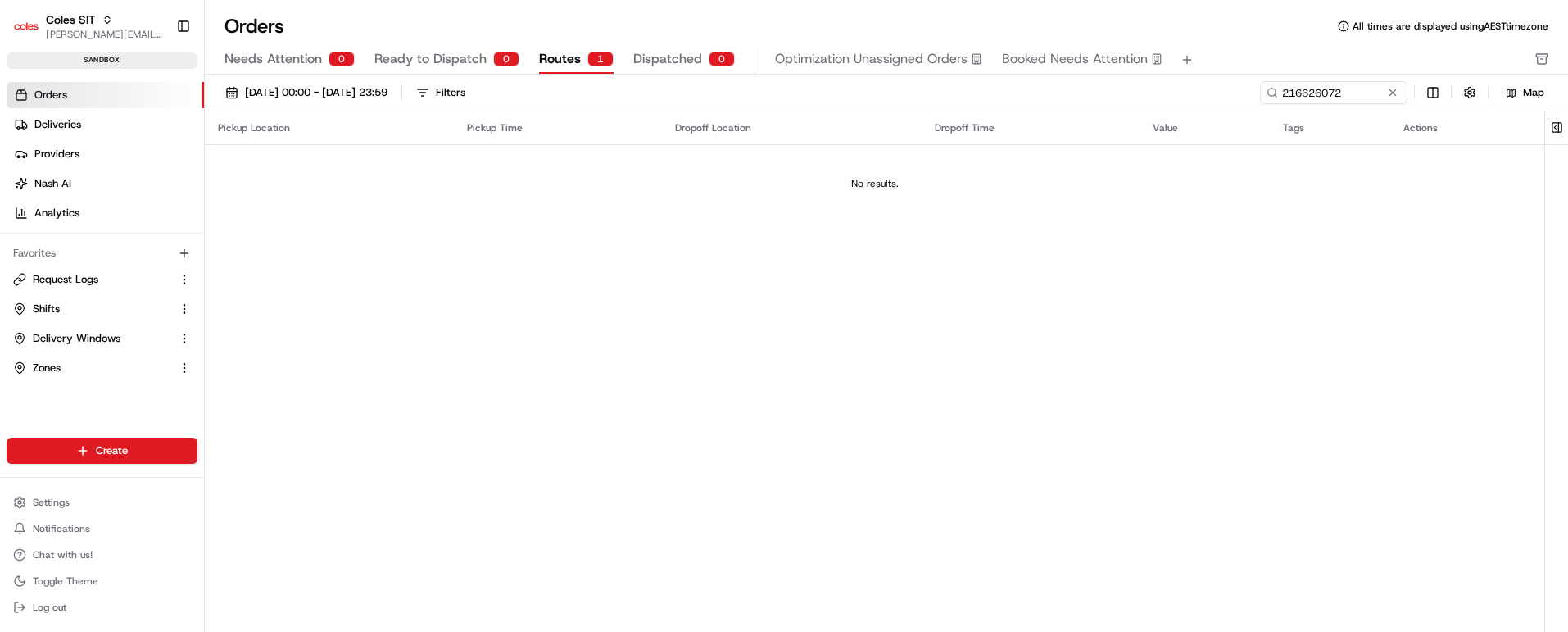
click at [264, 49] on span "Needs Attention" at bounding box center [274, 58] width 97 height 20
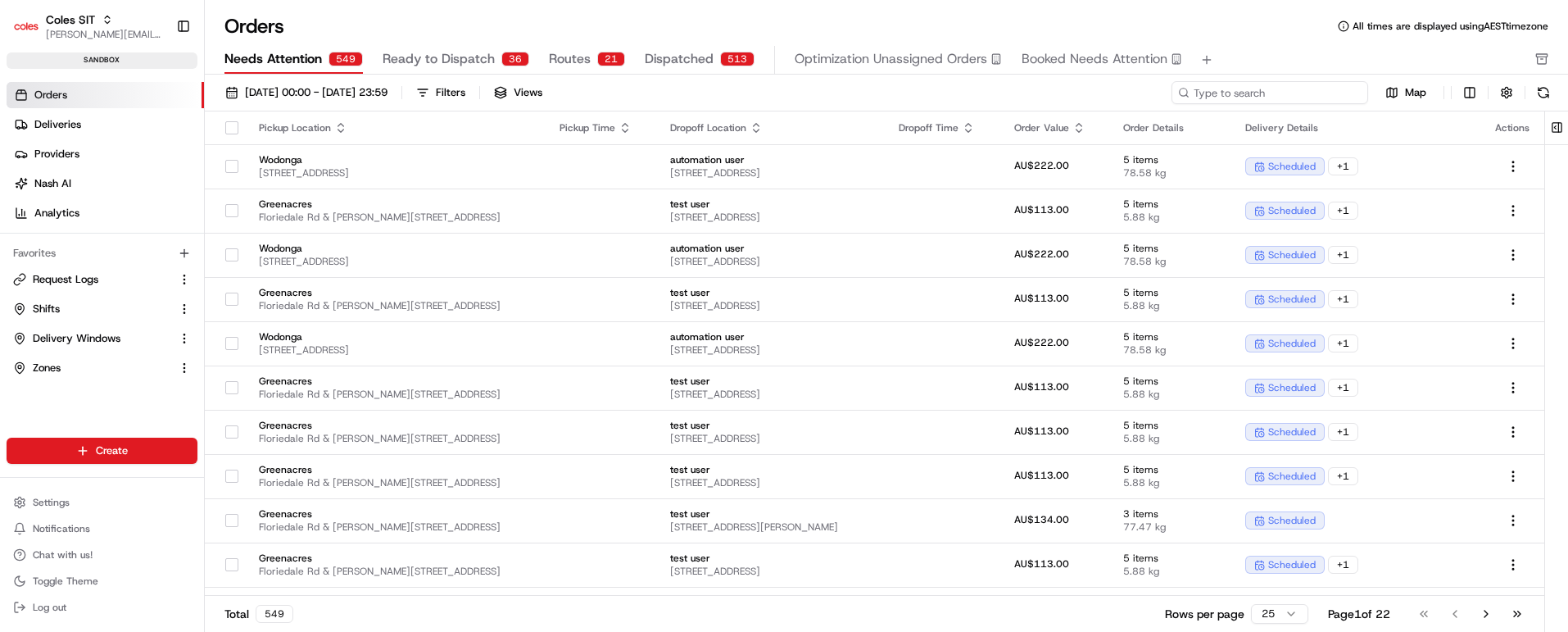
click at [1310, 88] on input at bounding box center [1270, 93] width 197 height 23
paste input "216626072"
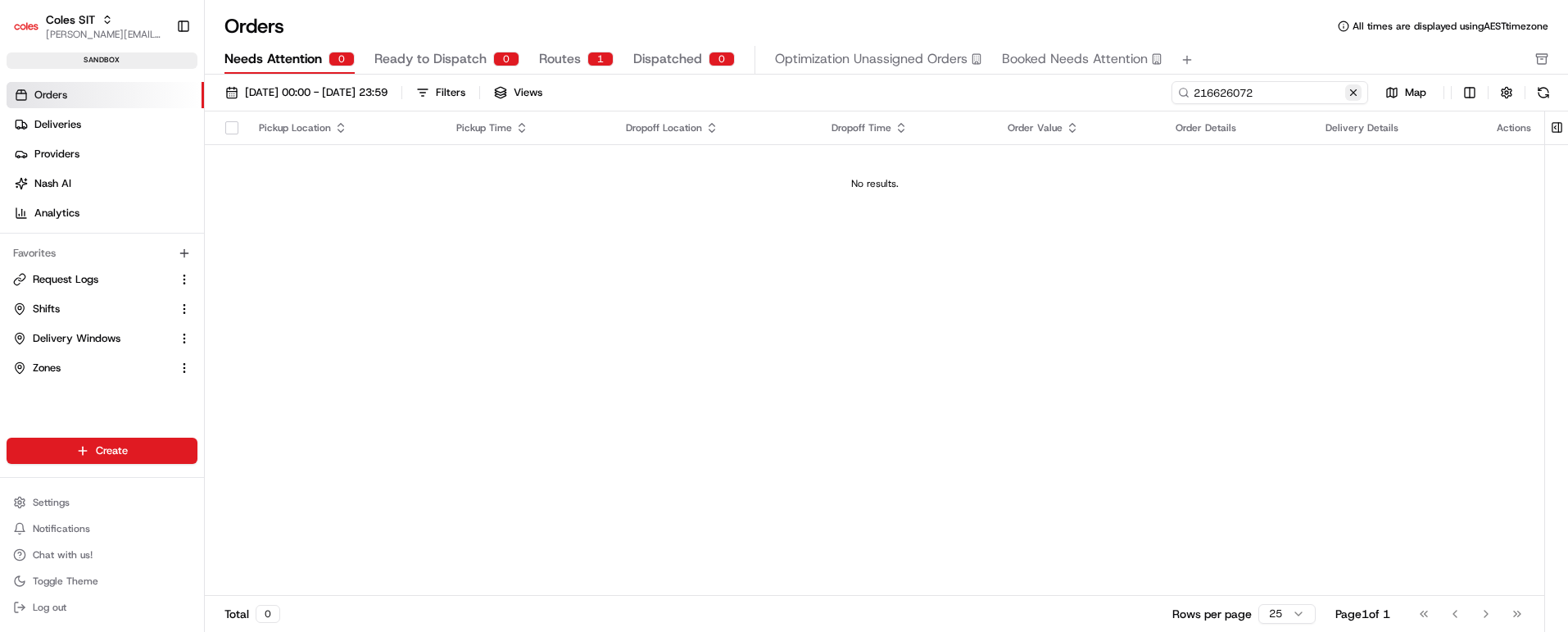
type input "216626072"
click at [1355, 94] on button at bounding box center [1353, 92] width 16 height 16
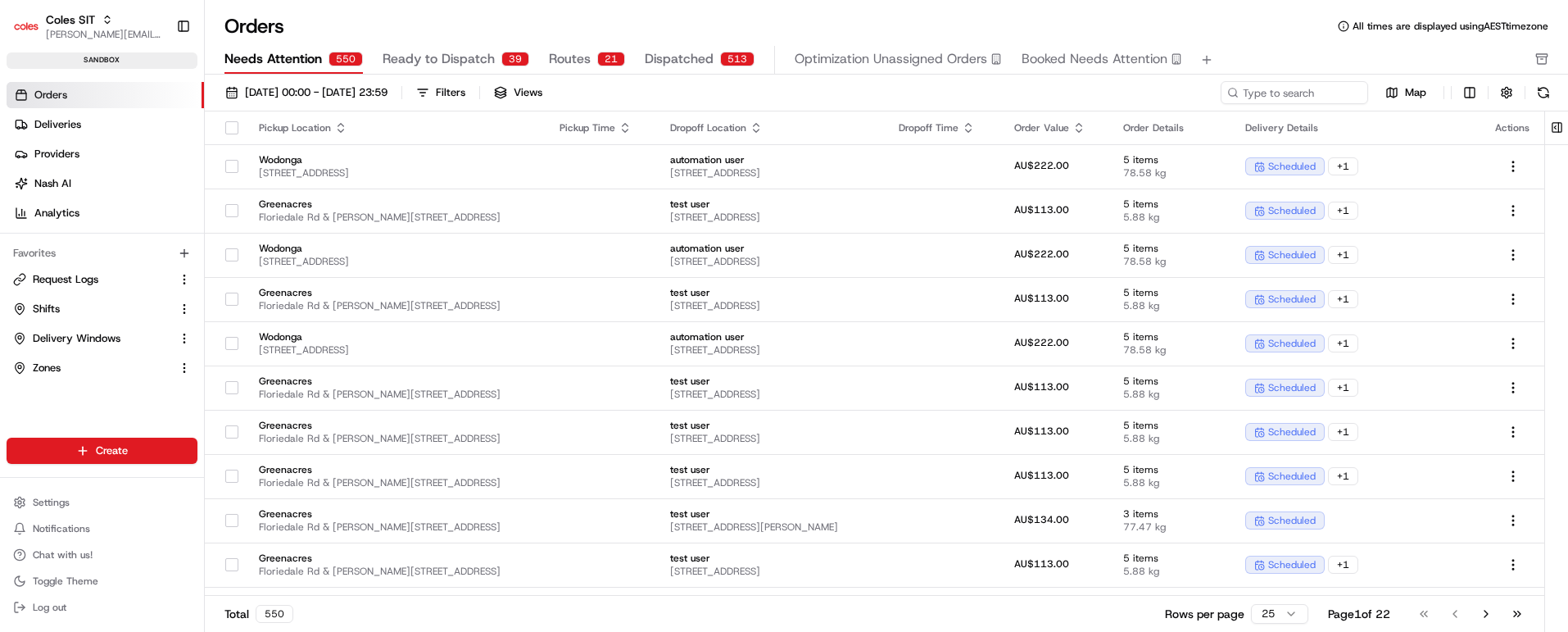
click at [417, 61] on span "Ready to Dispatch" at bounding box center [439, 58] width 112 height 20
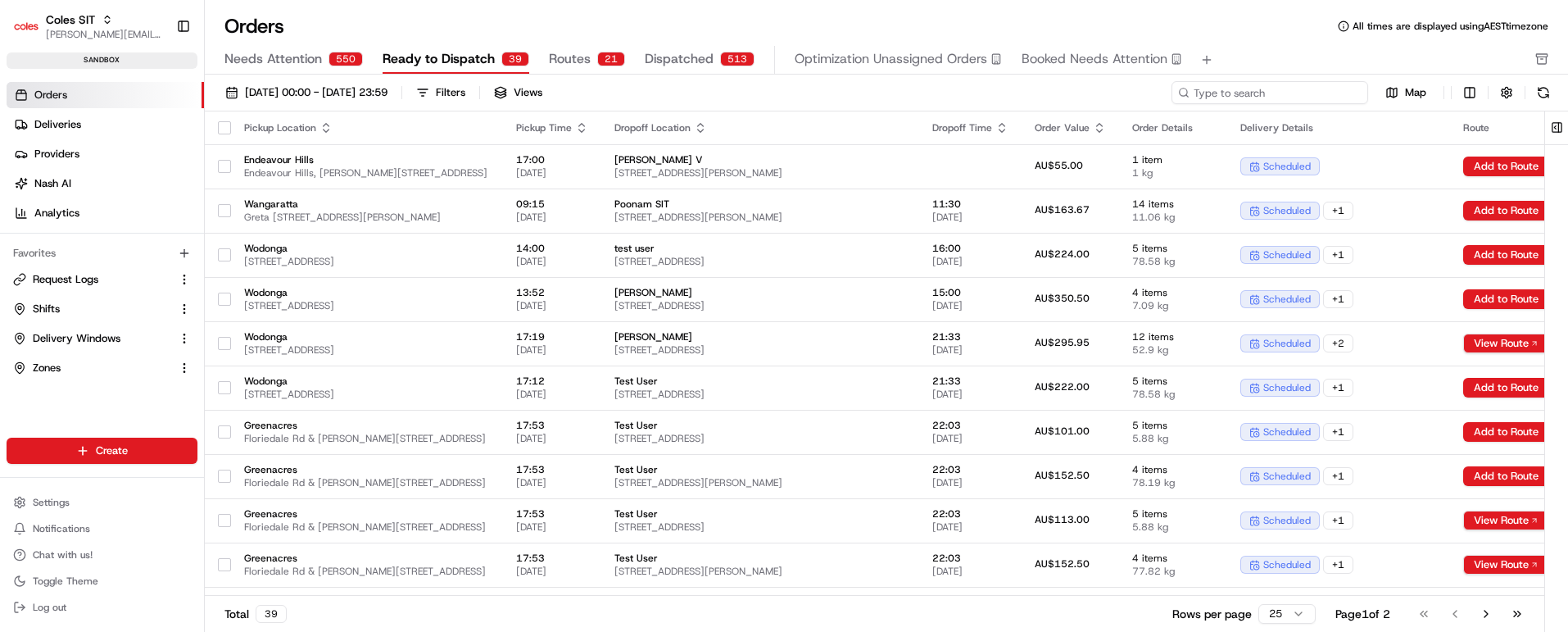
click at [1278, 93] on input at bounding box center [1270, 93] width 197 height 23
paste input "216627067"
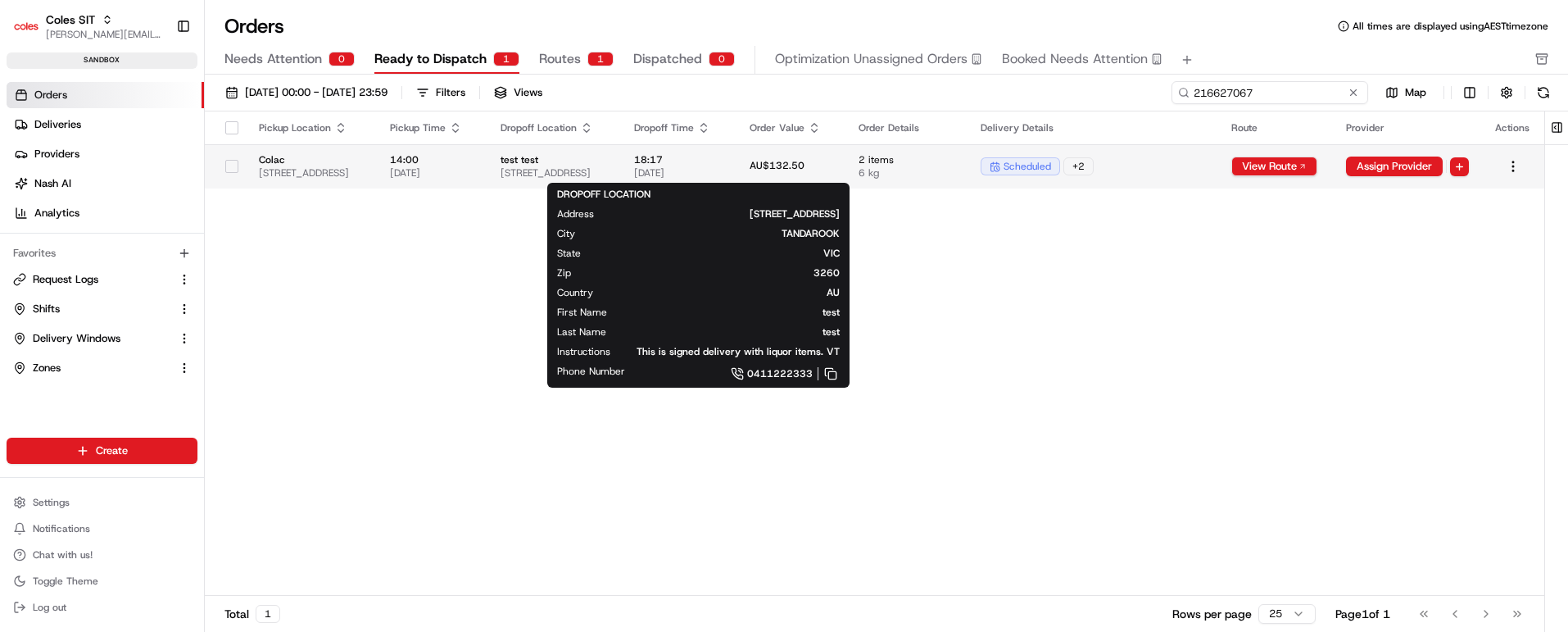
type input "216627067"
click at [608, 155] on span "test test" at bounding box center [554, 159] width 108 height 13
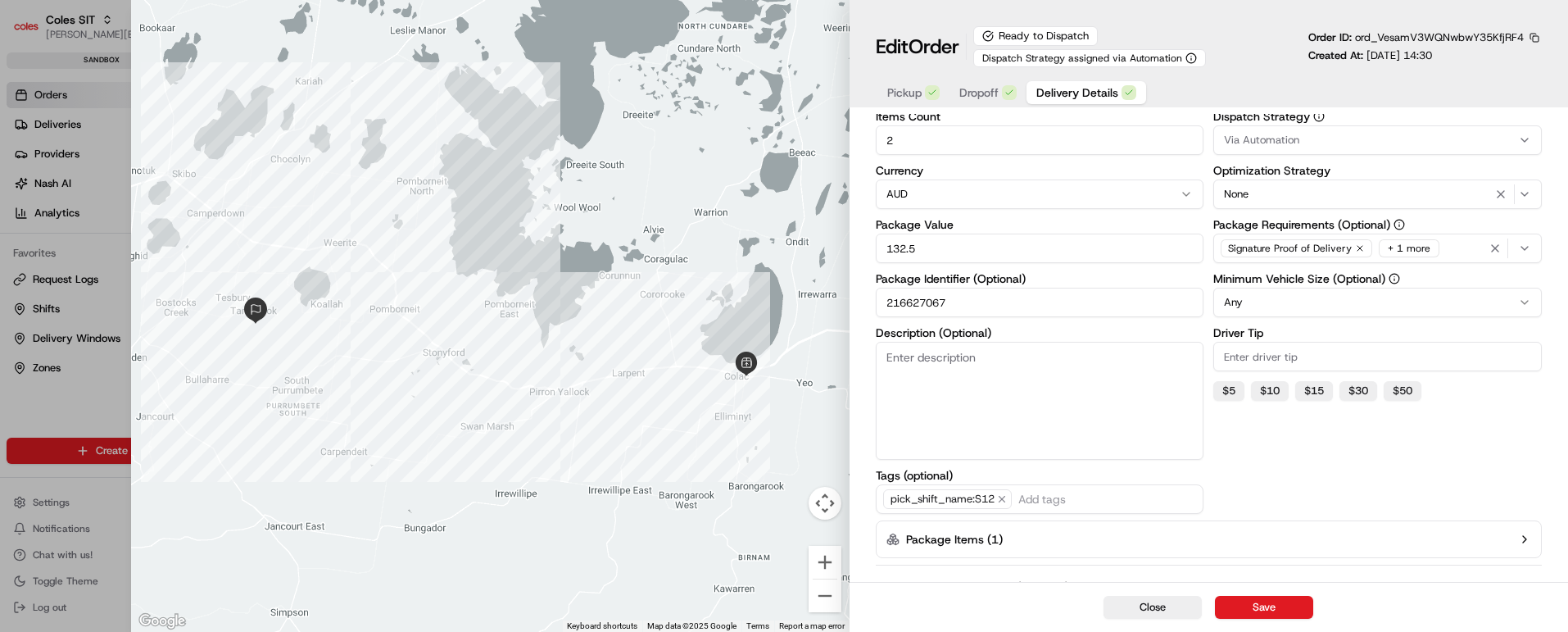
scroll to position [298, 0]
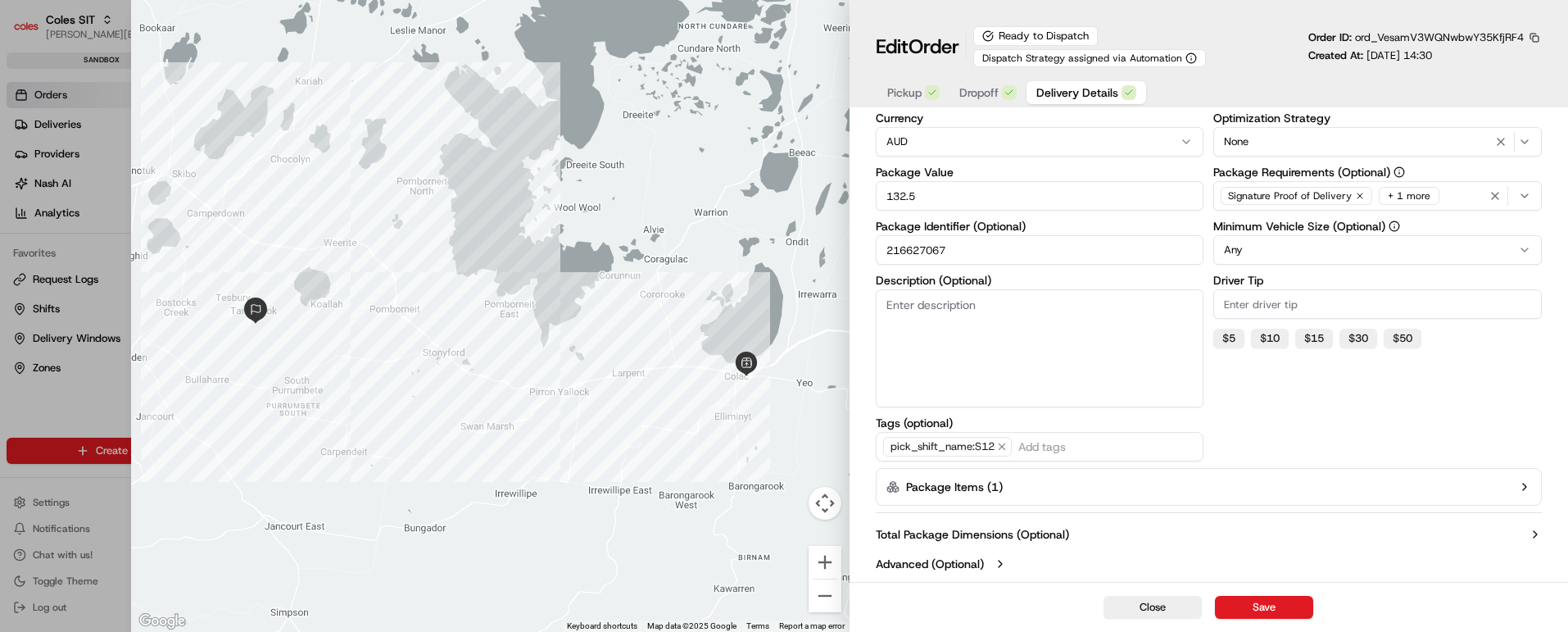
click at [1528, 485] on icon "button" at bounding box center [1525, 487] width 13 height 13
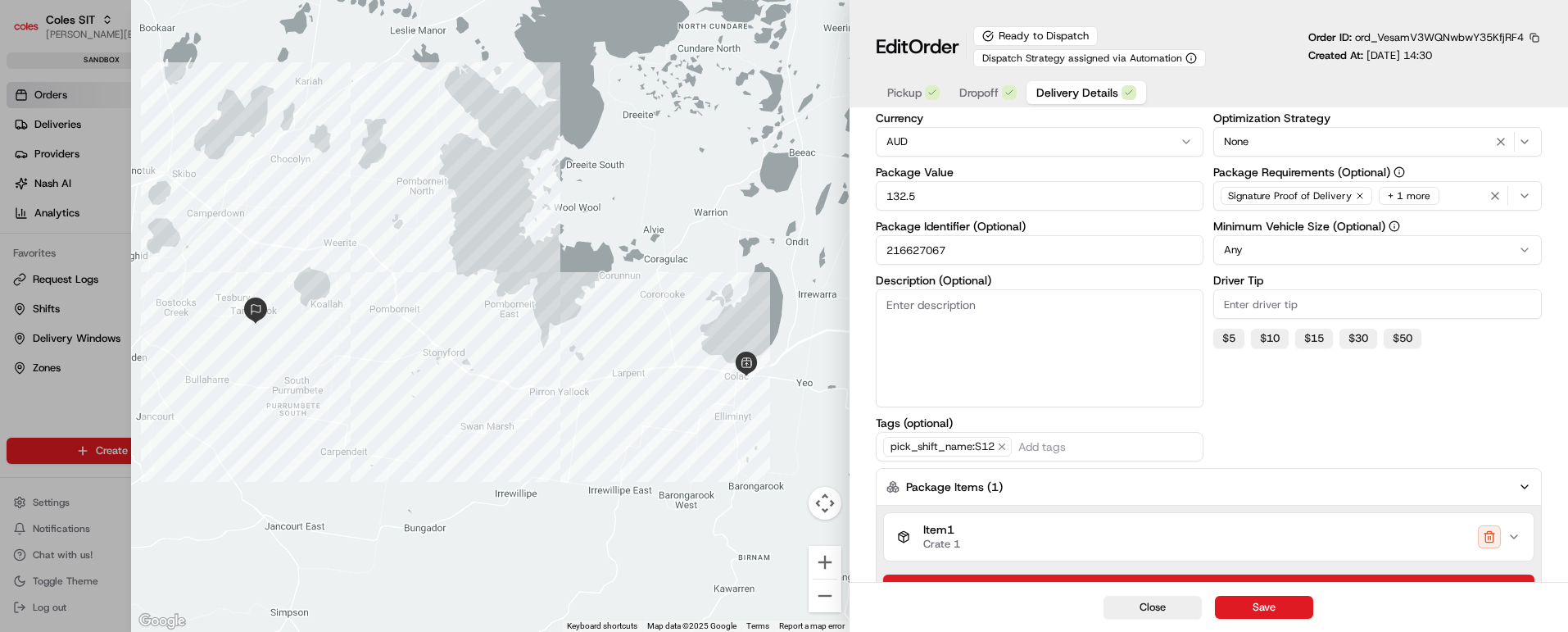
scroll to position [404, 0]
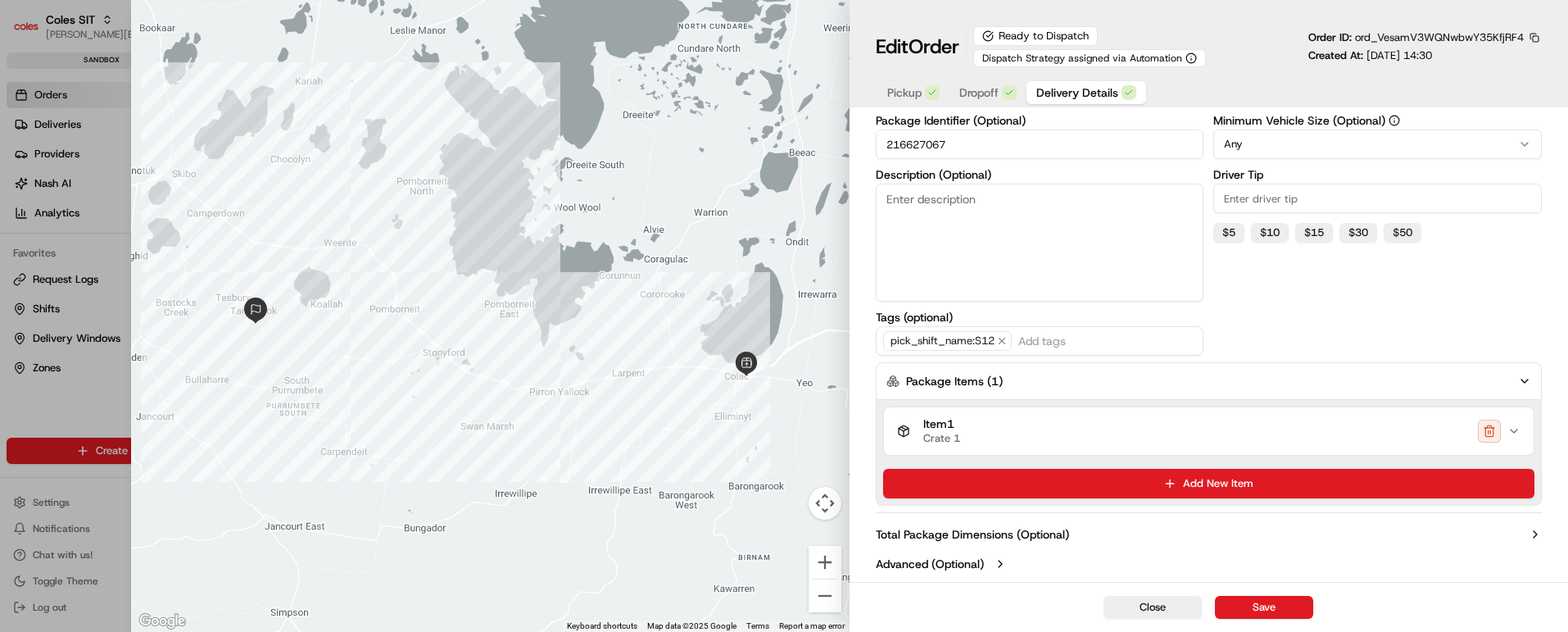
click at [1516, 431] on icon "button" at bounding box center [1514, 430] width 7 height 3
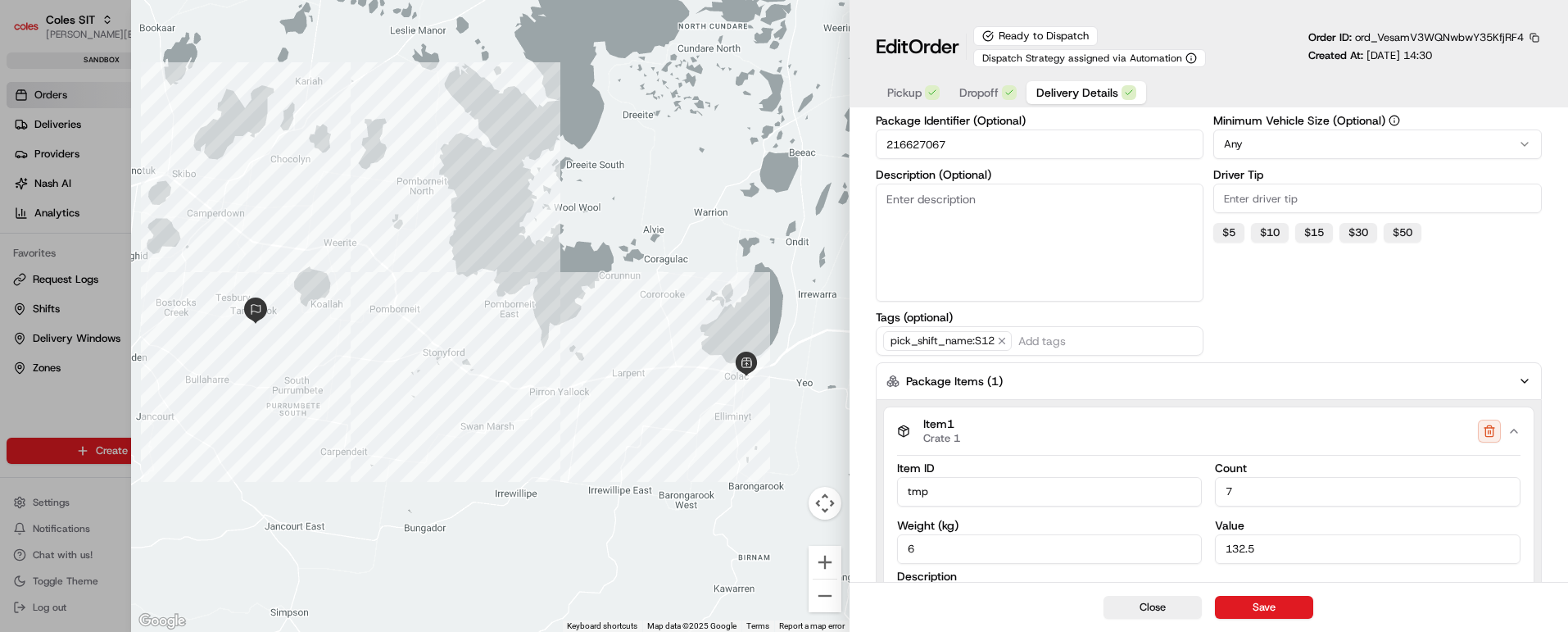
scroll to position [650, 0]
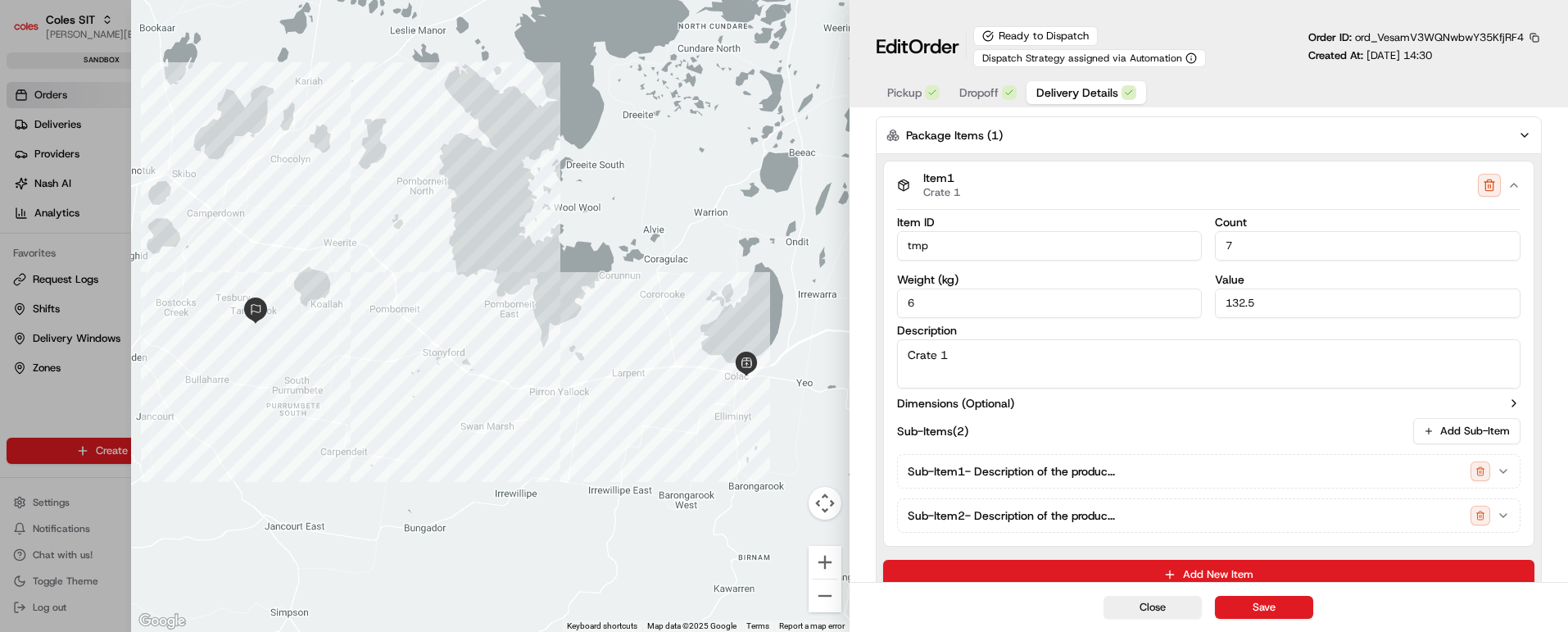
click at [972, 86] on span "Dropoff" at bounding box center [979, 92] width 39 height 16
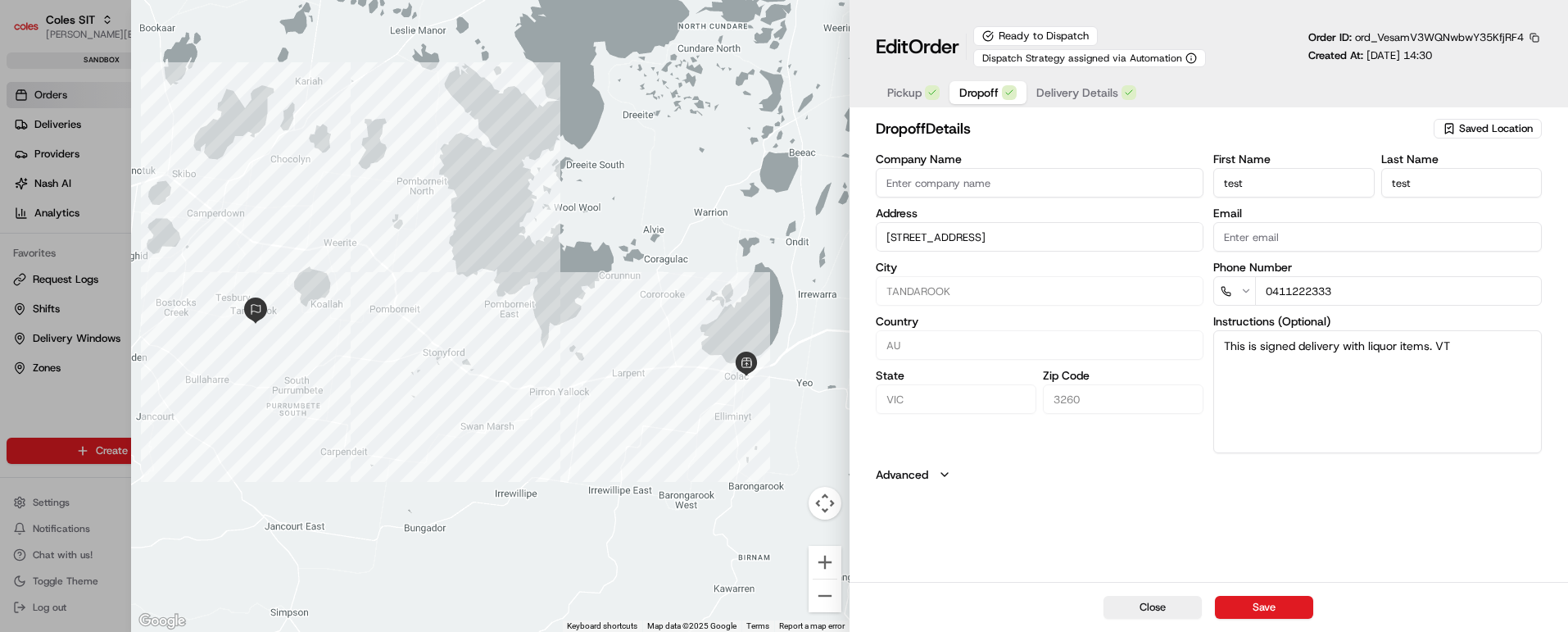
scroll to position [0, 0]
click at [1076, 89] on span "Delivery Details" at bounding box center [1077, 92] width 82 height 16
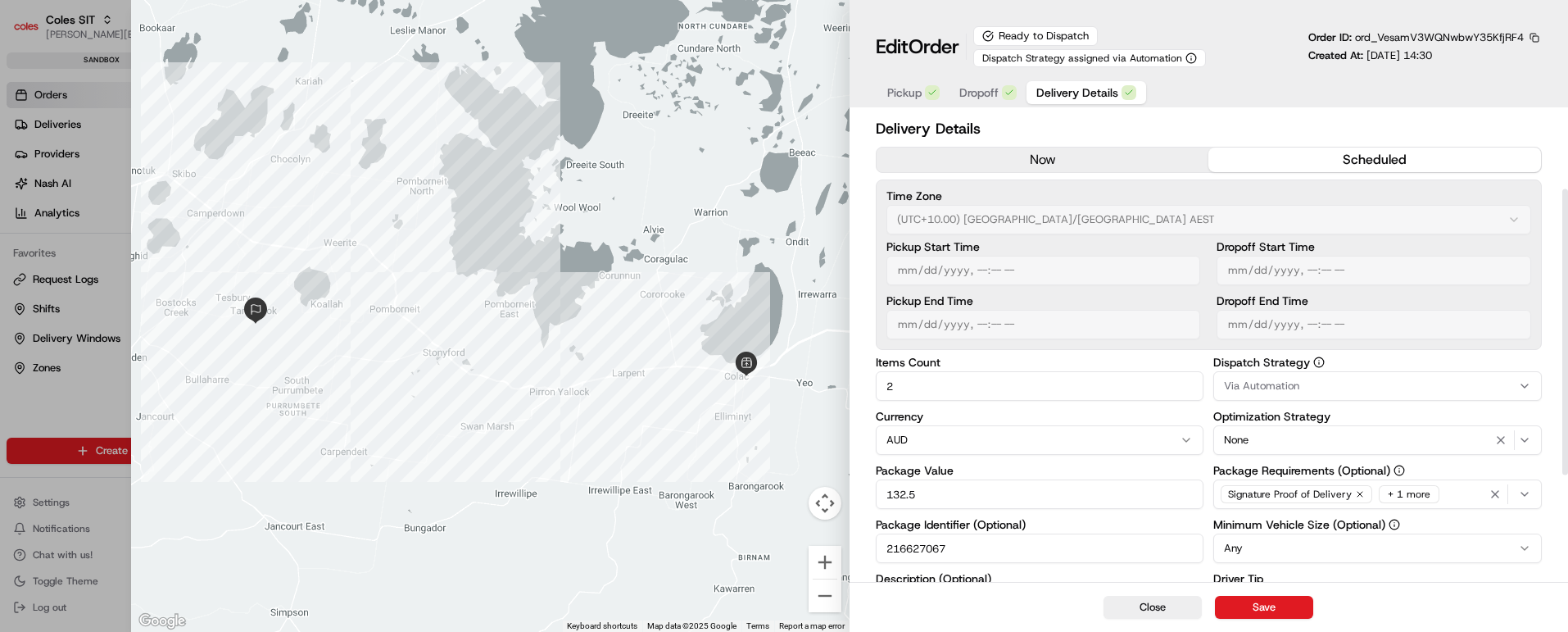
scroll to position [298, 0]
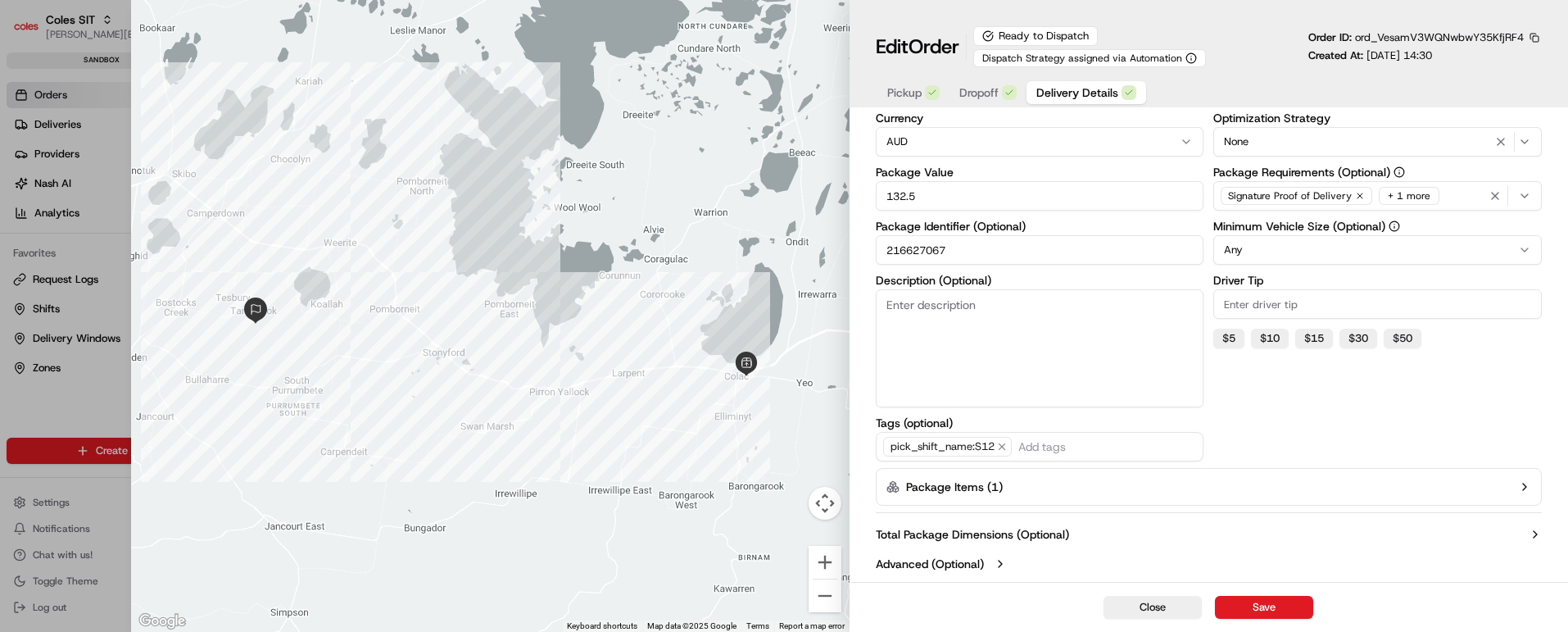
click at [1523, 485] on icon "button" at bounding box center [1525, 487] width 13 height 13
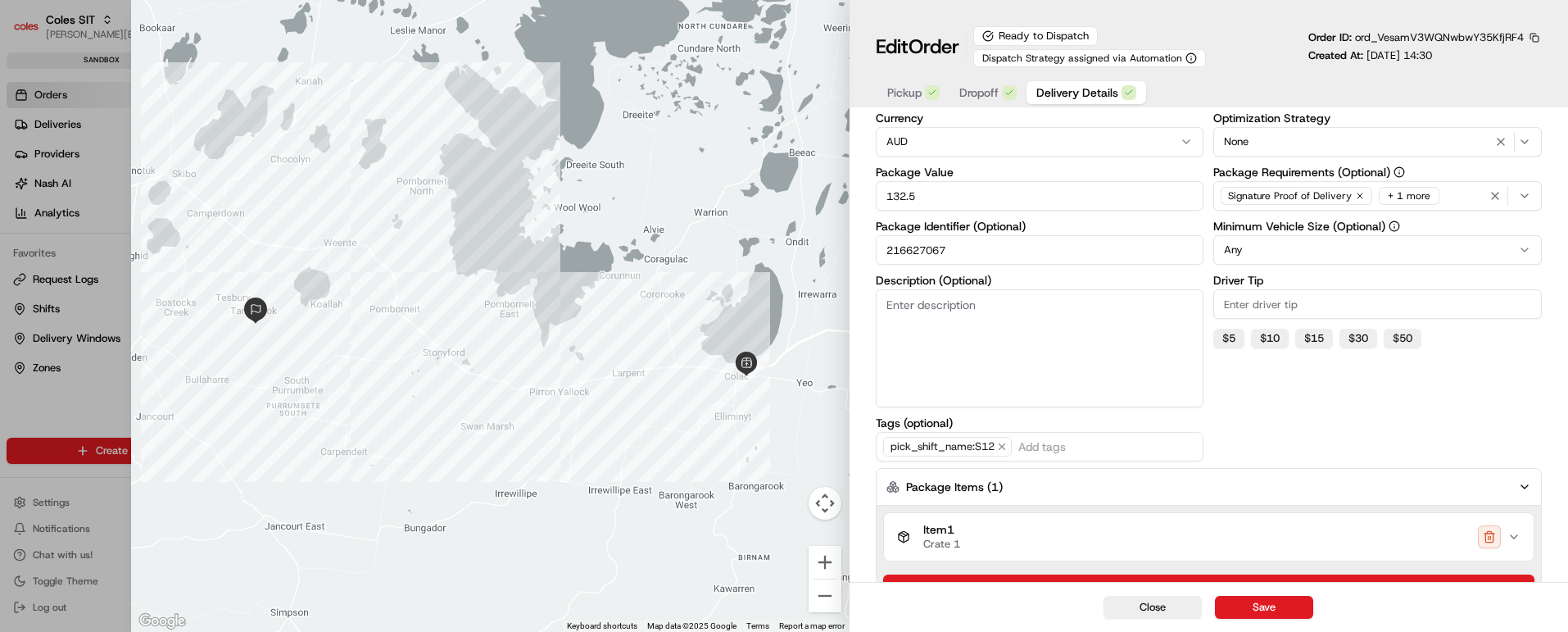
scroll to position [404, 0]
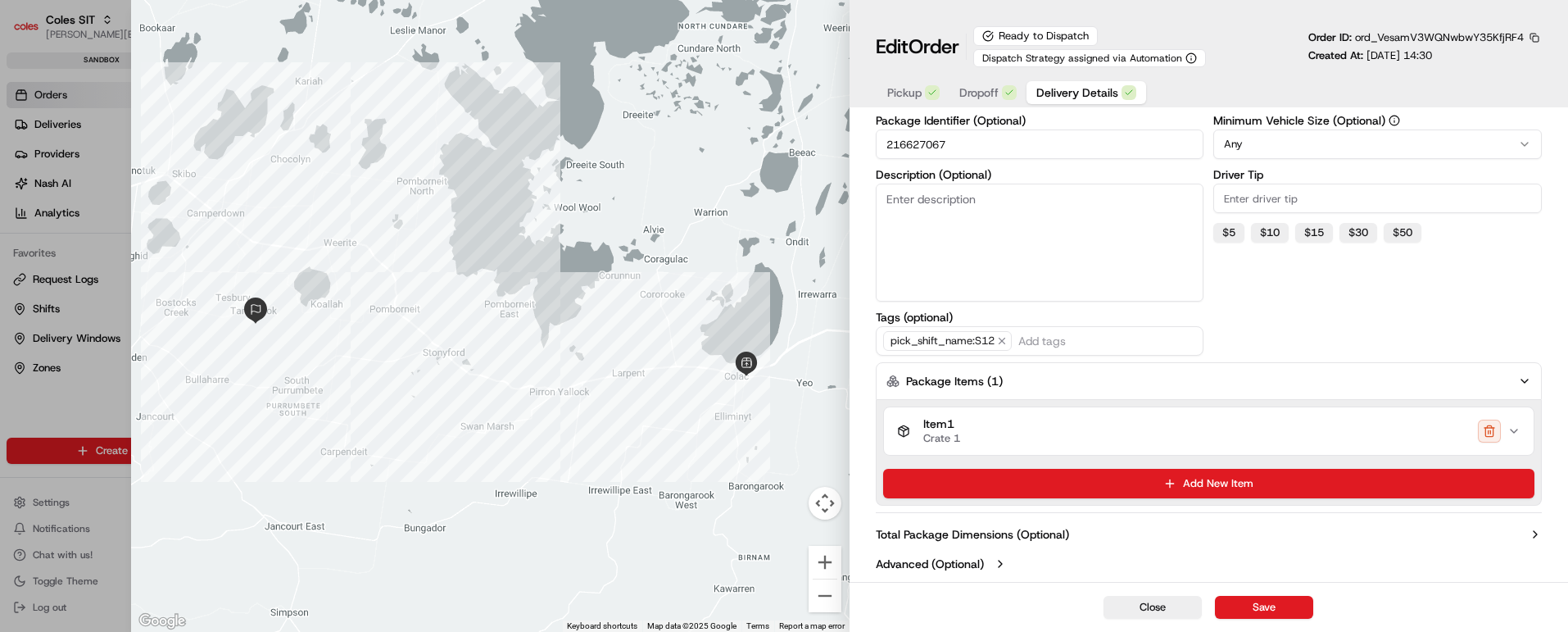
click at [1519, 432] on icon "button" at bounding box center [1515, 431] width 13 height 13
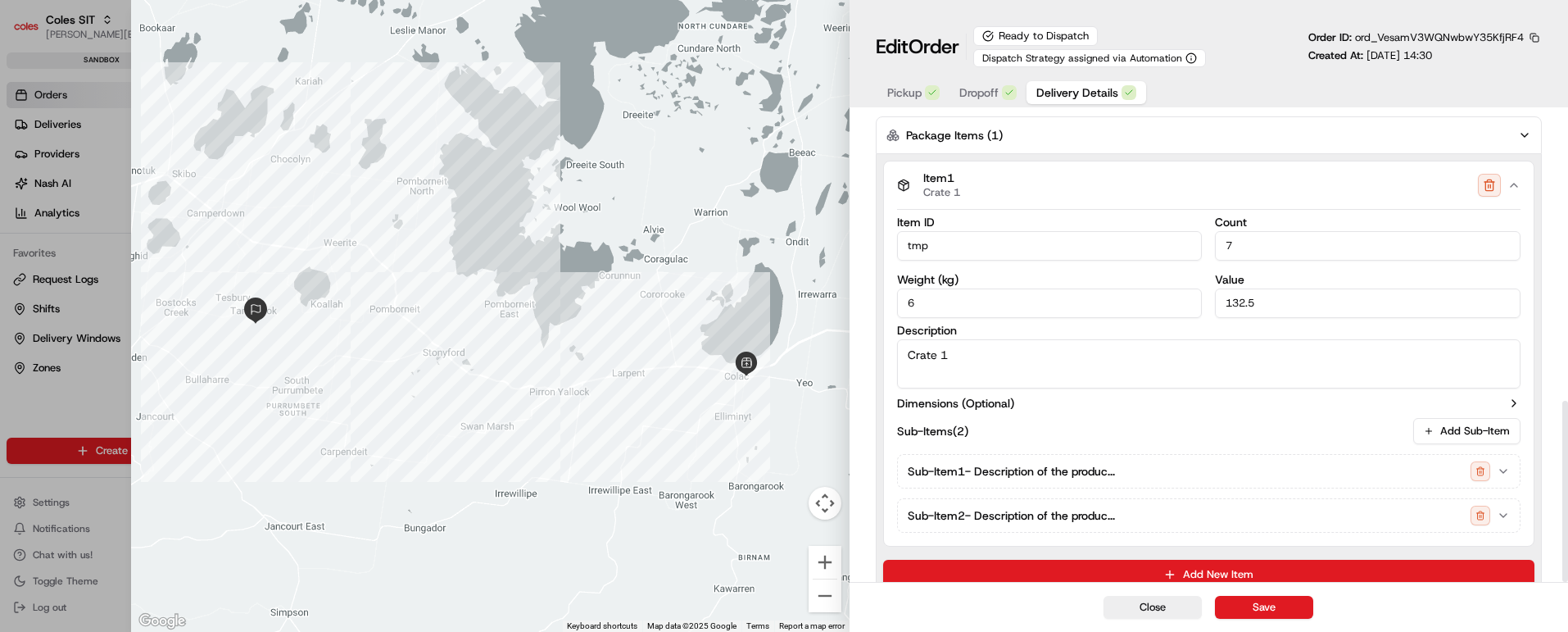
scroll to position [741, 0]
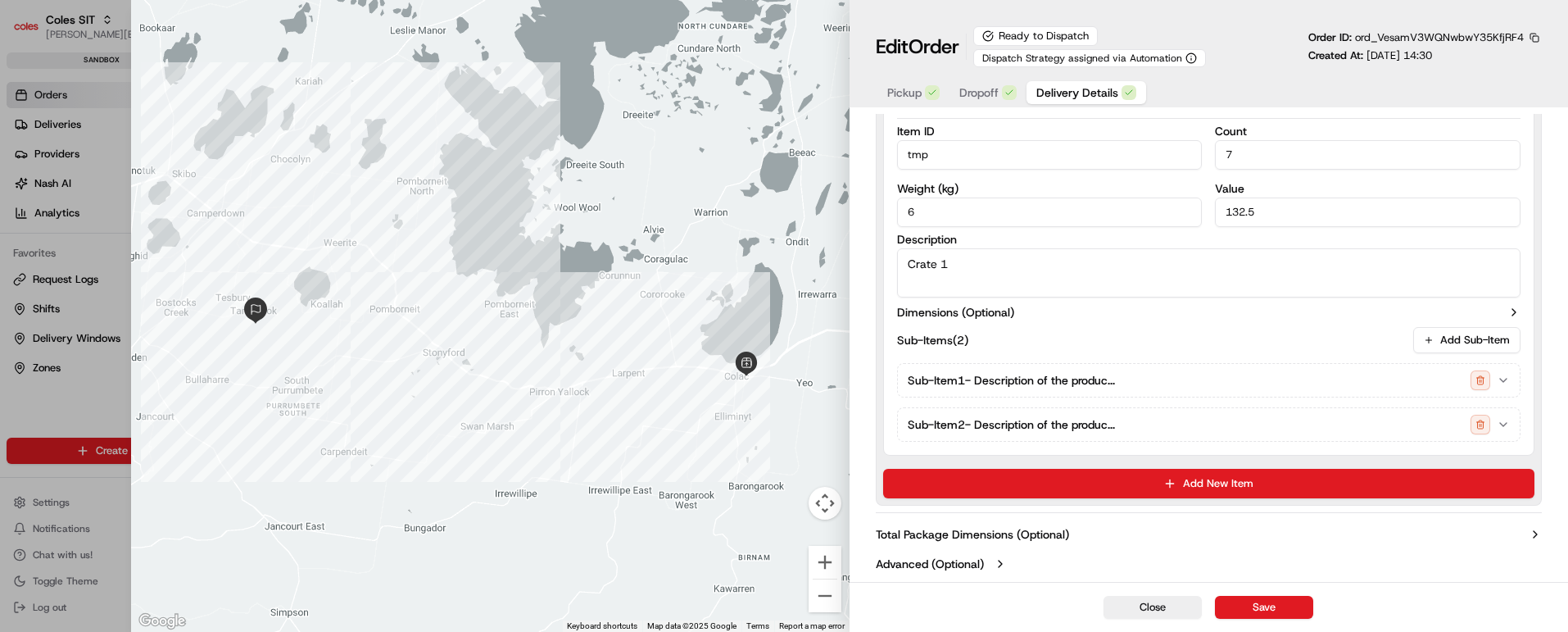
click at [1505, 376] on icon "button" at bounding box center [1503, 381] width 13 height 13
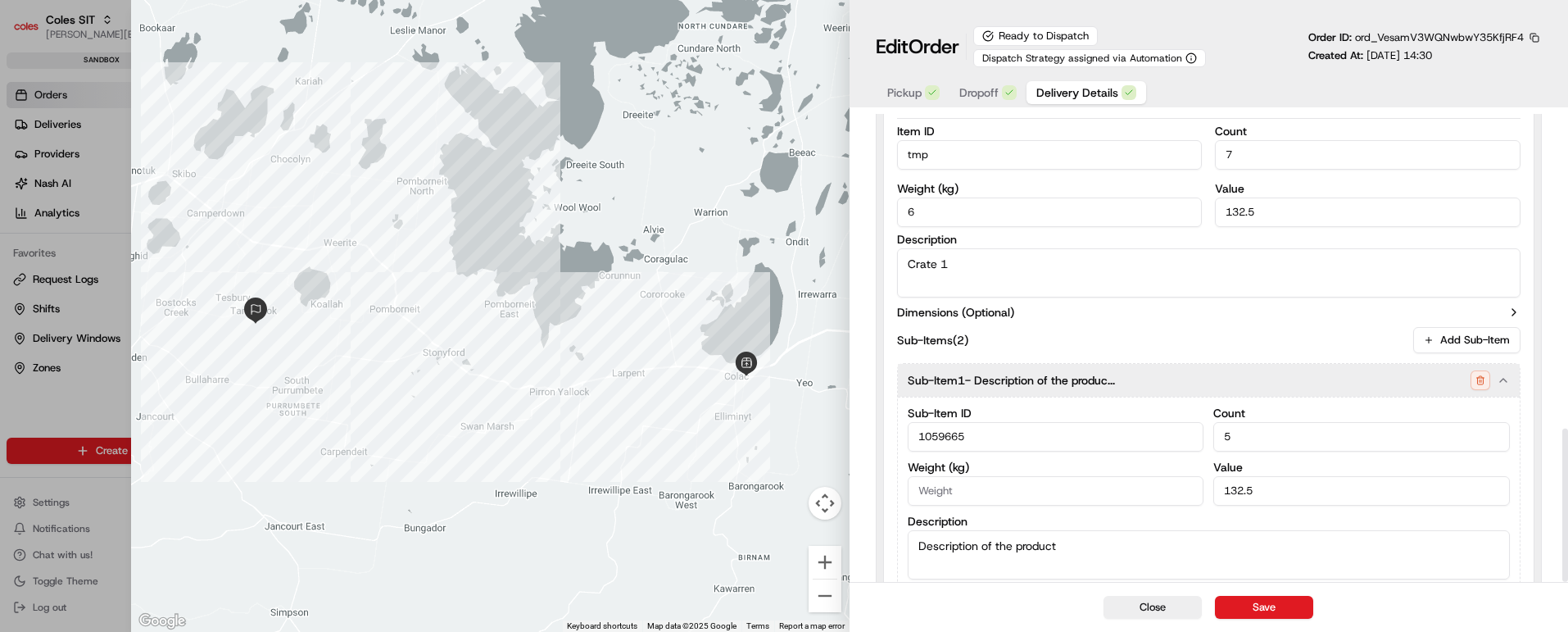
scroll to position [960, 0]
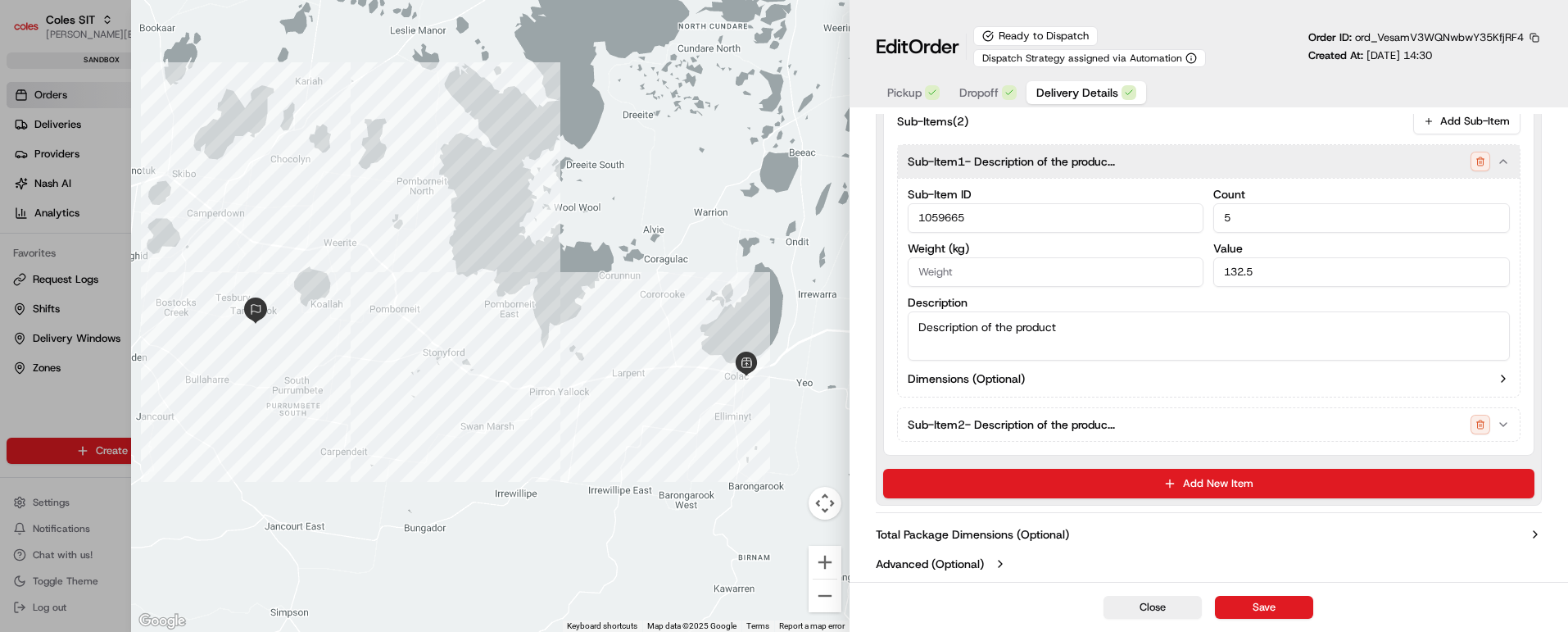
click at [1507, 425] on icon "button" at bounding box center [1503, 425] width 13 height 13
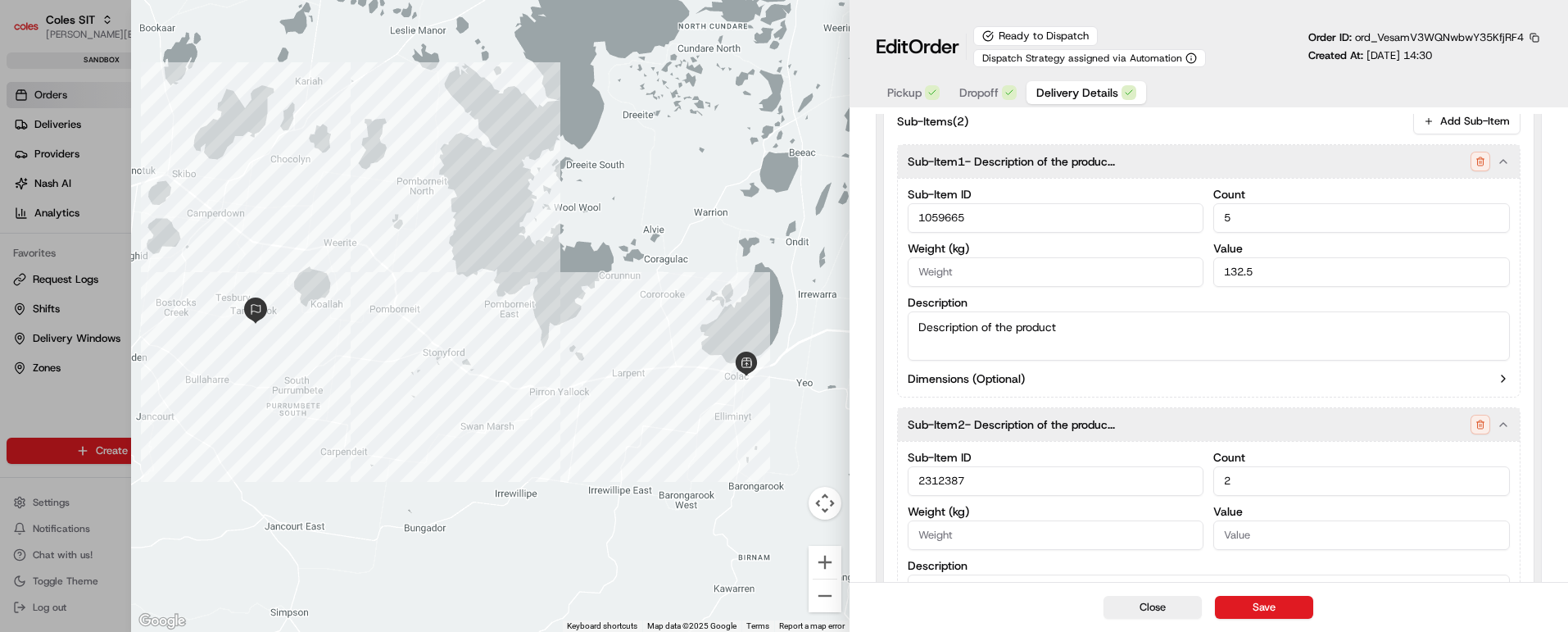
click at [975, 95] on span "Dropoff" at bounding box center [979, 92] width 39 height 16
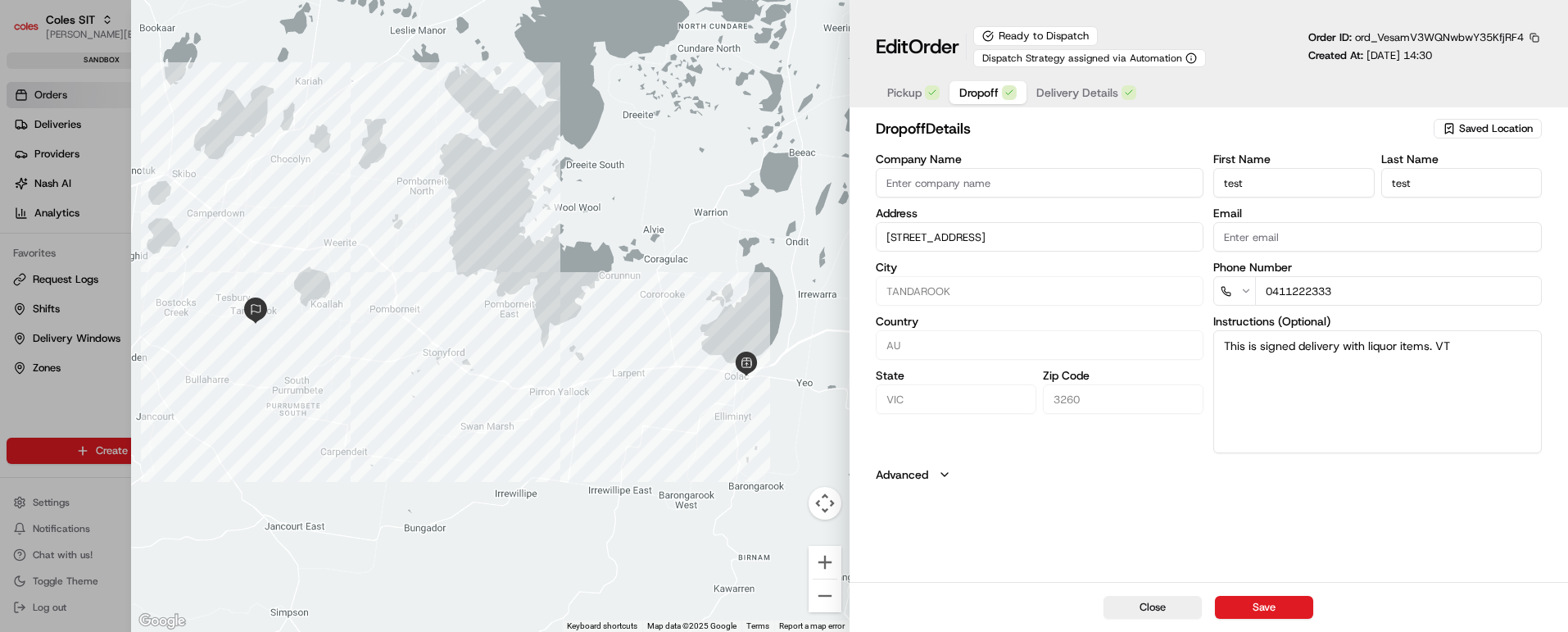
scroll to position [0, 0]
click at [1165, 613] on button "Close" at bounding box center [1153, 608] width 98 height 23
type input "+1"
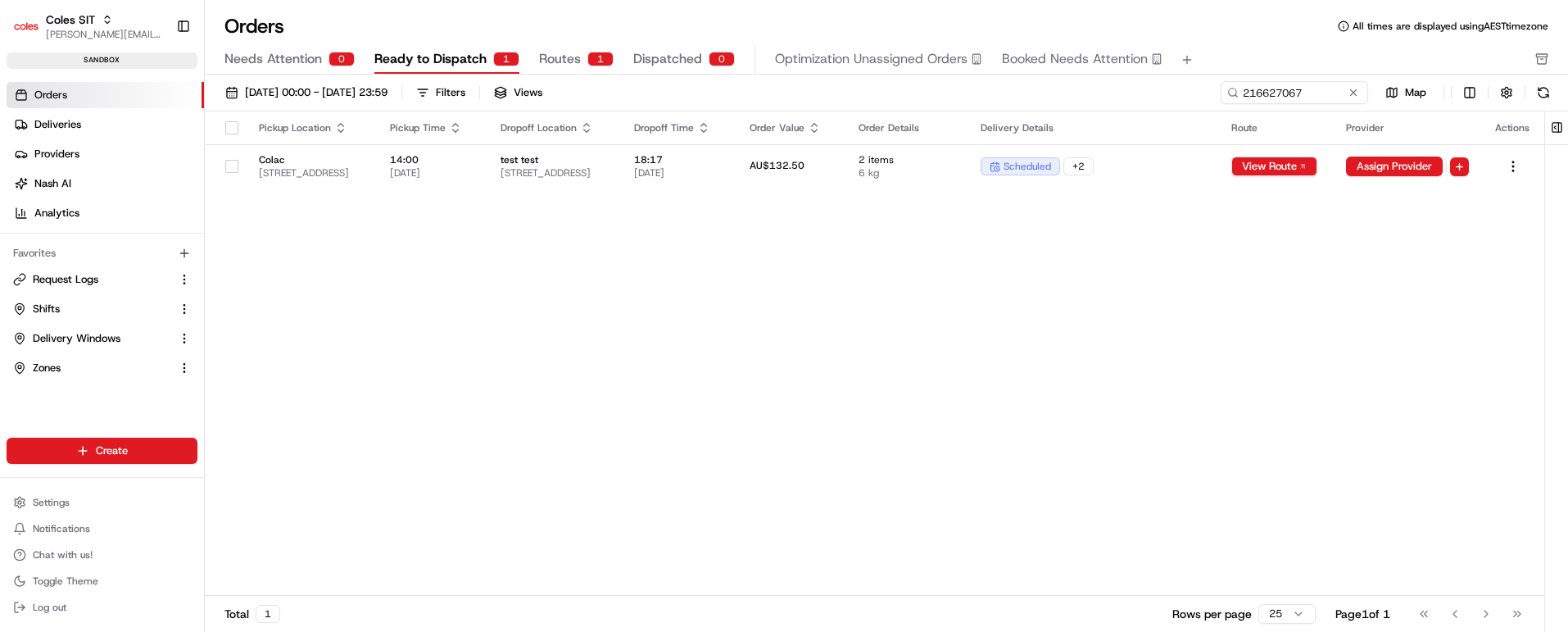
click at [929, 333] on div "Pickup Location Pickup Time Dropoff Location Dropoff Time Order Value Order Det…" at bounding box center [874, 354] width 1339 height 485
click at [1270, 88] on input "216627067" at bounding box center [1270, 93] width 197 height 23
paste input "91"
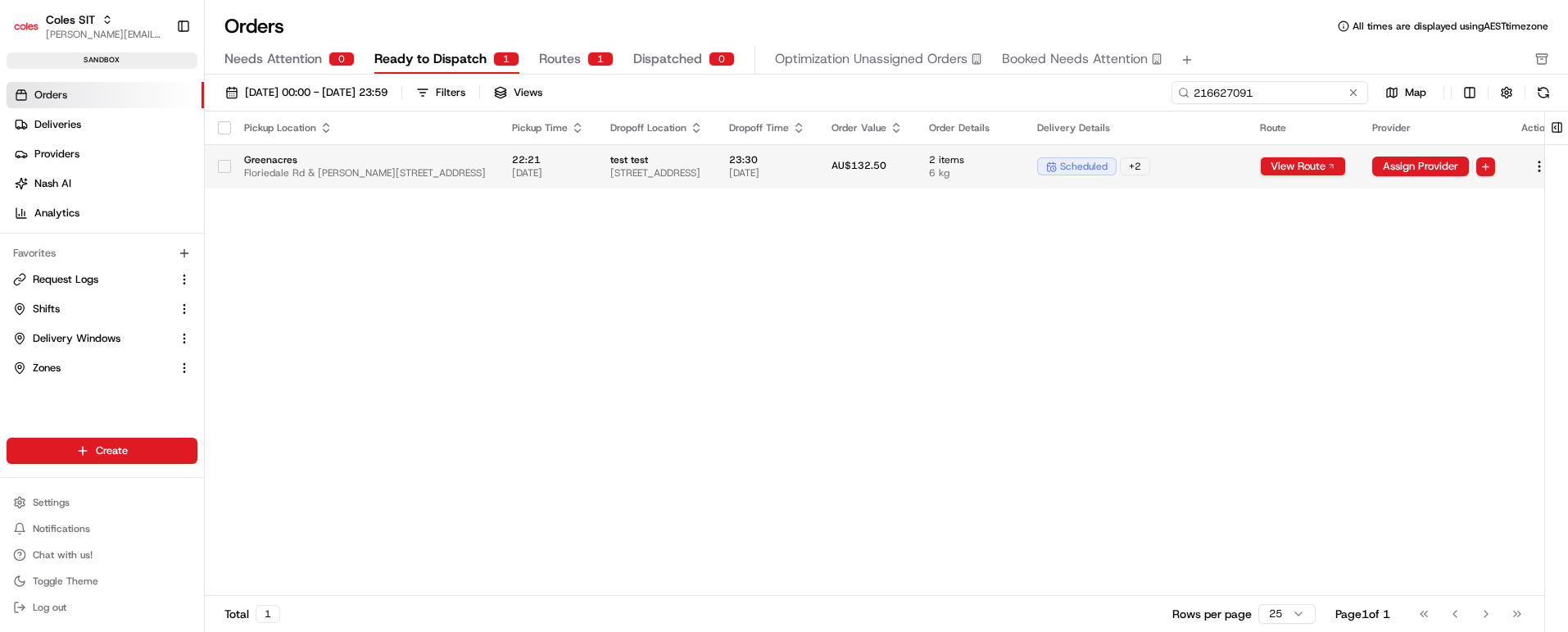
type input "216627091"
click at [716, 149] on td "test test [STREET_ADDRESS]" at bounding box center [656, 166] width 119 height 44
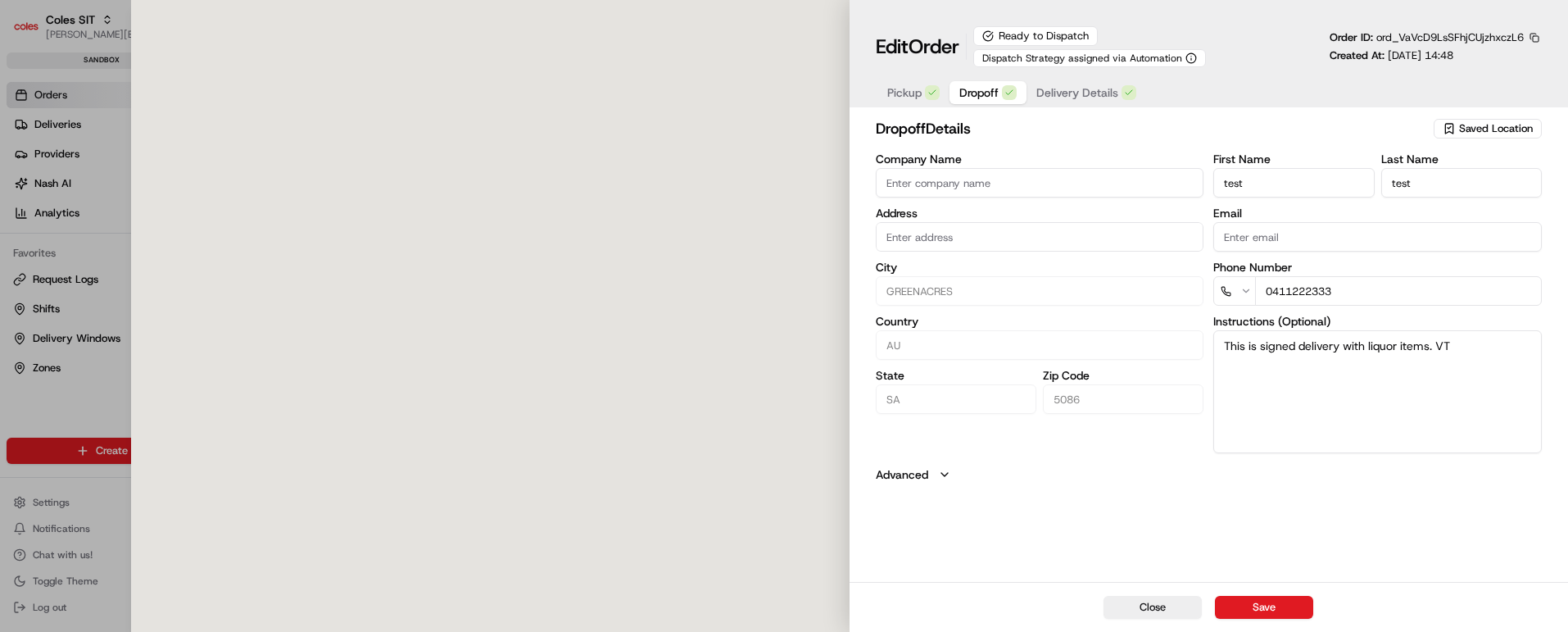
type input "[STREET_ADDRESS]"
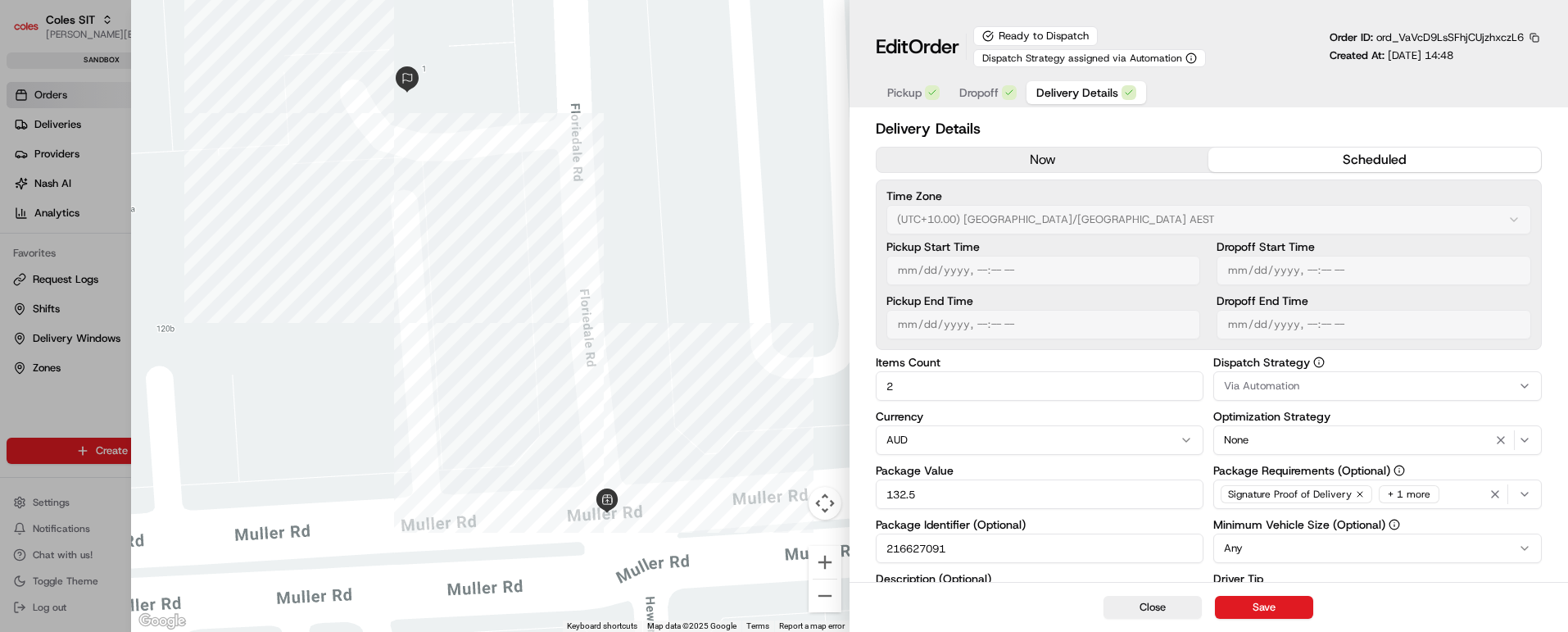
click at [1081, 90] on span "Delivery Details" at bounding box center [1077, 92] width 82 height 16
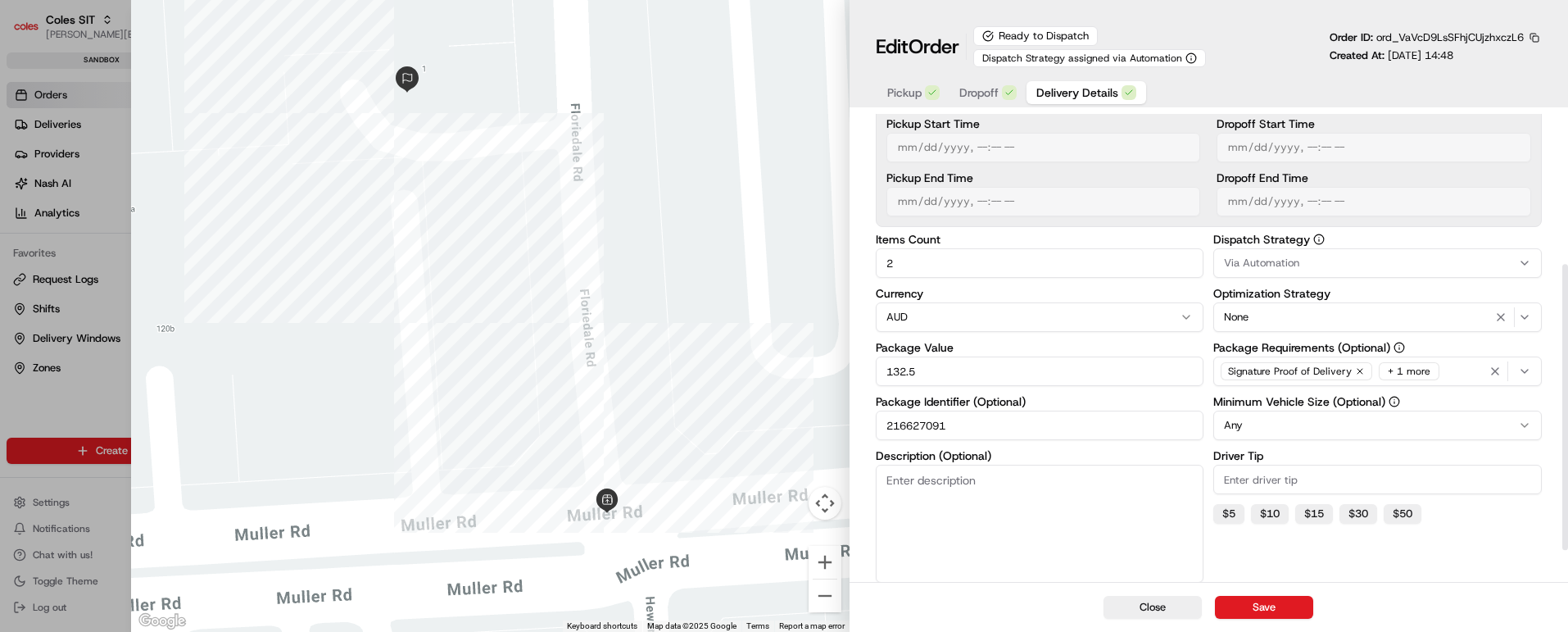
scroll to position [246, 0]
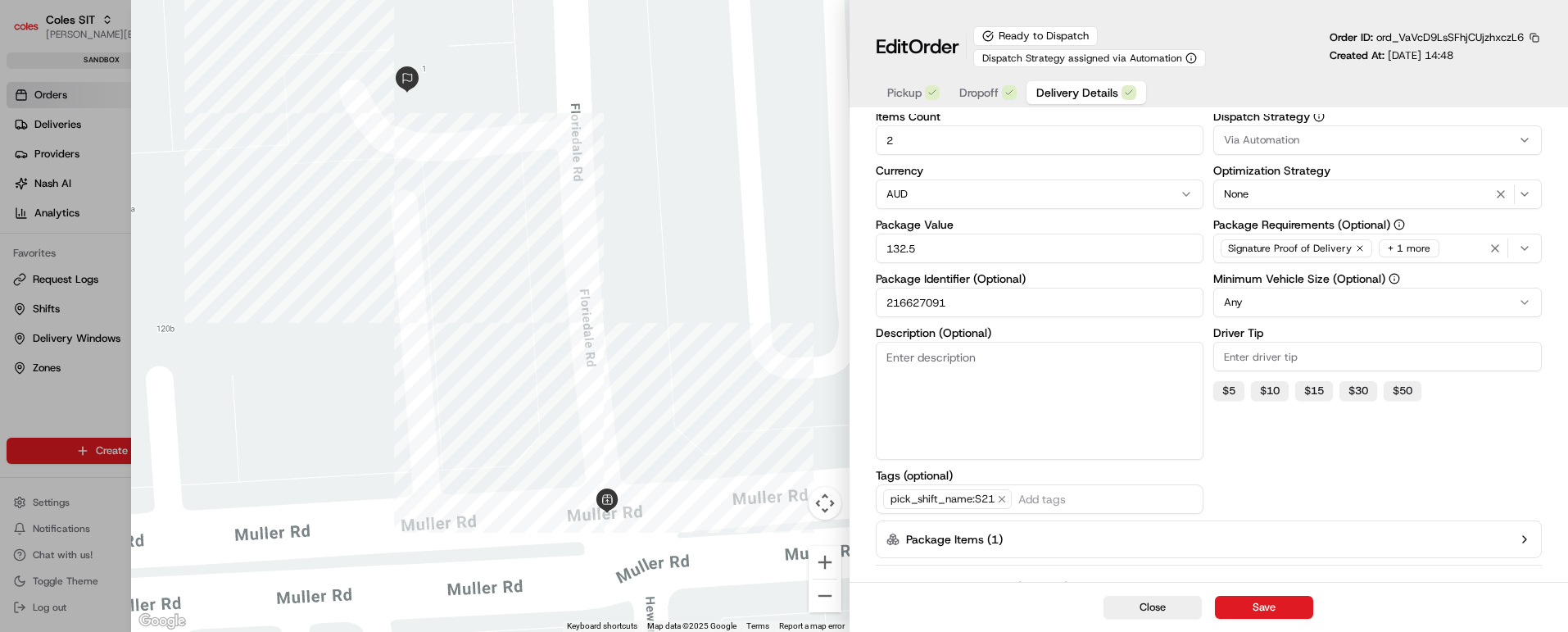
click at [972, 98] on span "Dropoff" at bounding box center [979, 92] width 39 height 16
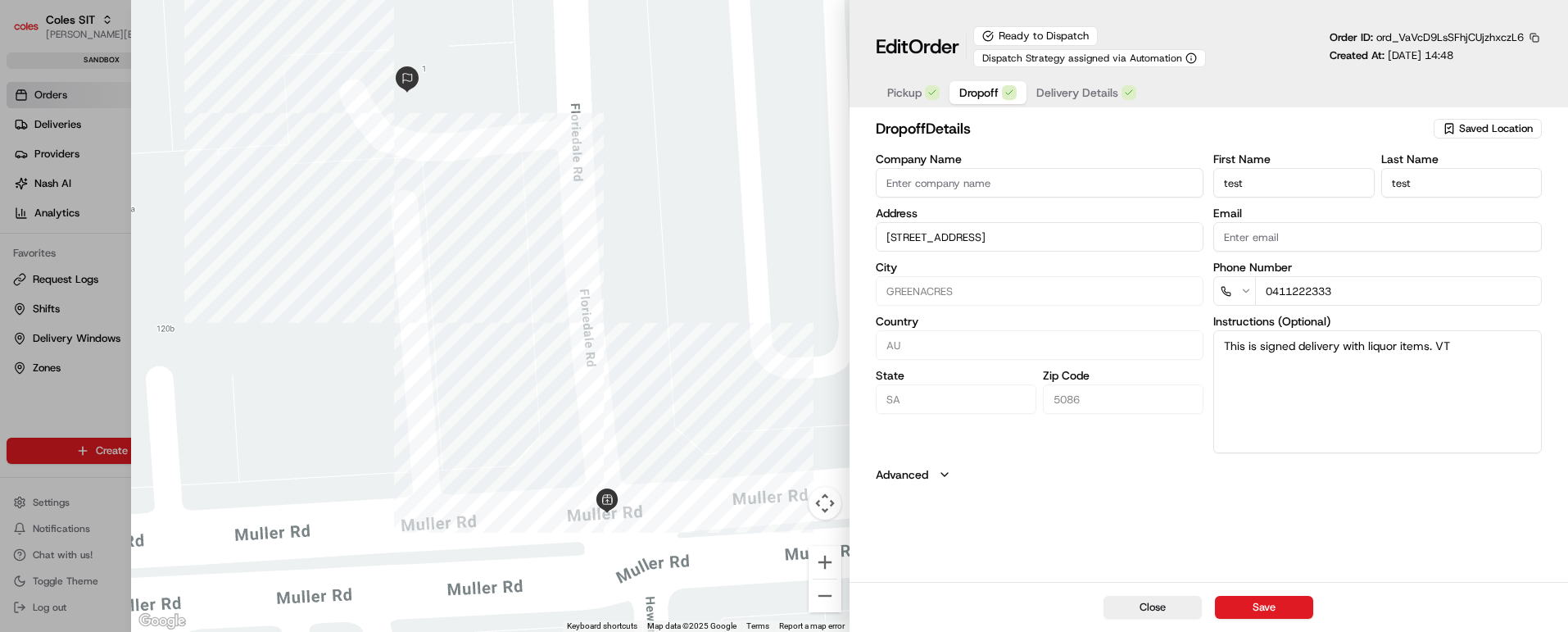
scroll to position [0, 0]
click at [1076, 89] on span "Delivery Details" at bounding box center [1077, 92] width 82 height 16
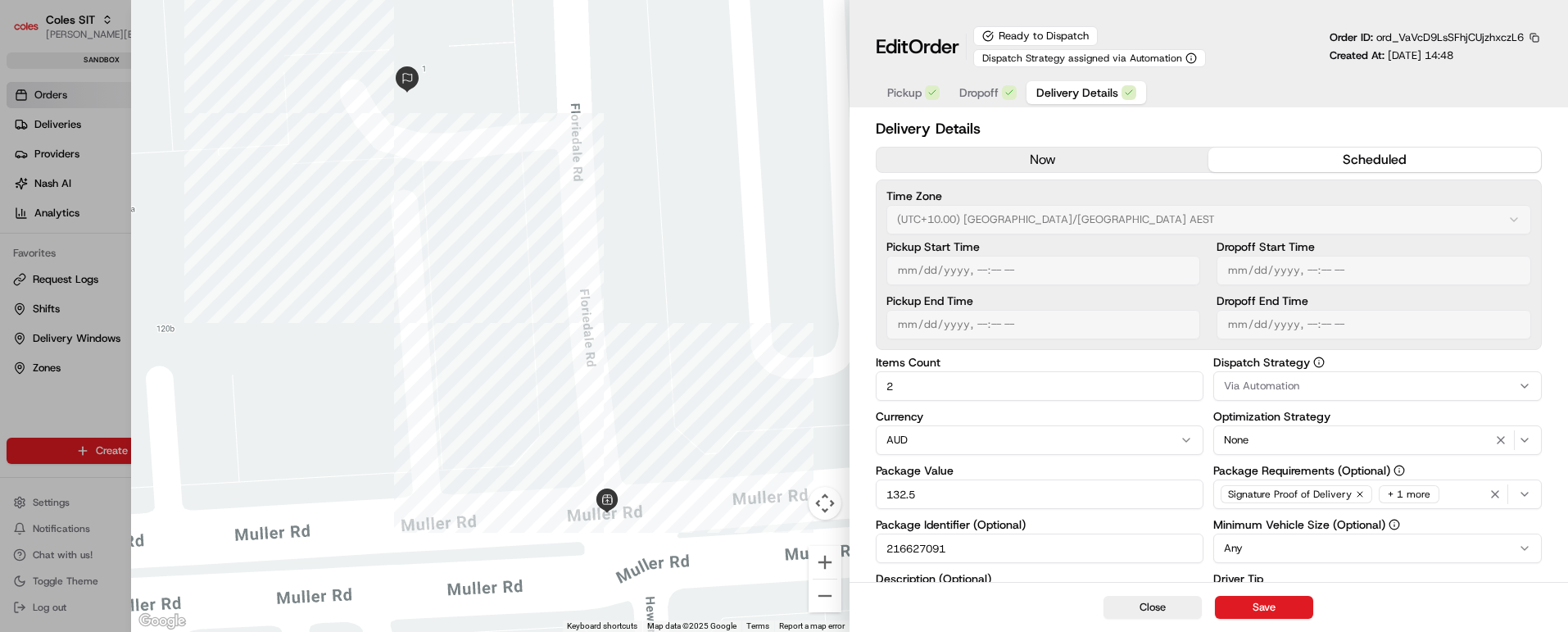
scroll to position [298, 0]
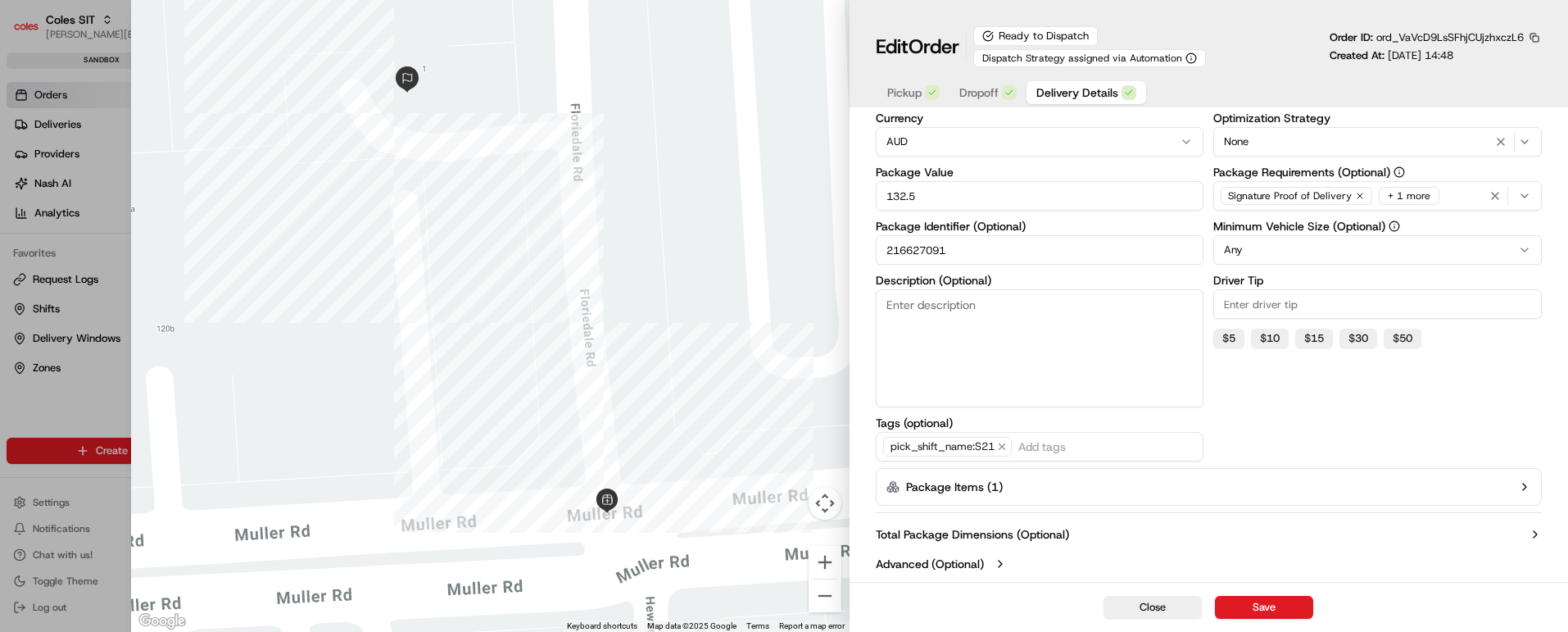
click at [1525, 486] on icon "button" at bounding box center [1524, 487] width 3 height 7
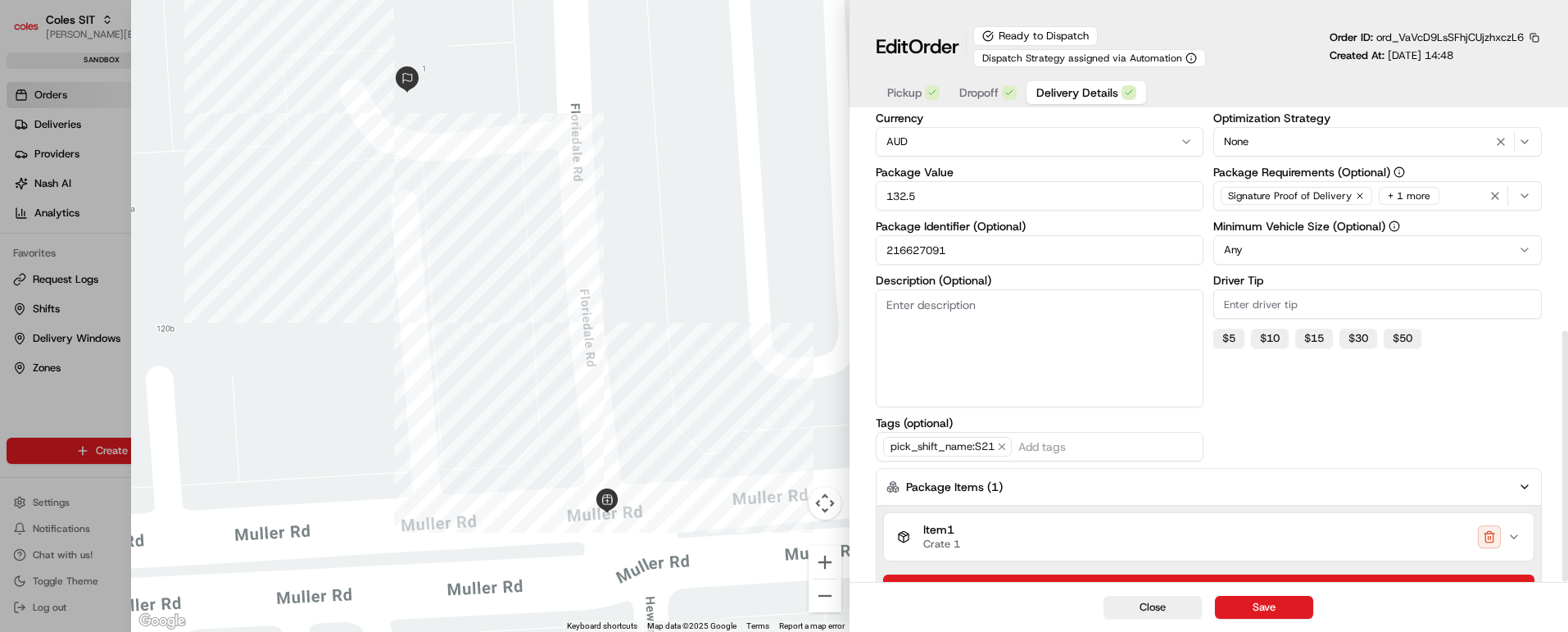
scroll to position [404, 0]
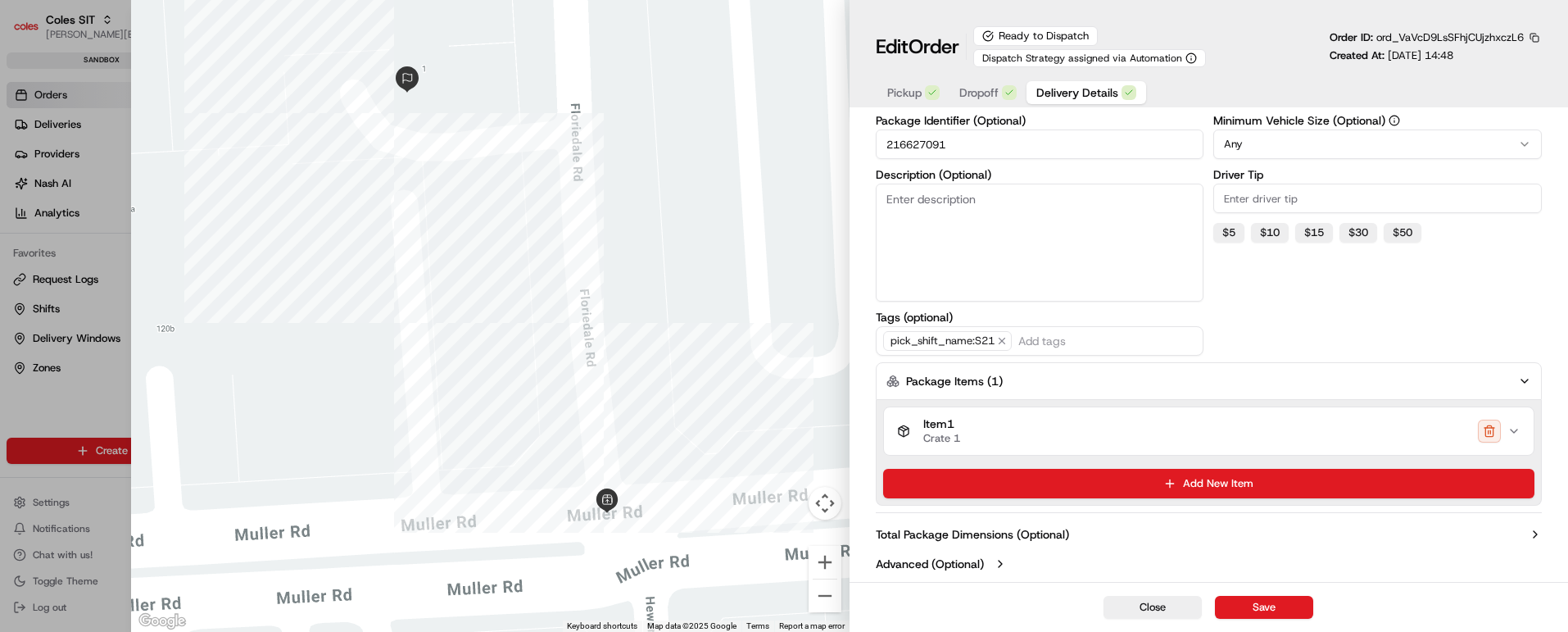
click at [1516, 433] on icon "button" at bounding box center [1515, 431] width 13 height 13
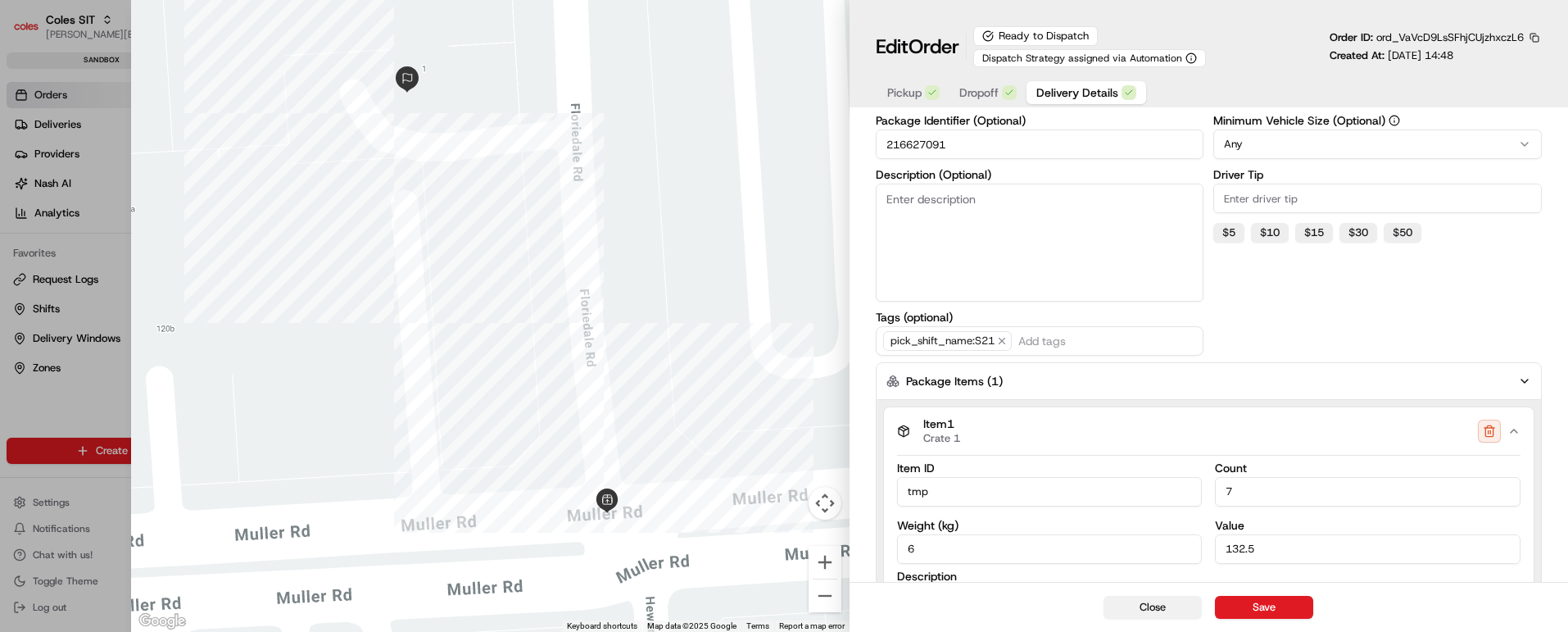
click at [1153, 607] on button "Close" at bounding box center [1153, 608] width 98 height 23
type input "1"
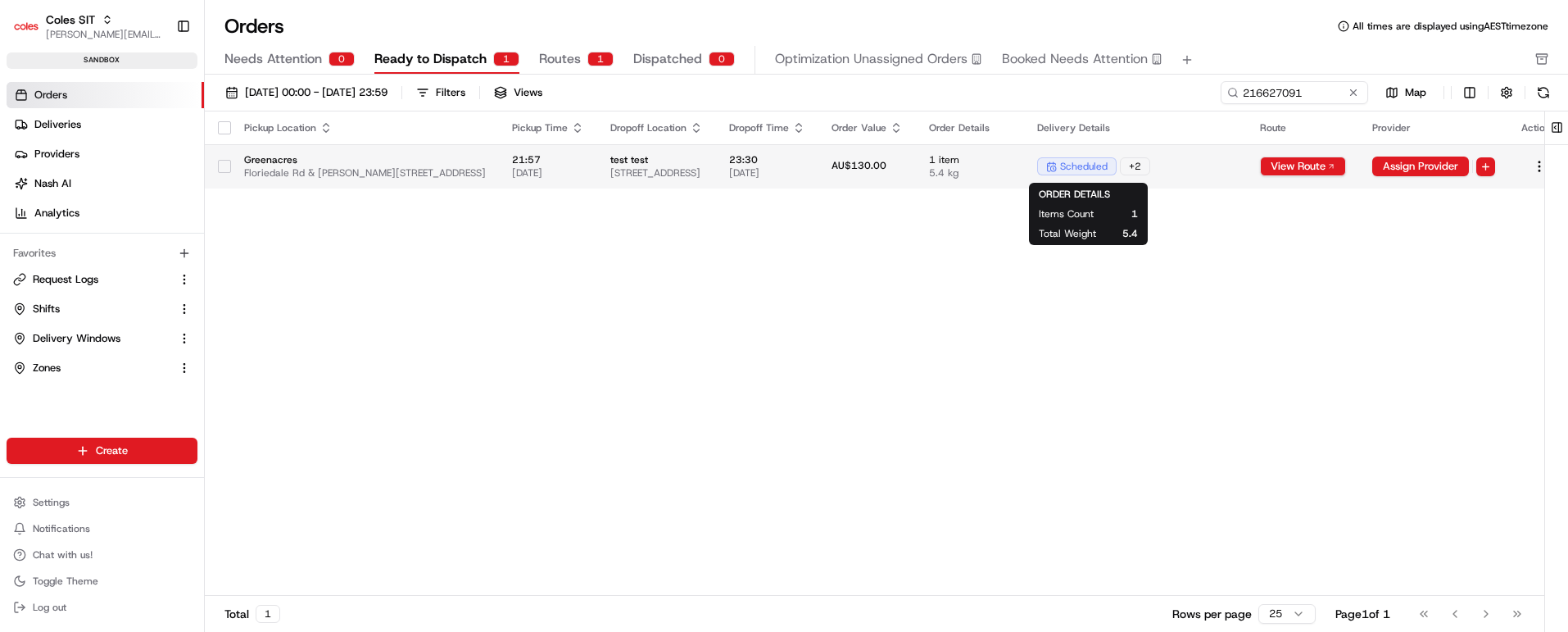
click at [1011, 165] on span "1 item" at bounding box center [969, 159] width 82 height 13
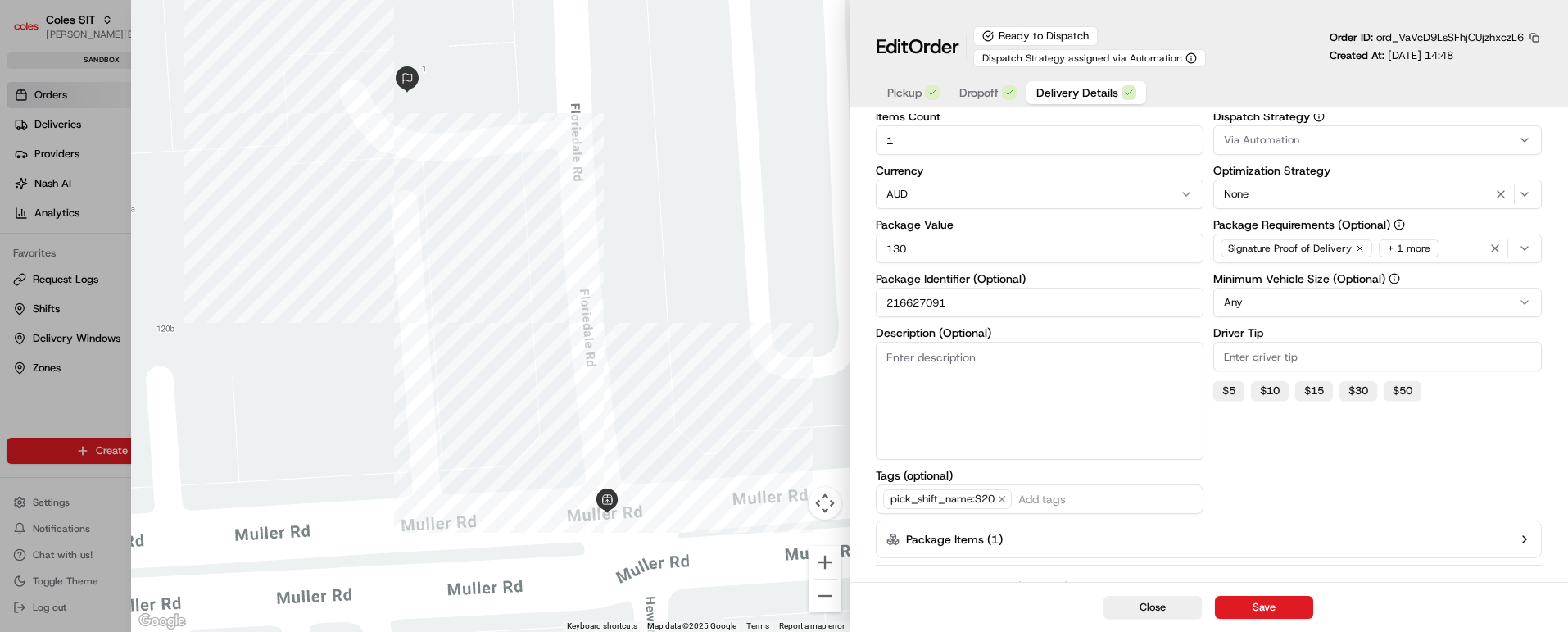
scroll to position [298, 0]
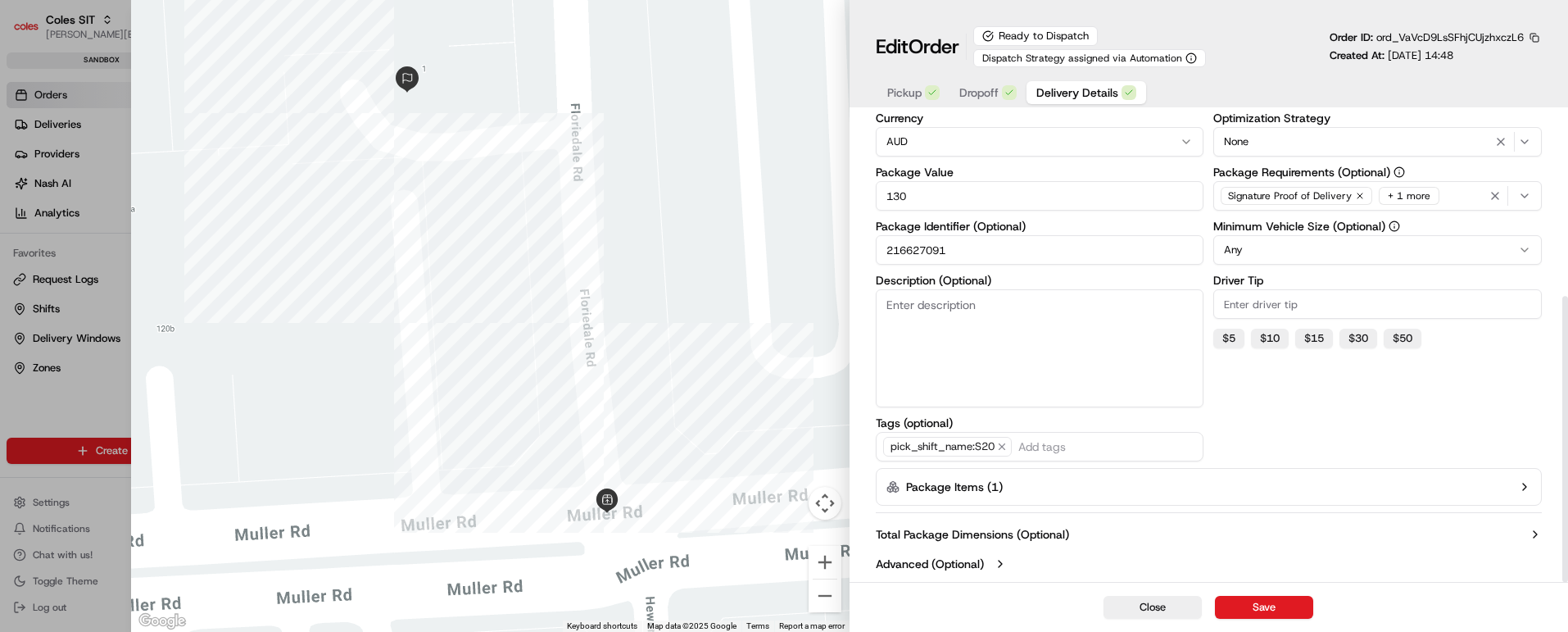
click at [1525, 487] on icon "button" at bounding box center [1525, 487] width 13 height 13
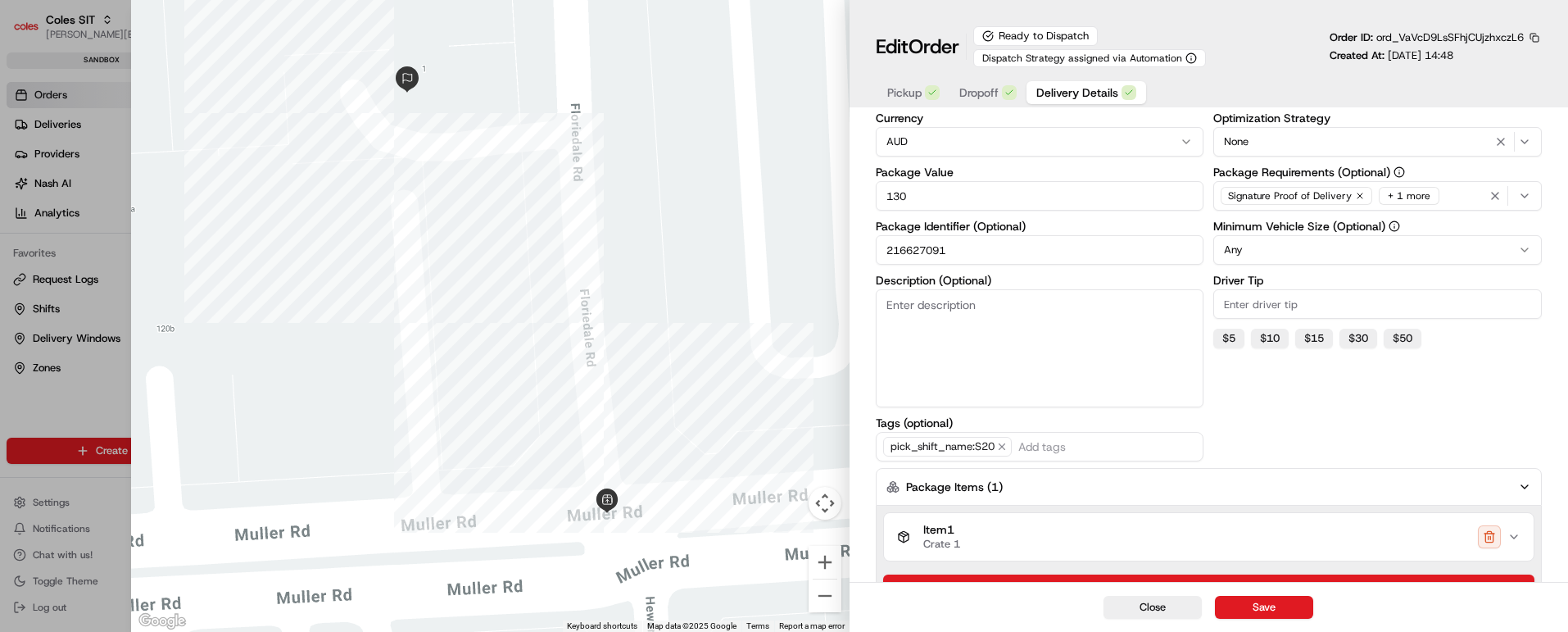
scroll to position [404, 0]
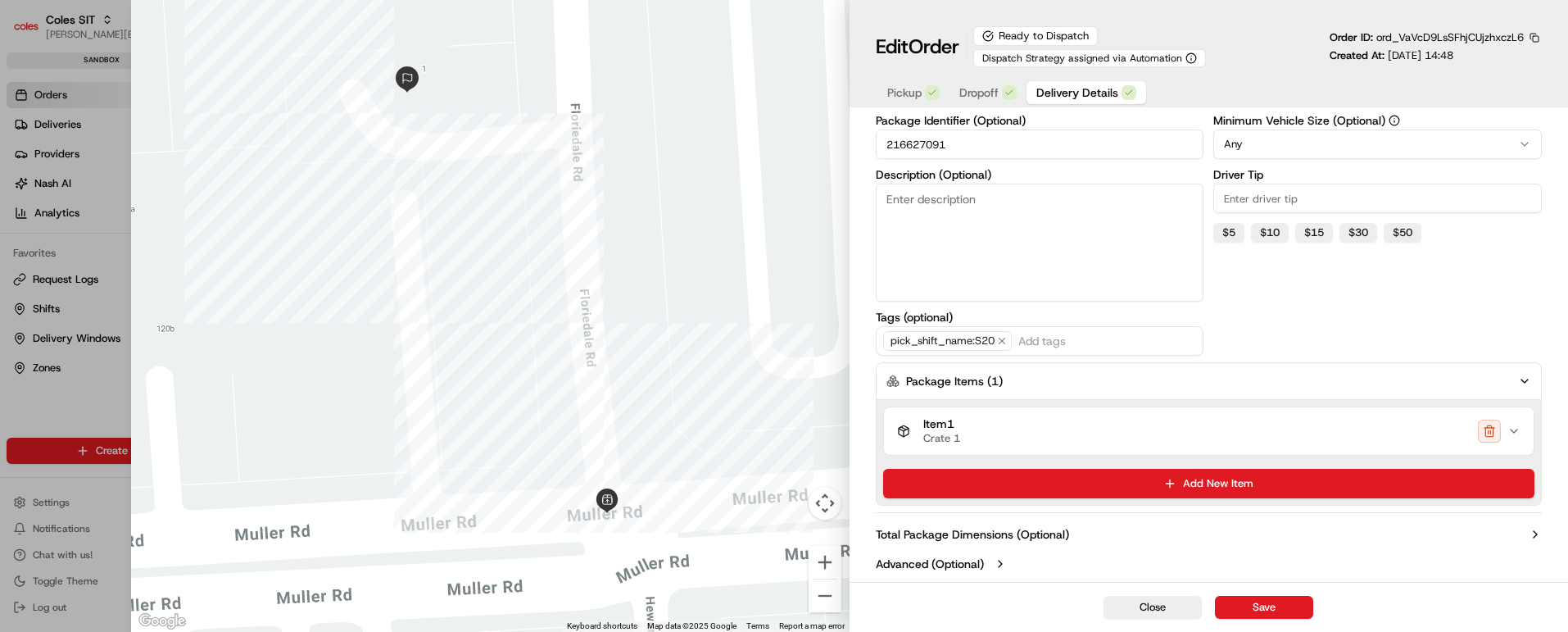
click at [1519, 431] on icon "button" at bounding box center [1515, 431] width 13 height 13
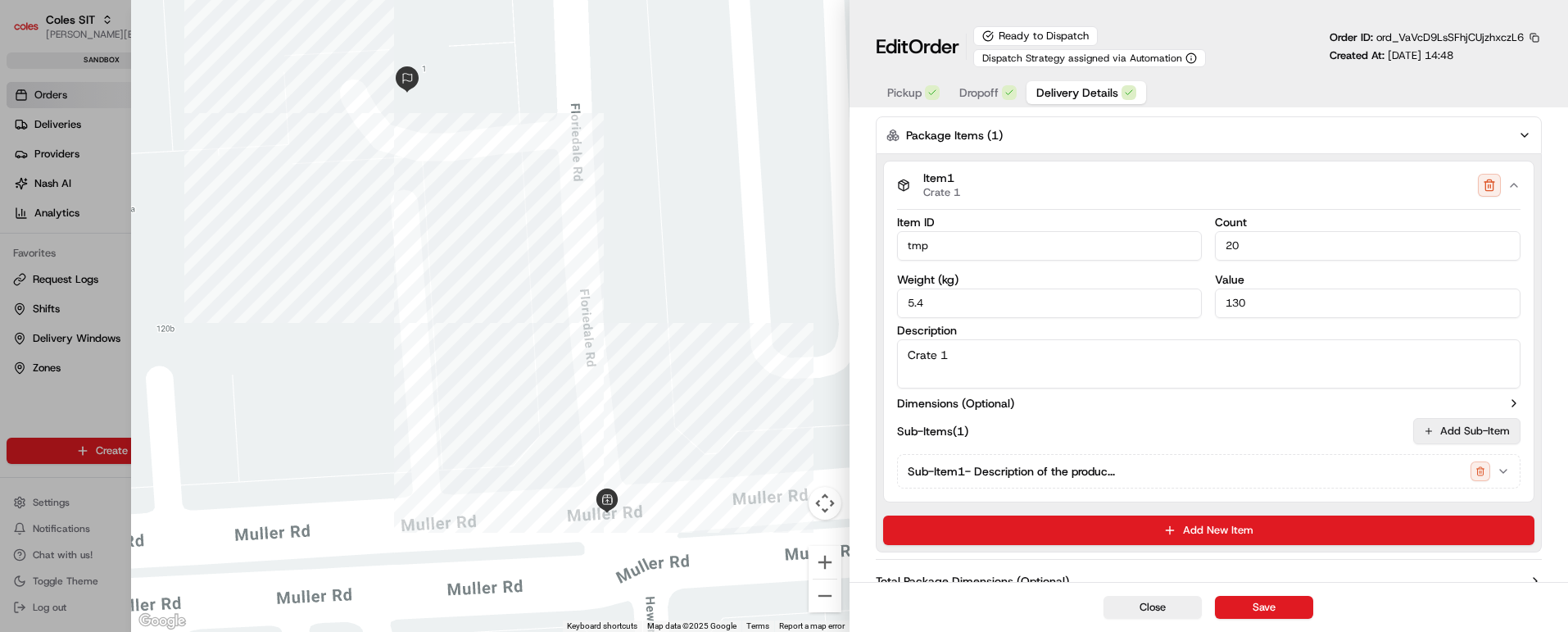
scroll to position [697, 0]
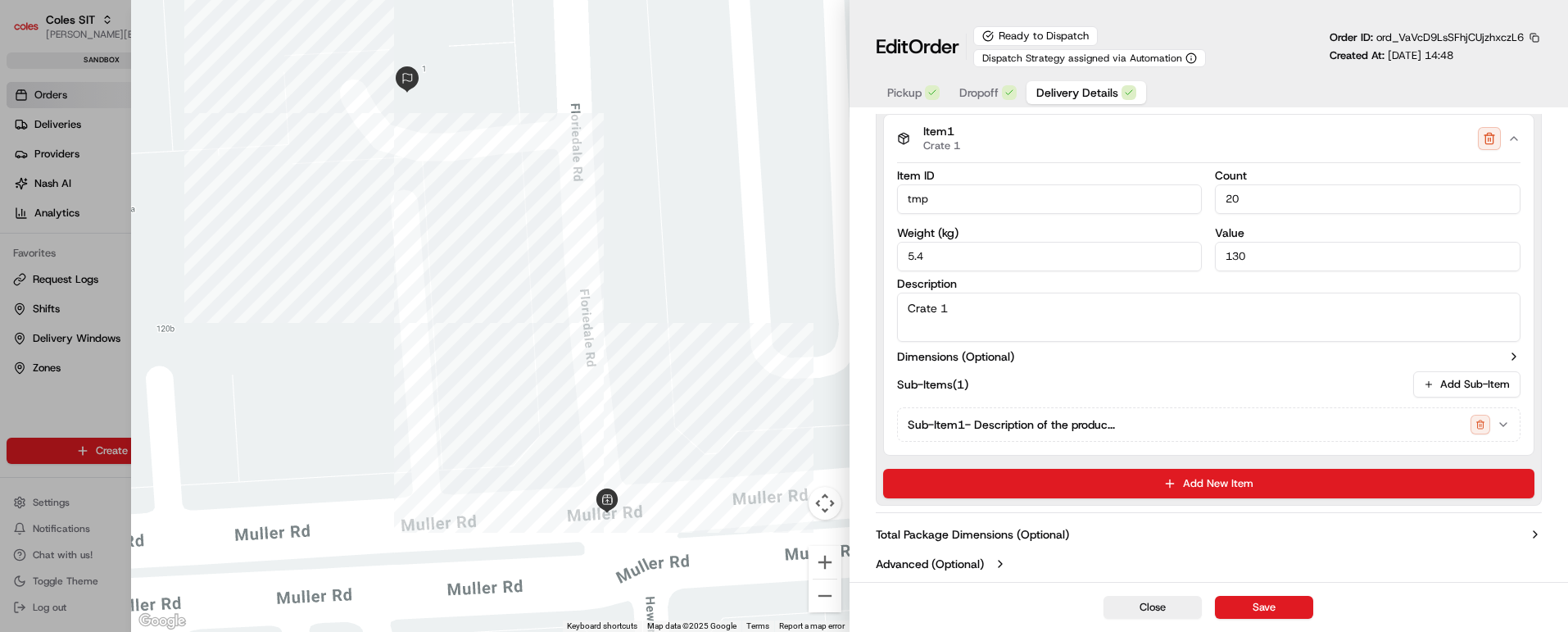
click at [1505, 419] on icon "button" at bounding box center [1503, 425] width 13 height 13
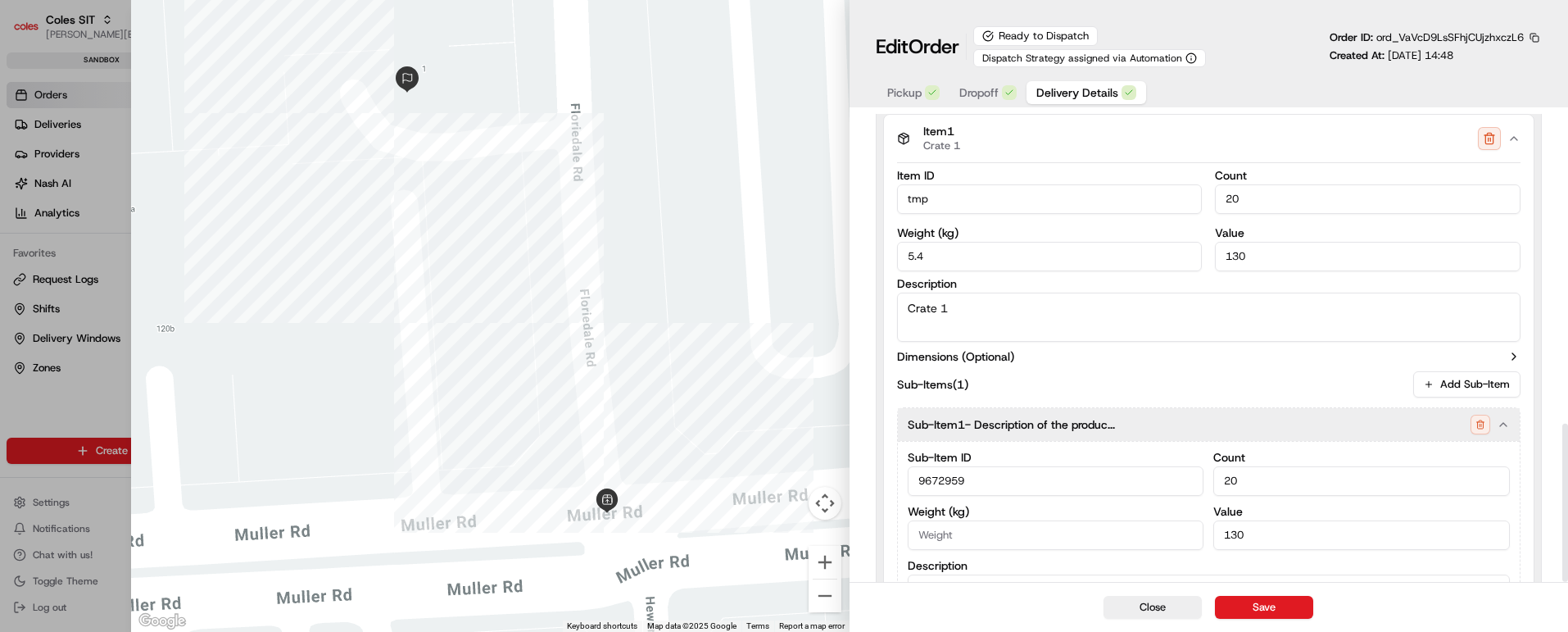
scroll to position [916, 0]
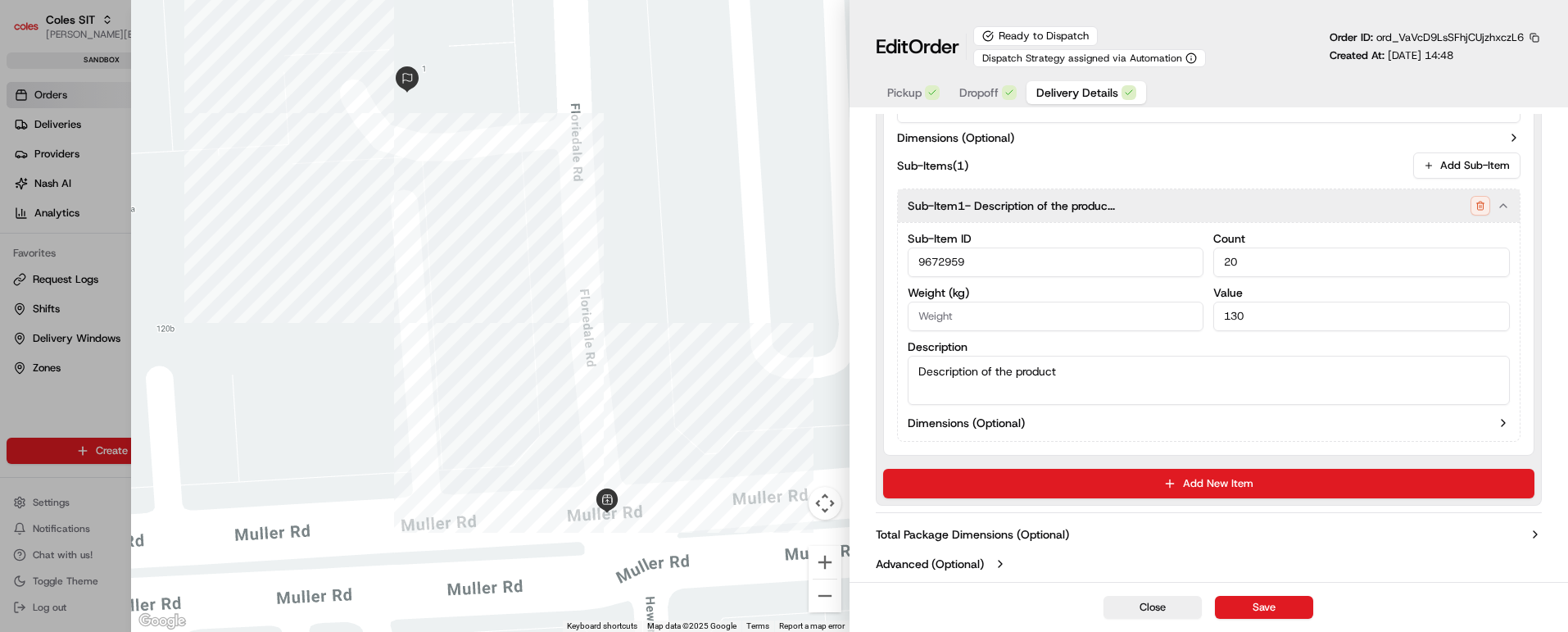
click at [1504, 206] on icon "button" at bounding box center [1503, 205] width 13 height 13
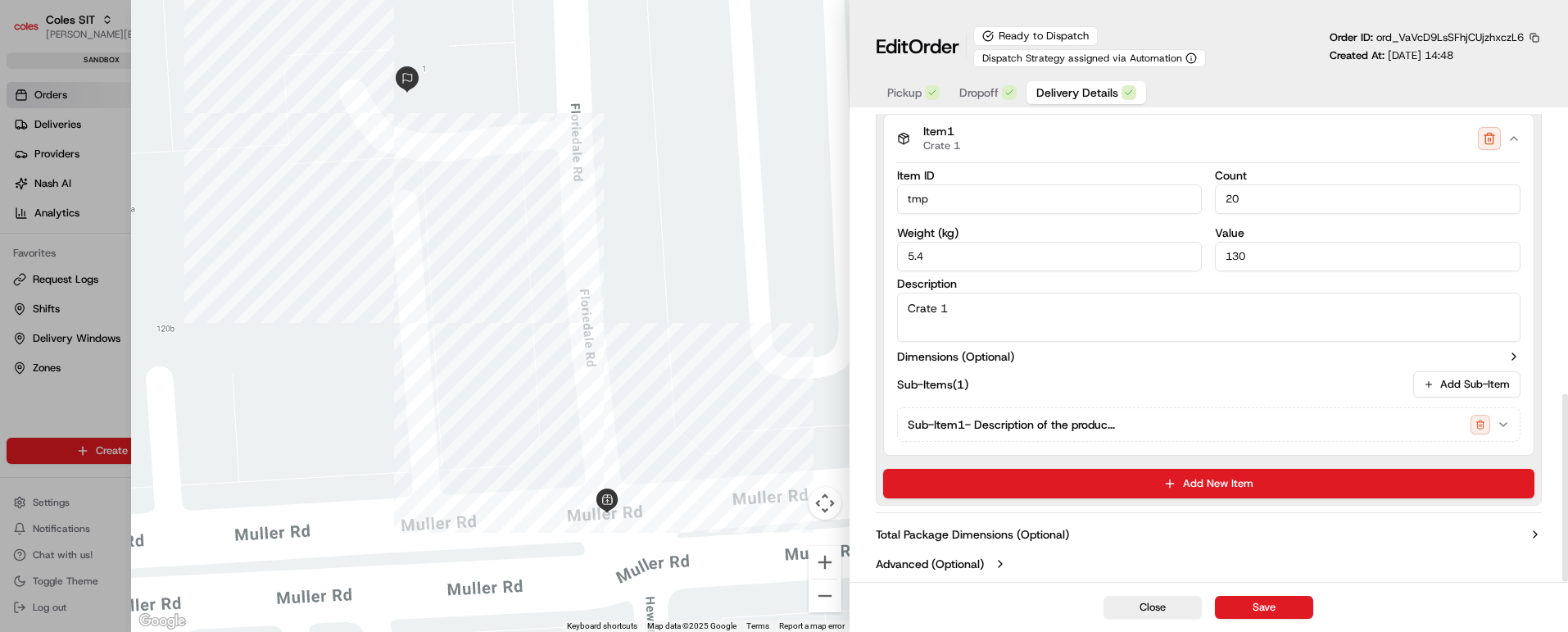
scroll to position [697, 0]
click at [1143, 607] on button "Close" at bounding box center [1153, 608] width 98 height 23
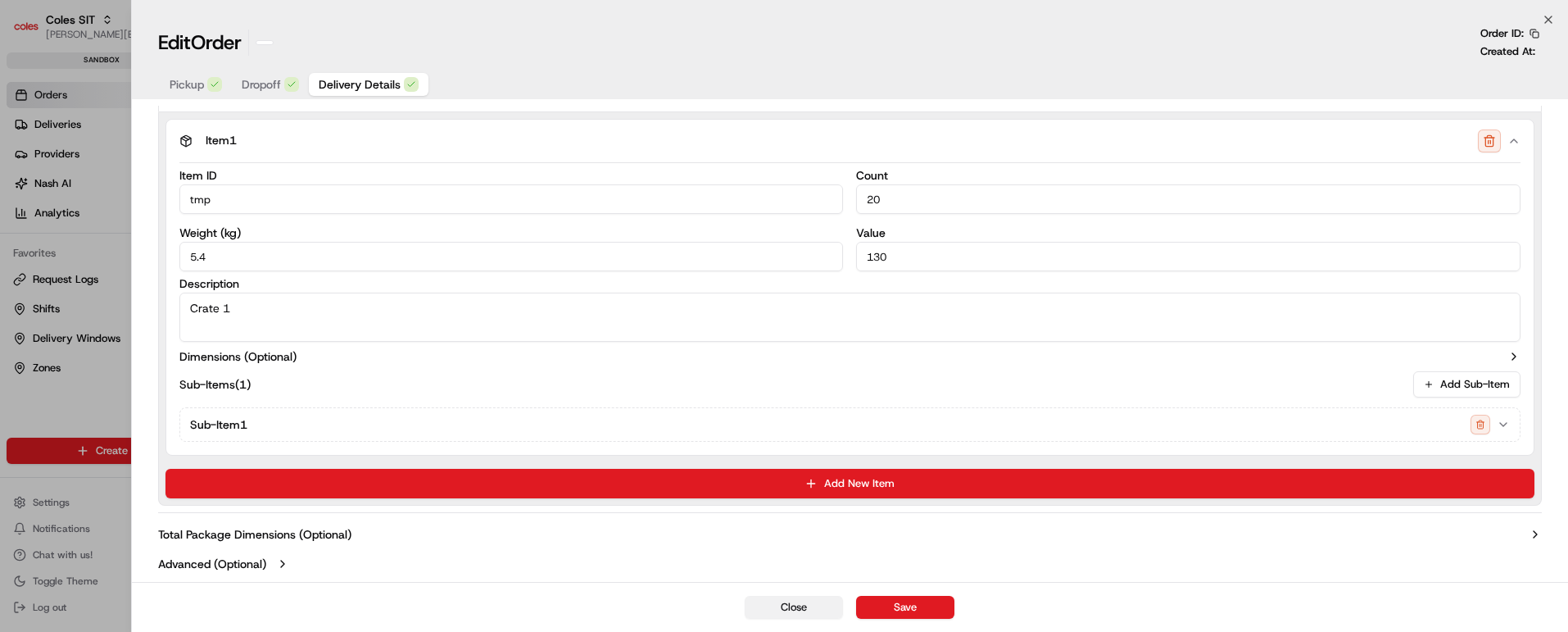
scroll to position [513, 0]
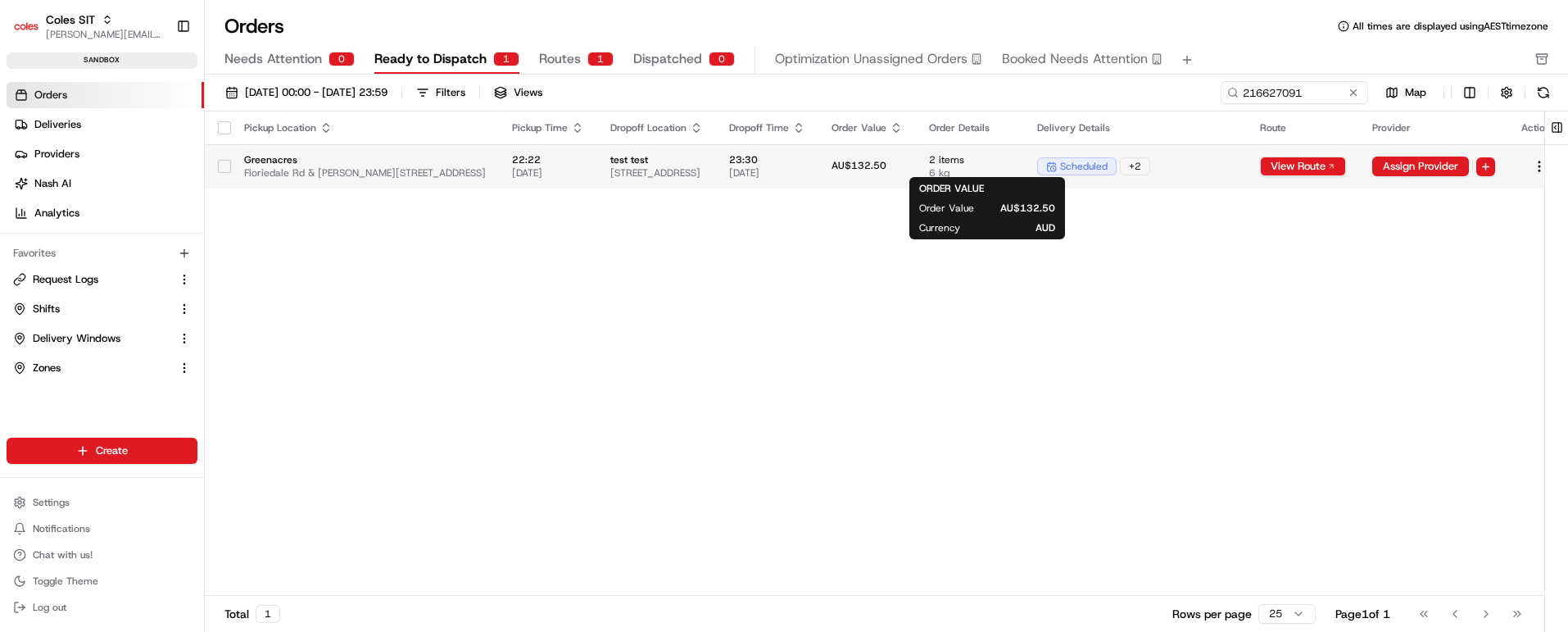
click at [903, 166] on div "AU$132.50" at bounding box center [867, 167] width 71 height 15
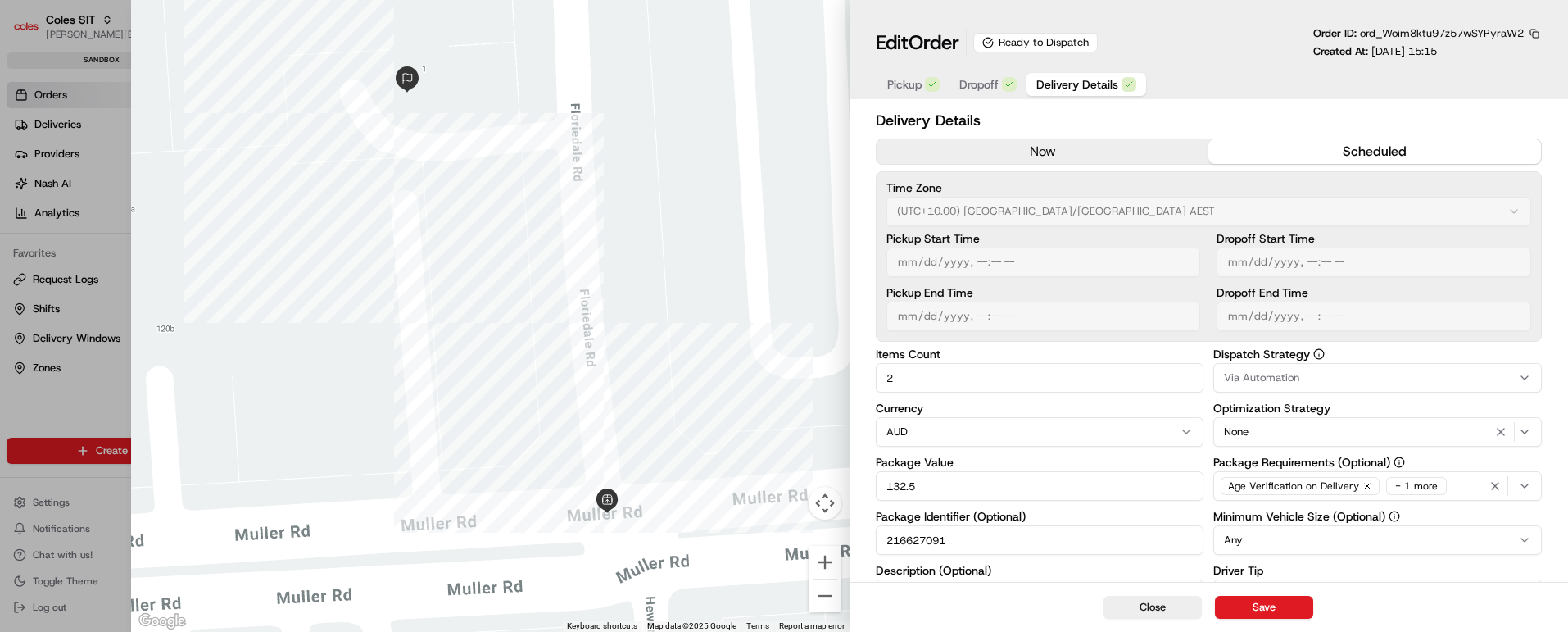
scroll to position [123, 0]
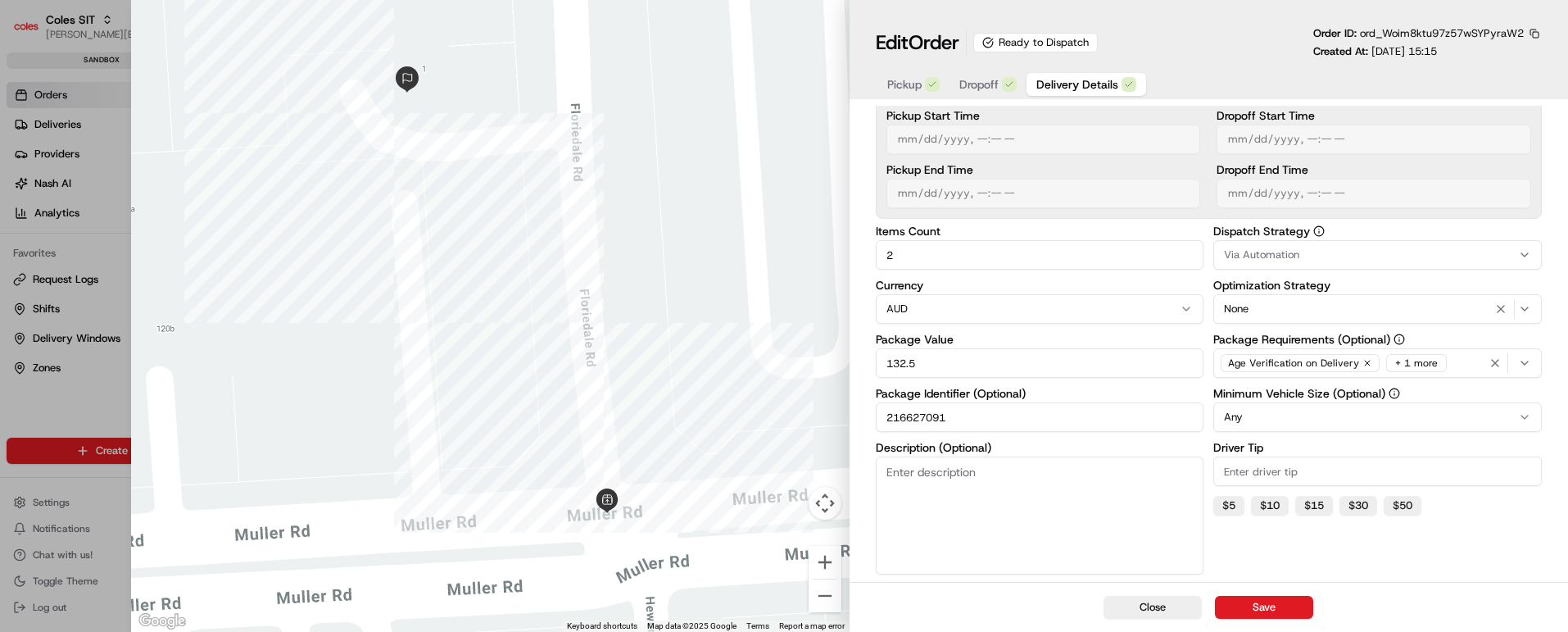
click at [982, 80] on span "Dropoff" at bounding box center [979, 83] width 39 height 16
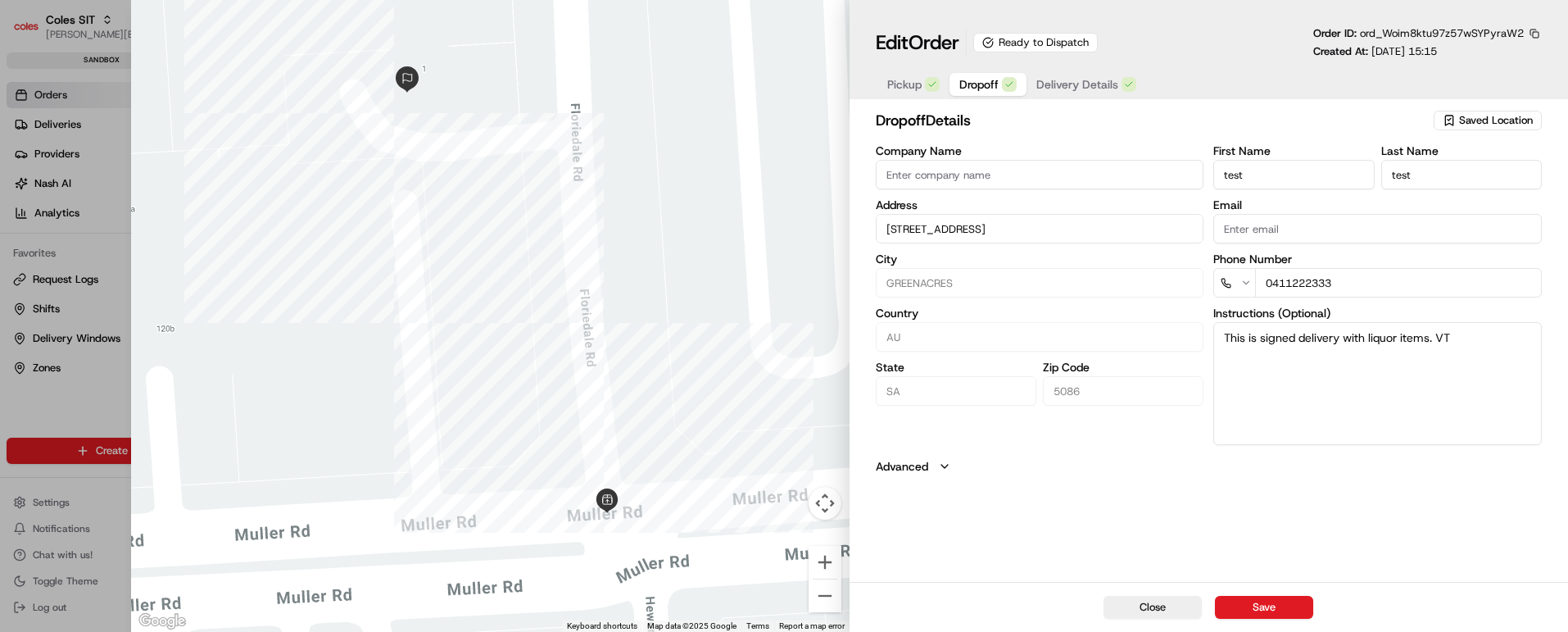
scroll to position [0, 0]
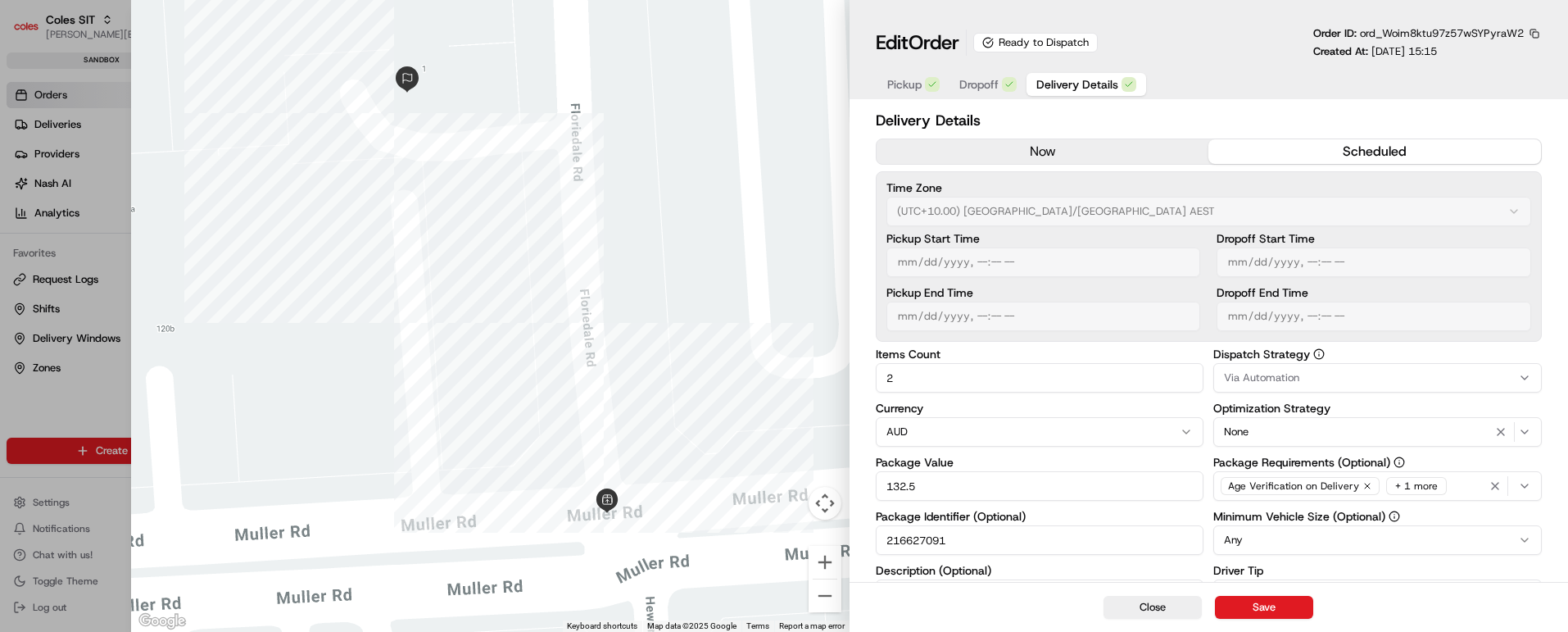
click at [1084, 84] on span "Delivery Details" at bounding box center [1077, 83] width 82 height 16
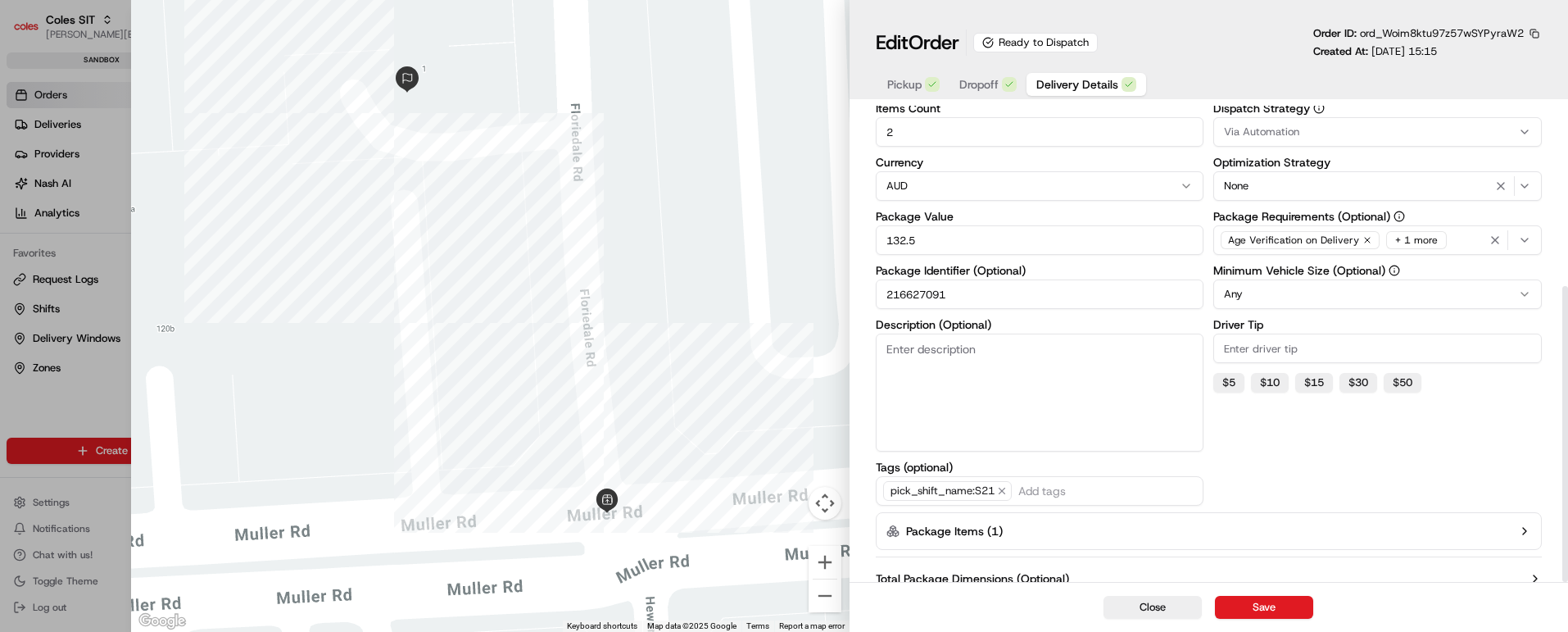
scroll to position [290, 0]
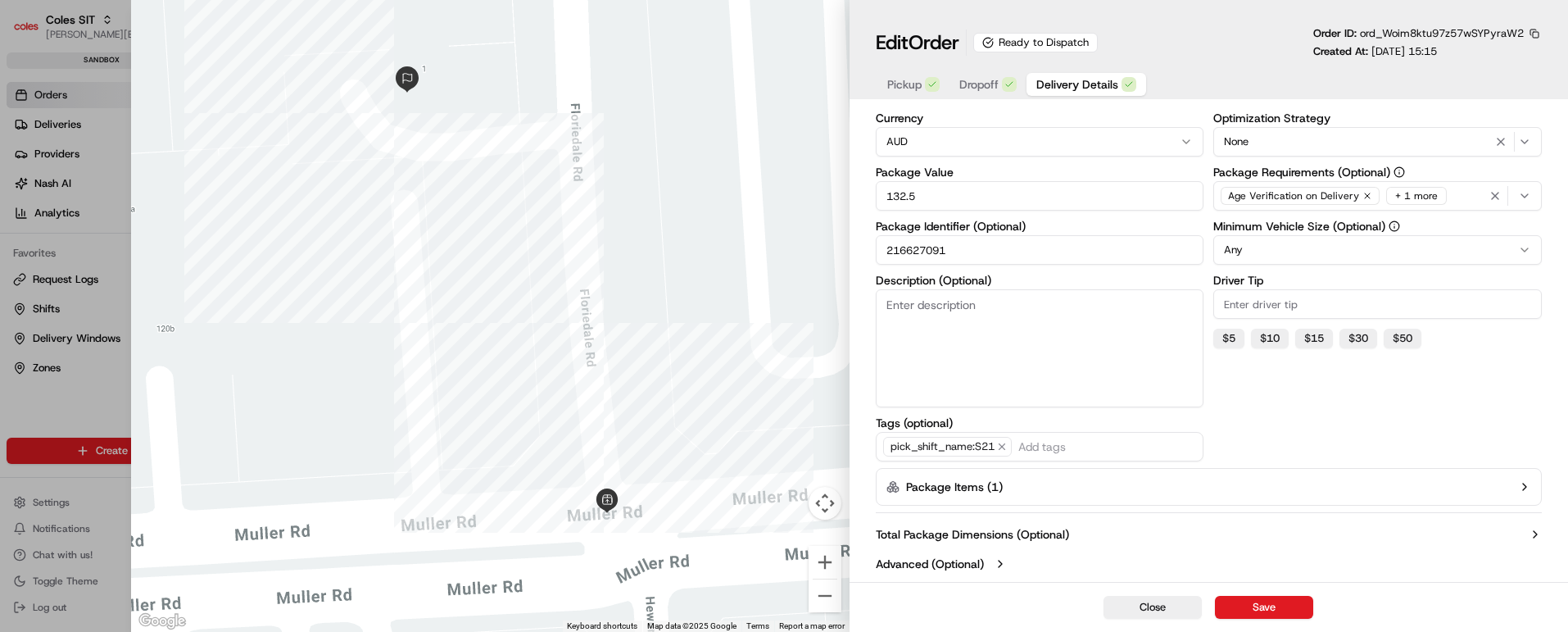
click at [1526, 479] on button "Package Items ( 1 )" at bounding box center [1209, 487] width 666 height 38
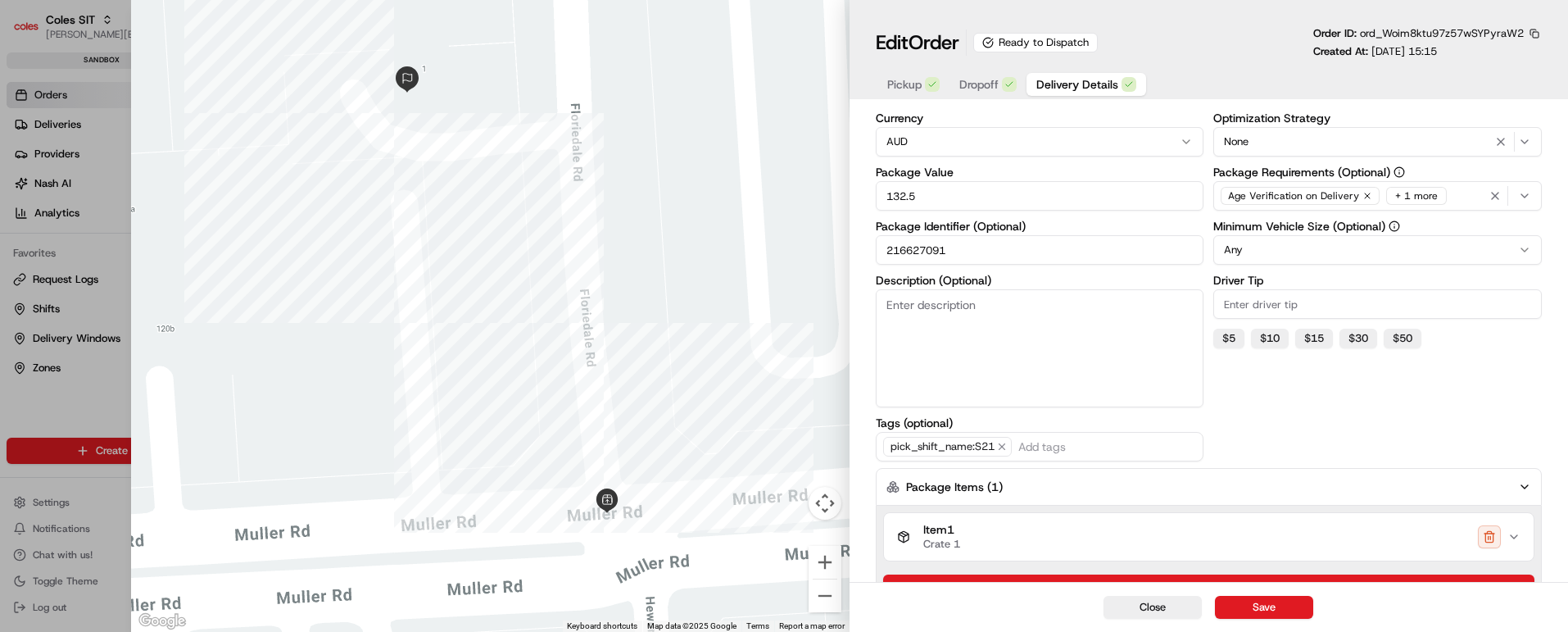
scroll to position [396, 0]
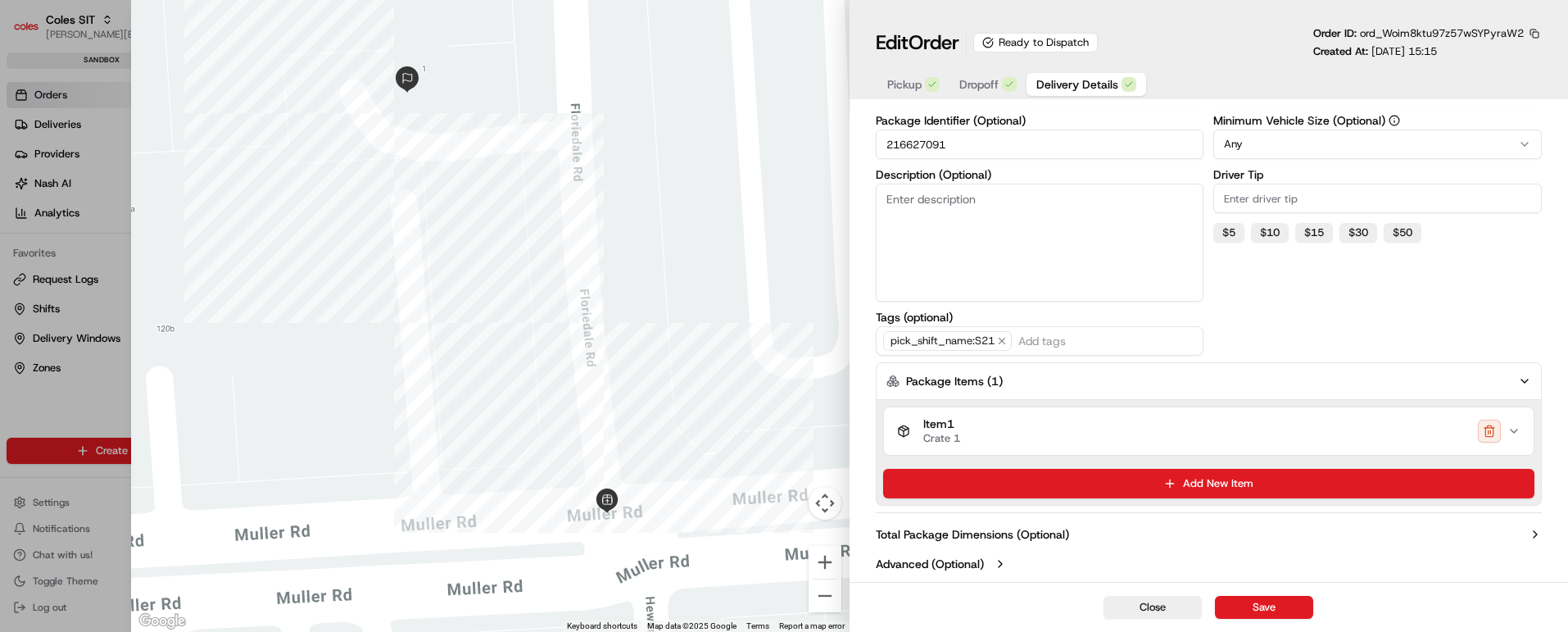
click at [1516, 431] on icon "button" at bounding box center [1515, 431] width 13 height 13
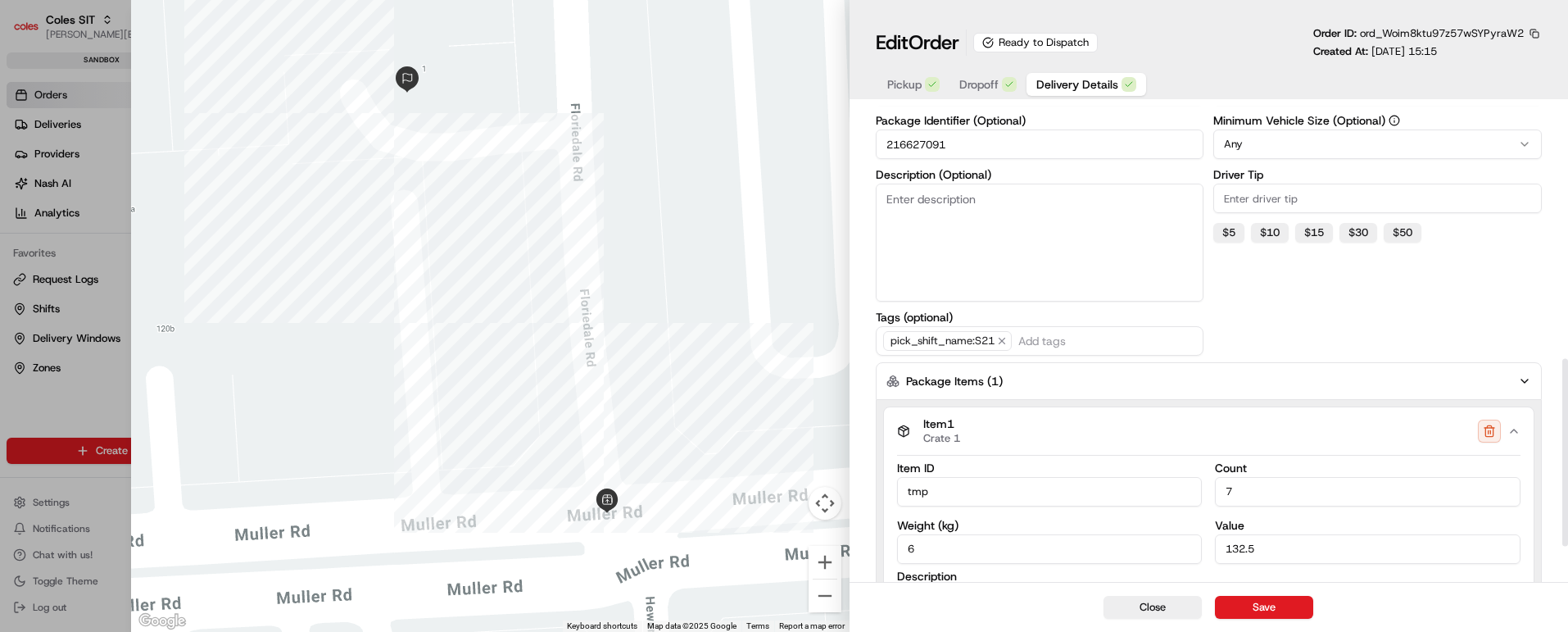
scroll to position [642, 0]
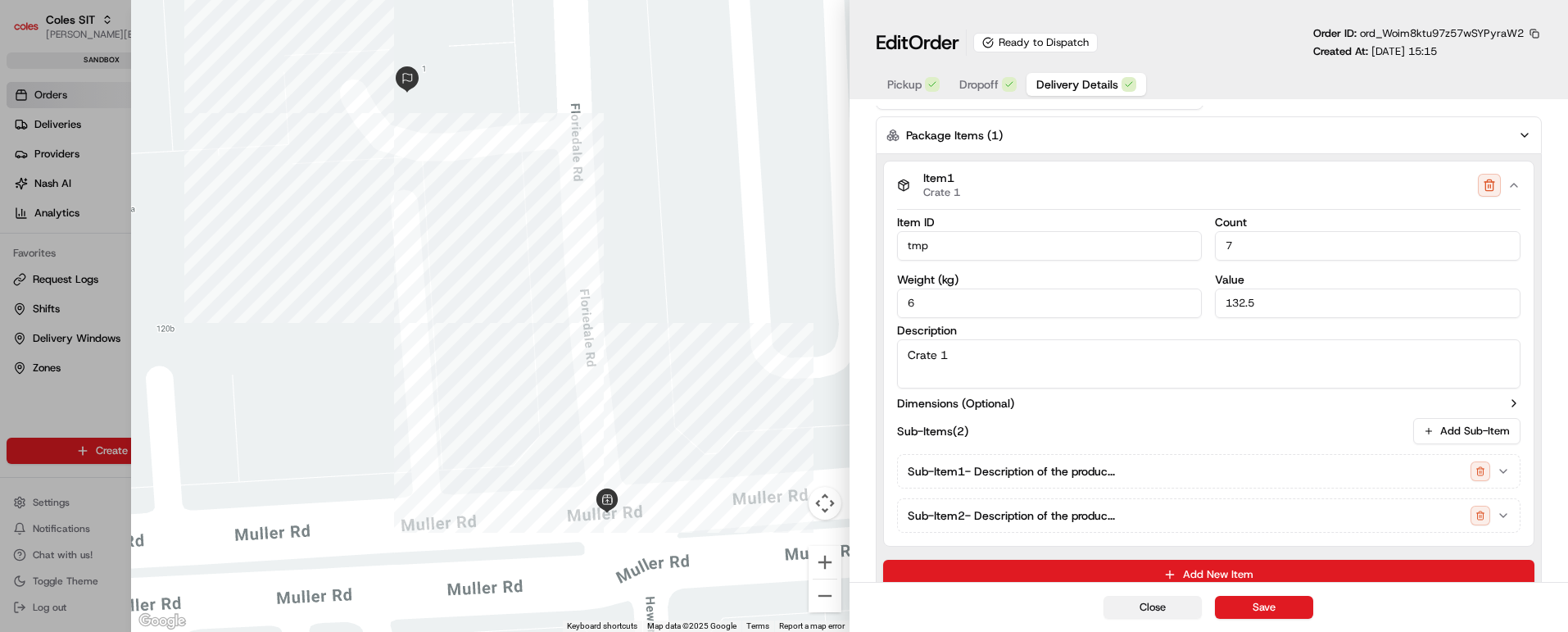
click at [1148, 599] on button "Close" at bounding box center [1153, 608] width 98 height 23
type input "1"
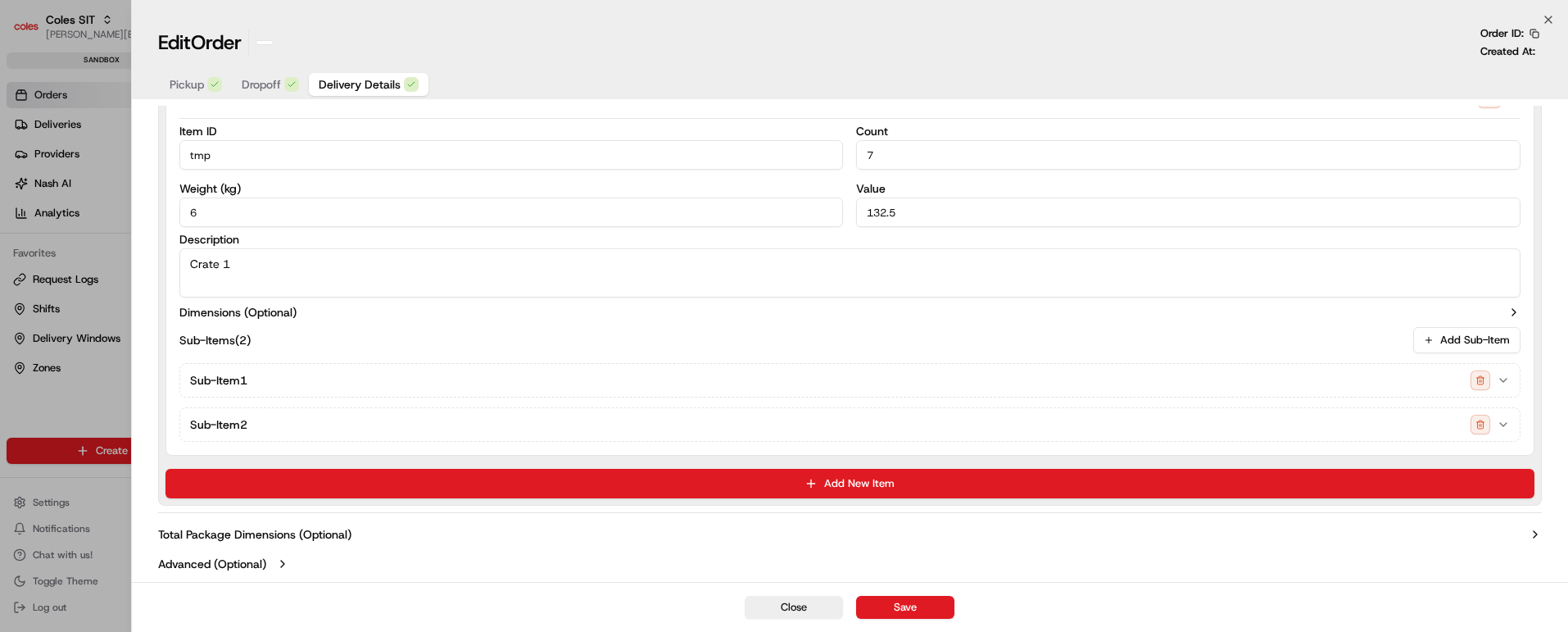
scroll to position [557, 0]
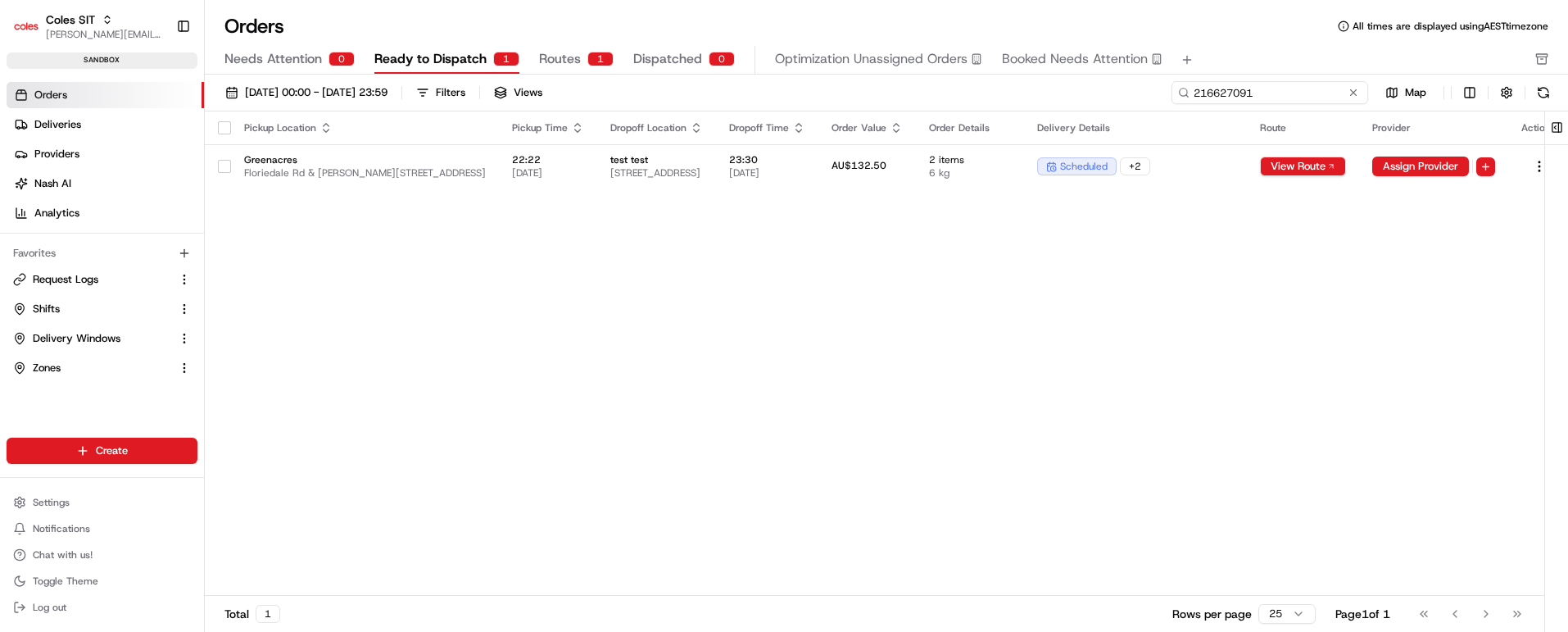
click at [1274, 92] on input "216627091" at bounding box center [1270, 93] width 197 height 23
paste input "9029"
type input "216629029"
click at [716, 156] on td "test test [STREET_ADDRESS]" at bounding box center [656, 166] width 119 height 44
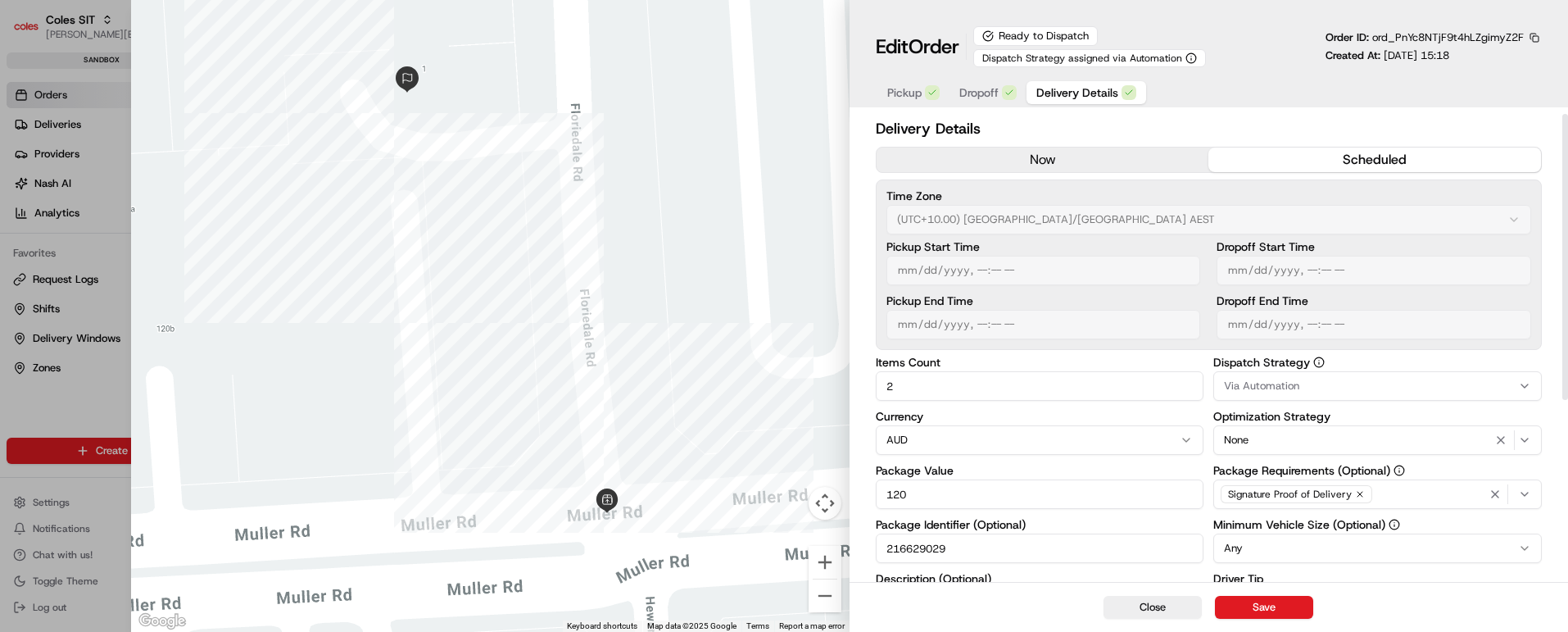
click at [976, 82] on button "Dropoff" at bounding box center [988, 93] width 77 height 23
click at [1092, 90] on span "Delivery Details" at bounding box center [1077, 92] width 82 height 16
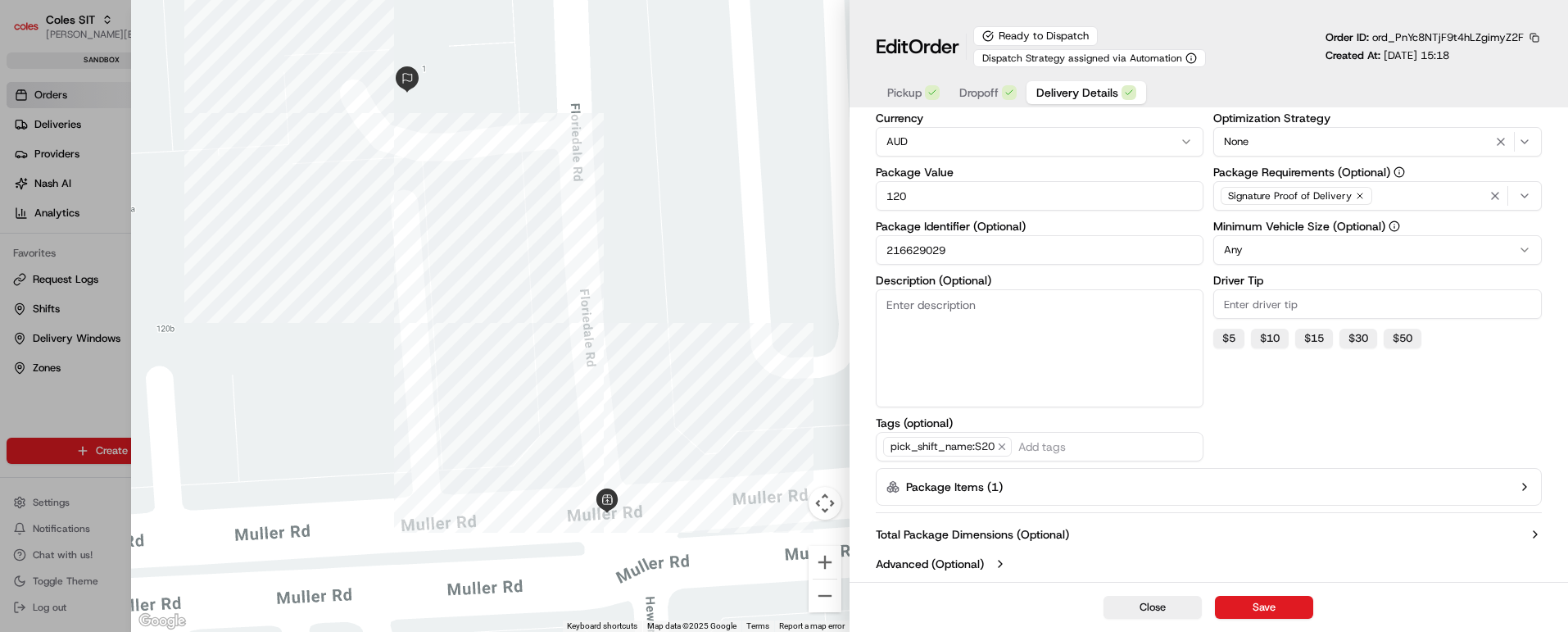
click at [1522, 489] on icon "button" at bounding box center [1525, 487] width 13 height 13
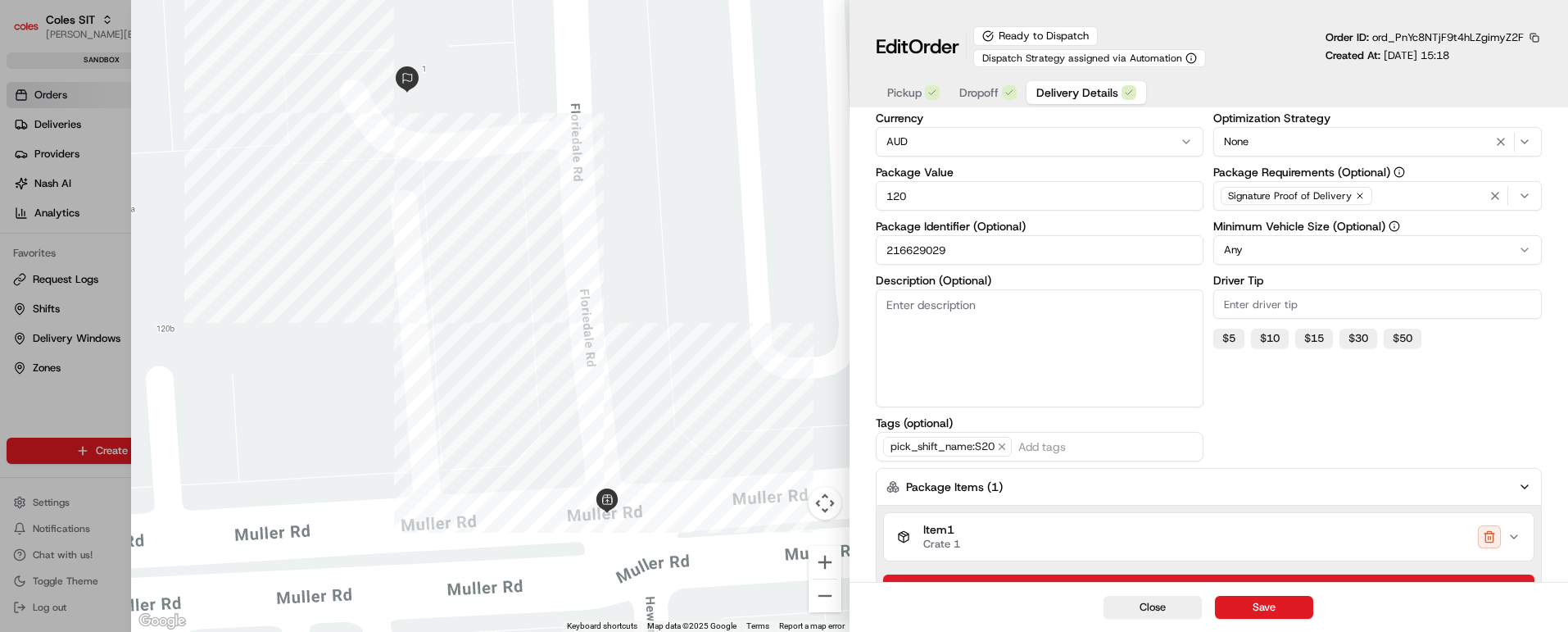
scroll to position [404, 0]
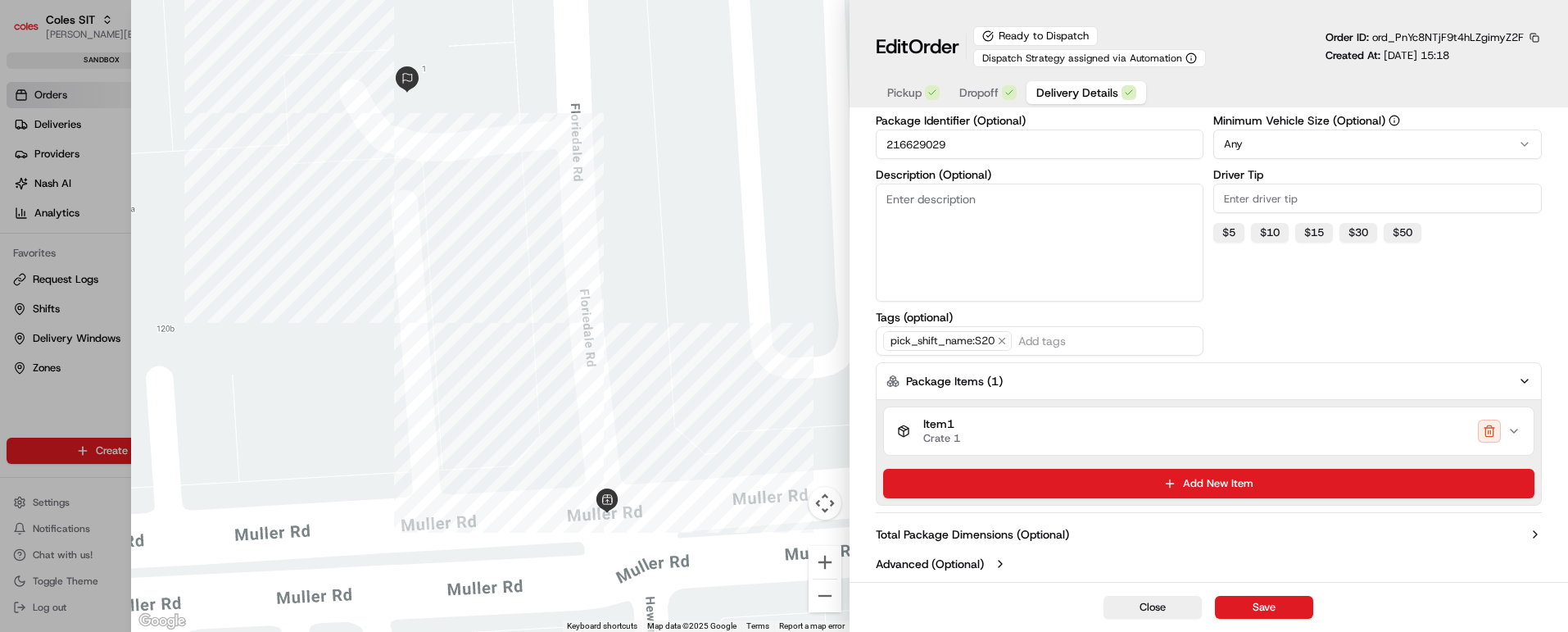
click at [1514, 429] on icon "button" at bounding box center [1515, 431] width 13 height 13
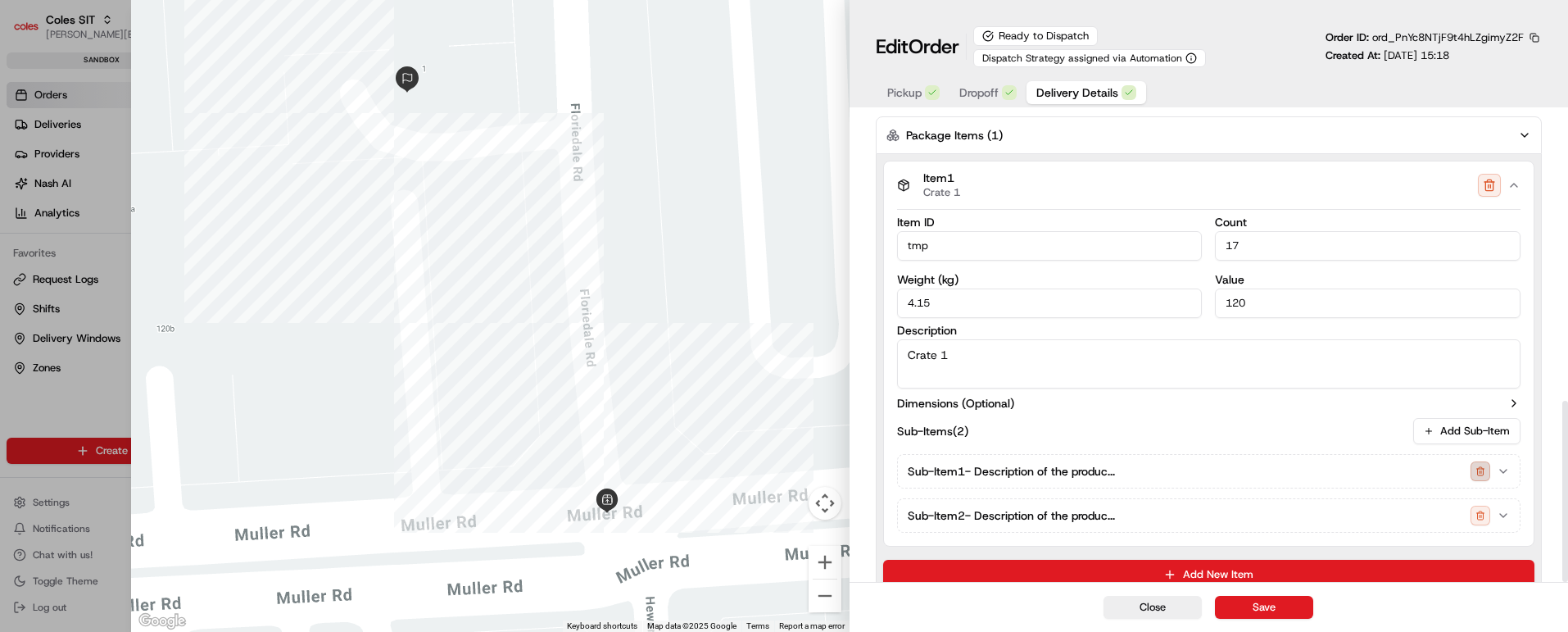
scroll to position [741, 0]
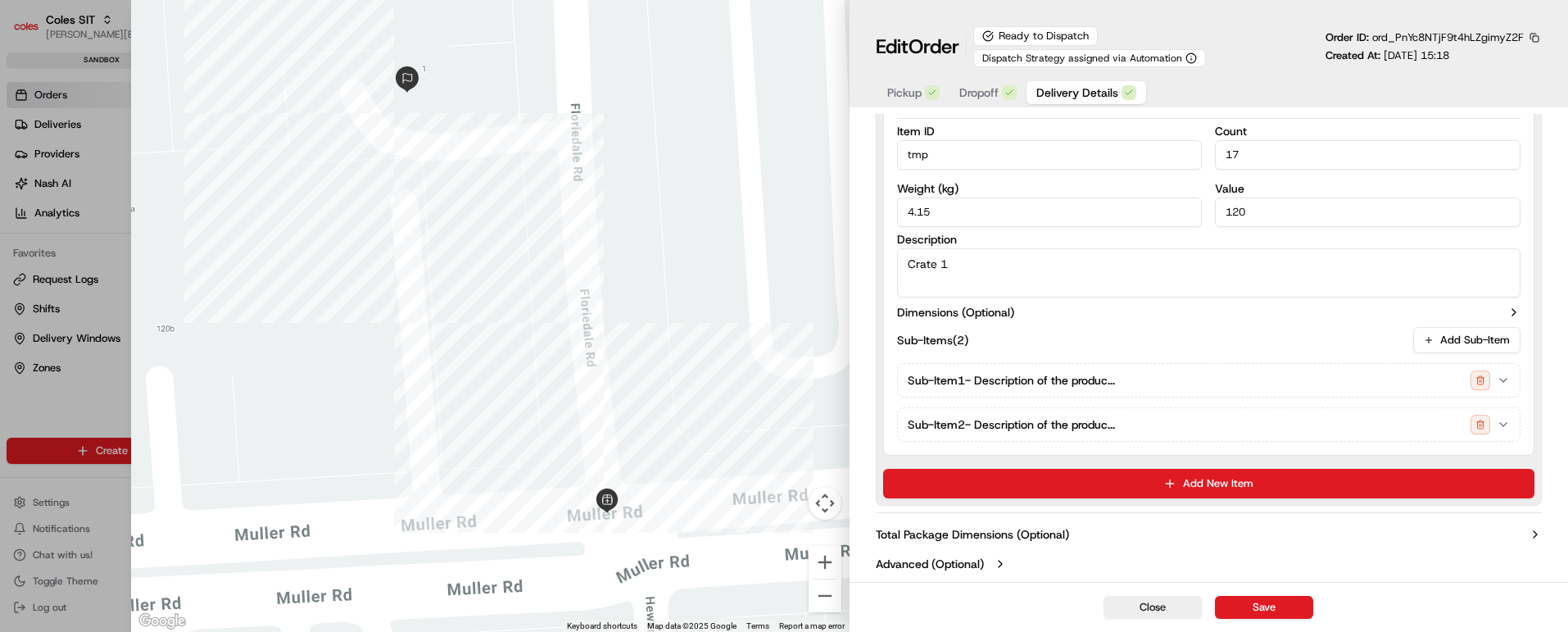
click at [1532, 528] on icon "button" at bounding box center [1535, 534] width 13 height 13
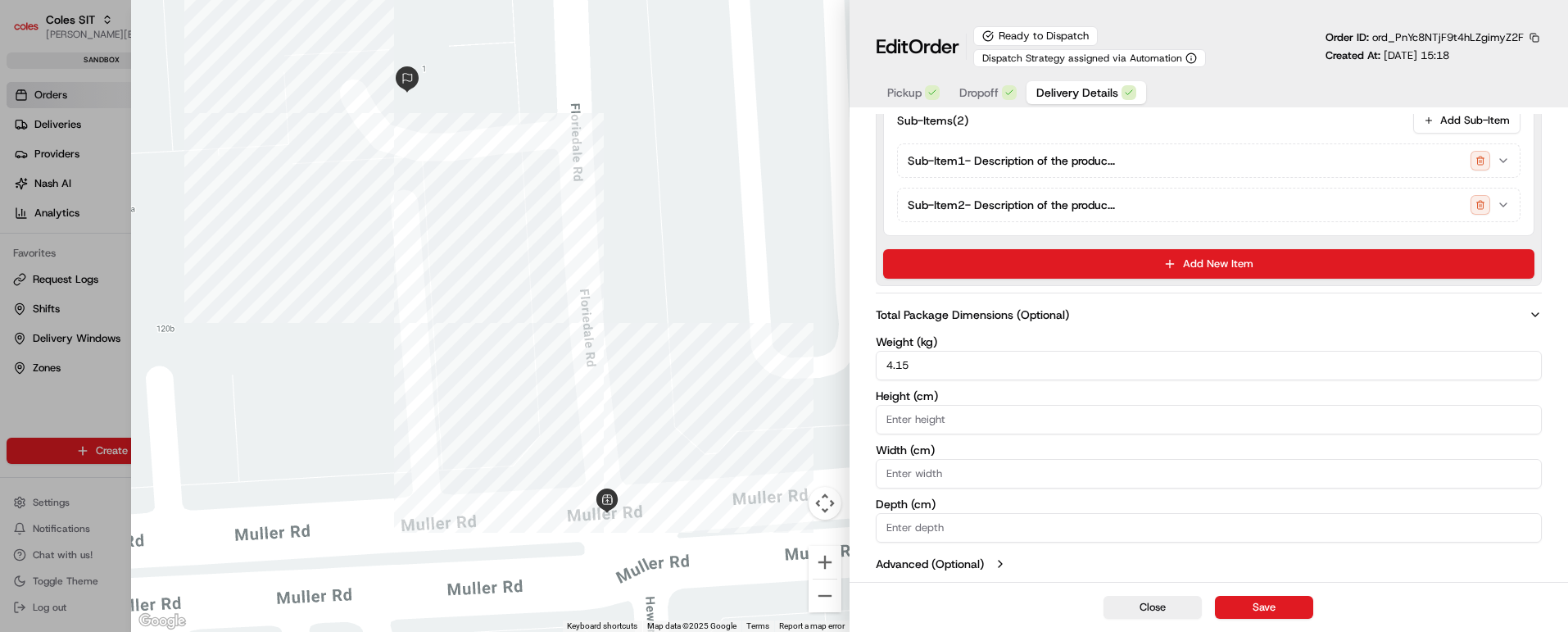
click at [1003, 561] on icon "button" at bounding box center [1000, 564] width 13 height 13
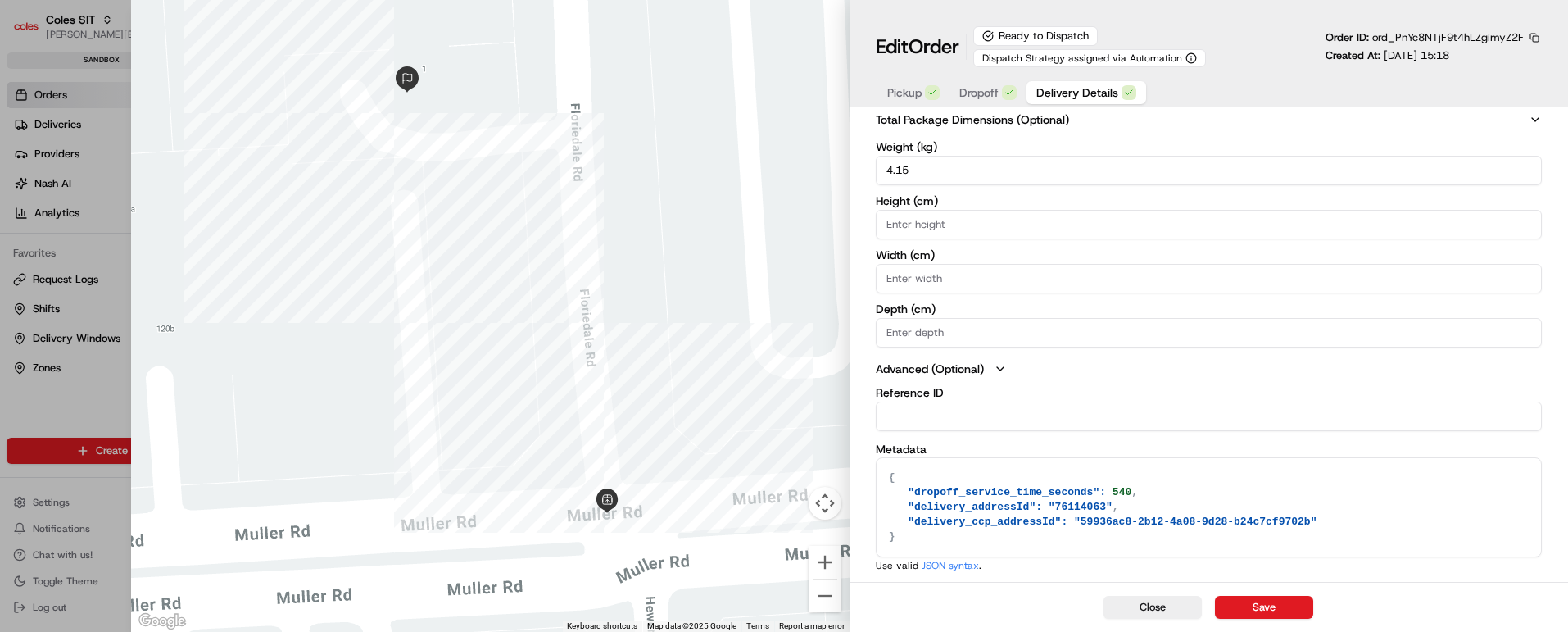
drag, startPoint x: 1295, startPoint y: 521, endPoint x: 880, endPoint y: 481, distance: 416.9
click at [880, 481] on textarea "{ "dropoff_service_time_seconds": 540, "delivery_addressId": "76114063", "deliv…" at bounding box center [1208, 507] width 665 height 98
click at [1164, 504] on textarea "{ "dropoff_service_time_seconds": 540, "delivery_addressId": "76114063", "deliv…" at bounding box center [1208, 507] width 665 height 98
click at [1135, 608] on button "Close" at bounding box center [1153, 608] width 98 height 23
type input "1"
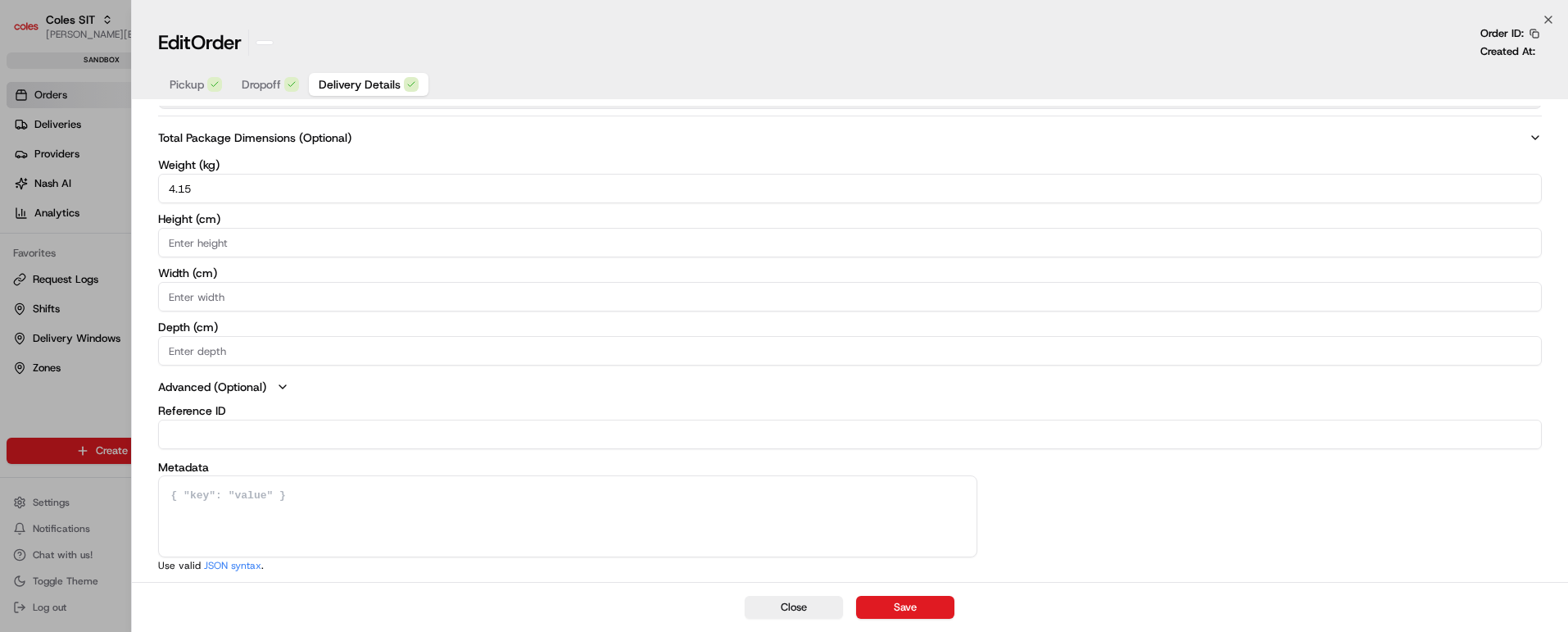
scroll to position [955, 0]
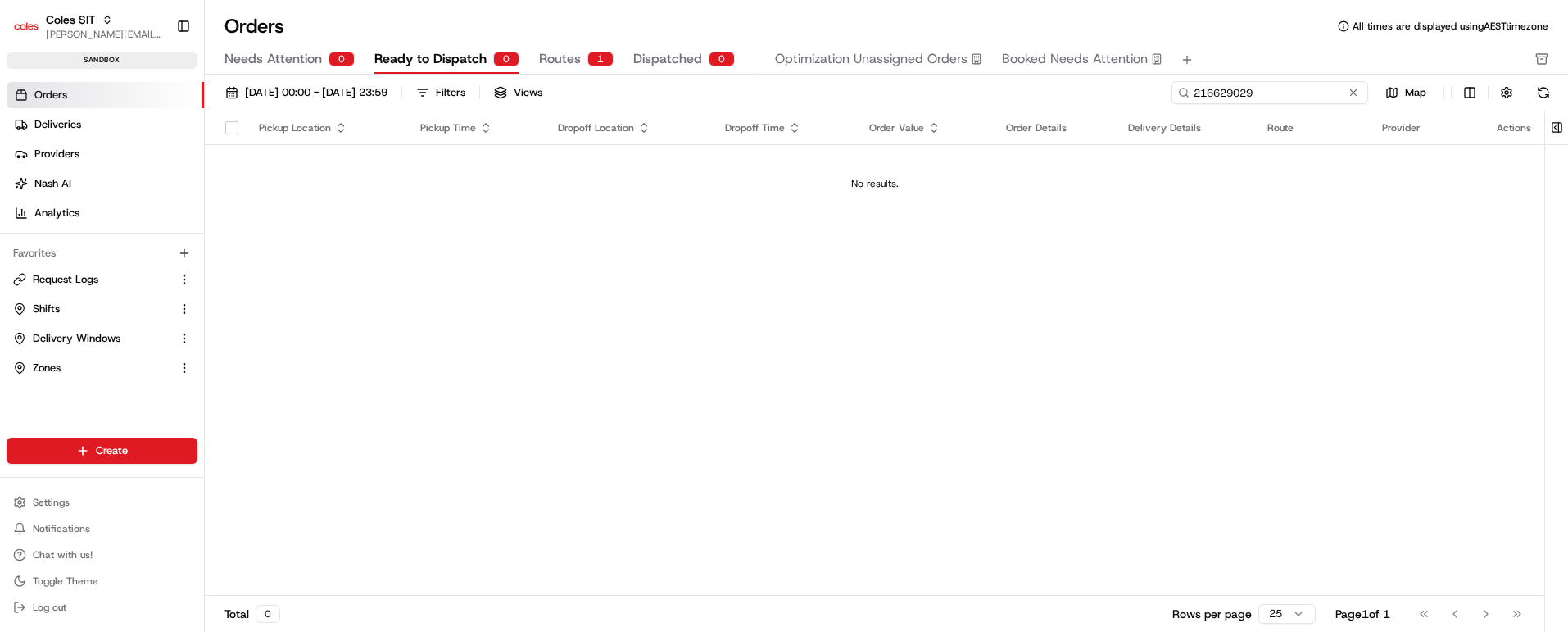
click at [1272, 95] on input "216629029" at bounding box center [1270, 93] width 197 height 23
paste input "30038"
type input "216630038"
click at [279, 55] on span "Needs Attention" at bounding box center [274, 58] width 97 height 20
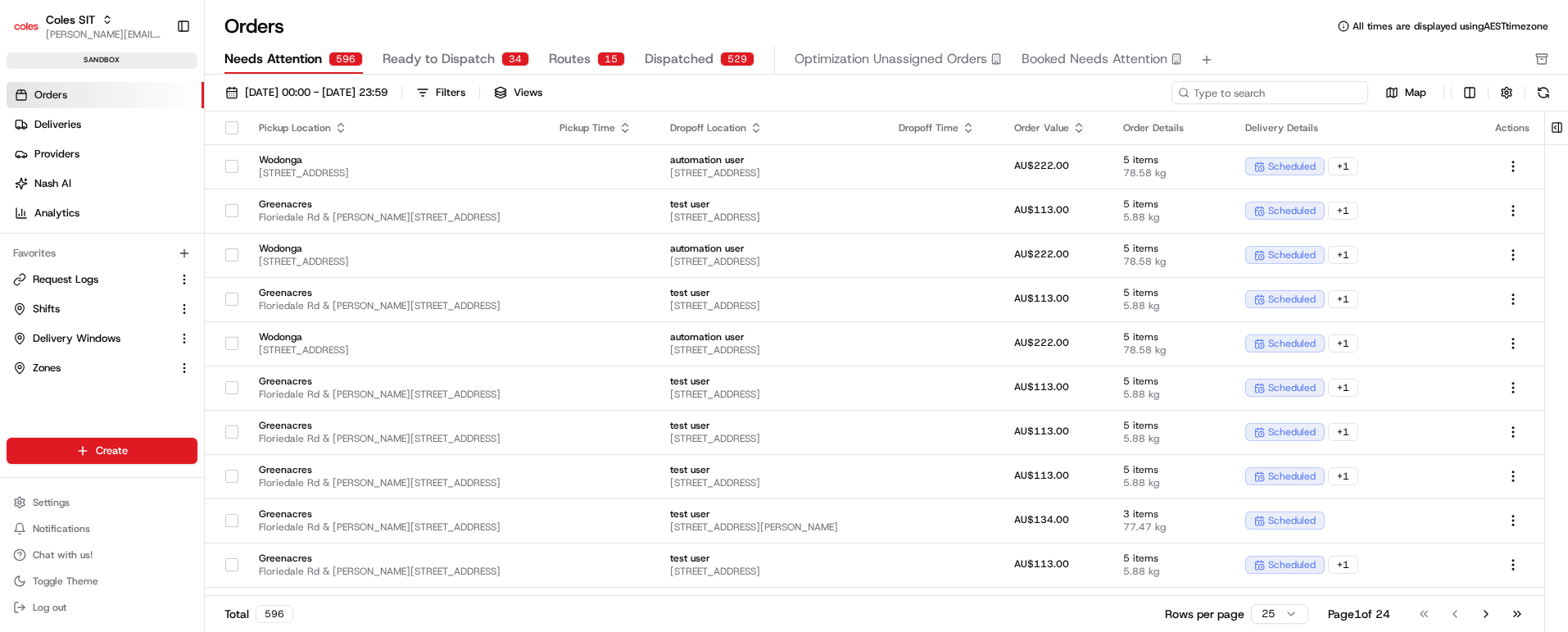
click at [1262, 95] on input at bounding box center [1270, 93] width 197 height 23
paste input "216630038"
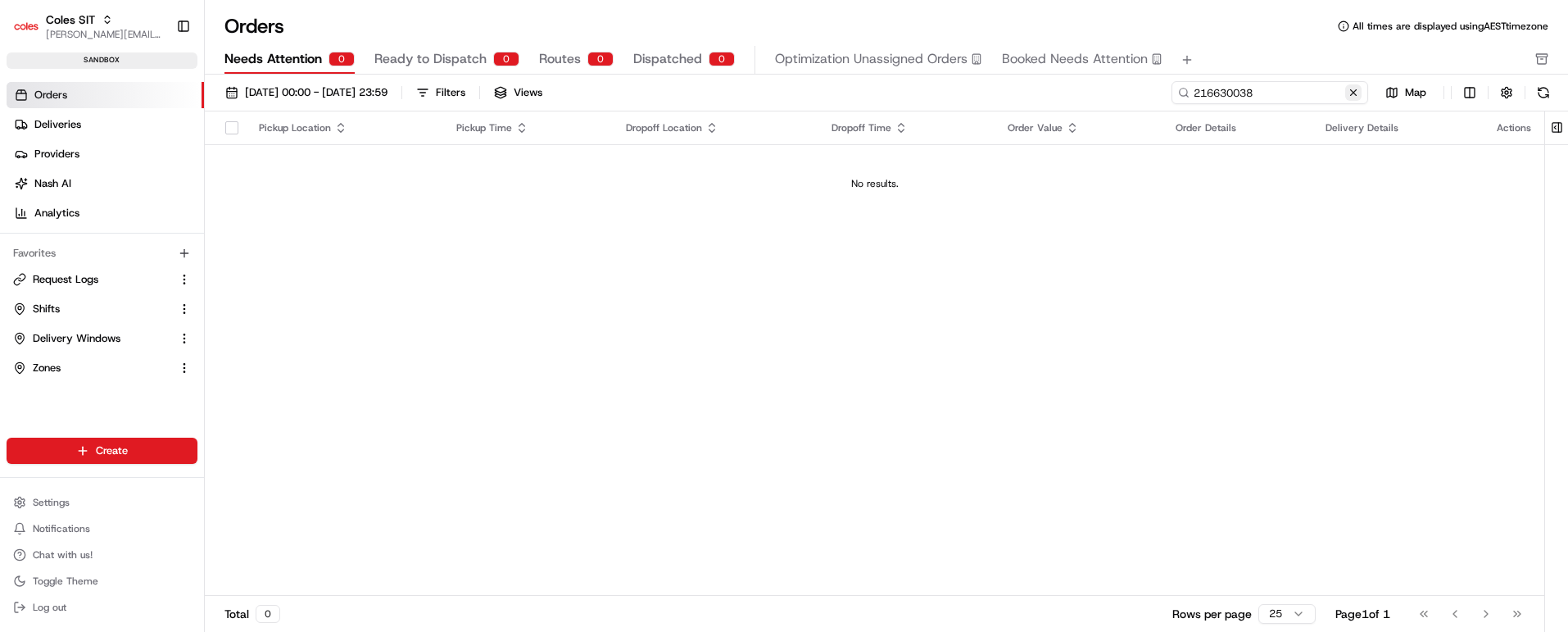
type input "216630038"
click at [1353, 90] on button at bounding box center [1353, 92] width 16 height 16
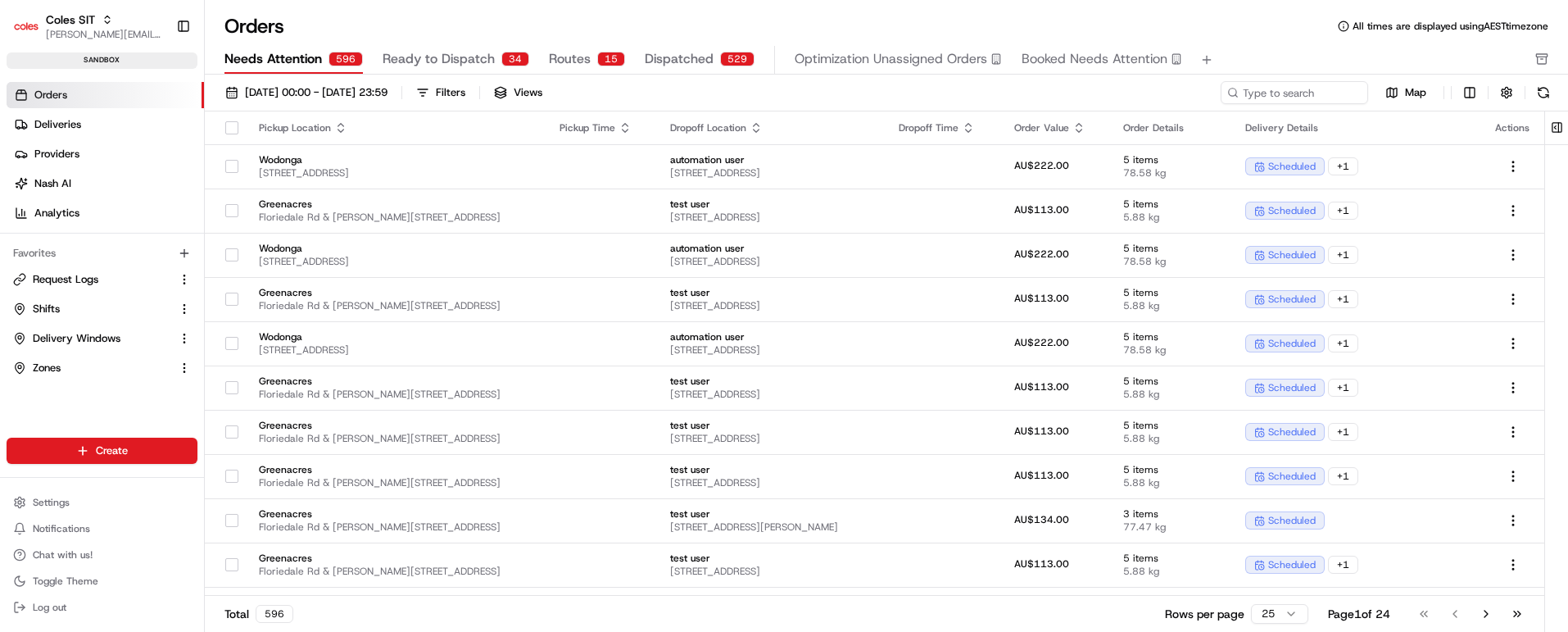
click at [585, 57] on span "Routes" at bounding box center [570, 58] width 42 height 20
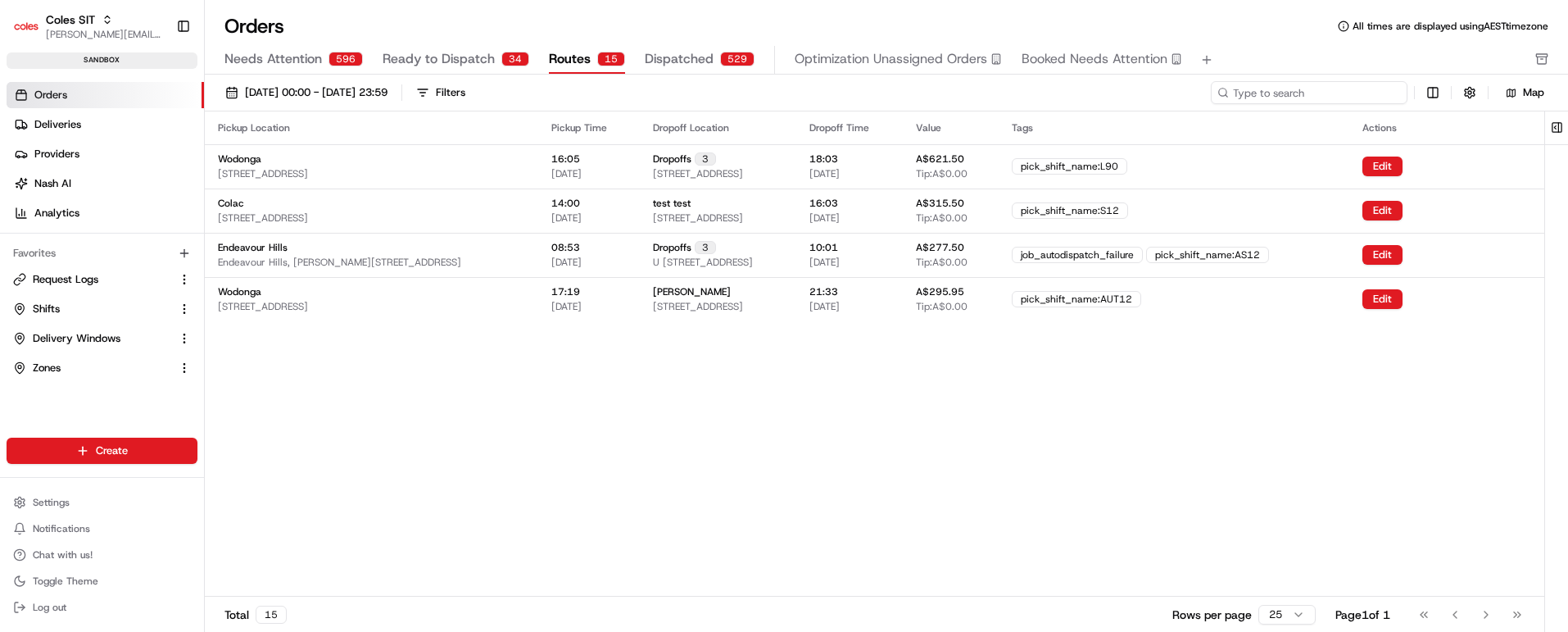
click at [1311, 86] on input at bounding box center [1309, 93] width 197 height 23
paste input "216630038"
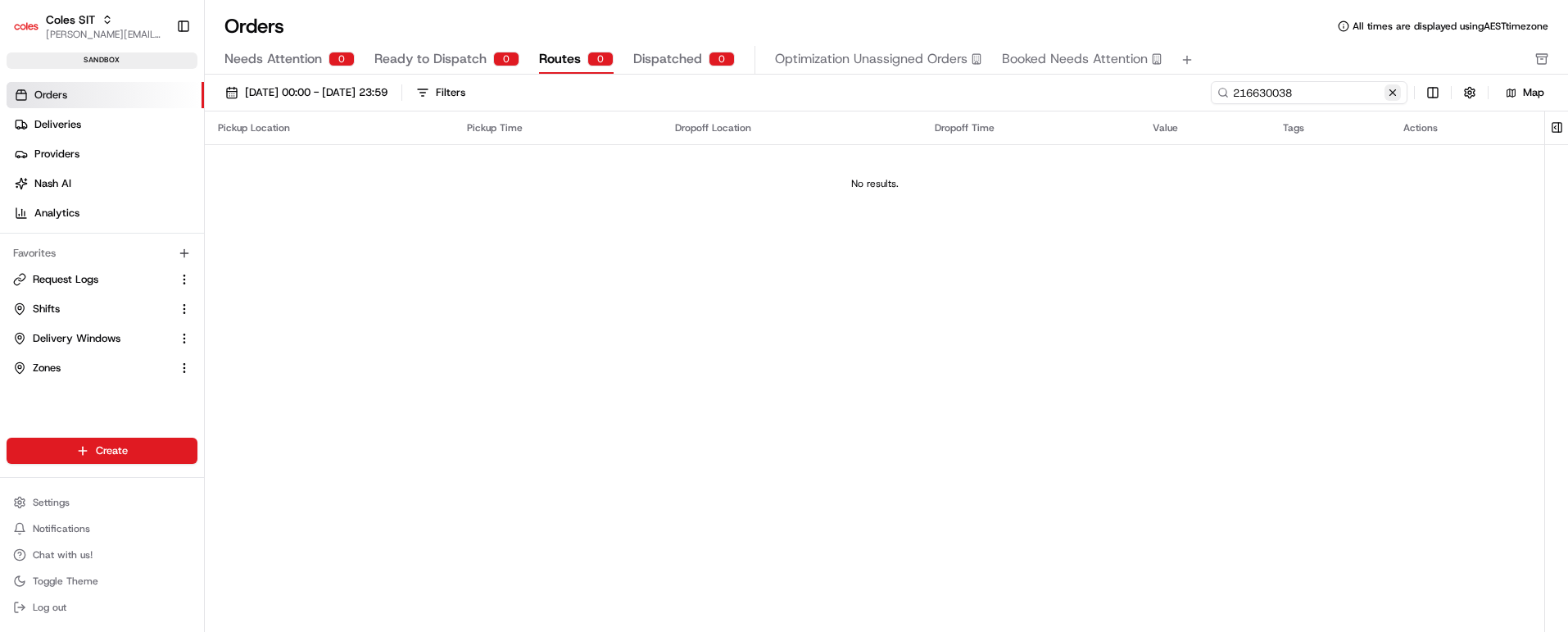
type input "216630038"
click at [1396, 91] on button at bounding box center [1392, 92] width 16 height 16
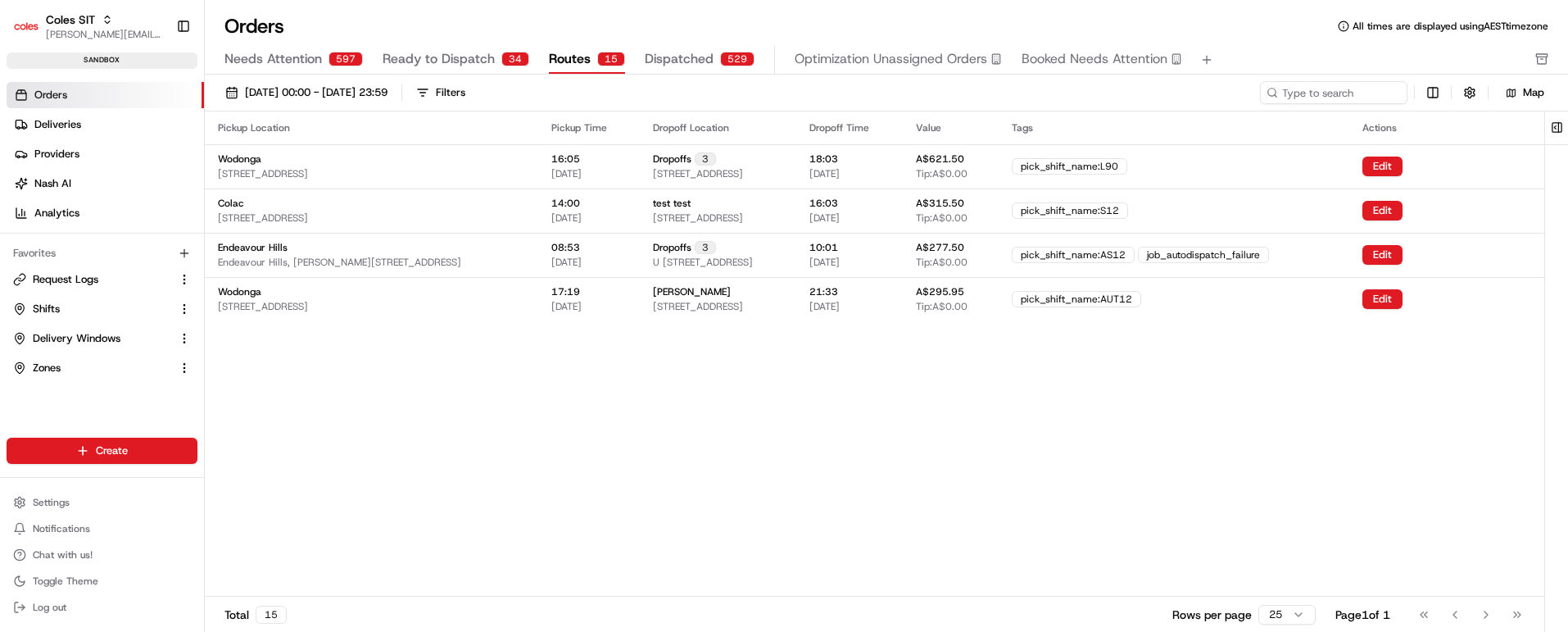
click at [445, 57] on span "Ready to Dispatch" at bounding box center [439, 58] width 112 height 20
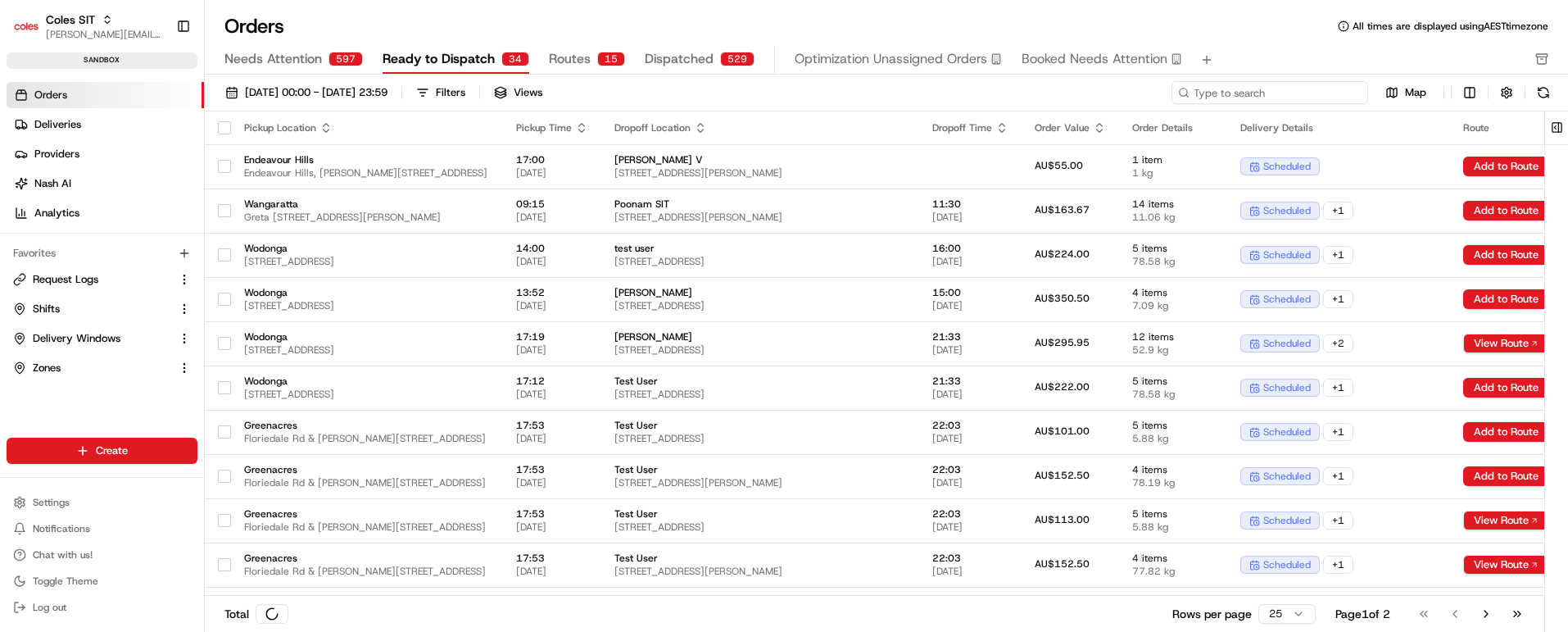
click at [1313, 90] on input at bounding box center [1270, 93] width 197 height 23
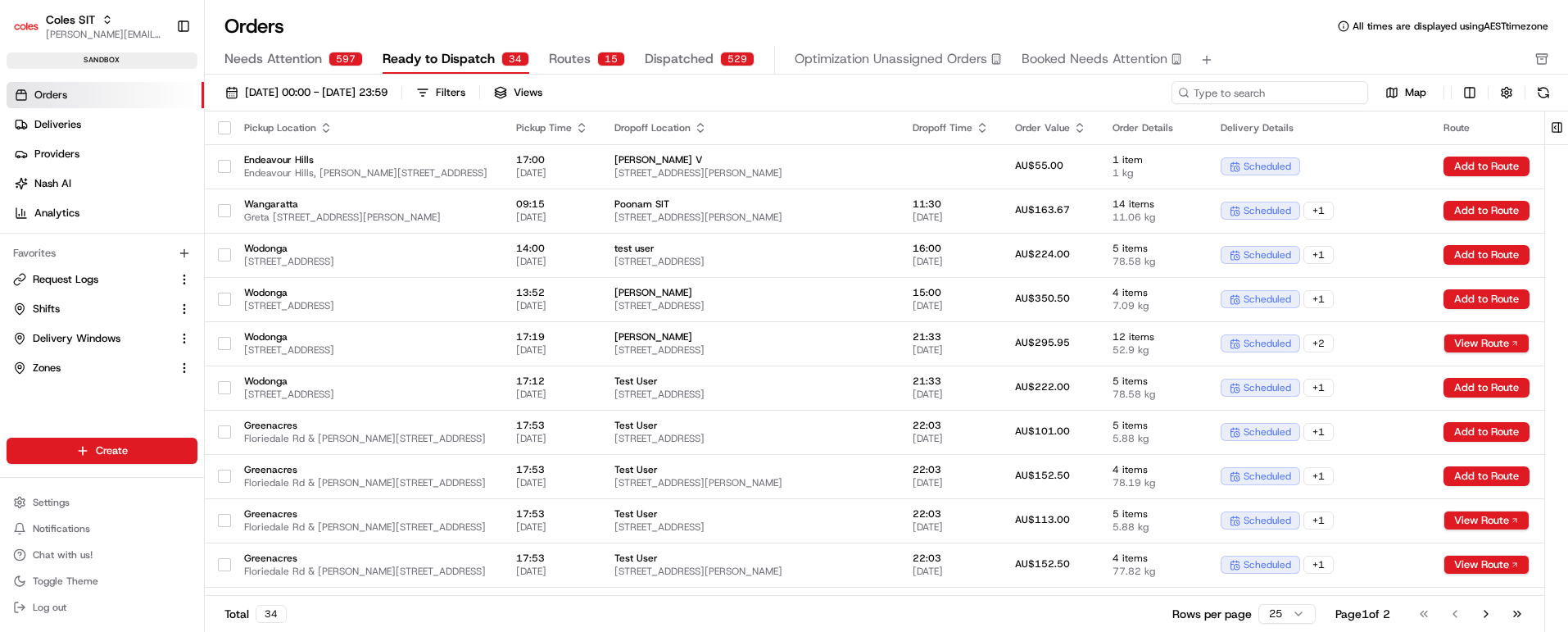
paste input "216630038"
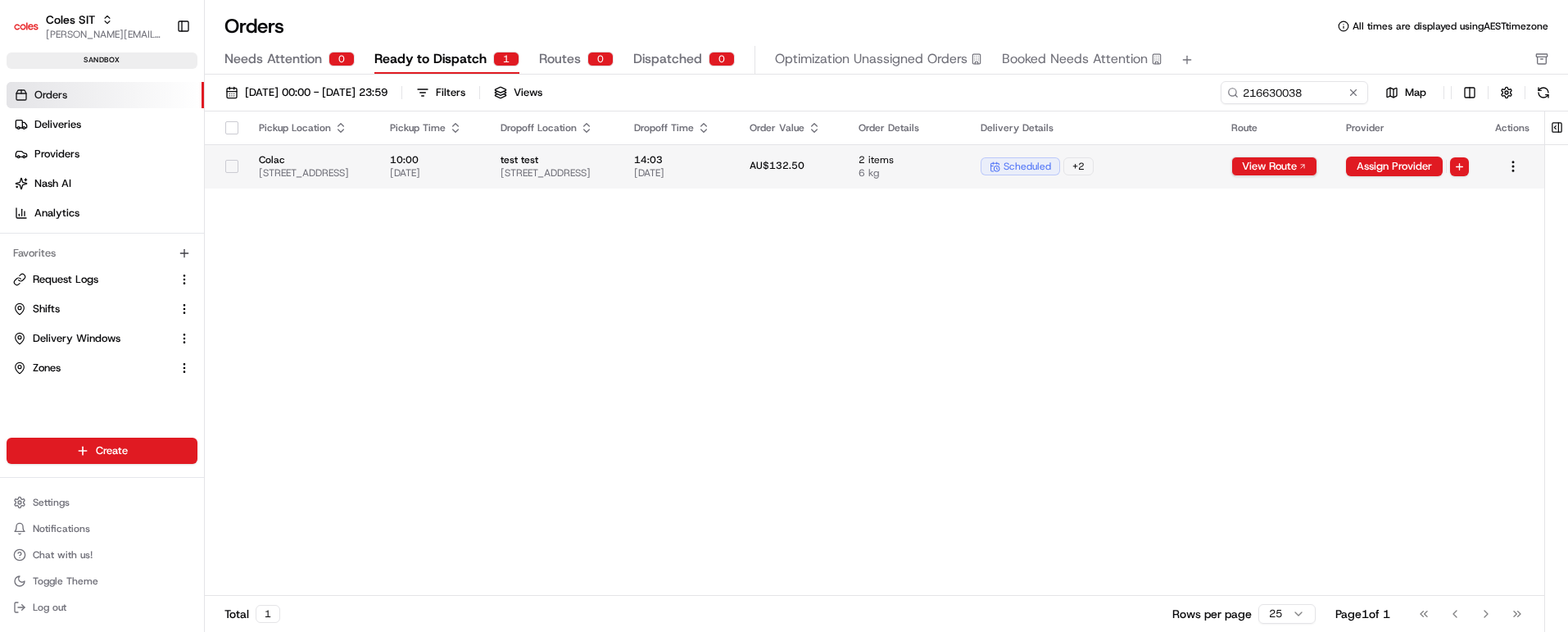
click at [833, 160] on div "AU$132.50" at bounding box center [791, 167] width 83 height 15
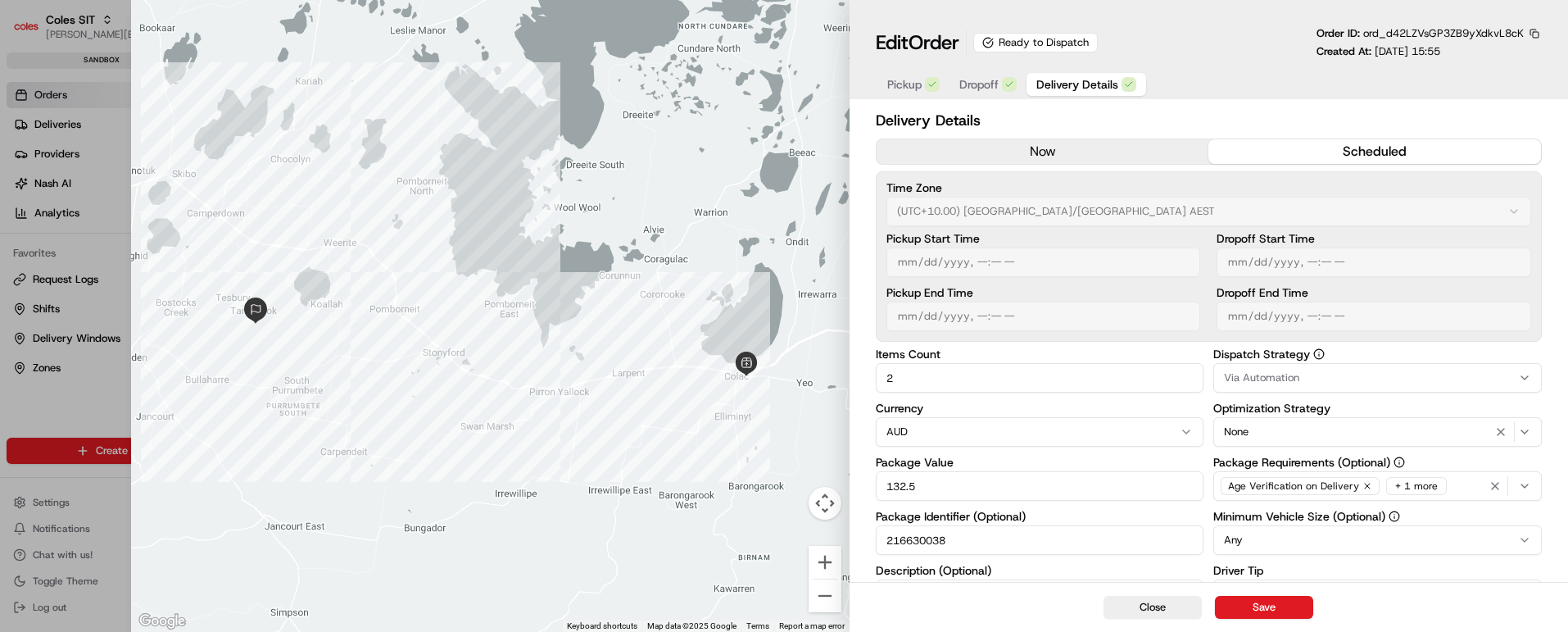
click at [973, 82] on span "Dropoff" at bounding box center [979, 83] width 39 height 16
click at [1080, 76] on span "Delivery Details" at bounding box center [1077, 83] width 82 height 16
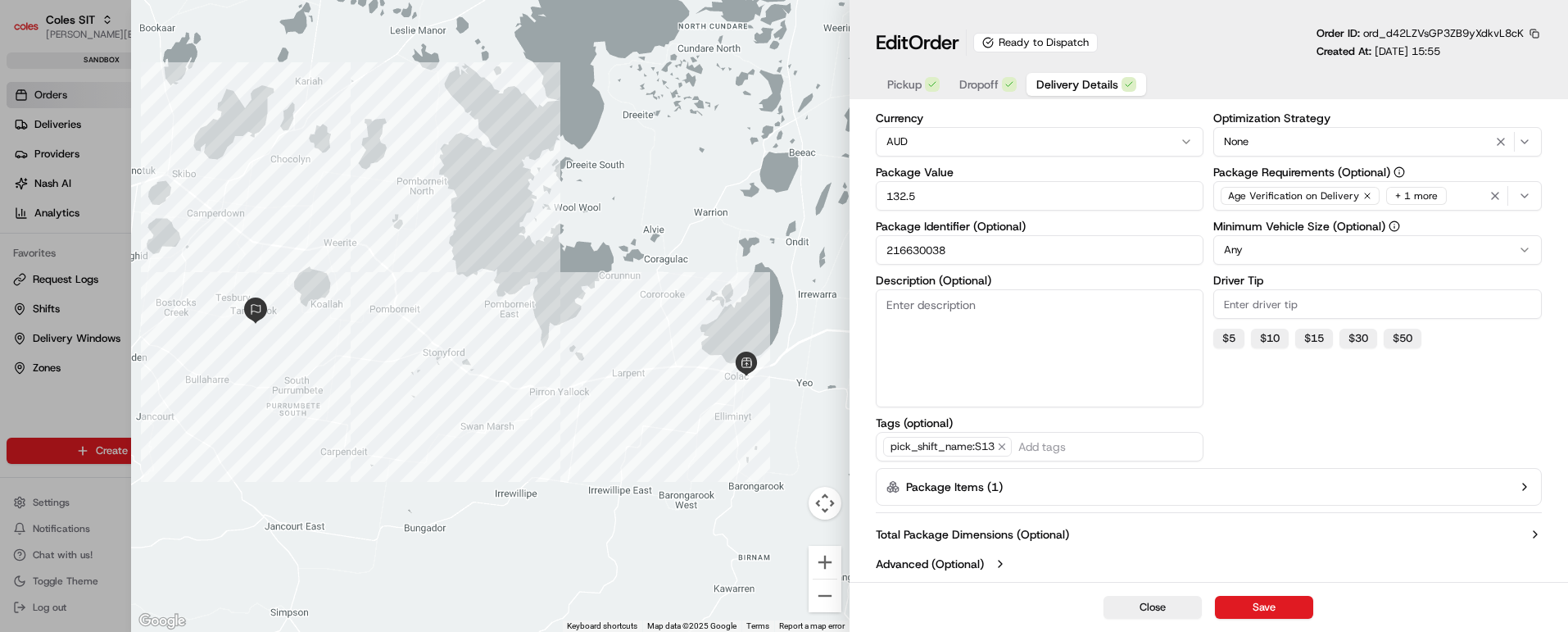
click at [1526, 486] on icon "button" at bounding box center [1524, 487] width 3 height 7
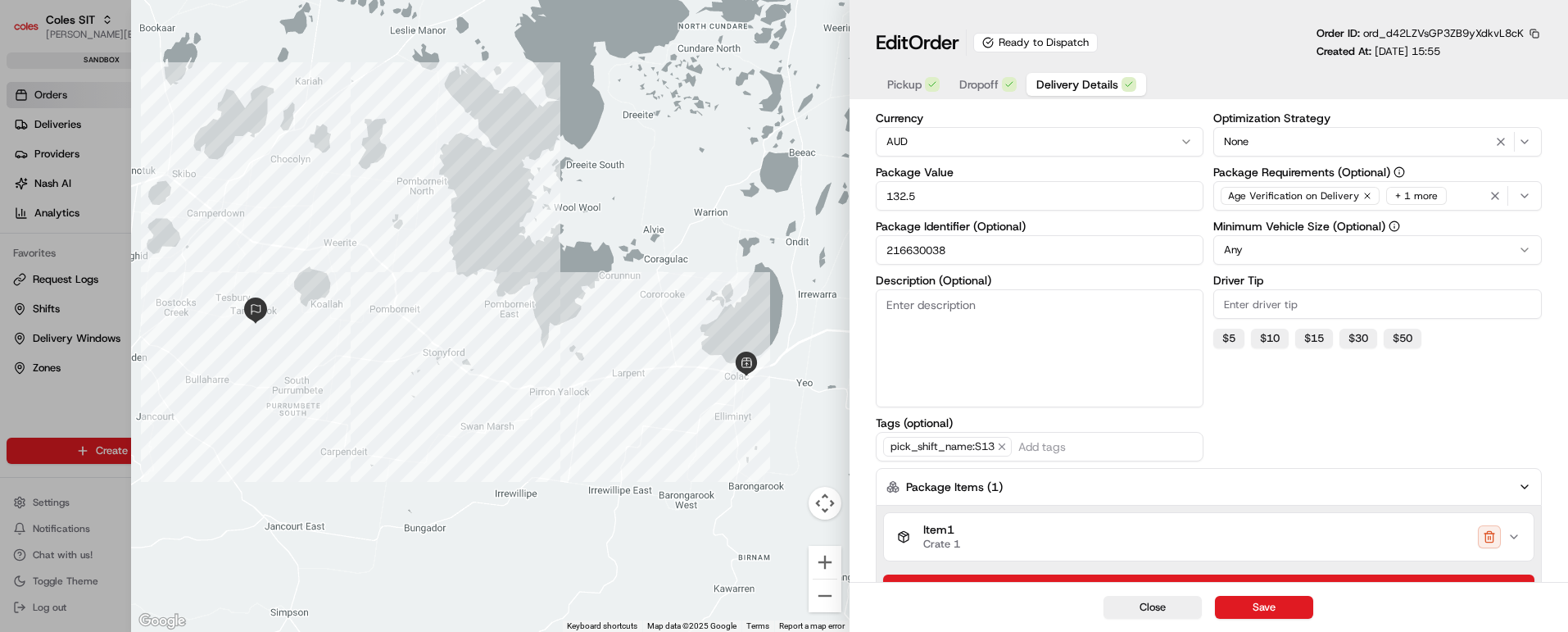
scroll to position [396, 0]
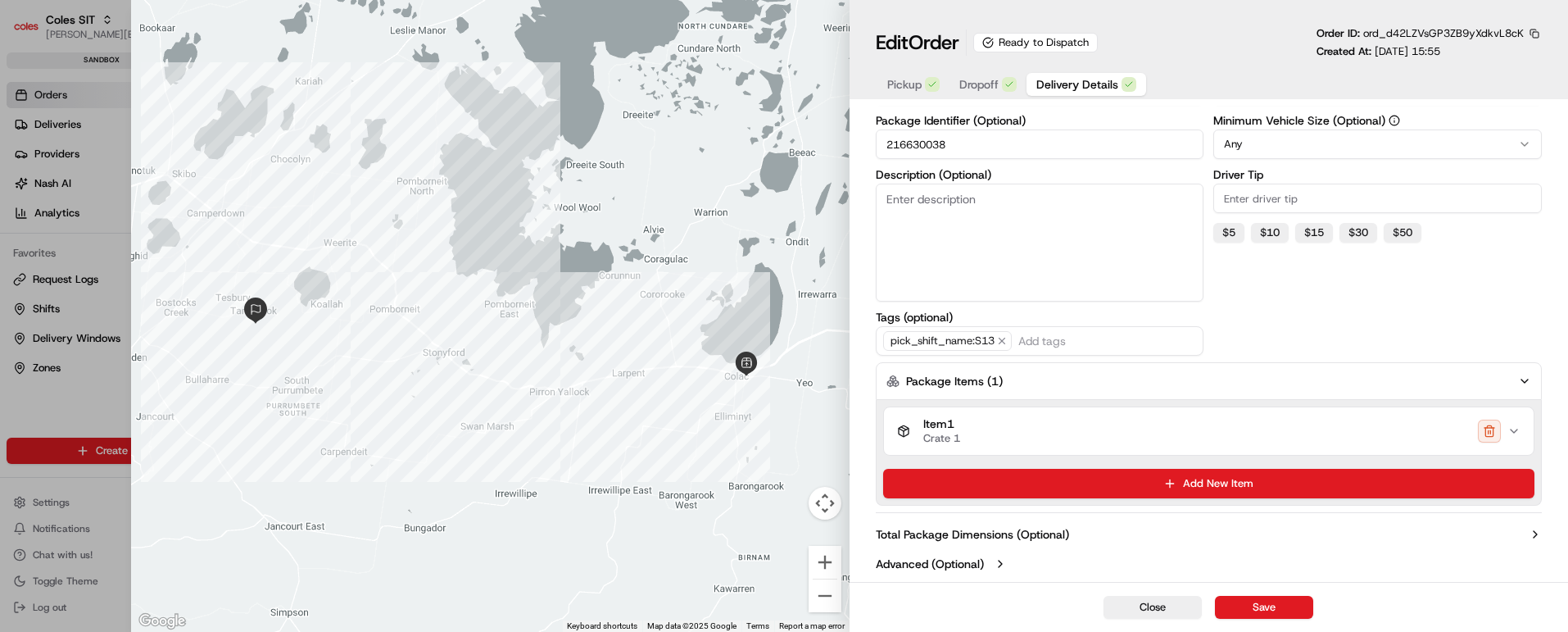
click at [1516, 433] on icon "button" at bounding box center [1515, 431] width 13 height 13
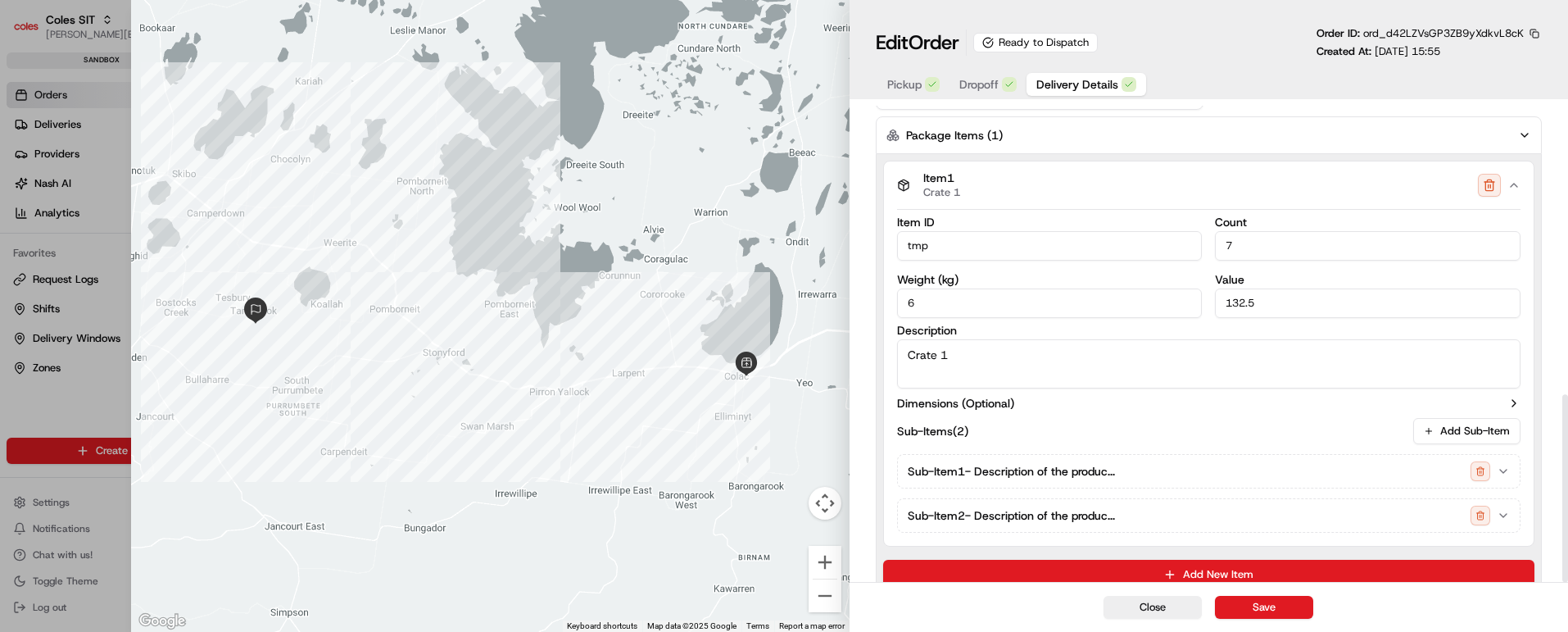
scroll to position [733, 0]
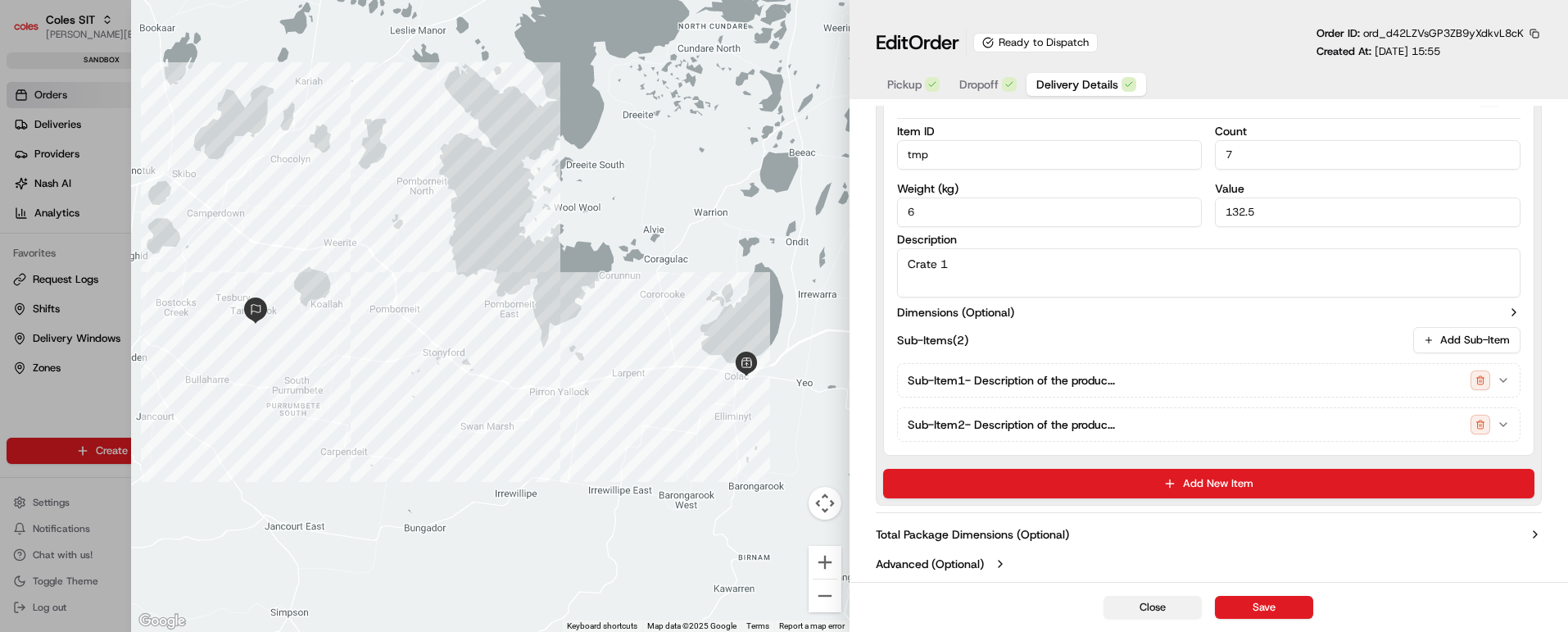
click at [1152, 609] on button "Close" at bounding box center [1153, 608] width 98 height 23
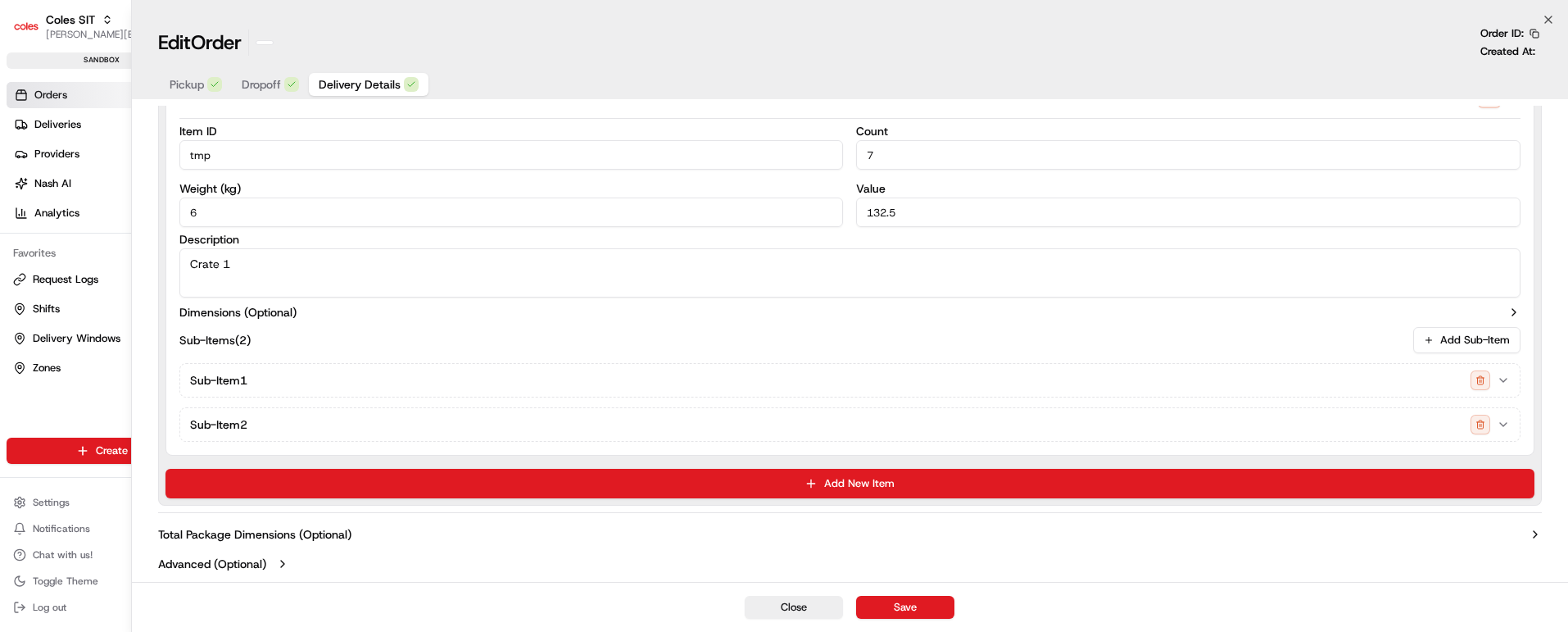
scroll to position [0, 0]
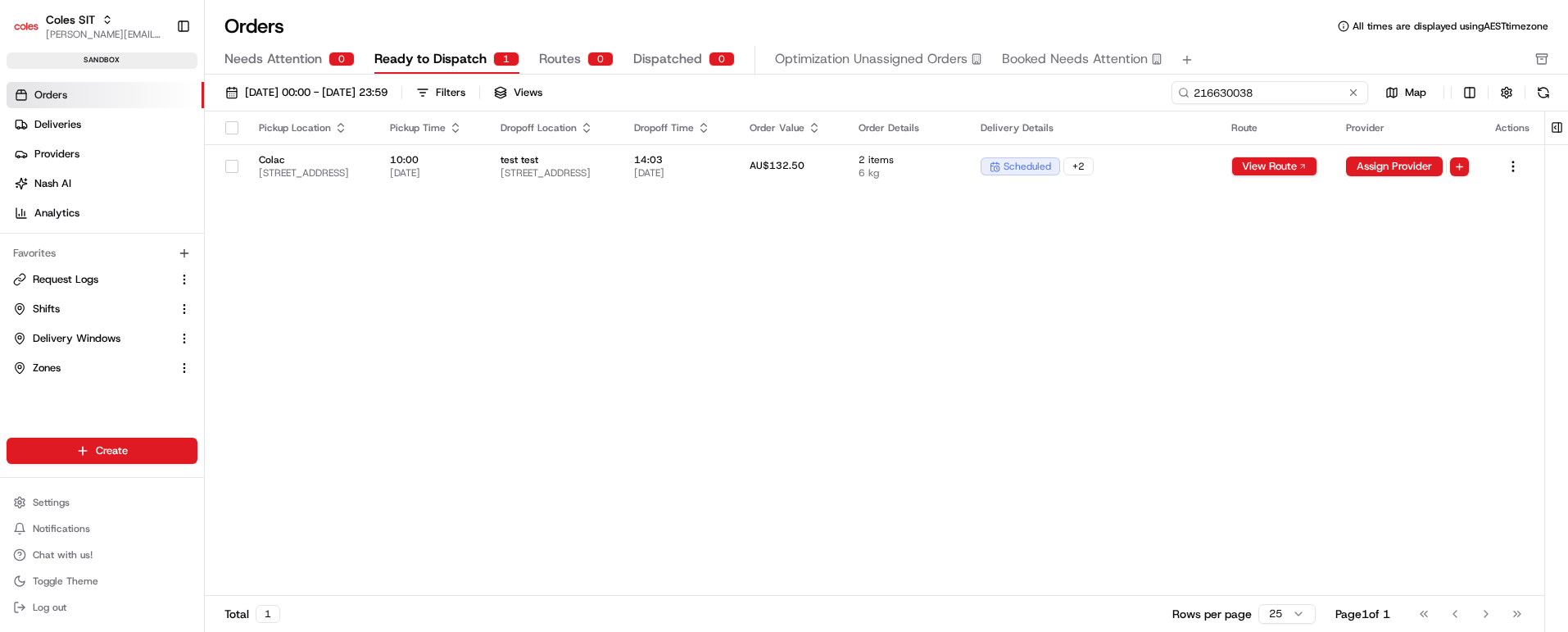
click at [1264, 92] on input "216630038" at bounding box center [1270, 93] width 197 height 23
paste input "51"
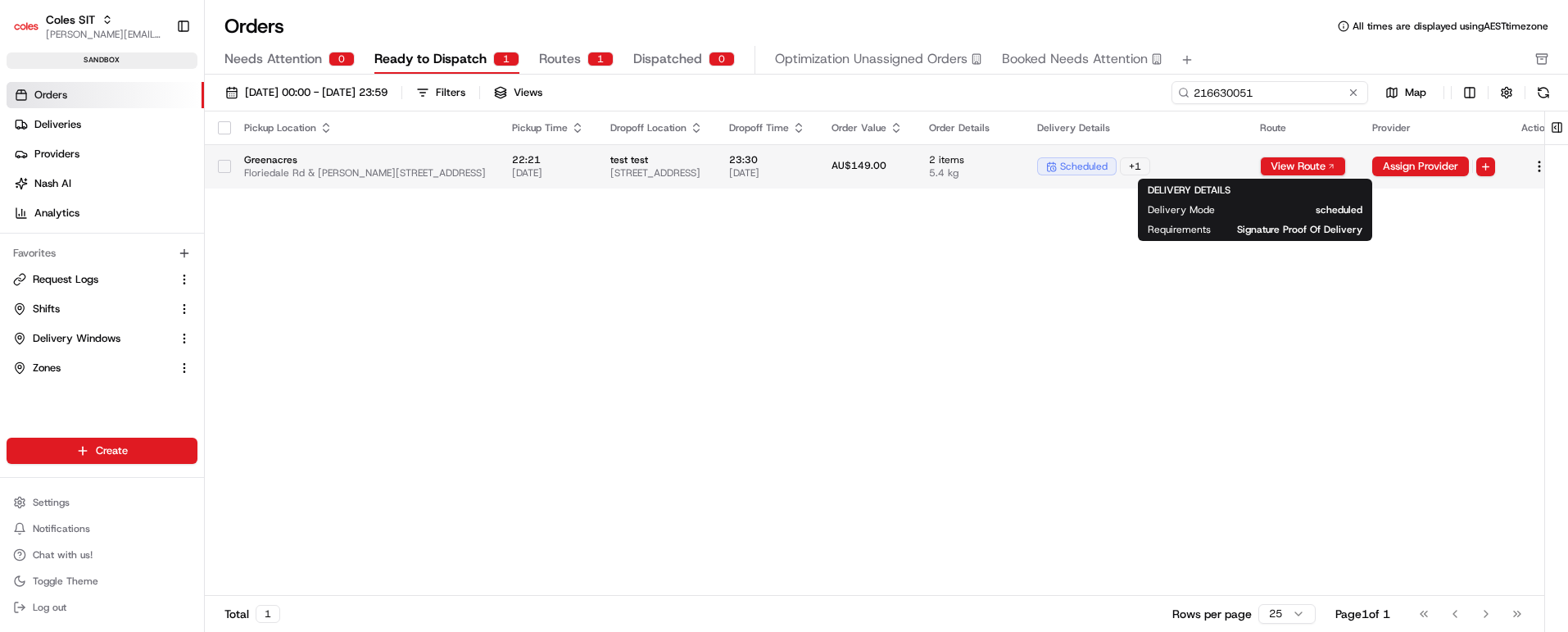
type input "216630051"
click at [1234, 159] on div "scheduled + 1" at bounding box center [1136, 166] width 197 height 18
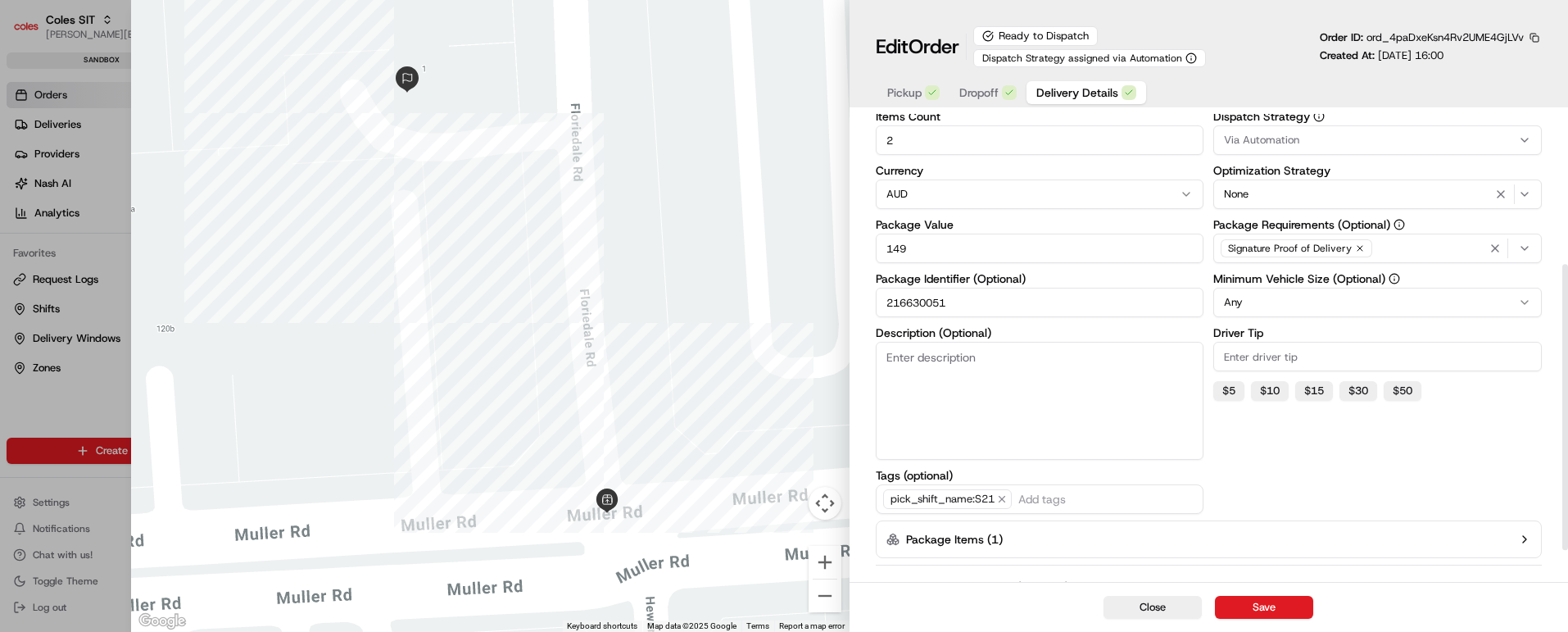
scroll to position [298, 0]
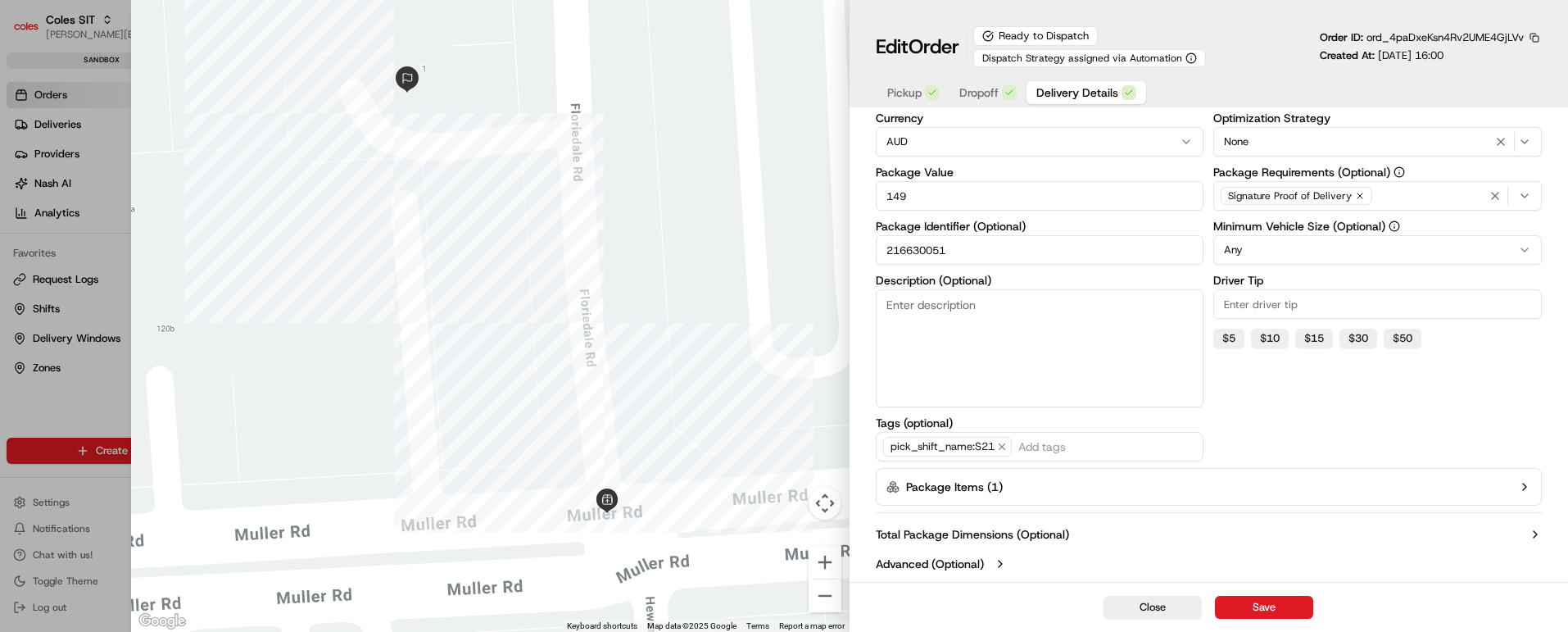
click at [1525, 481] on icon "button" at bounding box center [1525, 487] width 13 height 13
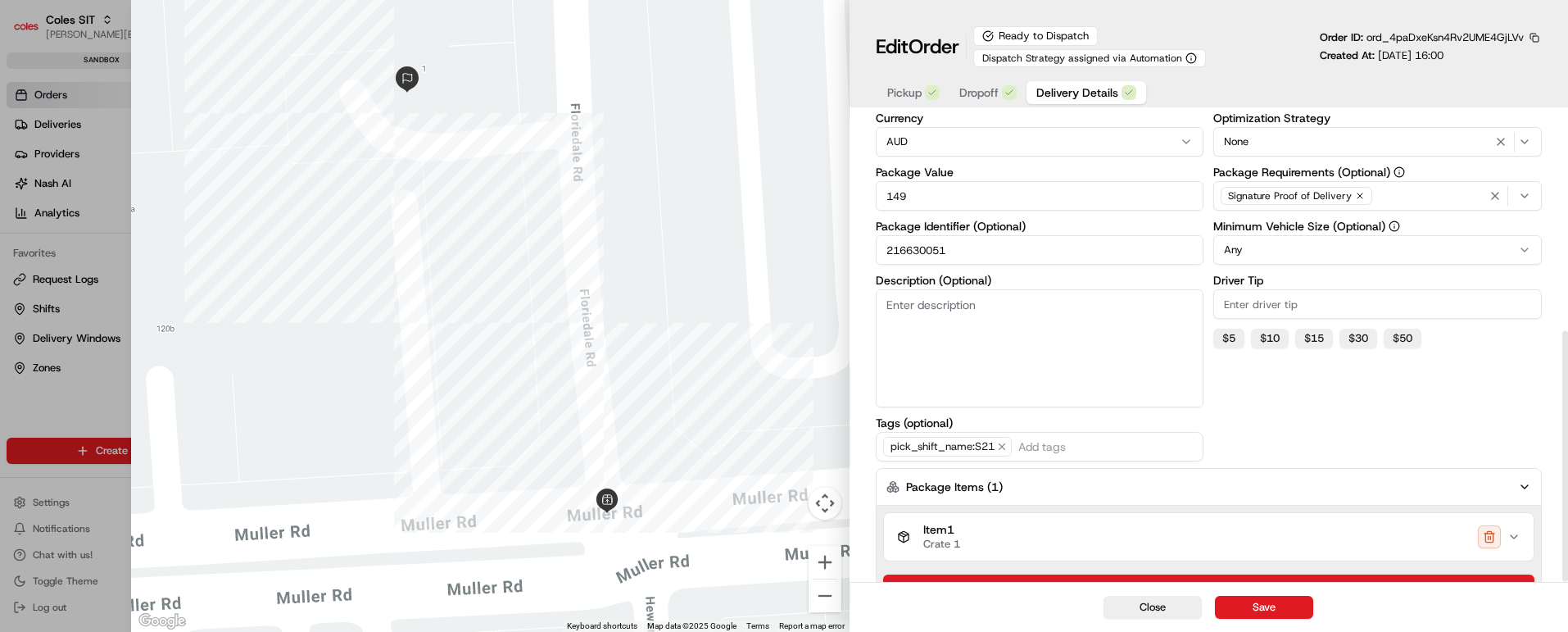
scroll to position [404, 0]
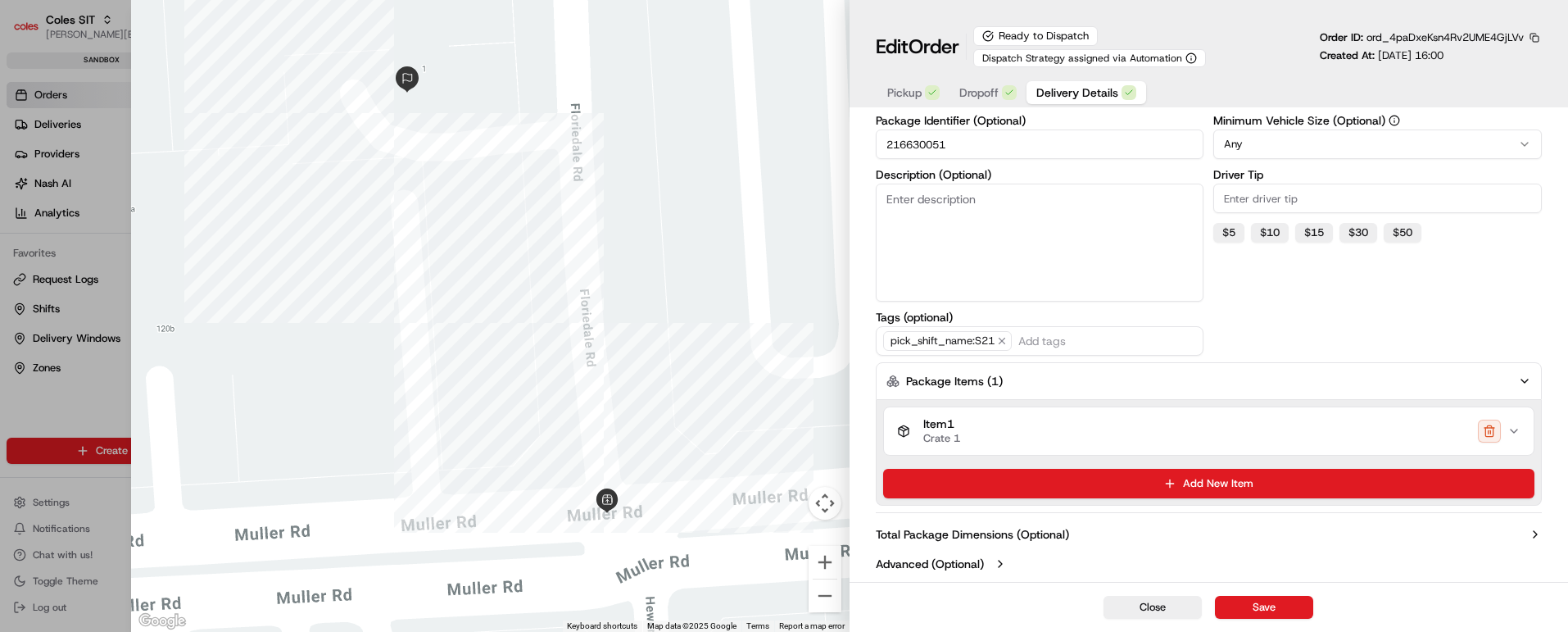
click at [1513, 432] on icon "button" at bounding box center [1515, 431] width 13 height 13
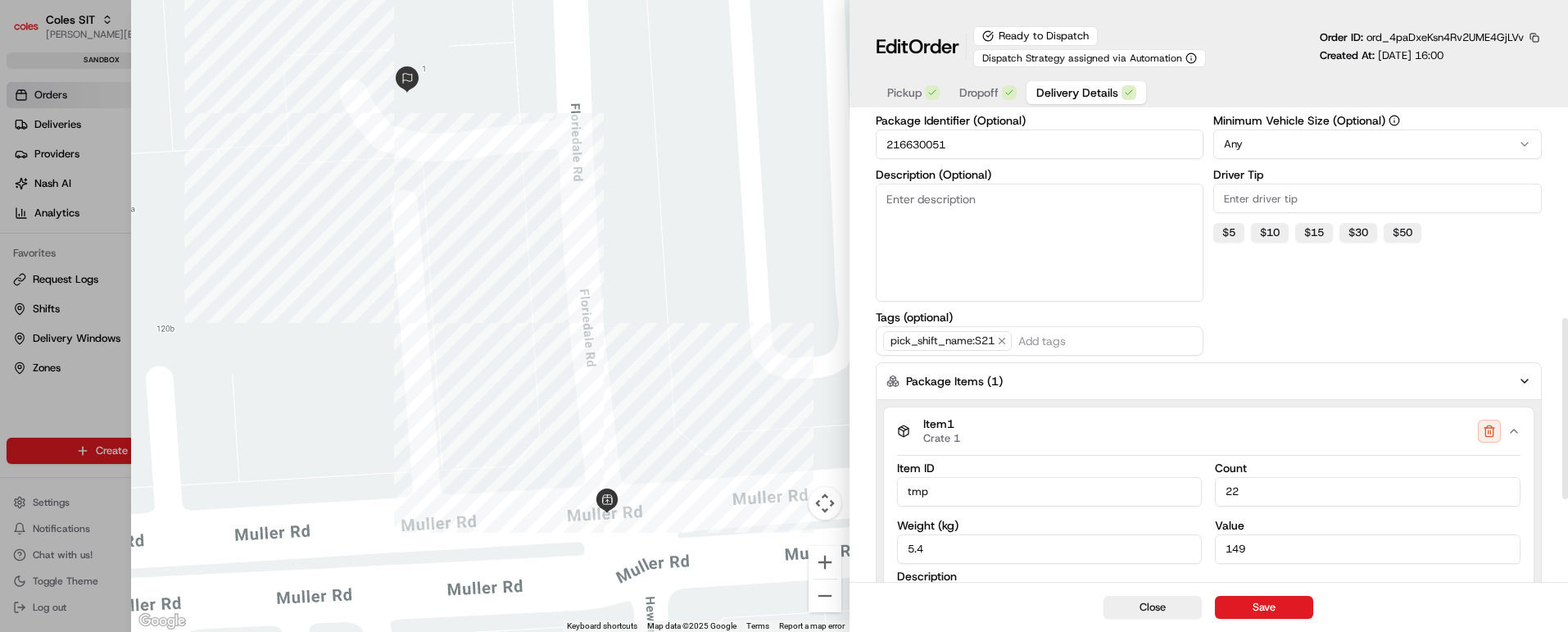
scroll to position [650, 0]
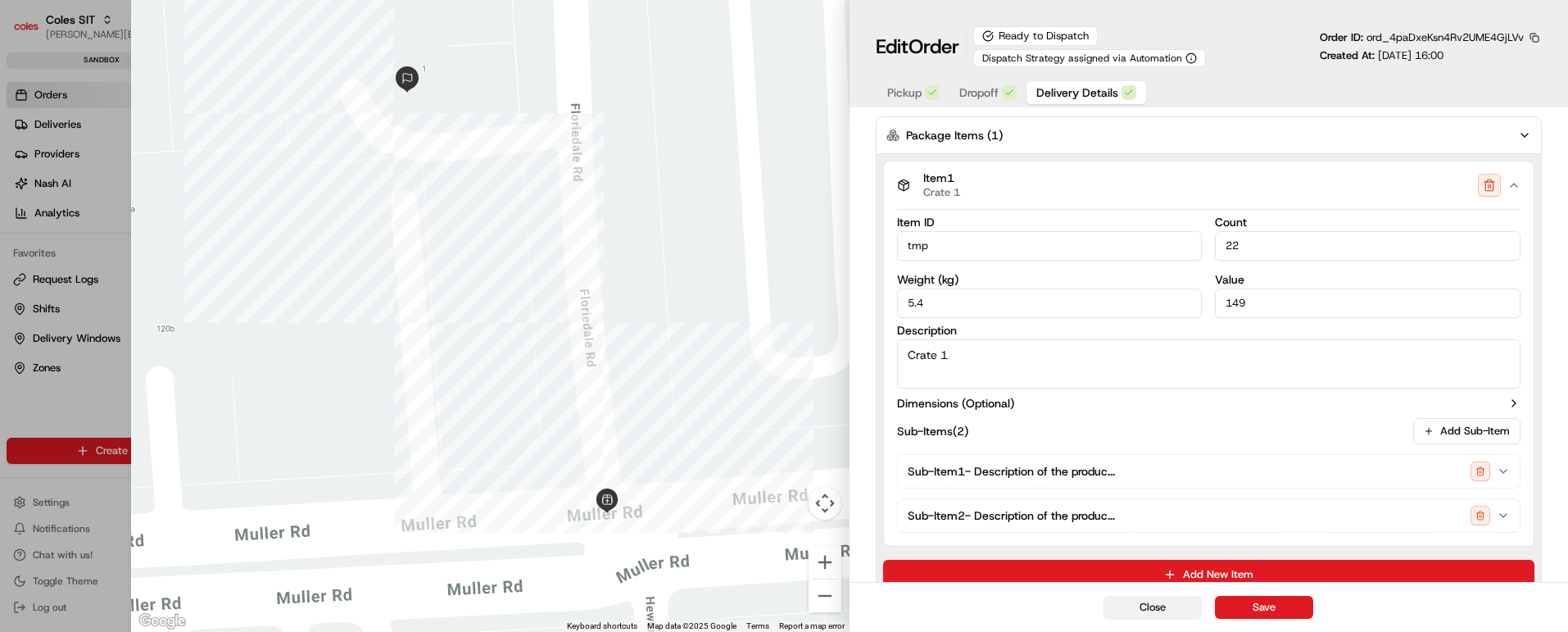
click at [1131, 603] on button "Close" at bounding box center [1153, 608] width 98 height 23
type input "1"
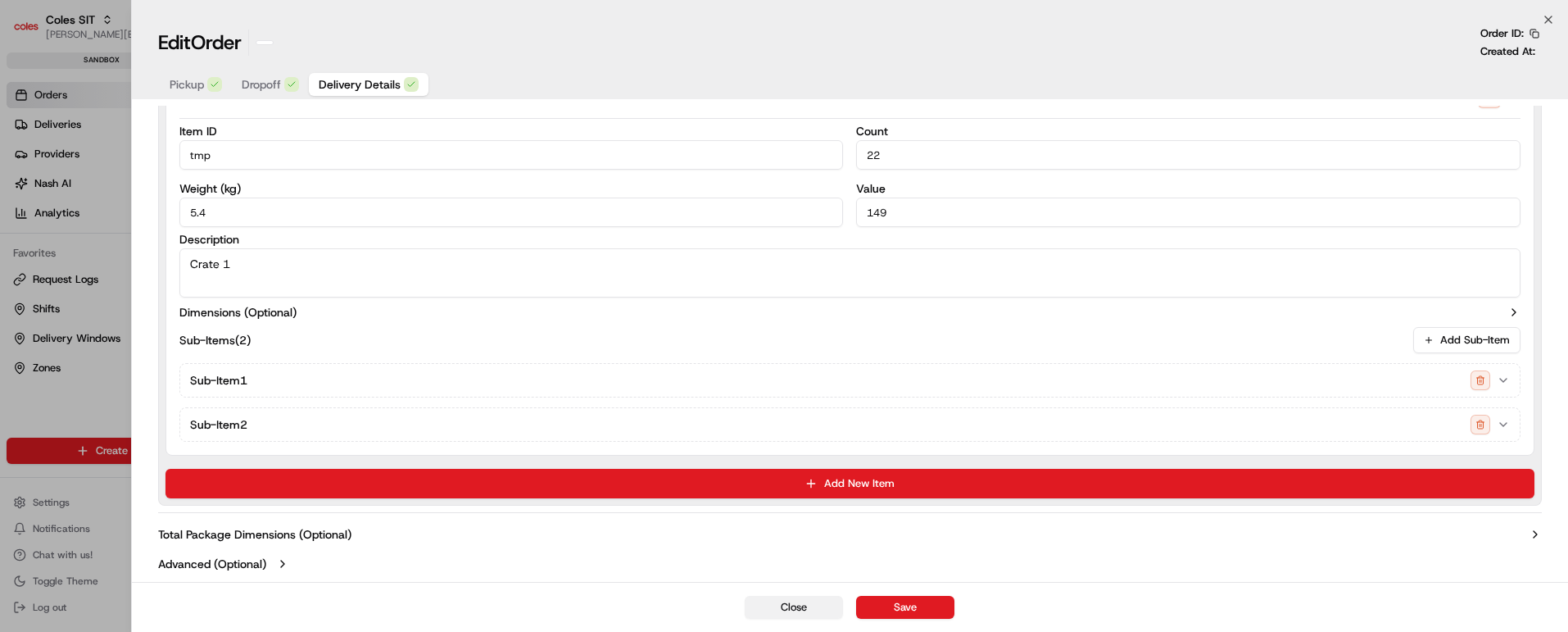
scroll to position [557, 0]
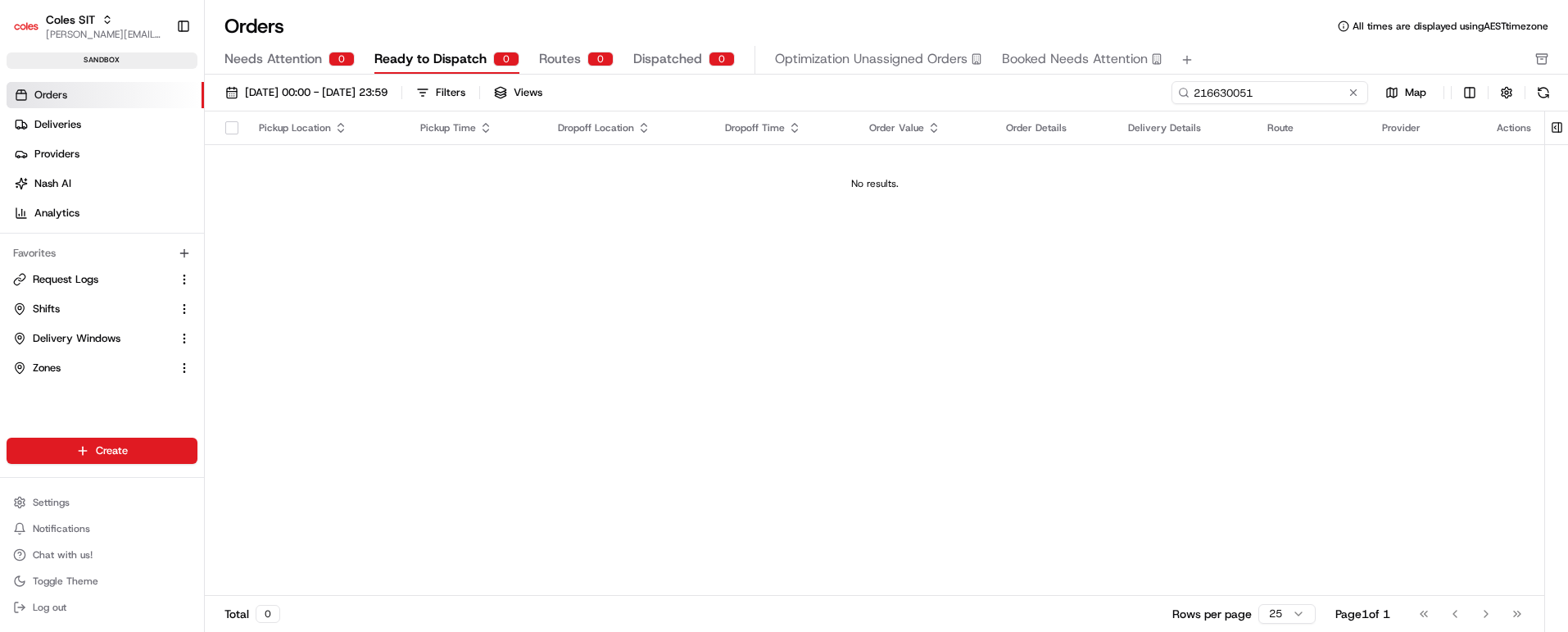
click at [1275, 89] on input "216630051" at bounding box center [1270, 93] width 197 height 23
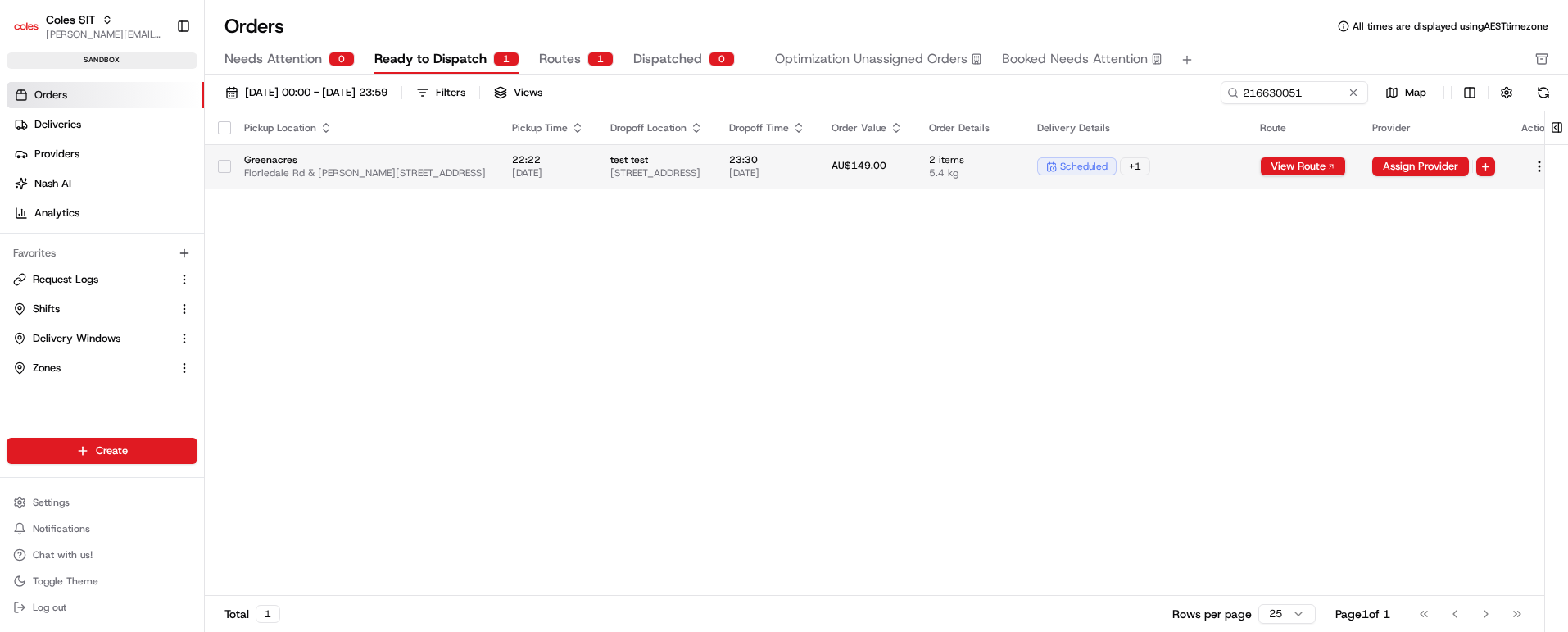
click at [703, 154] on span "test test" at bounding box center [656, 159] width 93 height 13
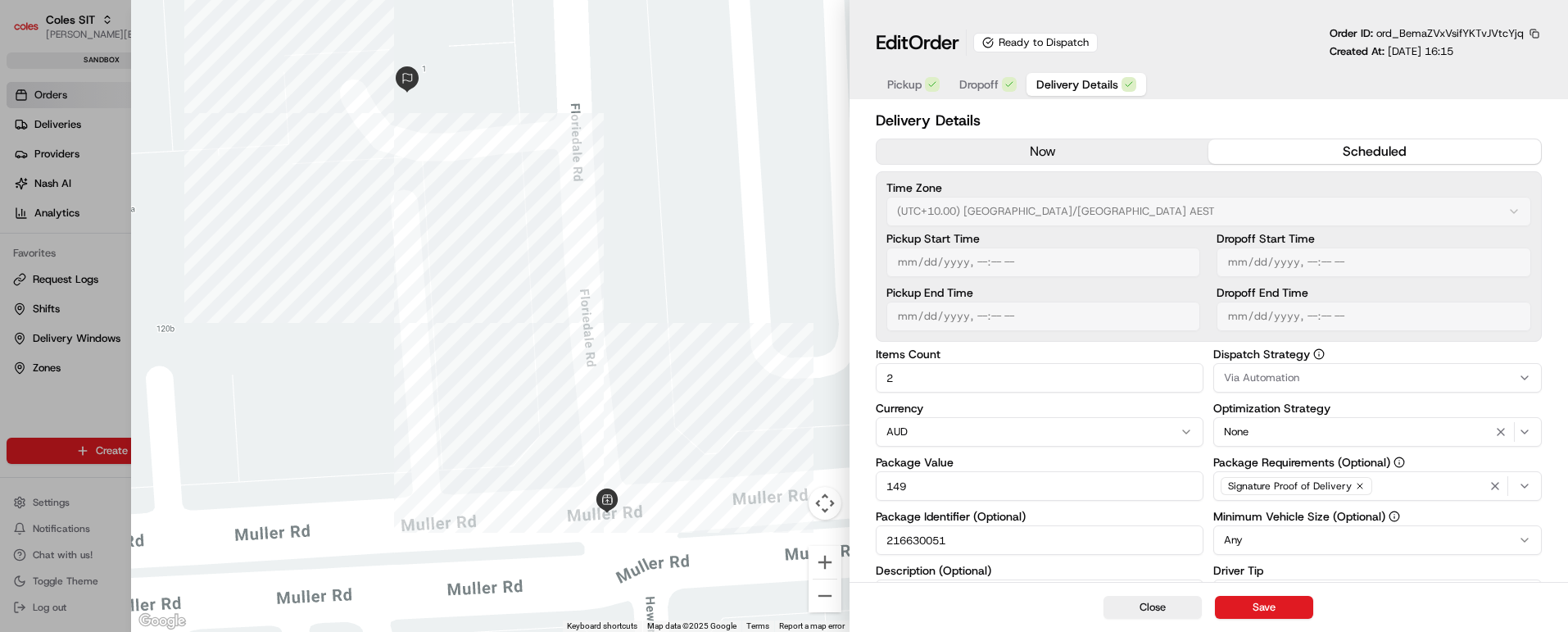
click at [982, 87] on span "Dropoff" at bounding box center [979, 83] width 39 height 16
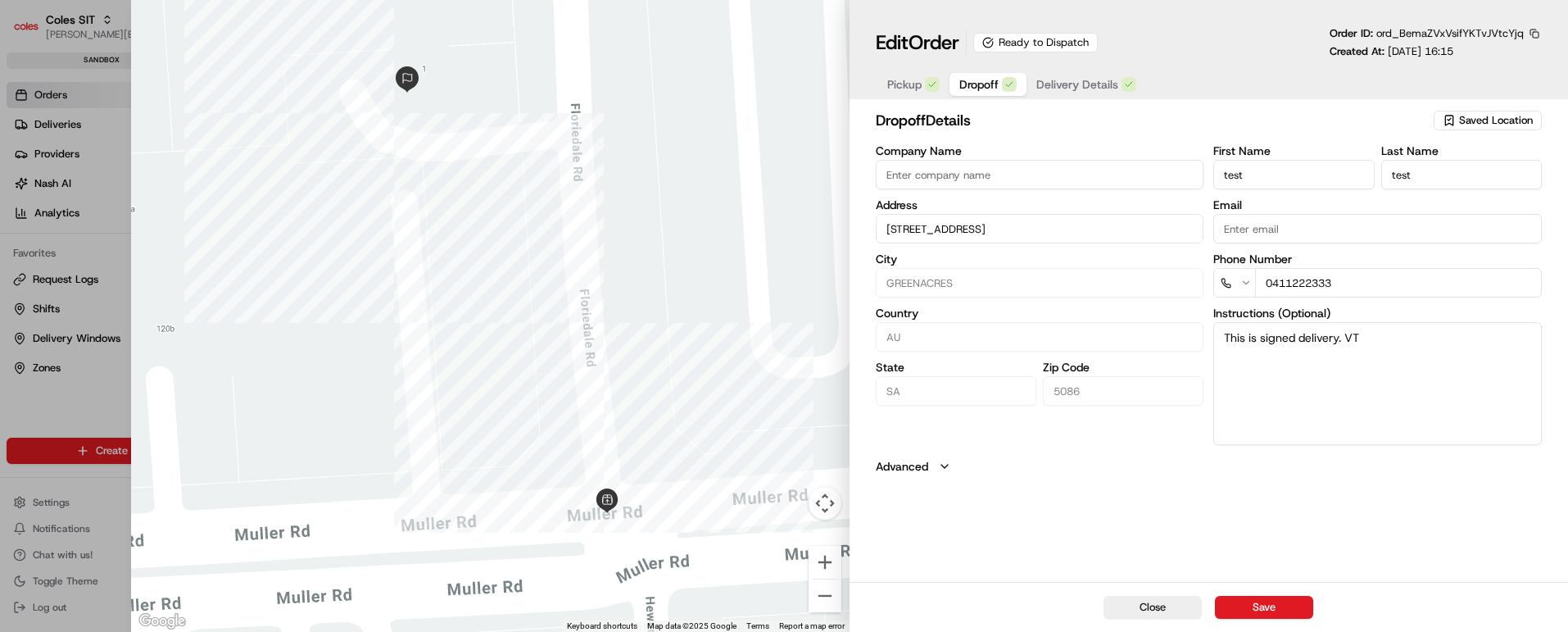
click at [1071, 83] on span "Delivery Details" at bounding box center [1077, 83] width 82 height 16
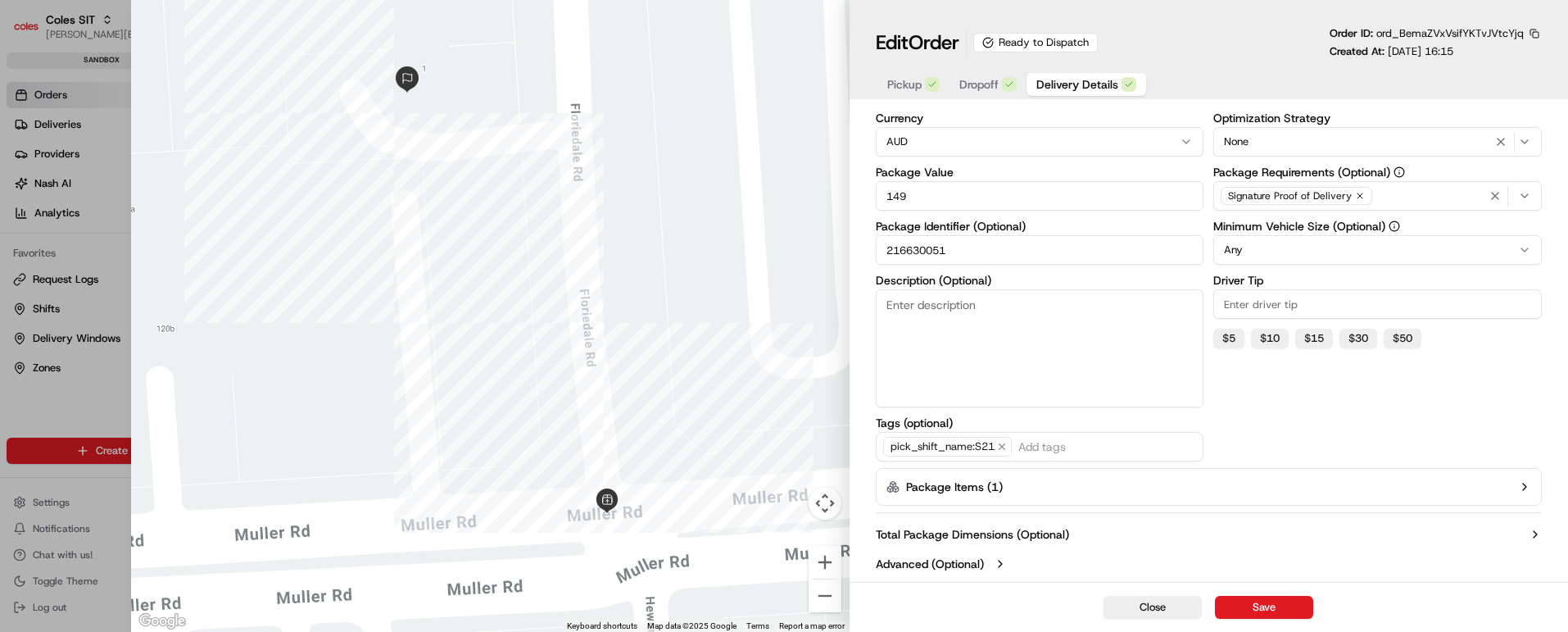
scroll to position [0, 0]
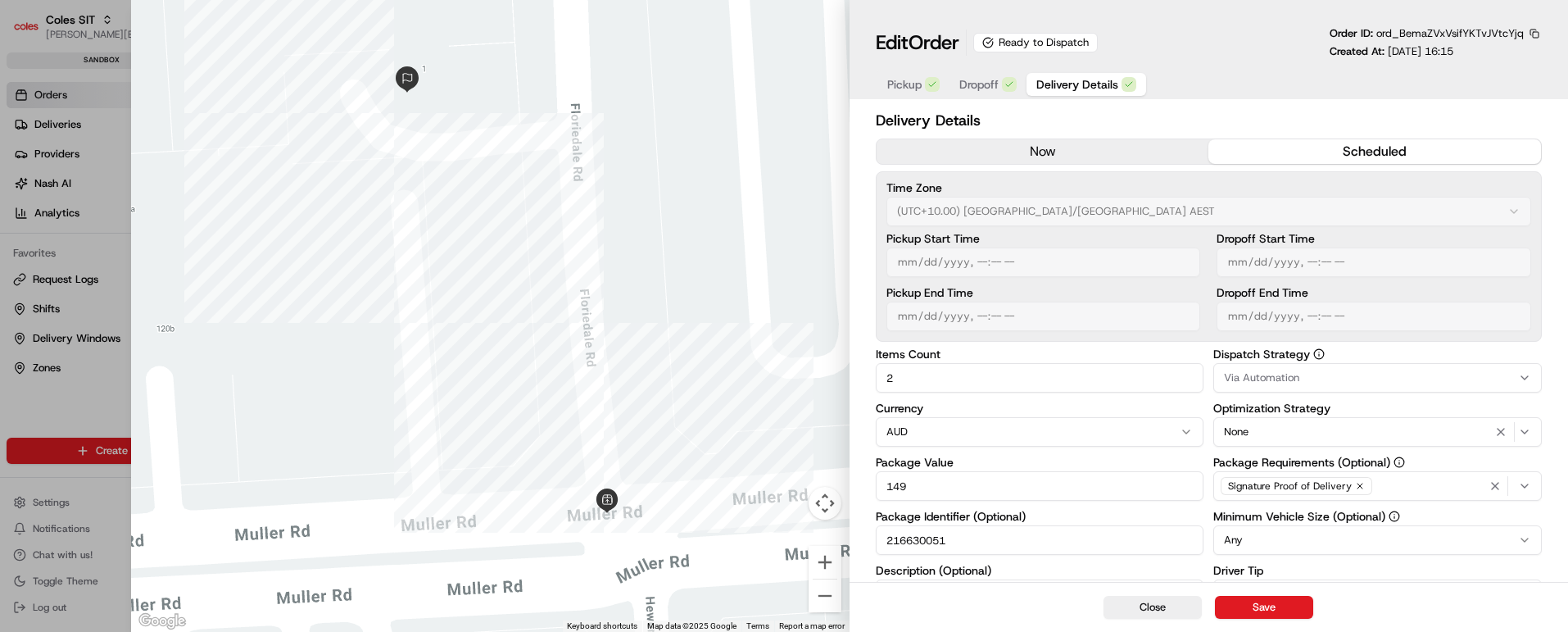
click at [916, 538] on input "216630051" at bounding box center [1040, 539] width 329 height 29
click at [1143, 603] on button "Close" at bounding box center [1153, 608] width 98 height 23
type input "1"
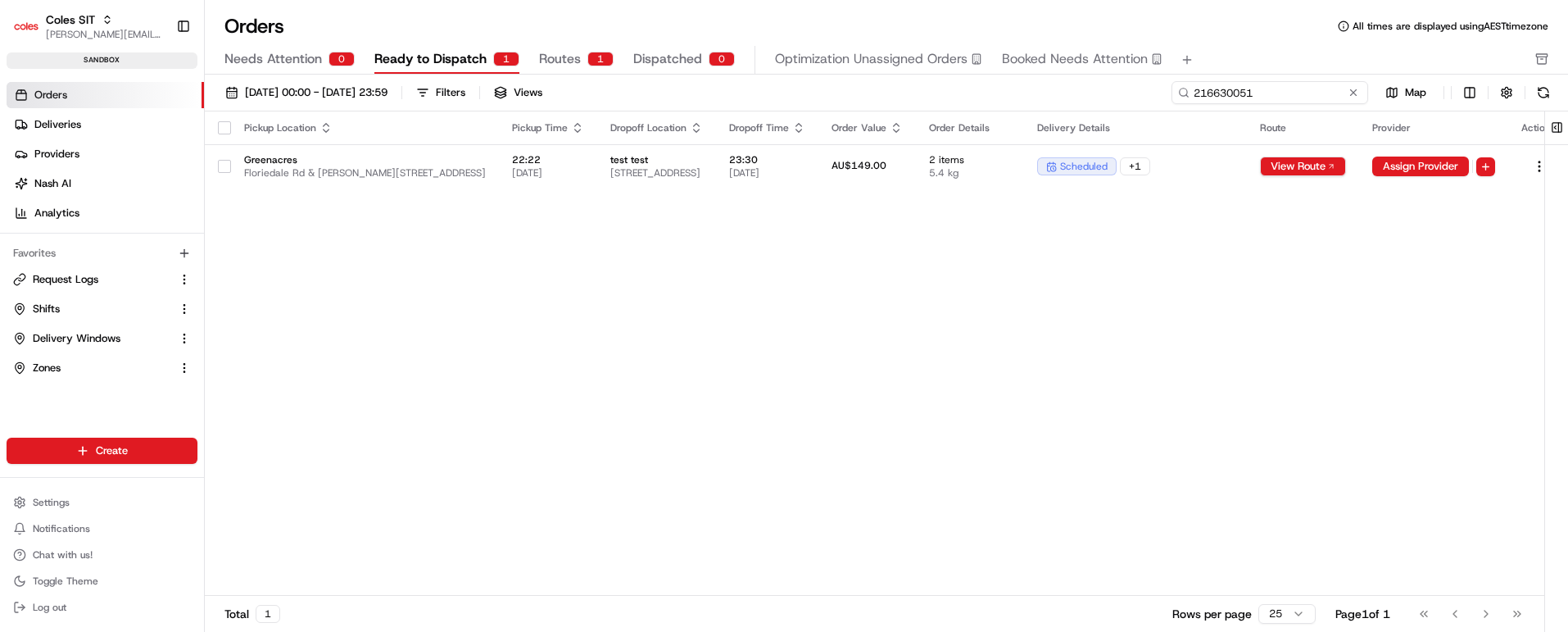
click at [1273, 93] on input "216630051" at bounding box center [1270, 93] width 197 height 23
paste input "2910"
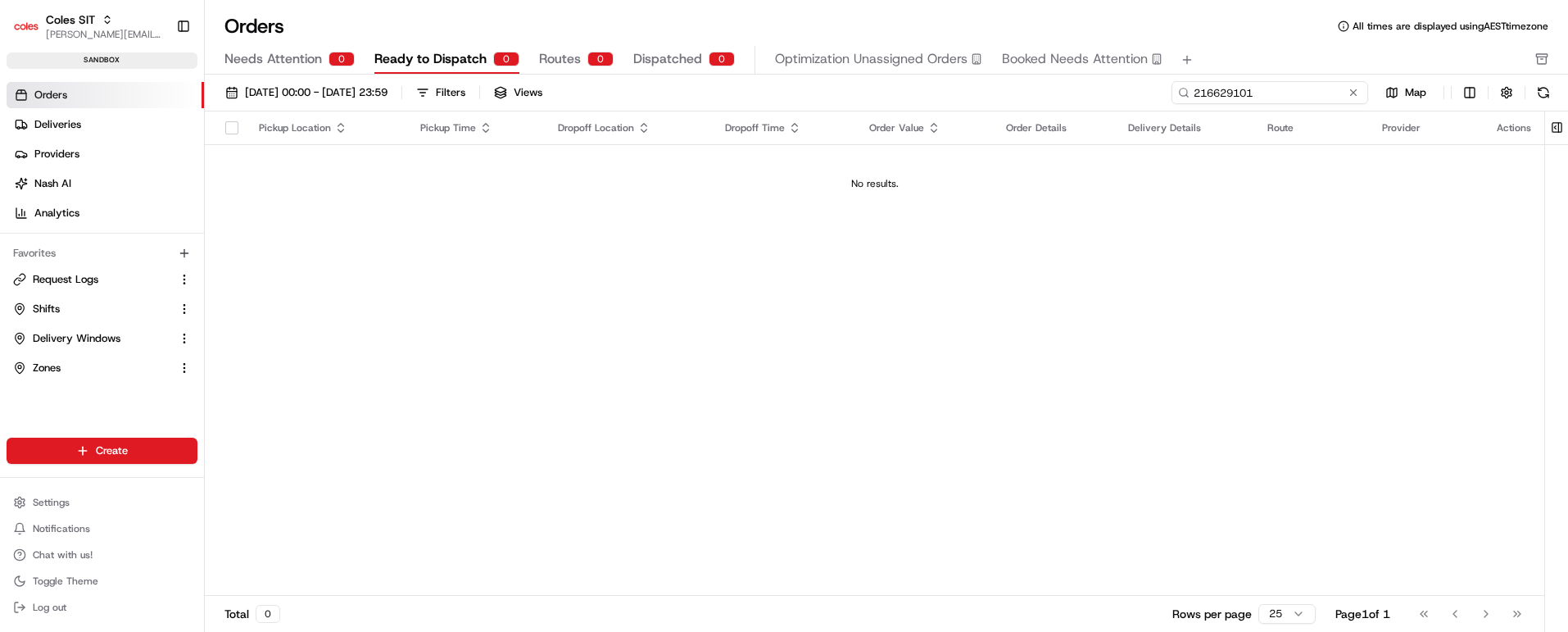
type input "216629101"
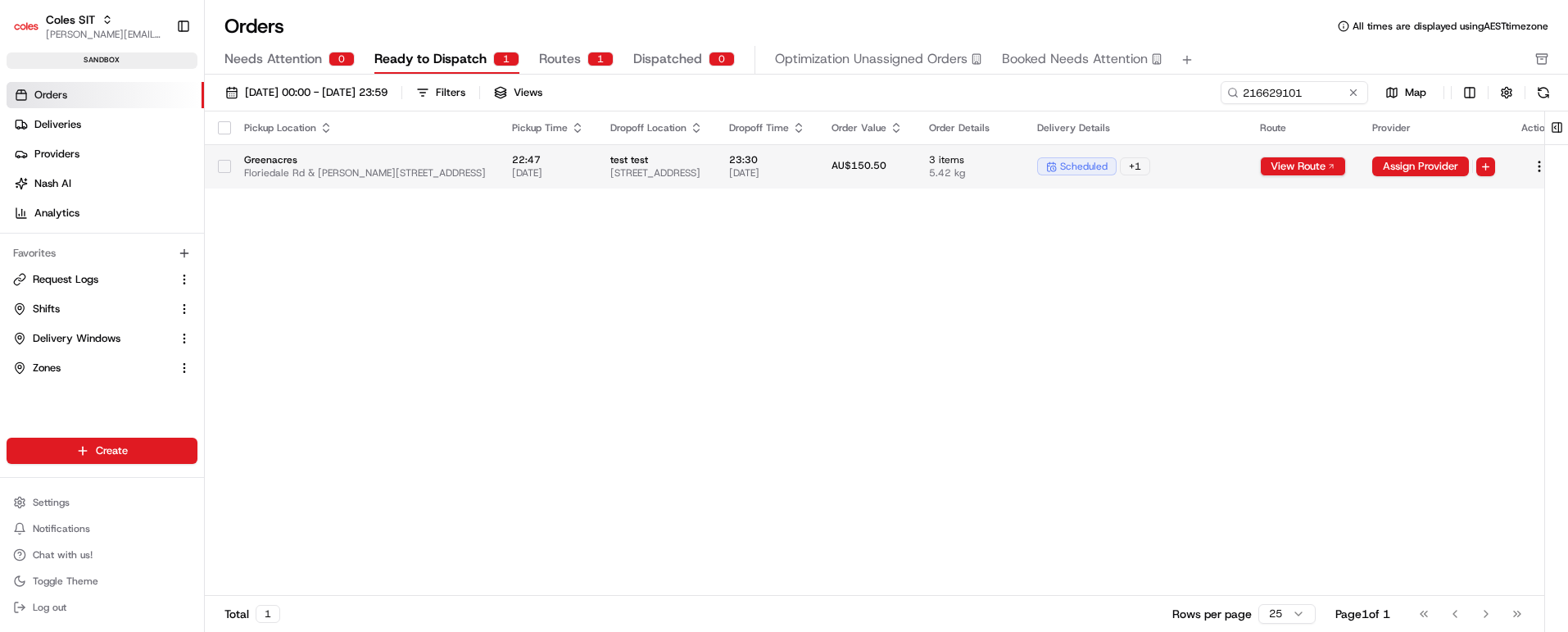
click at [805, 164] on span "23:30" at bounding box center [767, 159] width 76 height 13
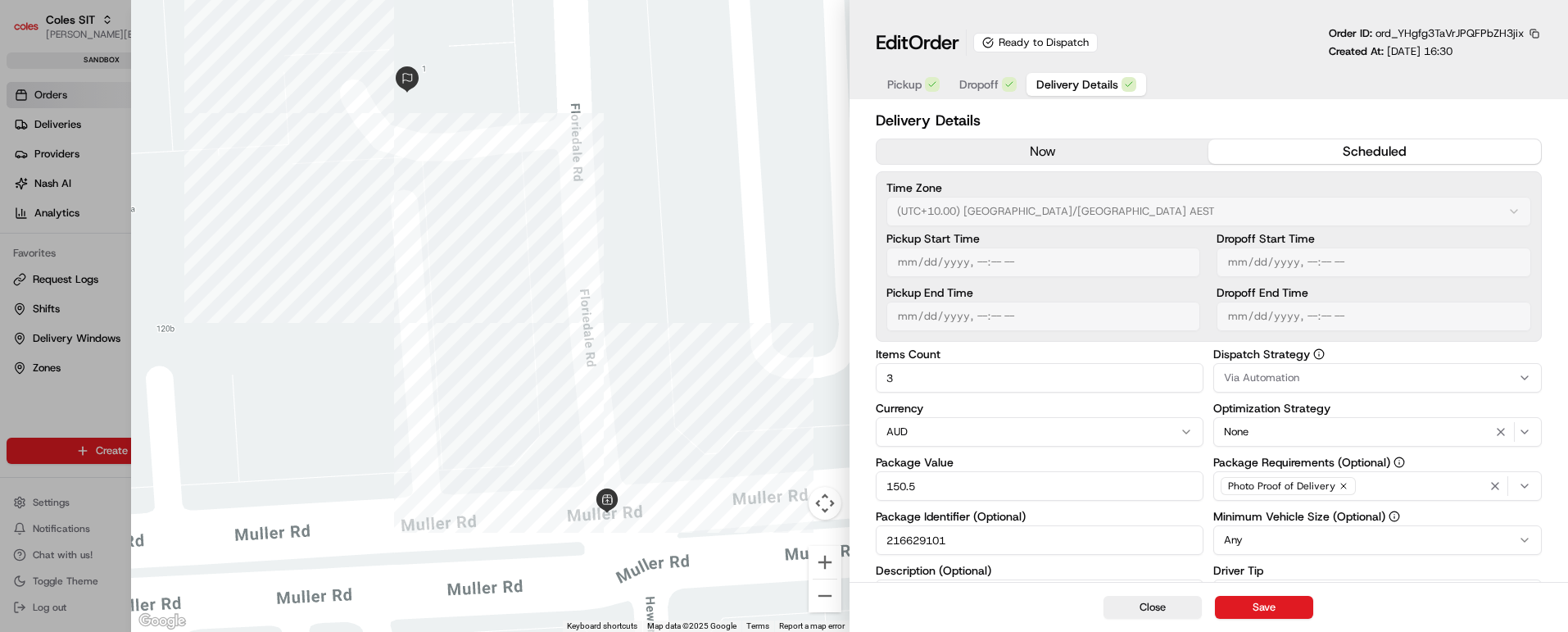
click at [982, 81] on span "Dropoff" at bounding box center [979, 83] width 39 height 16
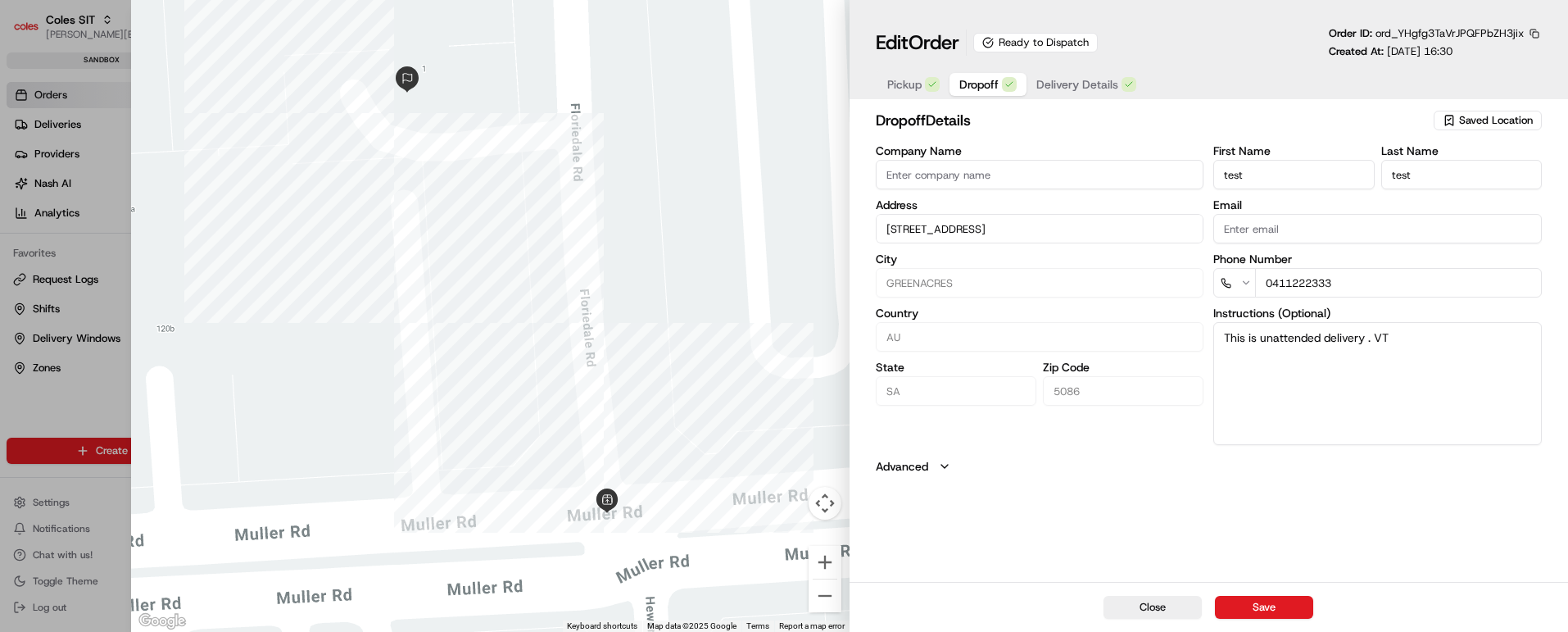
click at [1079, 83] on span "Delivery Details" at bounding box center [1077, 83] width 82 height 16
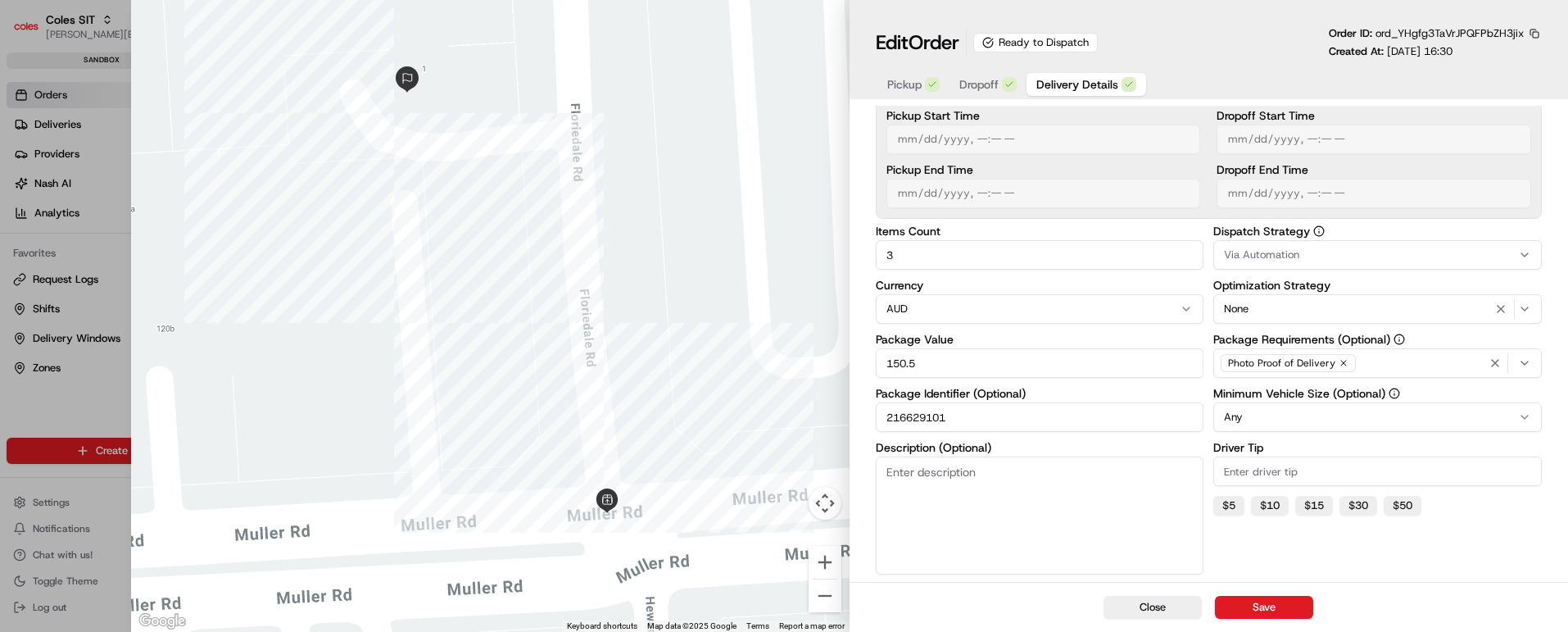
scroll to position [290, 0]
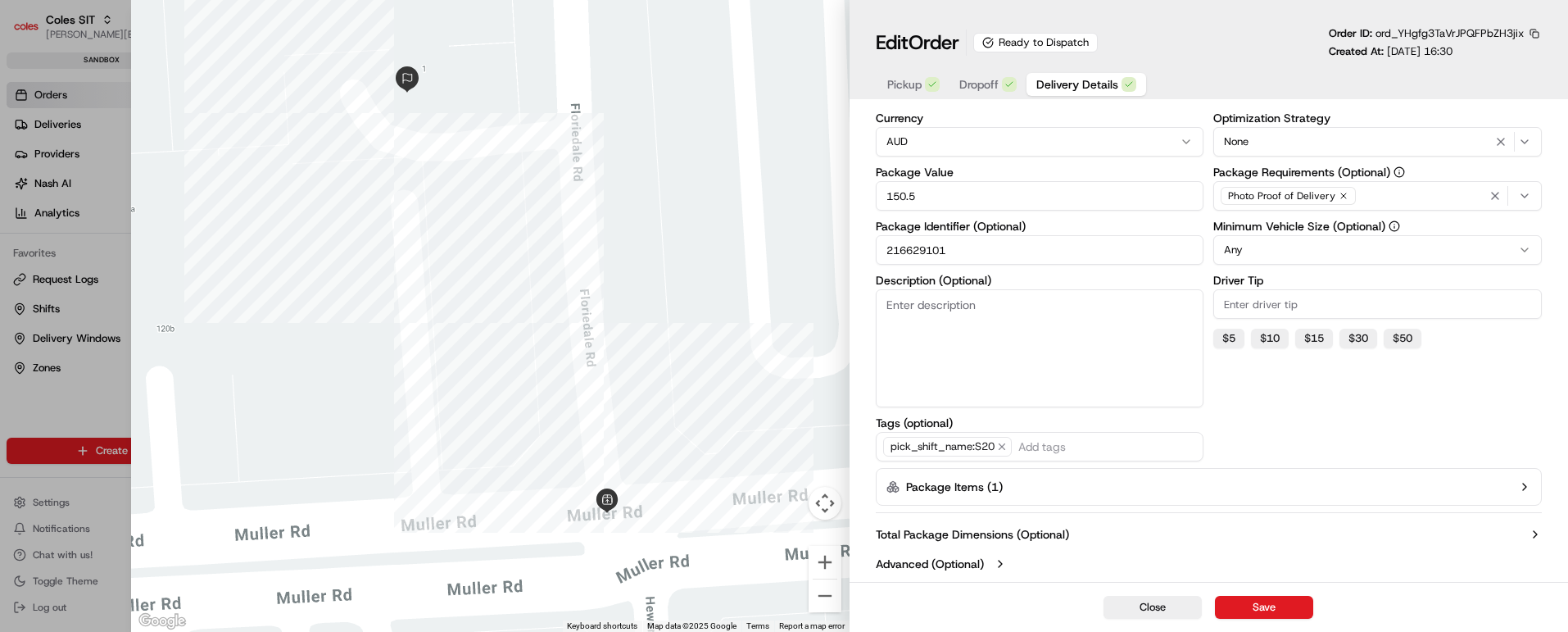
click at [1527, 484] on icon "button" at bounding box center [1525, 487] width 13 height 13
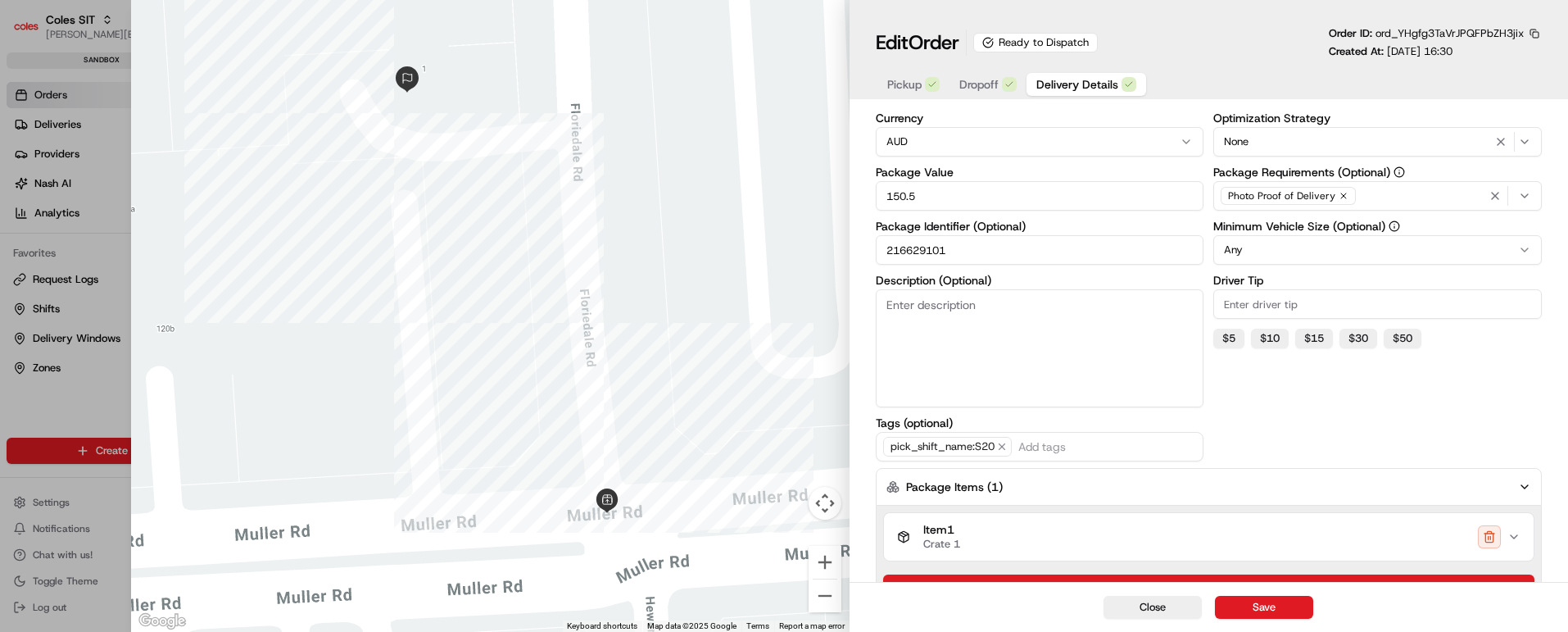
scroll to position [396, 0]
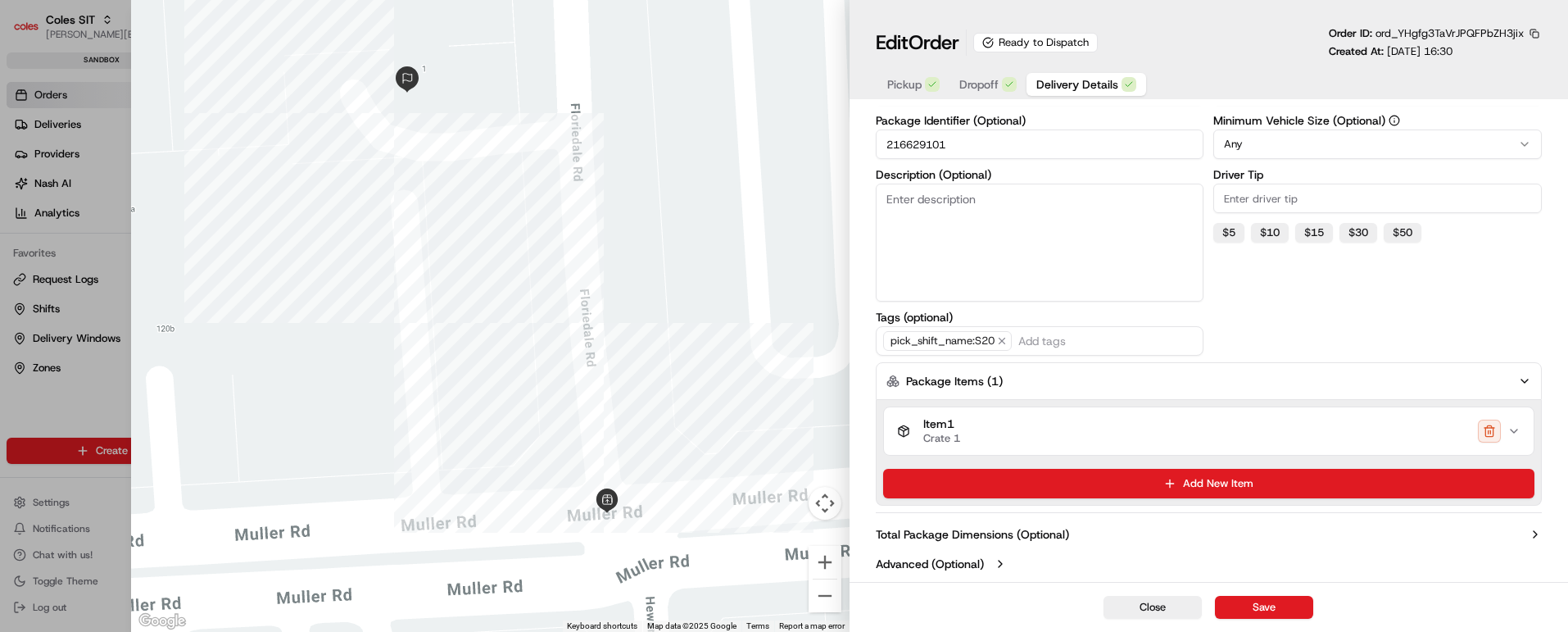
click at [1516, 430] on icon "button" at bounding box center [1514, 430] width 7 height 3
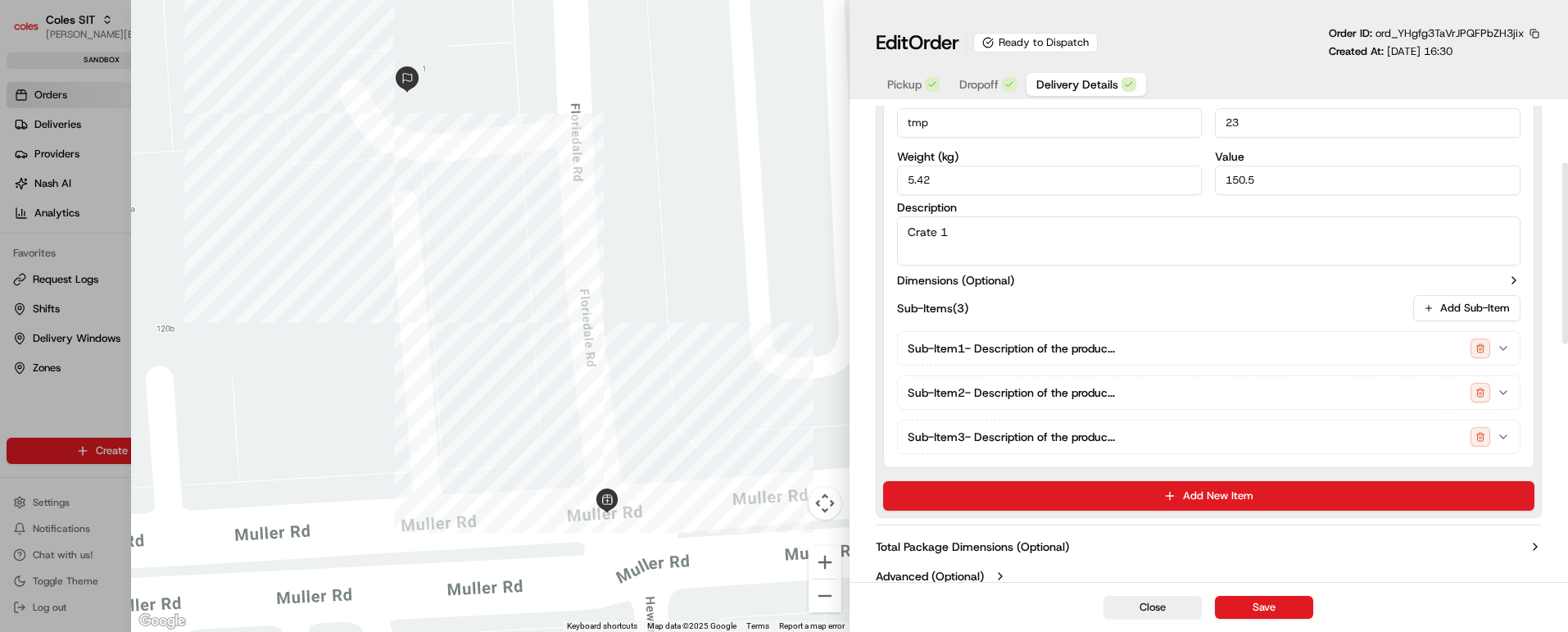
scroll to position [150, 0]
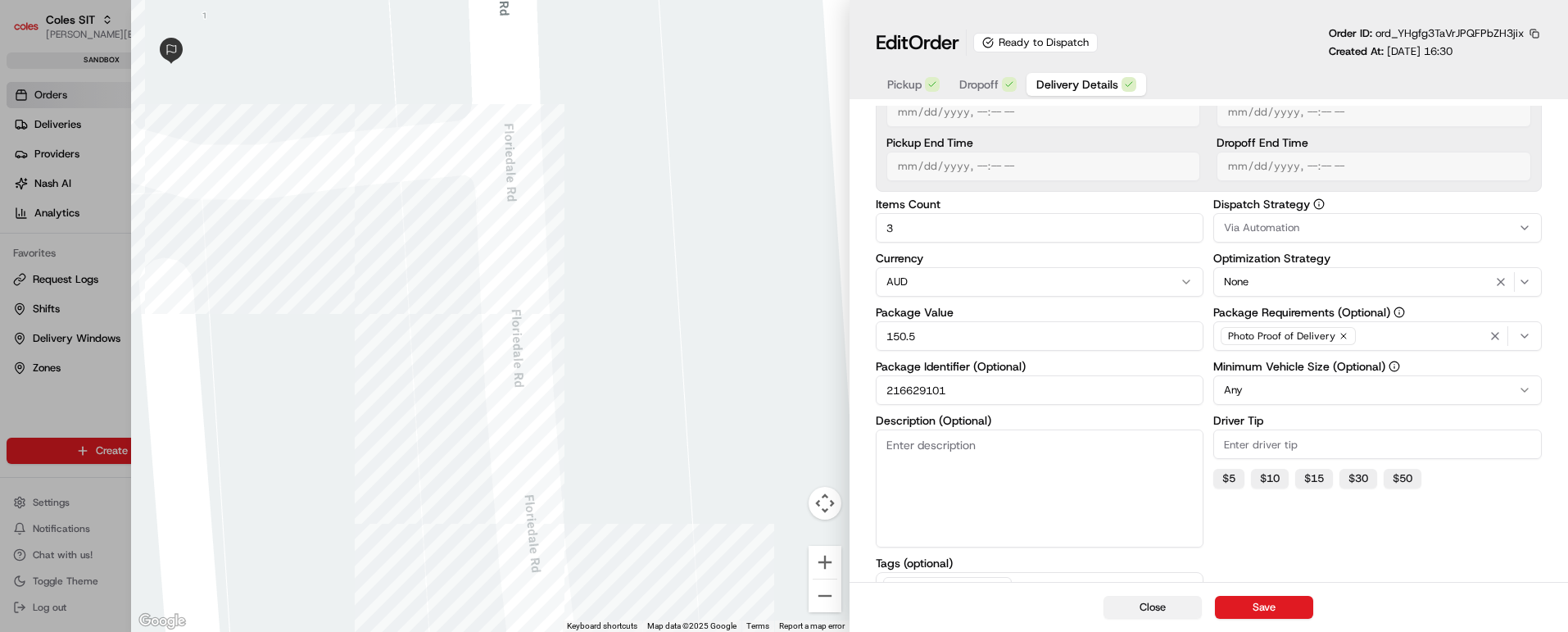
click at [1142, 610] on button "Close" at bounding box center [1153, 608] width 98 height 23
type input "1"
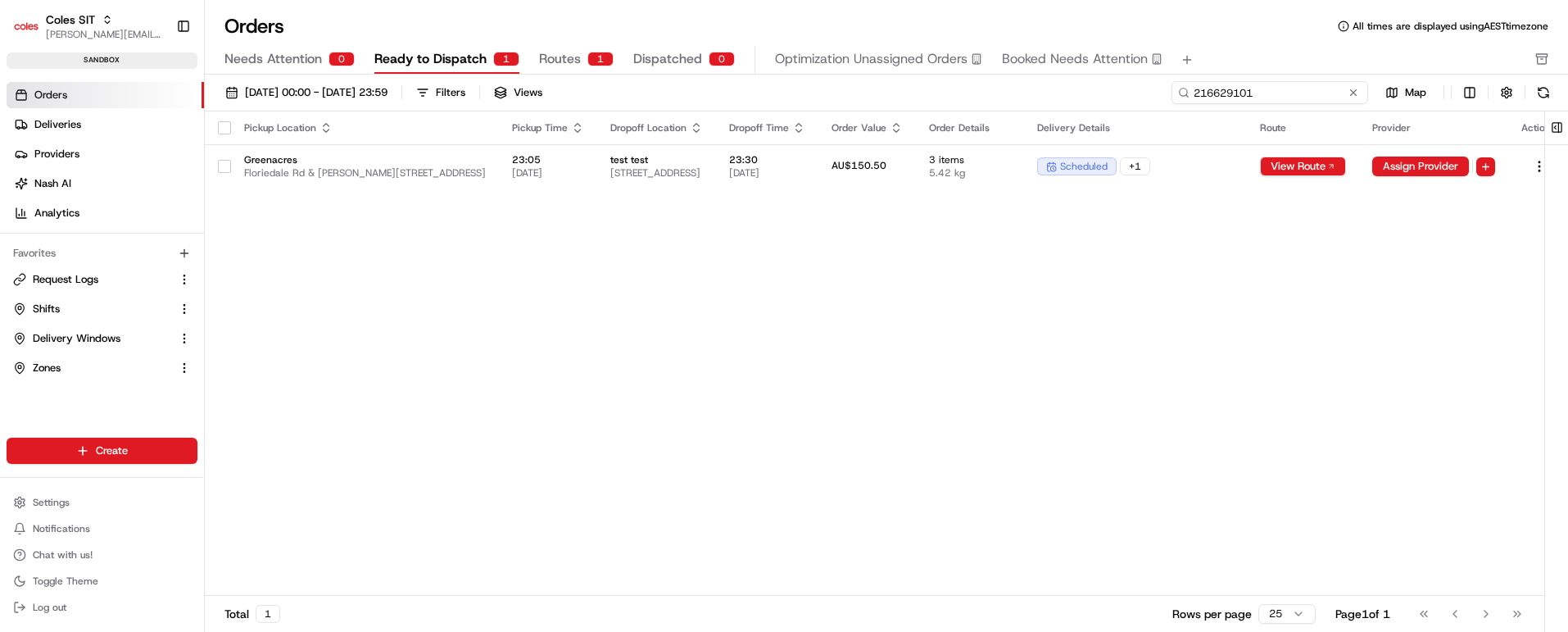
click at [1265, 95] on input "216629101" at bounding box center [1270, 93] width 197 height 23
click at [1264, 95] on input "216629101" at bounding box center [1270, 93] width 197 height 23
paste input "32004"
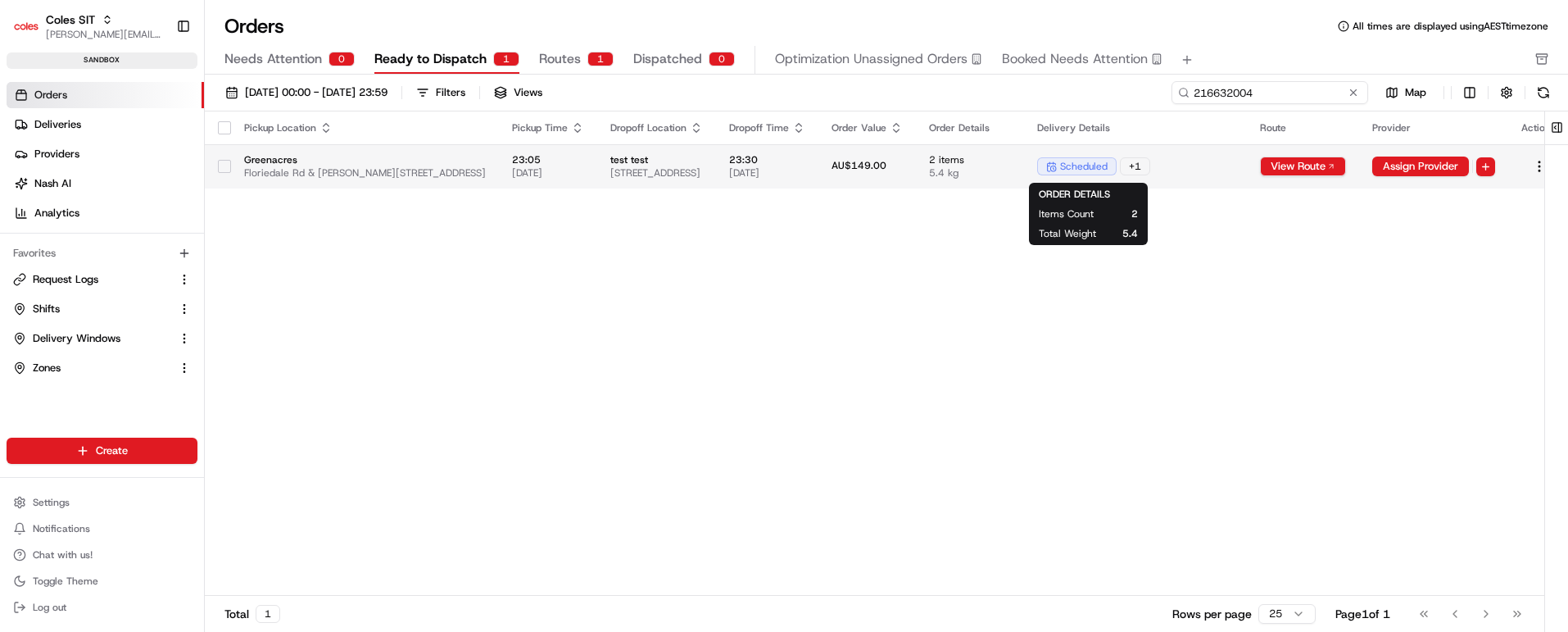
type input "216632004"
click at [1011, 161] on span "2 items" at bounding box center [969, 159] width 82 height 13
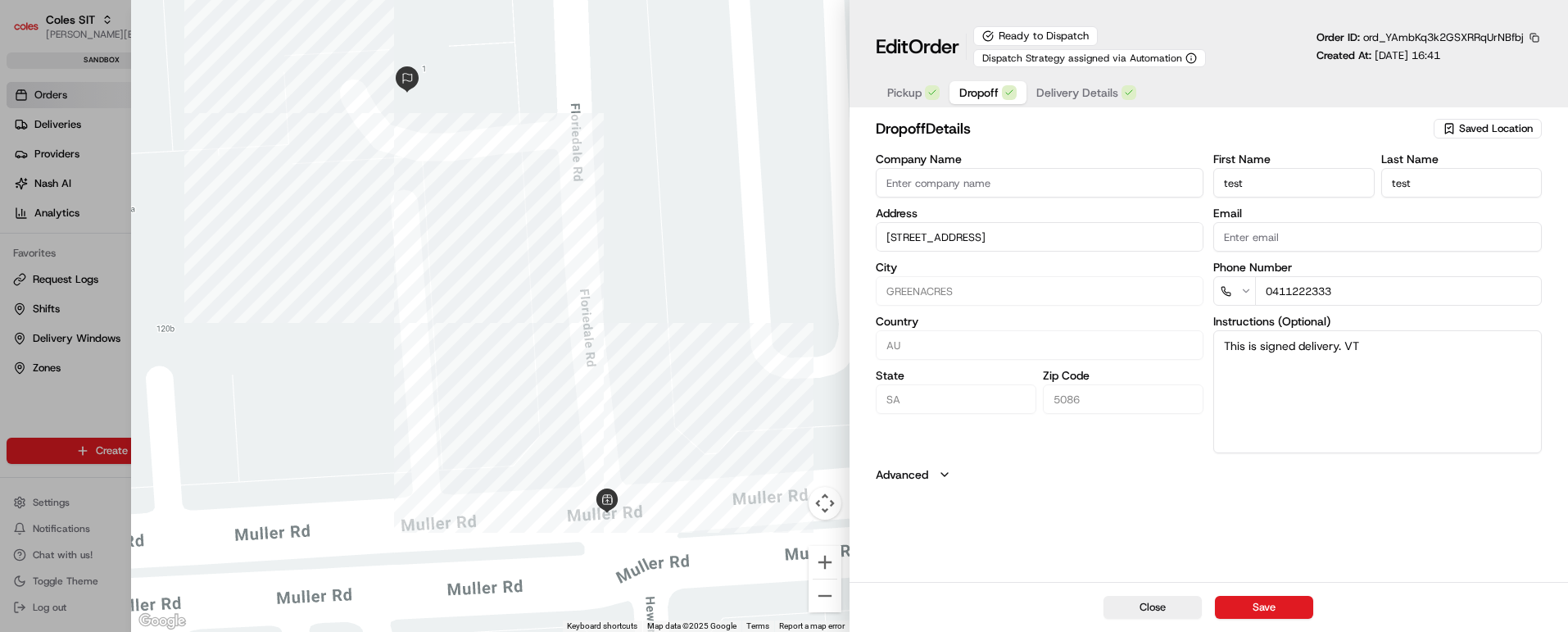
click at [975, 84] on span "Dropoff" at bounding box center [979, 92] width 39 height 16
click at [1079, 89] on span "Delivery Details" at bounding box center [1077, 92] width 82 height 16
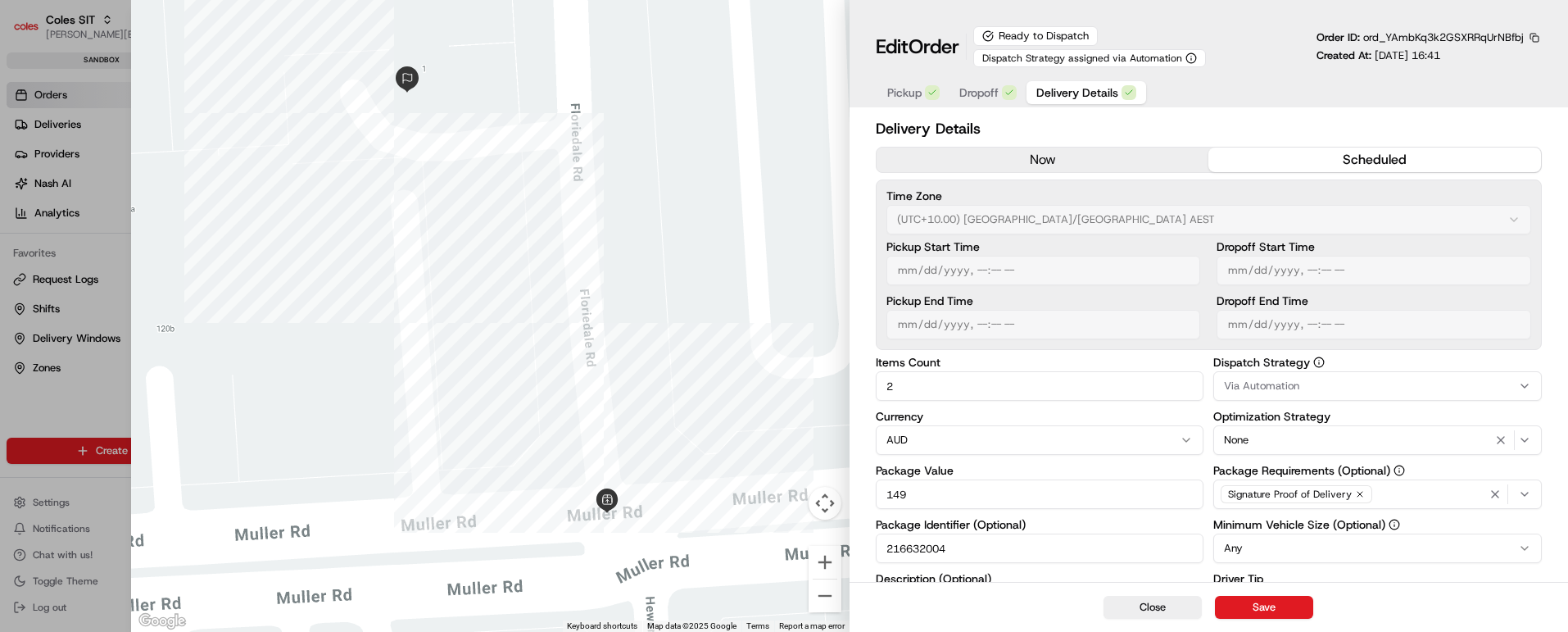
scroll to position [246, 0]
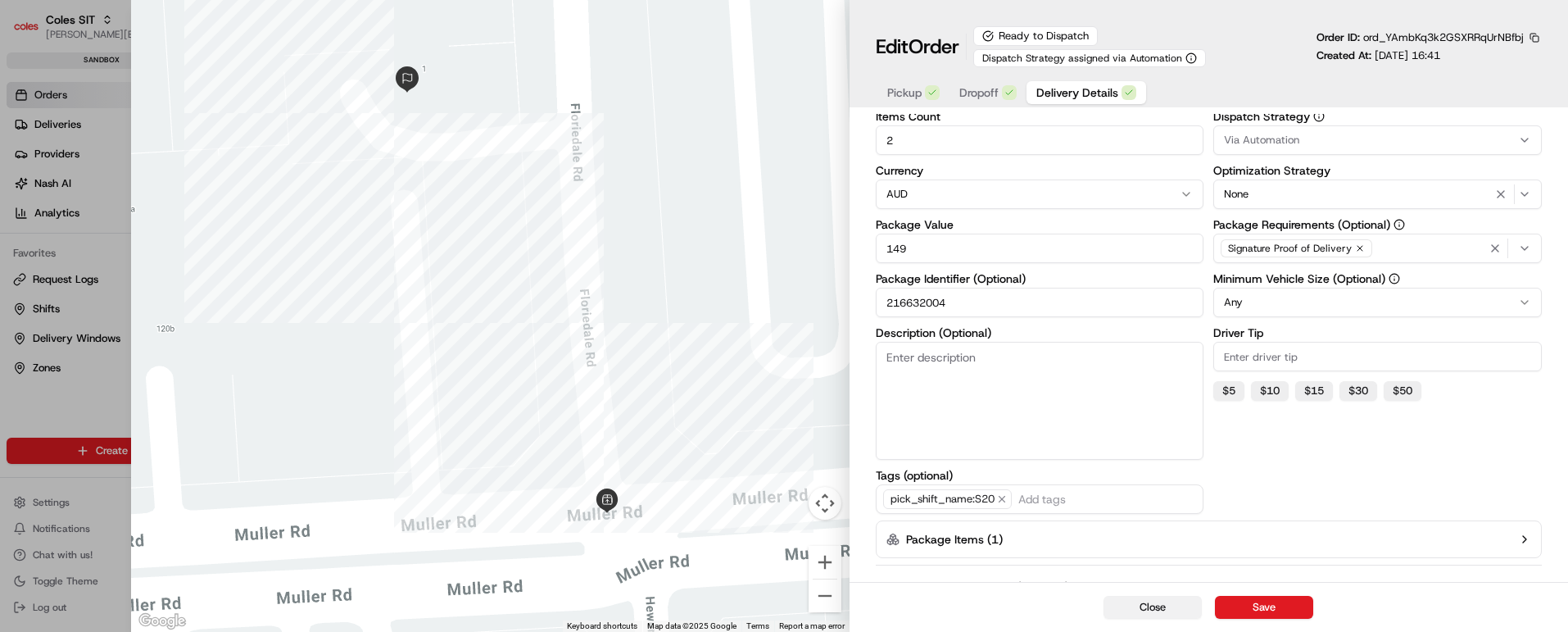
click at [1157, 603] on button "Close" at bounding box center [1153, 608] width 98 height 23
type input "1"
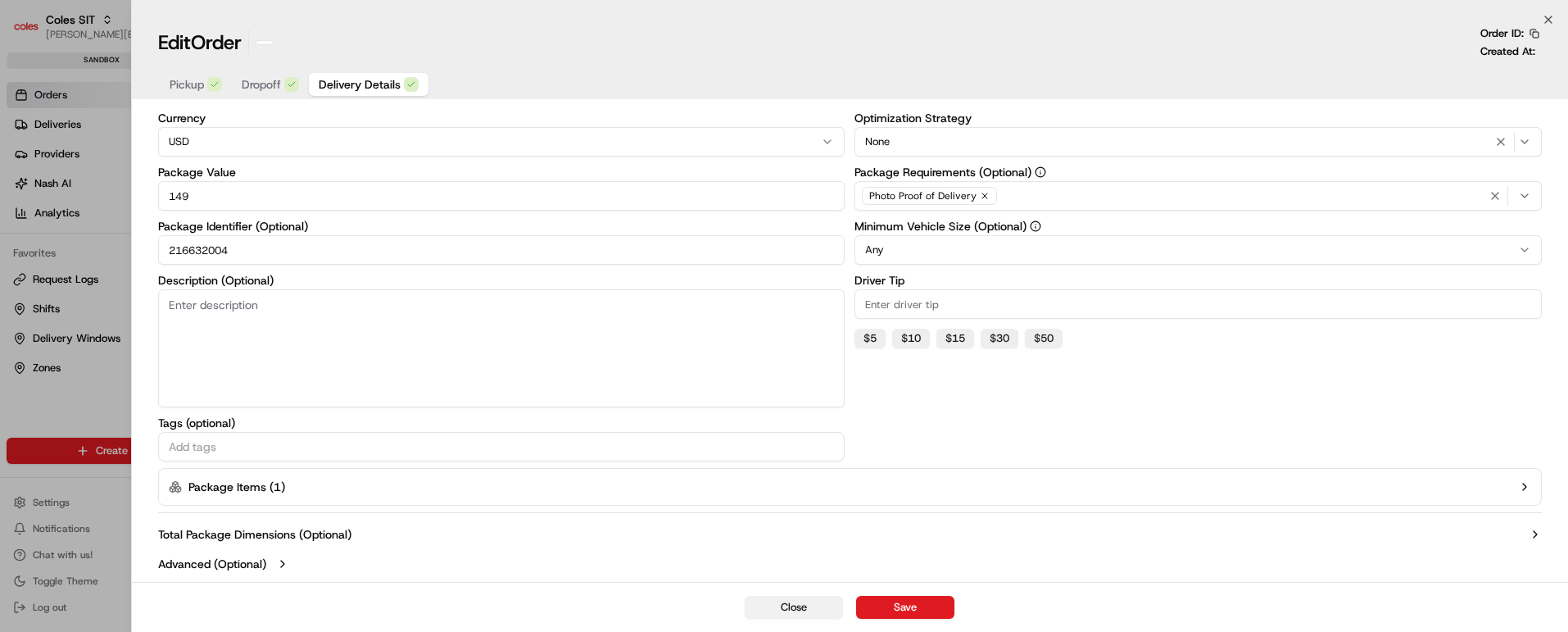
scroll to position [120, 0]
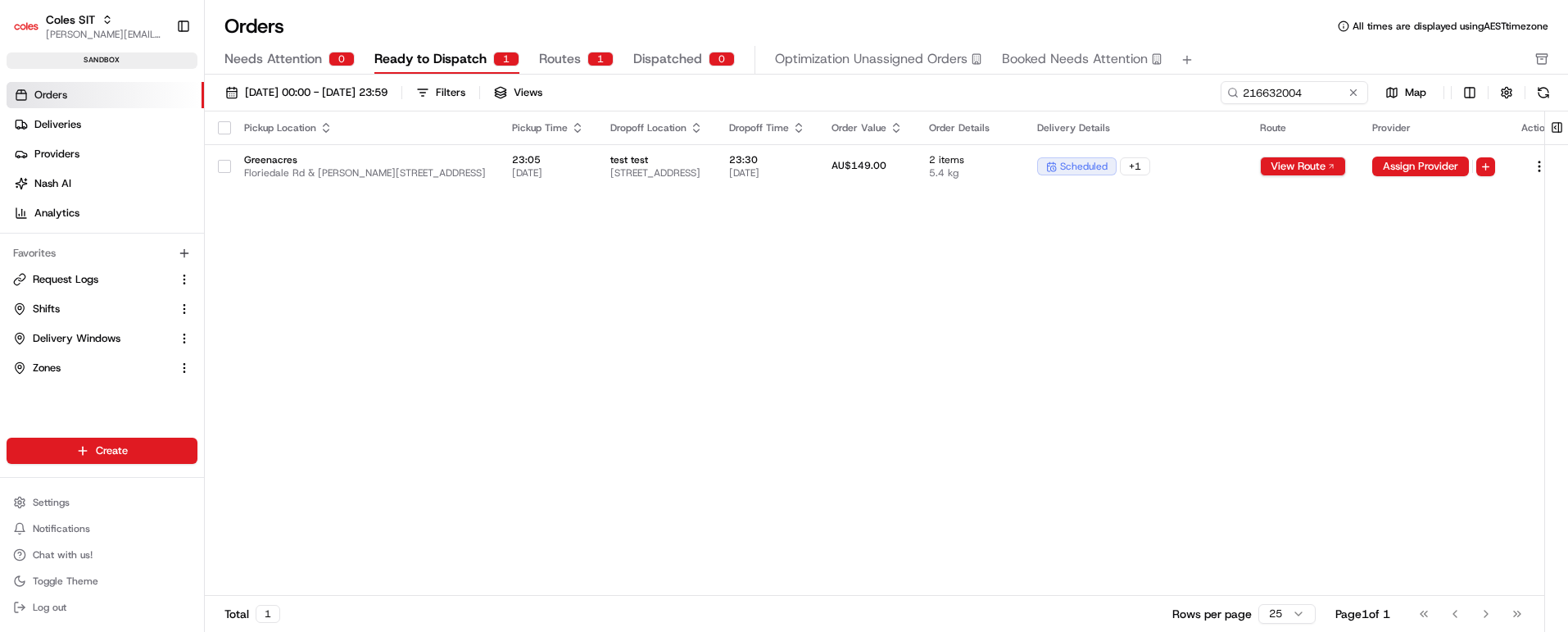
click at [839, 600] on div "Total 1 Rows per page 25 Page 1 of 1 Go to first page Go to previous page Go to…" at bounding box center [874, 613] width 1339 height 37
click at [805, 158] on span "23:30" at bounding box center [767, 159] width 76 height 13
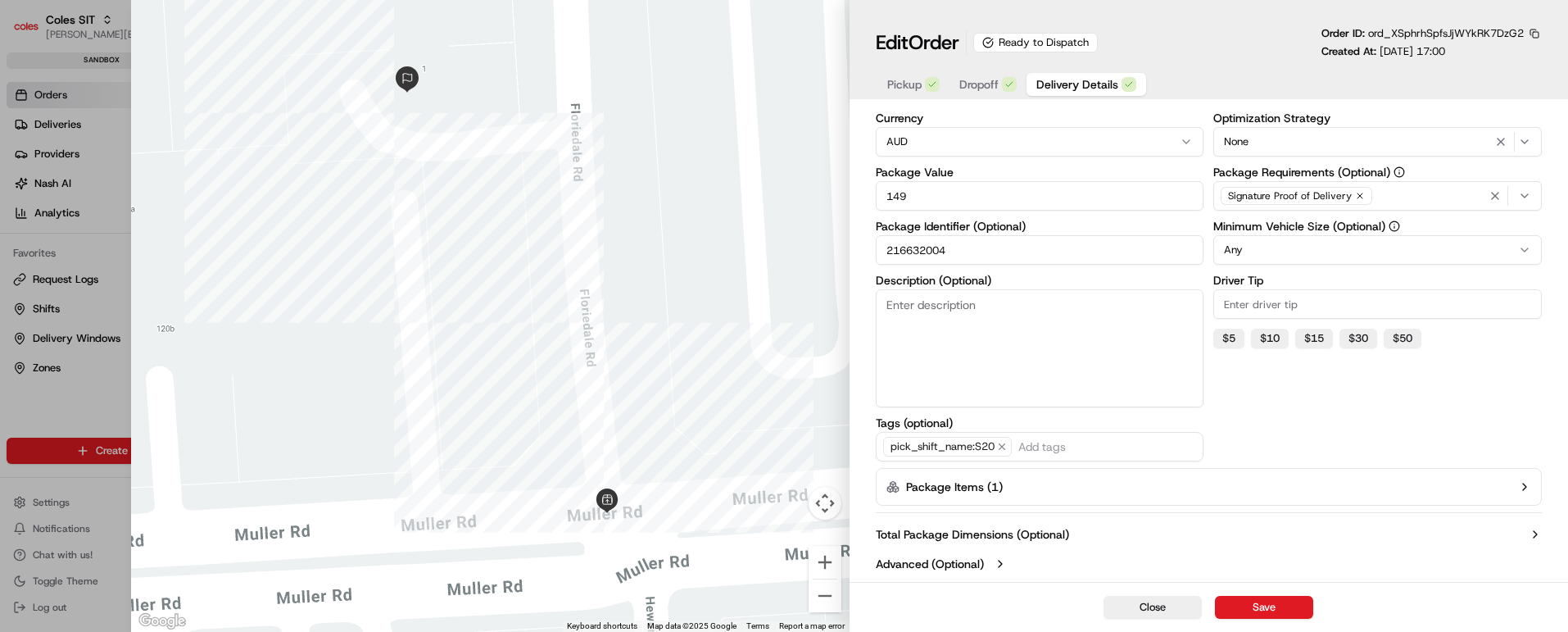
scroll to position [0, 0]
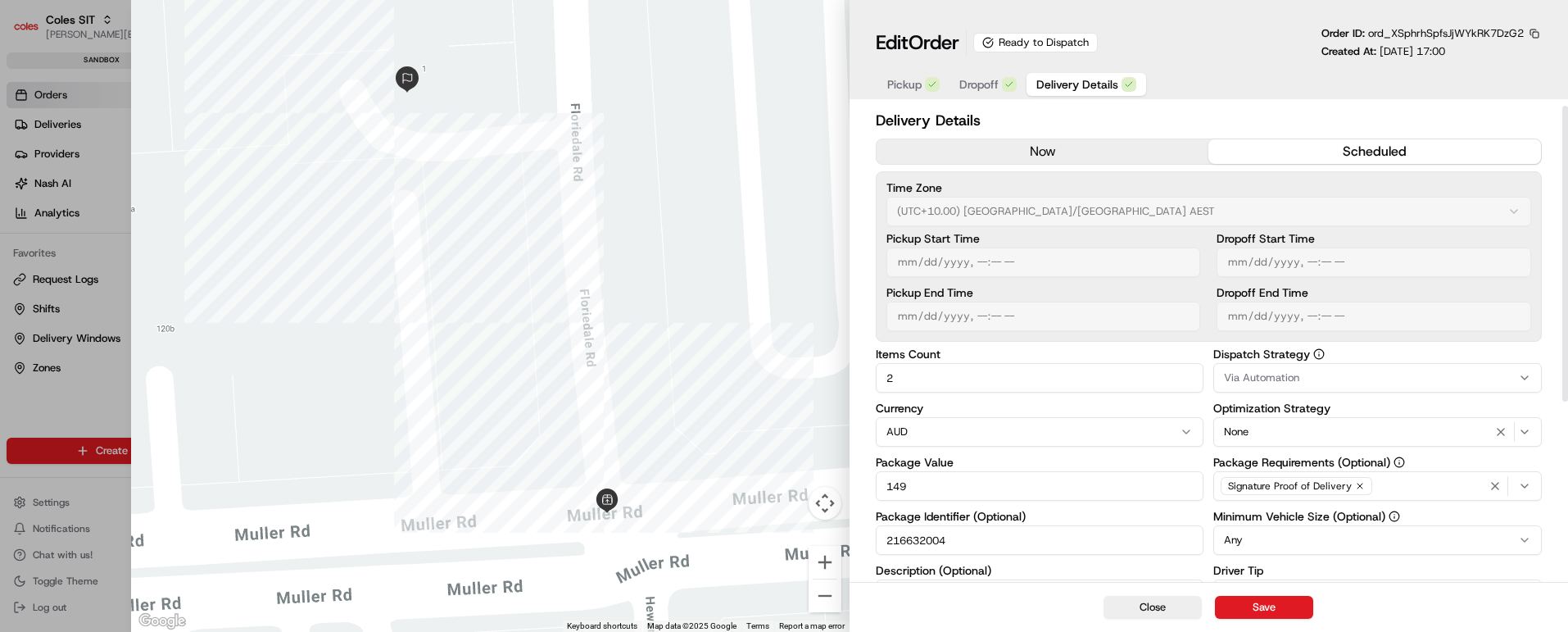
click at [973, 73] on button "Dropoff" at bounding box center [988, 84] width 77 height 23
click at [1084, 82] on span "Delivery Details" at bounding box center [1077, 83] width 82 height 16
